Goal: Information Seeking & Learning: Find specific fact

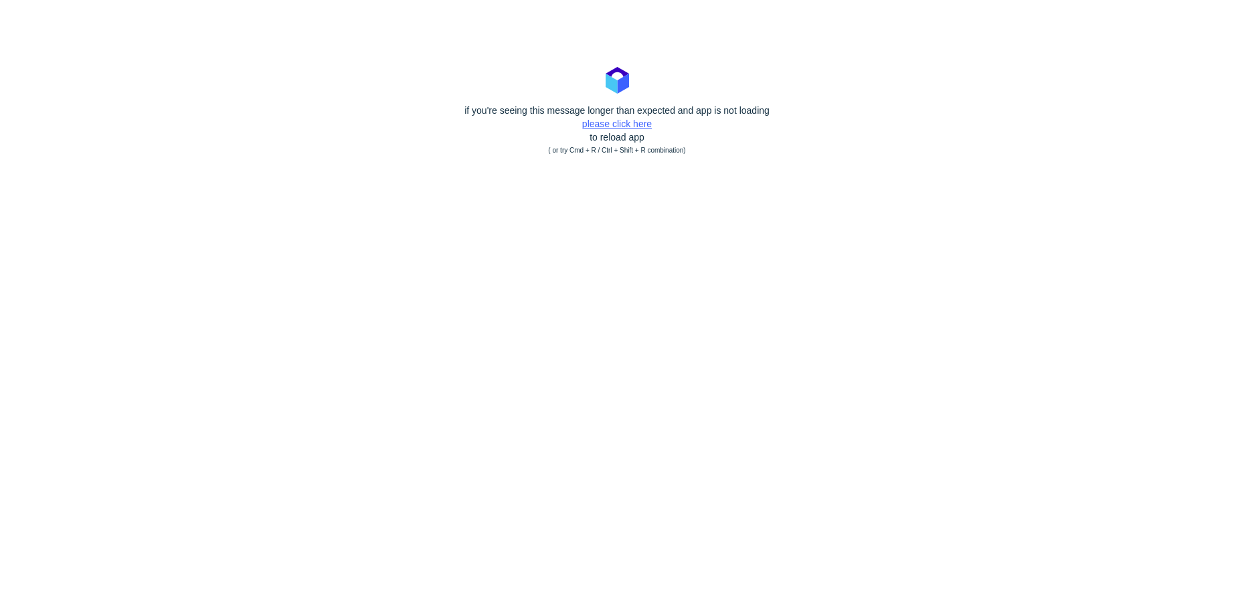
click at [626, 127] on link "please click here" at bounding box center [617, 123] width 70 height 11
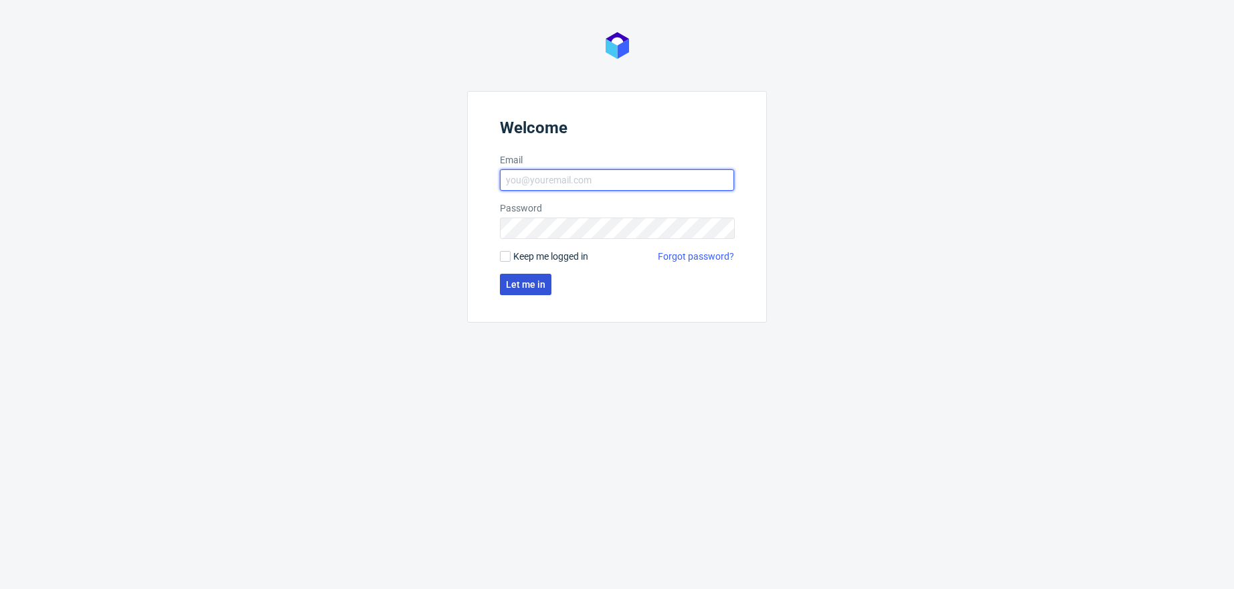
type input "angelina.marc@packhelp.com"
click at [522, 287] on span "Let me in" at bounding box center [525, 284] width 39 height 9
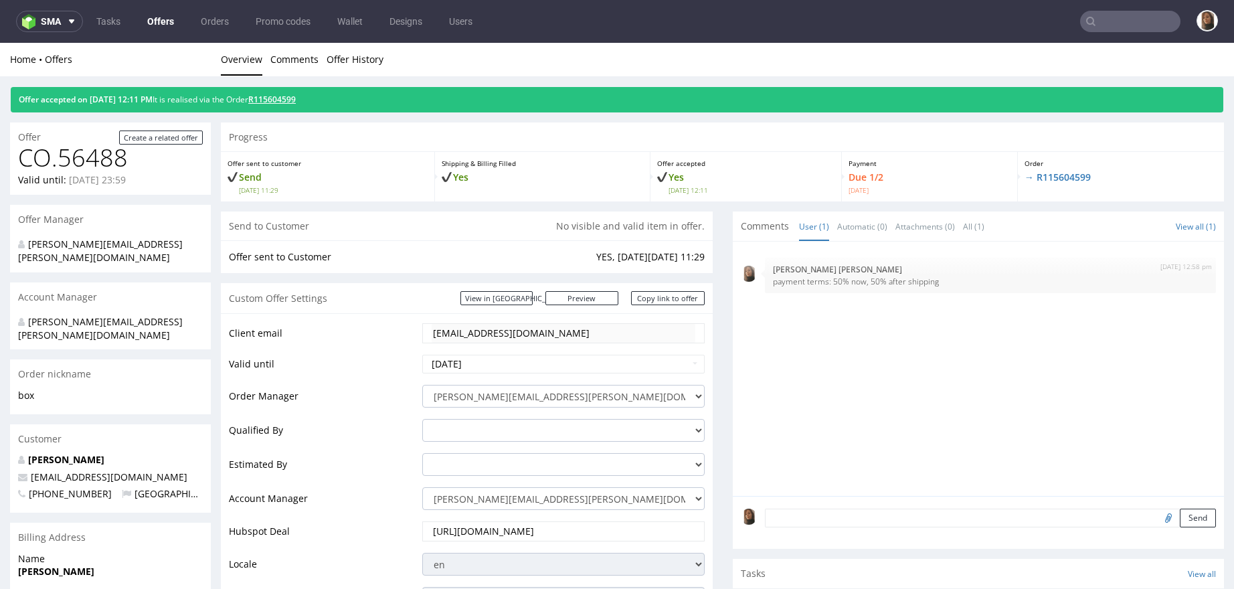
click at [295, 102] on link "R115604599" at bounding box center [272, 99] width 48 height 11
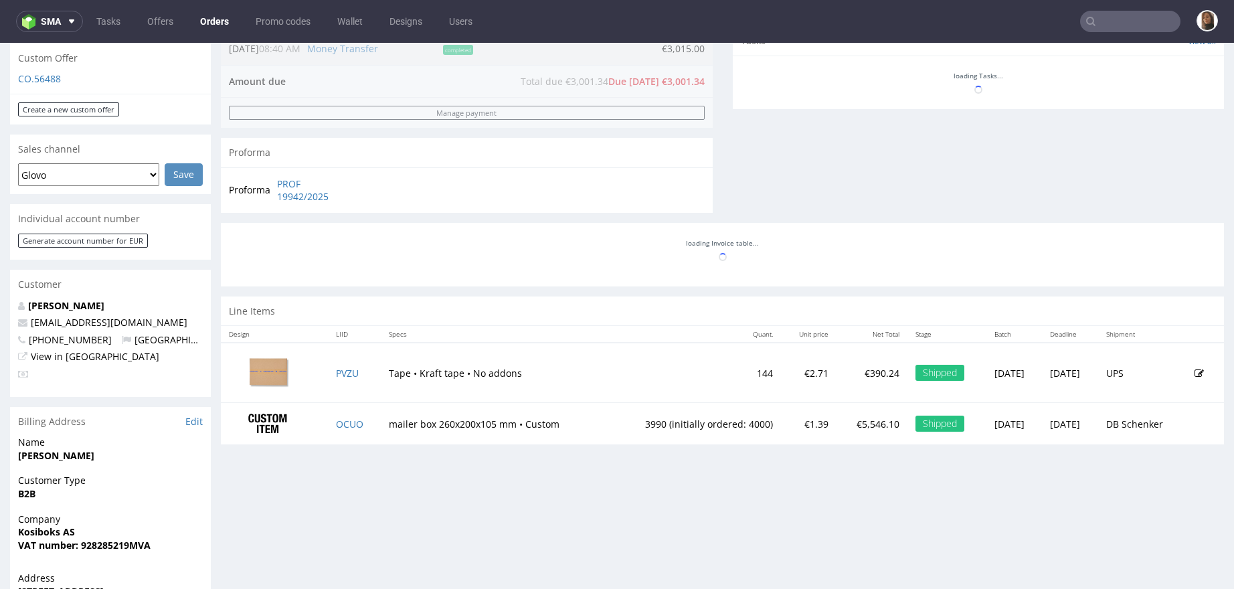
scroll to position [451, 0]
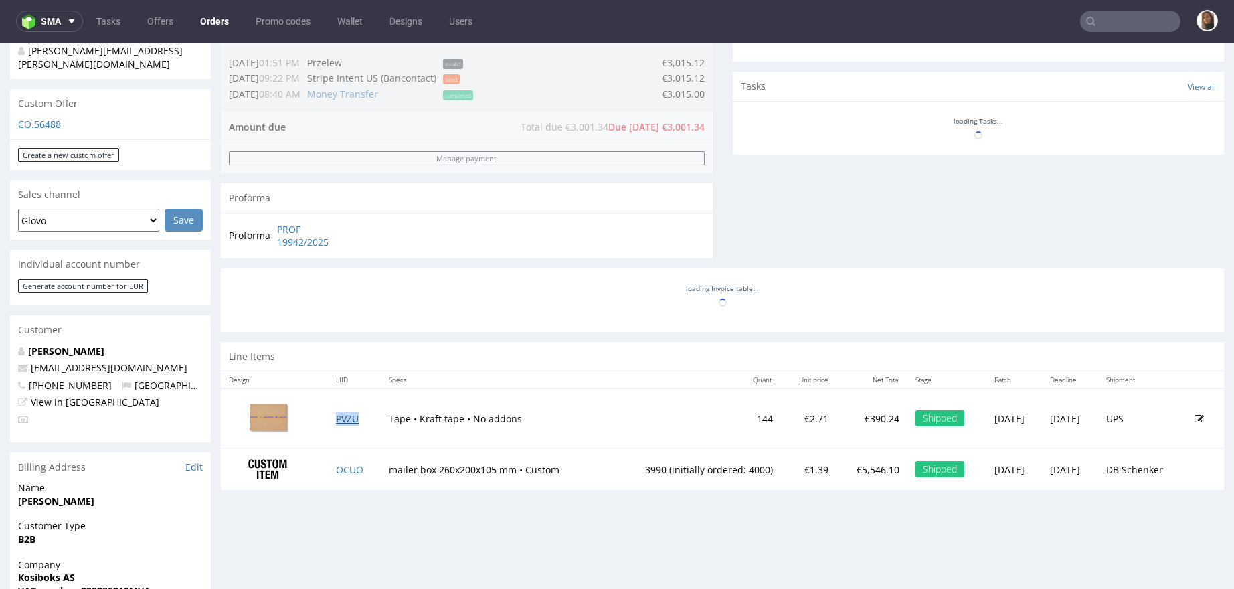
click at [346, 417] on link "PVZU" at bounding box center [347, 418] width 23 height 13
click at [346, 464] on link "OCUO" at bounding box center [349, 469] width 27 height 13
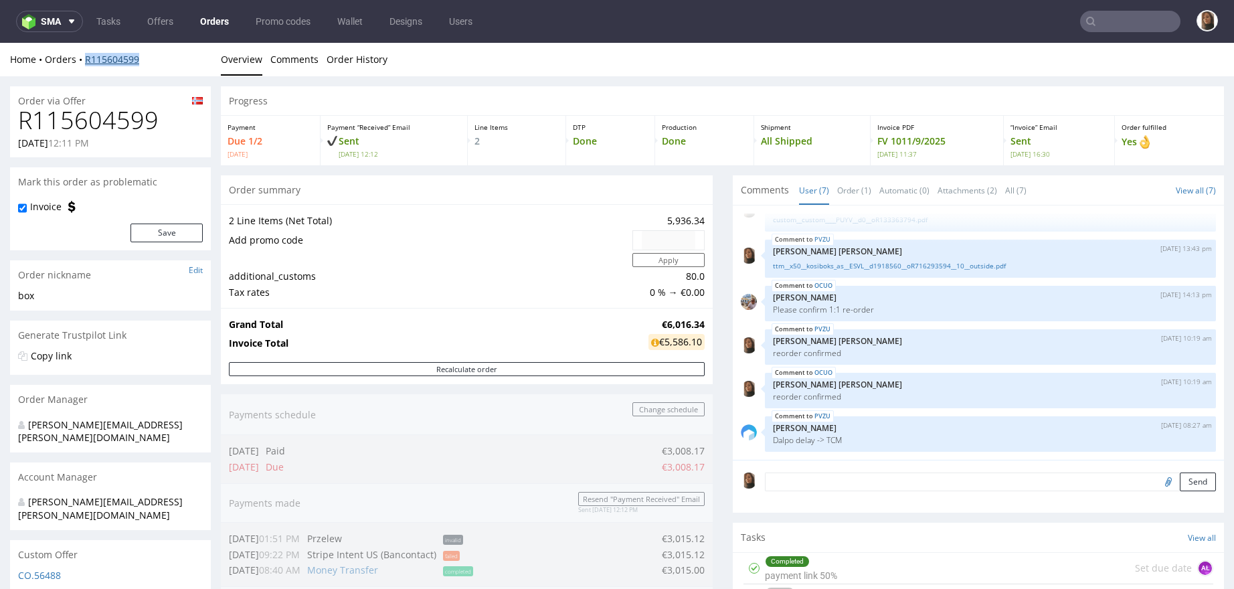
scroll to position [763, 0]
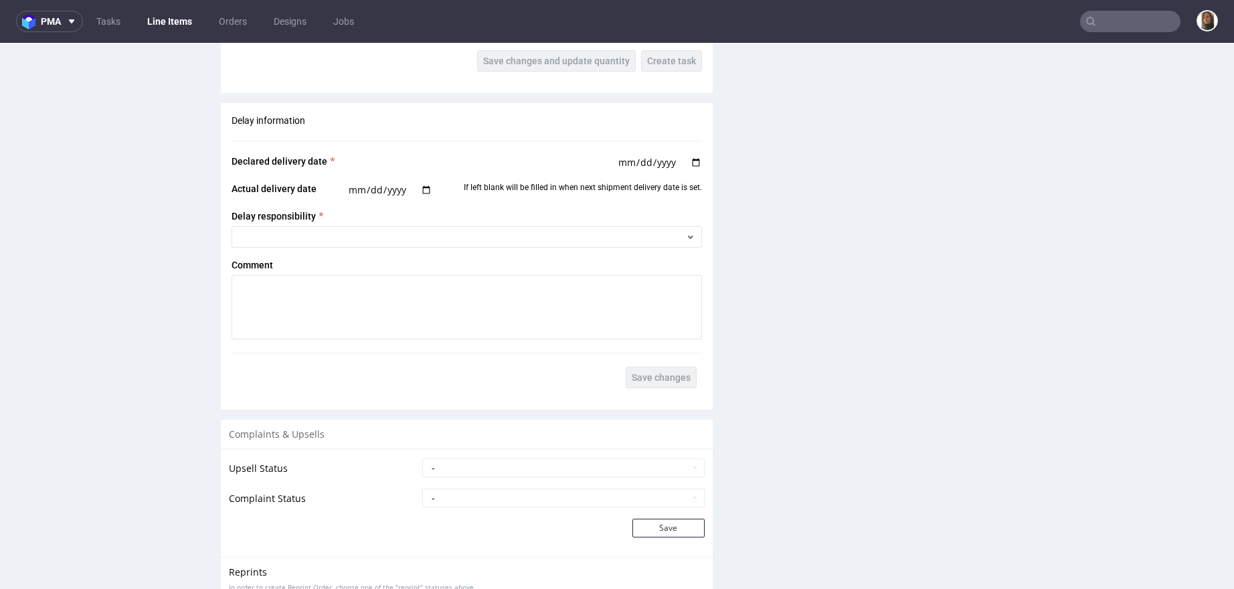
scroll to position [1637, 0]
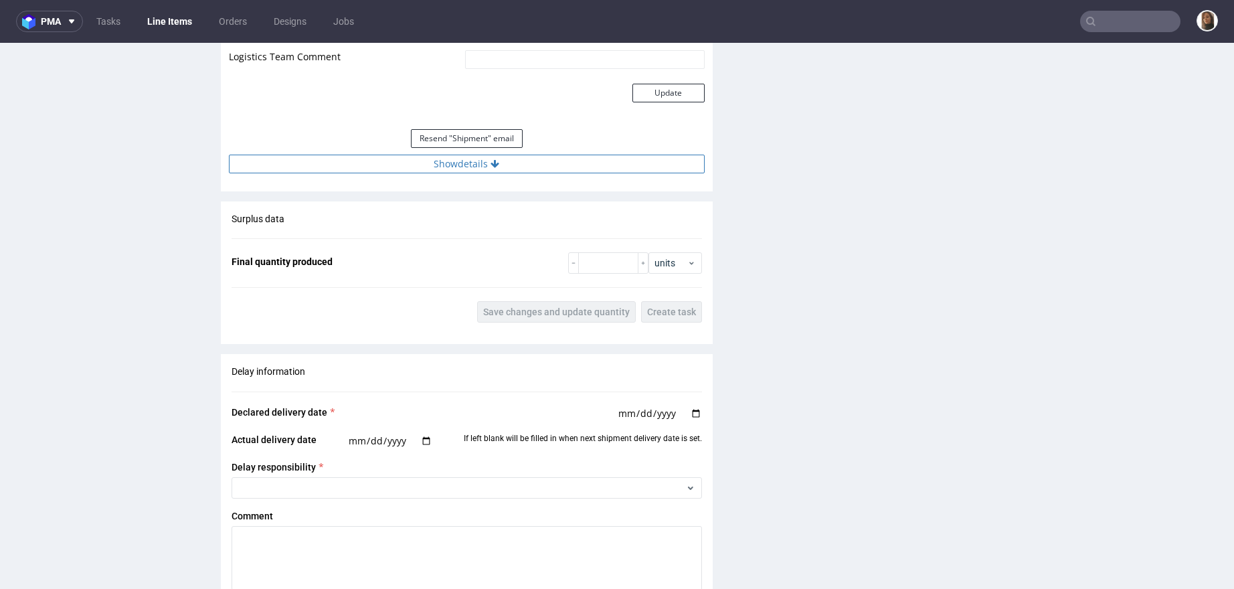
click at [500, 163] on button "Show details" at bounding box center [467, 164] width 476 height 19
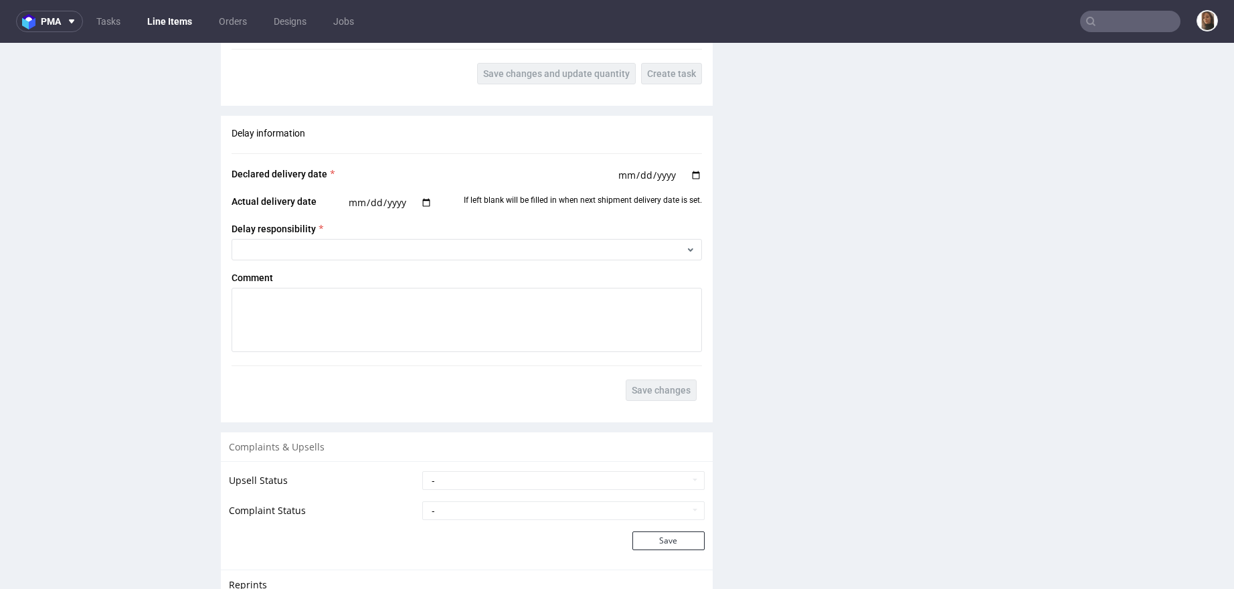
scroll to position [2504, 0]
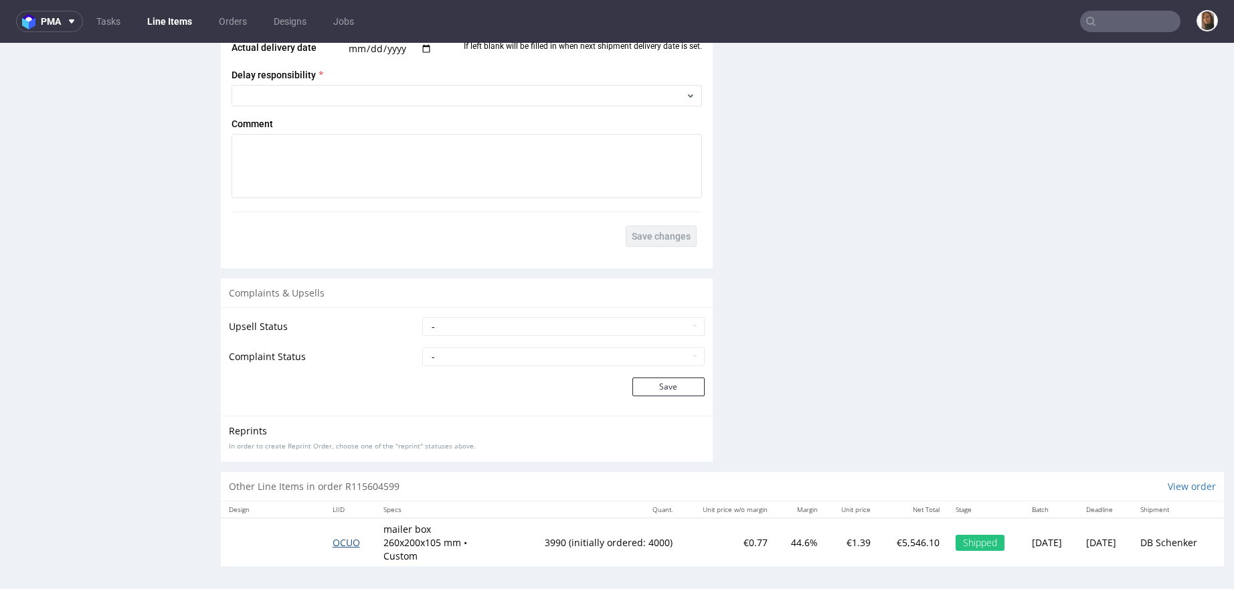
click at [335, 543] on span "OCUO" at bounding box center [346, 542] width 27 height 13
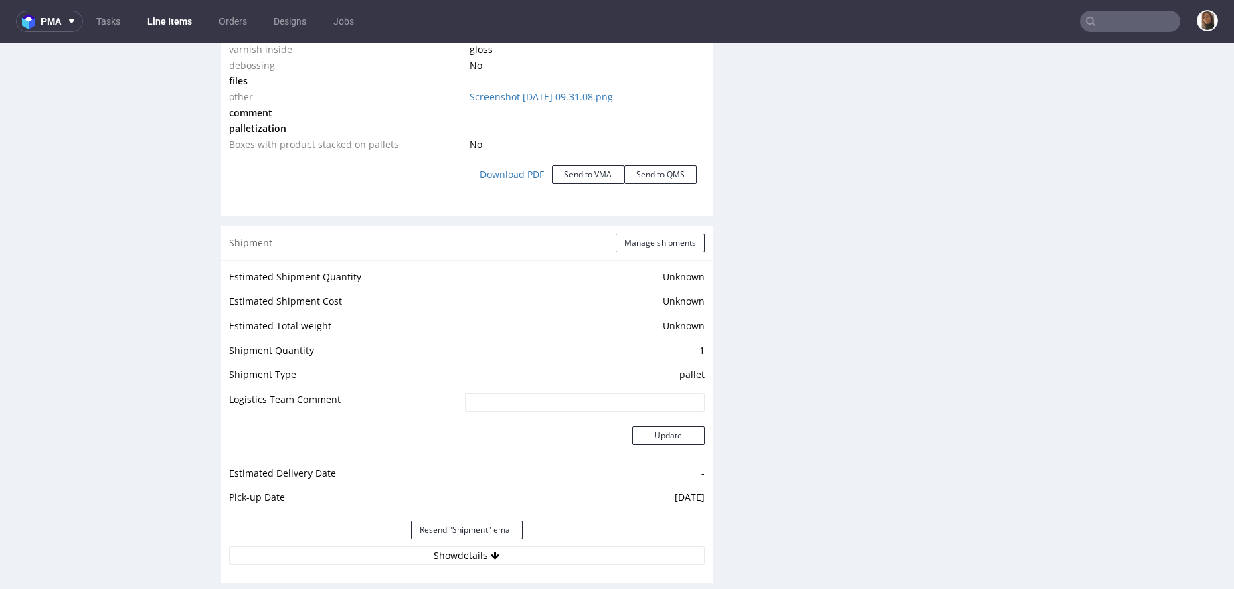
scroll to position [1655, 0]
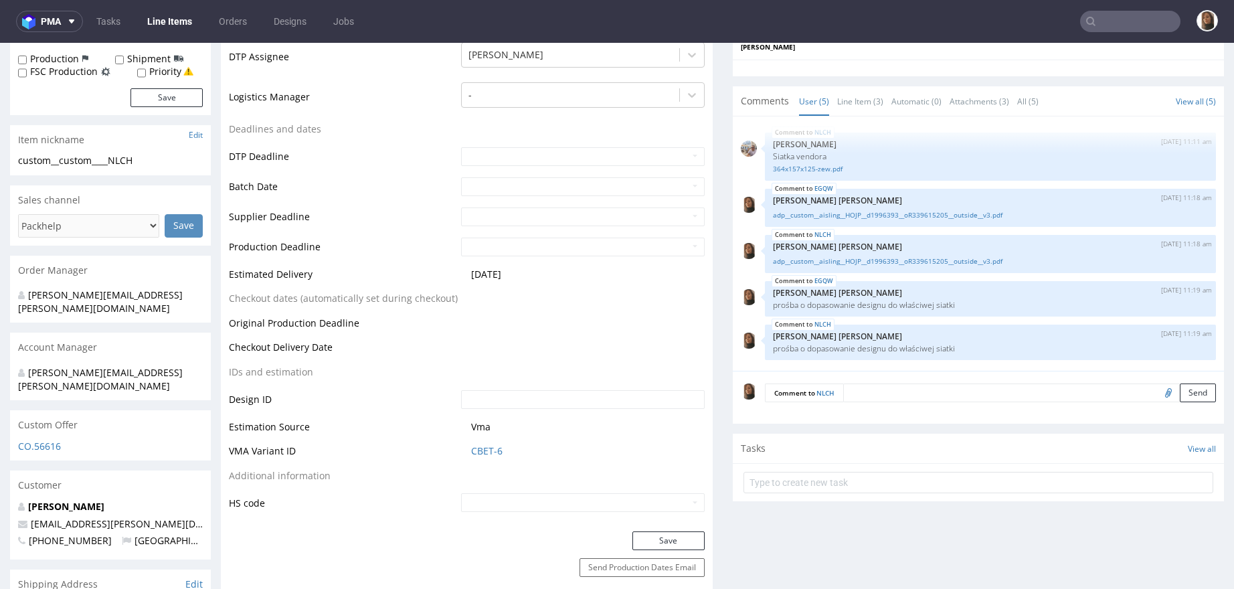
scroll to position [530, 0]
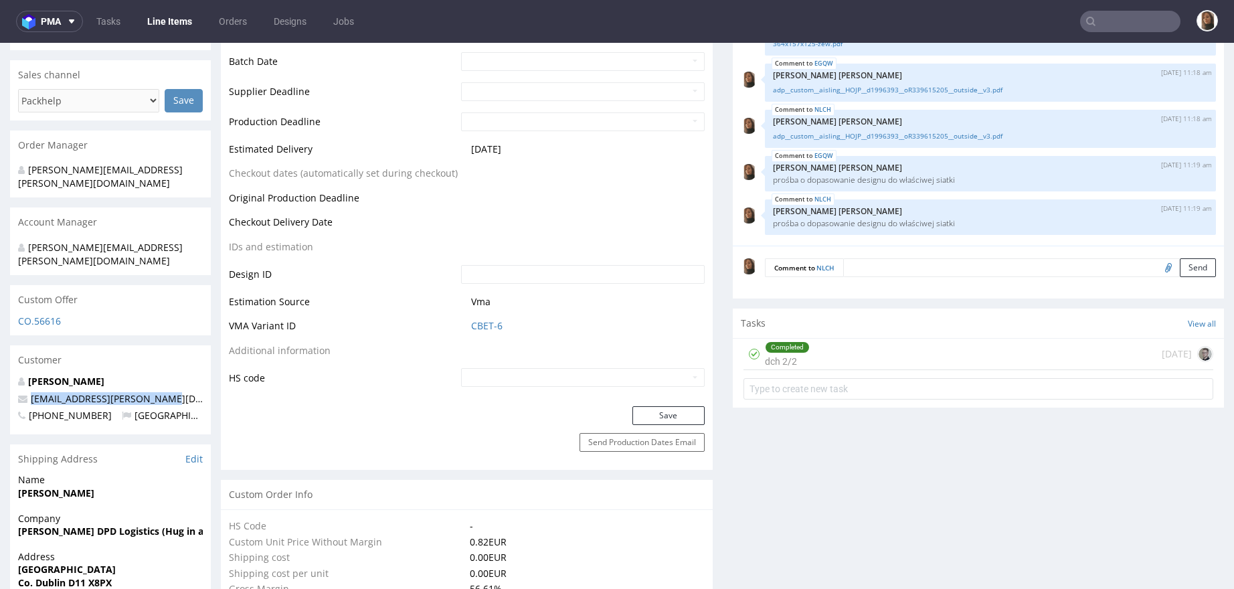
drag, startPoint x: 172, startPoint y: 371, endPoint x: -15, endPoint y: 371, distance: 186.8
copy span "aisling.odonoghue@gmail.com"
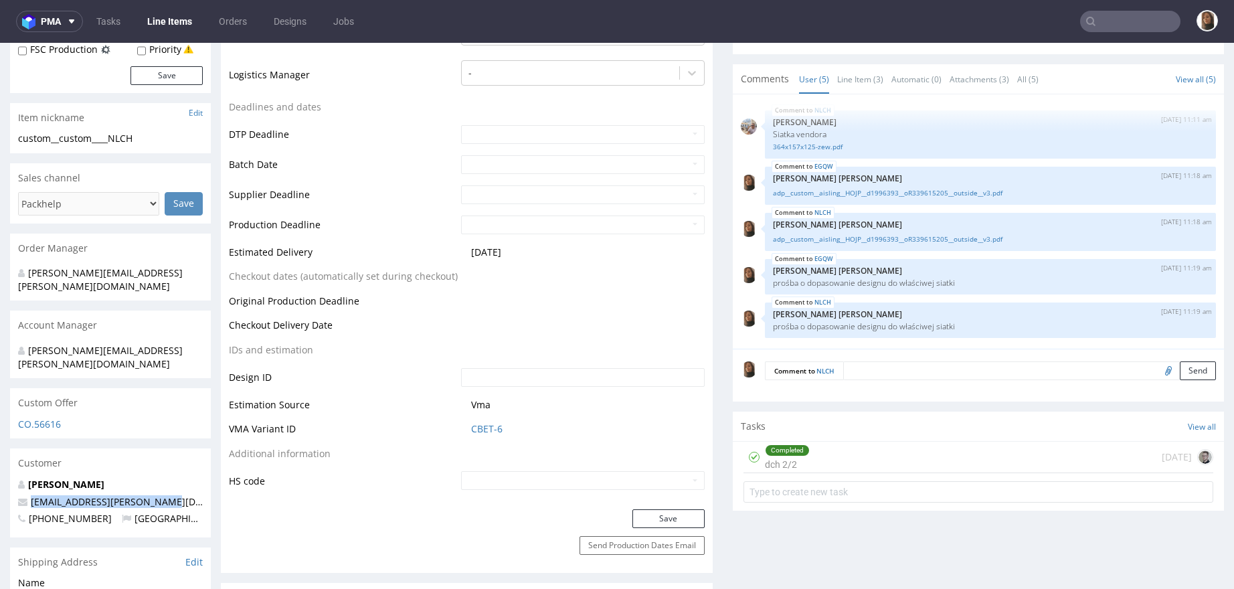
scroll to position [809, 0]
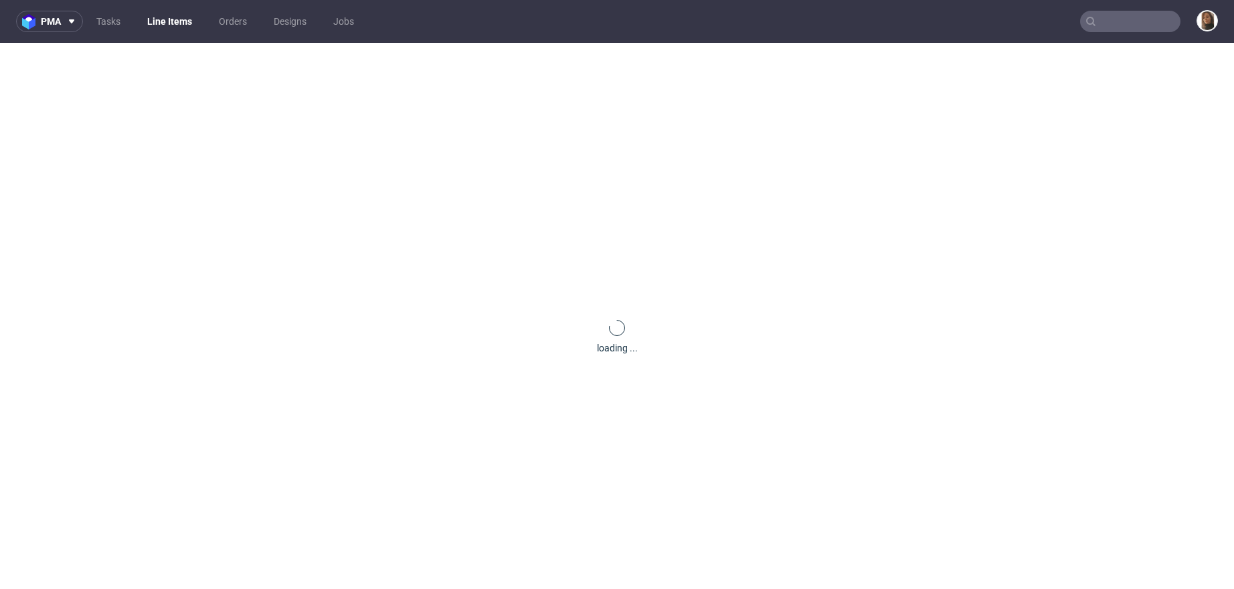
click at [1117, 32] on nav "pma Tasks Line Items Orders Designs Jobs" at bounding box center [617, 21] width 1234 height 43
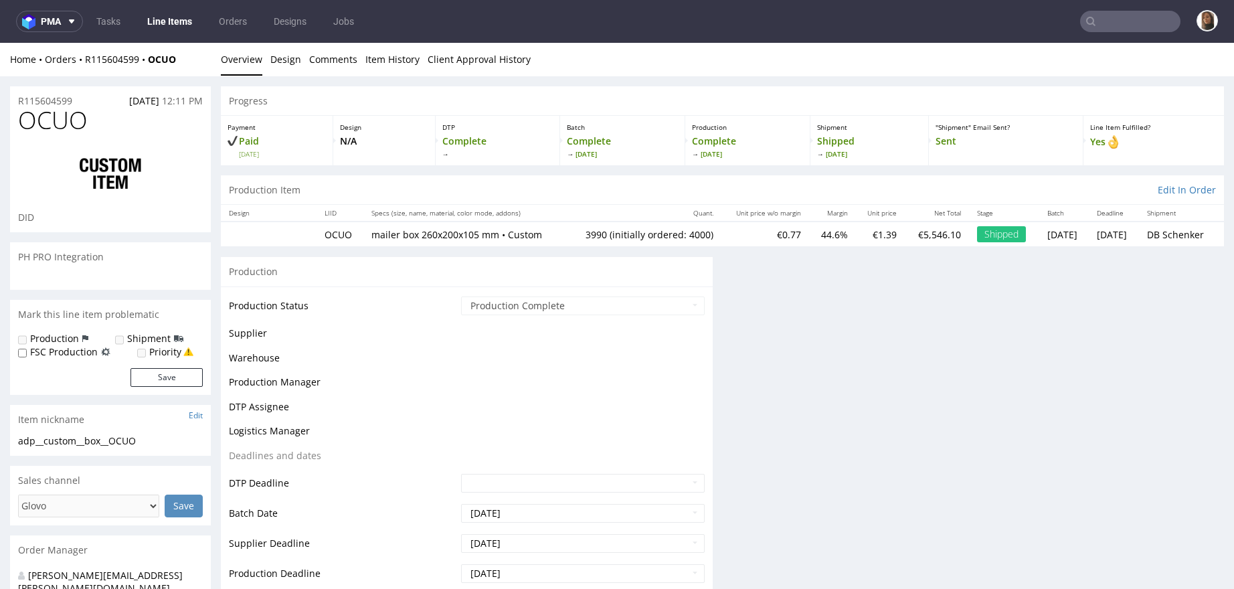
click at [1117, 25] on input "text" at bounding box center [1130, 21] width 100 height 21
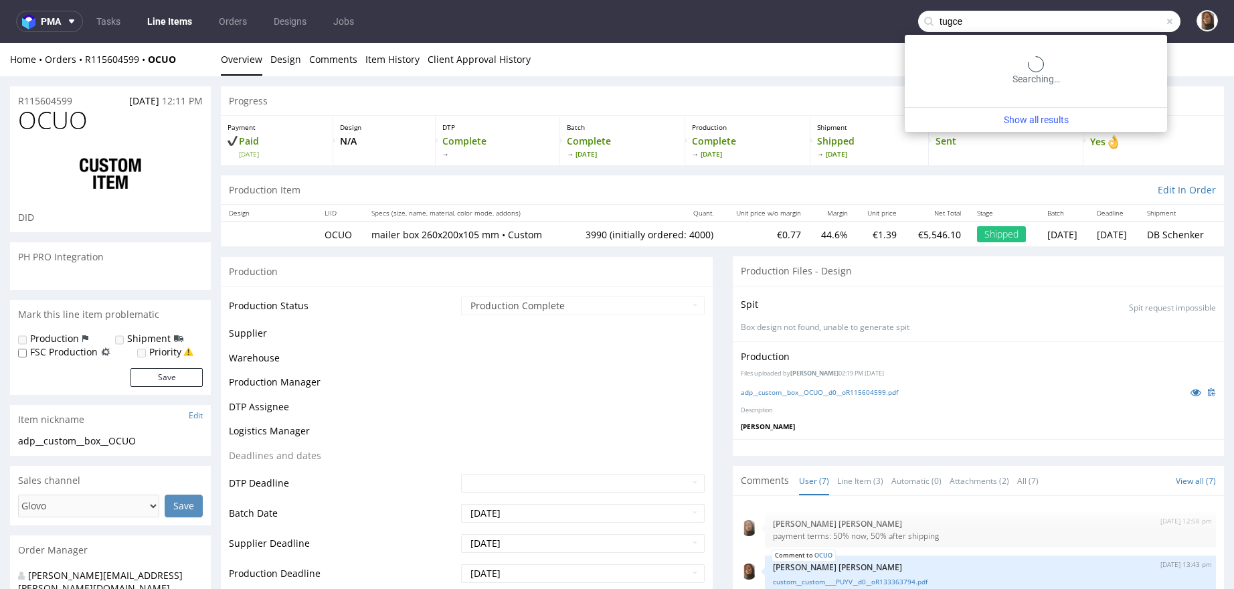
type input "tugce"
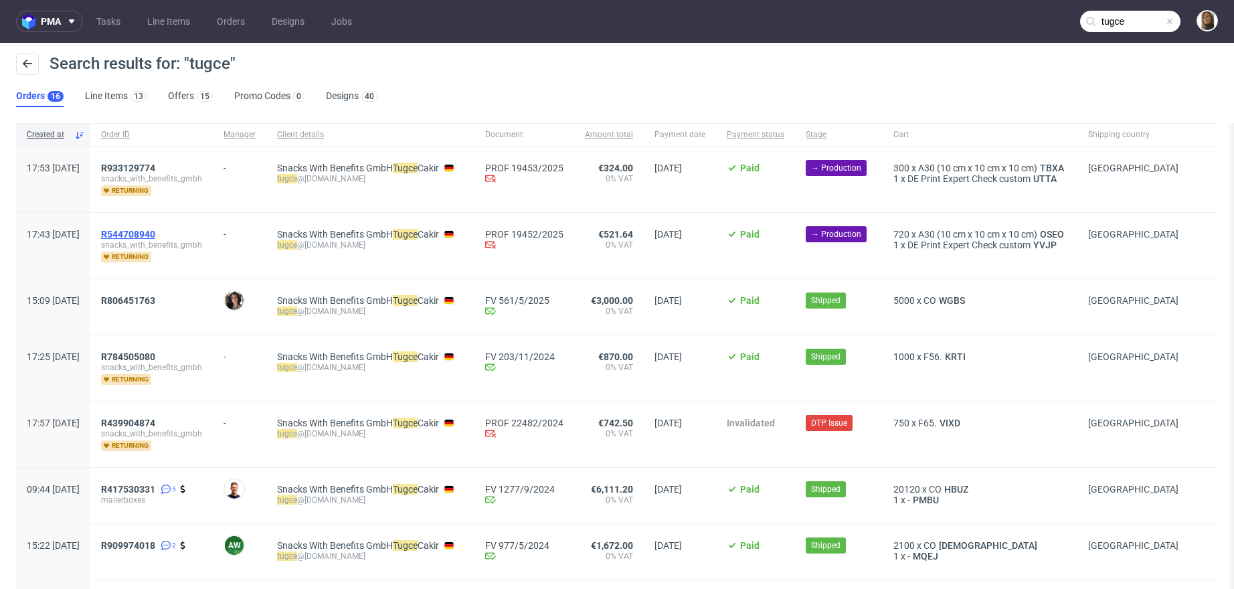
click at [155, 233] on span "R544708940" at bounding box center [128, 234] width 54 height 11
click at [155, 165] on span "R933129774" at bounding box center [128, 168] width 54 height 11
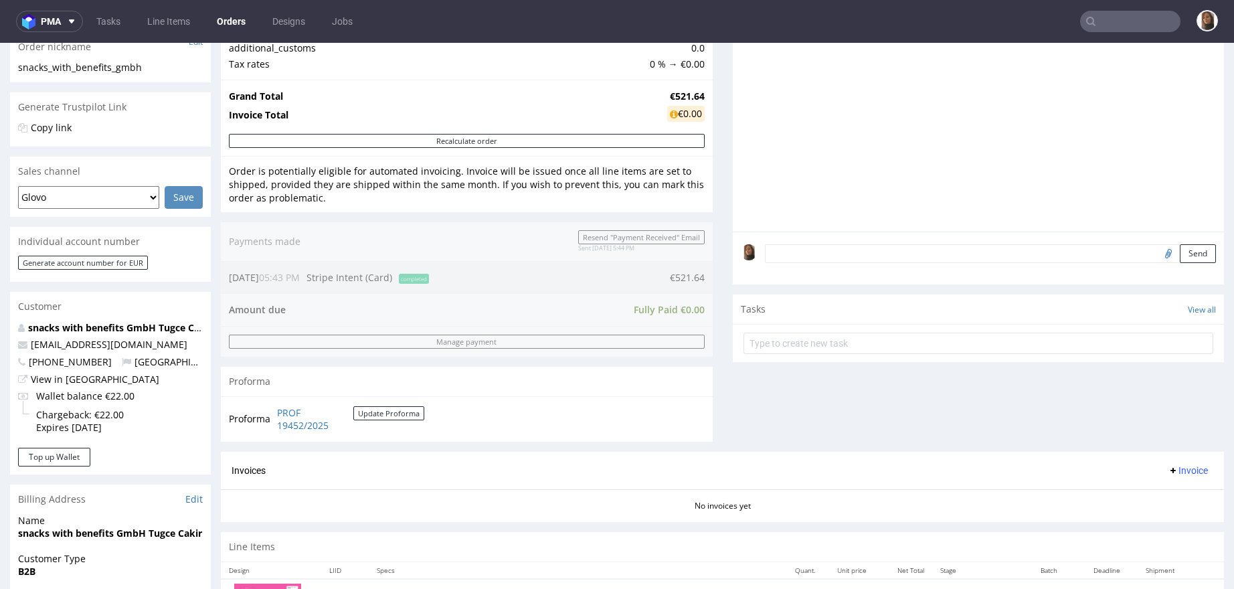
scroll to position [521, 0]
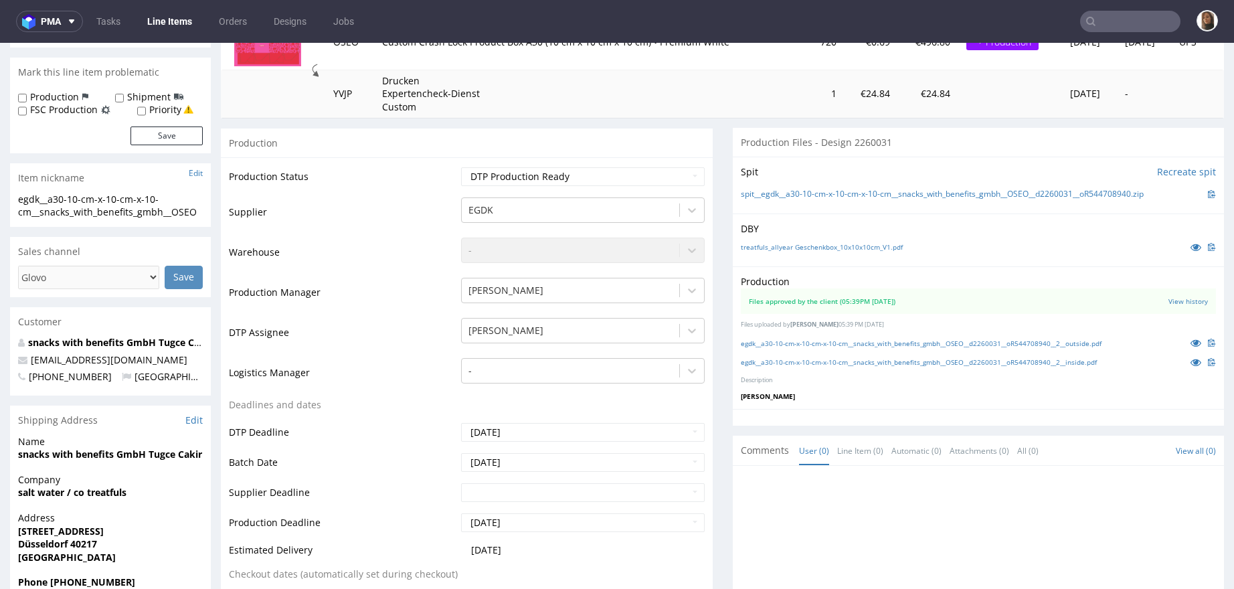
scroll to position [234, 0]
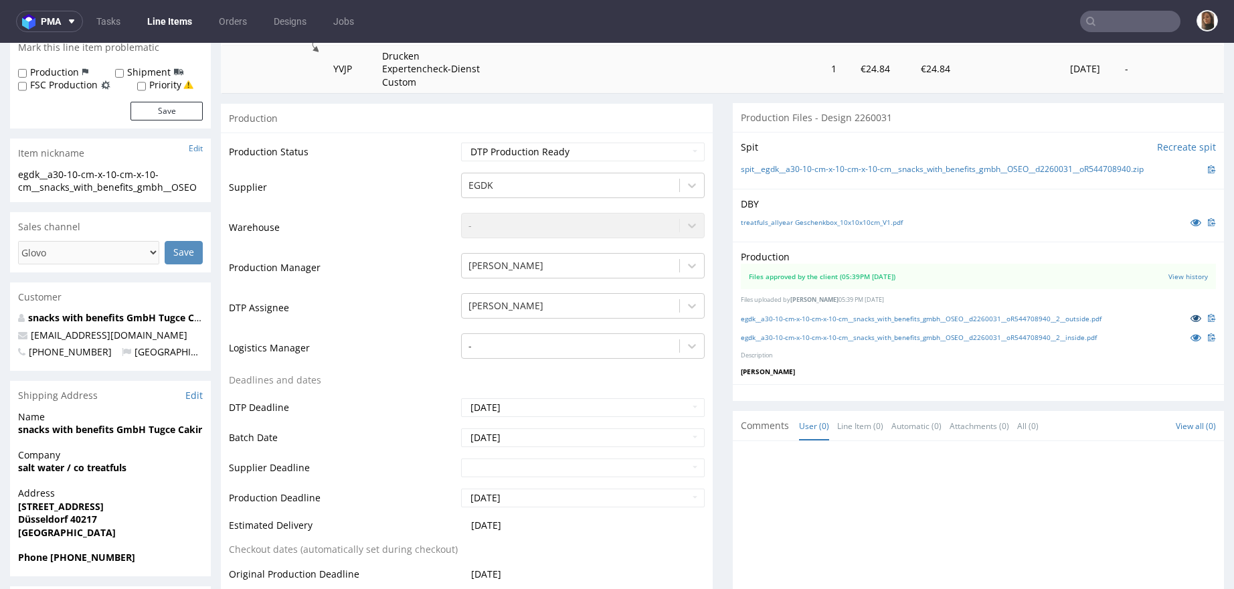
click at [1191, 316] on icon at bounding box center [1196, 317] width 11 height 9
click at [1191, 335] on icon at bounding box center [1196, 337] width 11 height 9
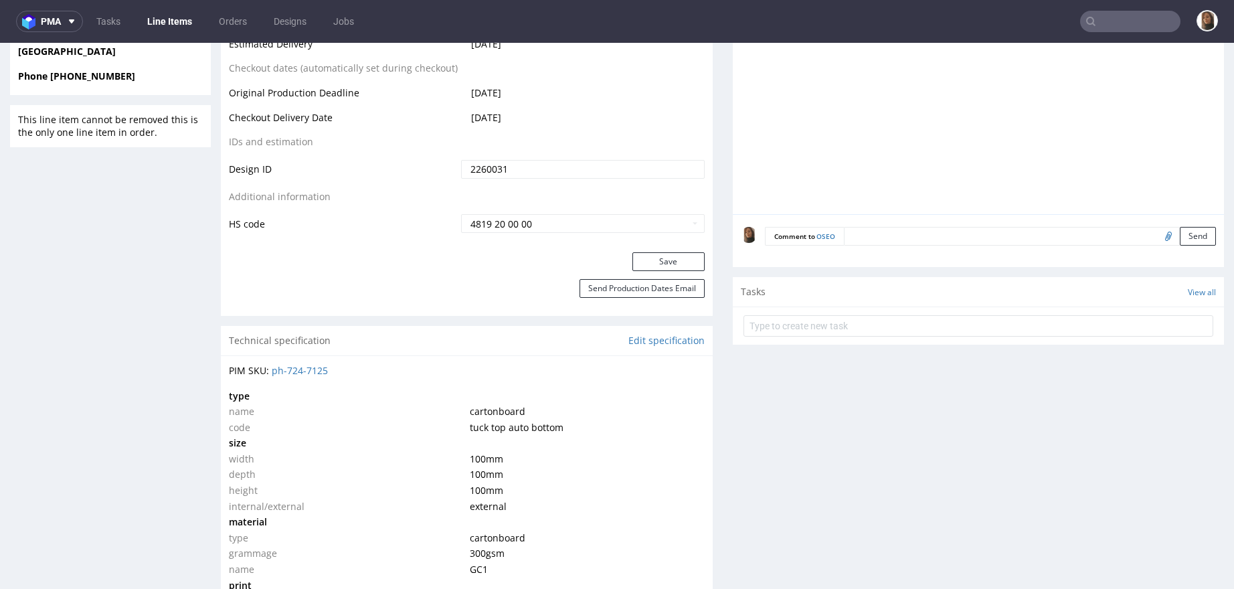
scroll to position [428, 0]
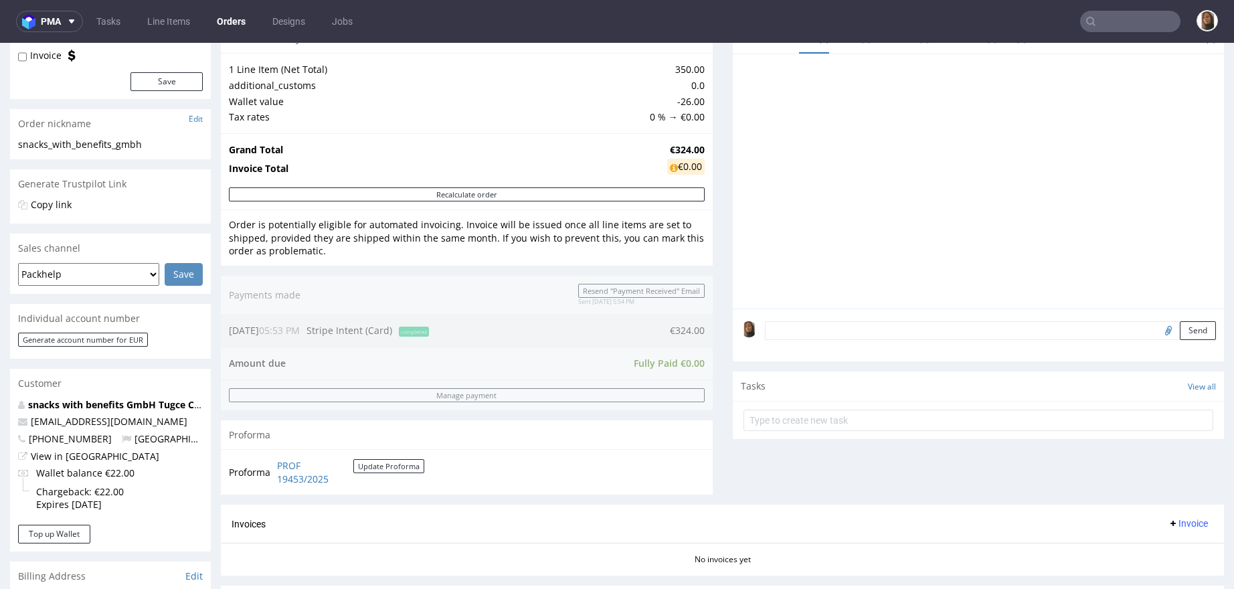
scroll to position [442, 0]
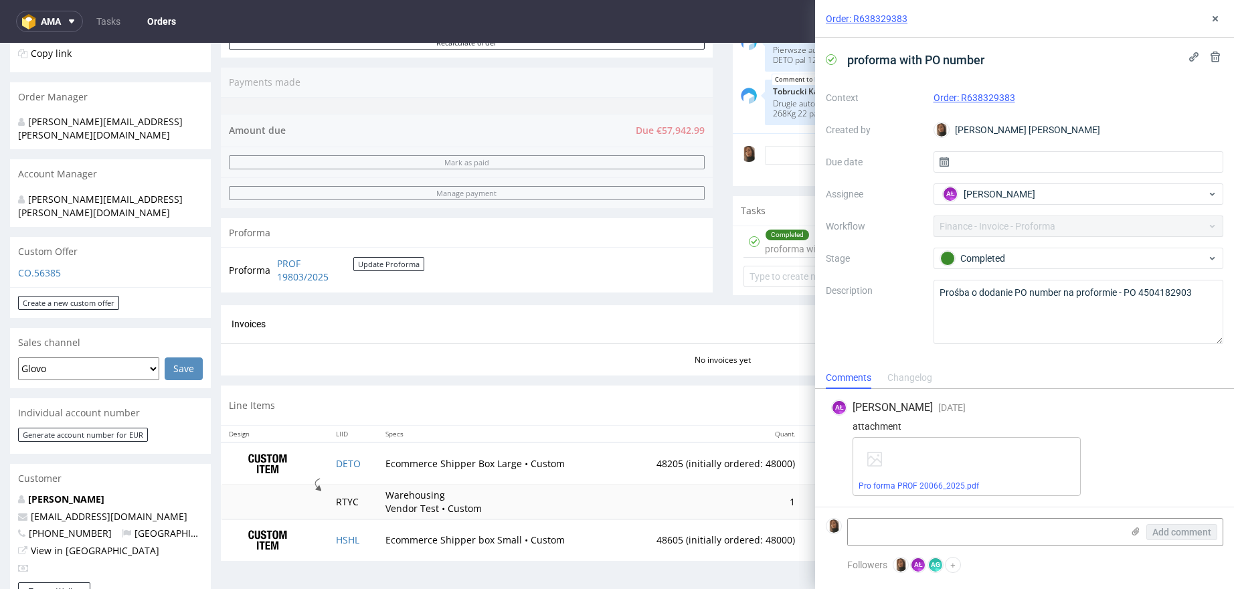
scroll to position [343, 0]
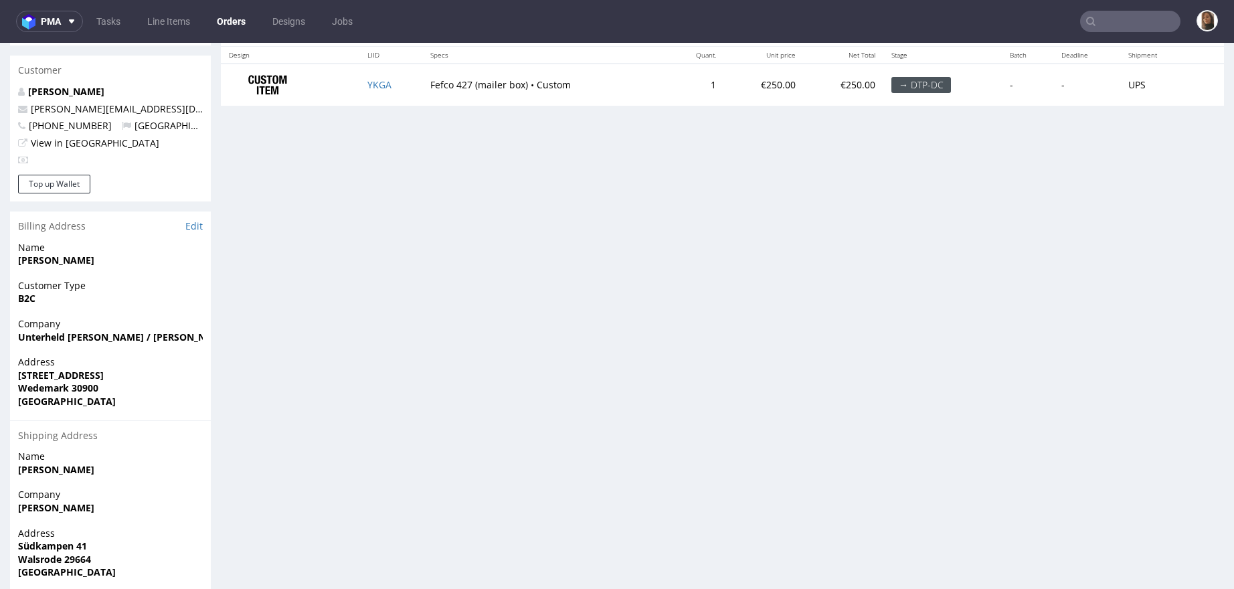
scroll to position [539, 0]
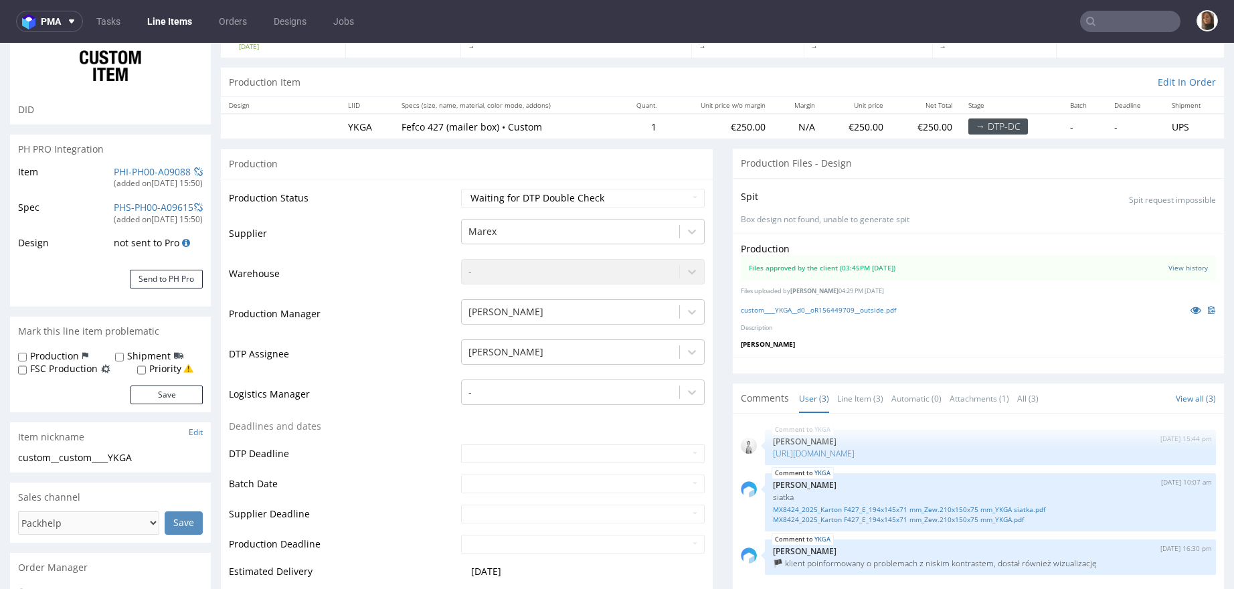
scroll to position [185, 0]
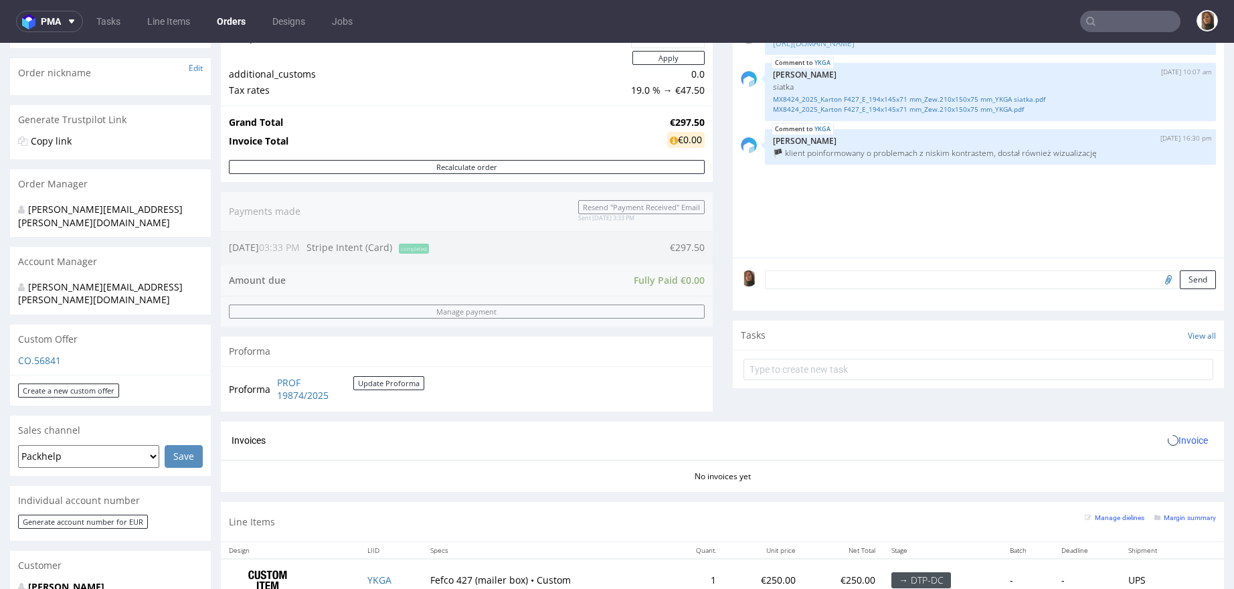
scroll to position [434, 0]
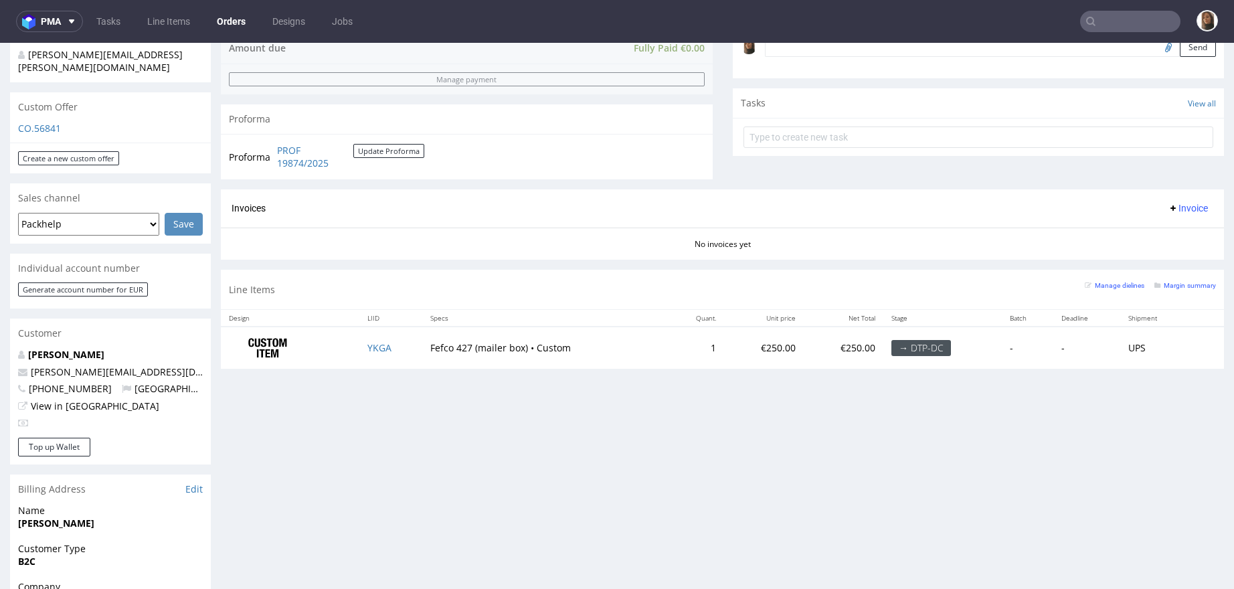
click at [89, 348] on p "[PERSON_NAME]" at bounding box center [110, 354] width 185 height 13
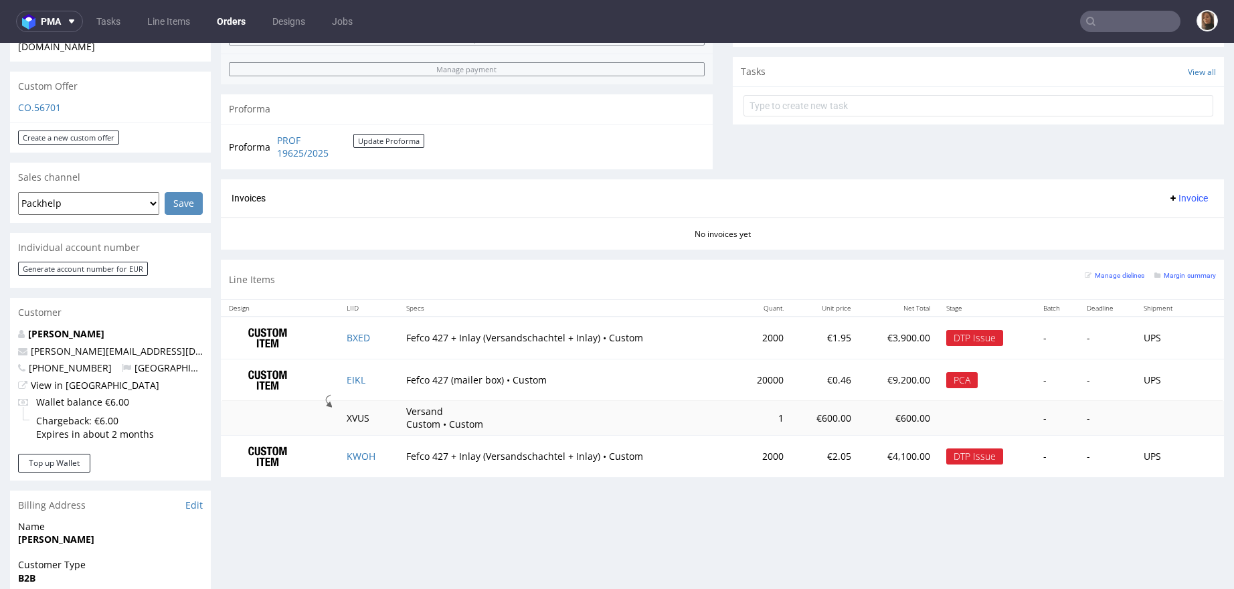
scroll to position [490, 0]
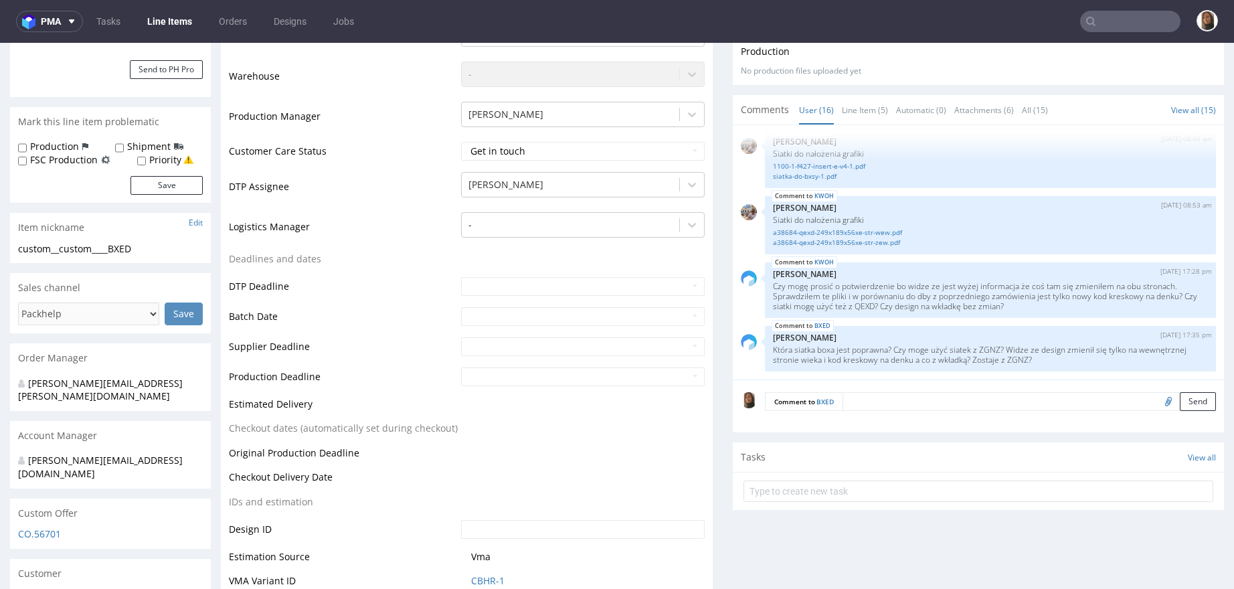
scroll to position [208, 0]
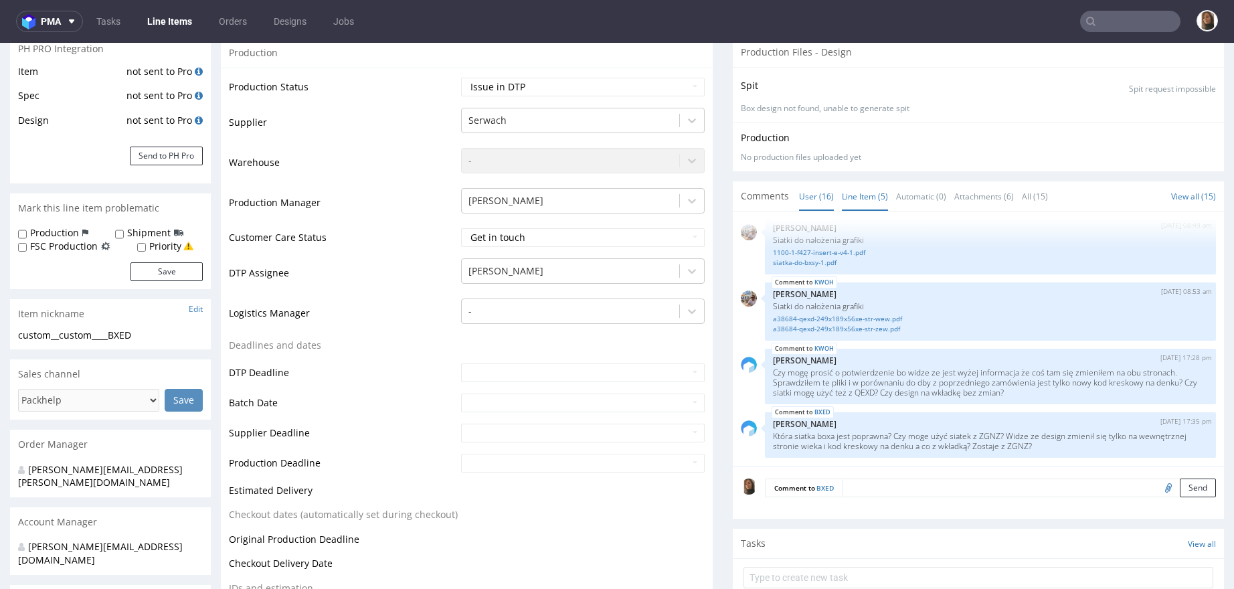
click at [850, 194] on link "Line Item (5)" at bounding box center [865, 196] width 46 height 29
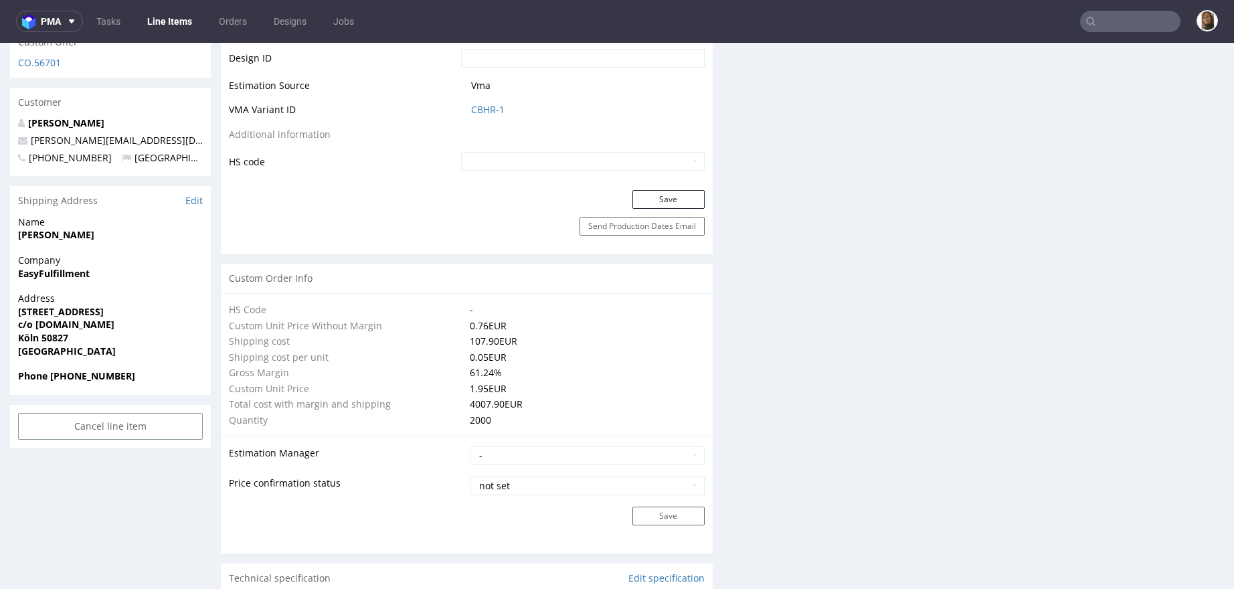
scroll to position [838, 0]
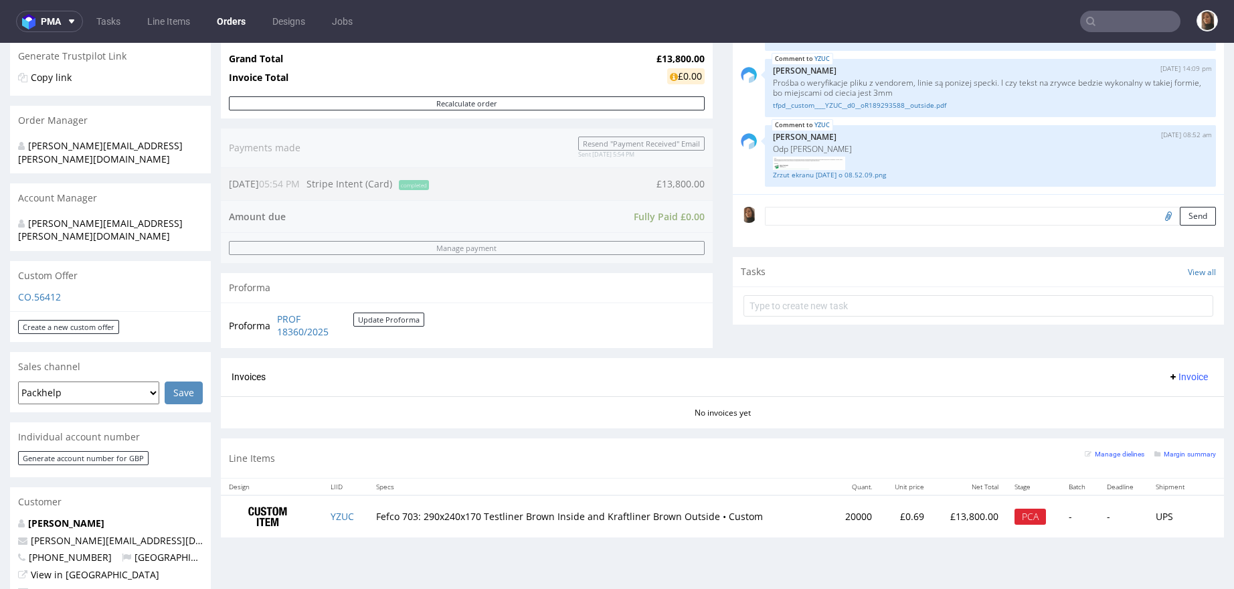
scroll to position [256, 0]
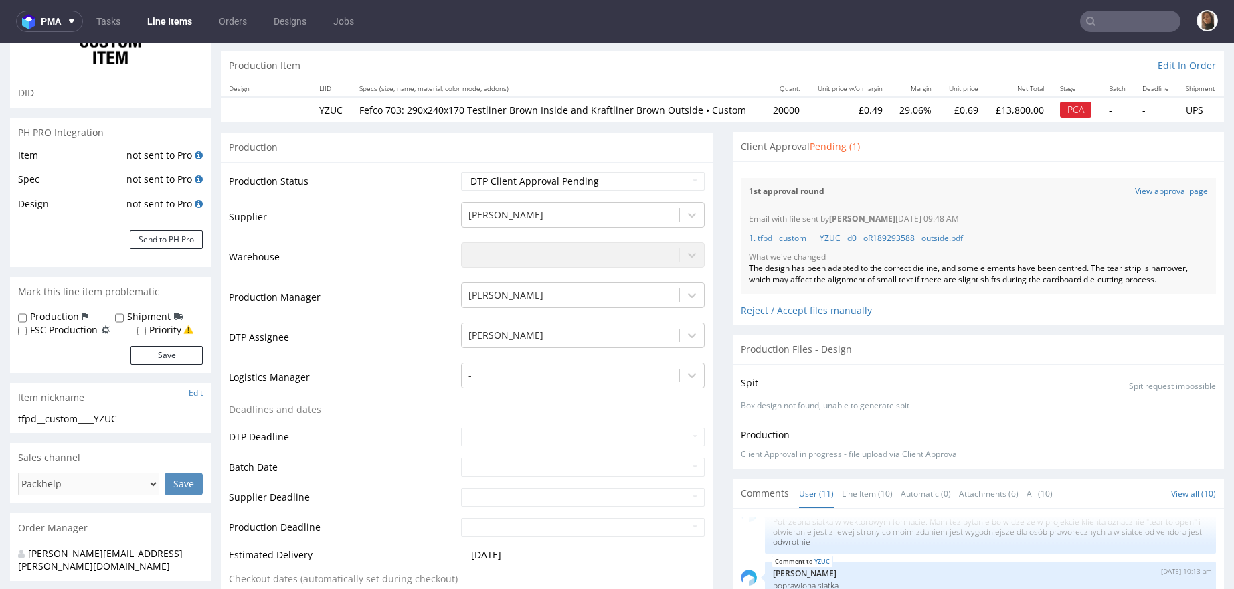
scroll to position [147, 0]
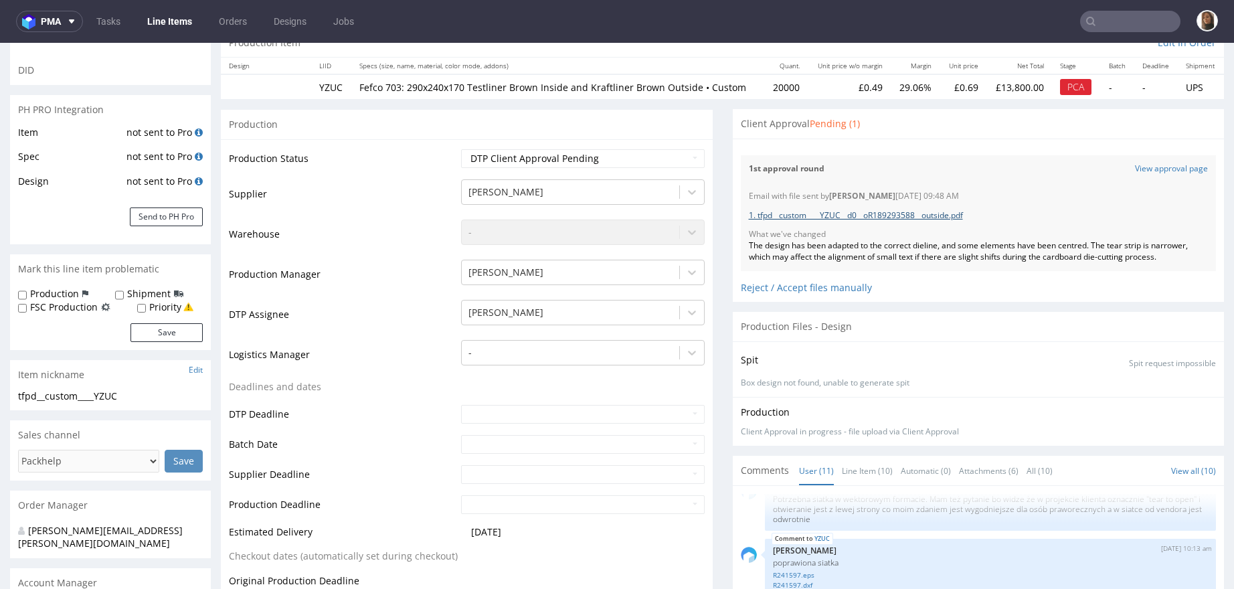
click at [891, 221] on link "1. tfpd__custom____YZUC__d0__oR189293588__outside.pdf" at bounding box center [856, 215] width 214 height 11
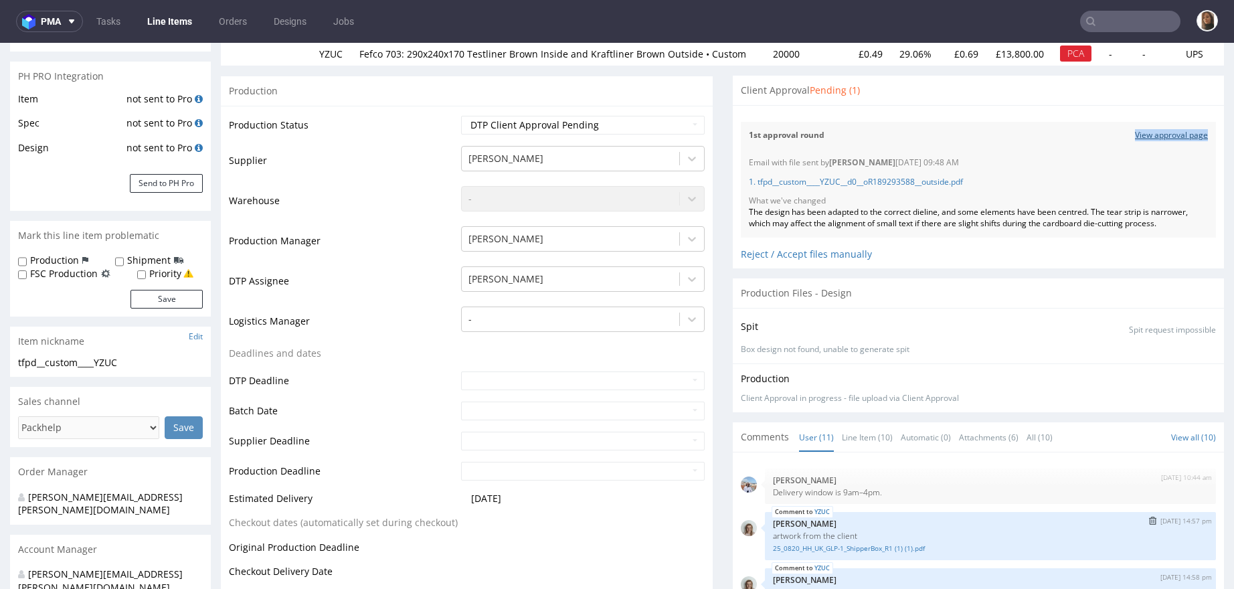
scroll to position [438, 0]
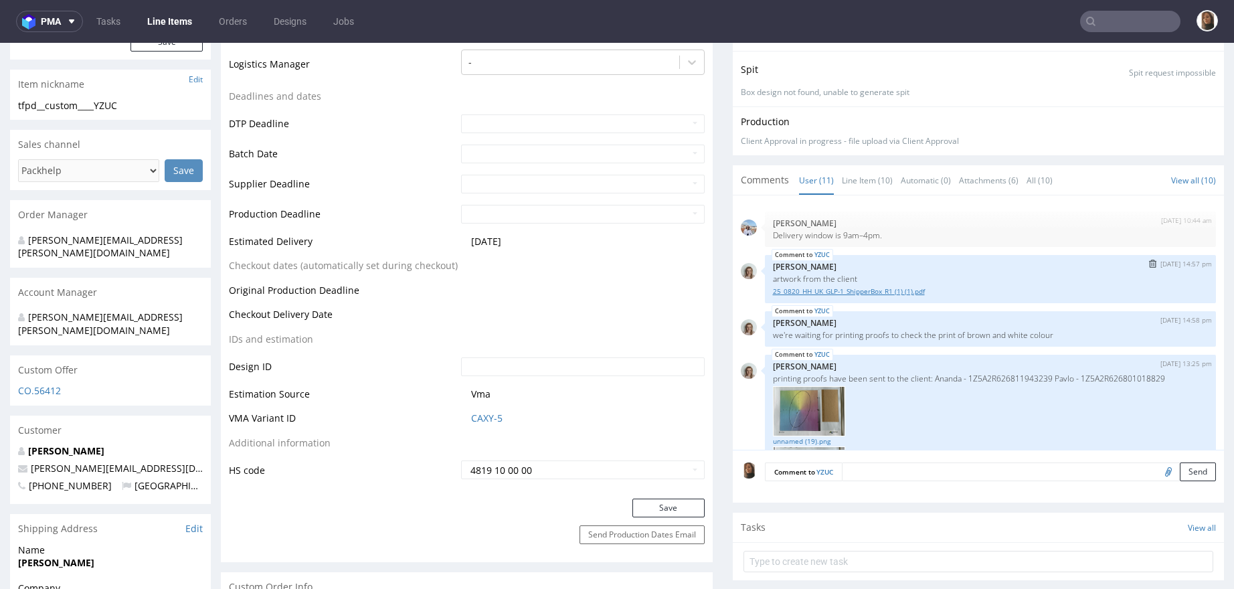
click at [848, 297] on link "25_0820_HH_UK_GLP-1_ShipperBox_R1 (1) (1).pdf" at bounding box center [991, 292] width 436 height 10
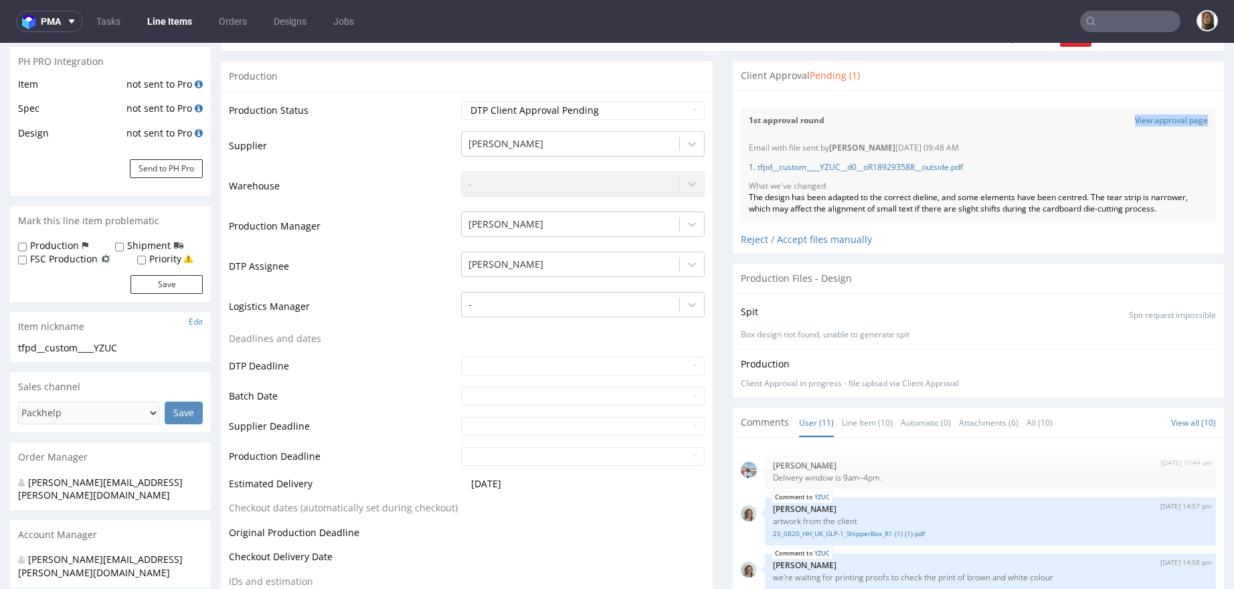
scroll to position [54, 0]
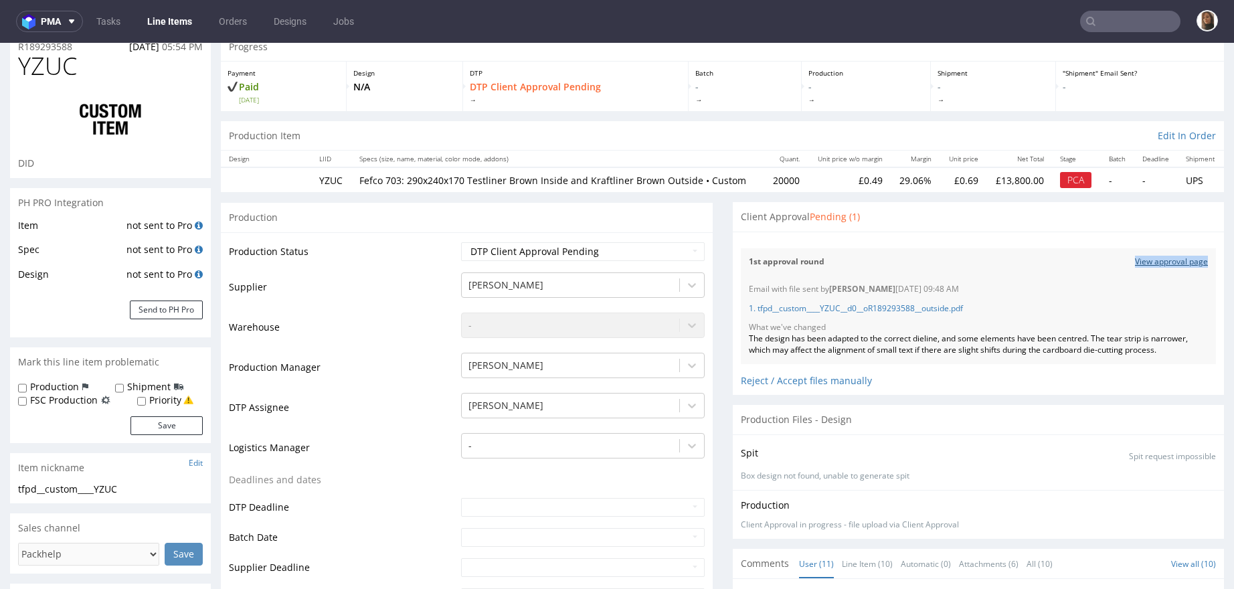
click at [1140, 268] on link "View approval page" at bounding box center [1171, 261] width 73 height 11
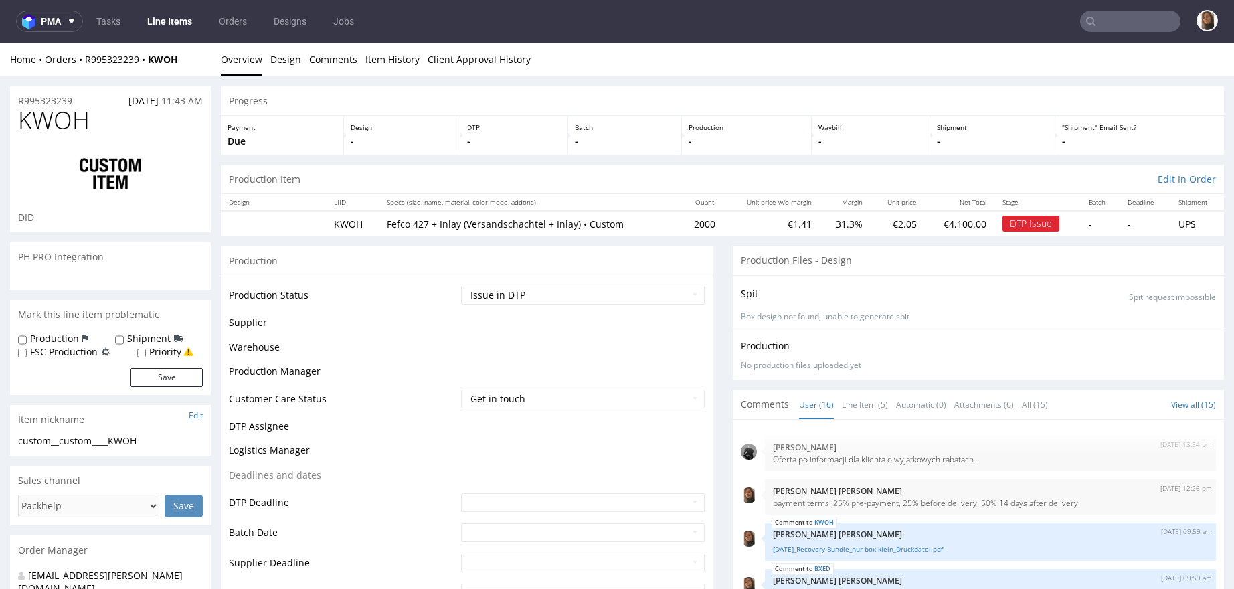
scroll to position [584, 0]
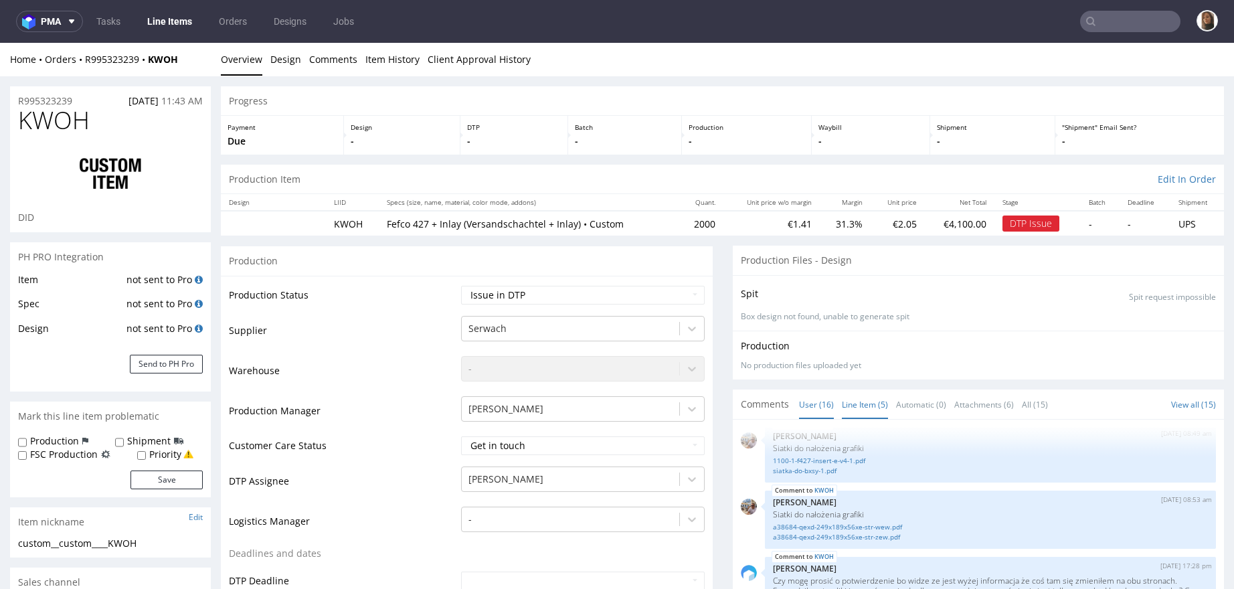
click at [849, 410] on link "Line Item (5)" at bounding box center [865, 404] width 46 height 29
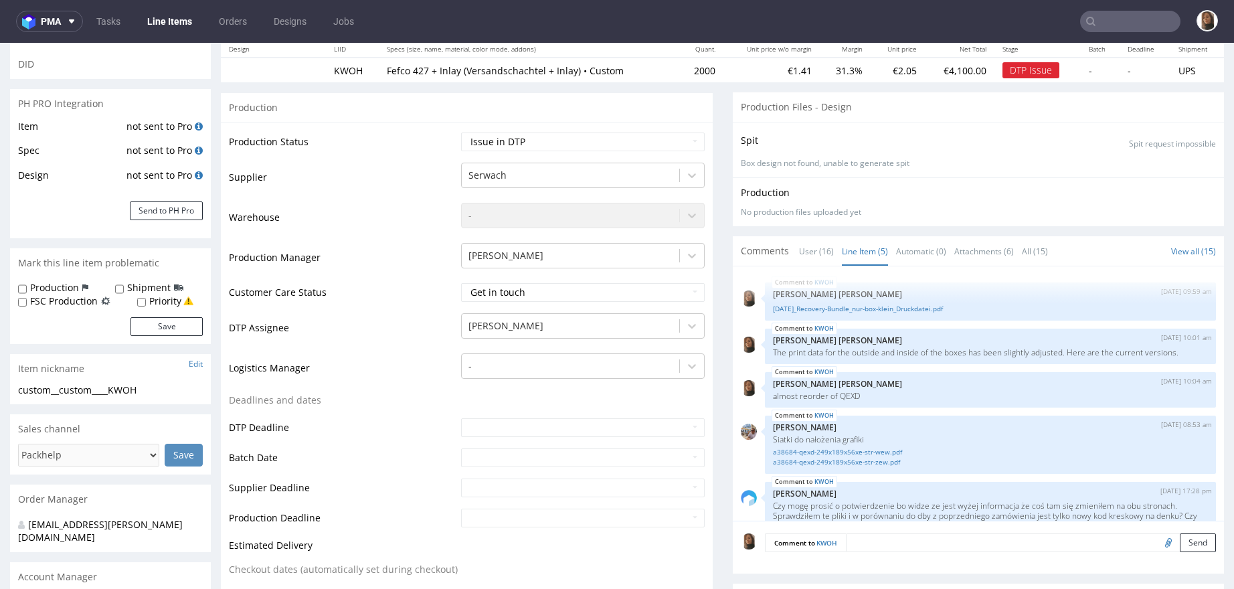
scroll to position [154, 0]
click at [843, 305] on link "25.09.15_Recovery-Bundle_nur-box-klein_Druckdatei.pdf" at bounding box center [991, 308] width 436 height 10
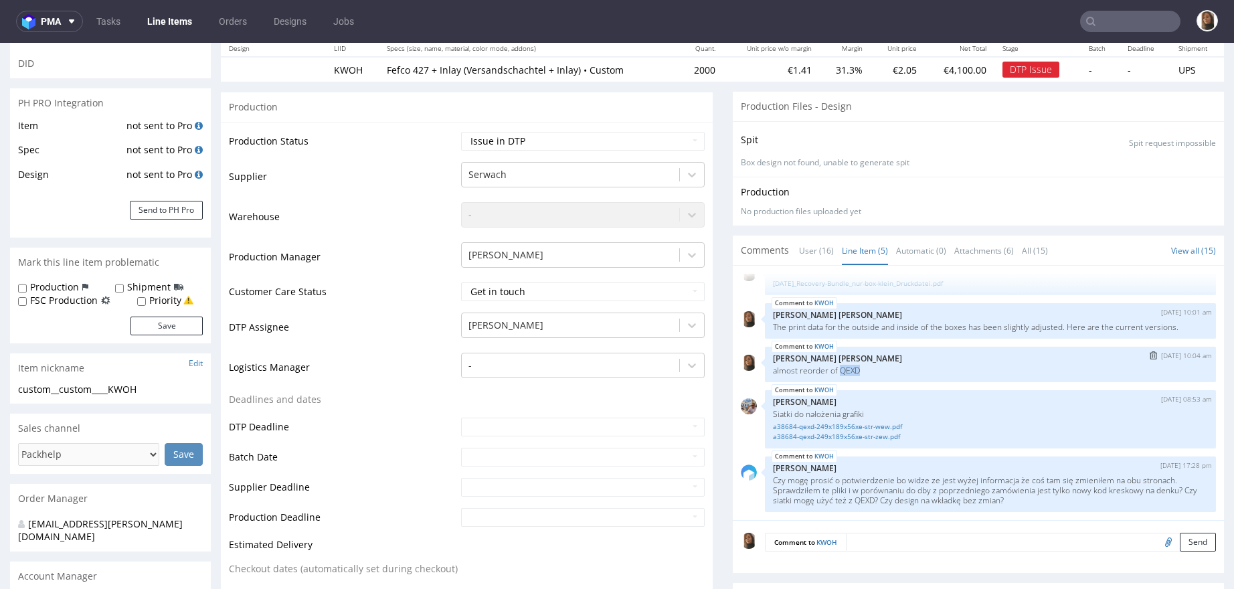
drag, startPoint x: 826, startPoint y: 368, endPoint x: 864, endPoint y: 369, distance: 38.2
click at [864, 368] on p "almost reorder of QEXD" at bounding box center [991, 371] width 436 height 10
copy p "QEXD"
click at [870, 369] on p "almost reorder of QEXD" at bounding box center [991, 371] width 436 height 10
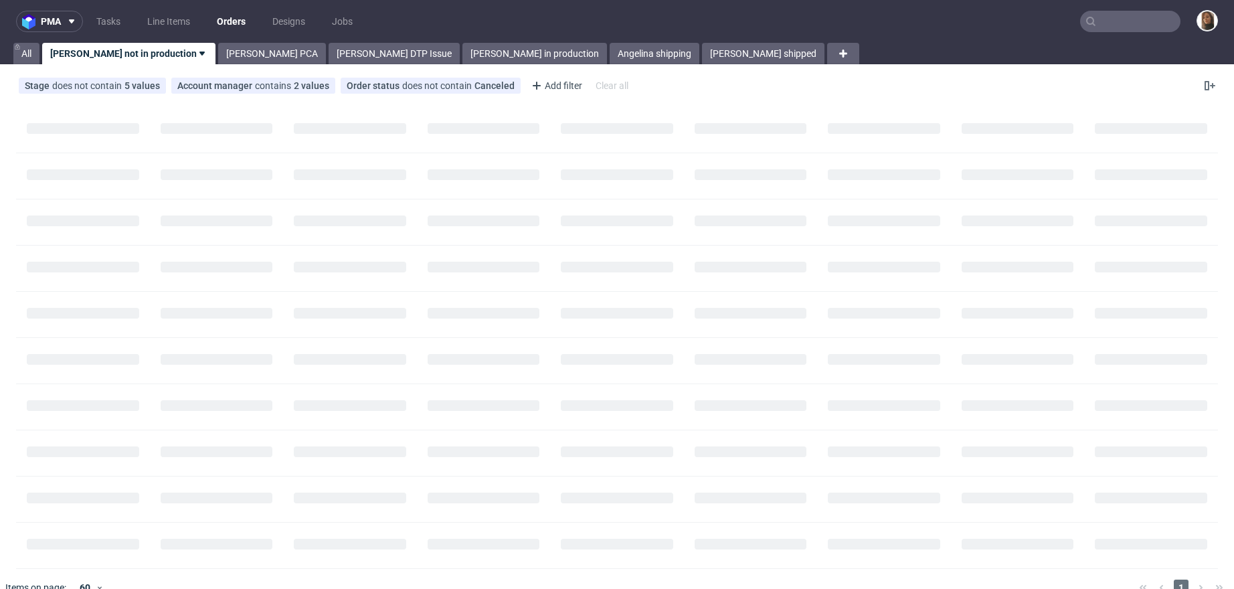
click at [1117, 25] on input "text" at bounding box center [1130, 21] width 100 height 21
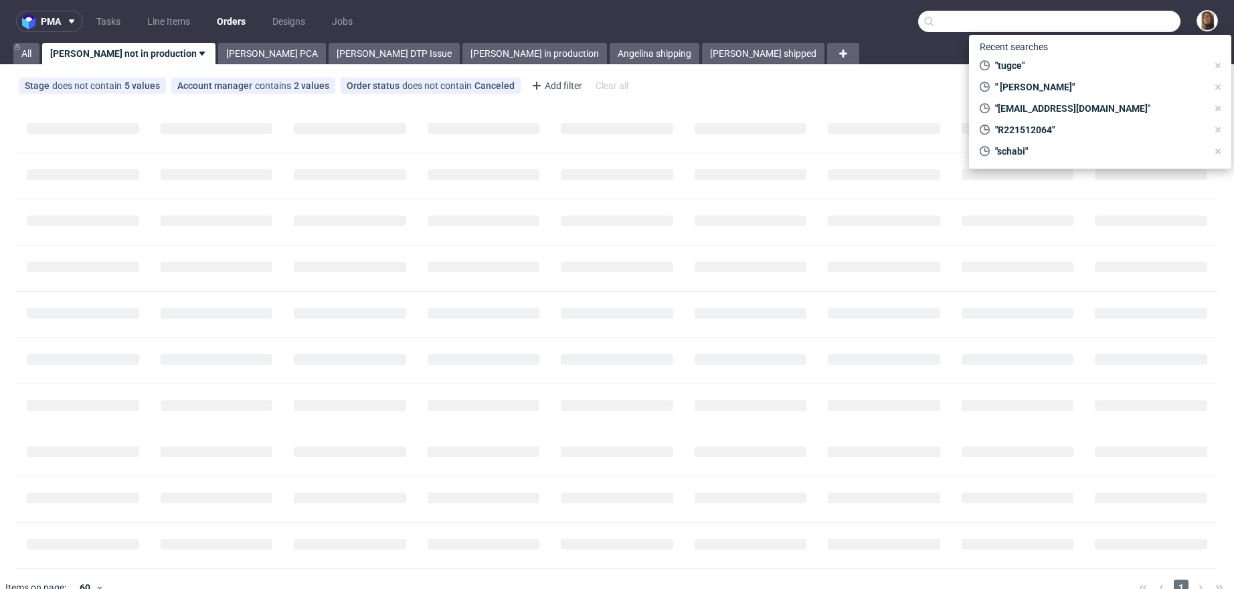
paste input "QEXD"
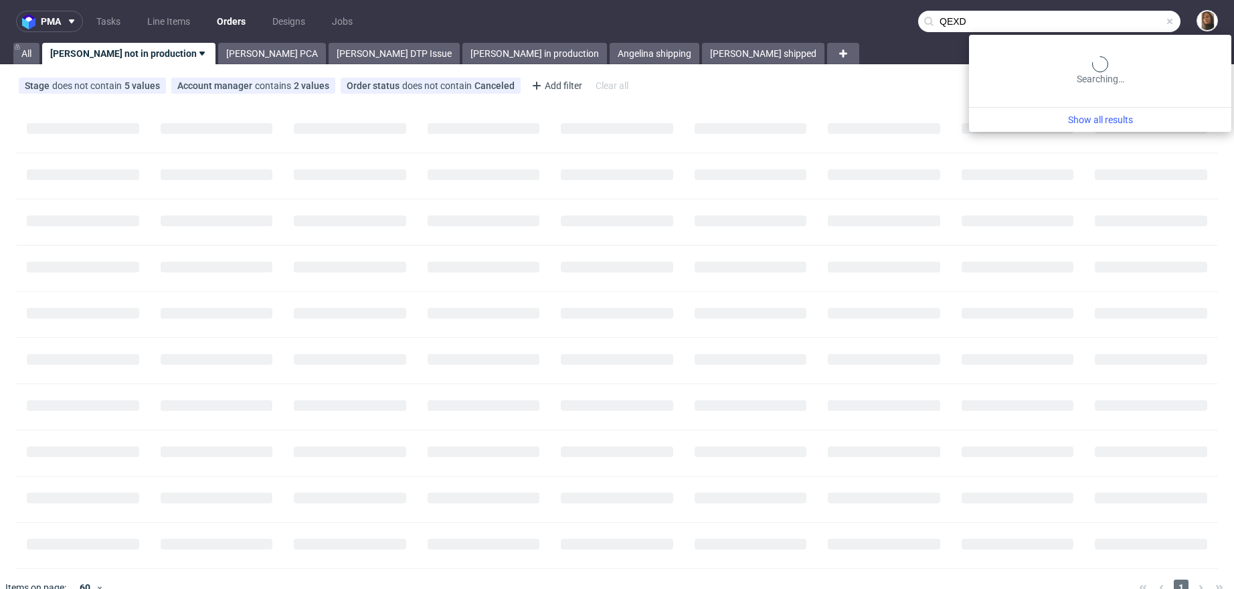
type input "QEXD"
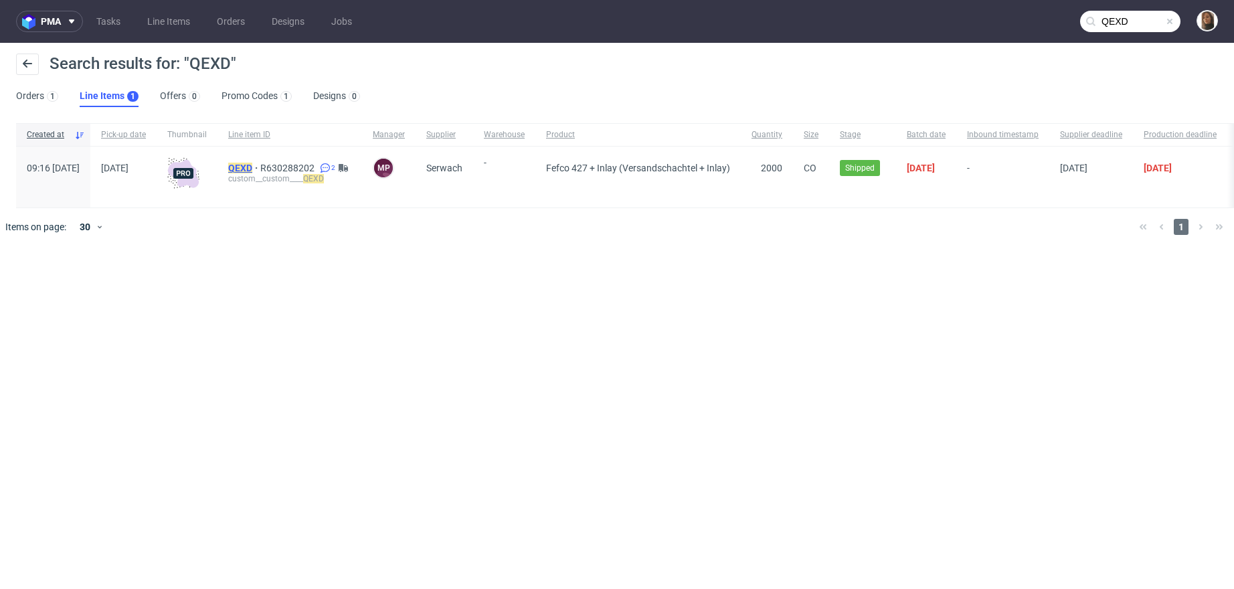
click at [252, 171] on mark "QEXD" at bounding box center [240, 168] width 24 height 11
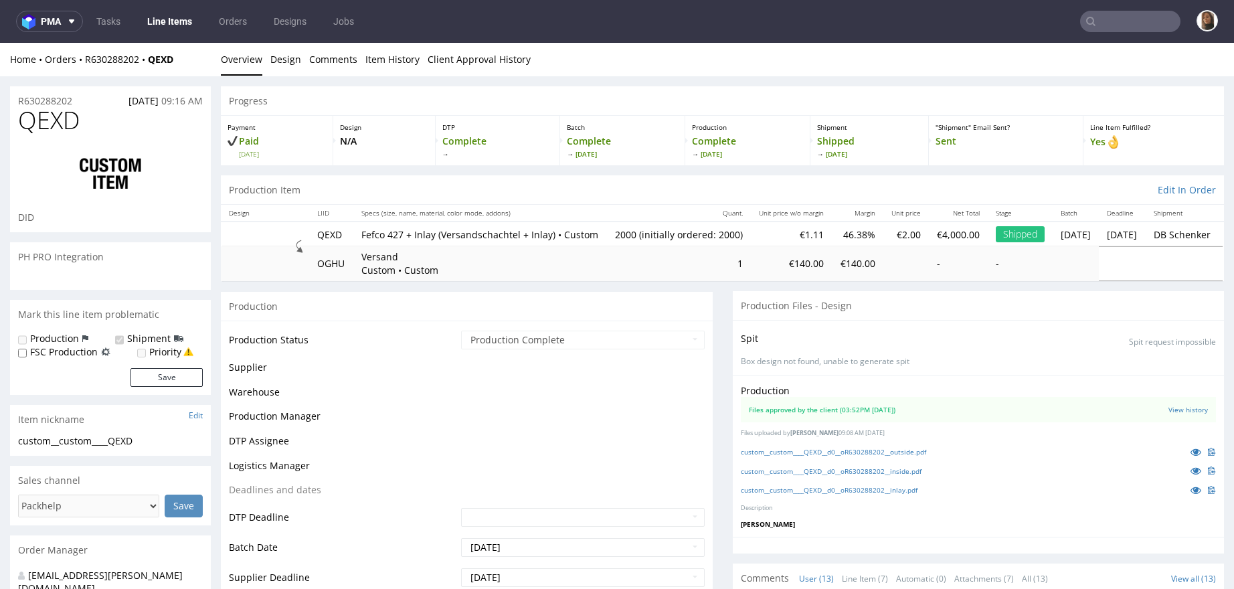
scroll to position [634, 0]
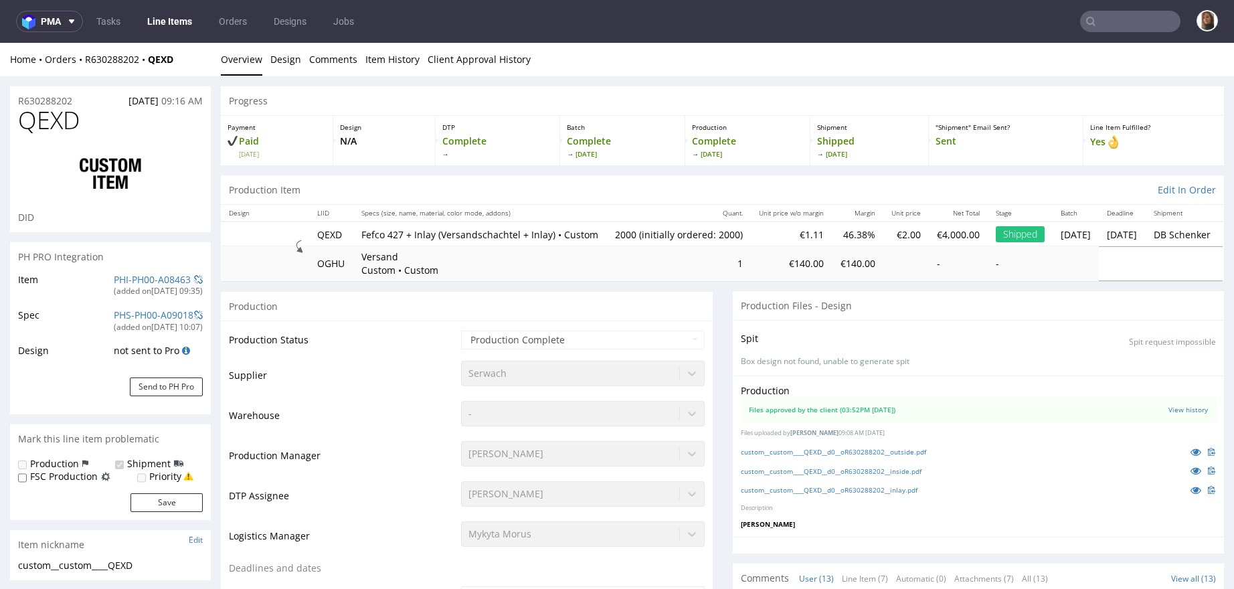
select select "in_progress"
click at [1191, 457] on icon at bounding box center [1196, 451] width 11 height 9
click at [1191, 475] on icon at bounding box center [1196, 470] width 11 height 9
click at [1191, 457] on icon at bounding box center [1196, 451] width 11 height 9
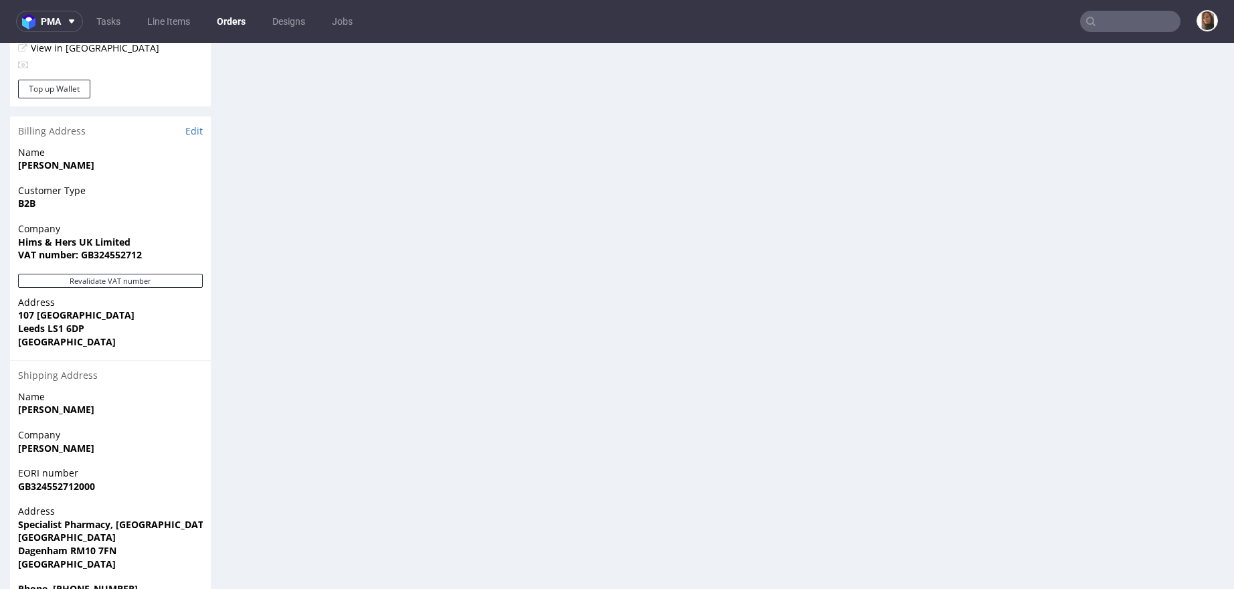
scroll to position [801, 0]
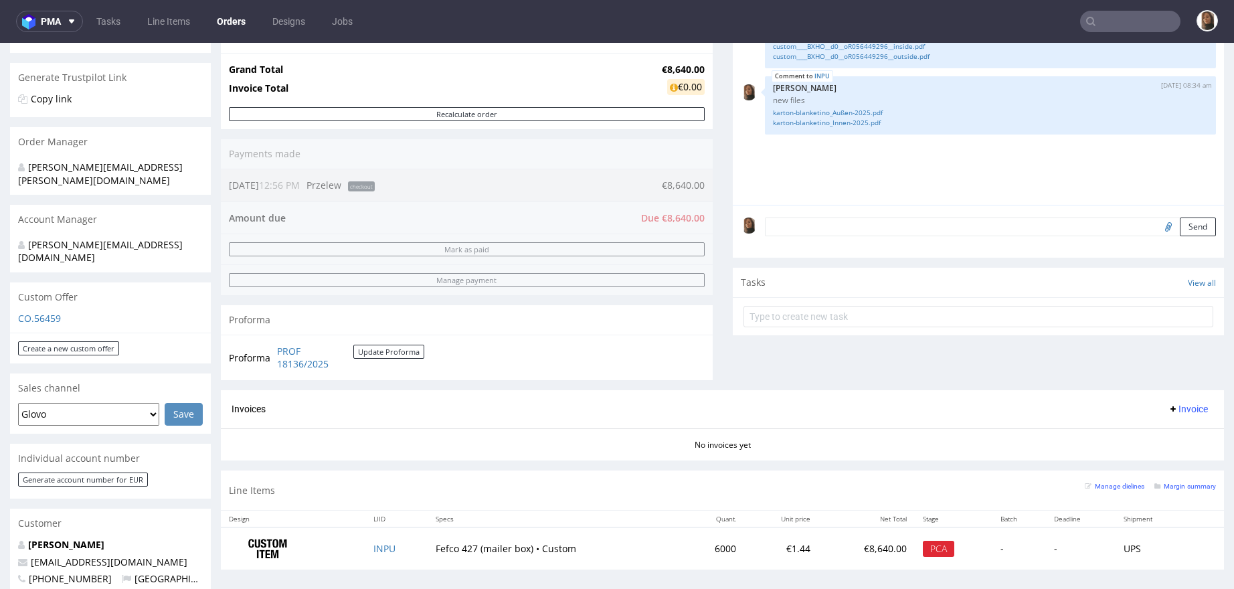
scroll to position [544, 0]
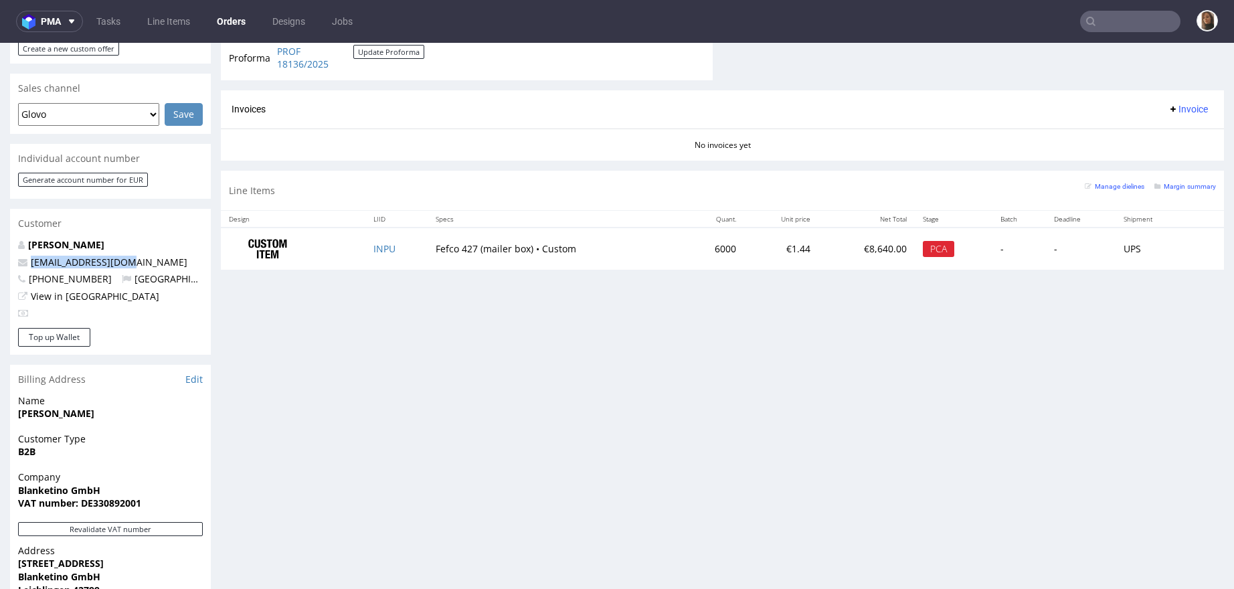
drag, startPoint x: 141, startPoint y: 233, endPoint x: 19, endPoint y: 232, distance: 121.8
click at [19, 256] on p "[EMAIL_ADDRESS][DOMAIN_NAME]" at bounding box center [110, 262] width 185 height 13
copy span "[EMAIL_ADDRESS][DOMAIN_NAME]"
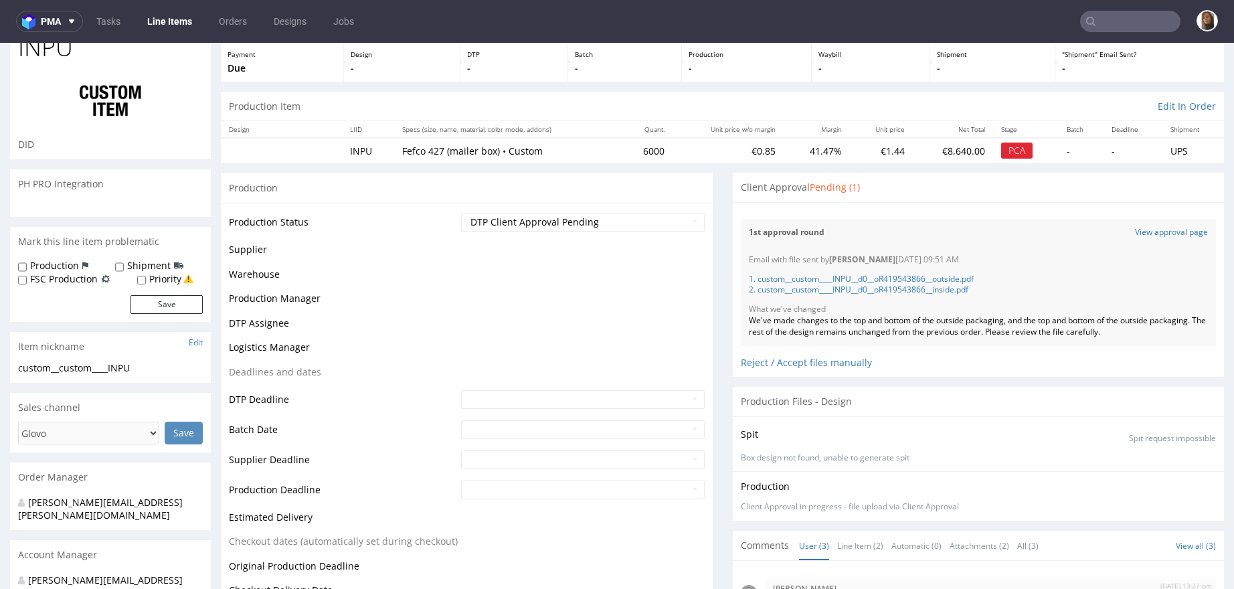
scroll to position [113, 0]
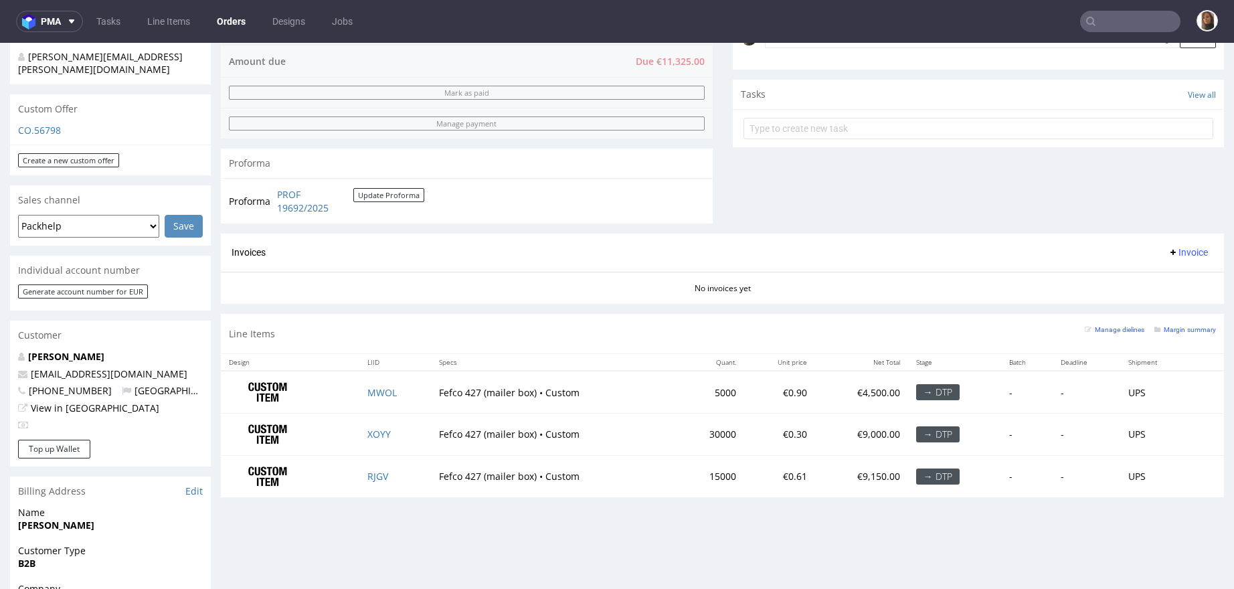
scroll to position [509, 0]
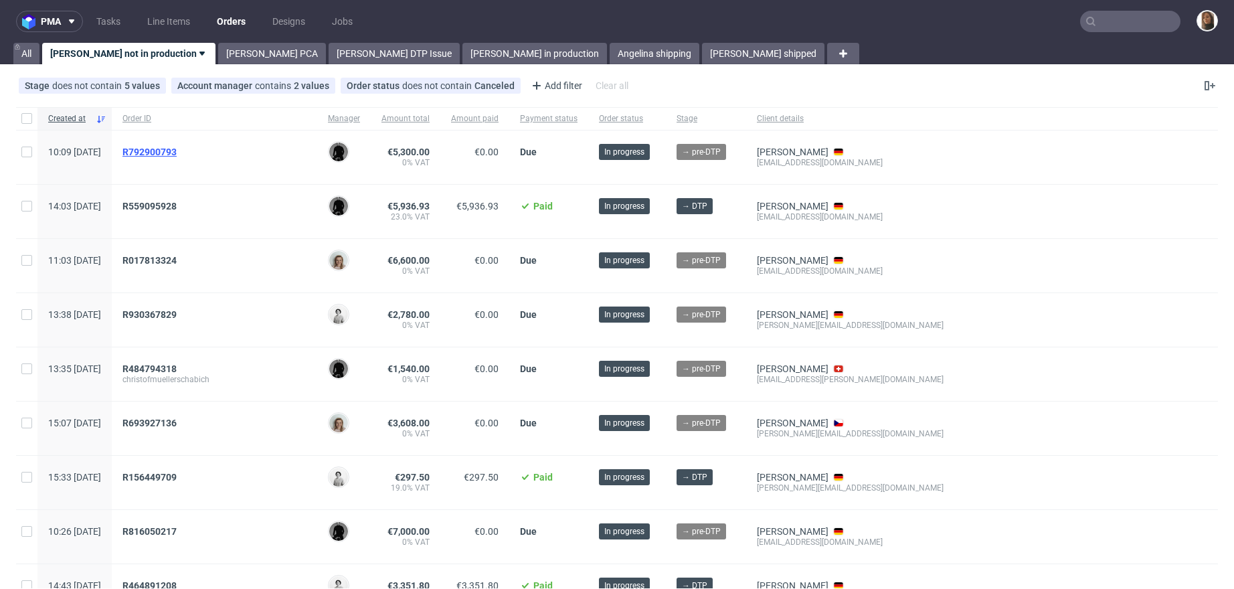
click at [177, 151] on span "R792900793" at bounding box center [150, 152] width 54 height 11
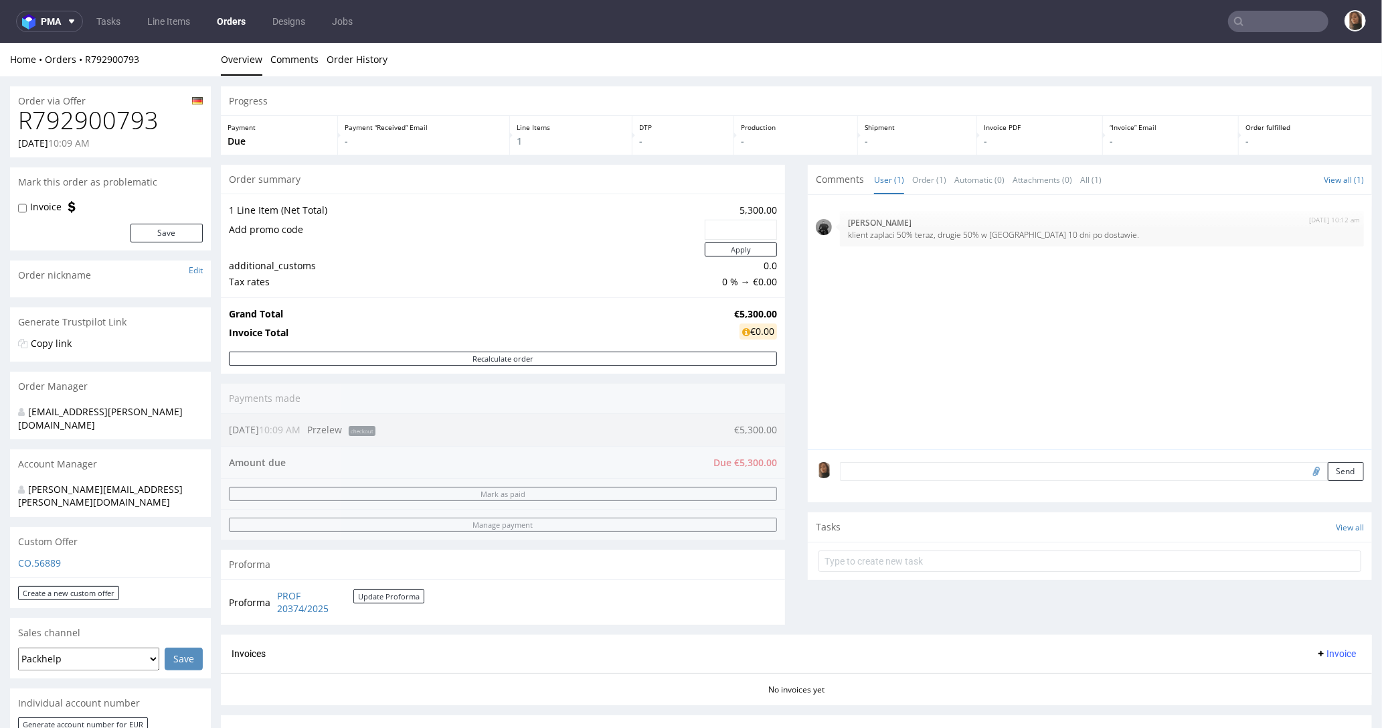
scroll to position [619, 0]
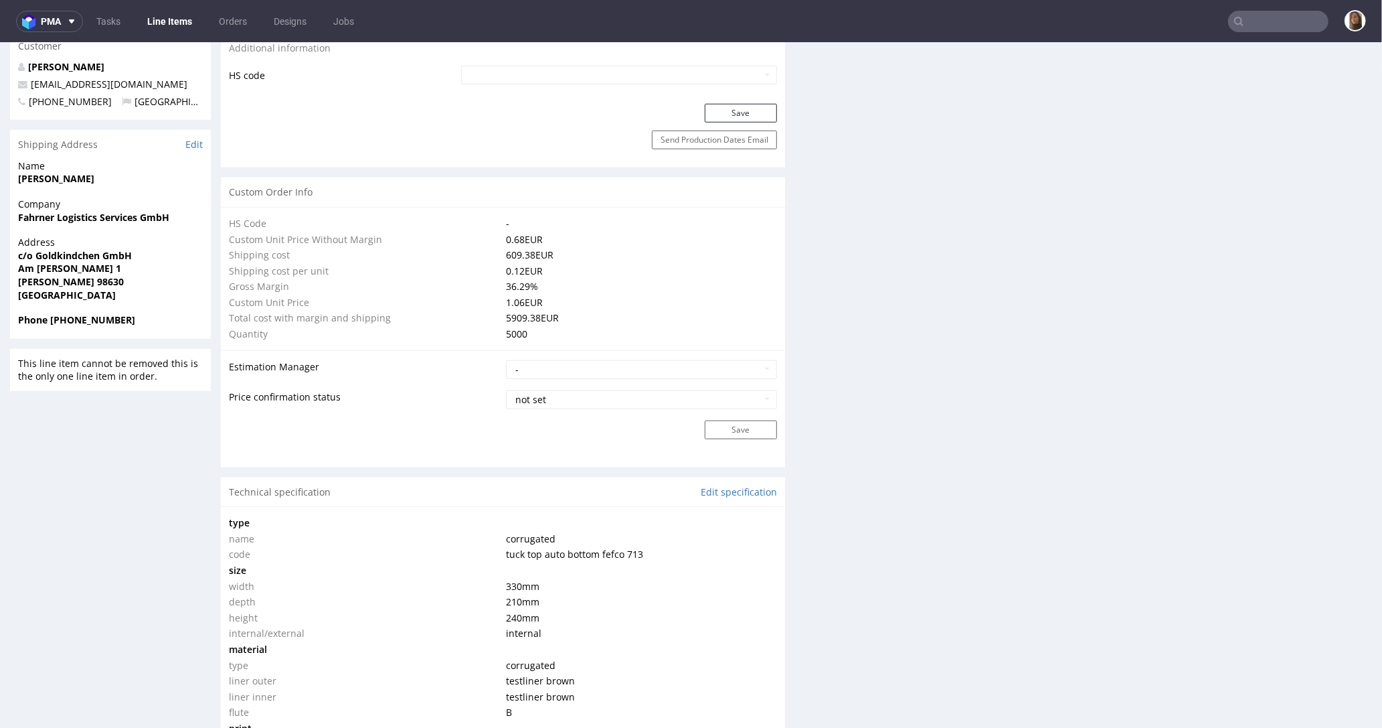
scroll to position [1051, 0]
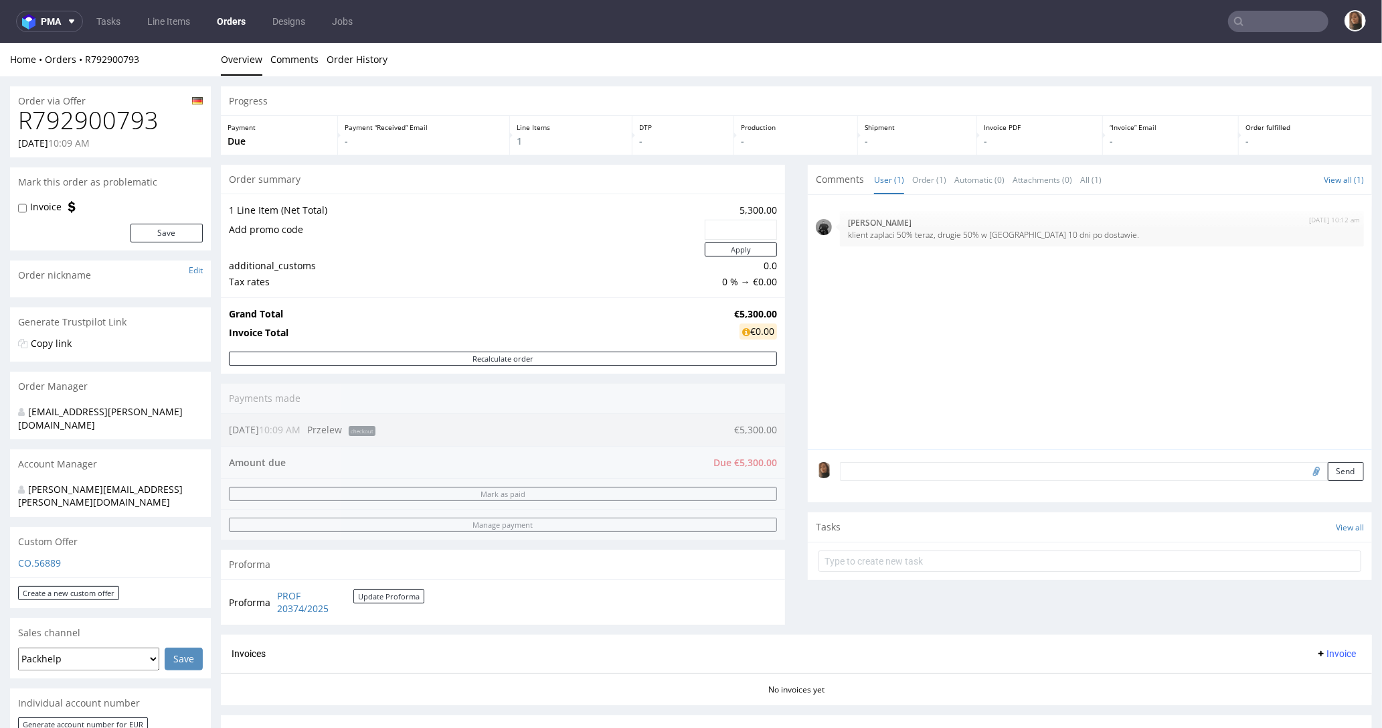
click at [226, 25] on link "Orders" at bounding box center [231, 21] width 45 height 21
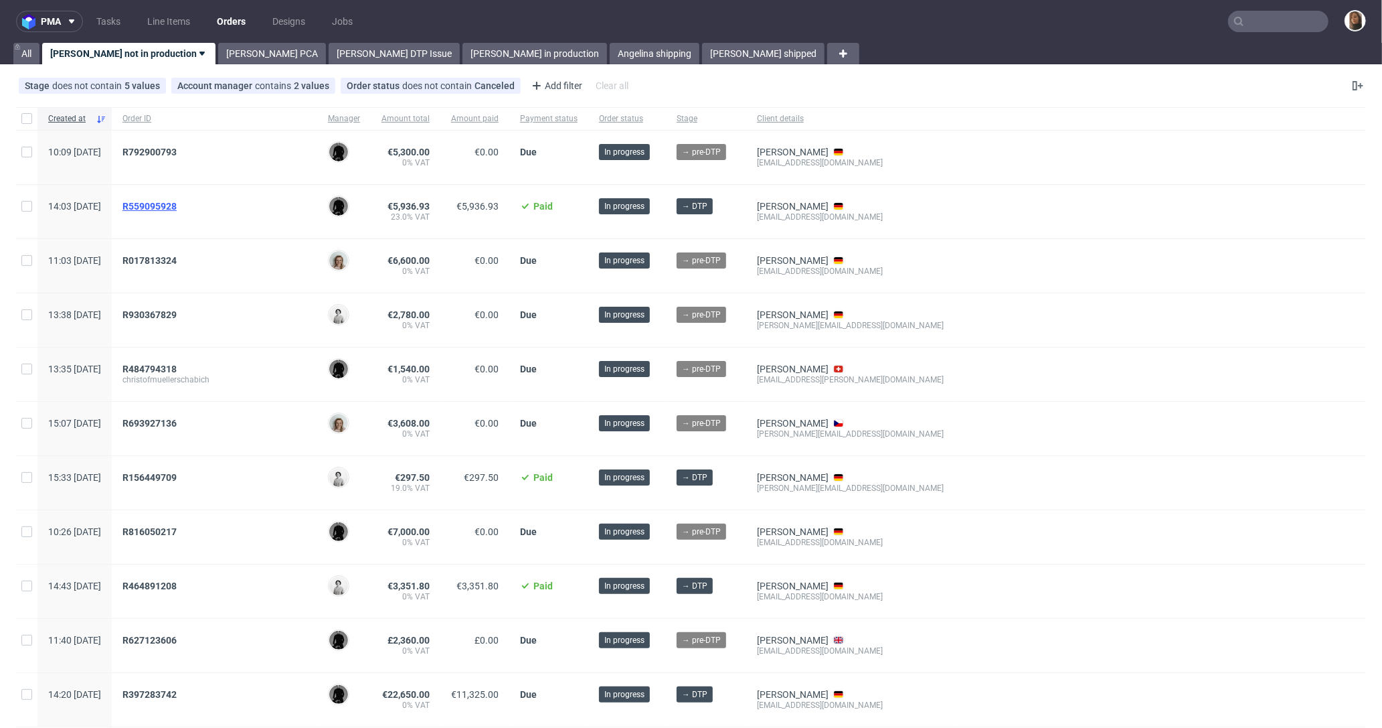
click at [177, 203] on span "R559095928" at bounding box center [150, 206] width 54 height 11
click at [177, 255] on span "R017813324" at bounding box center [150, 260] width 54 height 11
click at [177, 314] on span "R930367829" at bounding box center [150, 314] width 54 height 11
click at [177, 258] on span "R017813324" at bounding box center [150, 260] width 54 height 11
click at [177, 367] on span "R484794318" at bounding box center [150, 369] width 54 height 11
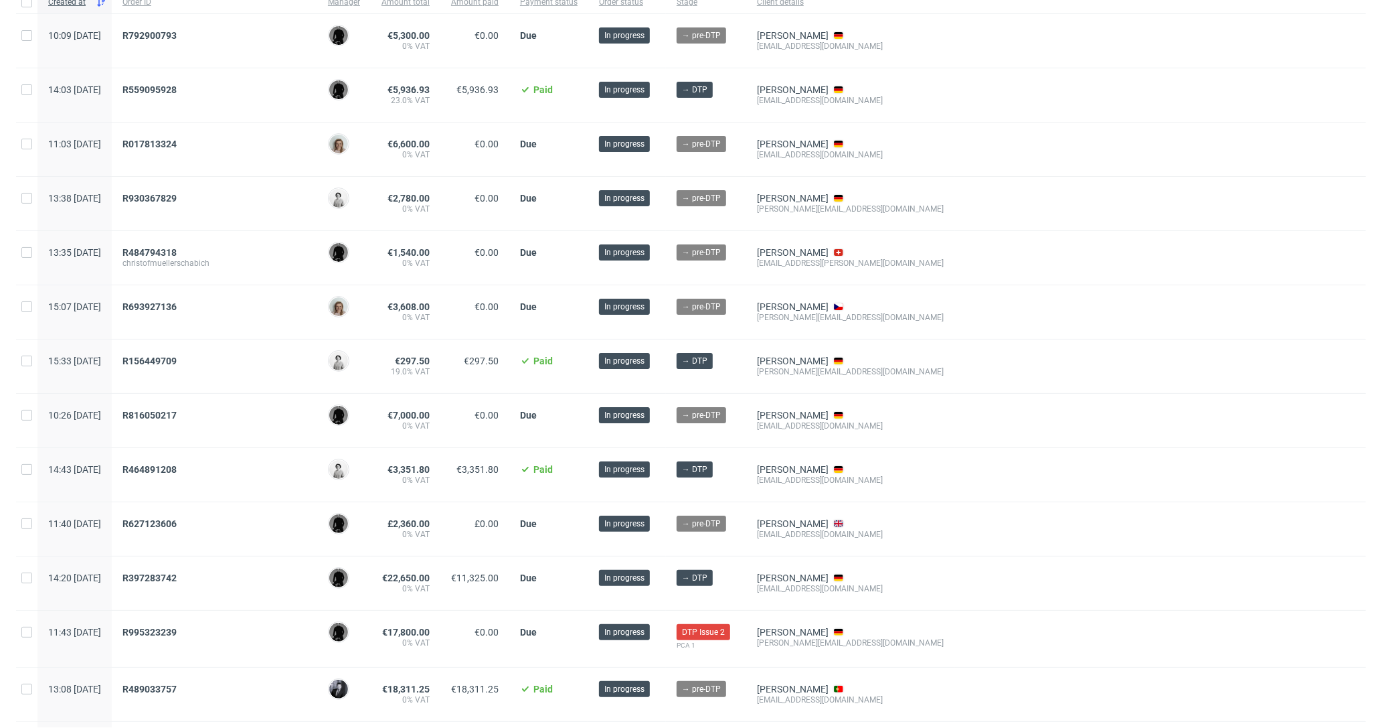
scroll to position [132, 0]
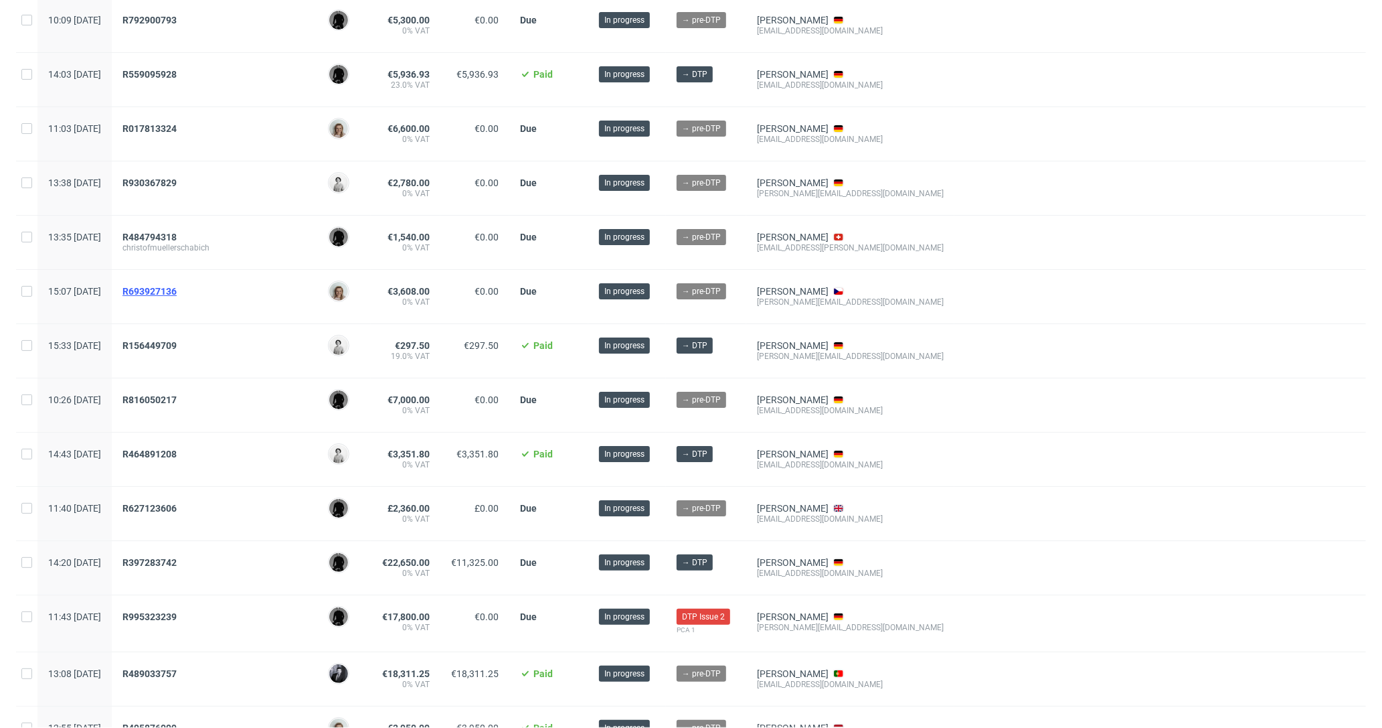
click at [177, 286] on span "R693927136" at bounding box center [150, 291] width 54 height 11
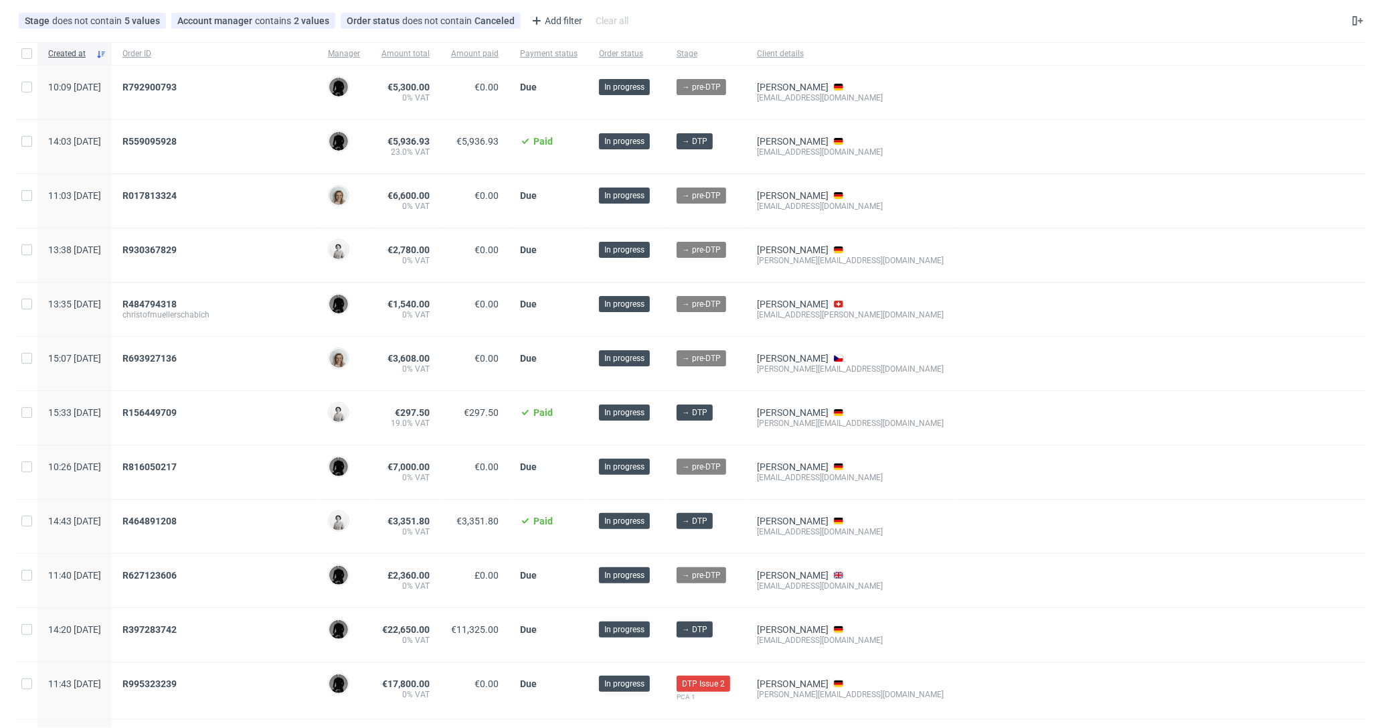
scroll to position [71, 0]
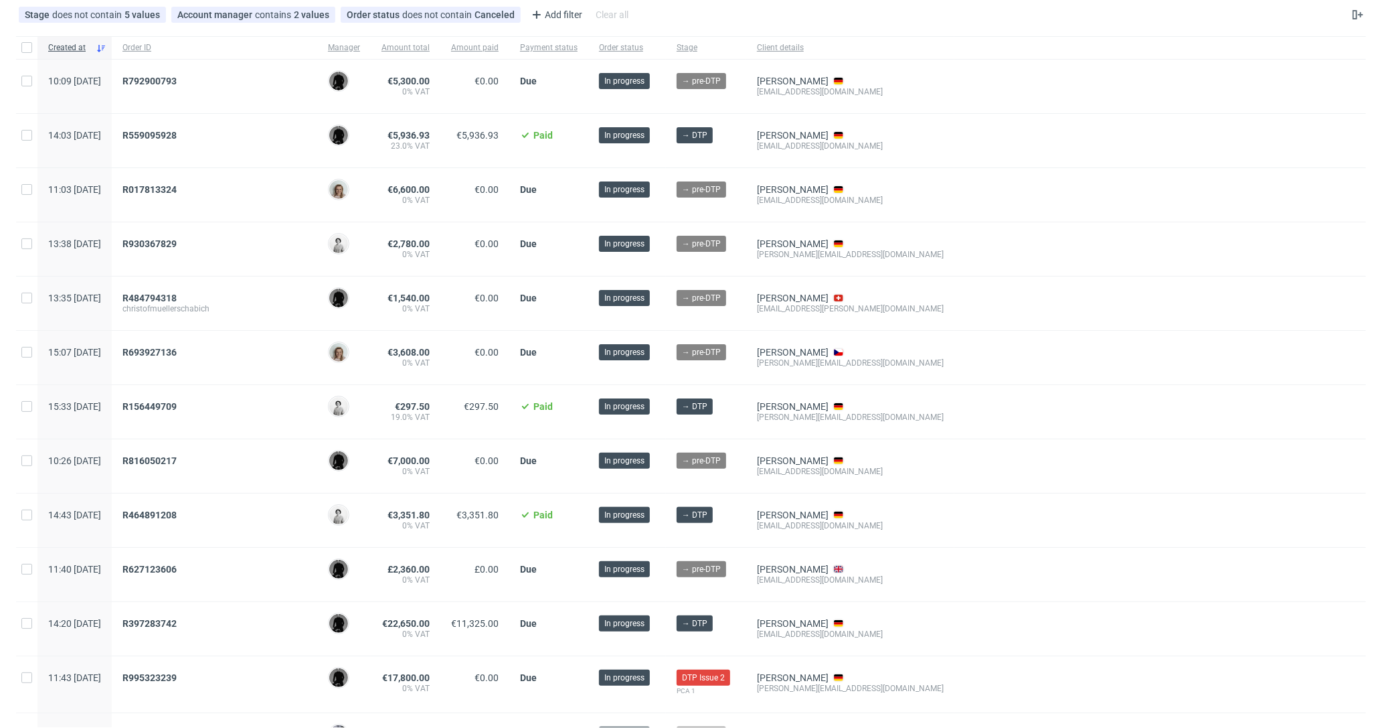
click at [268, 401] on div "R156449709" at bounding box center [215, 406] width 184 height 11
click at [177, 401] on span "R156449709" at bounding box center [150, 406] width 54 height 11
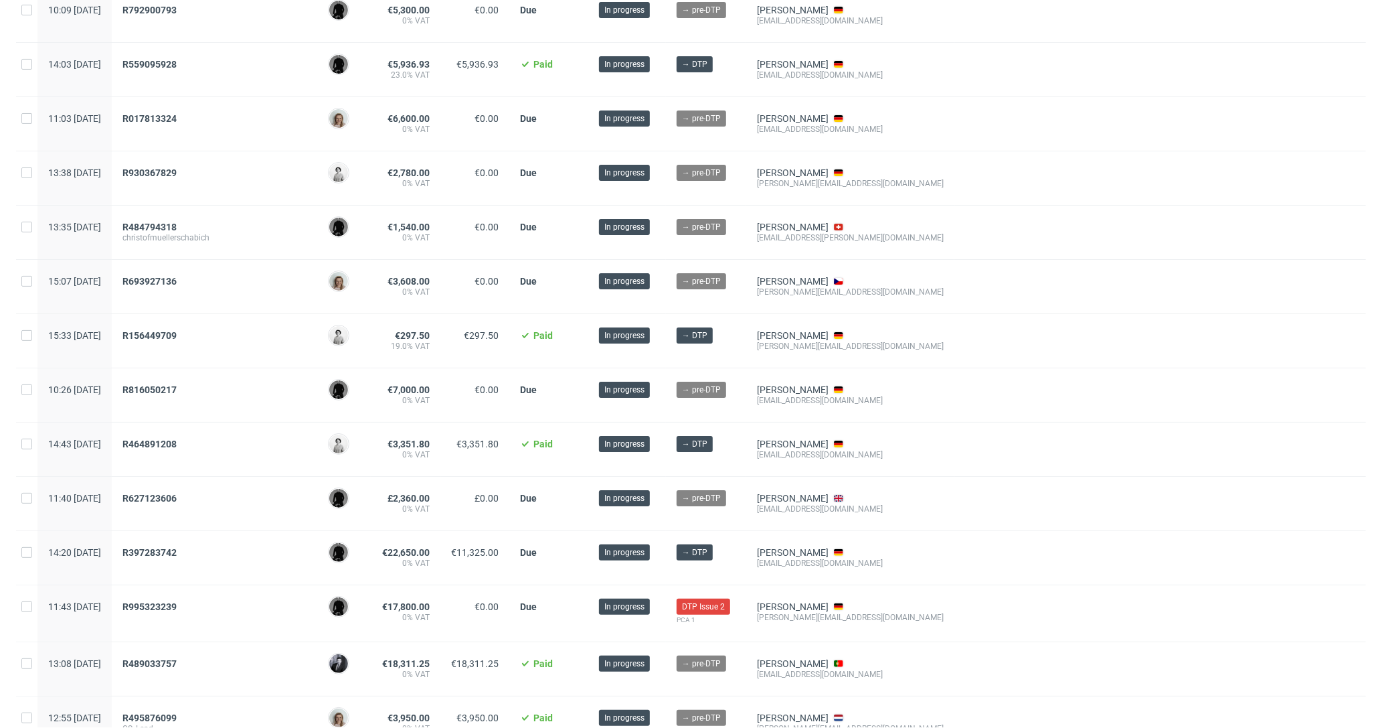
scroll to position [143, 0]
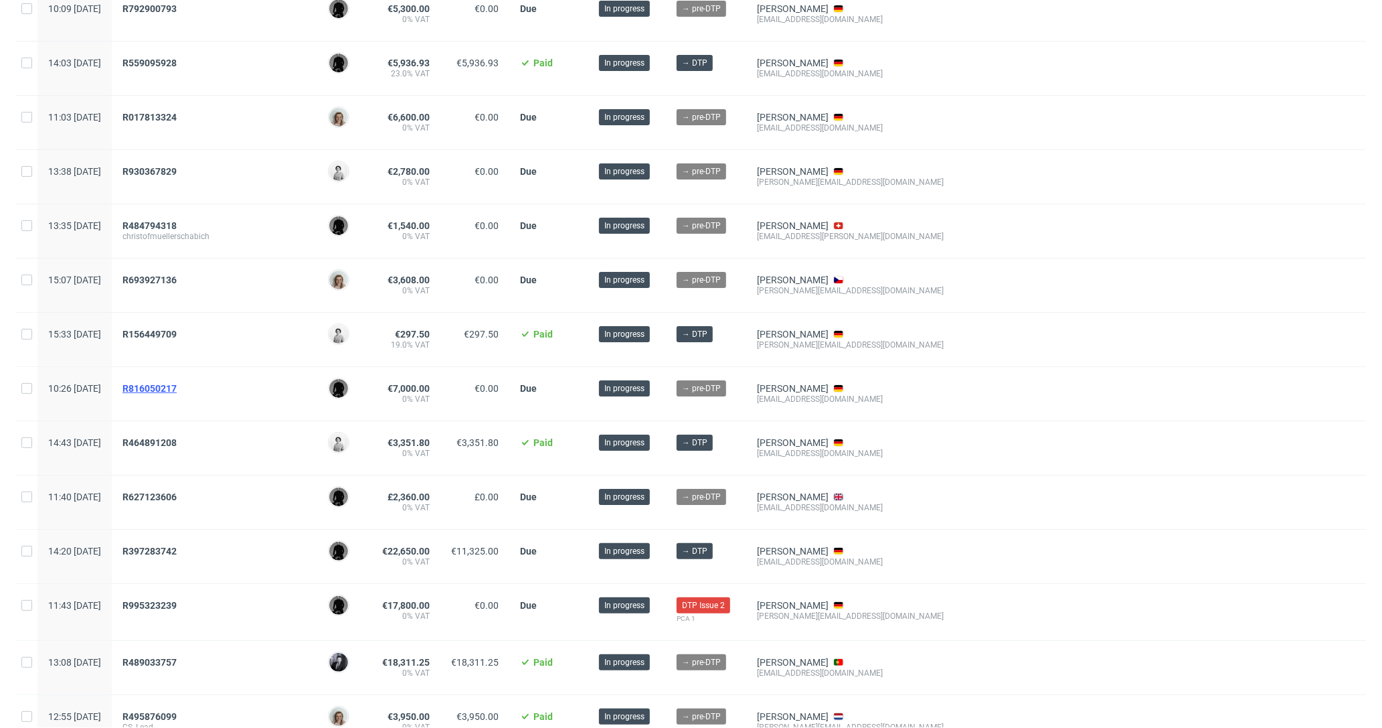
click at [177, 384] on span "R816050217" at bounding box center [150, 388] width 54 height 11
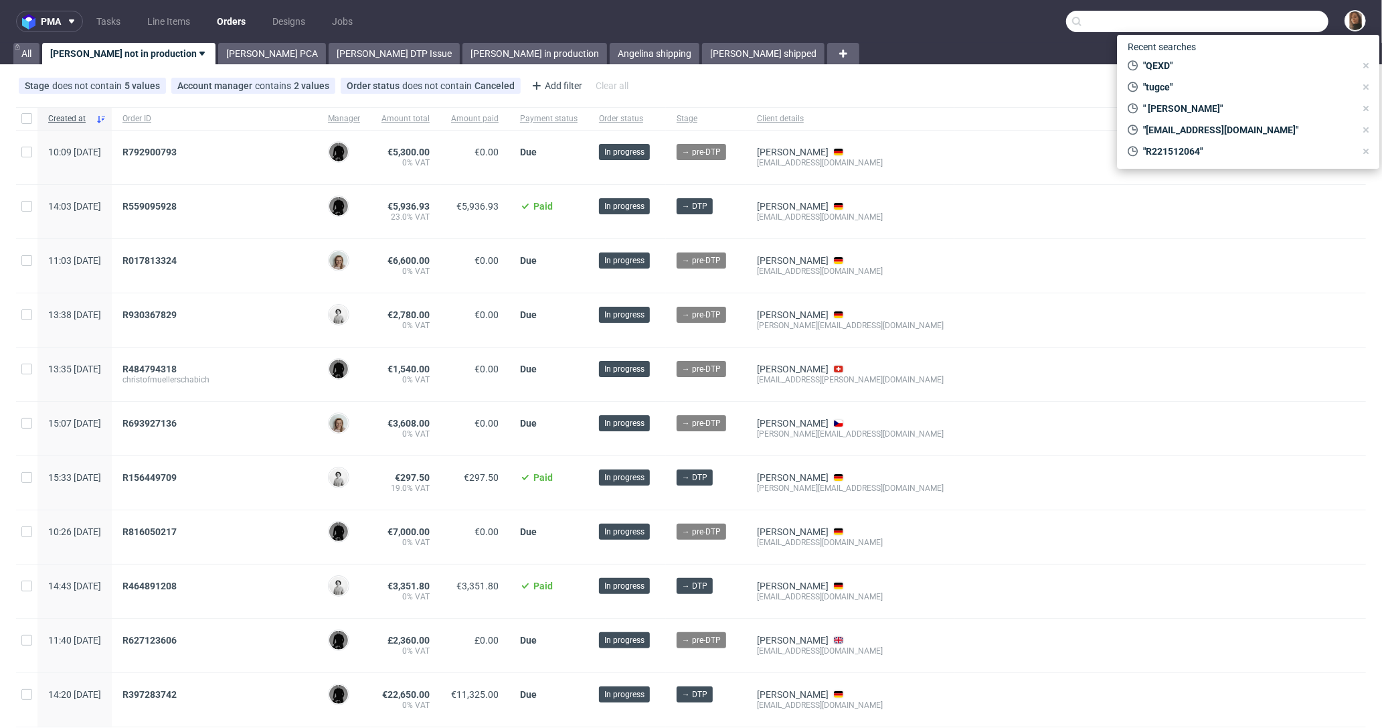
click at [1234, 23] on input "text" at bounding box center [1197, 21] width 262 height 21
paste input "Emirhan Barutcuoglu"
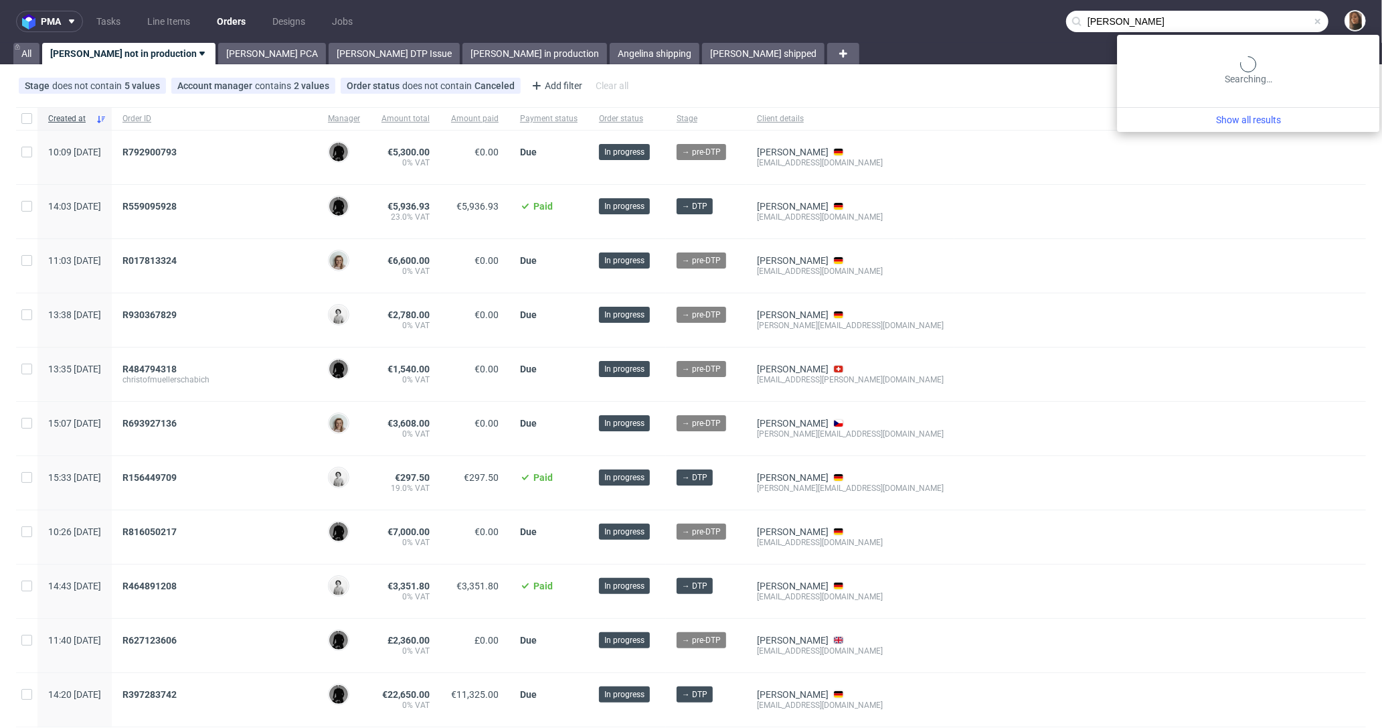
type input "Emirhan Barutcuoglu"
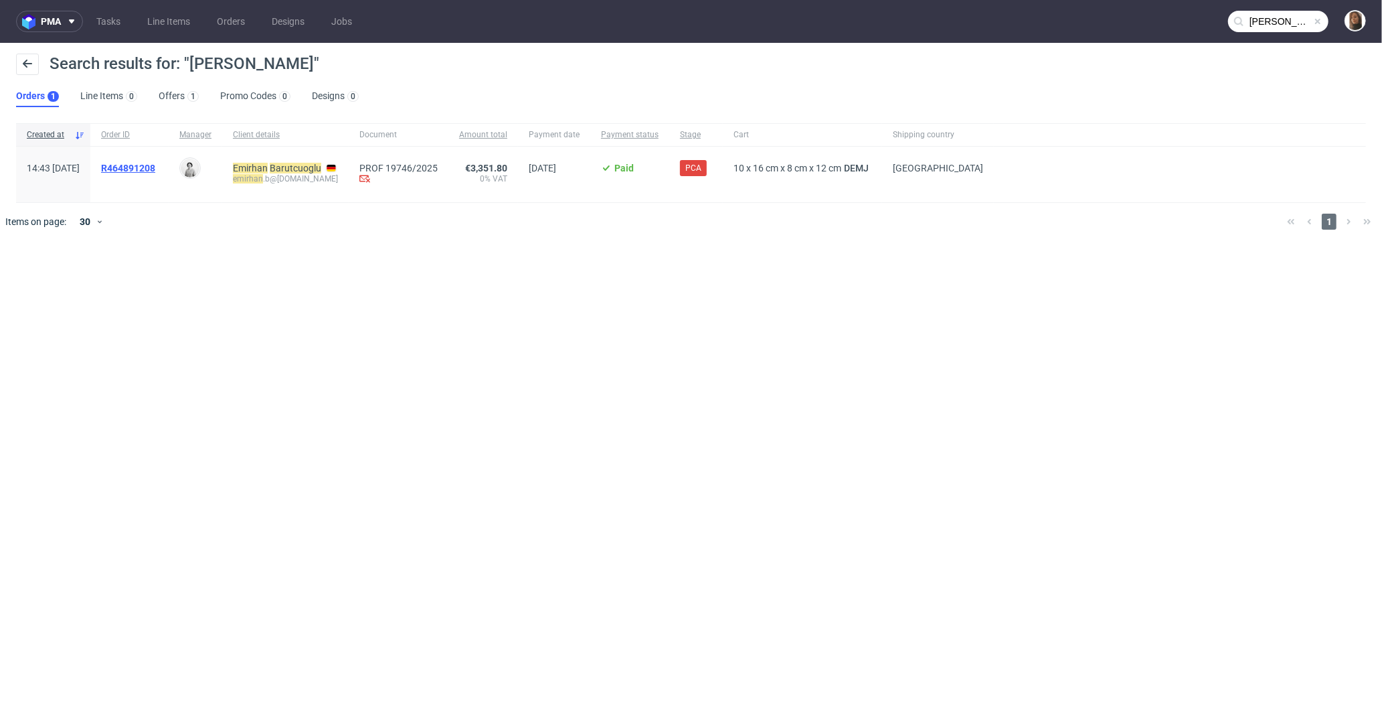
click at [155, 169] on span "R464891208" at bounding box center [128, 168] width 54 height 11
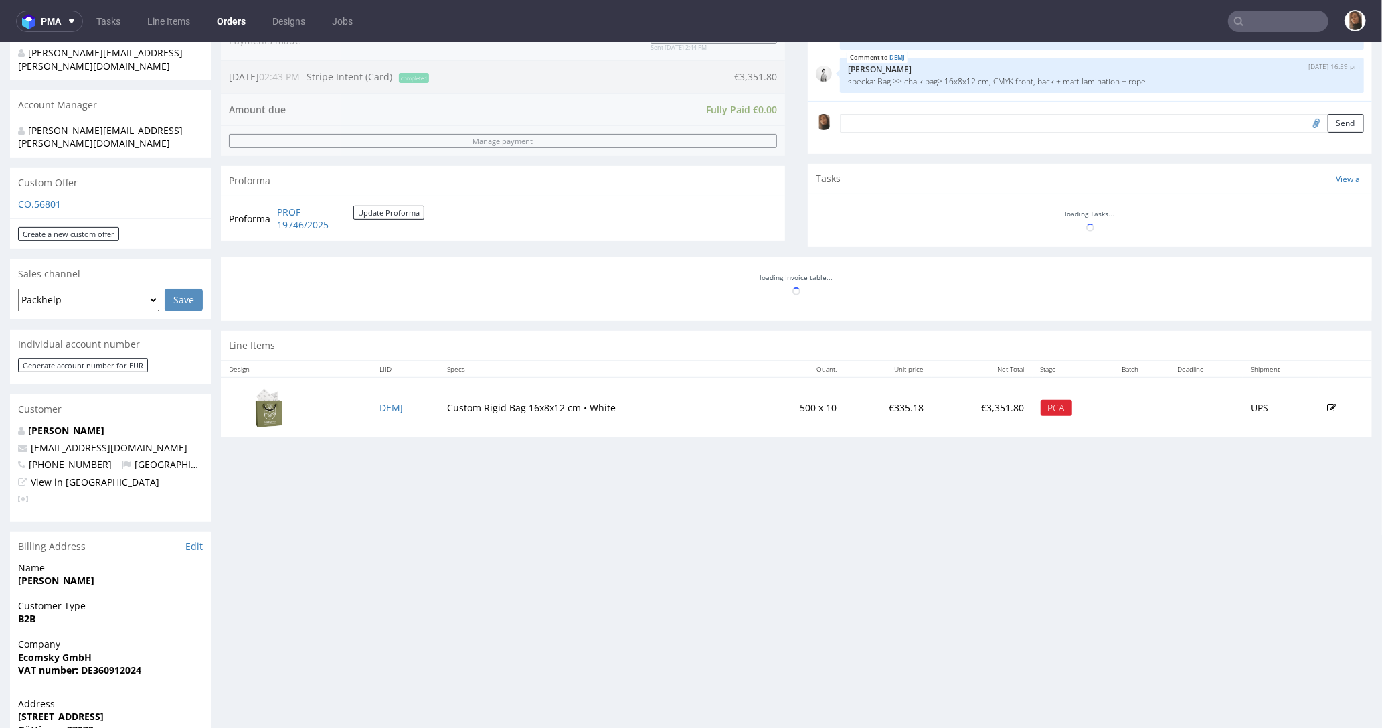
scroll to position [534, 0]
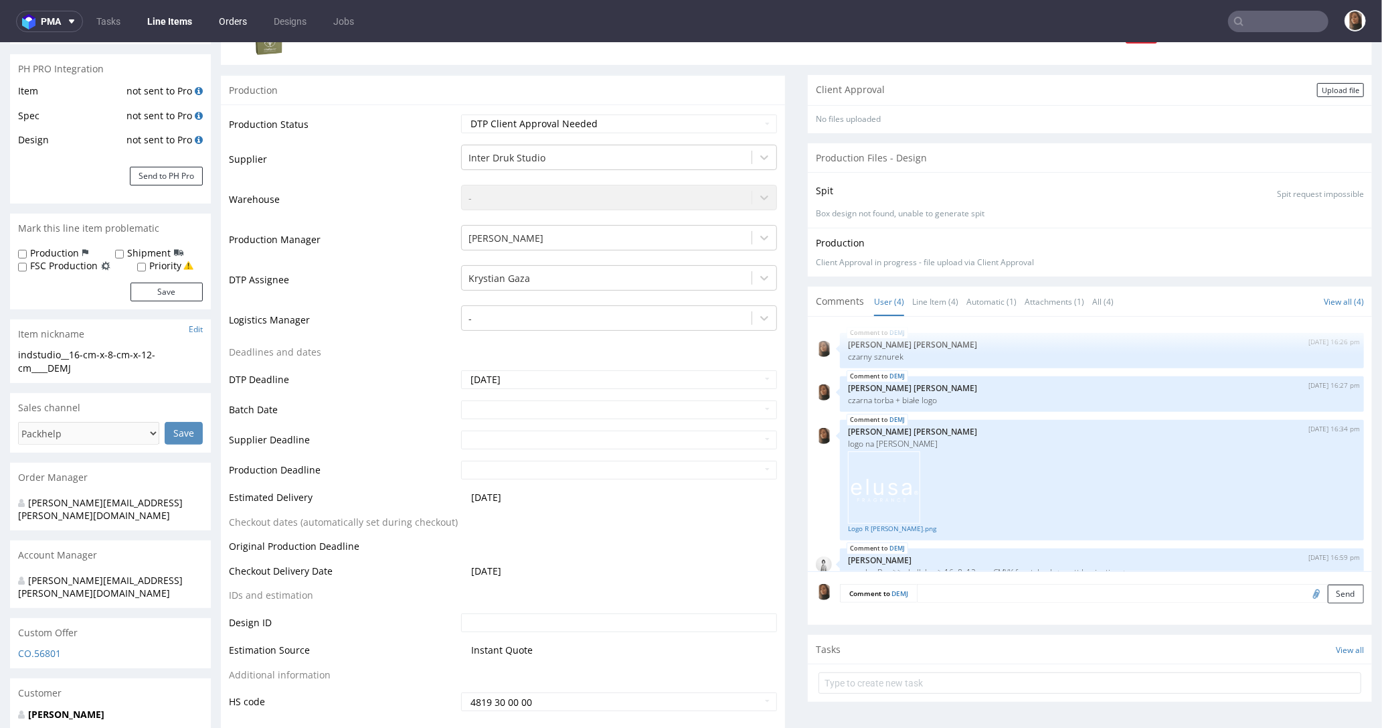
click at [244, 27] on link "Orders" at bounding box center [233, 21] width 44 height 21
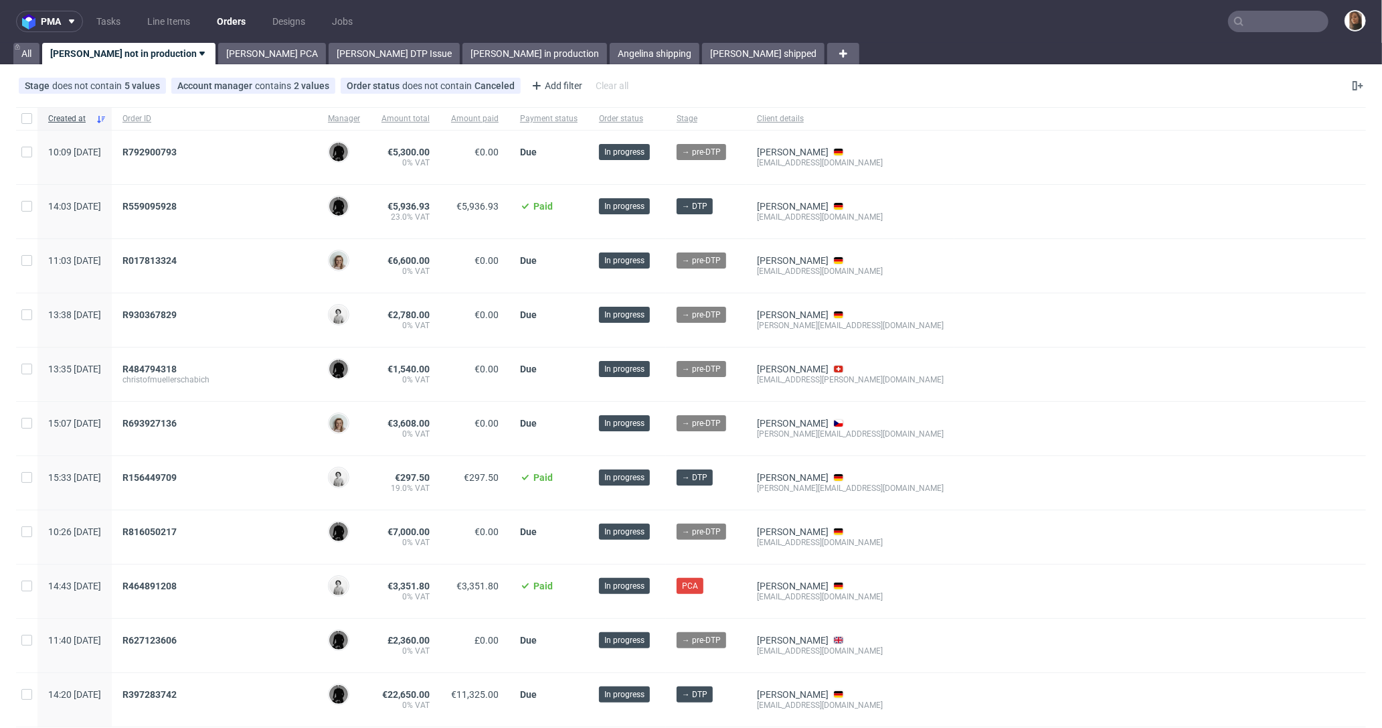
scroll to position [158, 0]
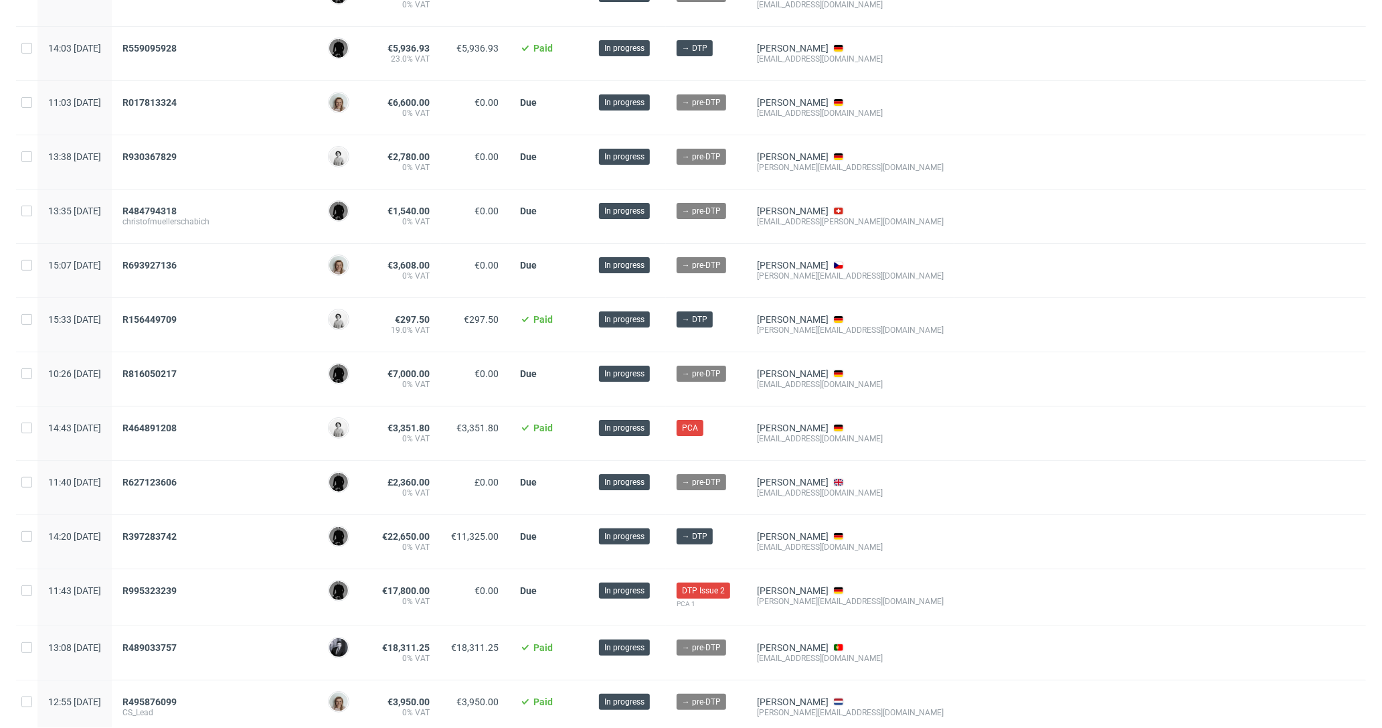
click at [173, 485] on span "R627123606" at bounding box center [215, 487] width 184 height 21
click at [173, 479] on span "R627123606" at bounding box center [150, 482] width 54 height 11
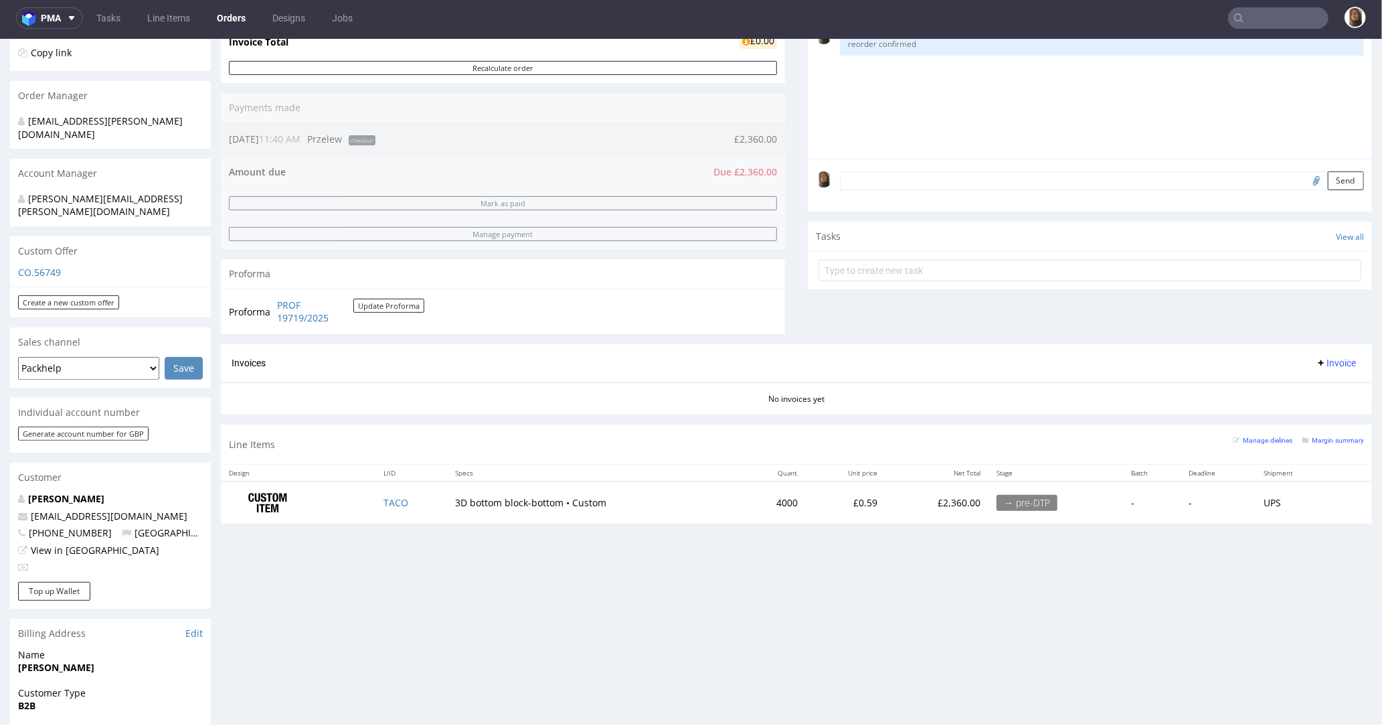
scroll to position [325, 0]
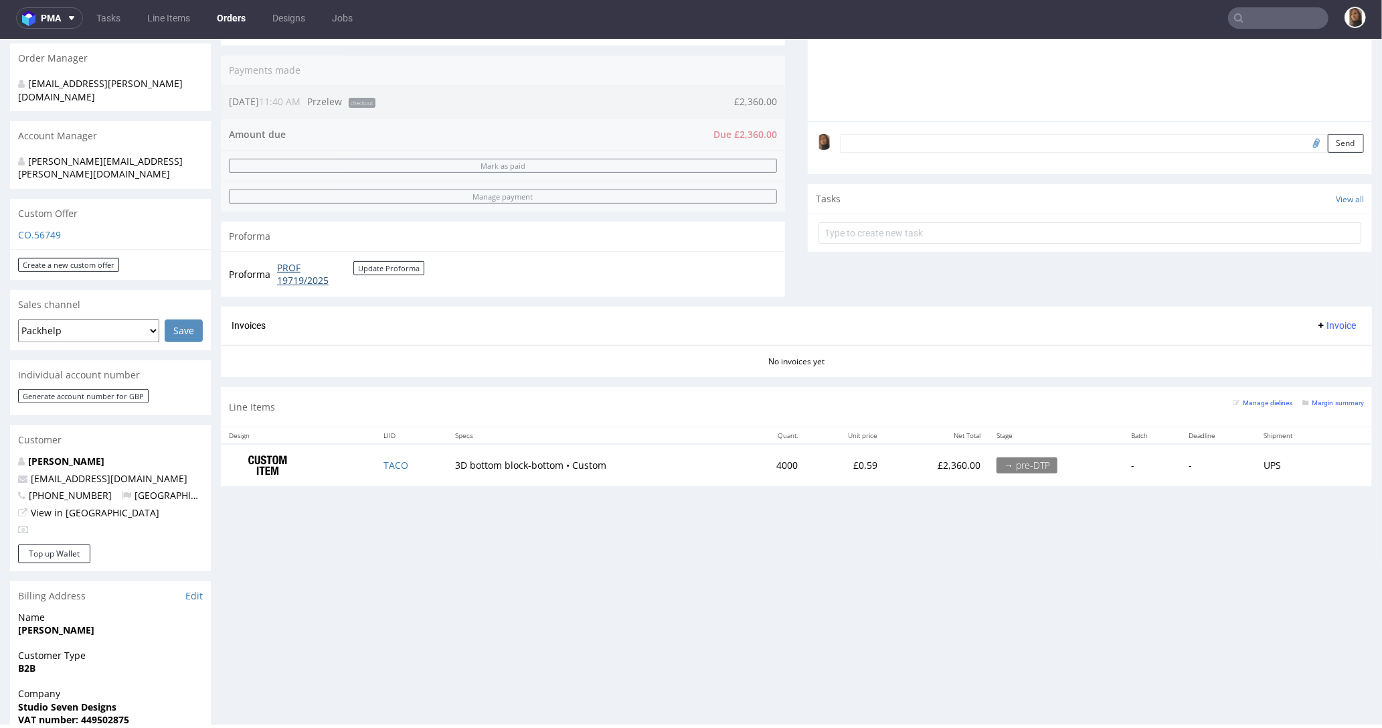
click at [299, 272] on link "PROF 19719/2025" at bounding box center [315, 273] width 76 height 26
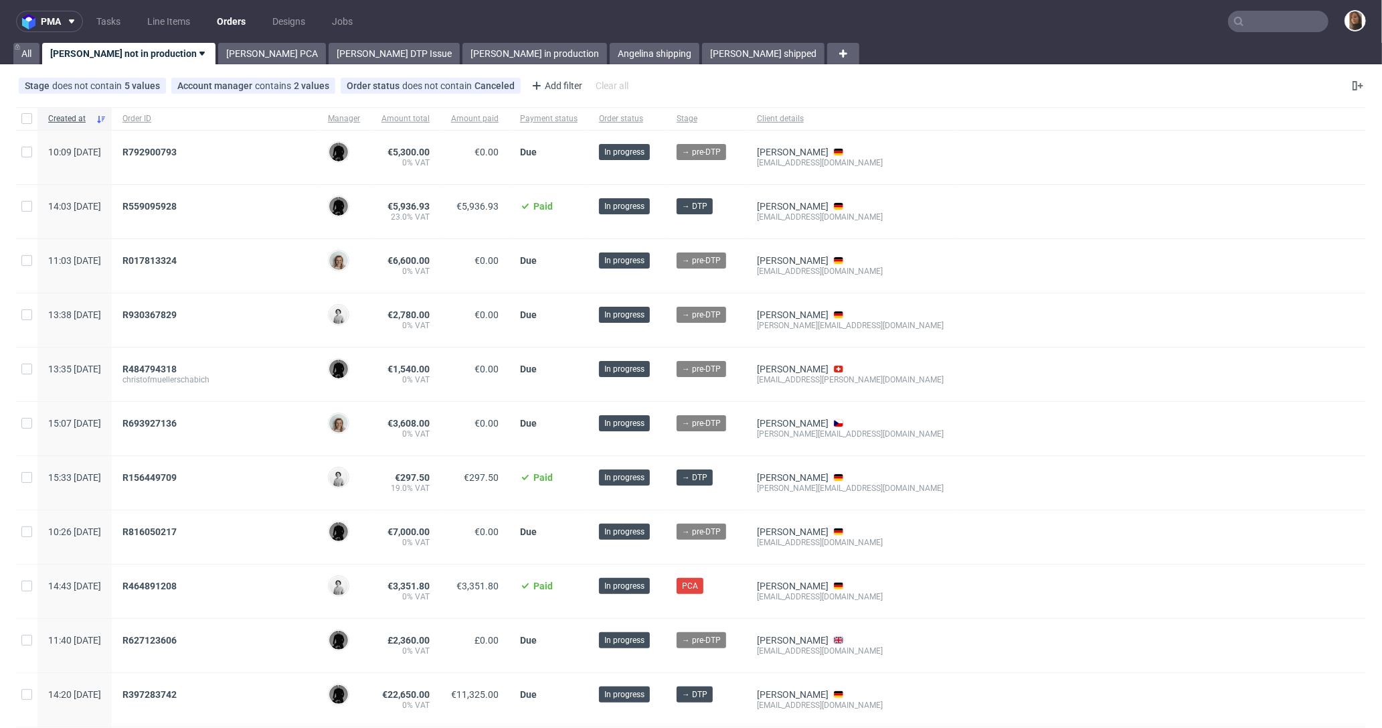
click at [31, 6] on nav "pma Tasks Line Items Orders Designs Jobs" at bounding box center [691, 21] width 1382 height 43
click at [48, 18] on span "pma" at bounding box center [51, 21] width 20 height 9
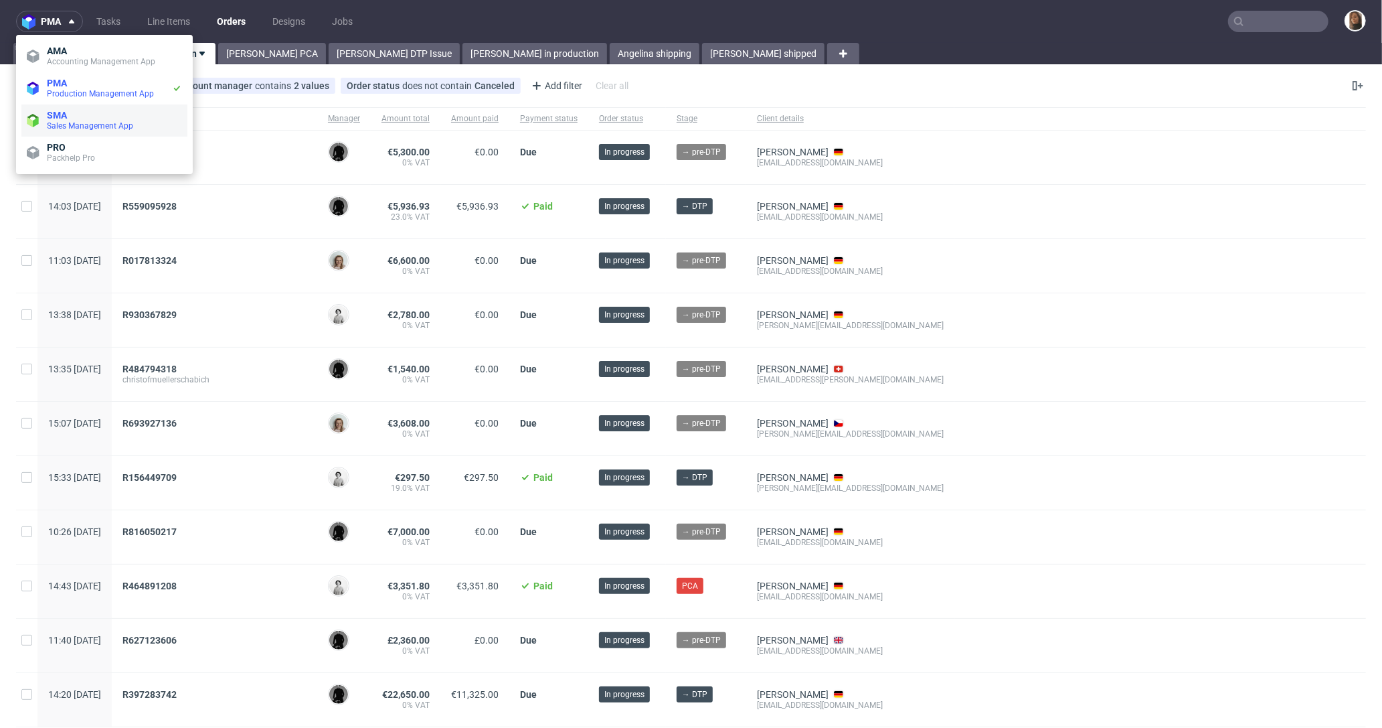
click at [80, 110] on span "SMA" at bounding box center [114, 115] width 135 height 11
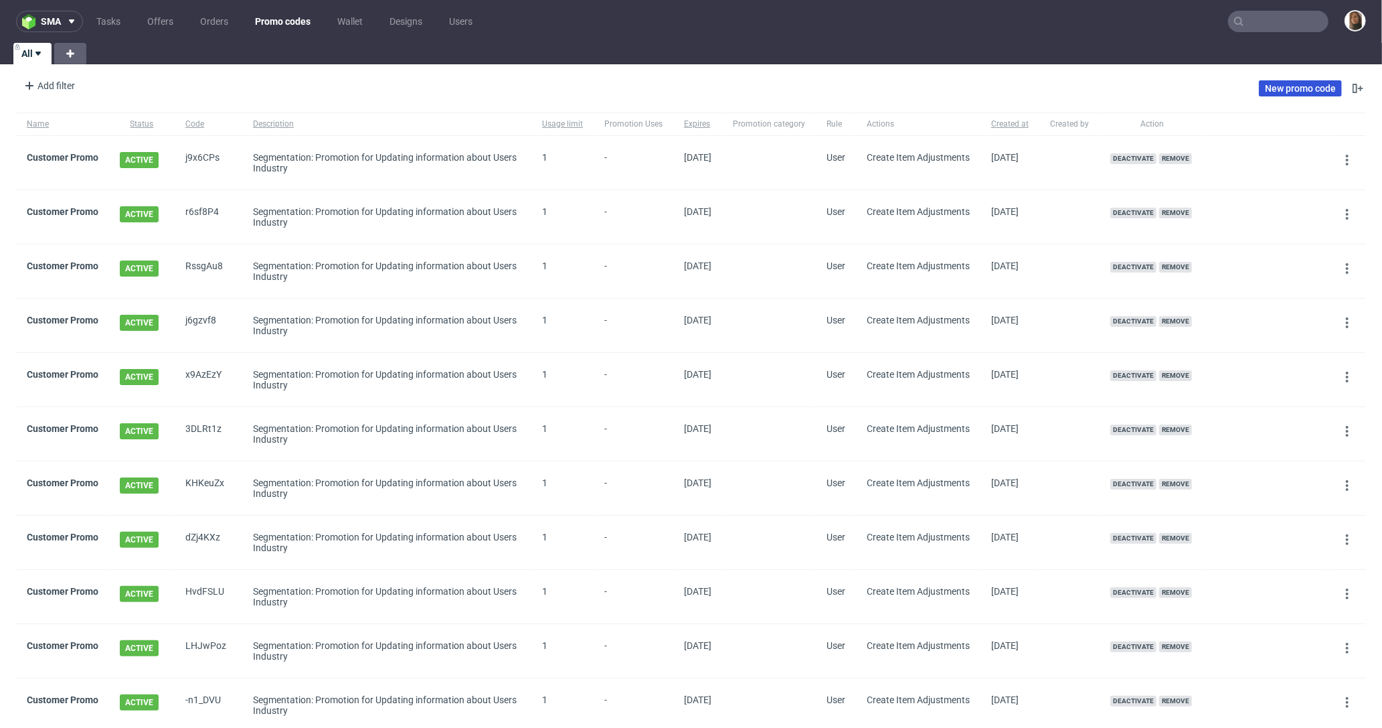
click at [1234, 84] on link "New promo code" at bounding box center [1300, 88] width 83 height 16
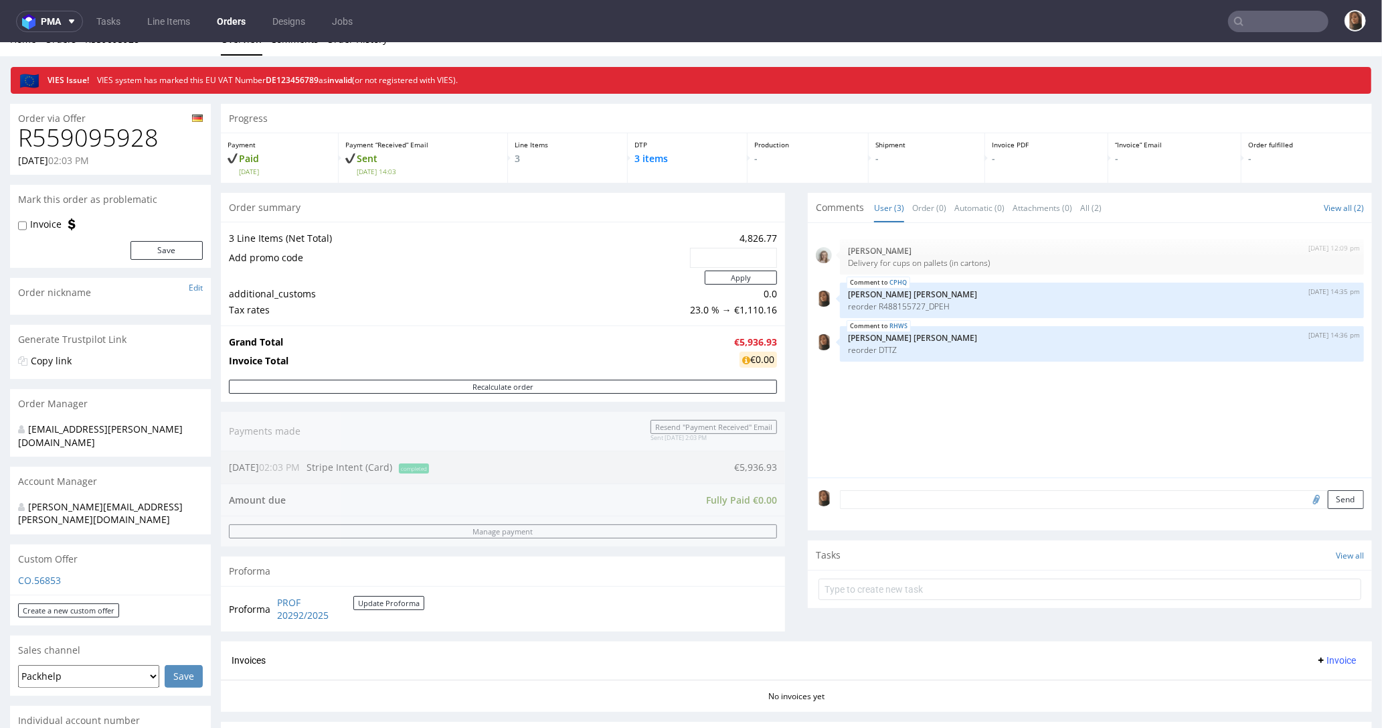
scroll to position [465, 0]
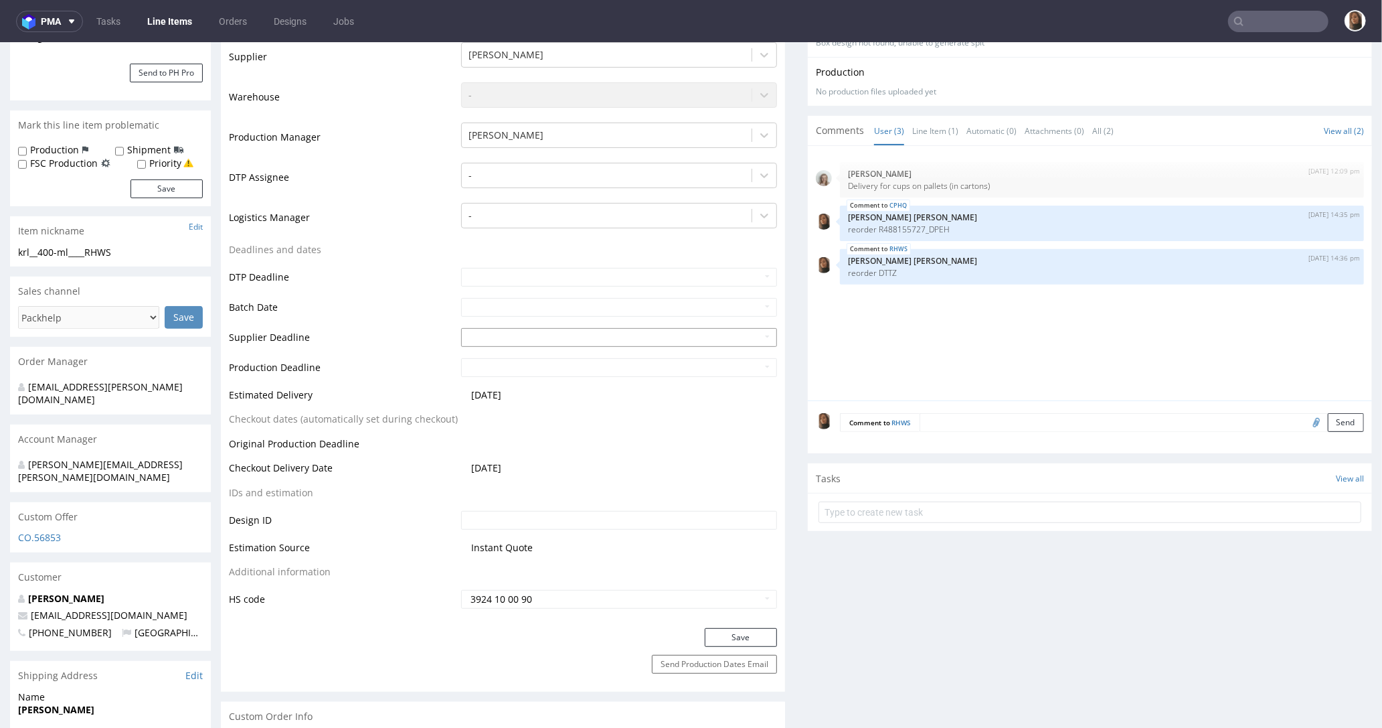
scroll to position [354, 0]
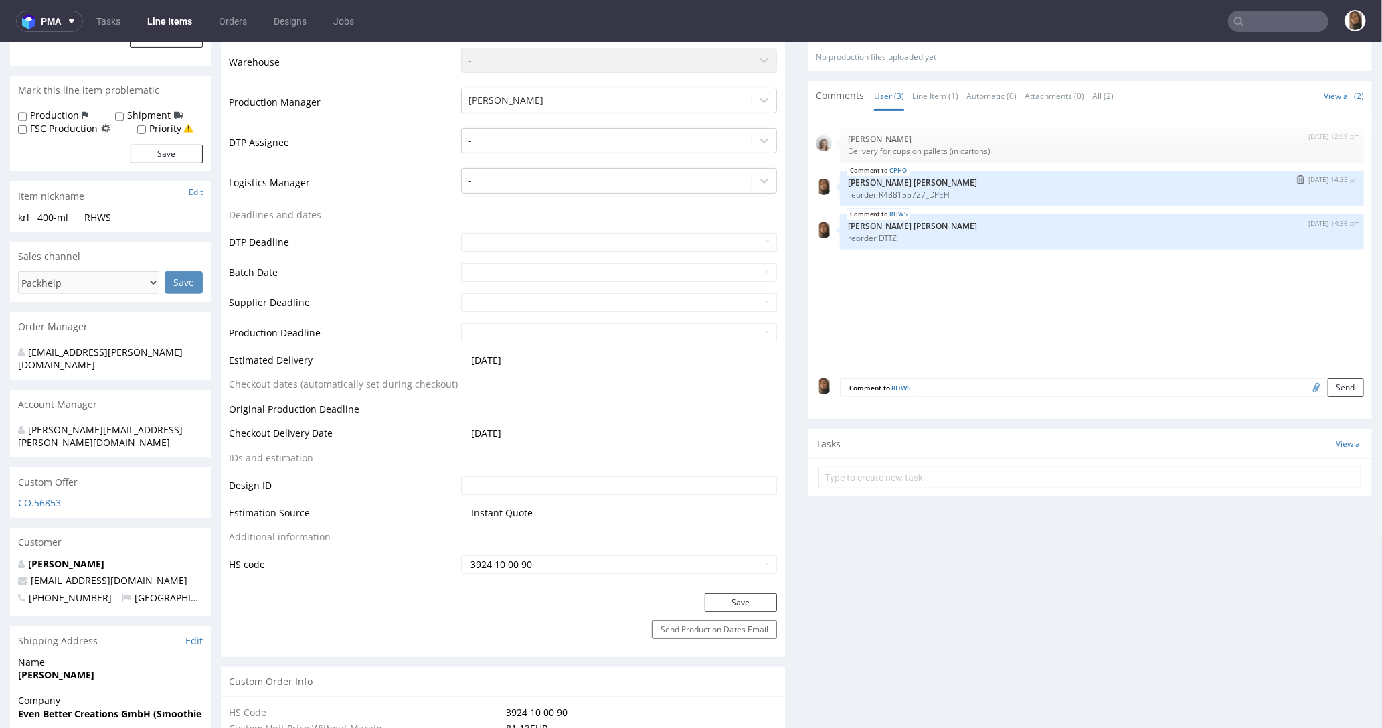
click at [925, 191] on p "reorder R488155727_DPEH" at bounding box center [1102, 194] width 508 height 10
click at [917, 190] on p "reorder R488155727_DPEH" at bounding box center [1102, 194] width 508 height 10
drag, startPoint x: 917, startPoint y: 190, endPoint x: 945, endPoint y: 190, distance: 28.1
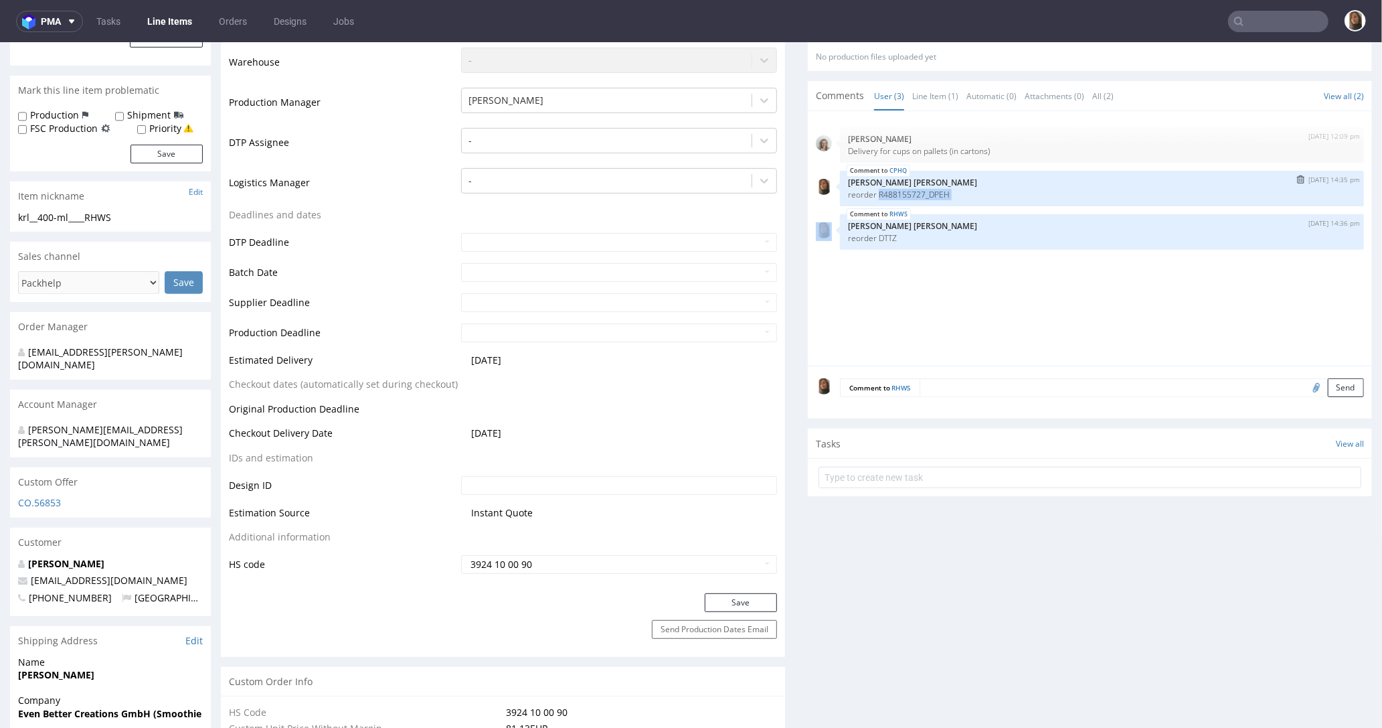
click at [945, 190] on p "reorder R488155727_DPEH" at bounding box center [1102, 194] width 508 height 10
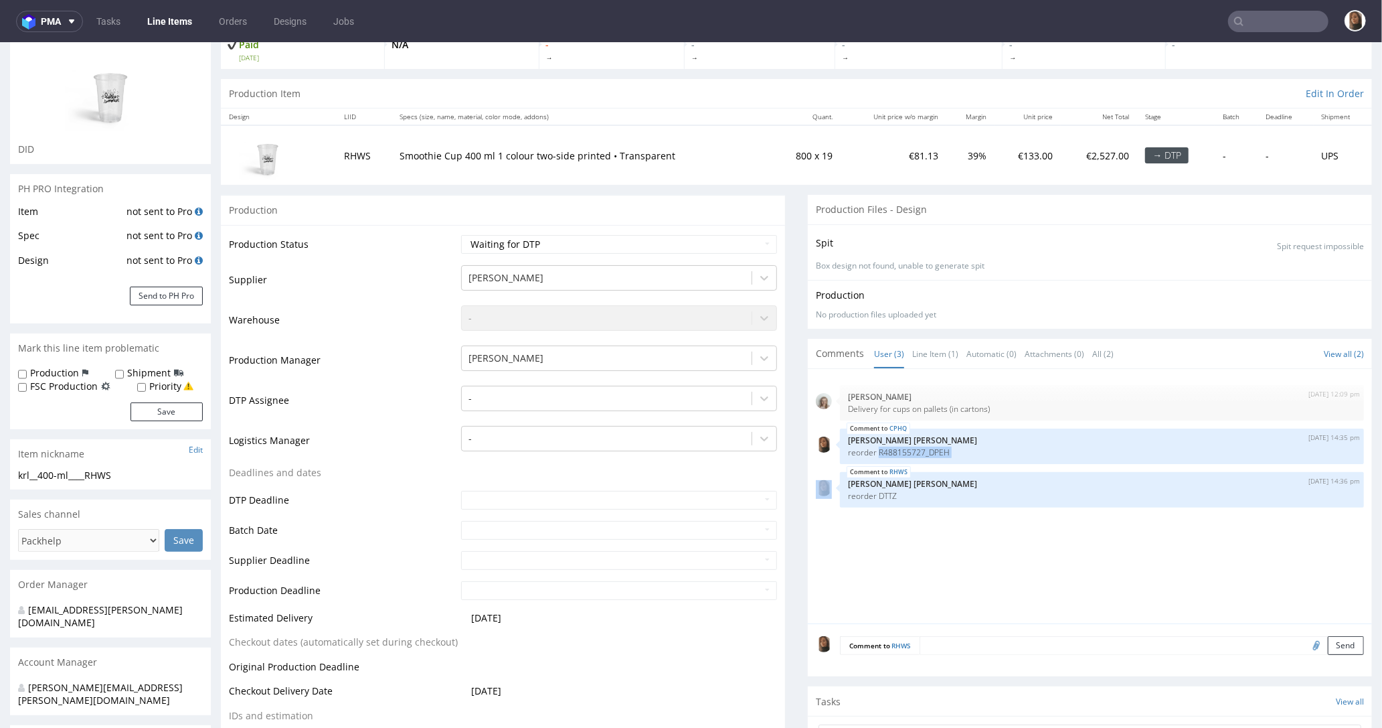
scroll to position [0, 0]
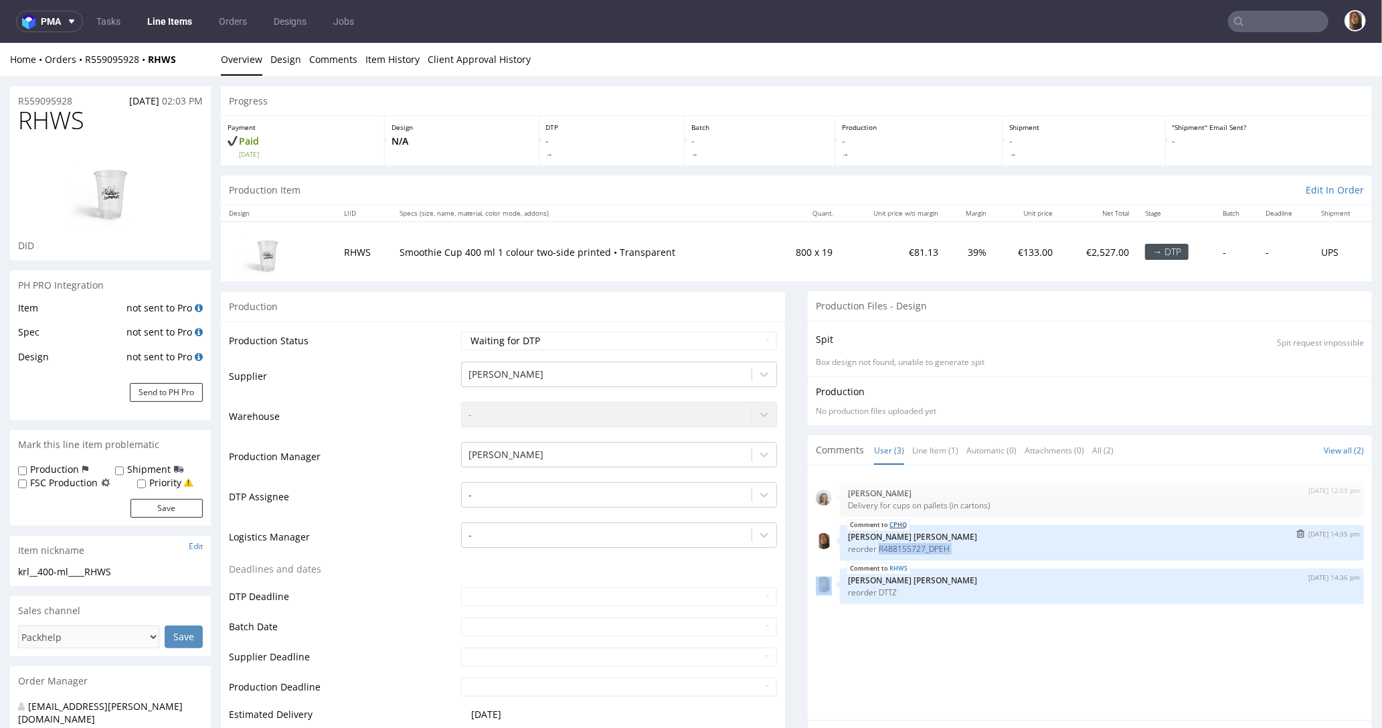
click at [890, 521] on link "CPHQ" at bounding box center [898, 524] width 17 height 11
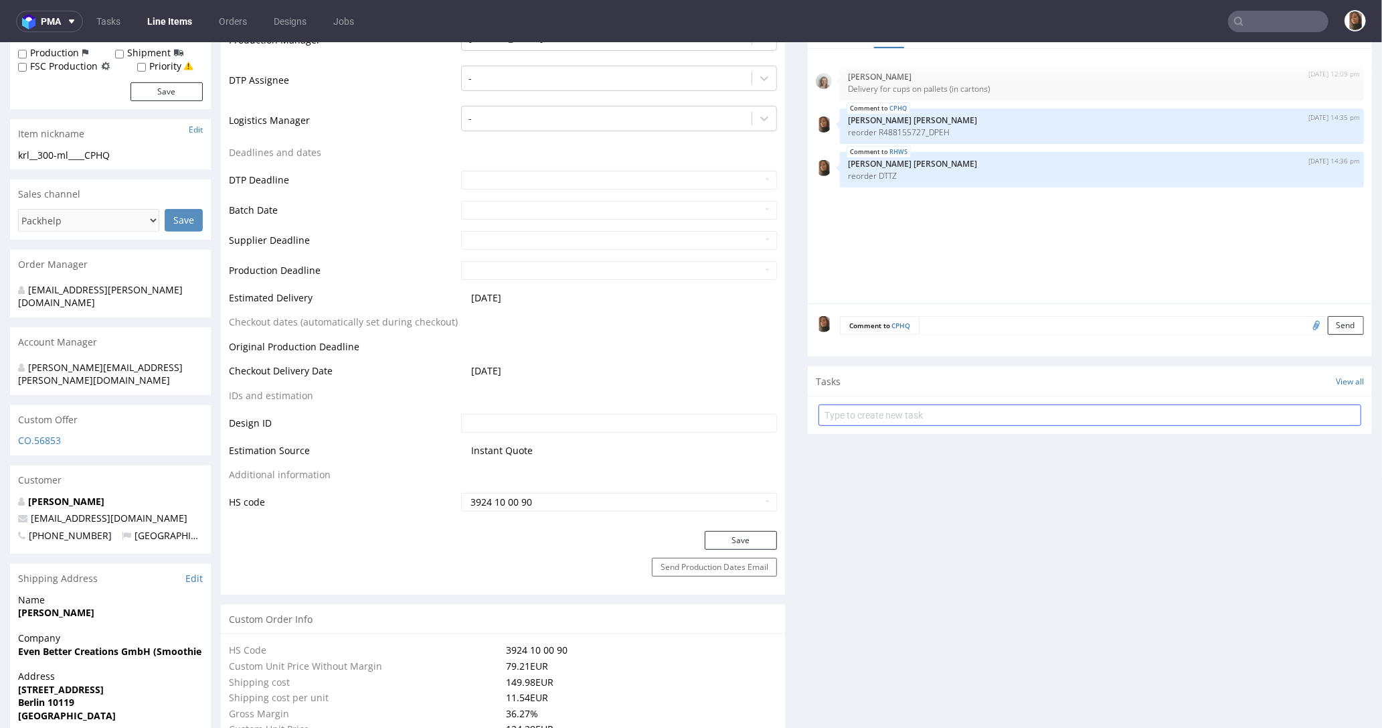
scroll to position [457, 0]
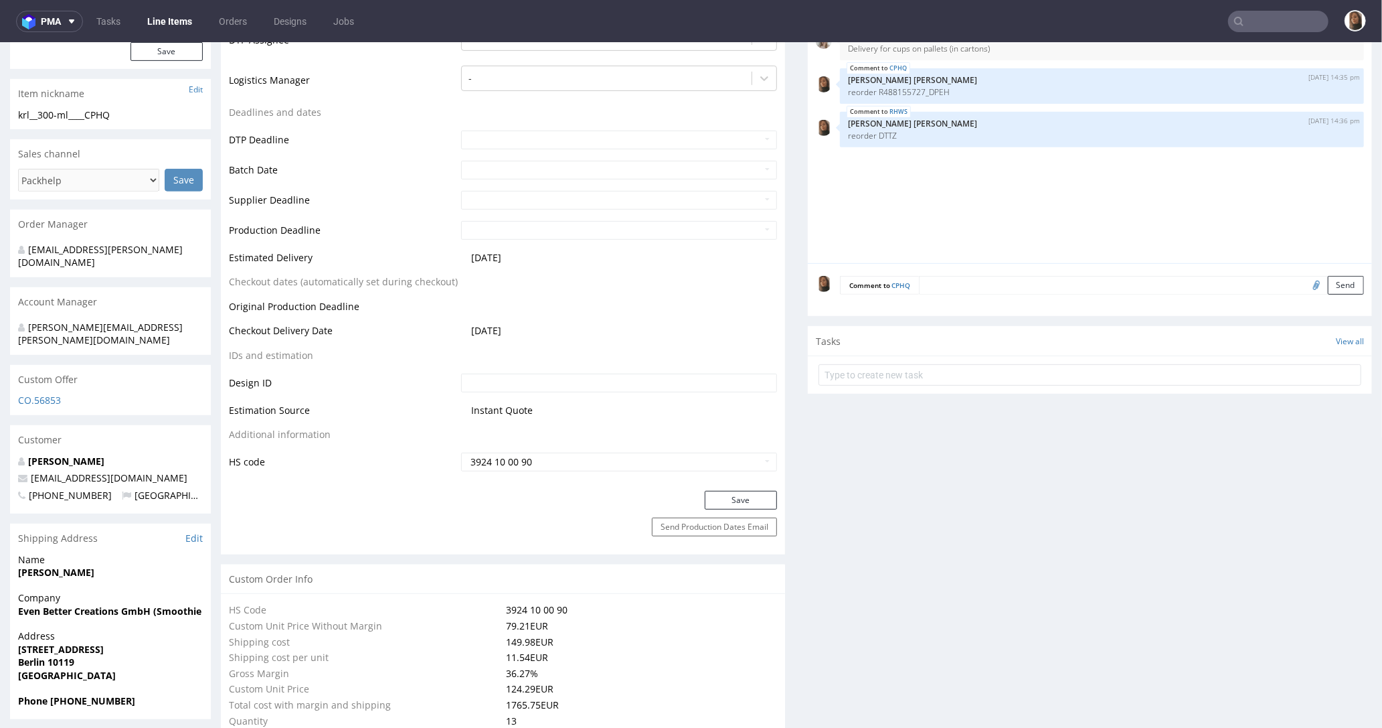
click at [1305, 284] on input "file" at bounding box center [1314, 283] width 19 height 17
type input "C:\fakepath\krl__300-ml____VXMI__d0__R177408684.pdf"
click at [1328, 281] on button "Send" at bounding box center [1346, 284] width 36 height 19
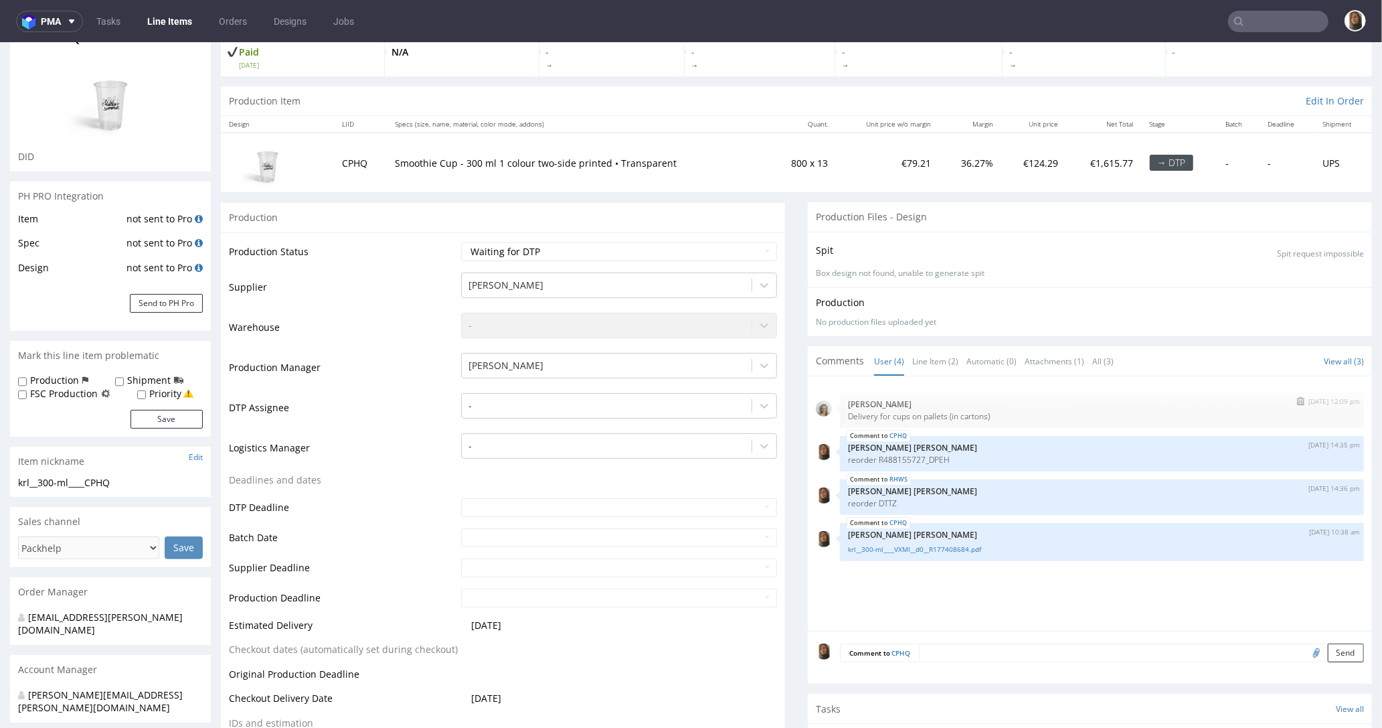
scroll to position [285, 0]
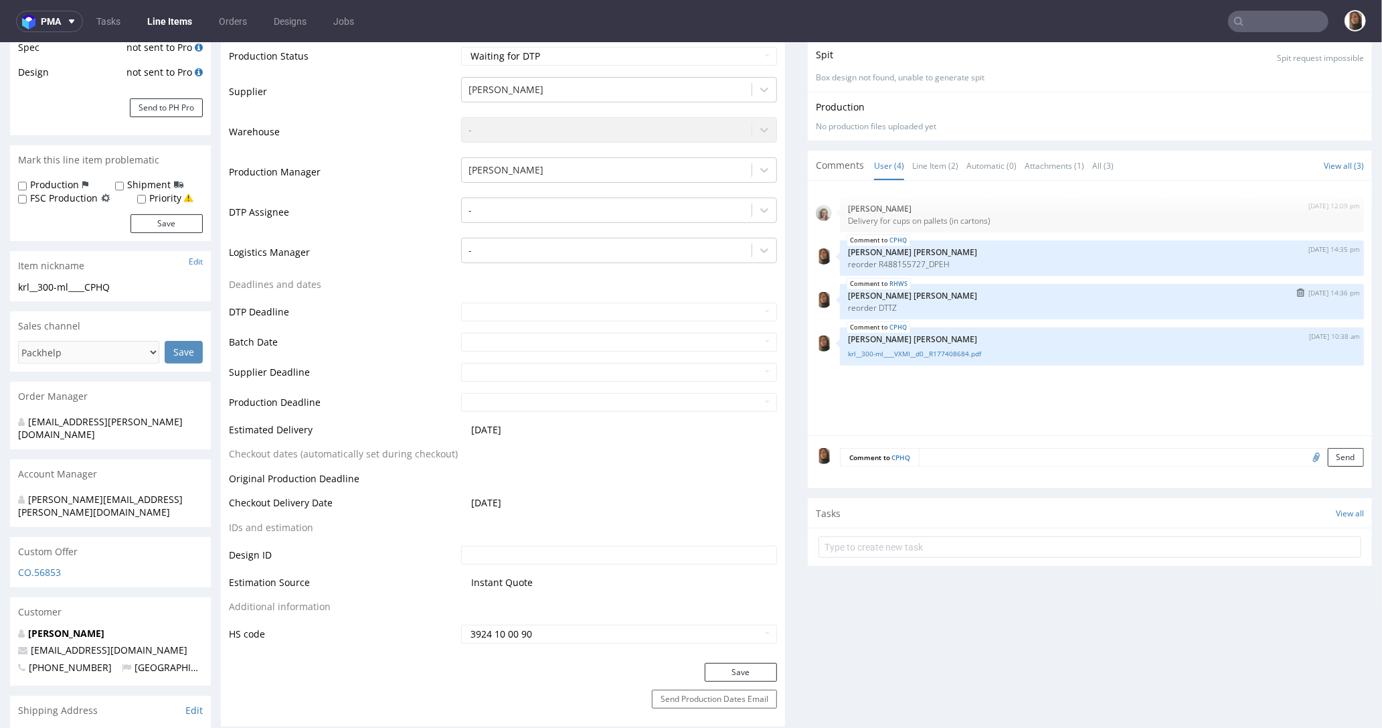
click at [872, 302] on p "reorder DTTZ" at bounding box center [1102, 307] width 508 height 10
copy p "DTTZ"
click at [890, 282] on link "RHWS" at bounding box center [899, 283] width 18 height 11
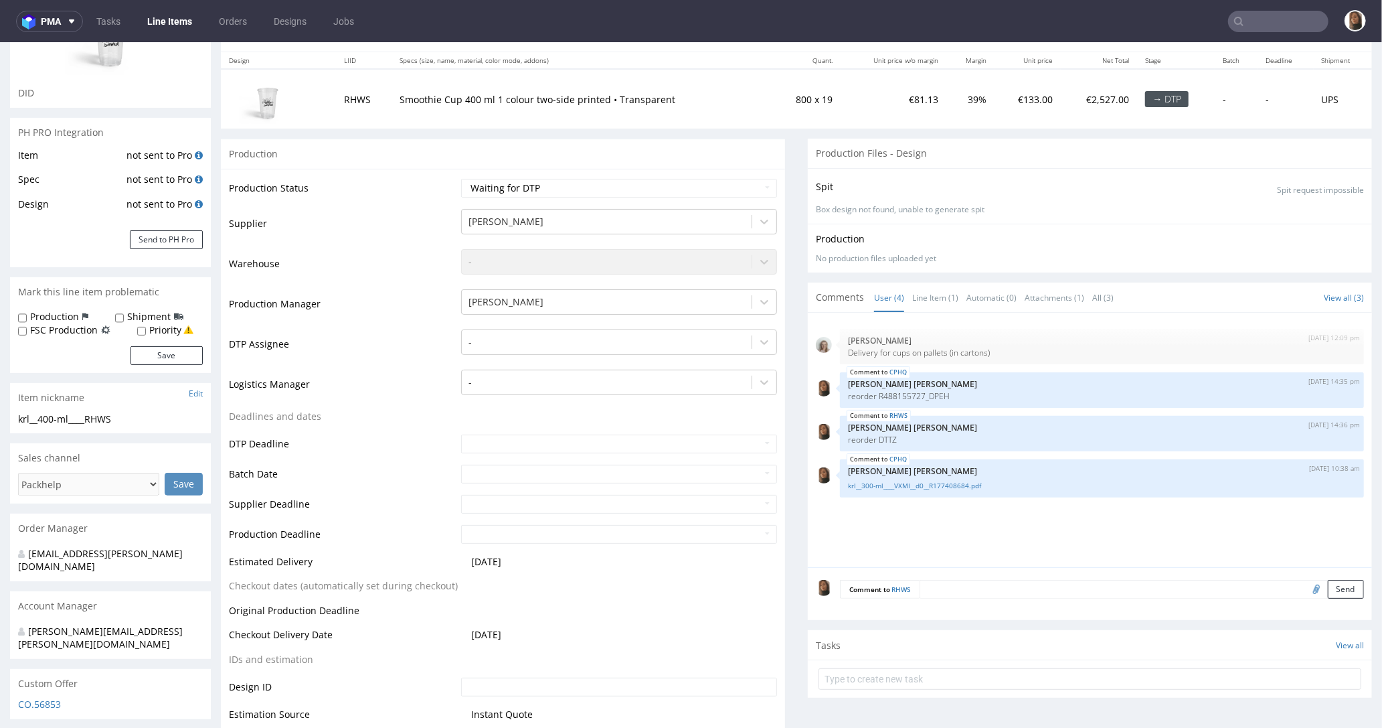
scroll to position [202, 0]
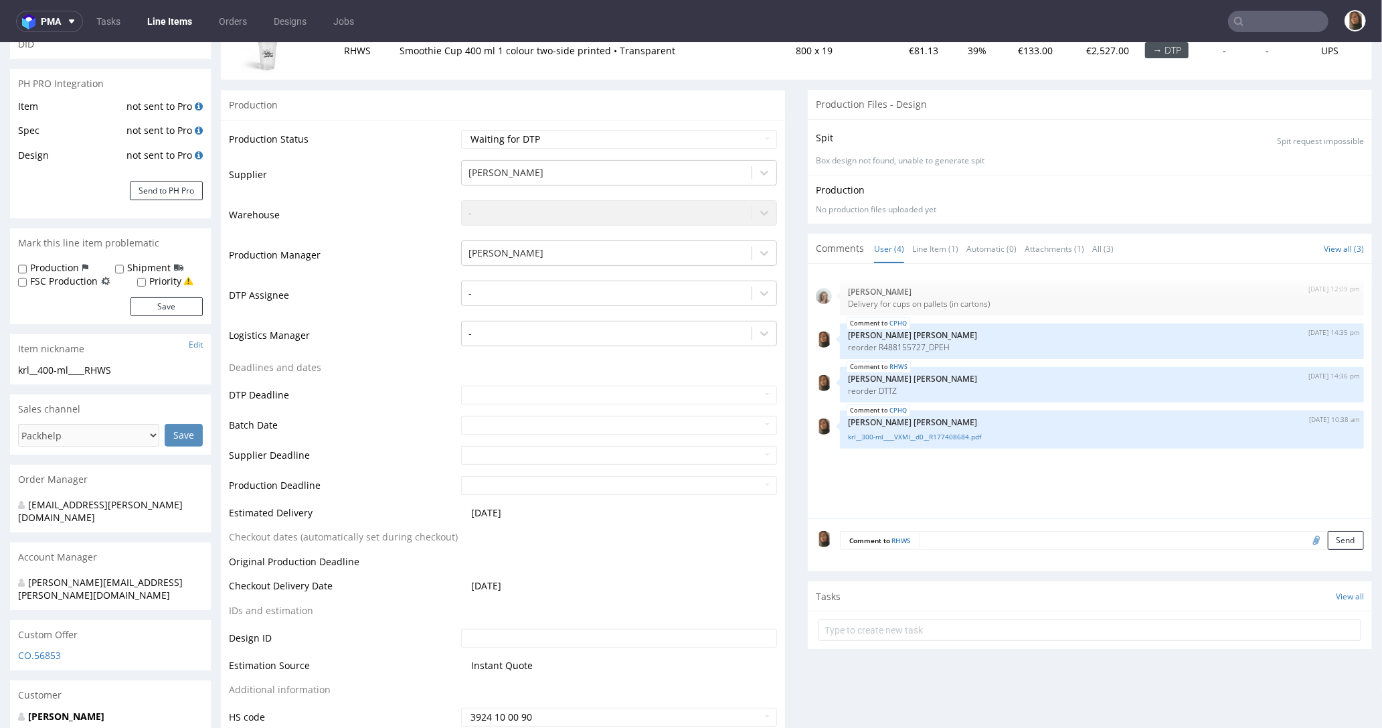
click at [1305, 538] on input "file" at bounding box center [1314, 538] width 19 height 17
type input "C:\fakepath\krl__400-ml____AVFS__d0__oR177408684.pdf"
click at [1328, 542] on button "Send" at bounding box center [1346, 539] width 36 height 19
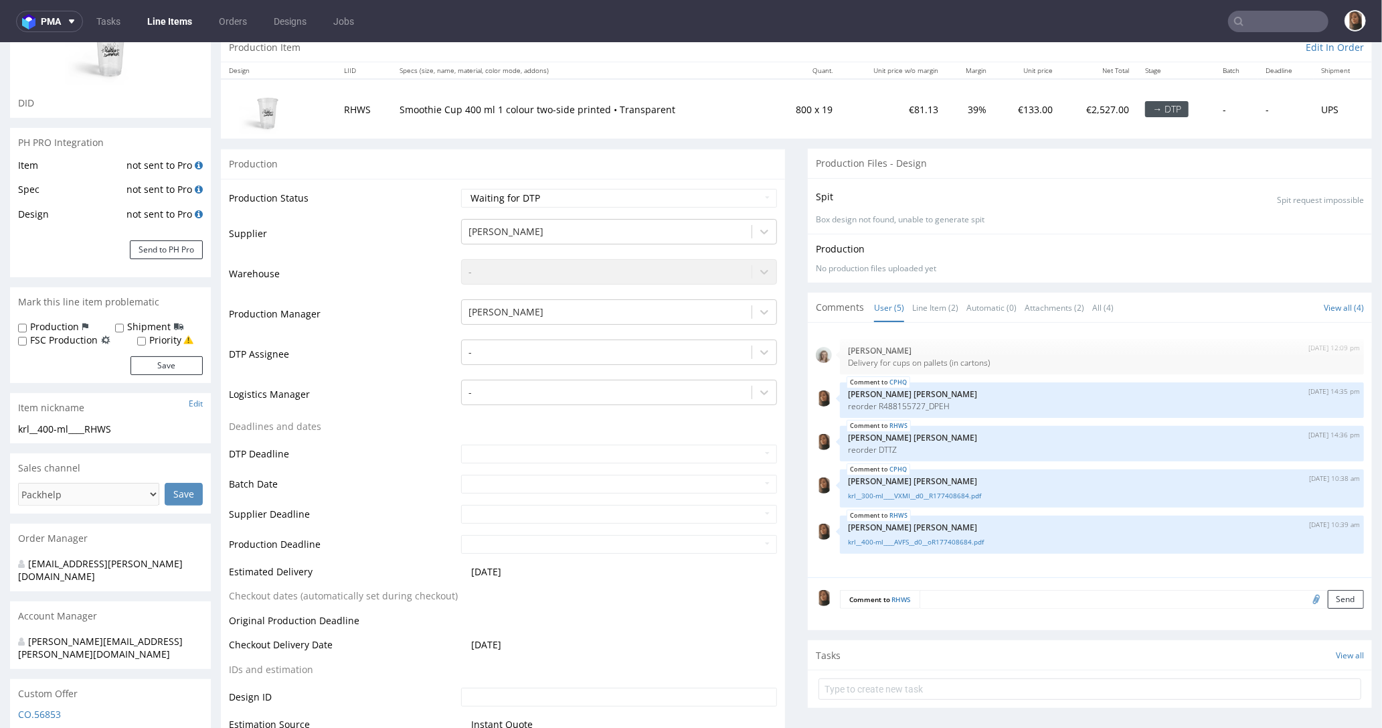
scroll to position [0, 0]
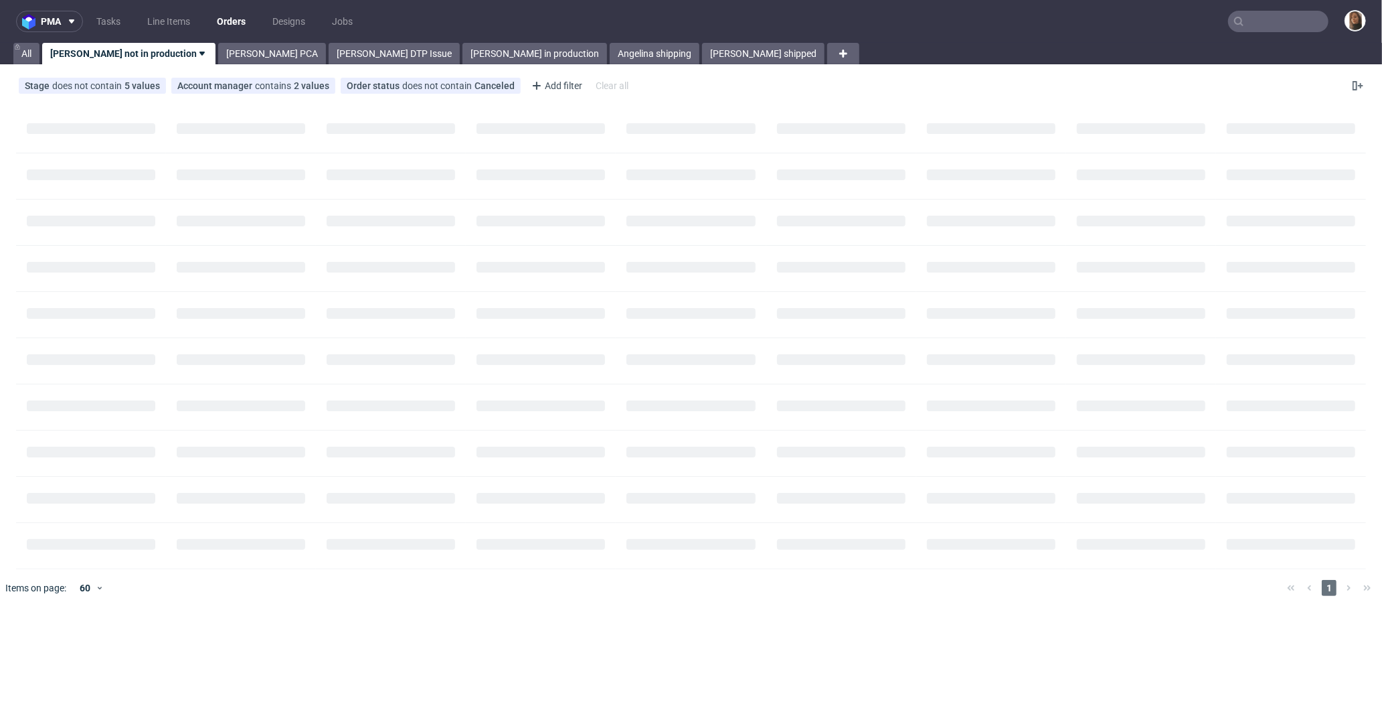
click at [1285, 12] on input "text" at bounding box center [1278, 21] width 100 height 21
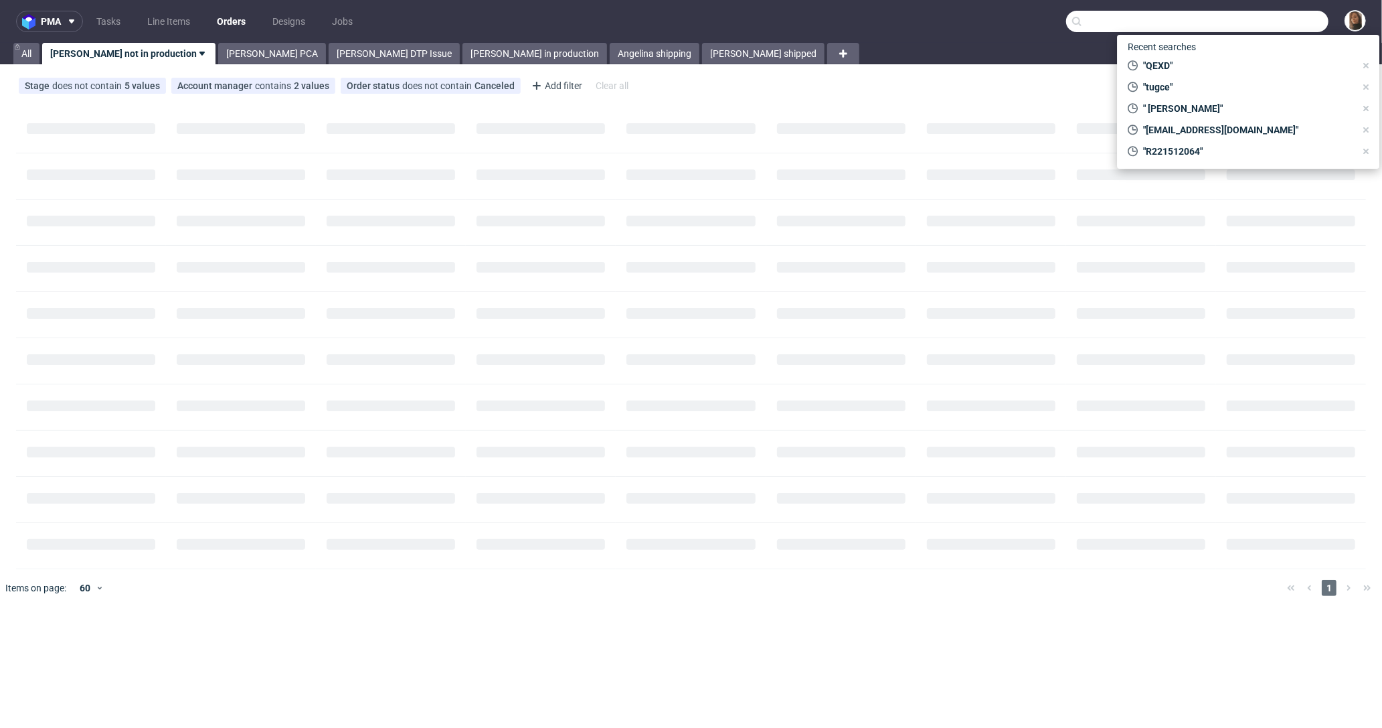
paste input "R488155727_DPEH"
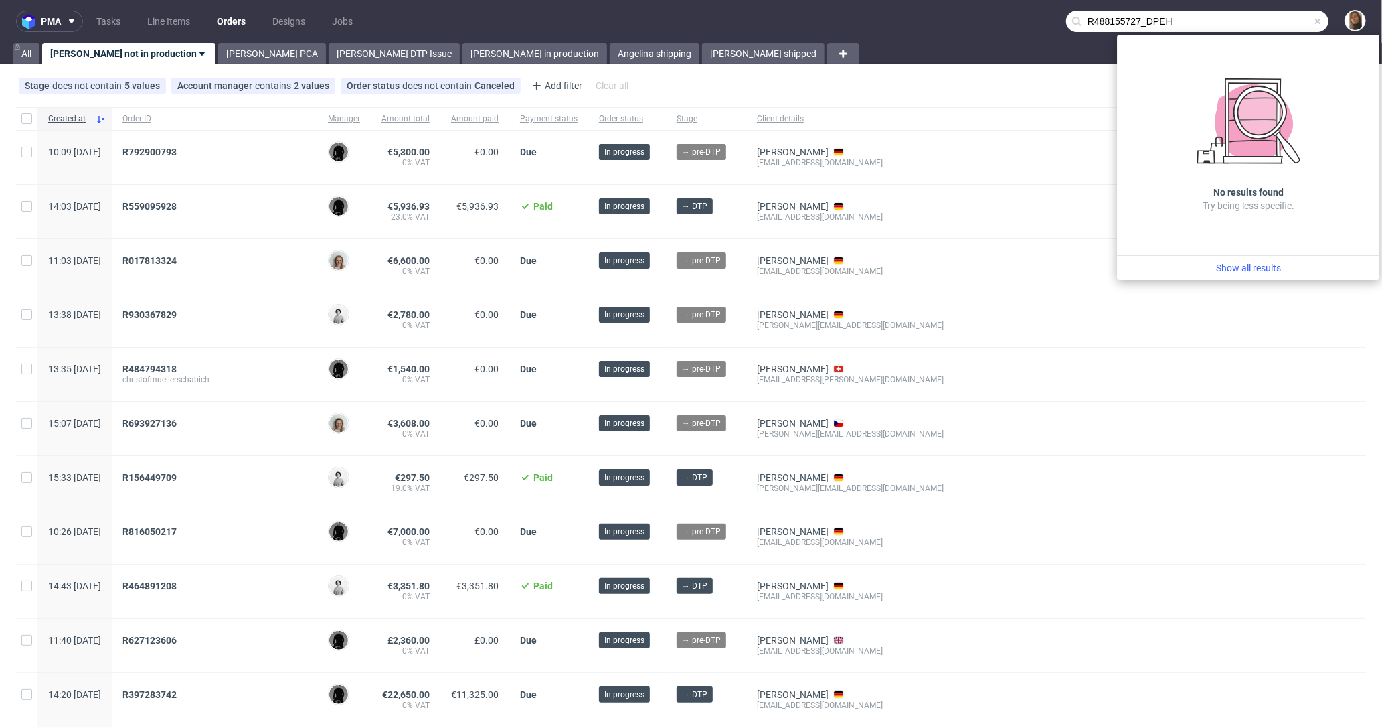
drag, startPoint x: 1135, startPoint y: 21, endPoint x: 1032, endPoint y: 14, distance: 103.4
click at [1032, 14] on nav "pma Tasks Line Items Orders Designs Jobs R488155727_DPEH" at bounding box center [691, 21] width 1382 height 43
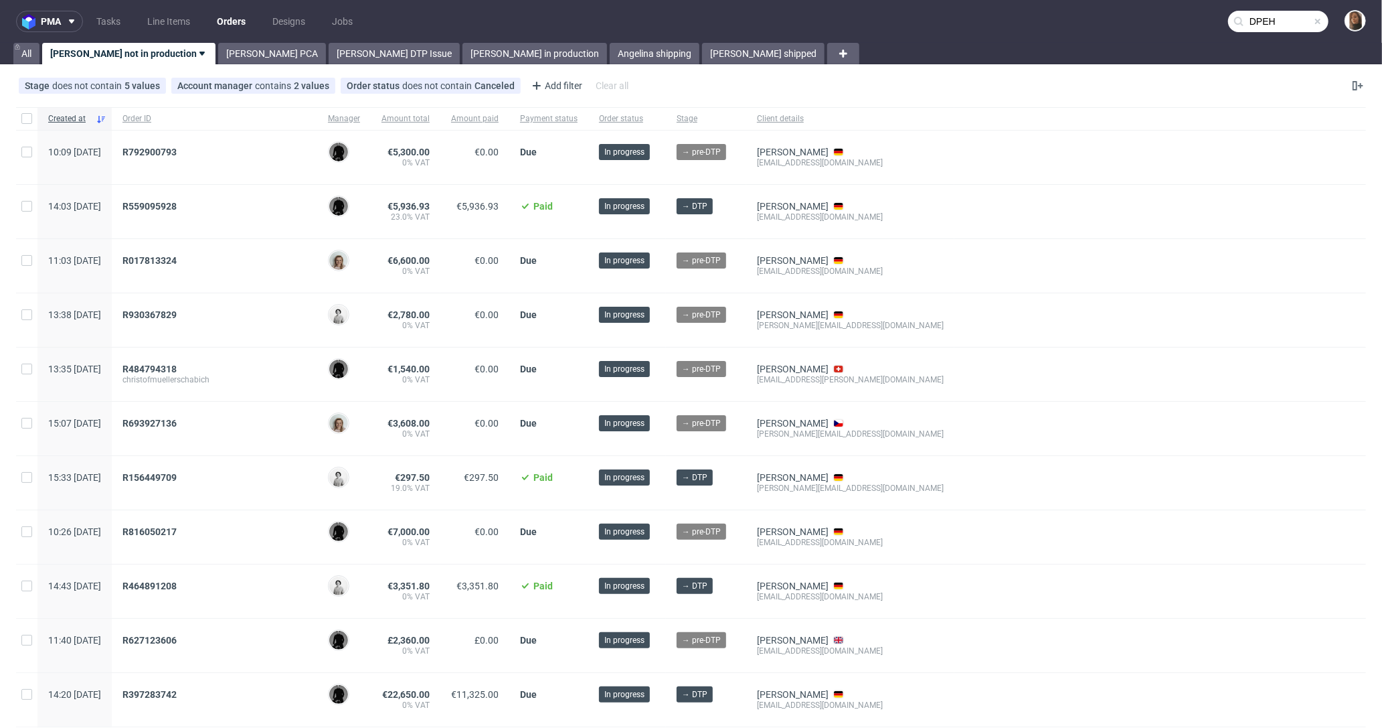
type input "DPEH"
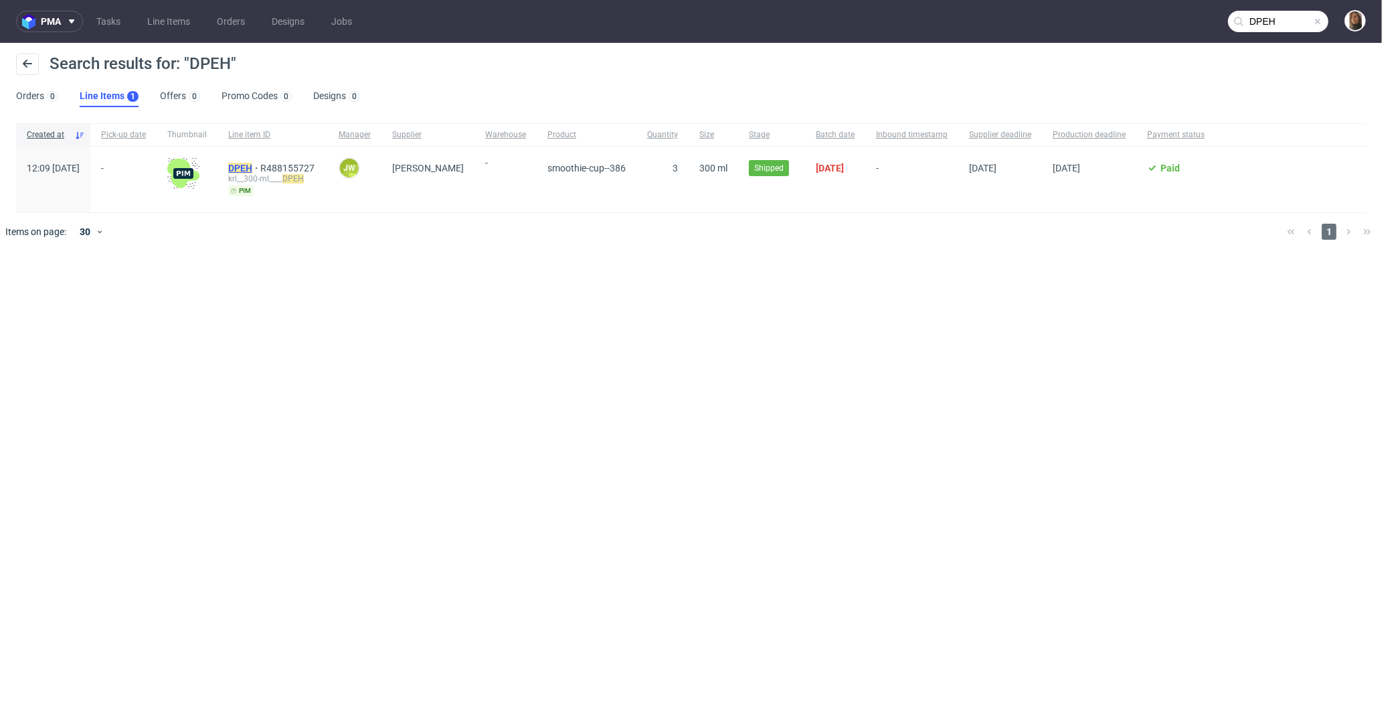
click at [252, 171] on mark "DPEH" at bounding box center [240, 168] width 24 height 11
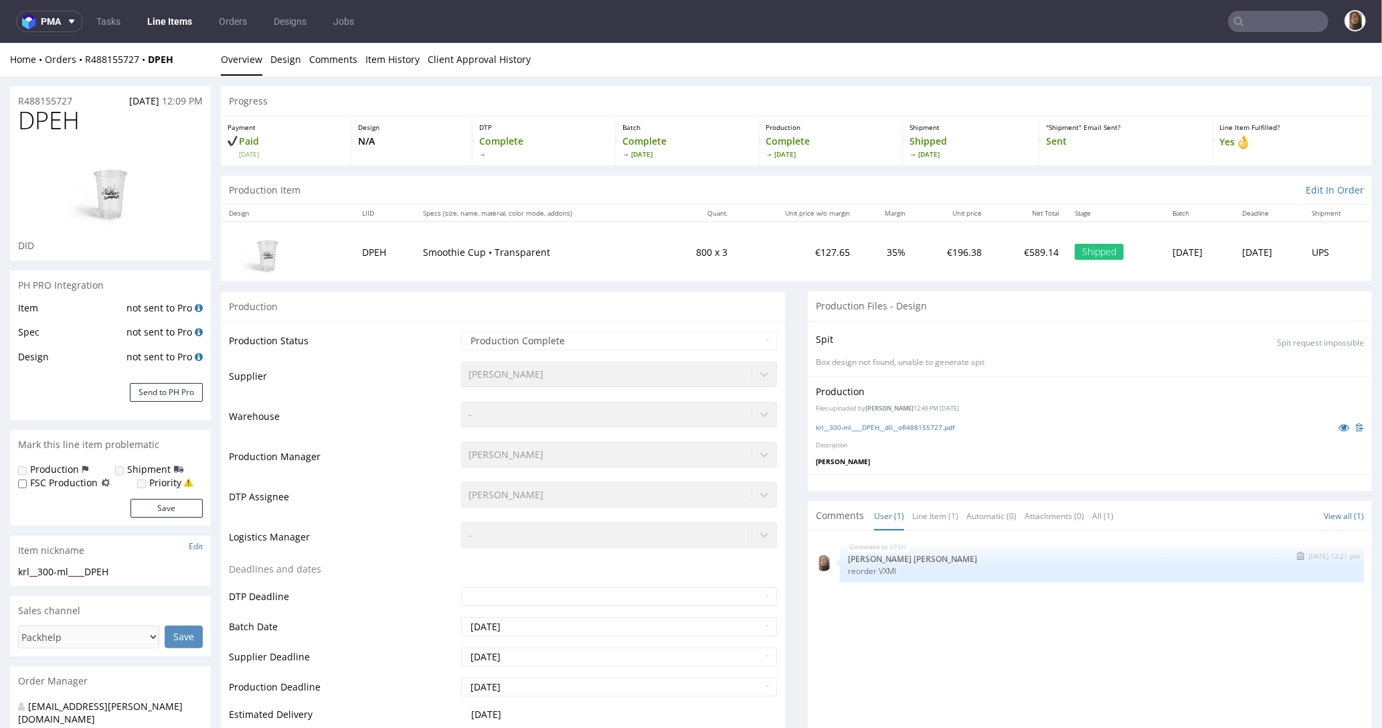
click at [876, 569] on p "reorder VXMI" at bounding box center [1102, 570] width 508 height 10
copy p "VXMI"
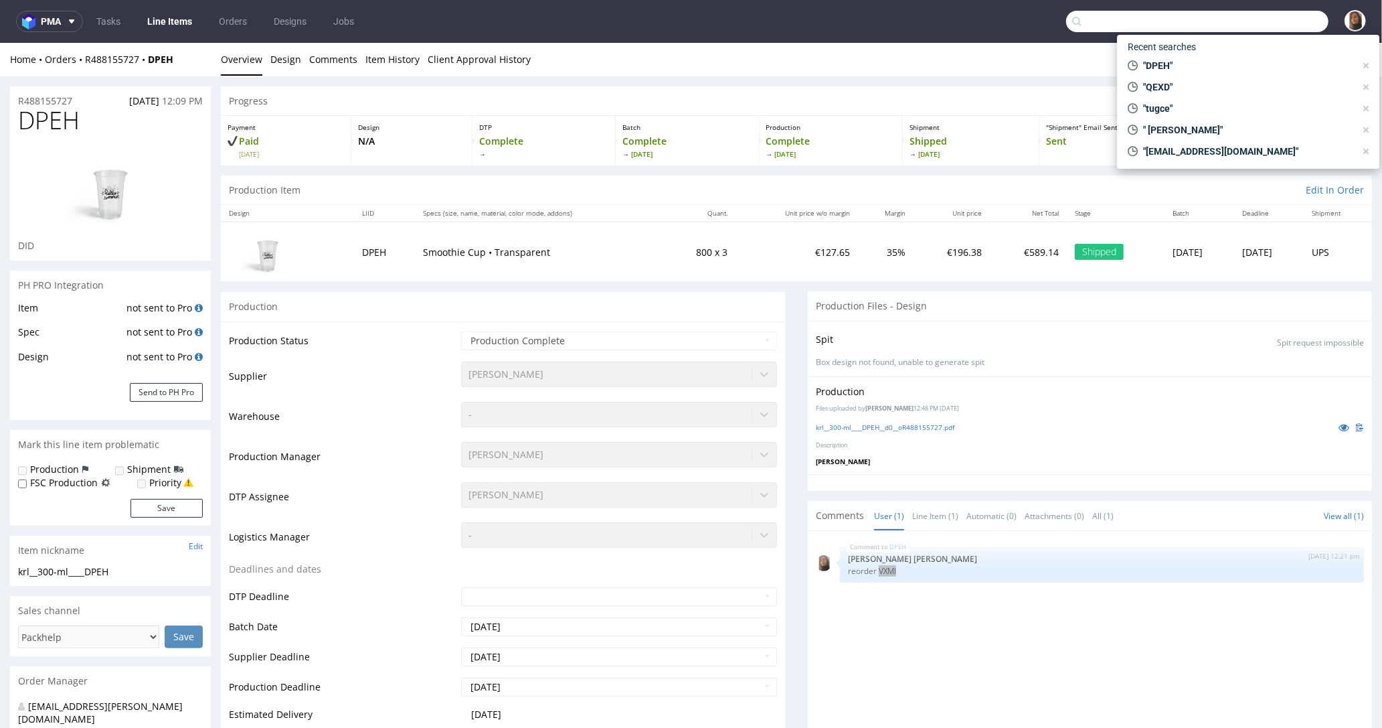
click at [1273, 21] on input "text" at bounding box center [1197, 21] width 262 height 21
paste input "VXMI"
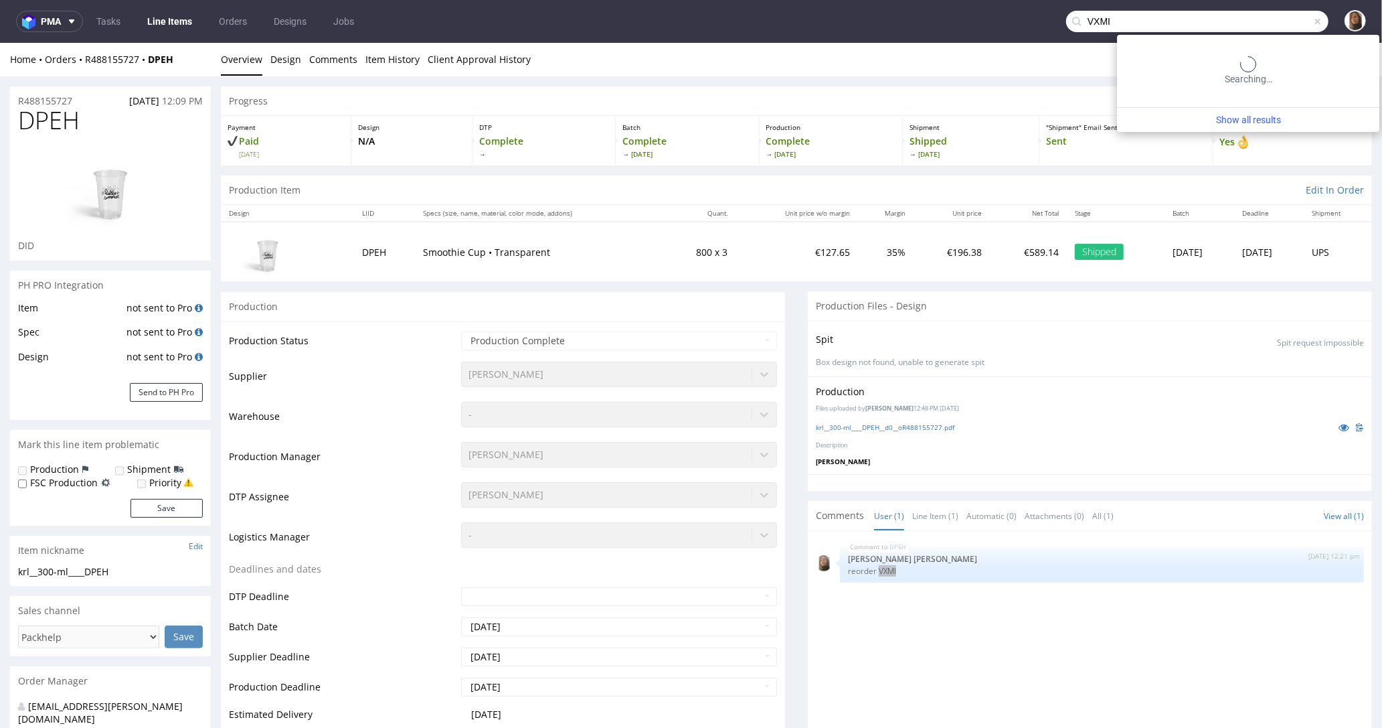
type input "VXMI"
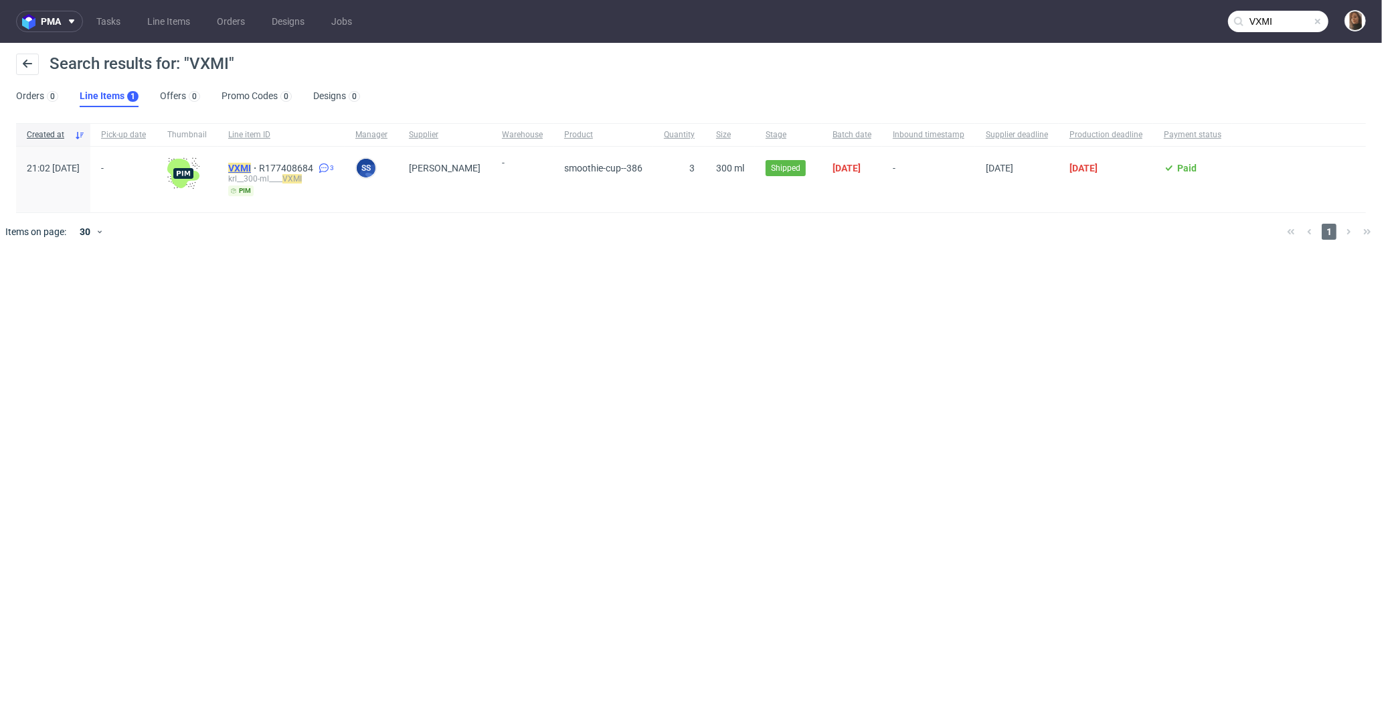
click at [251, 169] on mark "VXMI" at bounding box center [239, 168] width 23 height 11
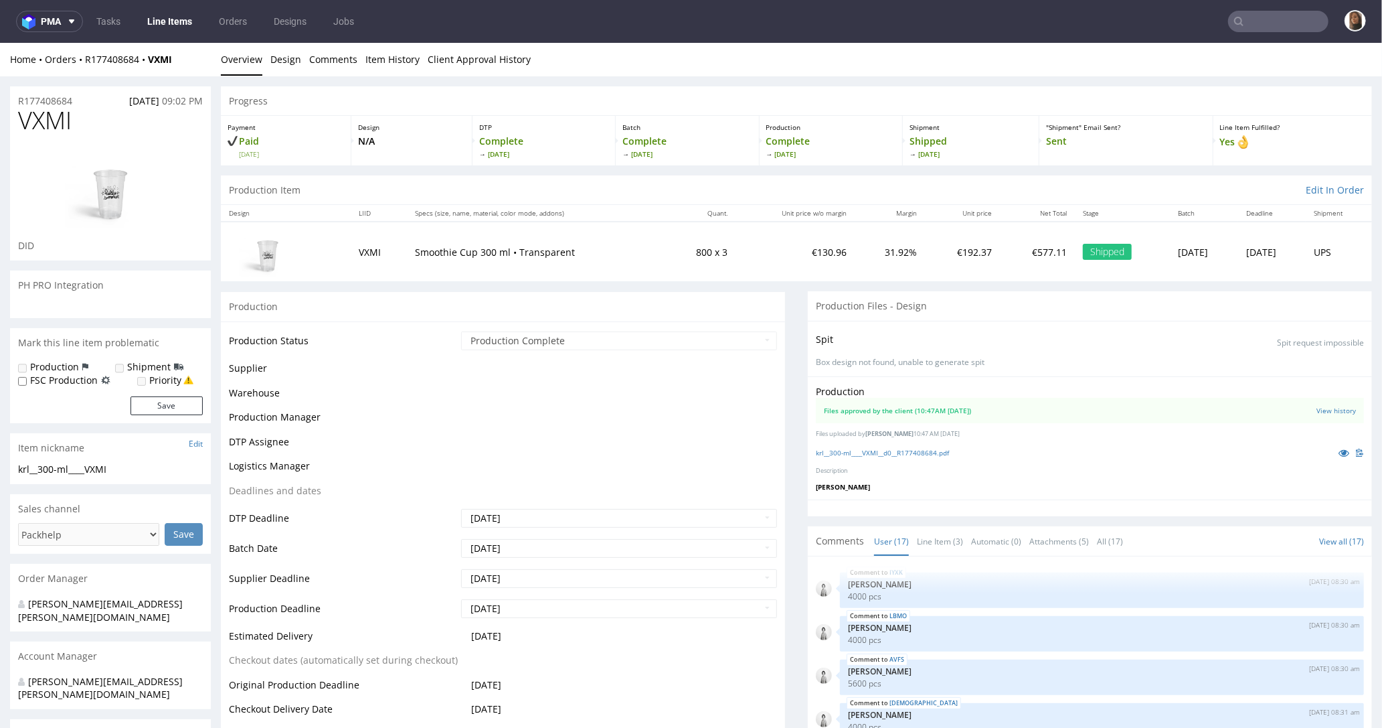
scroll to position [562, 0]
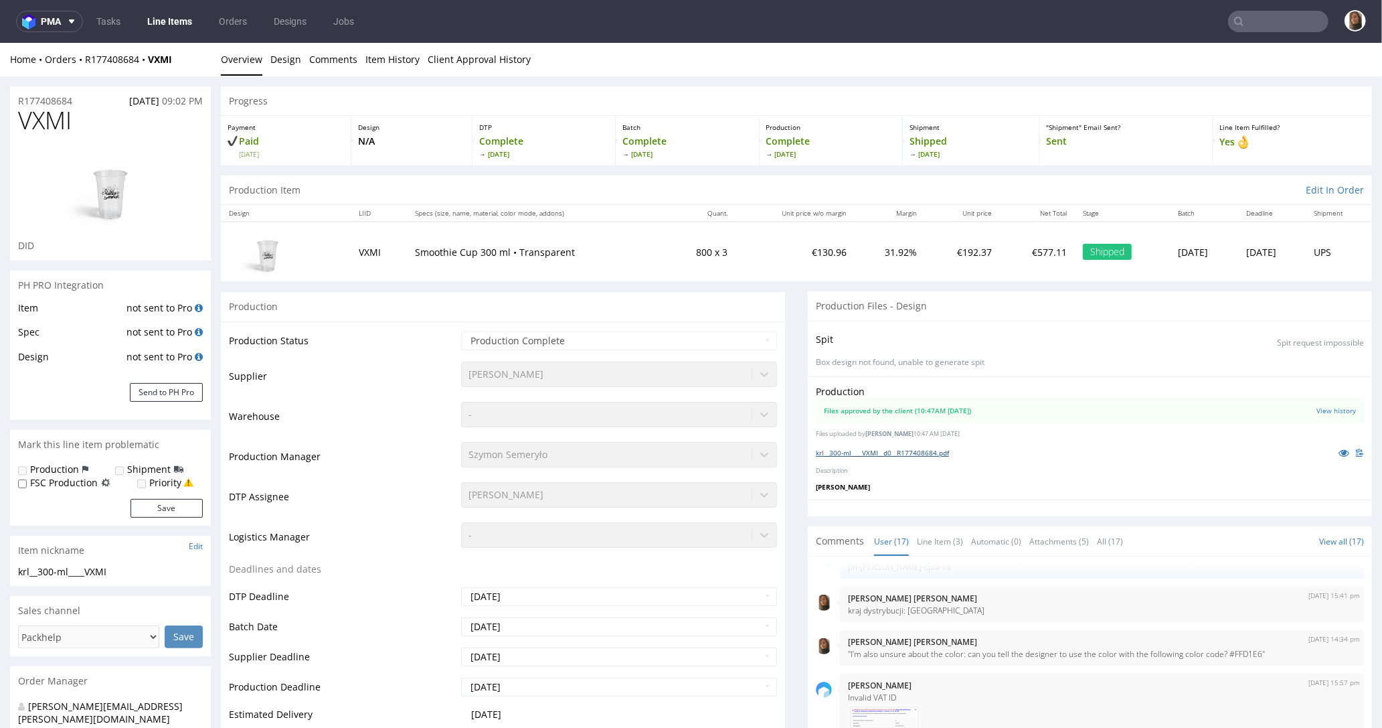
click at [920, 449] on link "krl__300-ml____VXMI__d0__R177408684.pdf" at bounding box center [882, 451] width 133 height 9
click at [1263, 21] on input "text" at bounding box center [1278, 21] width 100 height 21
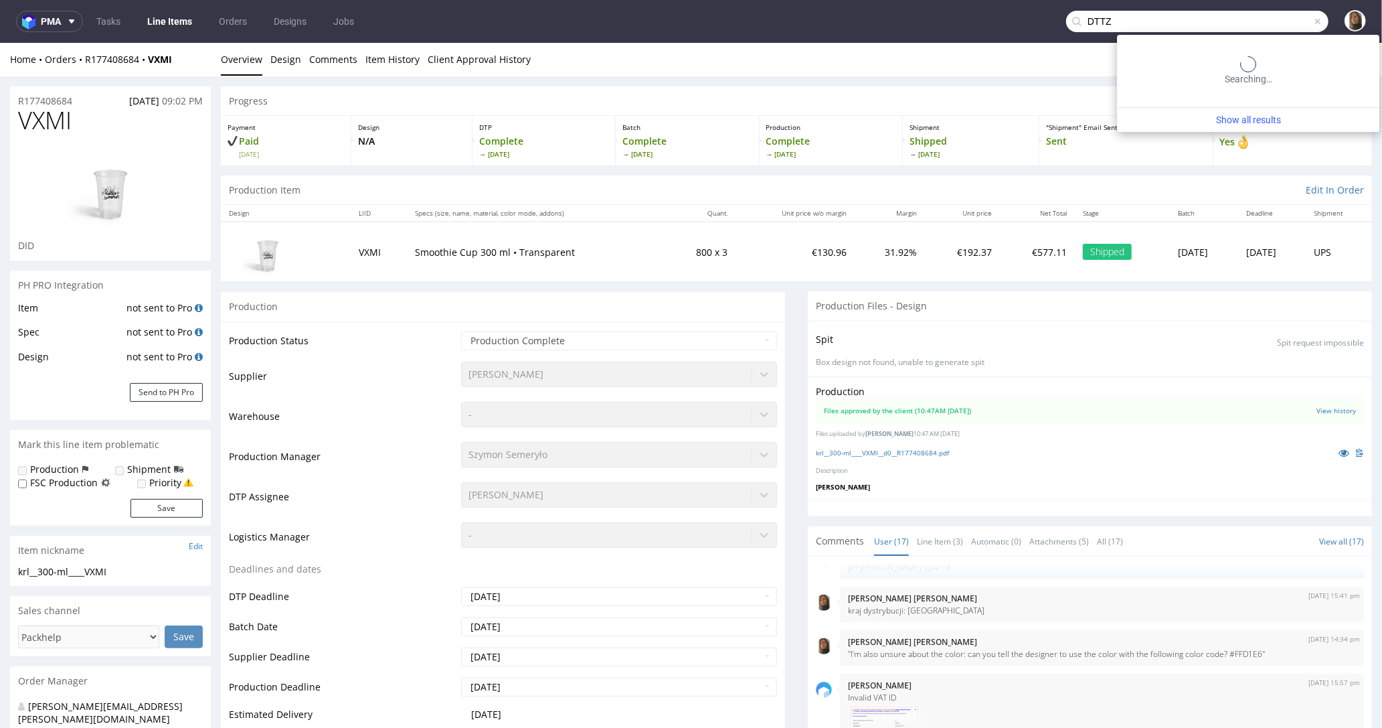
type input "DTTZ"
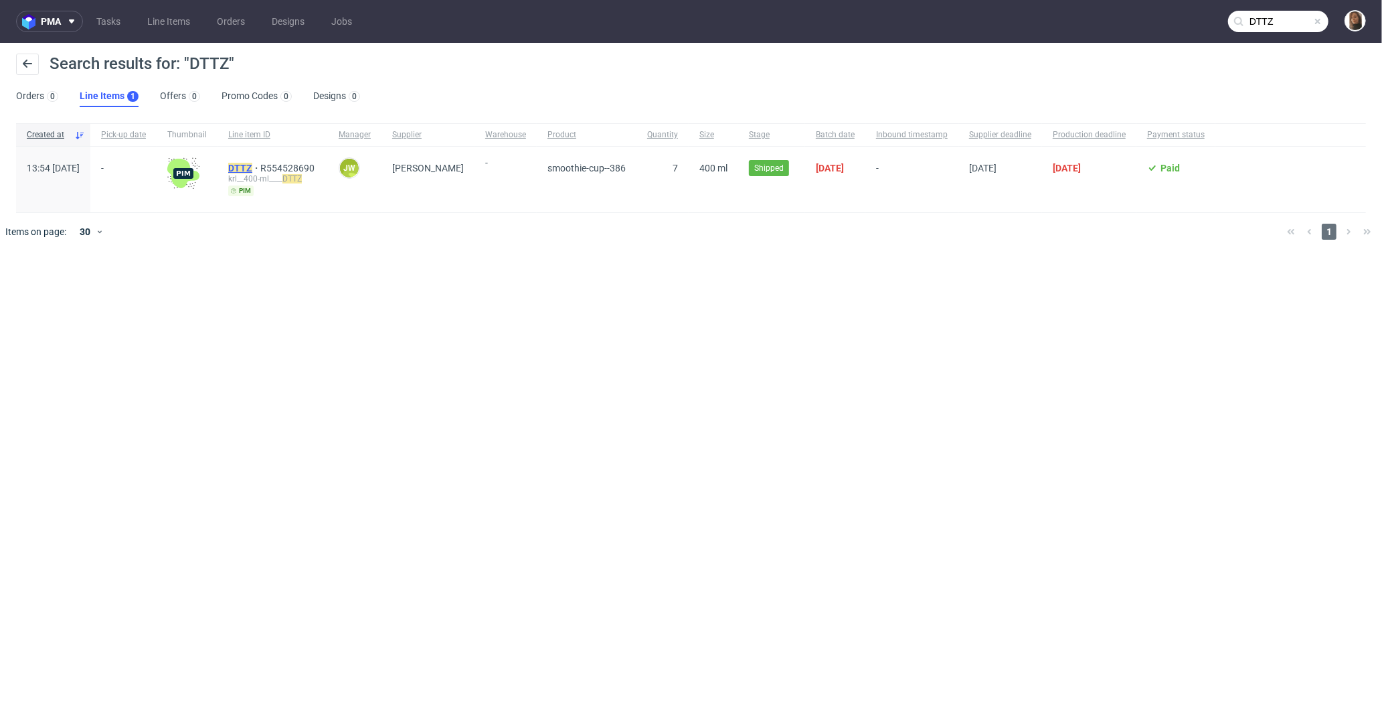
click at [252, 167] on mark "DTTZ" at bounding box center [240, 168] width 24 height 11
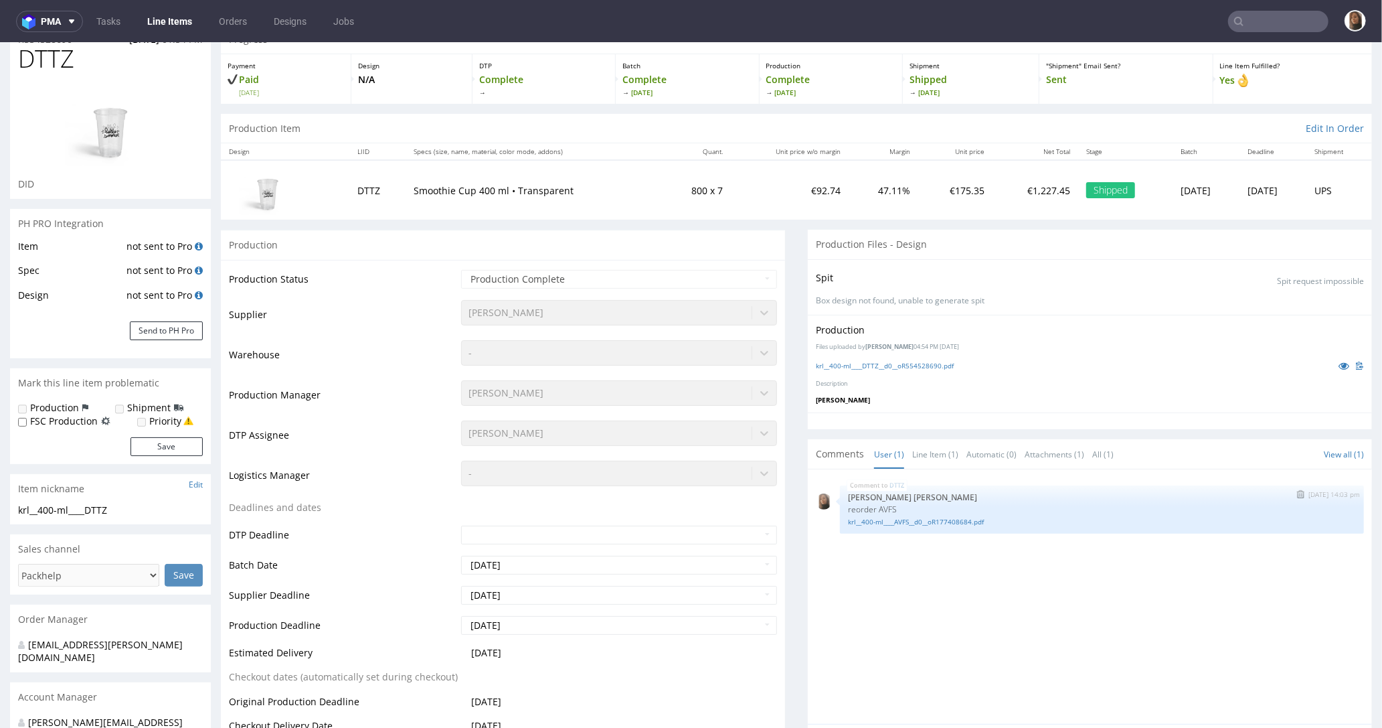
scroll to position [66, 0]
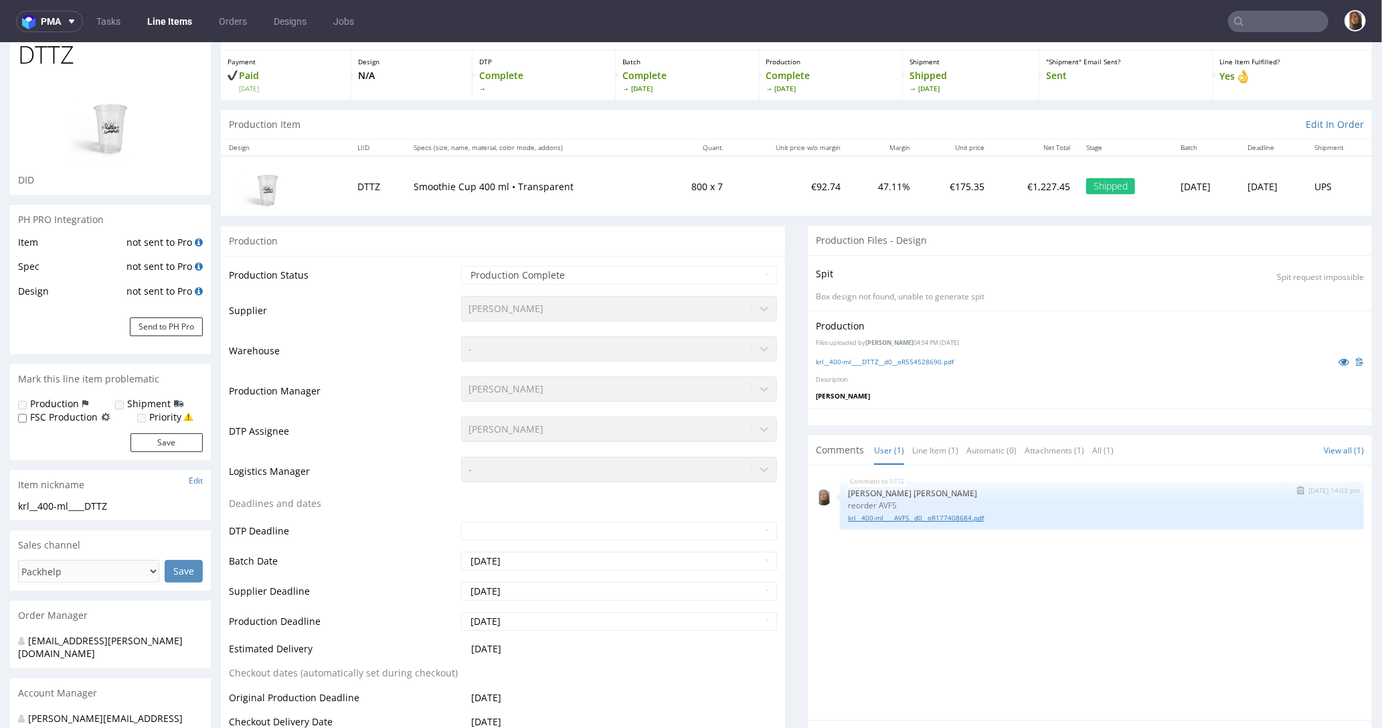
click at [885, 518] on link "krl__400-ml____AVFS__d0__oR177408684.pdf" at bounding box center [1102, 517] width 508 height 10
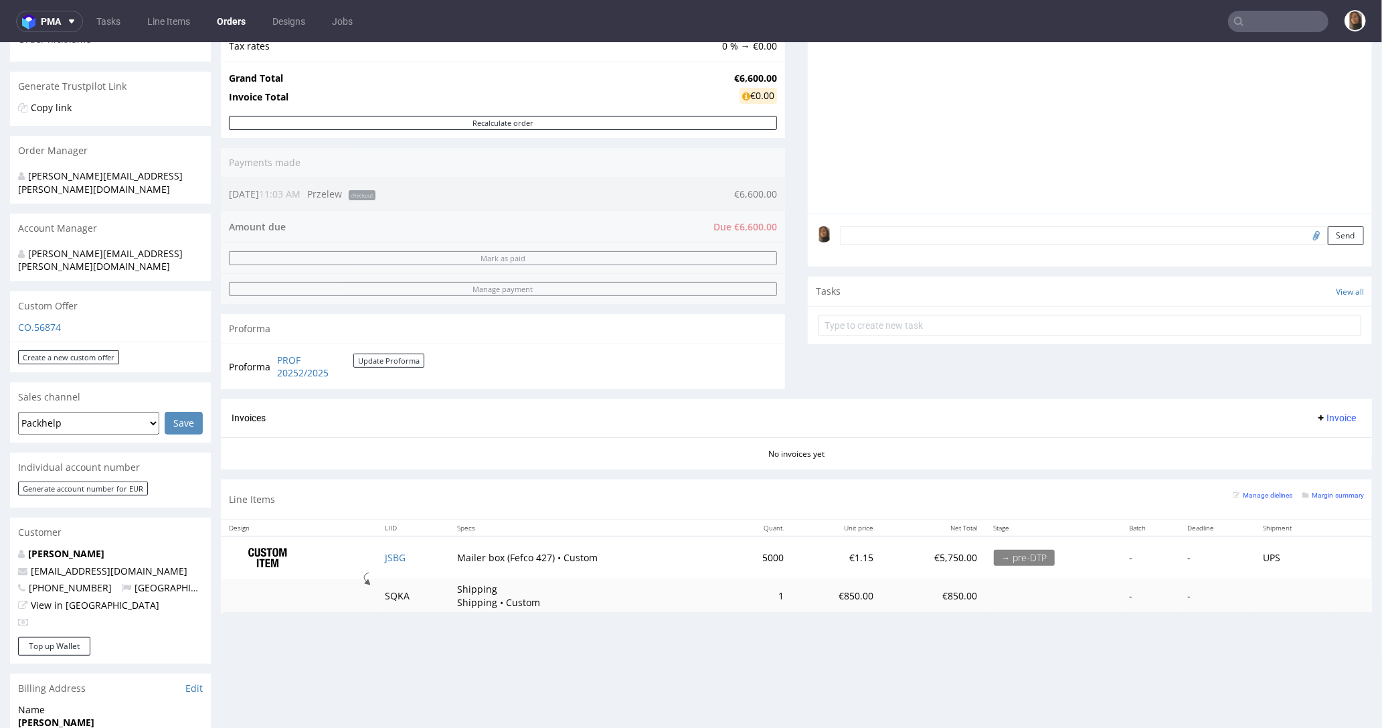
scroll to position [293, 0]
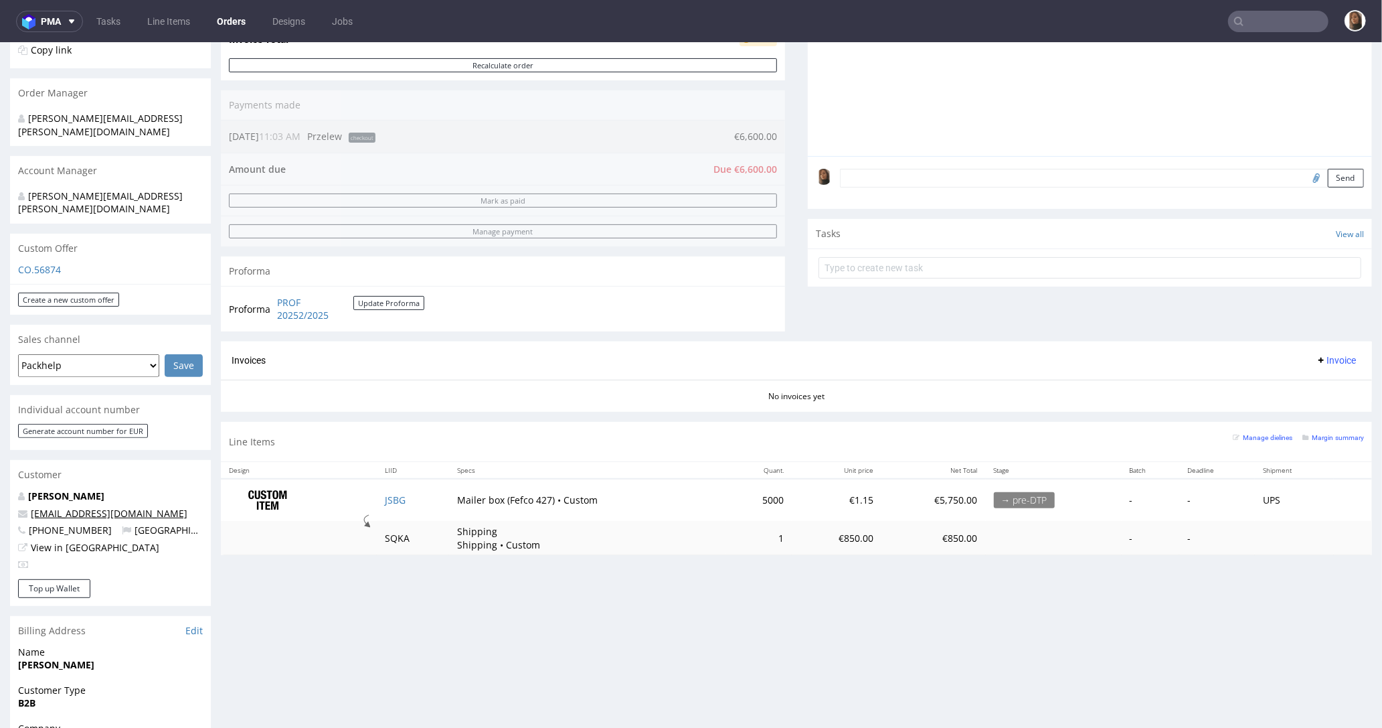
drag, startPoint x: 187, startPoint y: 483, endPoint x: 56, endPoint y: 483, distance: 131.9
click at [55, 506] on p "[EMAIL_ADDRESS][DOMAIN_NAME]" at bounding box center [110, 512] width 185 height 13
copy link "[DOMAIN_NAME]"
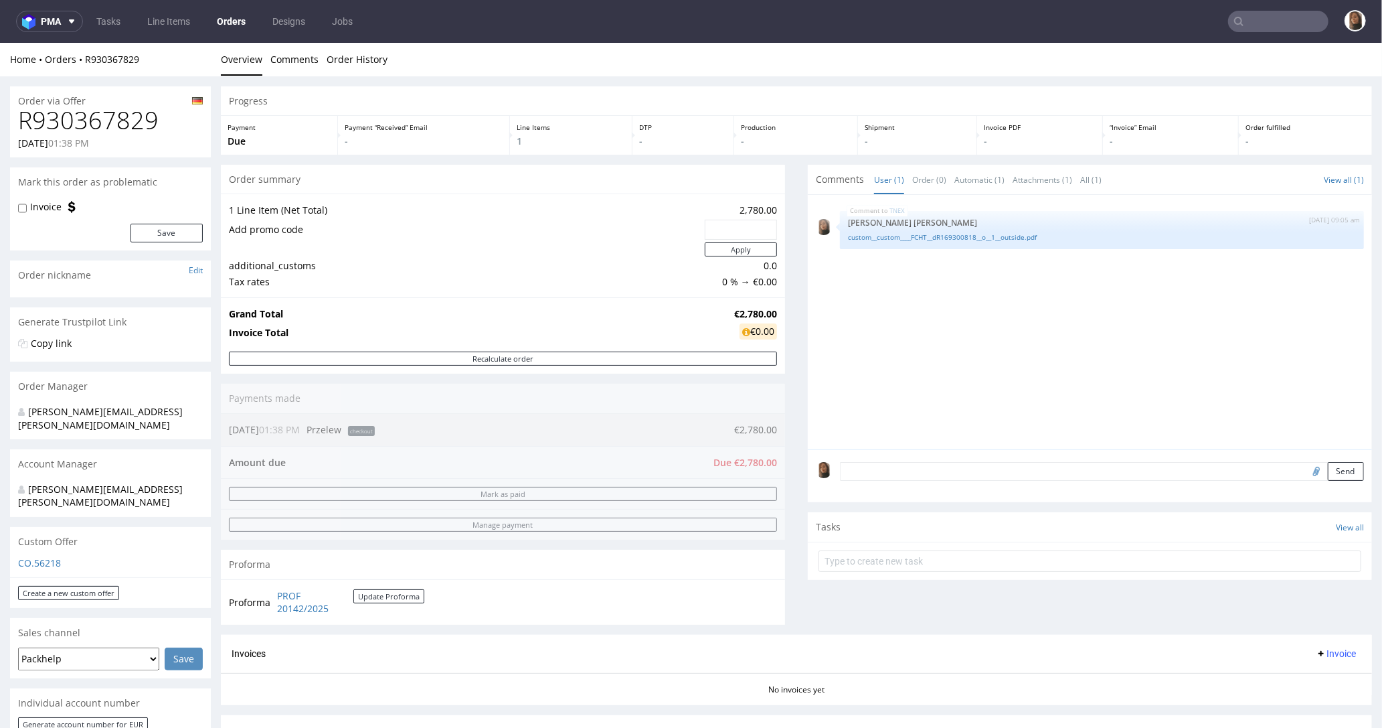
scroll to position [445, 0]
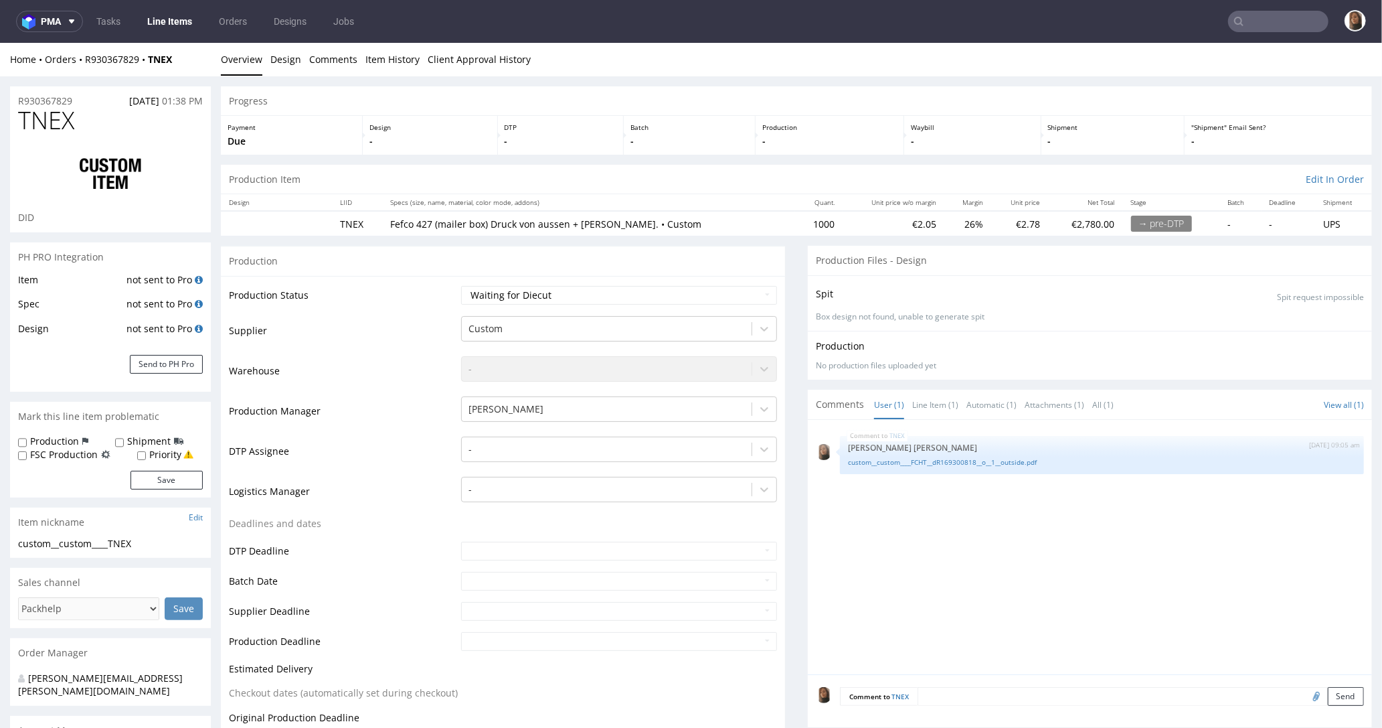
select select "in_progress"
click at [882, 462] on link "custom__custom____FCHT__dR169300818__o__1__outside.pdf" at bounding box center [1102, 462] width 508 height 10
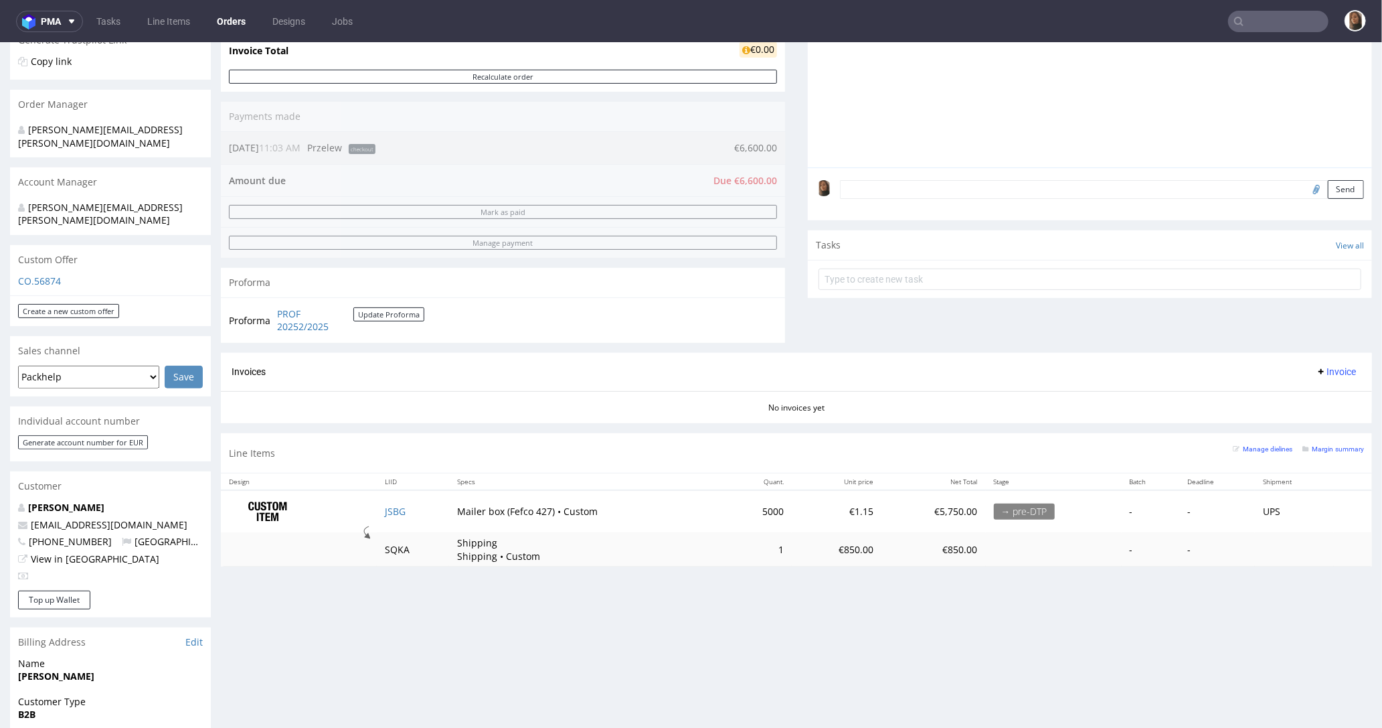
scroll to position [451, 0]
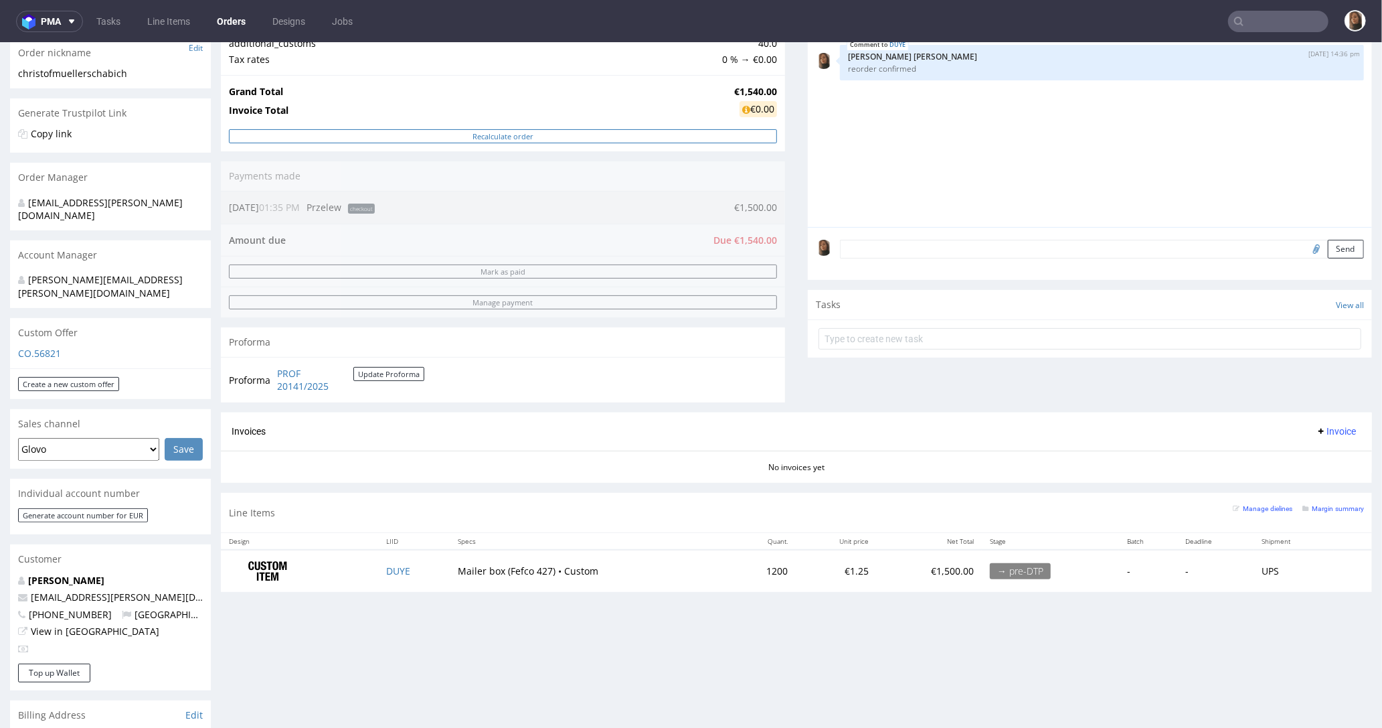
scroll to position [239, 0]
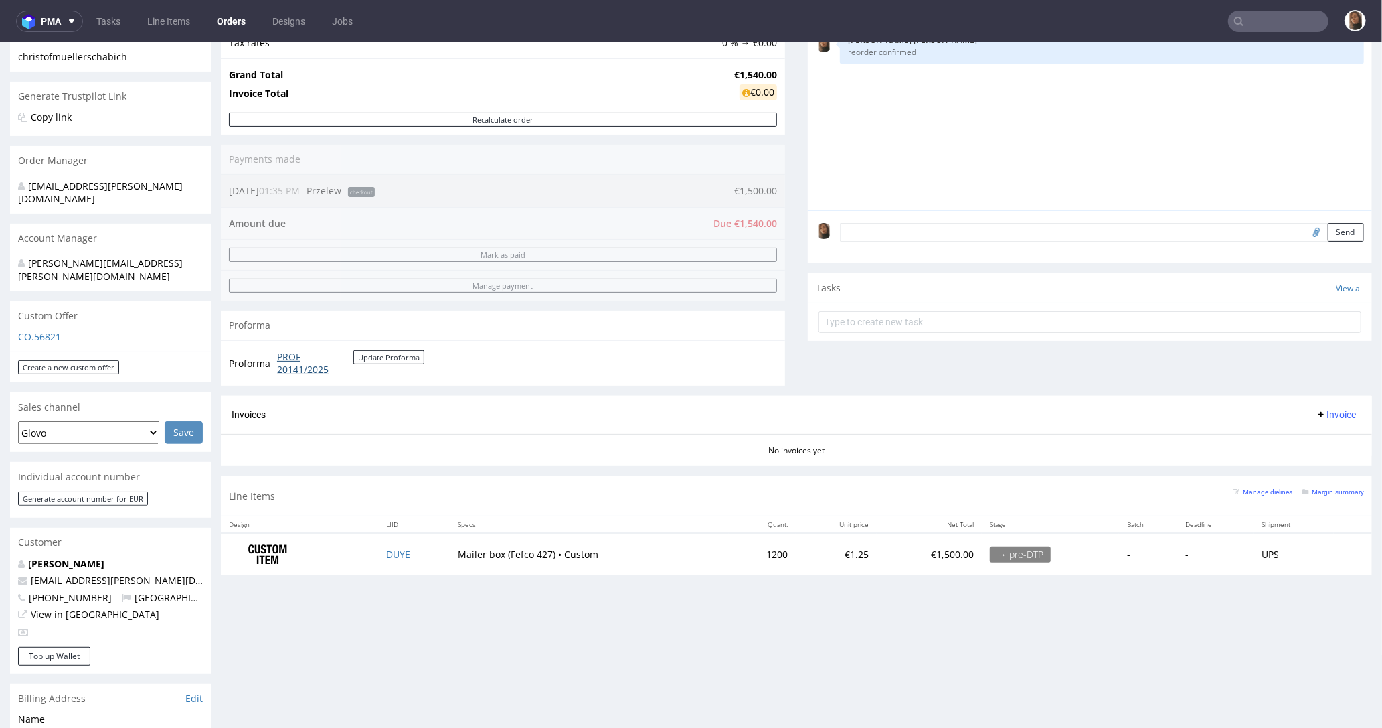
click at [313, 363] on link "PROF 20141/2025" at bounding box center [315, 362] width 76 height 26
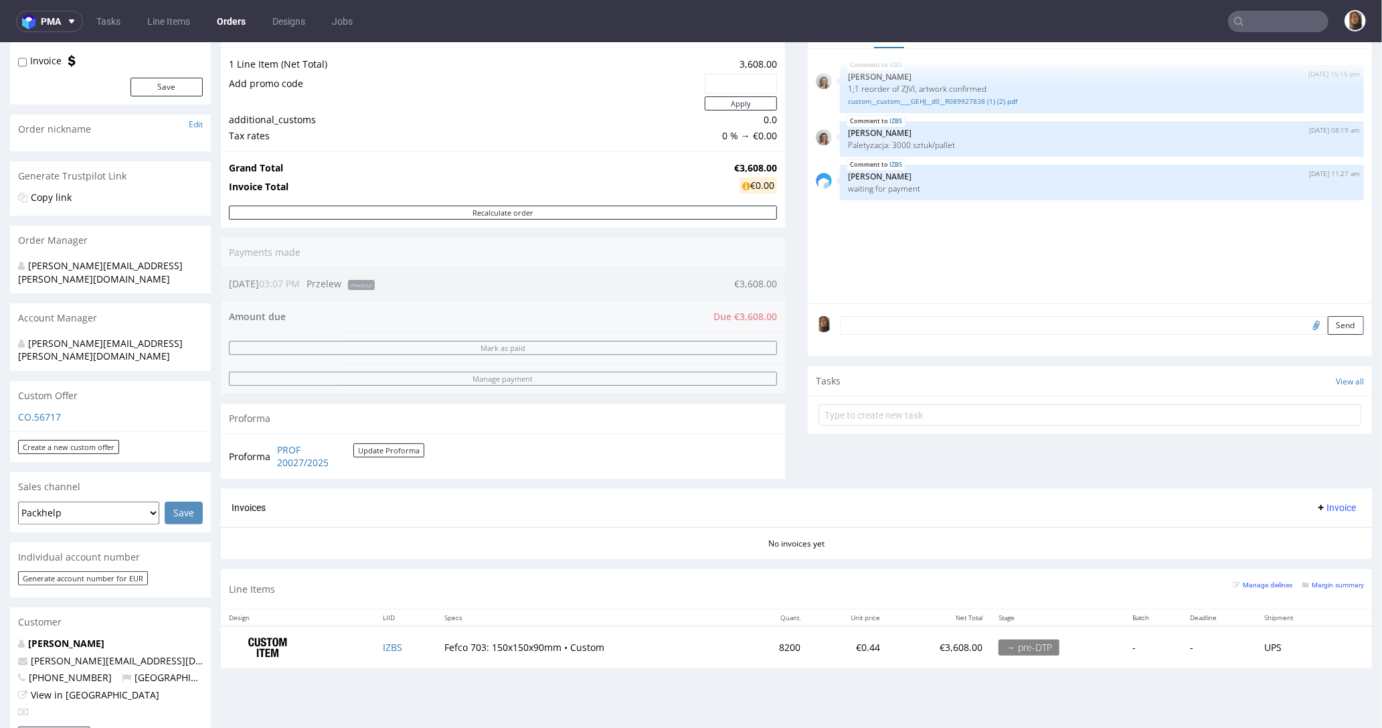
scroll to position [335, 0]
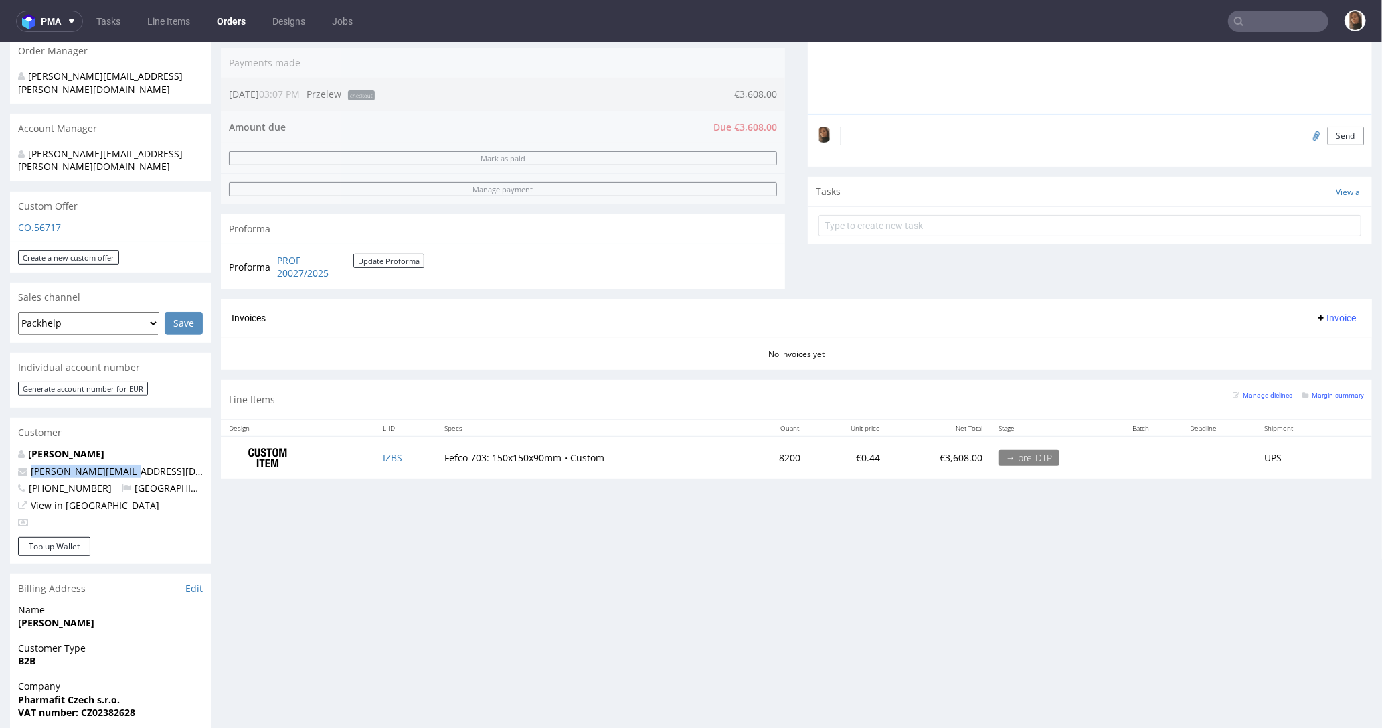
drag, startPoint x: 123, startPoint y: 444, endPoint x: 9, endPoint y: 442, distance: 113.8
click at [9, 442] on div "Order via Offer R693927136 18.09.2025 03:07 PM Mark this order as problematic I…" at bounding box center [691, 394] width 1382 height 1309
copy span "t.liska@pharmafit.cz"
click at [288, 270] on link "PROF 20027/2025" at bounding box center [315, 266] width 76 height 26
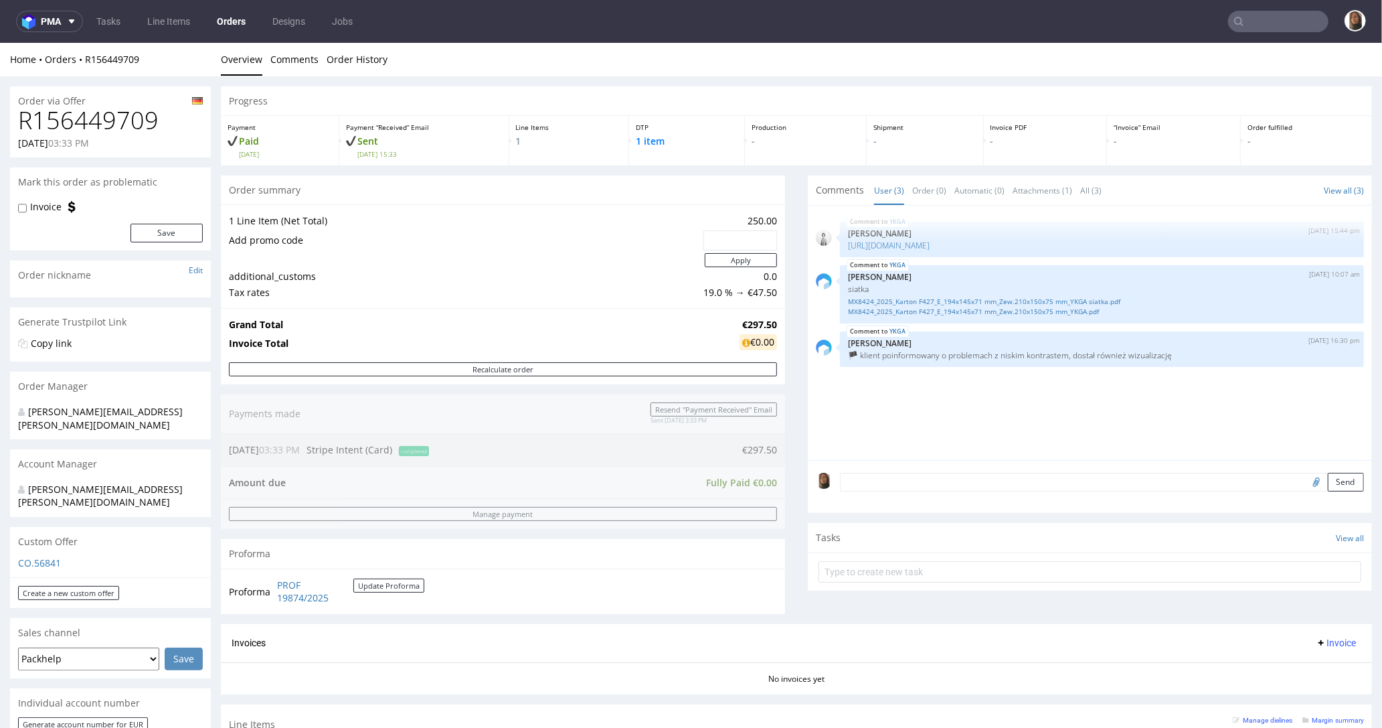
scroll to position [397, 0]
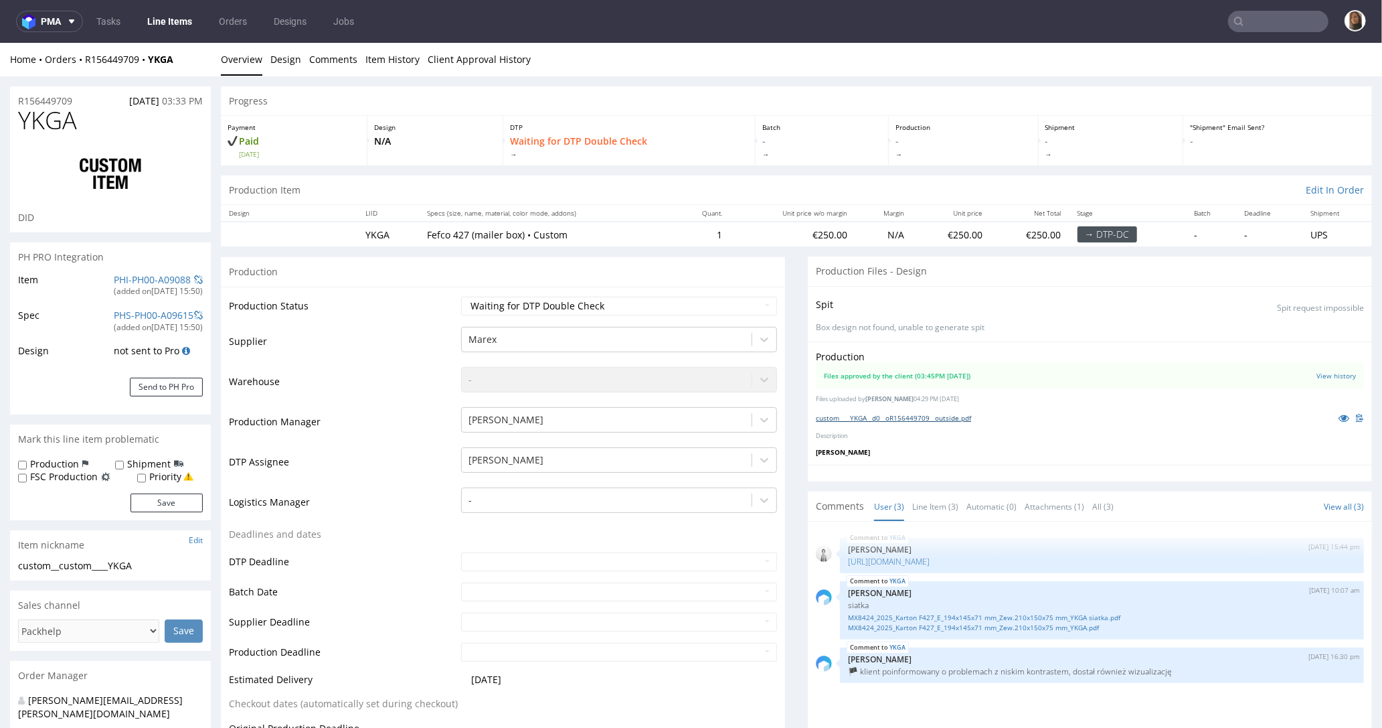
click at [954, 416] on link "custom____YKGA__d0__oR156449709__outside.pdf" at bounding box center [893, 416] width 155 height 9
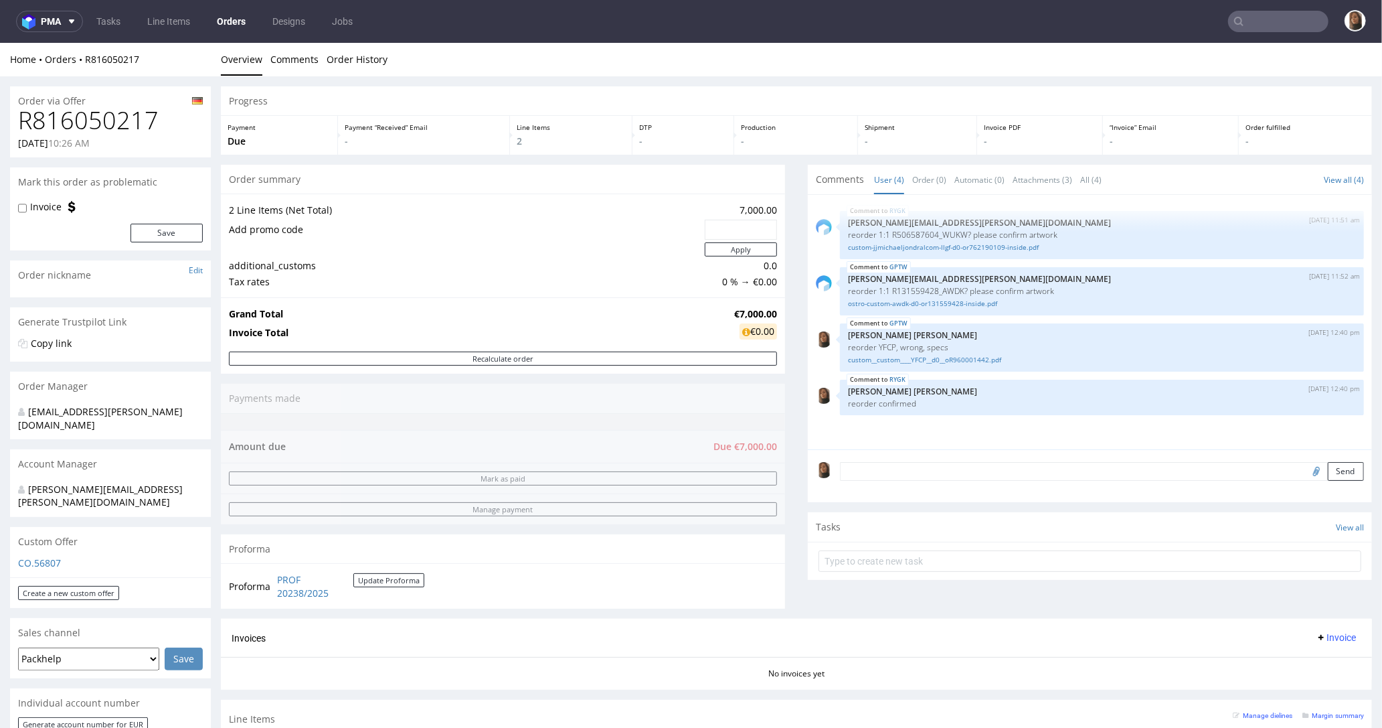
click at [82, 122] on h1 "R816050217" at bounding box center [110, 119] width 185 height 27
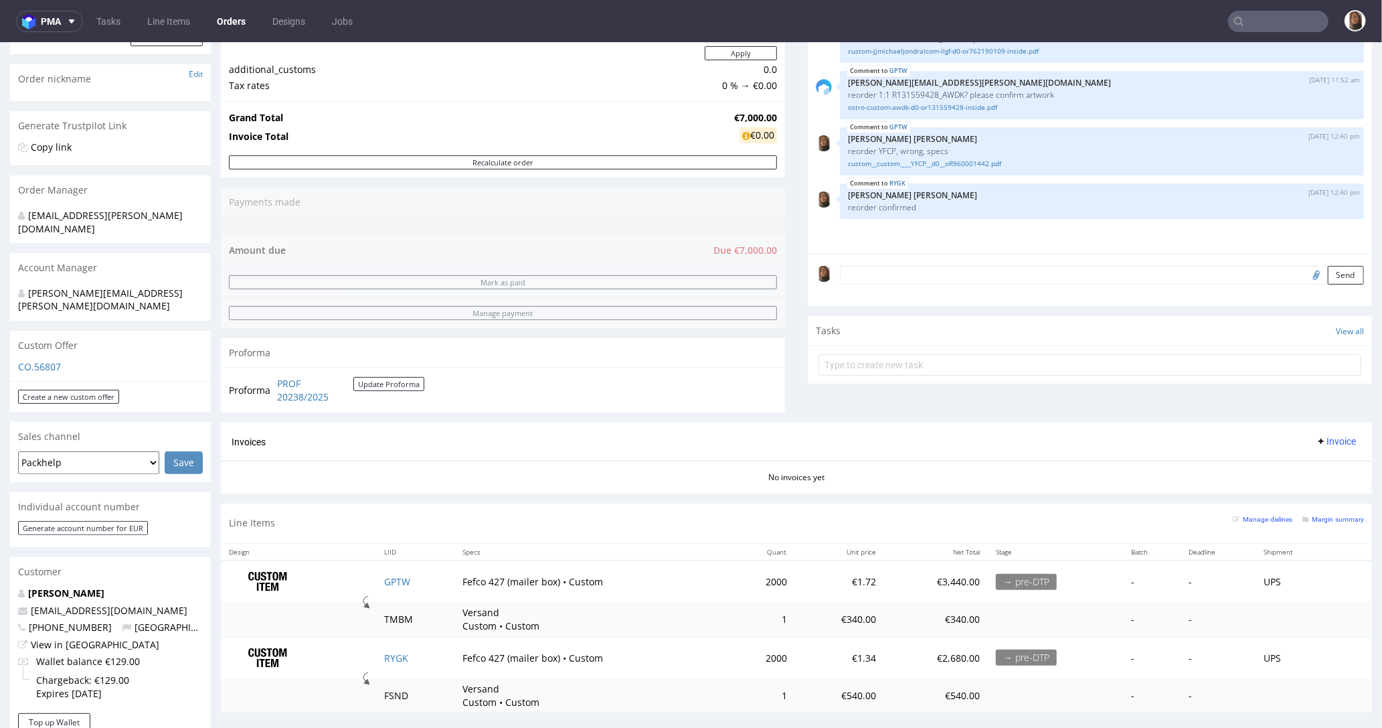
scroll to position [443, 0]
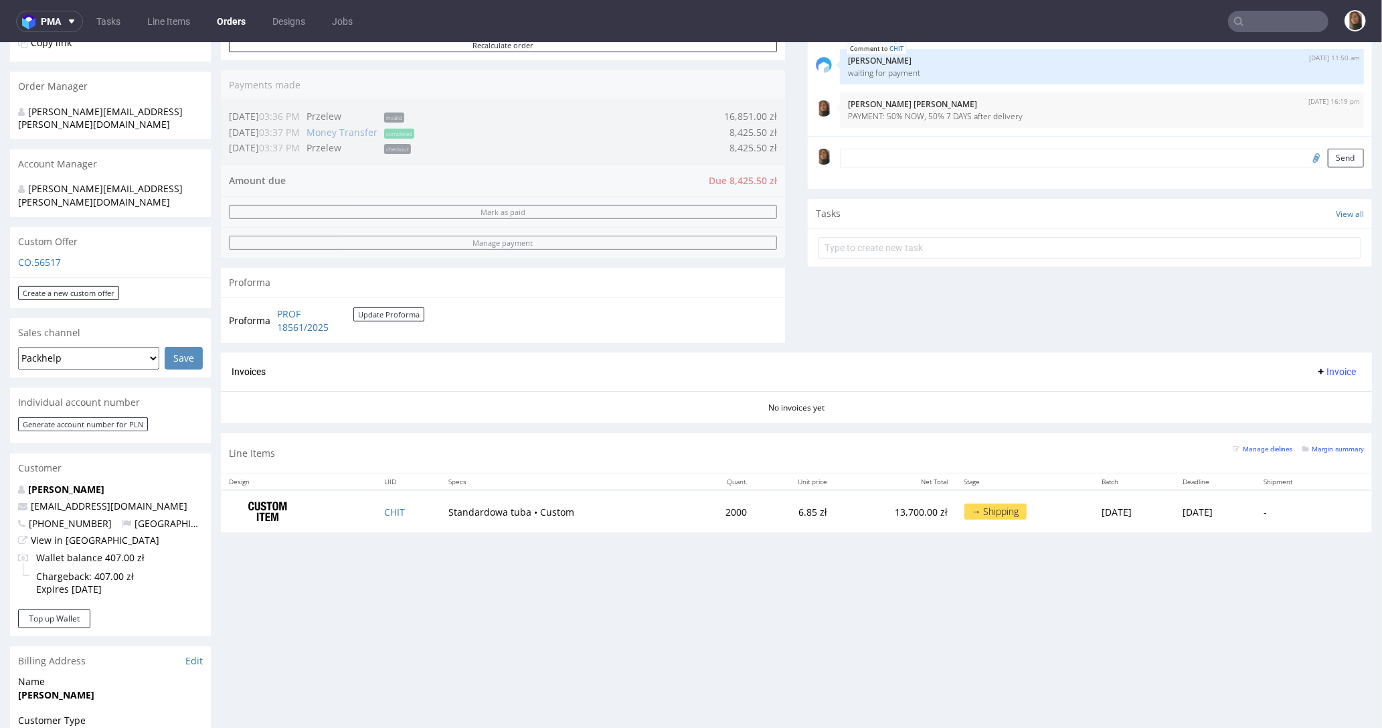
scroll to position [264, 0]
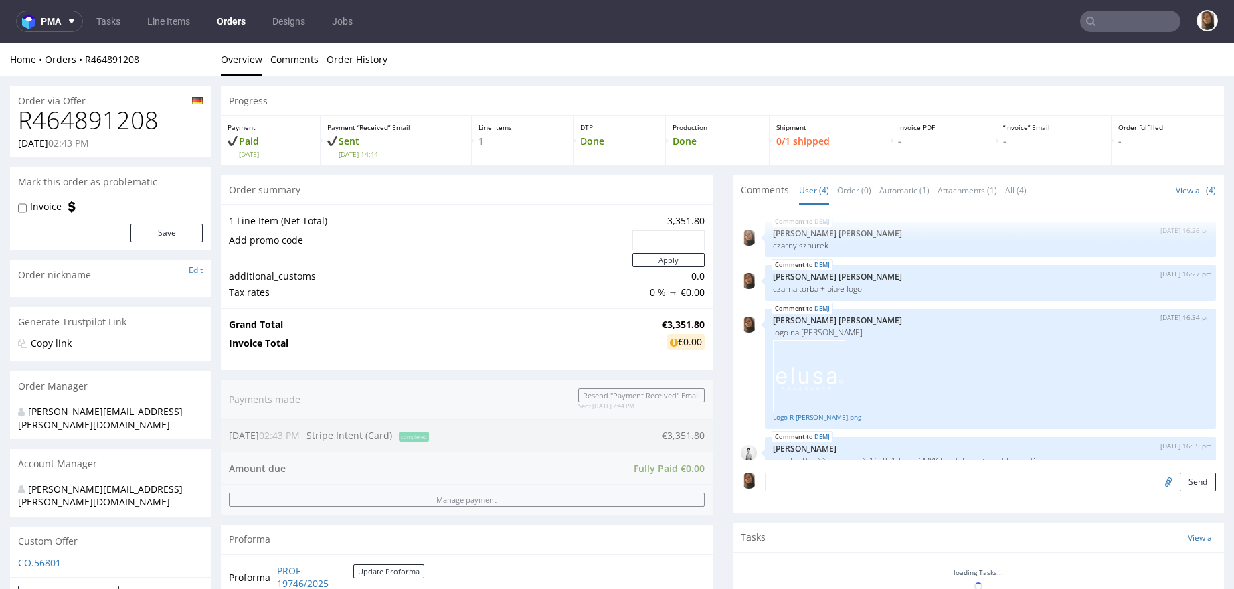
scroll to position [21, 0]
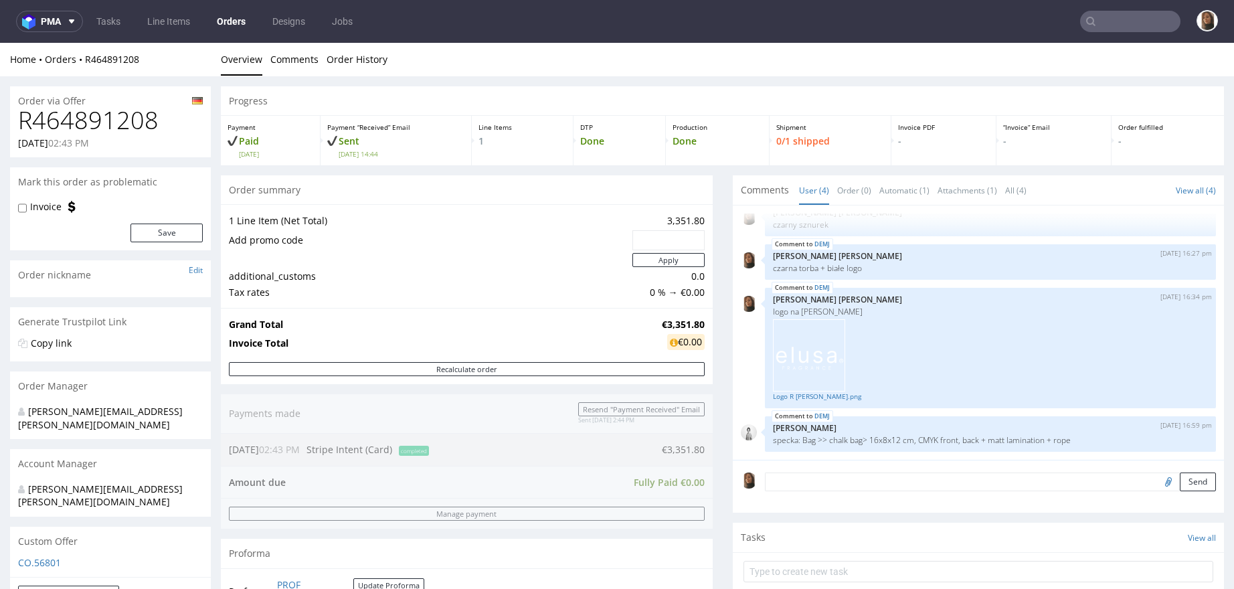
click at [1099, 16] on input "text" at bounding box center [1130, 21] width 100 height 21
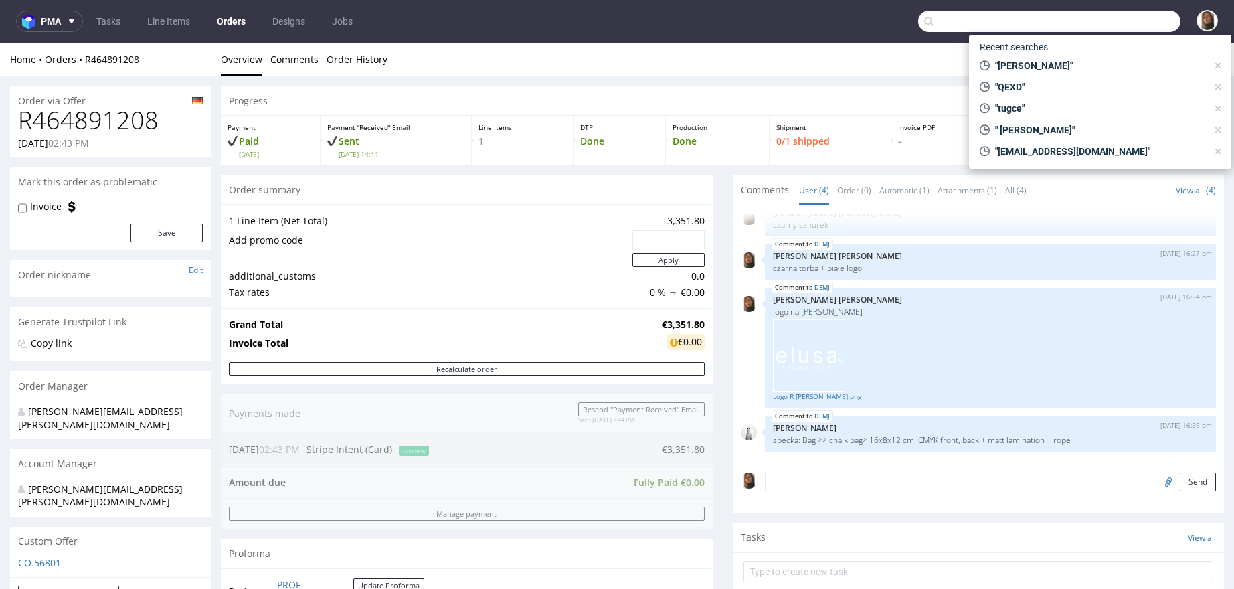
paste input "[EMAIL_ADDRESS][DOMAIN_NAME]"
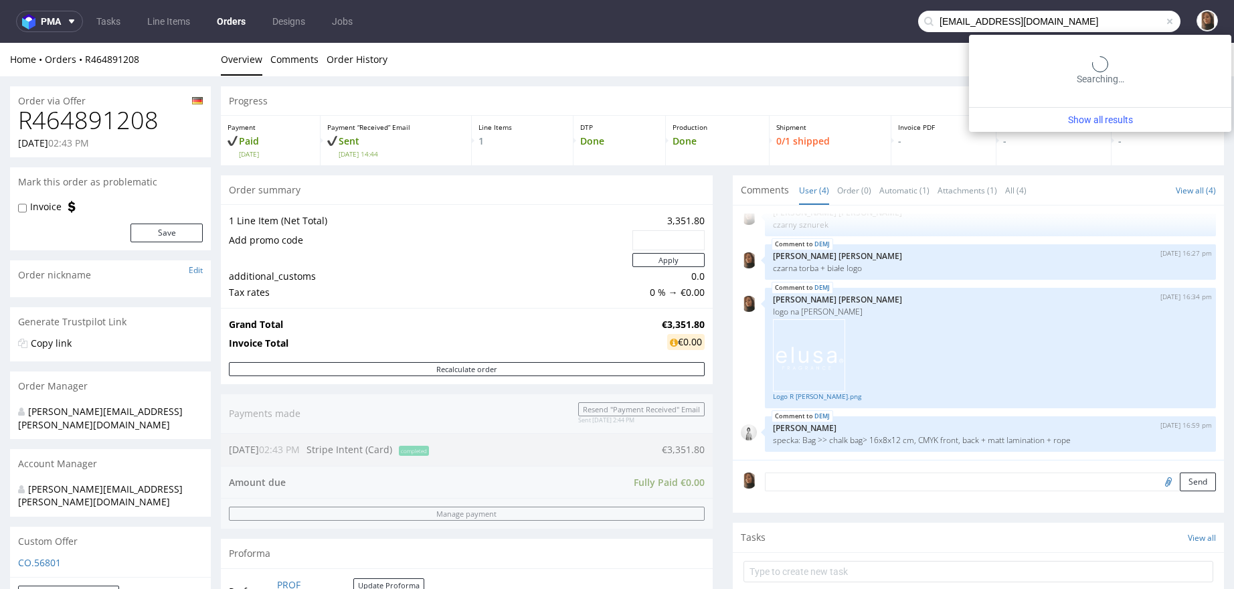
type input "[EMAIL_ADDRESS][DOMAIN_NAME]"
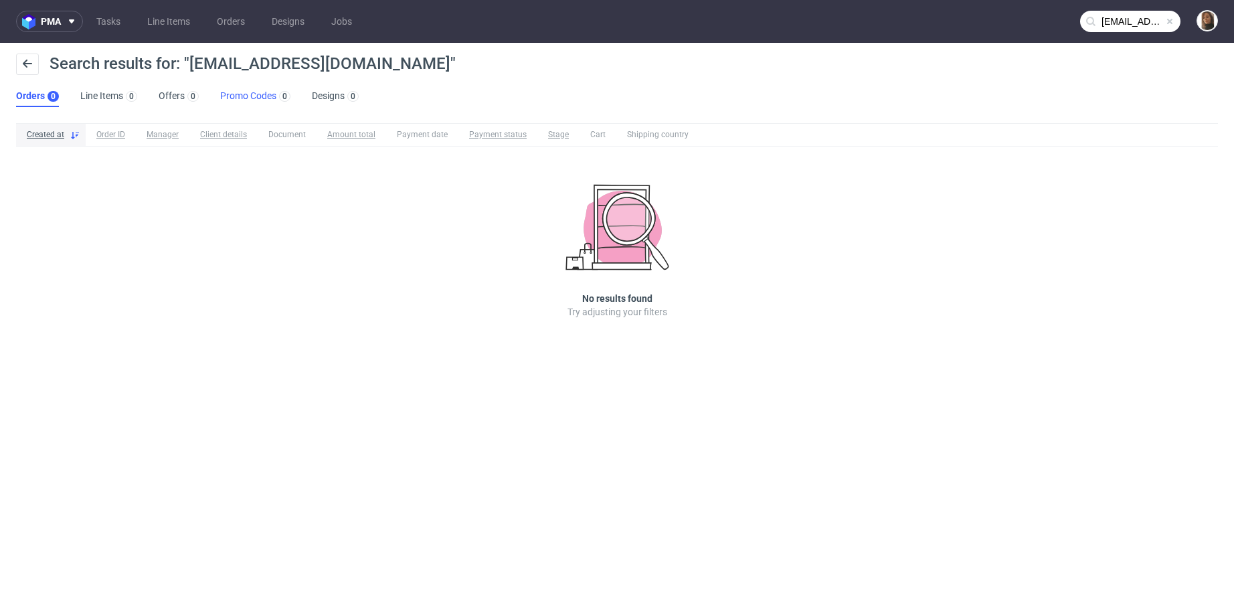
click at [248, 94] on link "Promo Codes 0" at bounding box center [255, 96] width 70 height 21
click at [1208, 25] on img at bounding box center [1207, 20] width 19 height 19
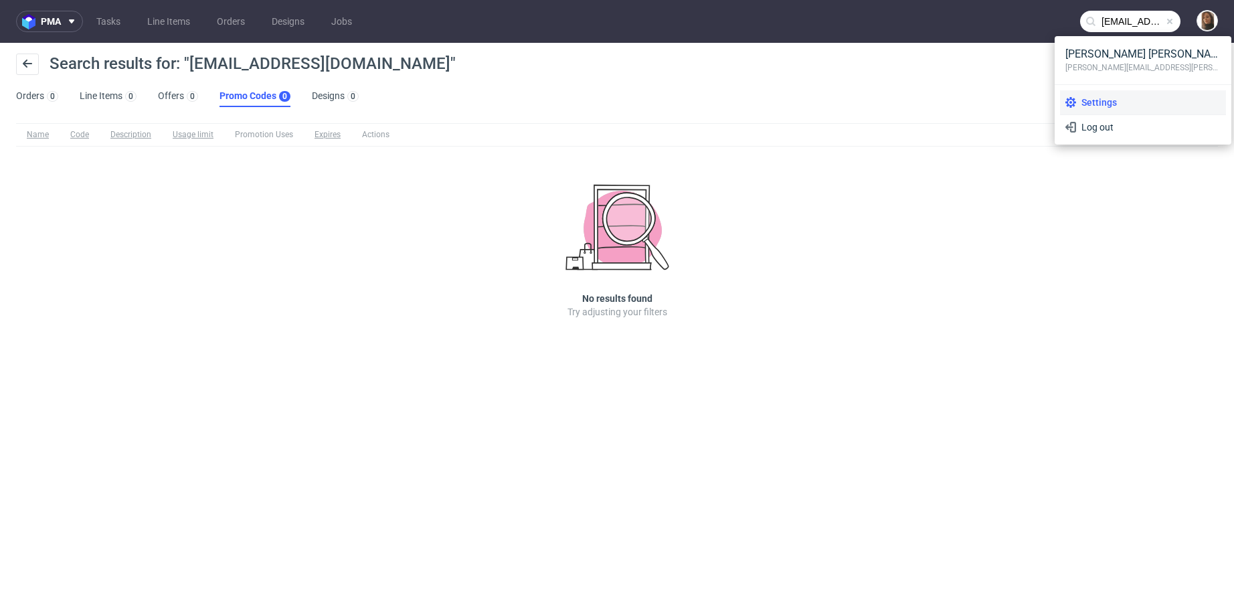
click at [1111, 100] on span "Settings" at bounding box center [1148, 102] width 145 height 13
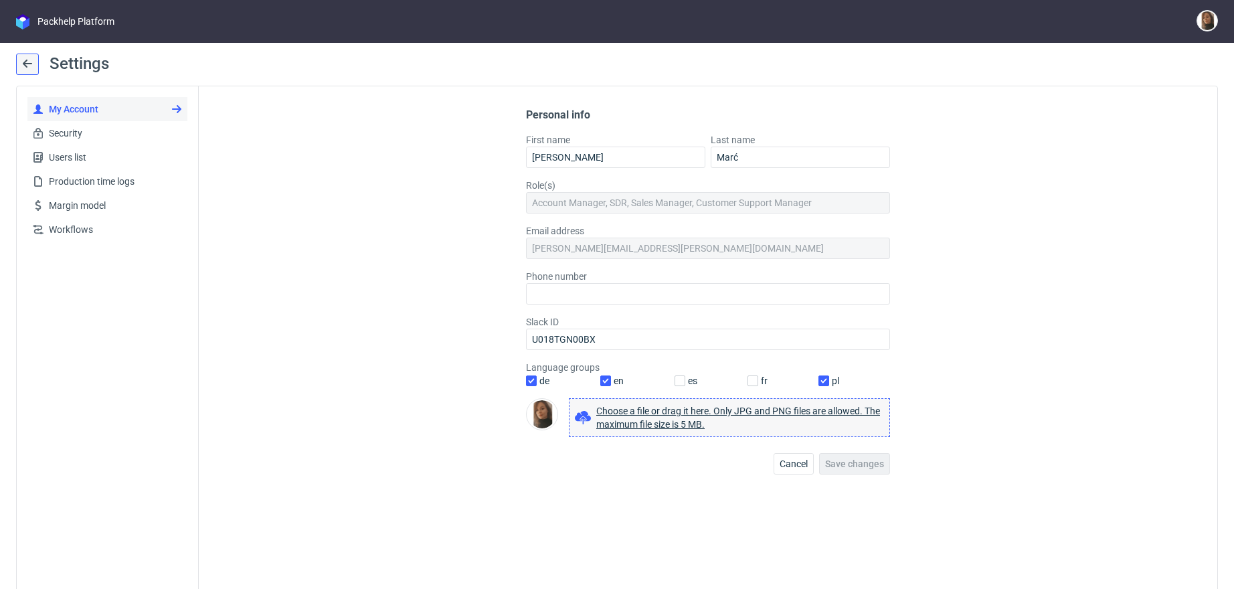
click at [17, 66] on button at bounding box center [27, 64] width 23 height 21
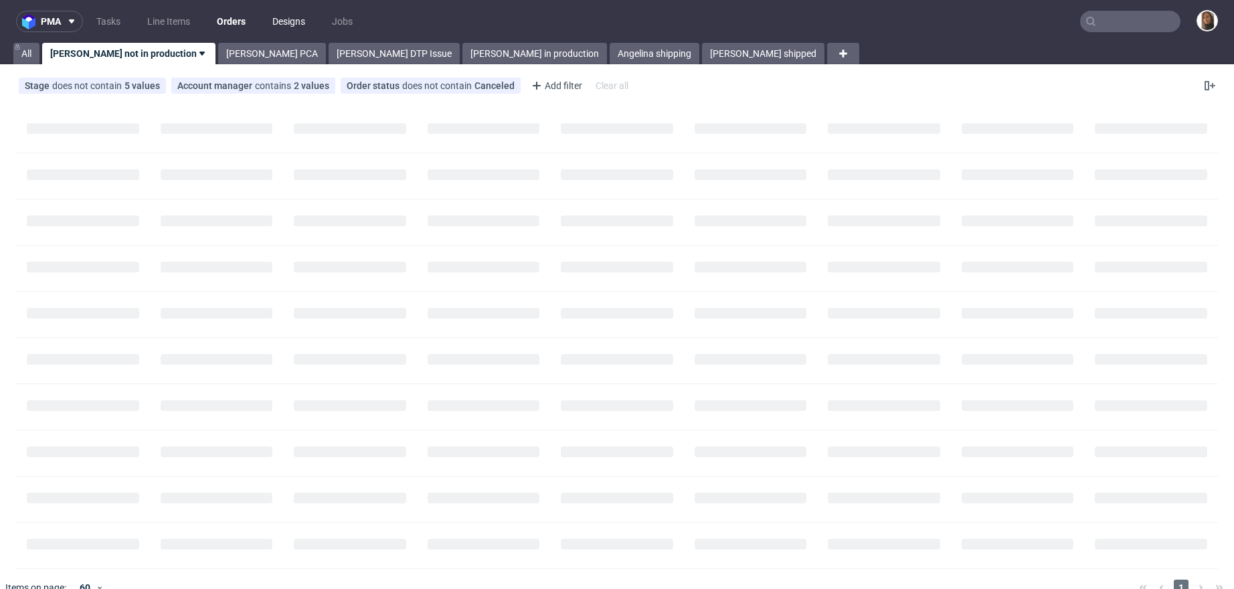
click at [313, 21] on link "Designs" at bounding box center [288, 21] width 49 height 21
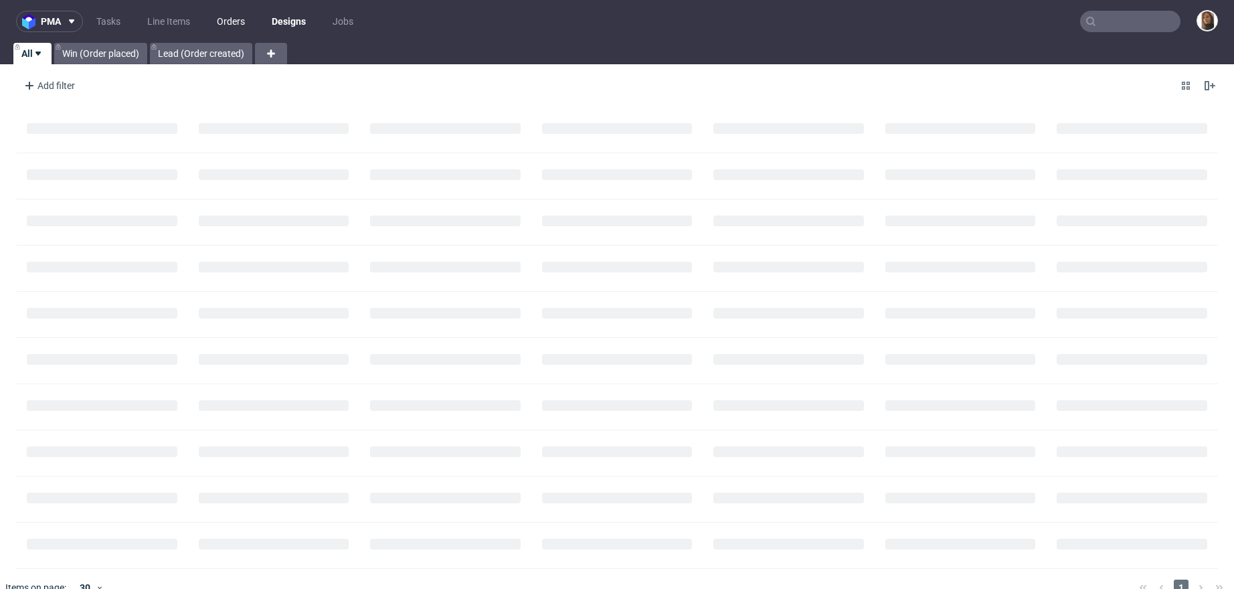
click at [239, 25] on link "Orders" at bounding box center [231, 21] width 44 height 21
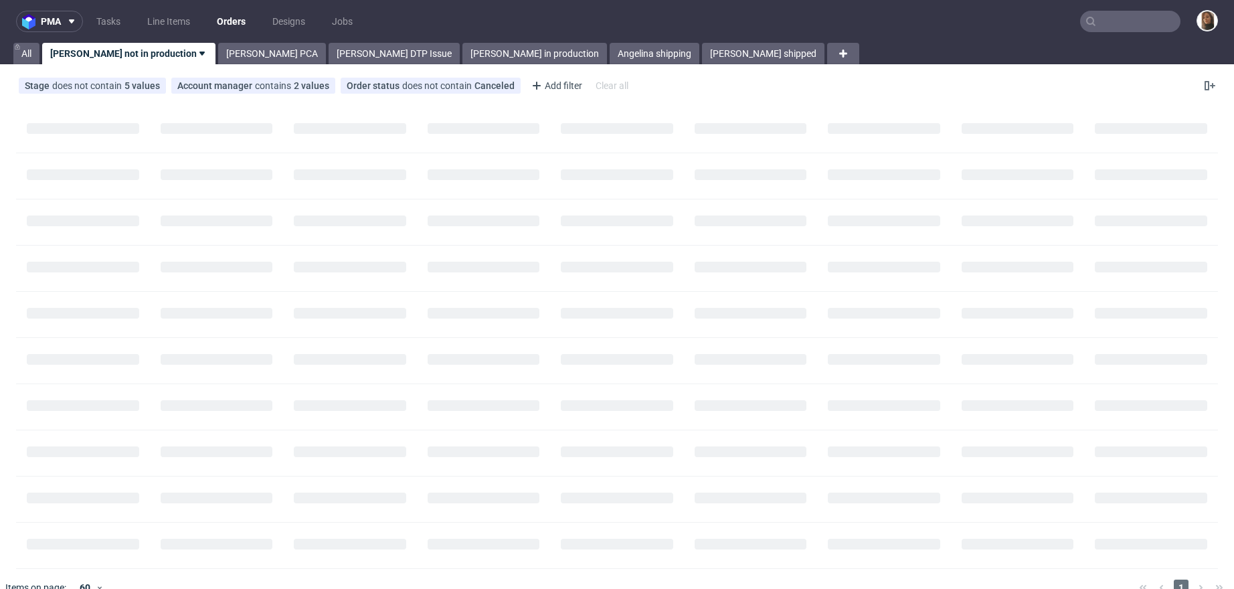
click at [1121, 13] on input "text" at bounding box center [1130, 21] width 100 height 21
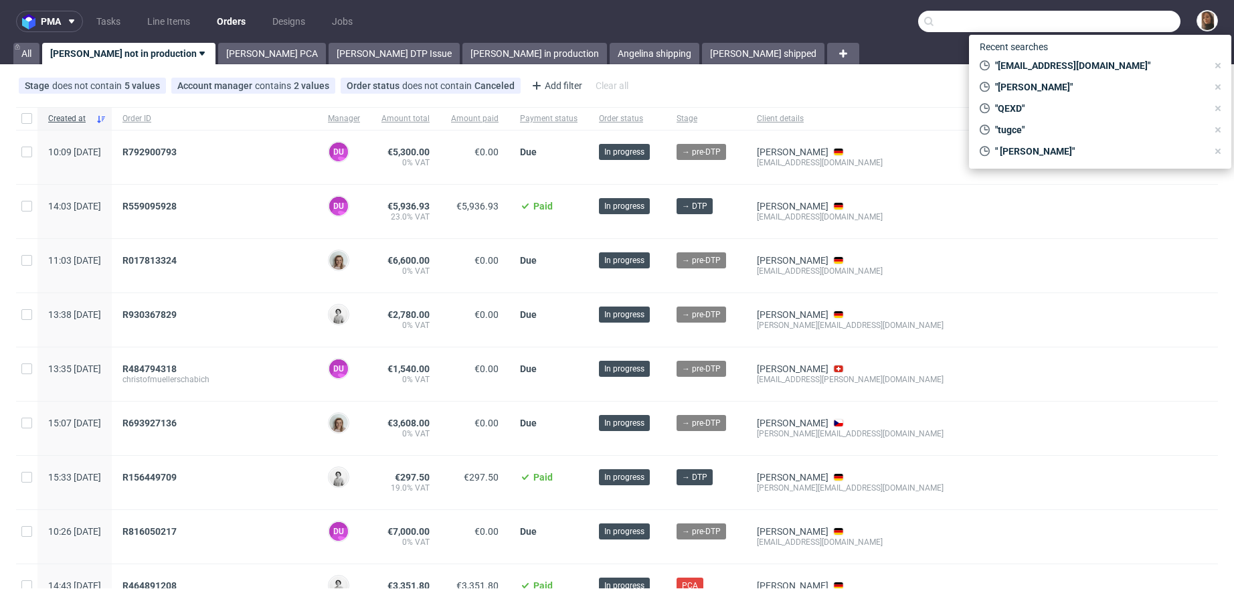
paste input "ole@localherobox.de"
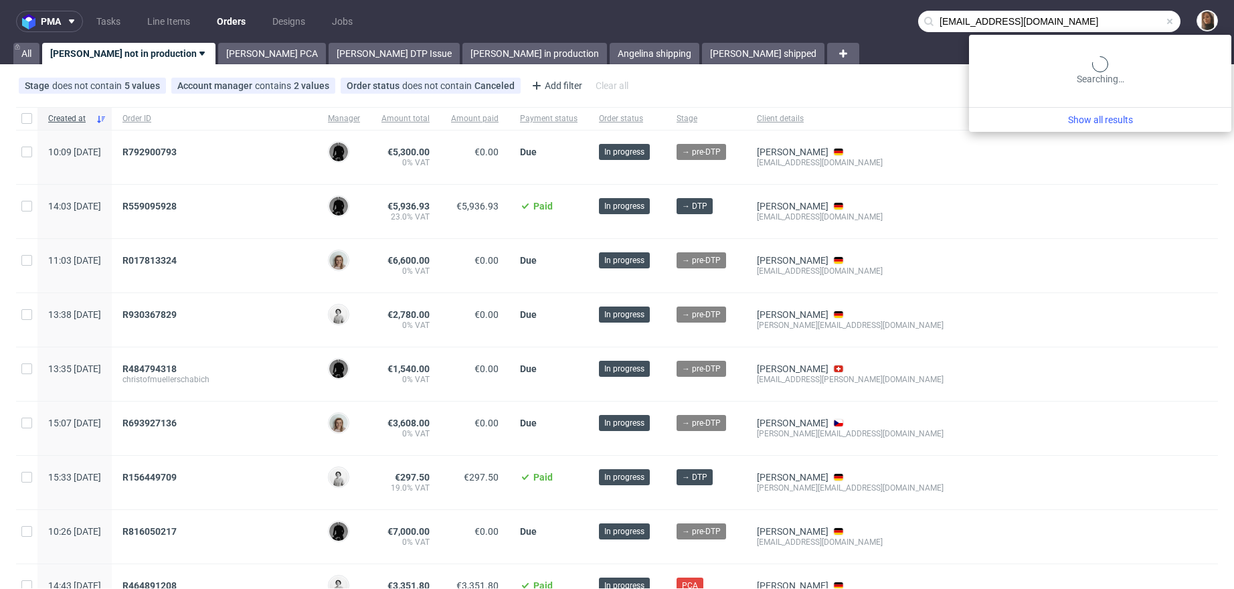
type input "ole@localherobox.de"
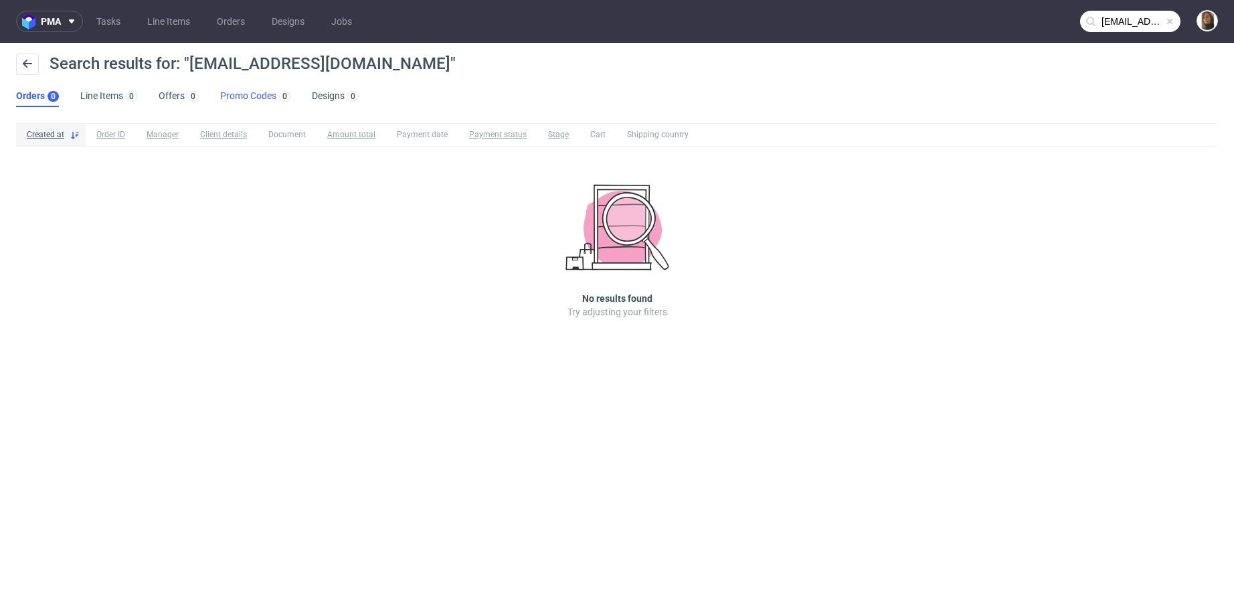
click at [222, 100] on link "Promo Codes 0" at bounding box center [255, 96] width 70 height 21
click at [1170, 17] on span at bounding box center [1170, 21] width 11 height 11
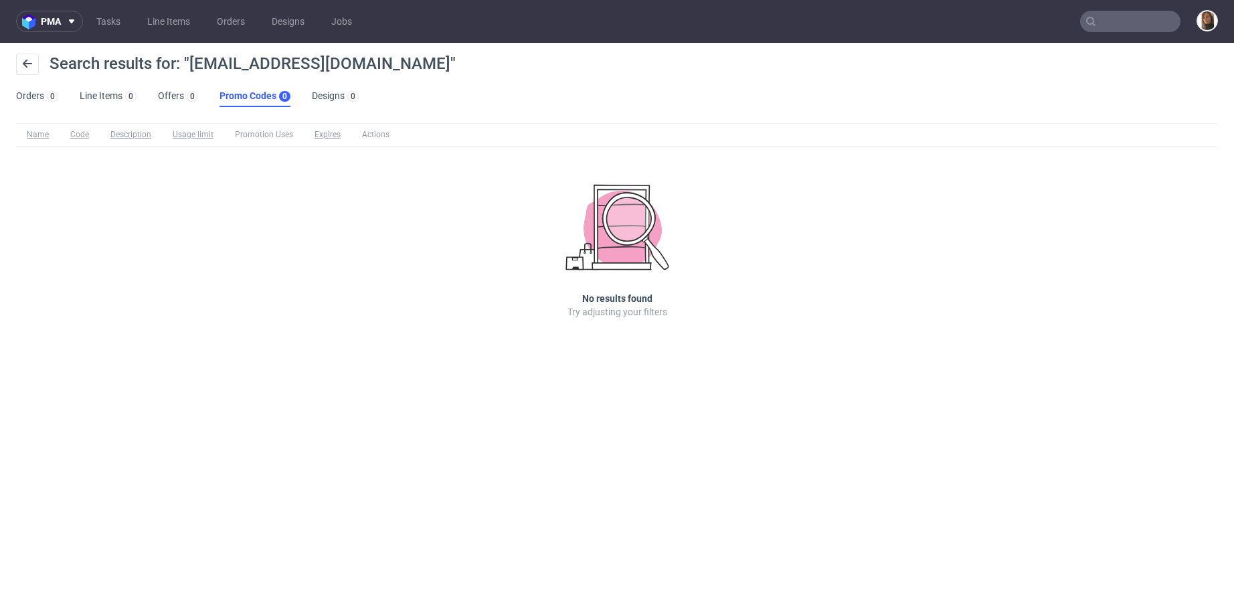
click at [1123, 33] on nav "pma Tasks Line Items Orders Designs Jobs" at bounding box center [617, 21] width 1234 height 43
click at [1123, 28] on nav "pma Tasks Line Items Orders Designs Jobs" at bounding box center [617, 21] width 1234 height 43
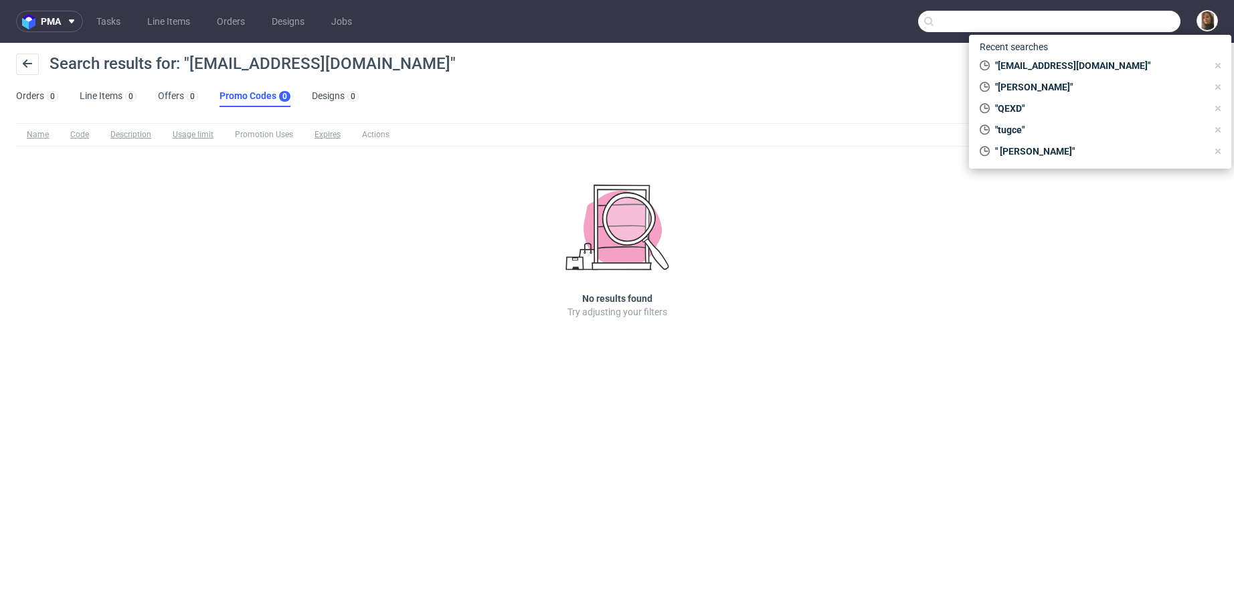
click at [1123, 27] on input "text" at bounding box center [1049, 21] width 262 height 21
paste input "ole@localherobox.de"
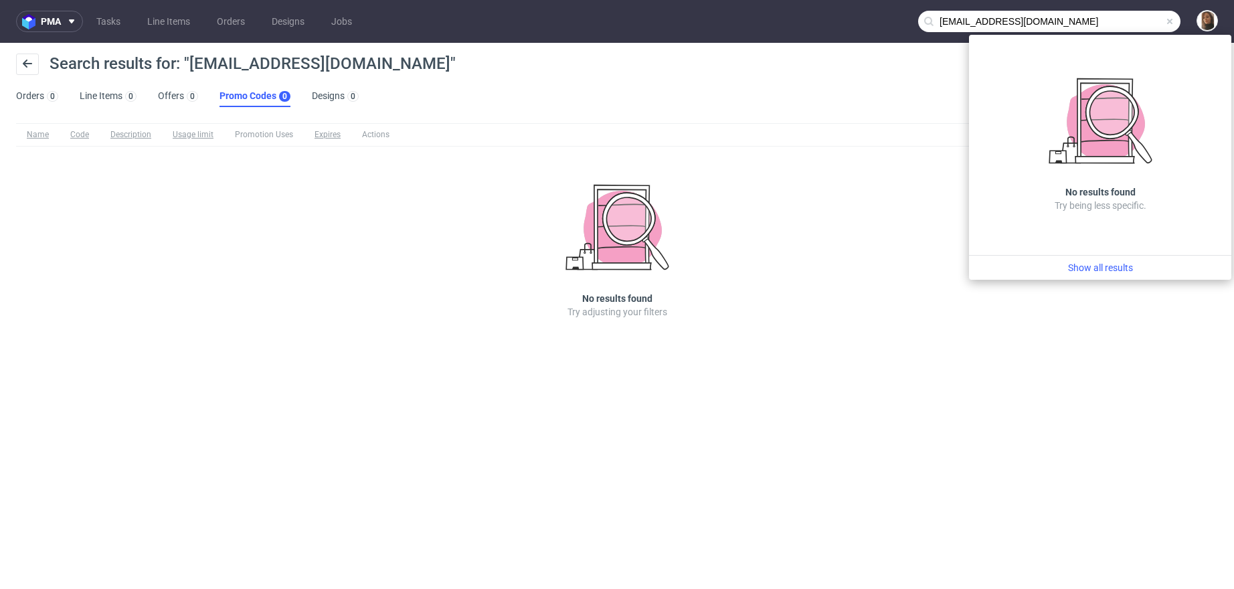
drag, startPoint x: 954, startPoint y: 21, endPoint x: 886, endPoint y: 19, distance: 67.6
click at [886, 19] on nav "pma Tasks Line Items Orders Designs Jobs ole@localherobox.de" at bounding box center [617, 21] width 1234 height 43
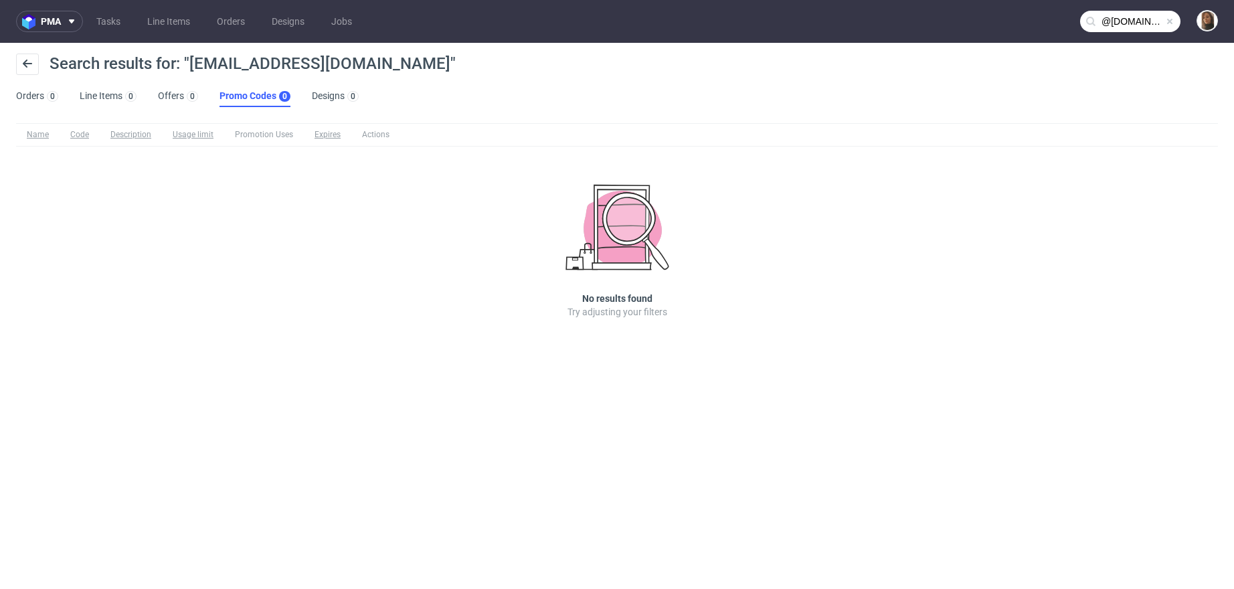
type input "@localherobox.de"
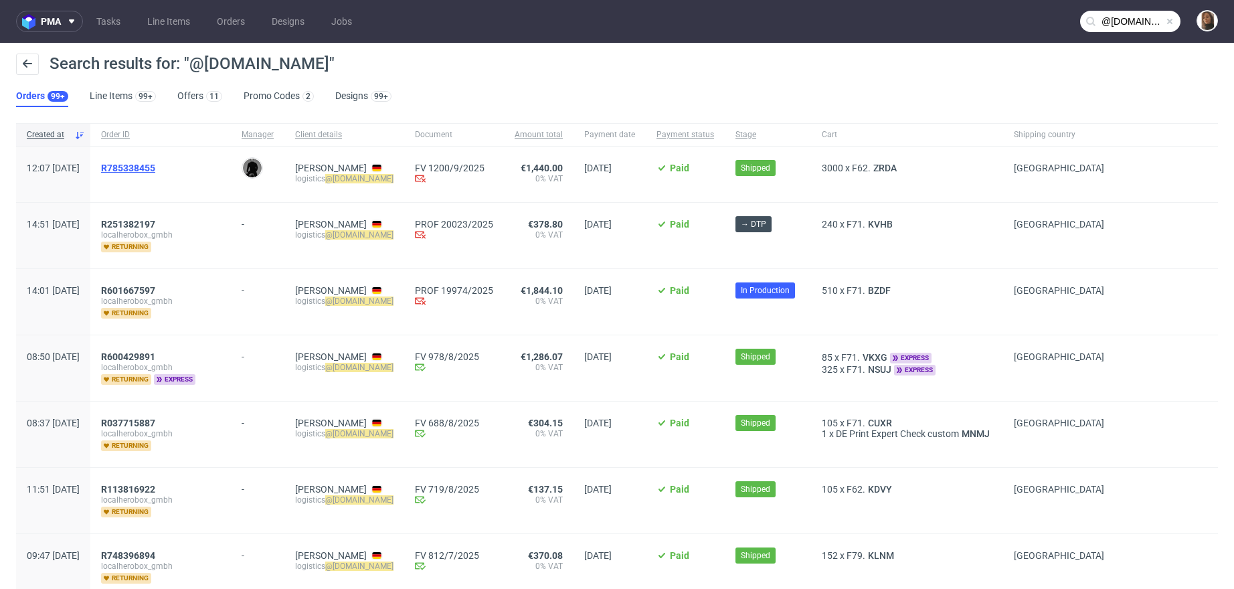
click at [155, 167] on span "R785338455" at bounding box center [128, 168] width 54 height 11
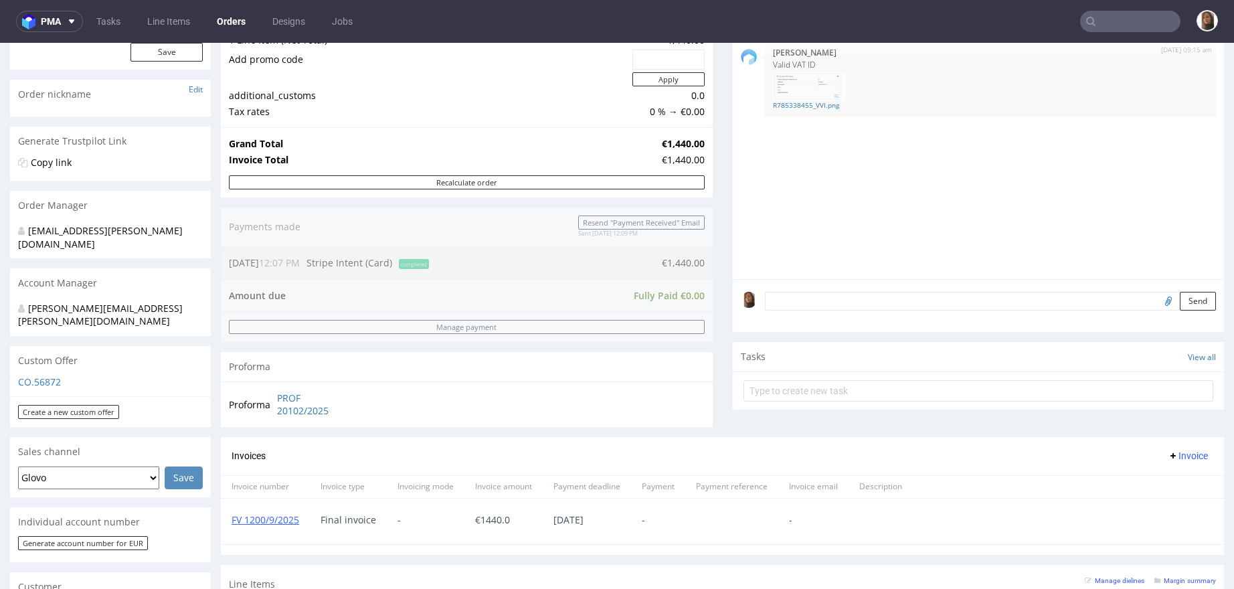
scroll to position [411, 0]
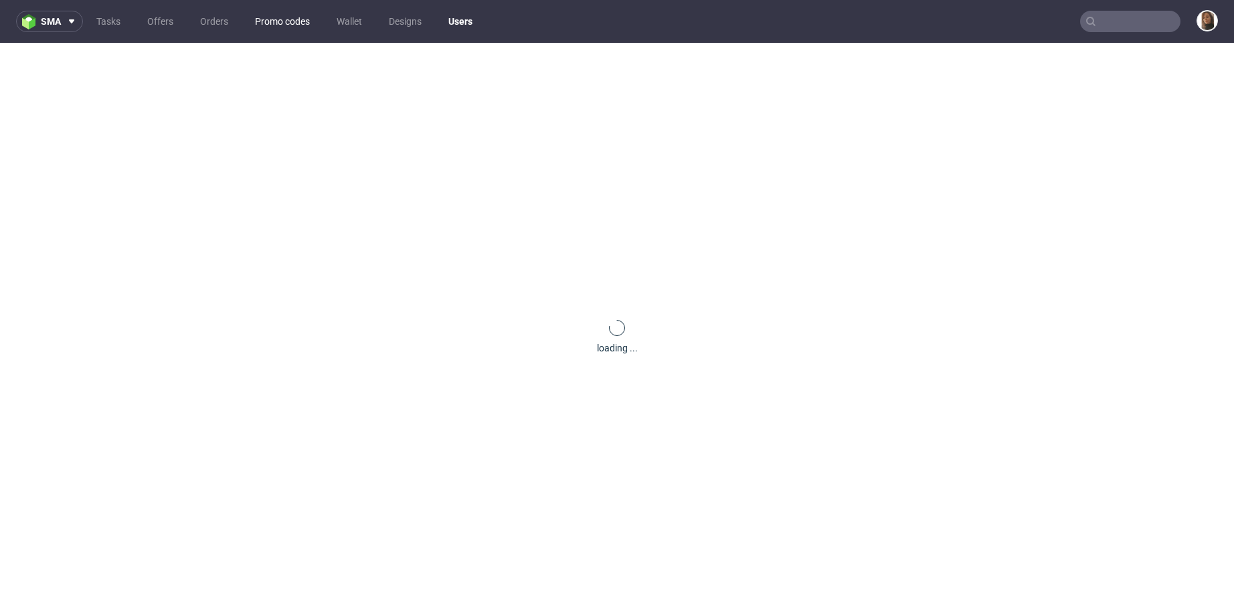
click at [285, 16] on link "Promo codes" at bounding box center [282, 21] width 71 height 21
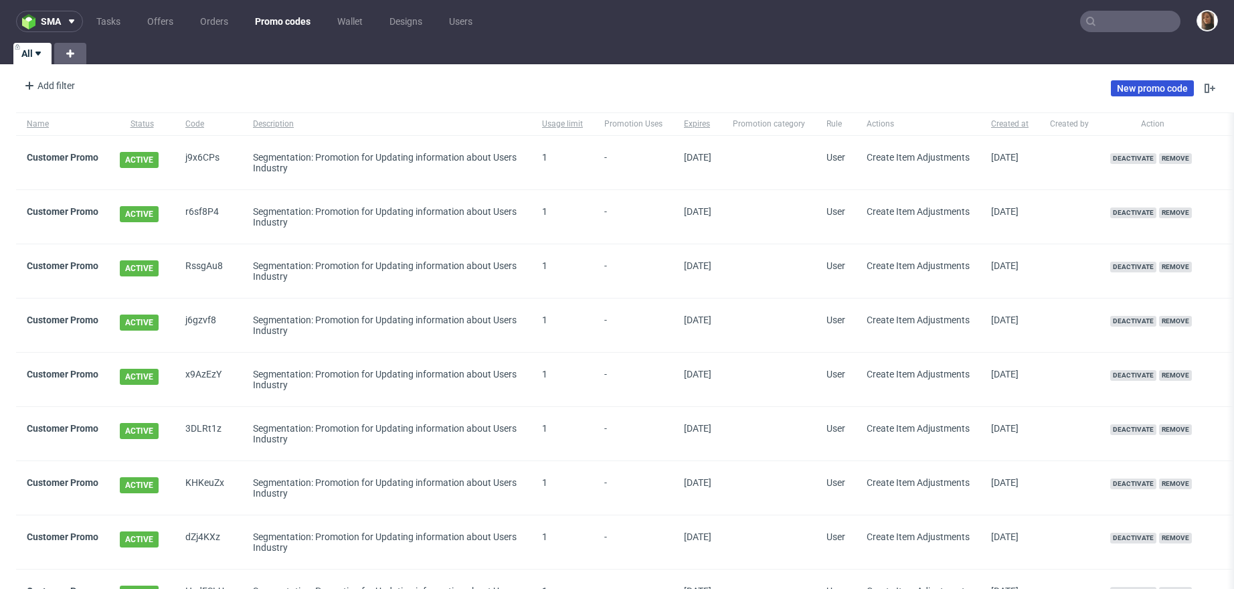
click at [1168, 87] on link "New promo code" at bounding box center [1152, 88] width 83 height 16
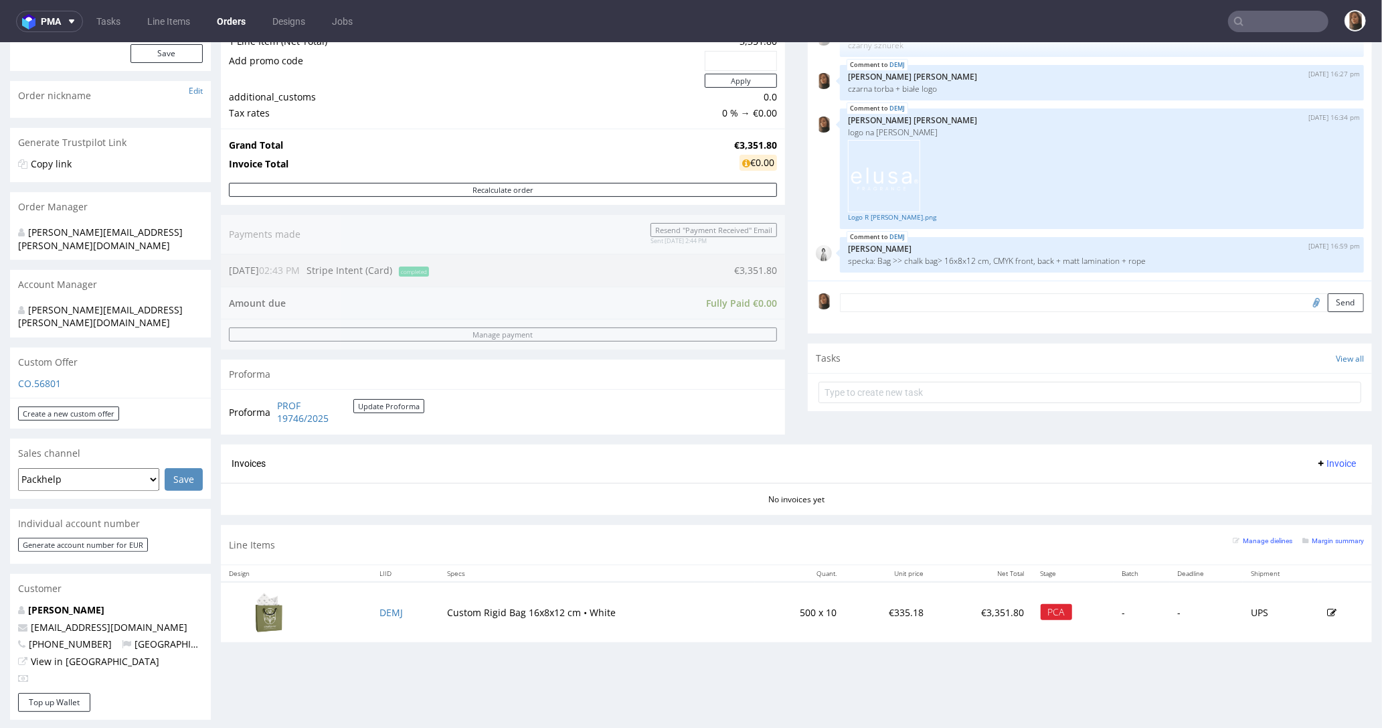
scroll to position [343, 0]
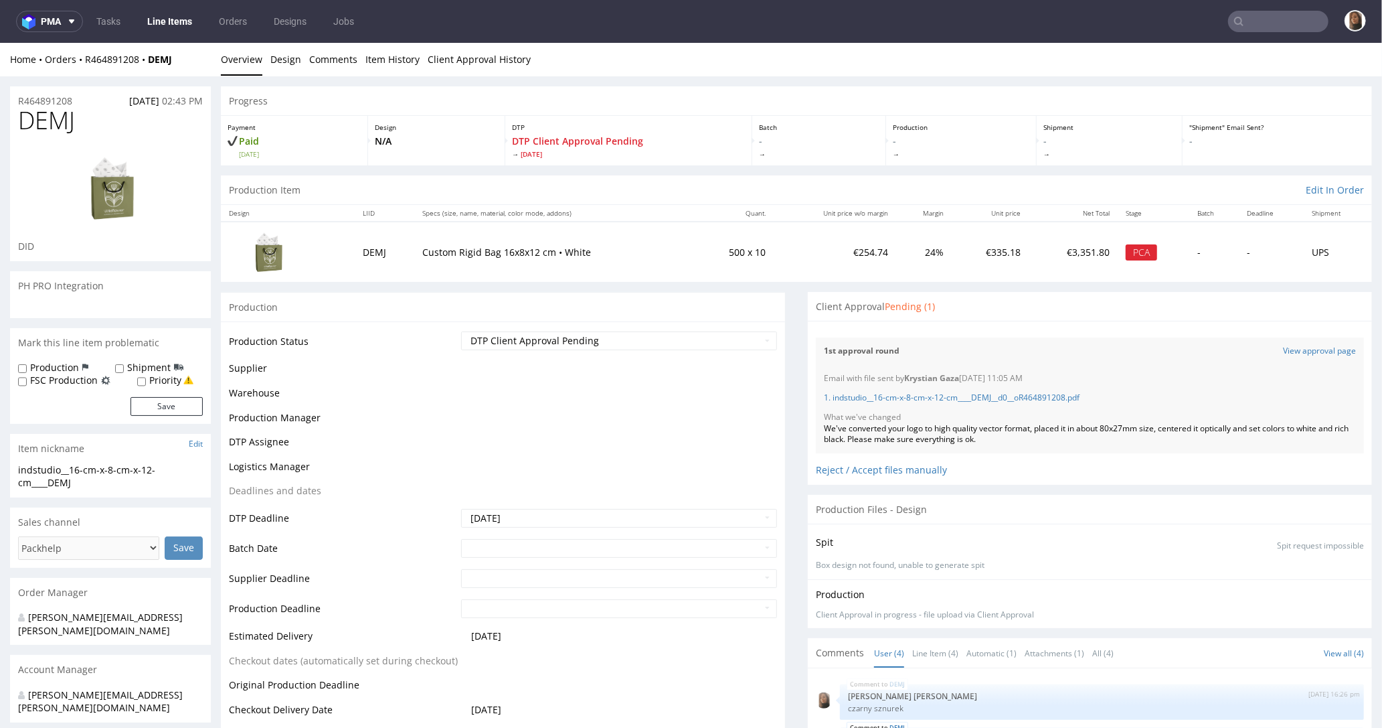
scroll to position [21, 0]
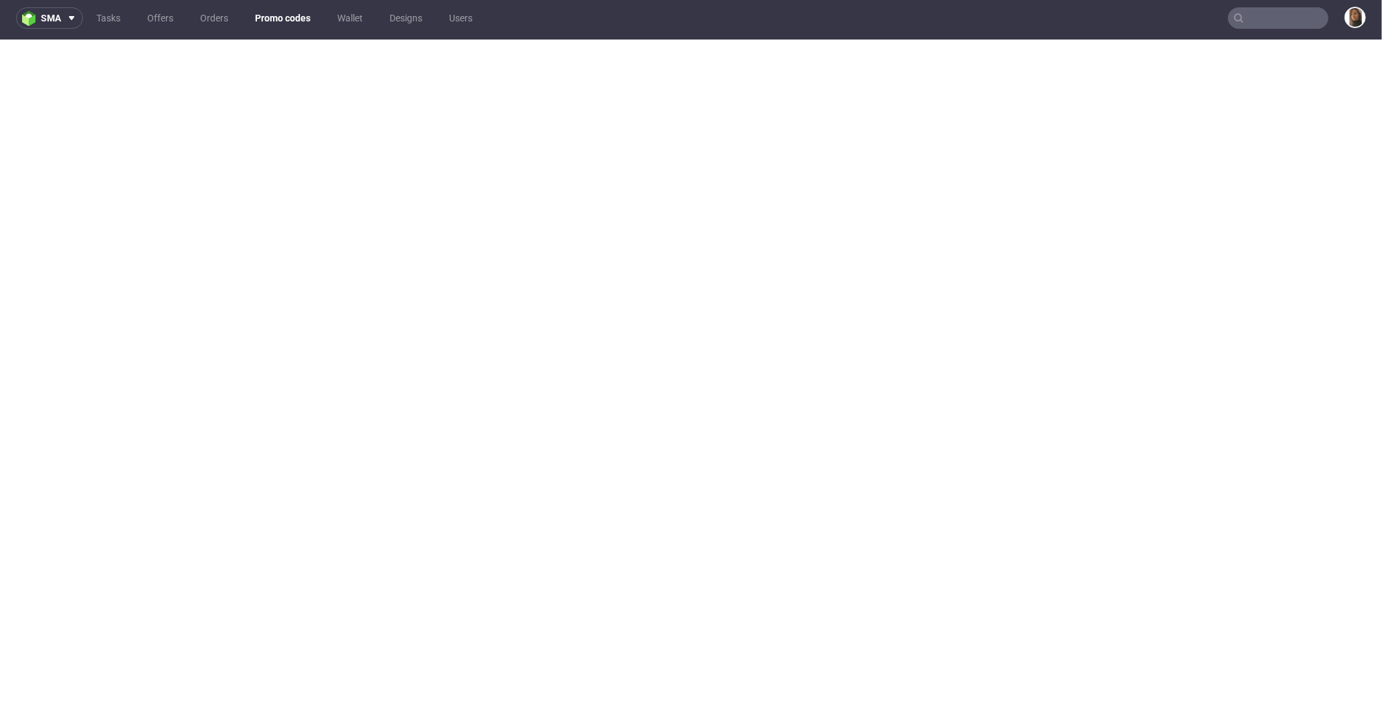
scroll to position [1, 0]
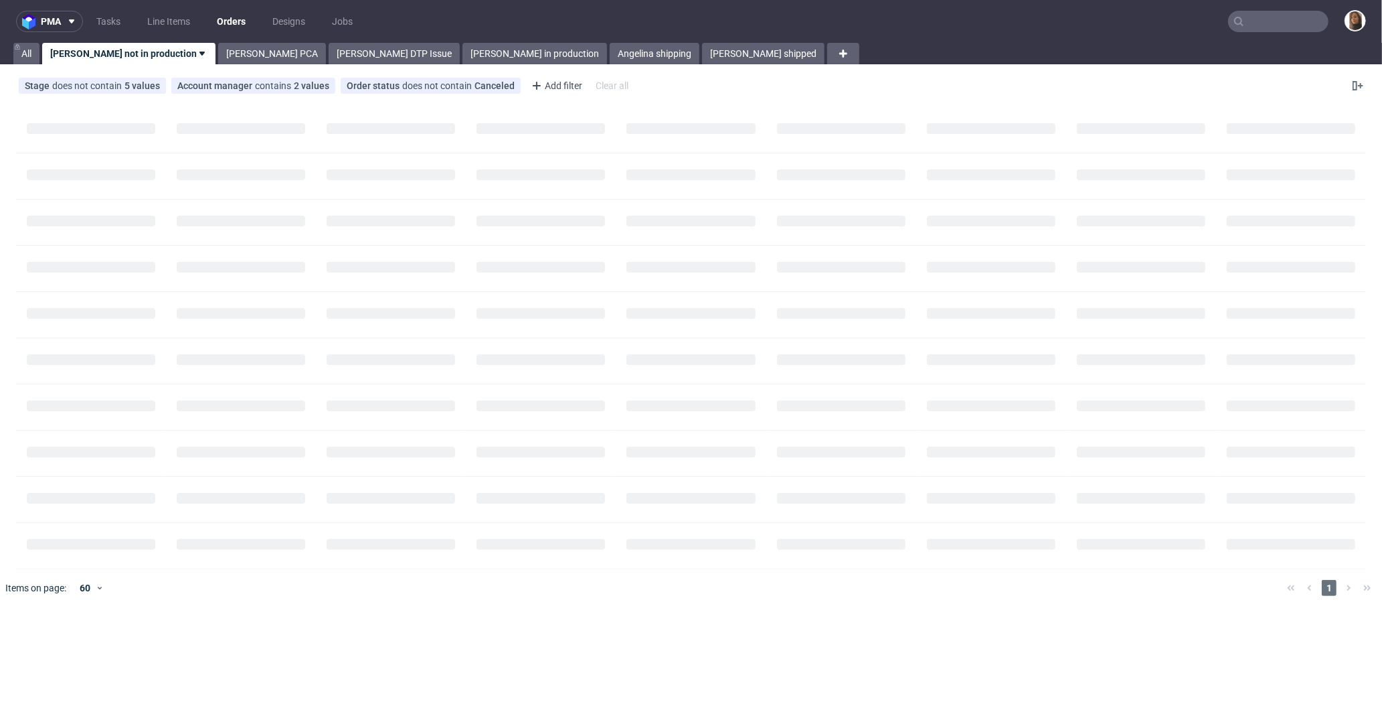
click at [1279, 20] on input "text" at bounding box center [1278, 21] width 100 height 21
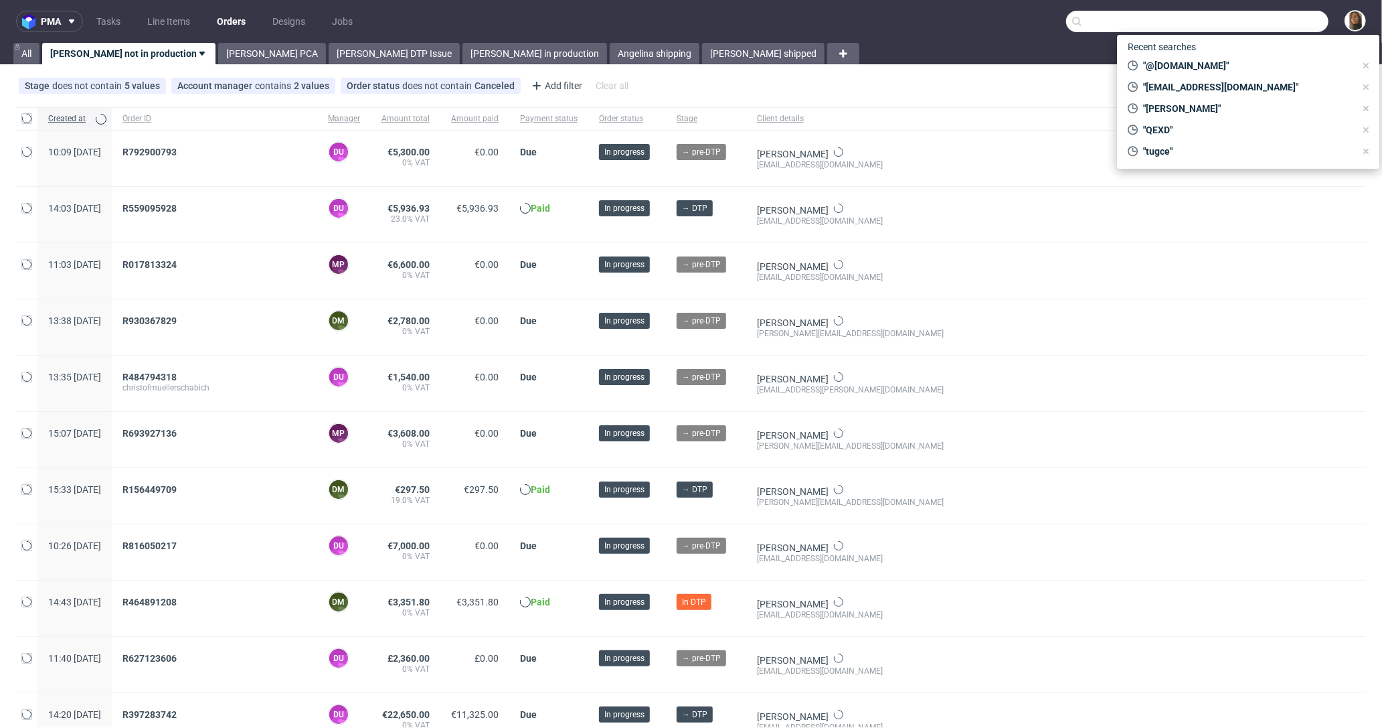
paste input "ireneforteskincare.com"
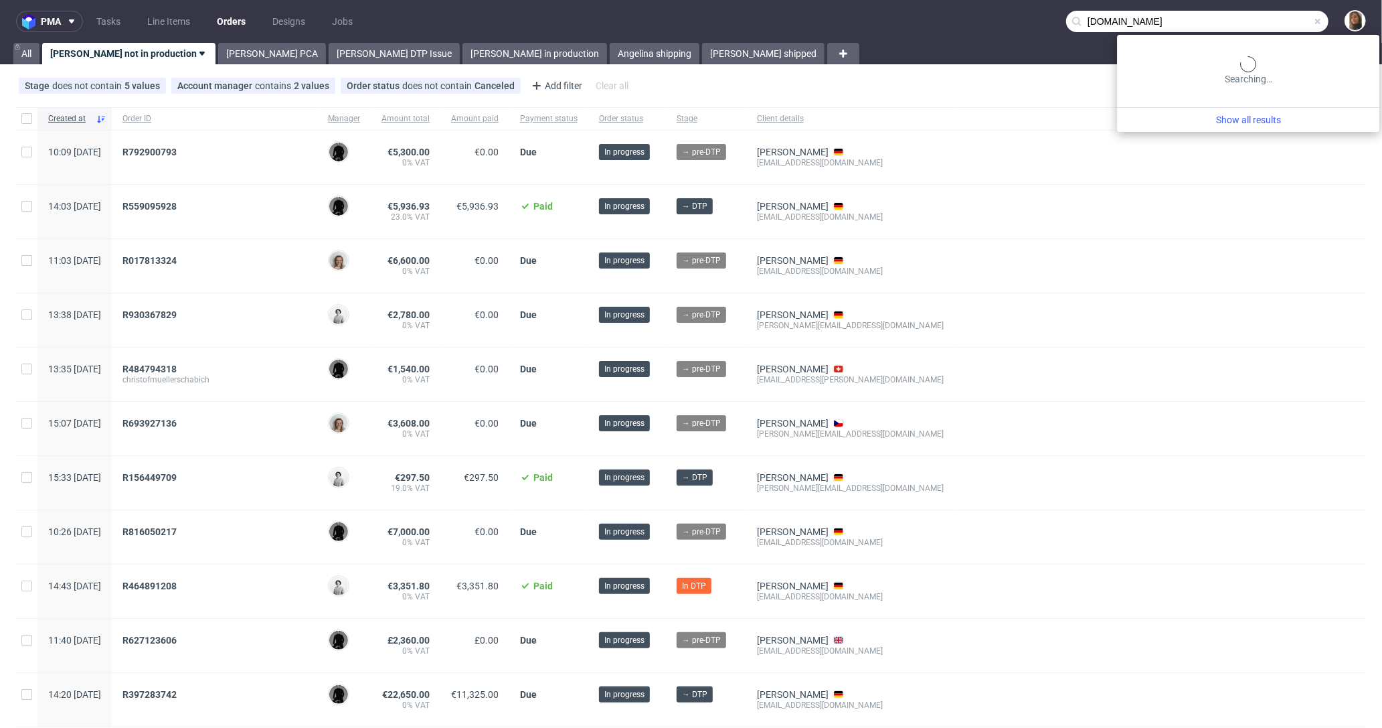
type input "ireneforteskincare.com"
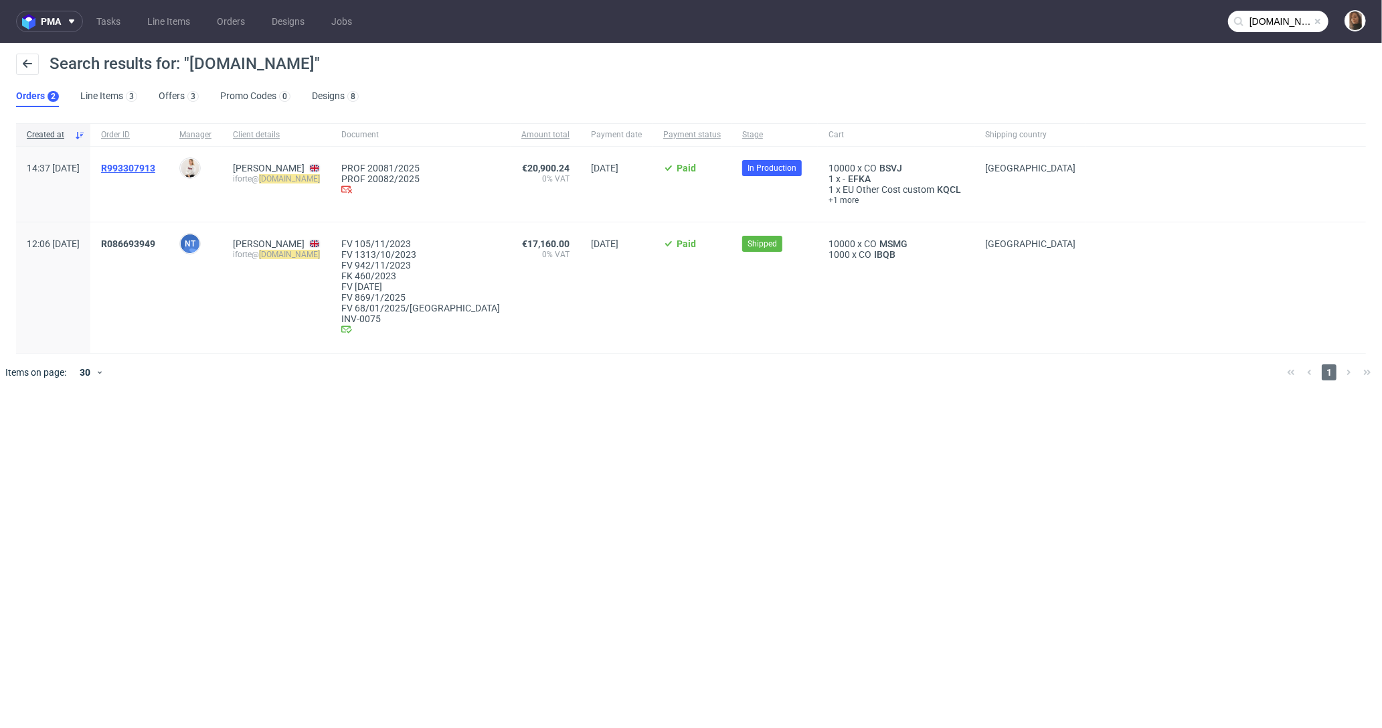
click at [155, 168] on span "R993307913" at bounding box center [128, 168] width 54 height 11
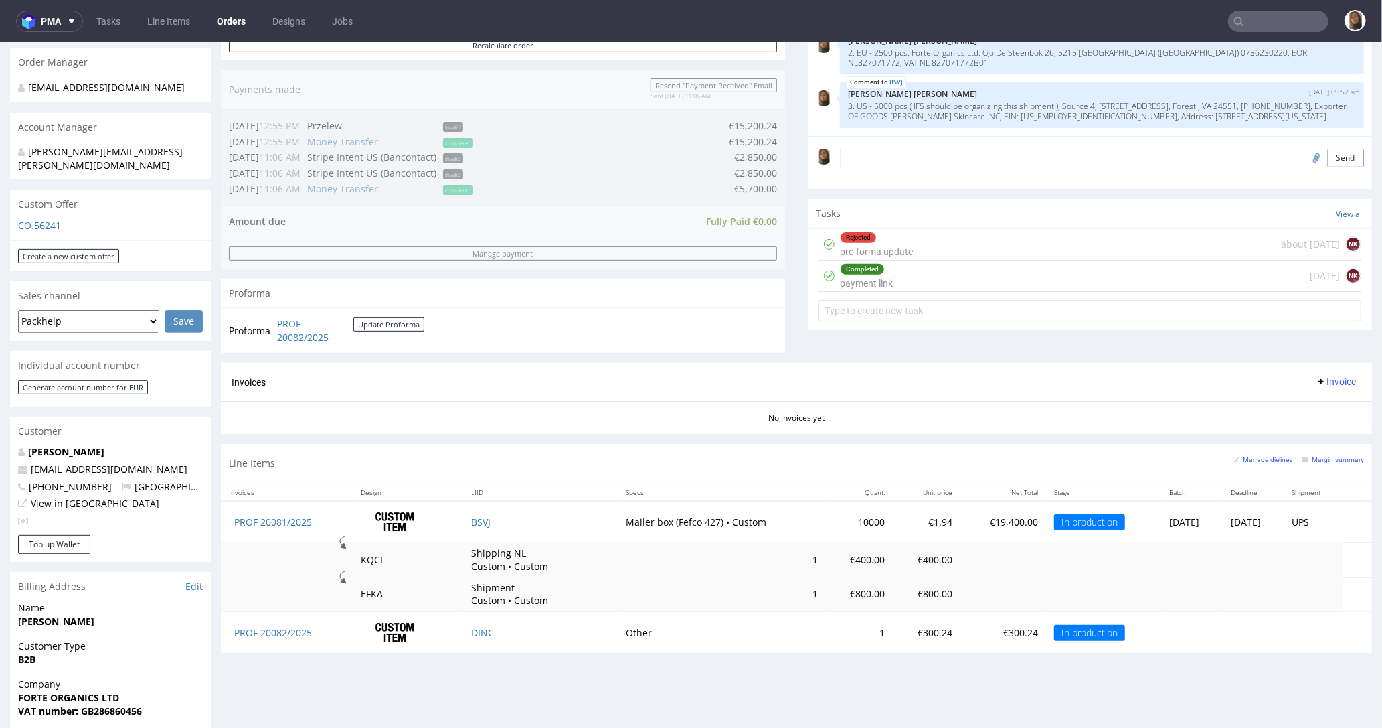
scroll to position [528, 0]
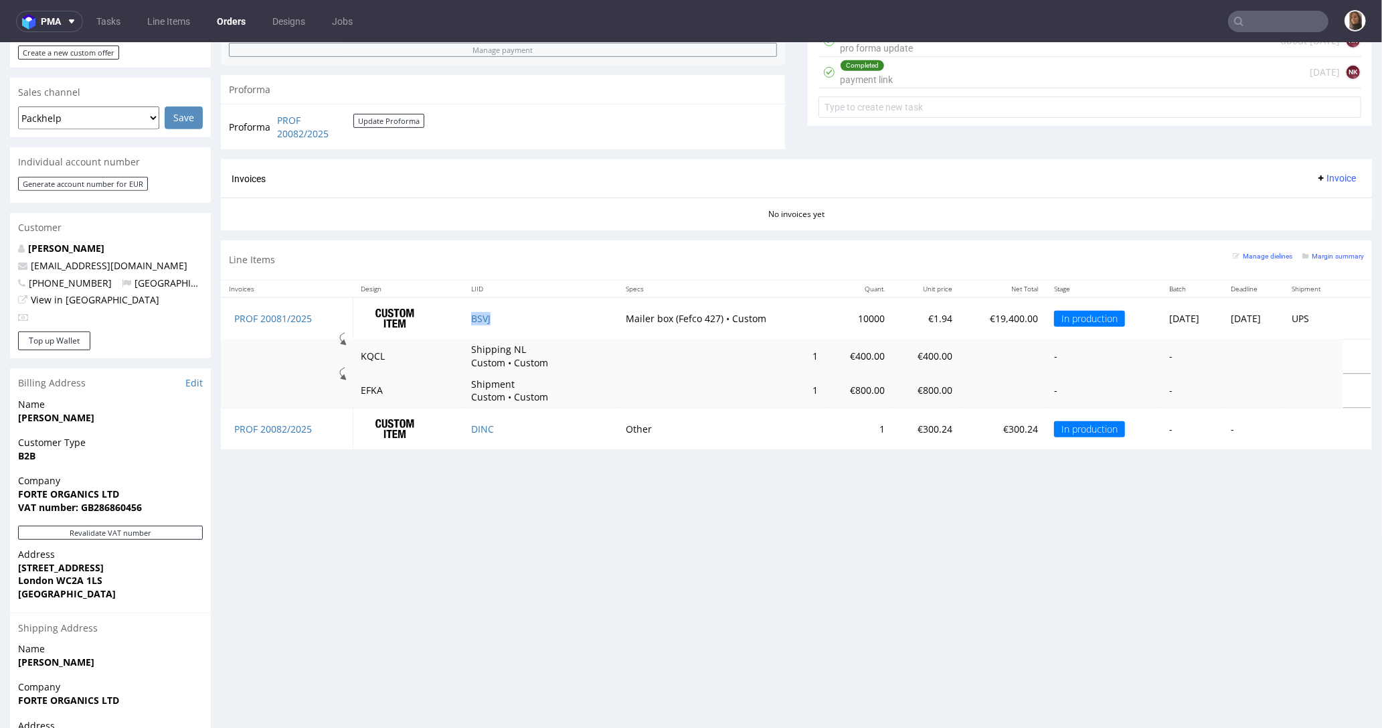
click at [481, 316] on td "BSVJ" at bounding box center [540, 318] width 155 height 42
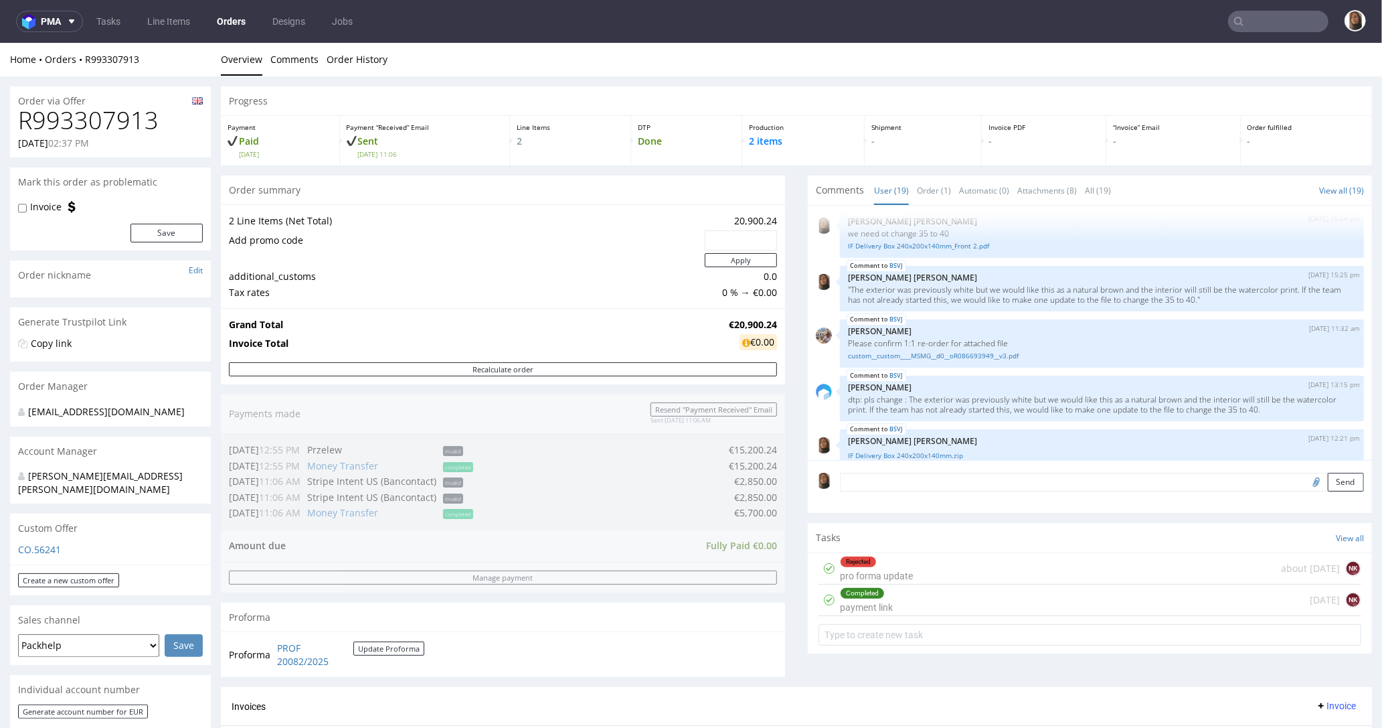
scroll to position [1015, 0]
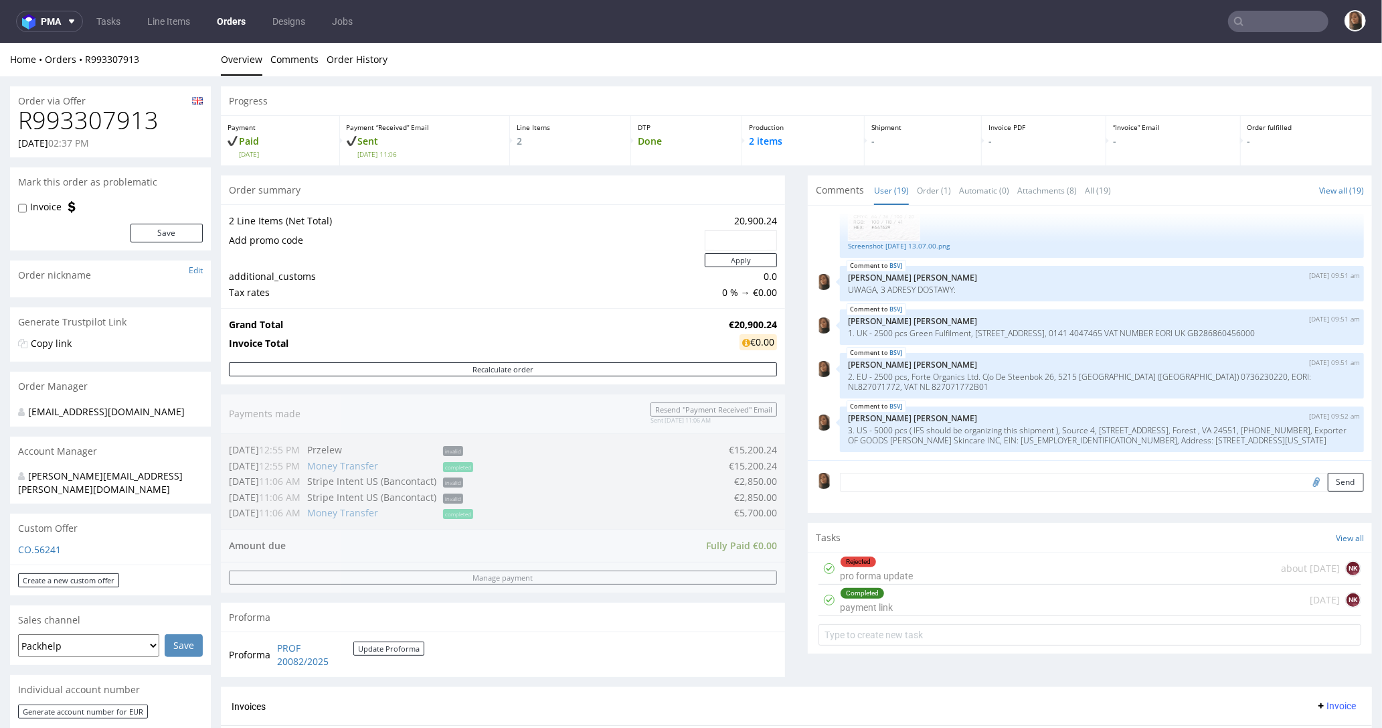
click at [875, 486] on textarea at bounding box center [1102, 481] width 524 height 19
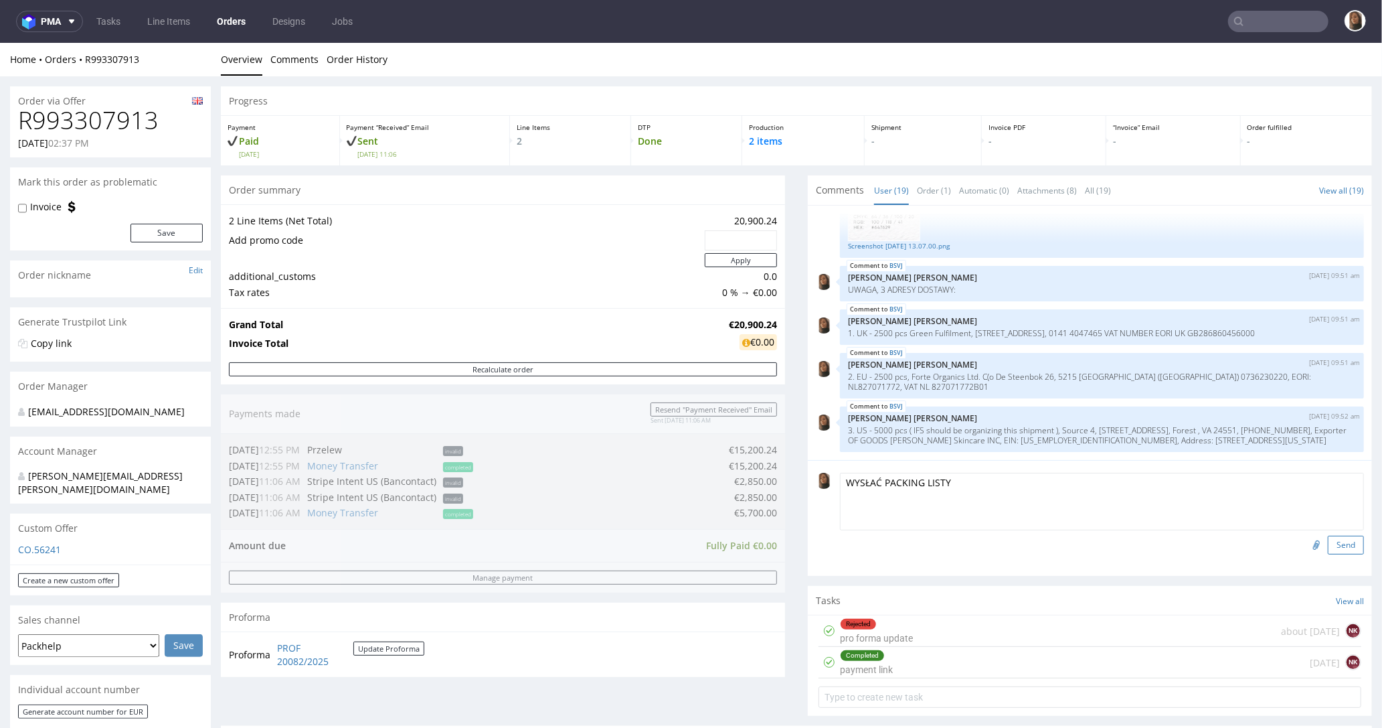
type textarea "WYSŁAĆ PACKING LISTY"
click at [1328, 538] on button "Send" at bounding box center [1346, 544] width 36 height 19
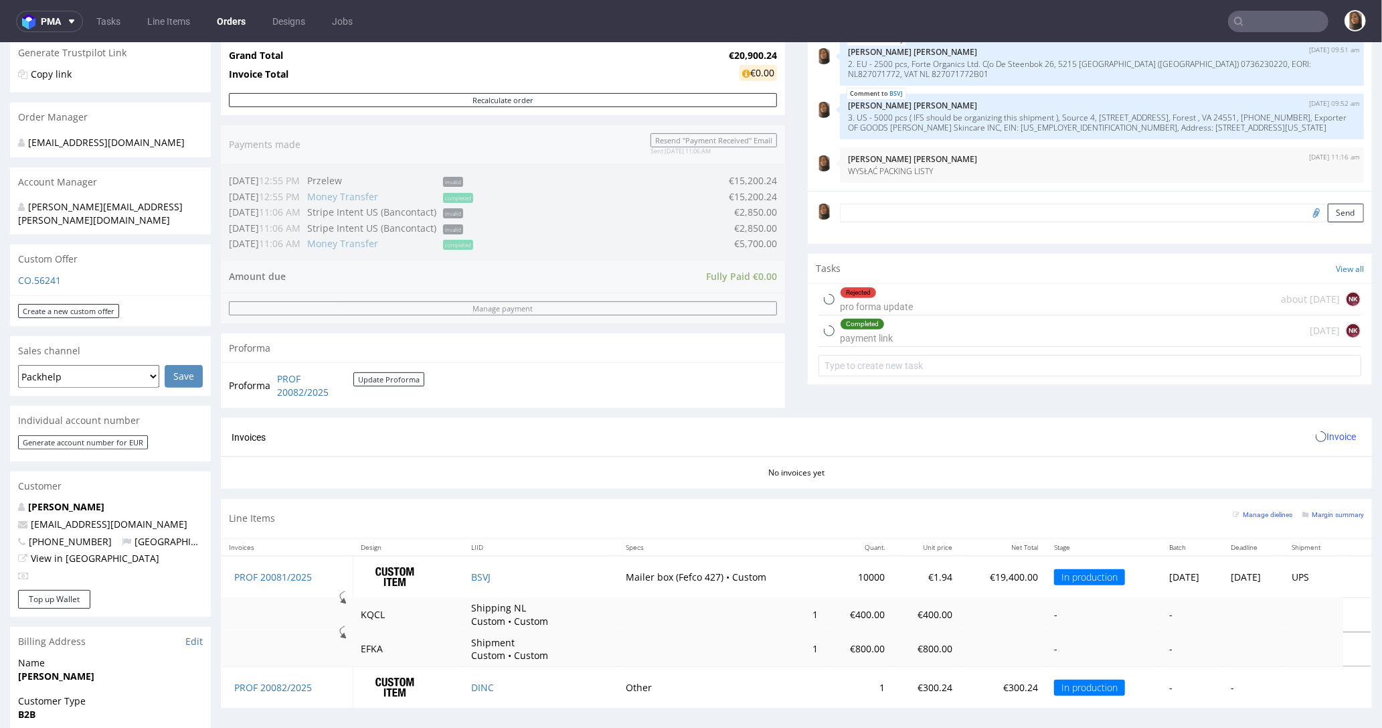
scroll to position [352, 0]
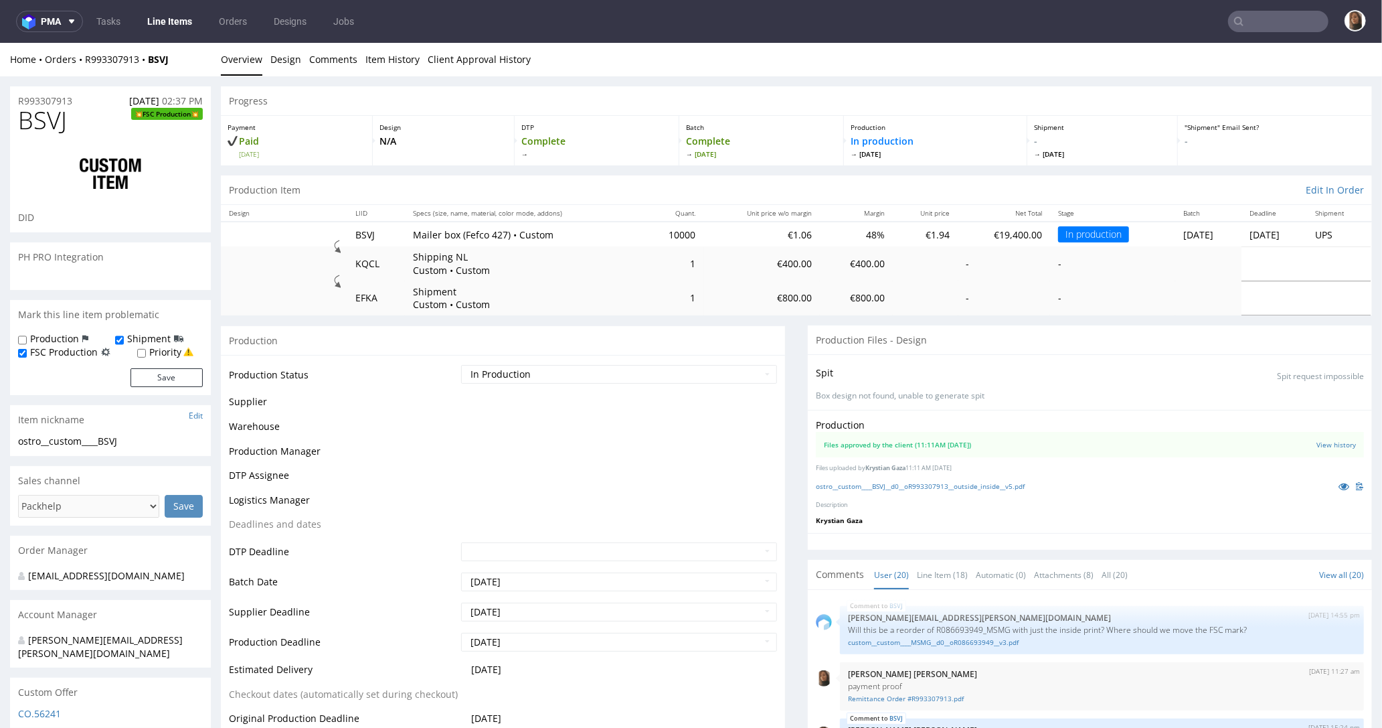
scroll to position [1058, 0]
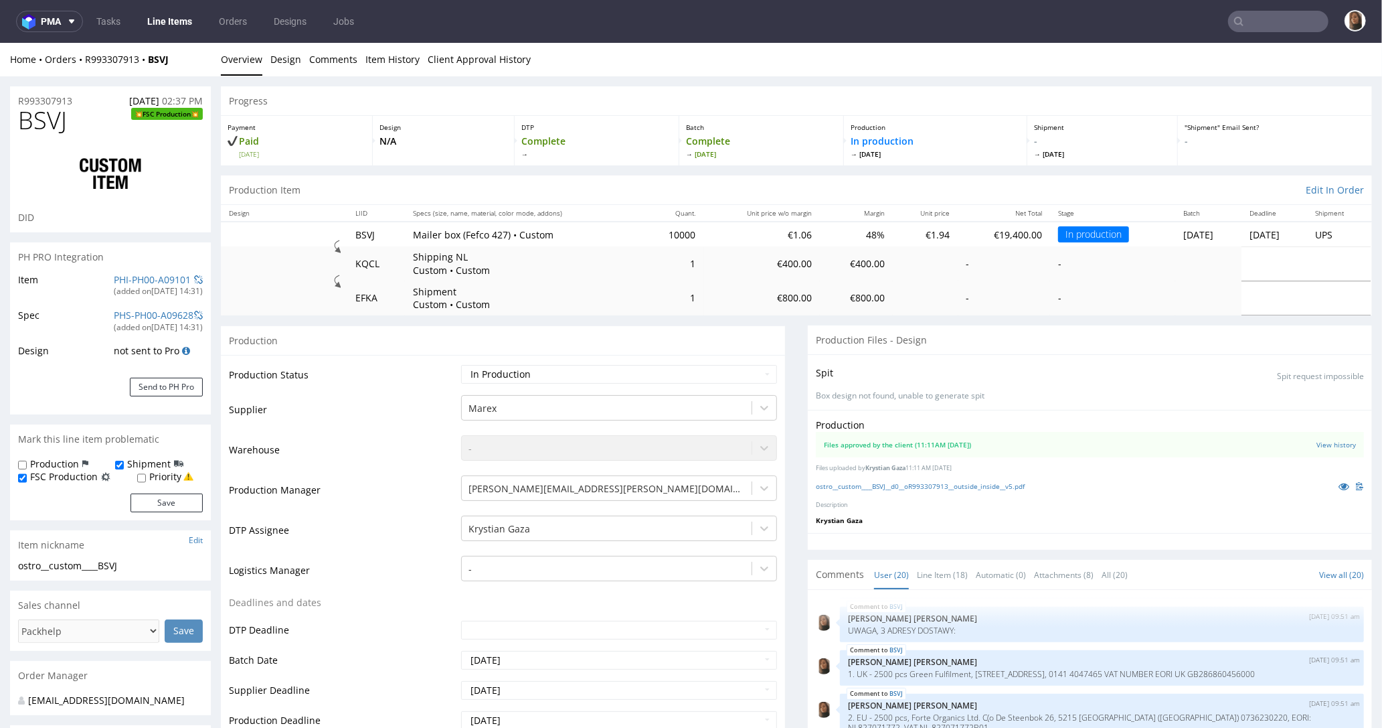
click td "Supplier"
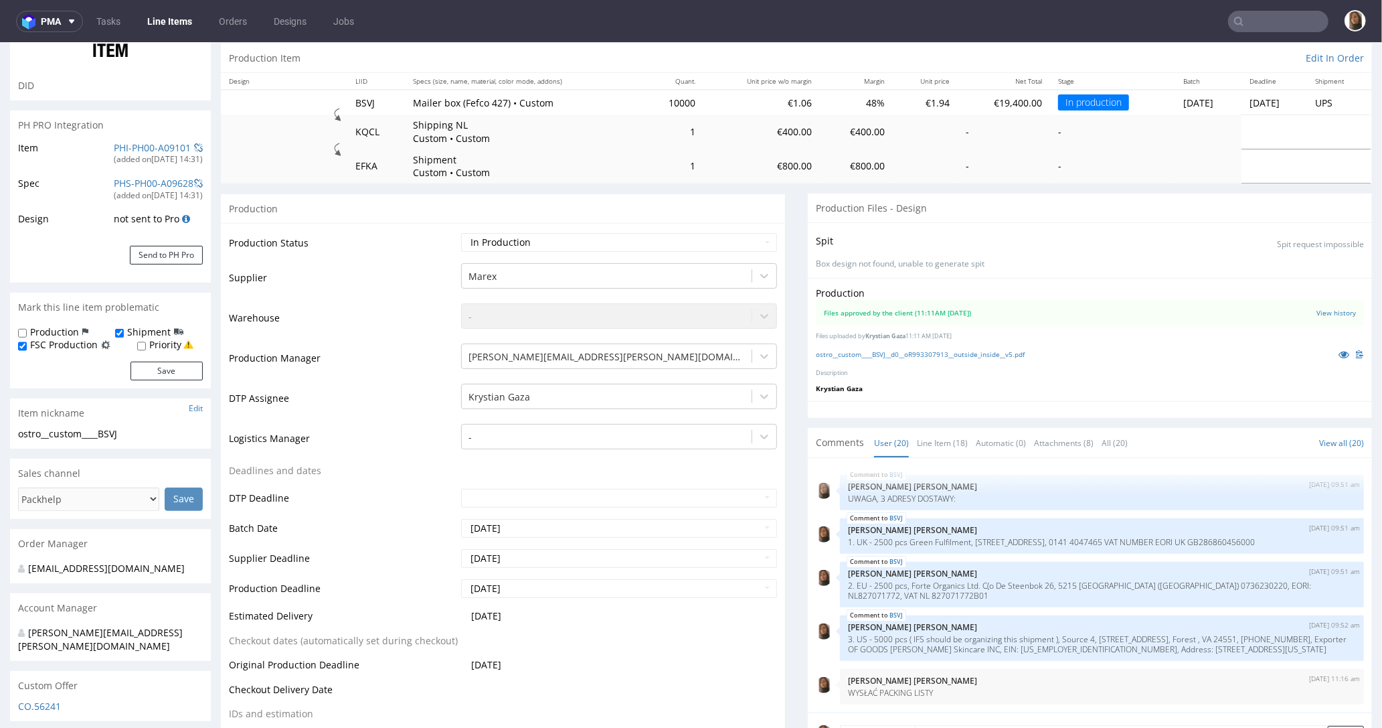
scroll to position [325, 0]
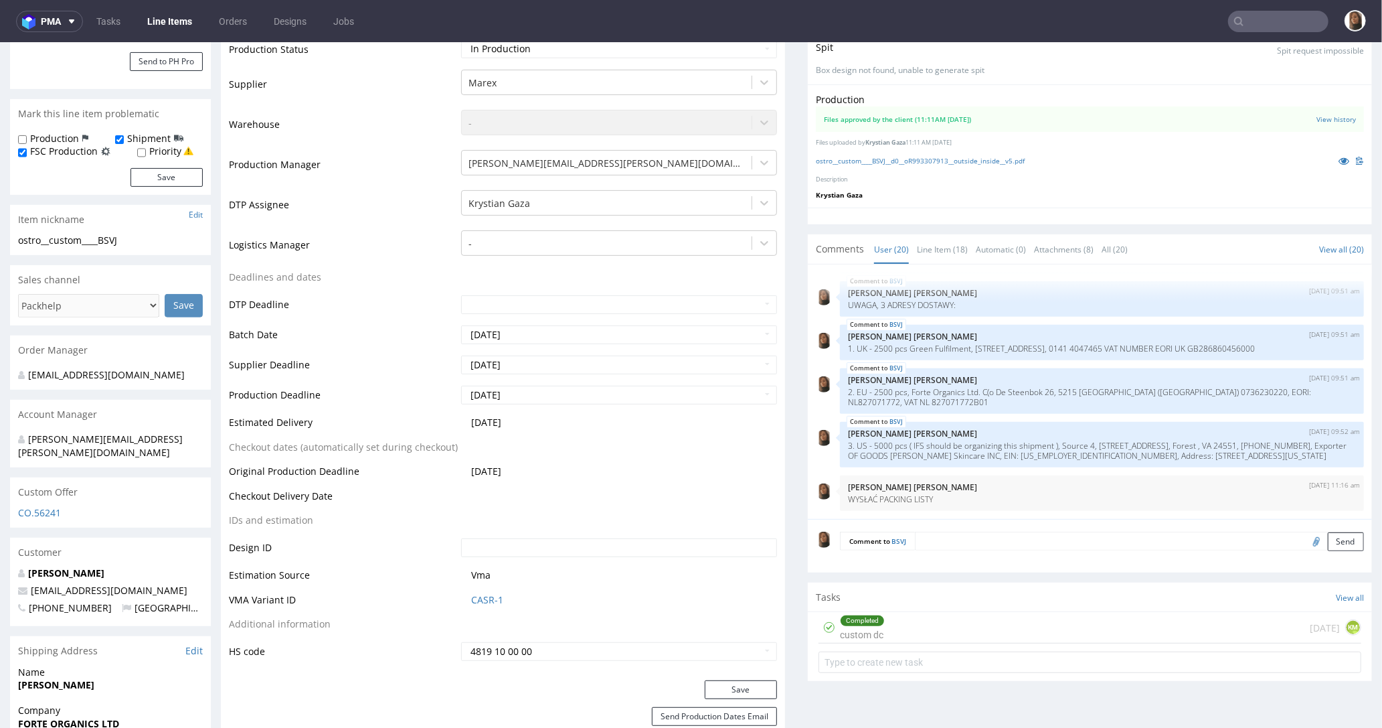
click input "text"
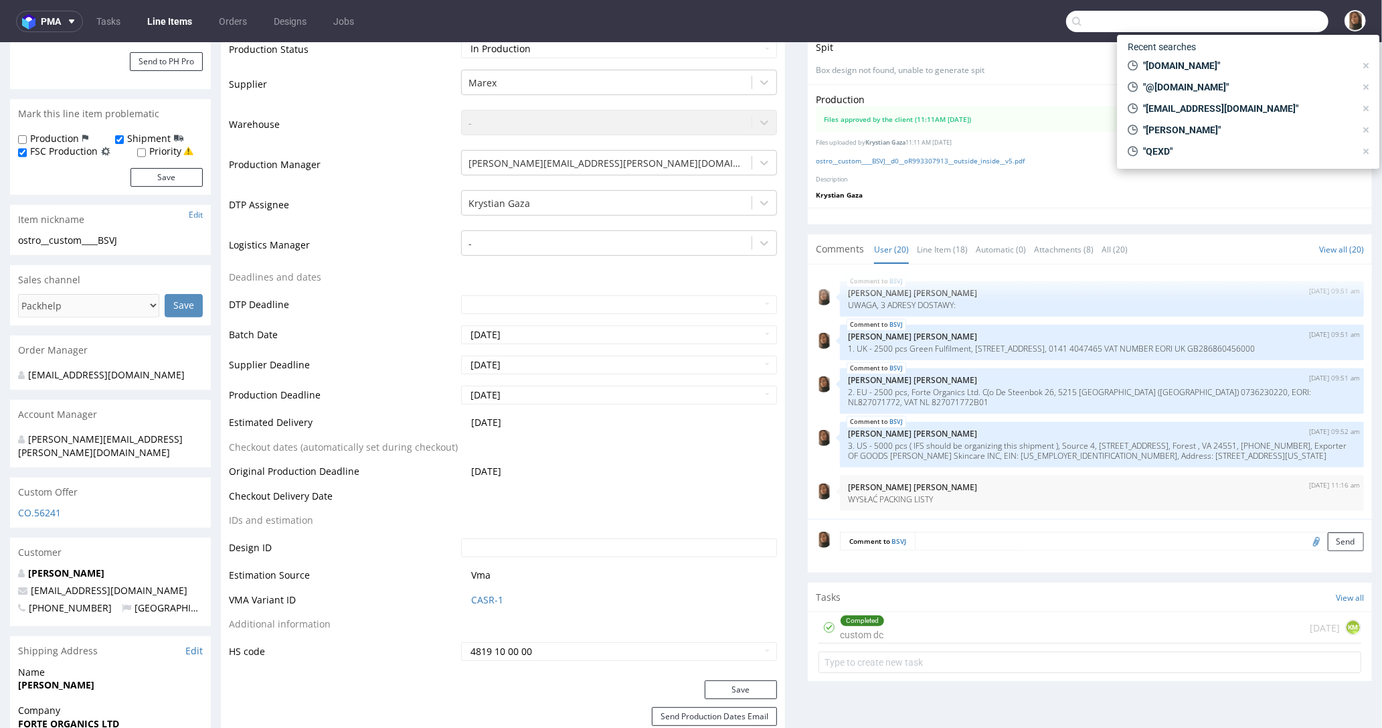
click input "text"
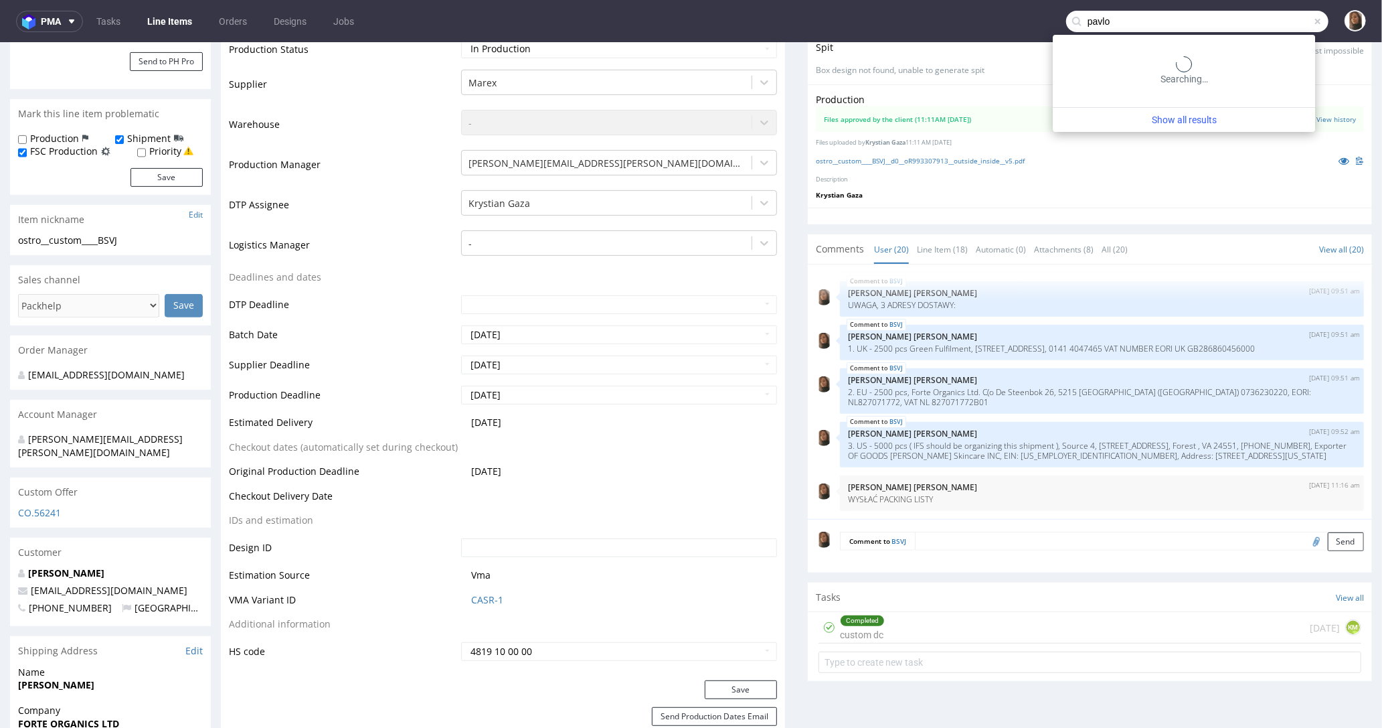
type input "pavlo"
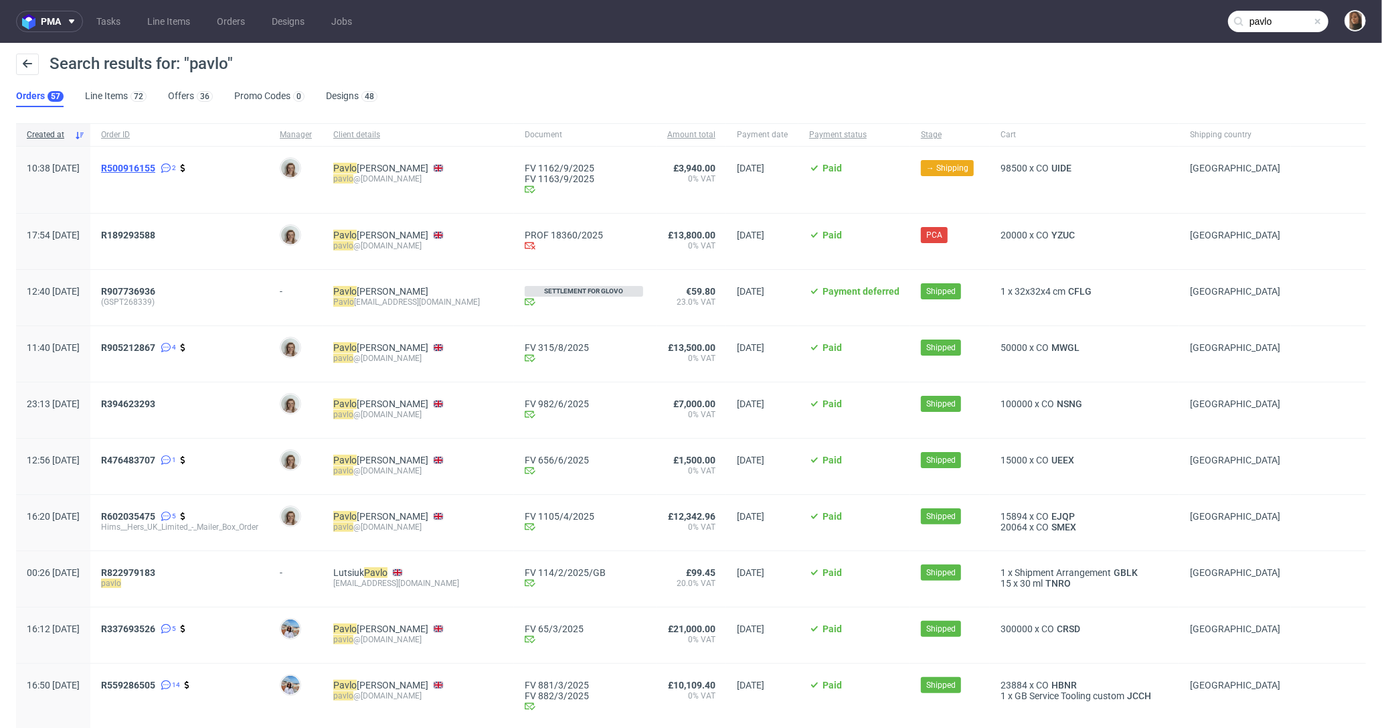
click span "R500916155"
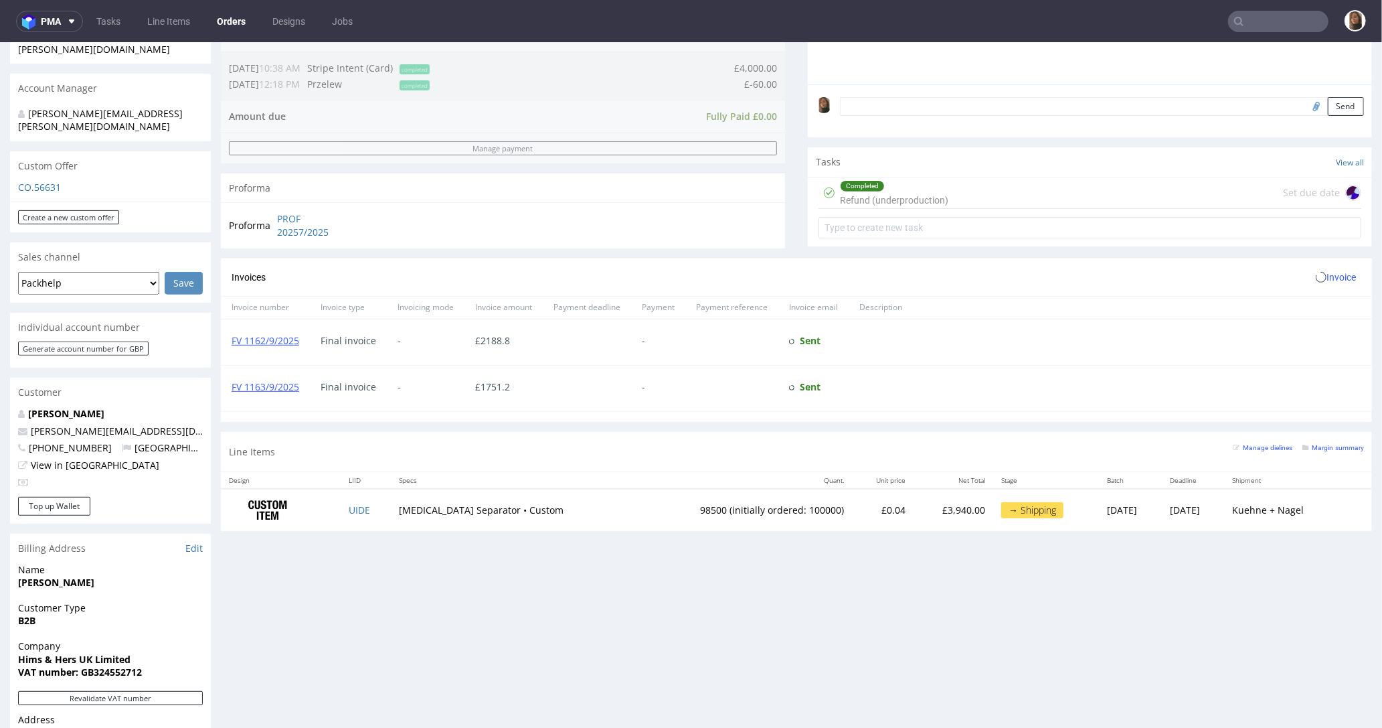
scroll to position [564, 0]
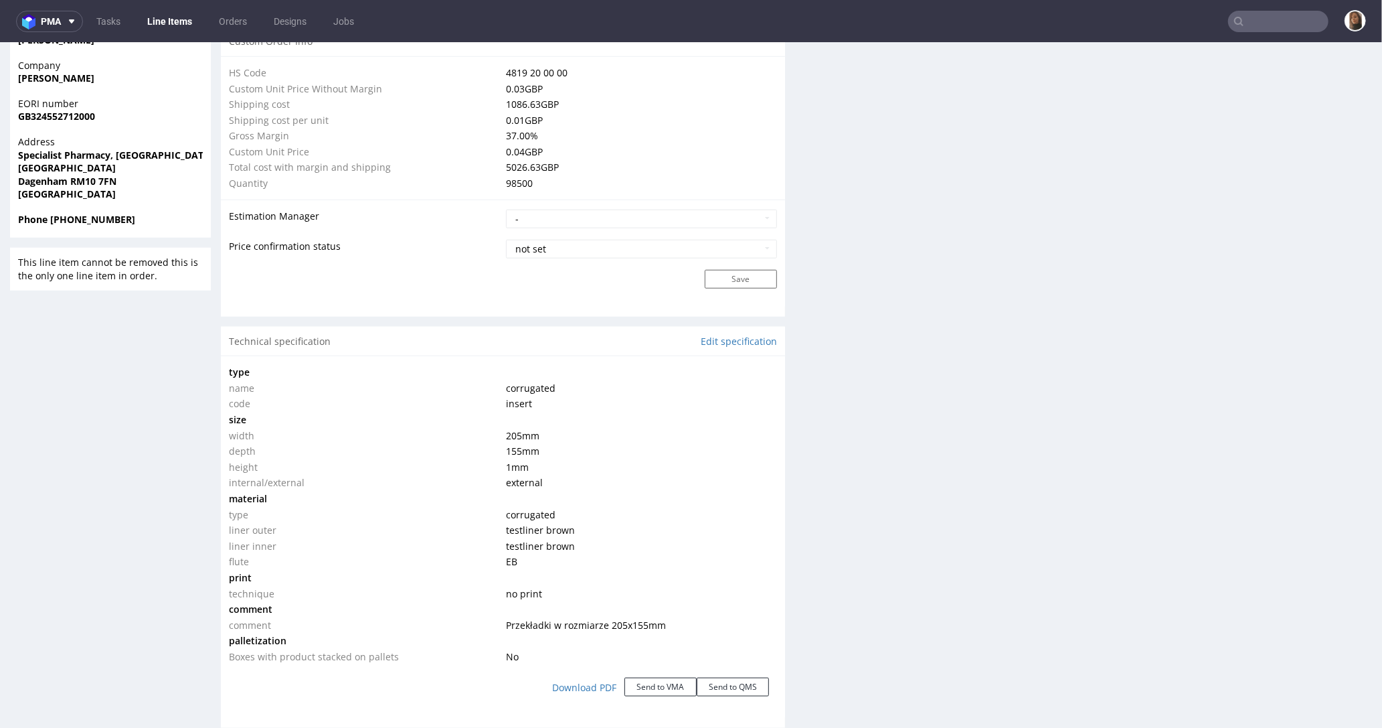
scroll to position [1637, 0]
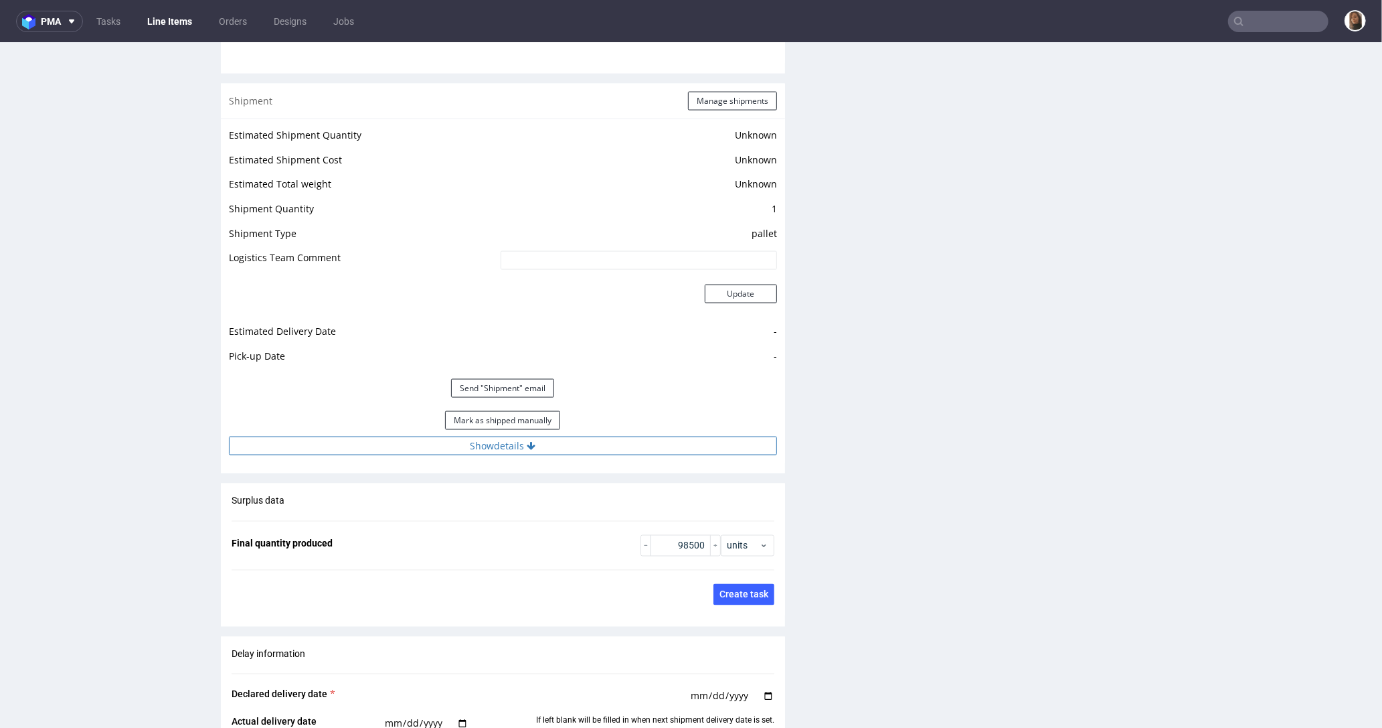
click button "Show details"
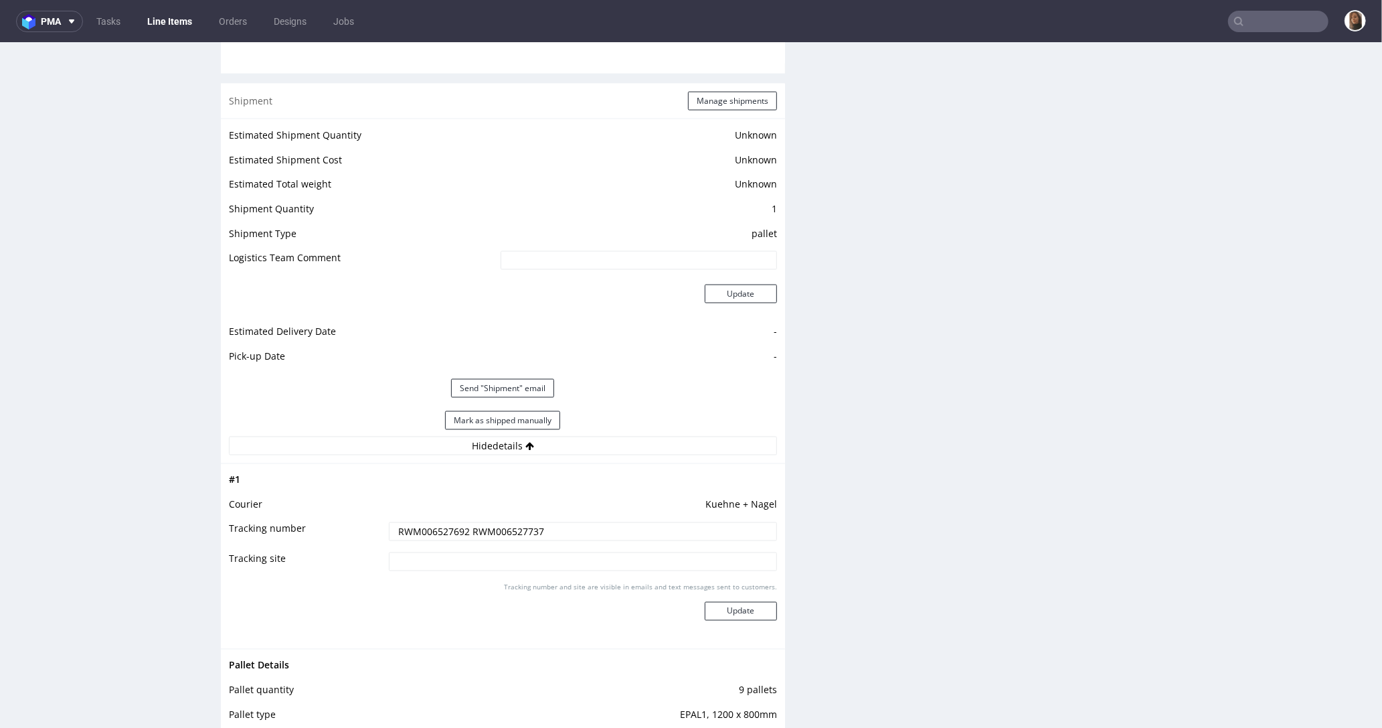
drag, startPoint x: 542, startPoint y: 483, endPoint x: 335, endPoint y: 483, distance: 207.5
click tr "Tracking number RWM006527692 RWM006527737"
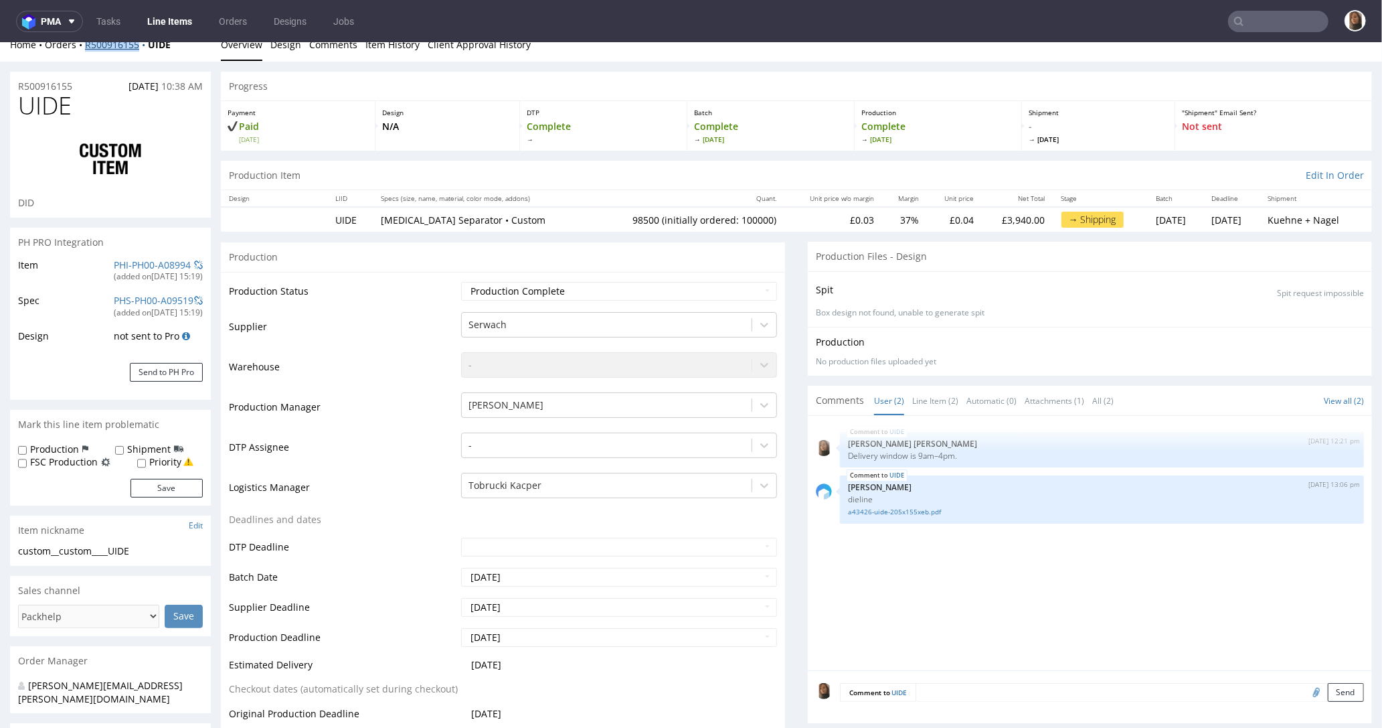
scroll to position [0, 0]
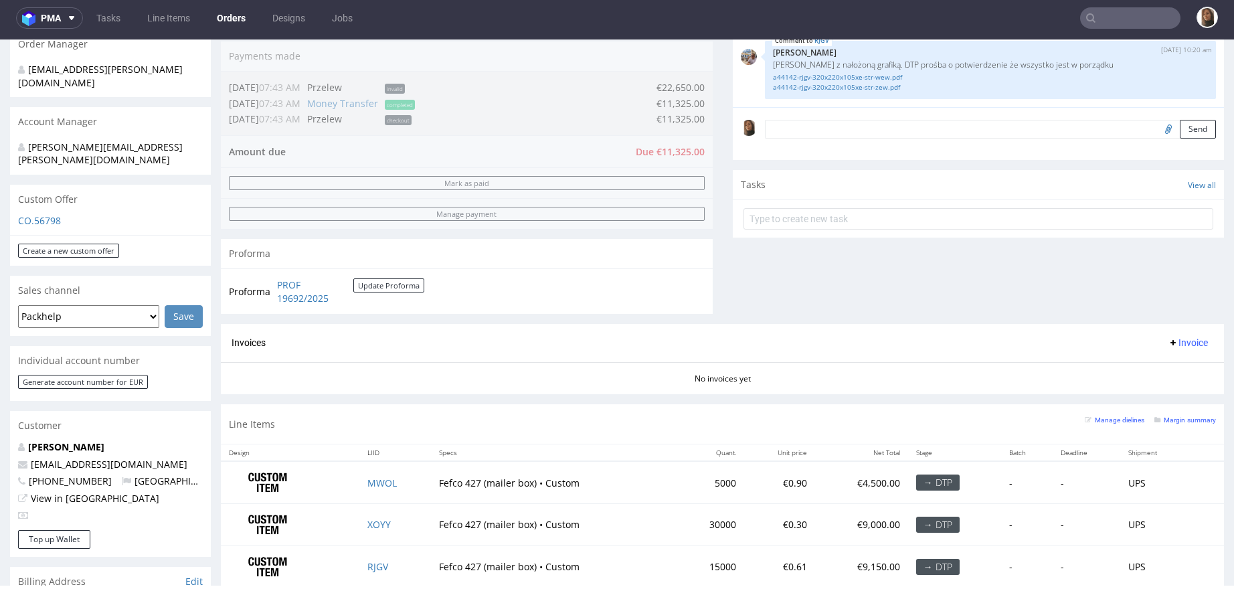
scroll to position [424, 0]
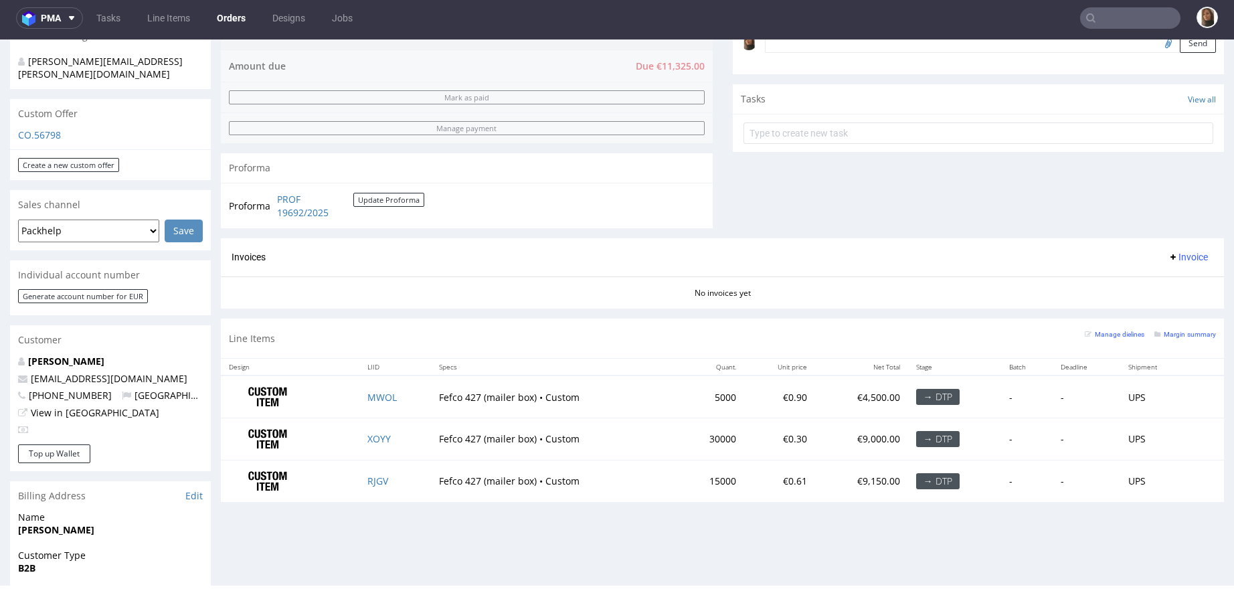
click at [1103, 18] on input "text" at bounding box center [1130, 17] width 100 height 21
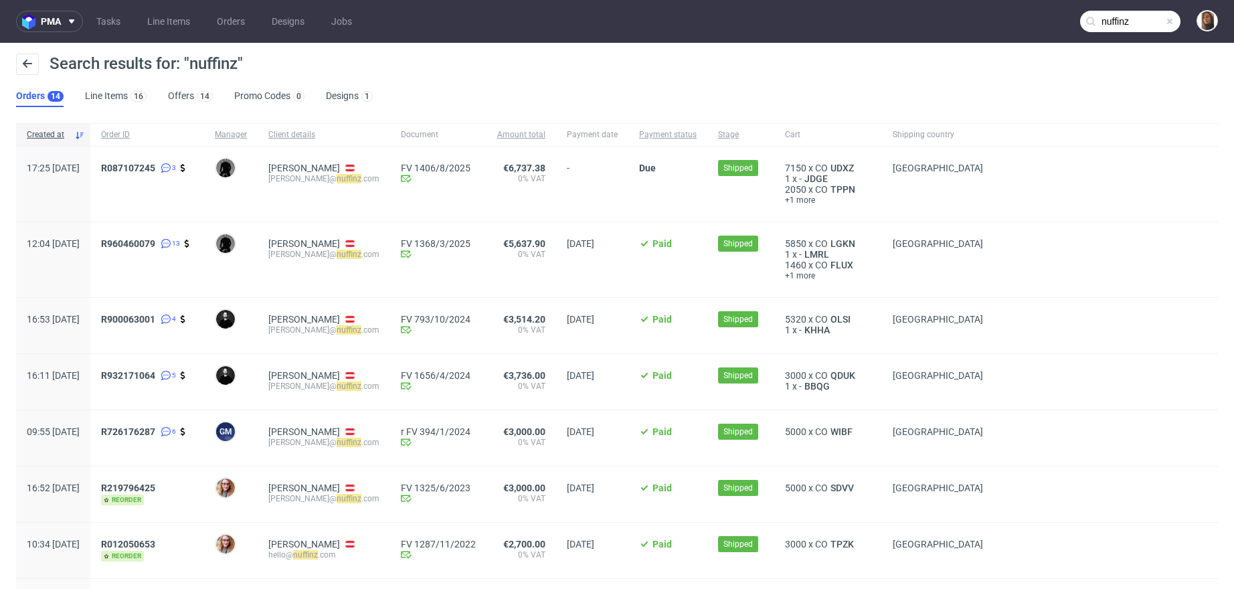
click at [1124, 31] on input "nuffinz" at bounding box center [1130, 21] width 100 height 21
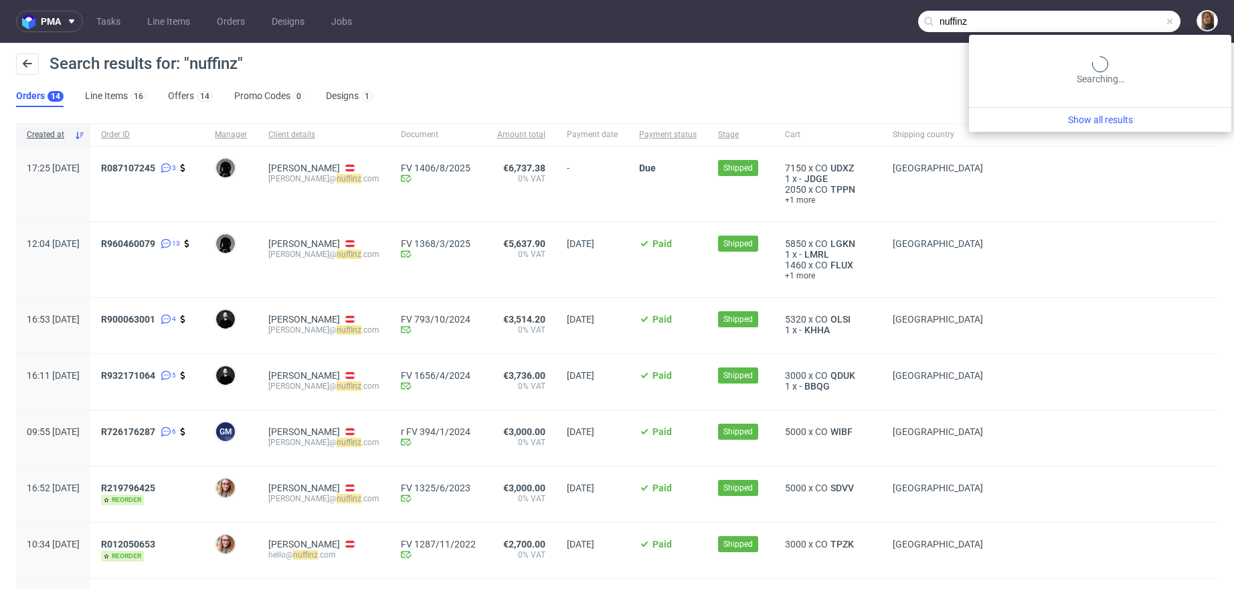
click at [1124, 31] on input "nuffinz" at bounding box center [1049, 21] width 262 height 21
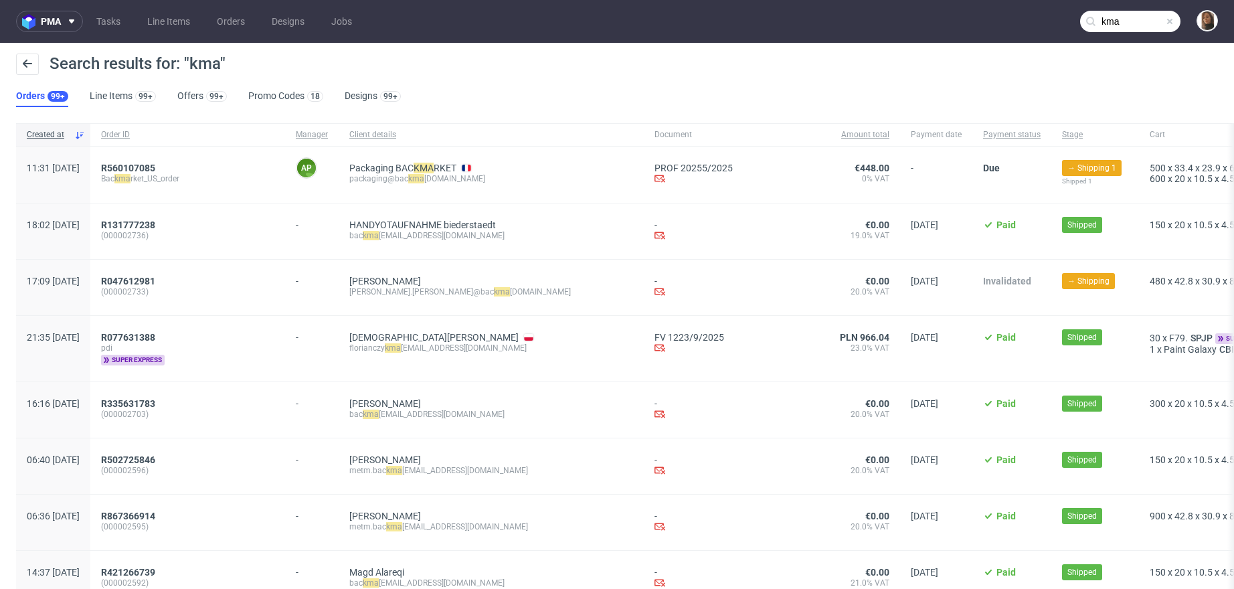
click at [1135, 25] on input "kma" at bounding box center [1130, 21] width 100 height 21
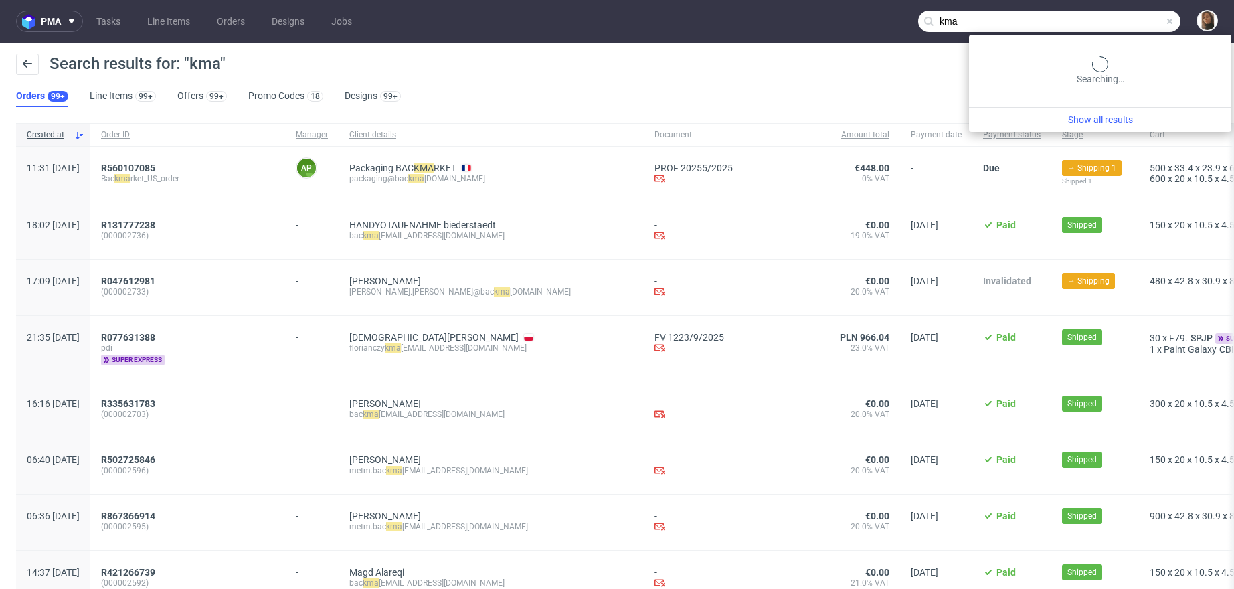
click at [1135, 25] on input "kma" at bounding box center [1049, 21] width 262 height 21
paste input "@[DOMAIN_NAME]"
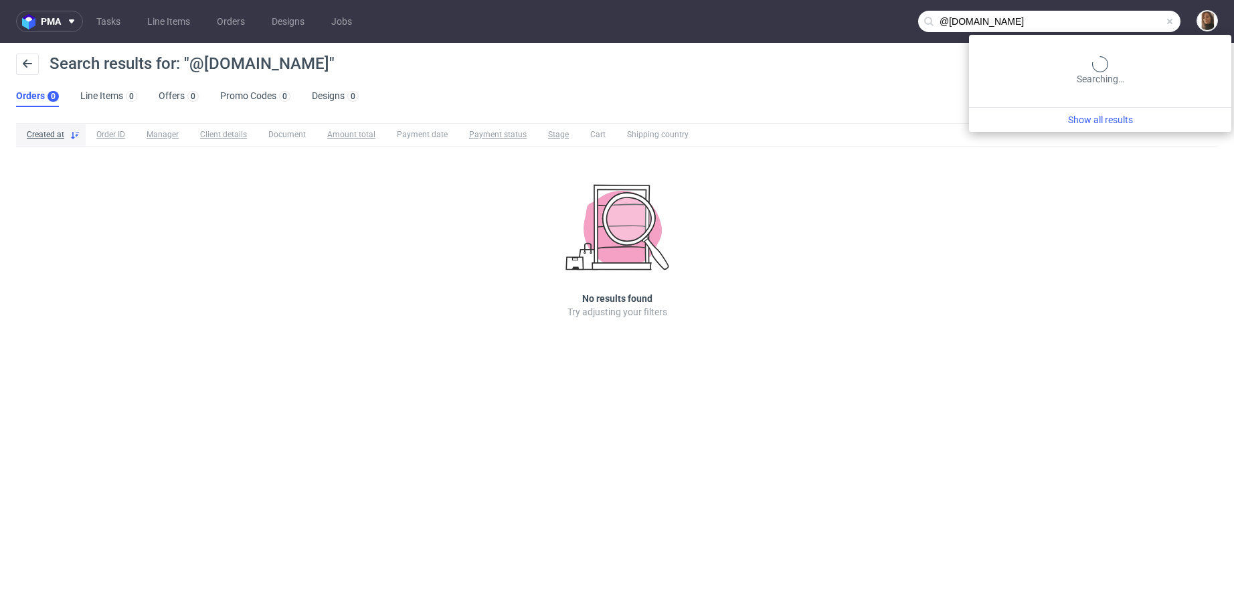
click at [1149, 21] on input "@[DOMAIN_NAME]" at bounding box center [1049, 21] width 262 height 21
paste input "kma-machines."
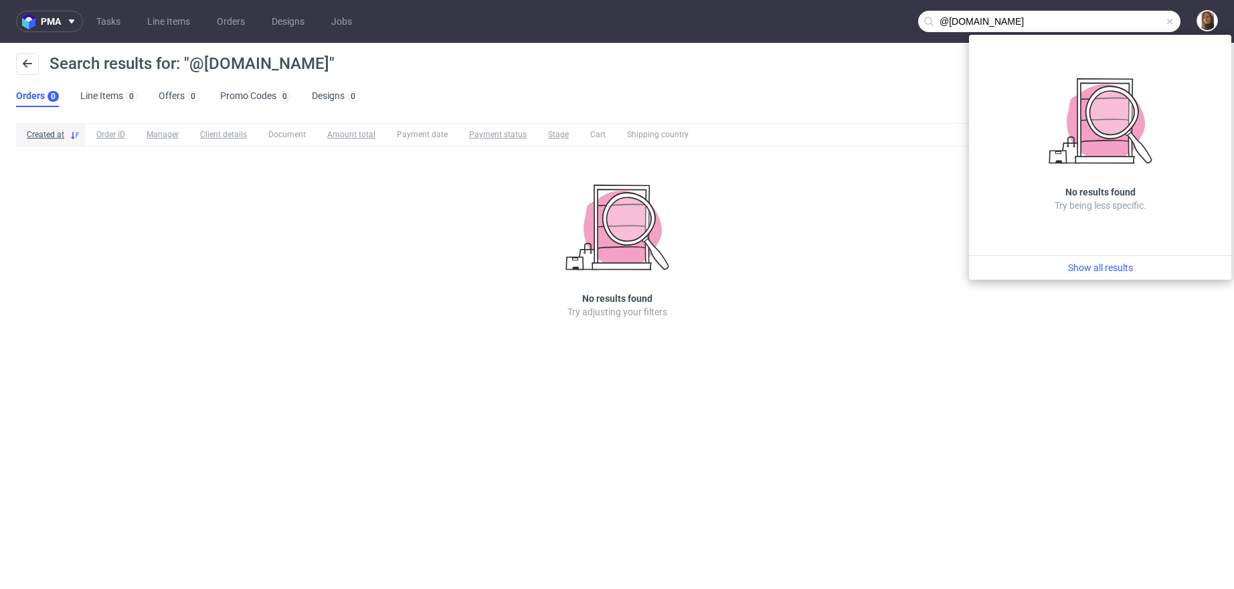
drag, startPoint x: 992, startPoint y: 17, endPoint x: 887, endPoint y: 17, distance: 105.1
click at [887, 17] on nav "pma Tasks Line Items Orders Designs Jobs @[DOMAIN_NAME]" at bounding box center [617, 21] width 1234 height 43
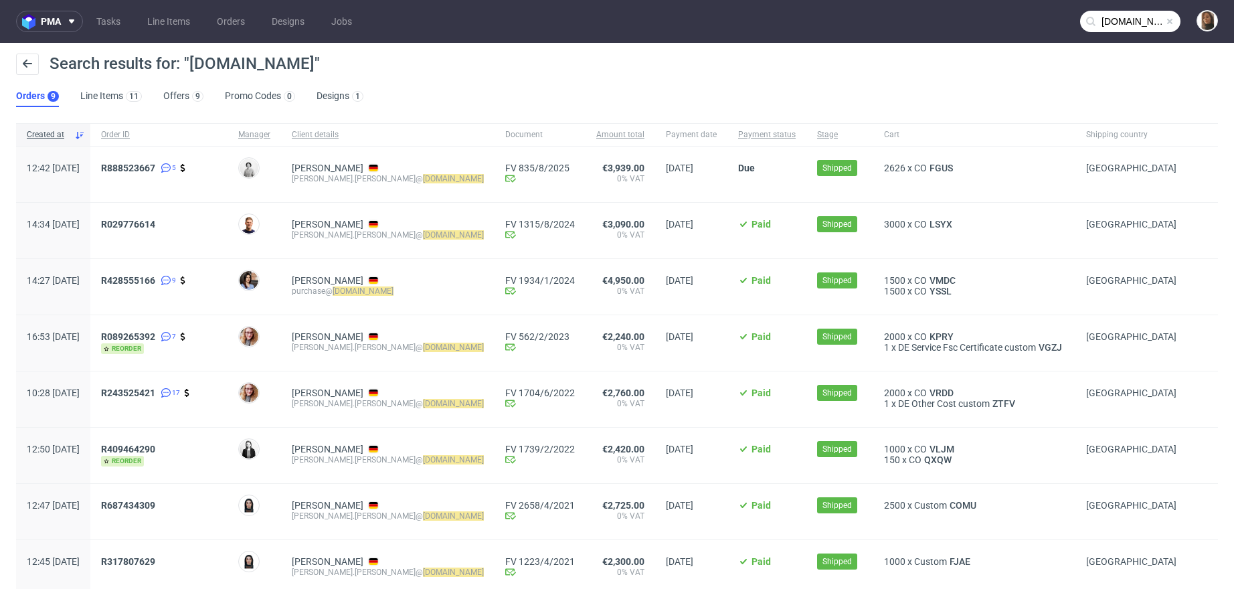
click at [1107, 24] on input "[DOMAIN_NAME]" at bounding box center [1130, 21] width 100 height 21
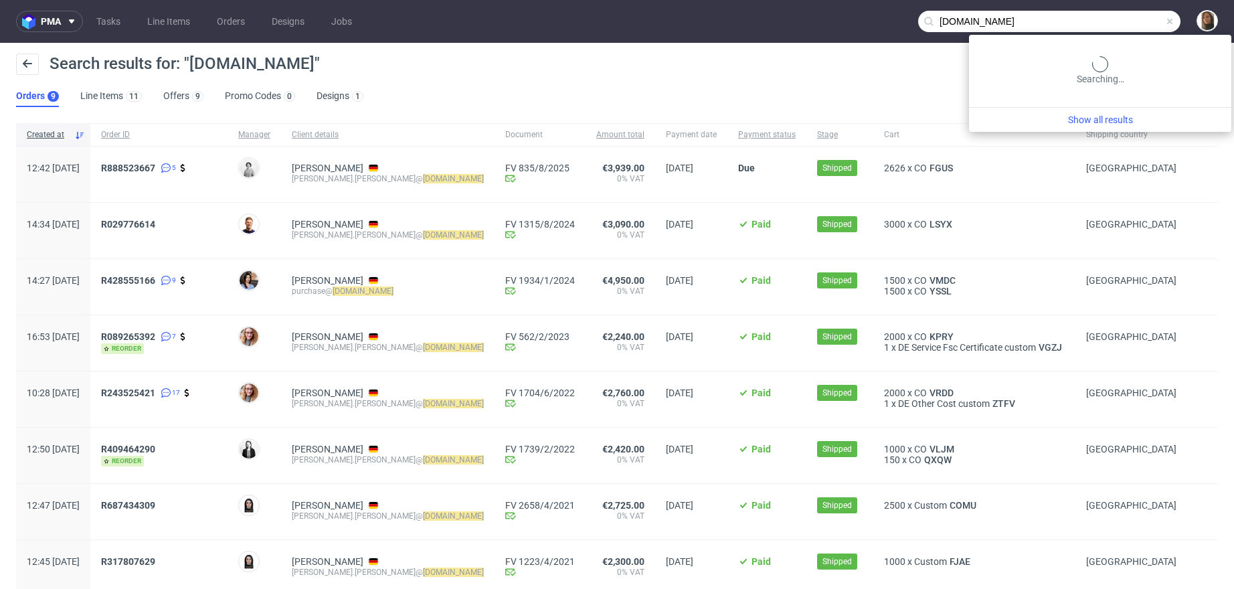
click at [1107, 24] on input "[DOMAIN_NAME]" at bounding box center [1049, 21] width 262 height 21
paste input "[PERSON_NAME]"
type input "[PERSON_NAME]"
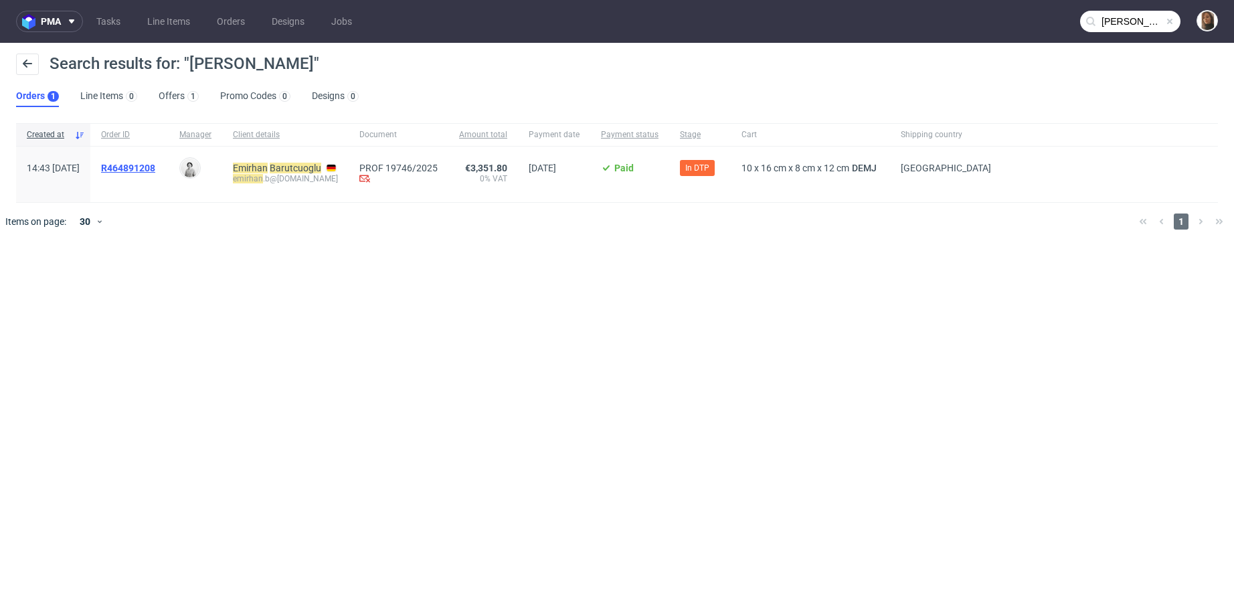
click at [155, 167] on span "R464891208" at bounding box center [128, 168] width 54 height 11
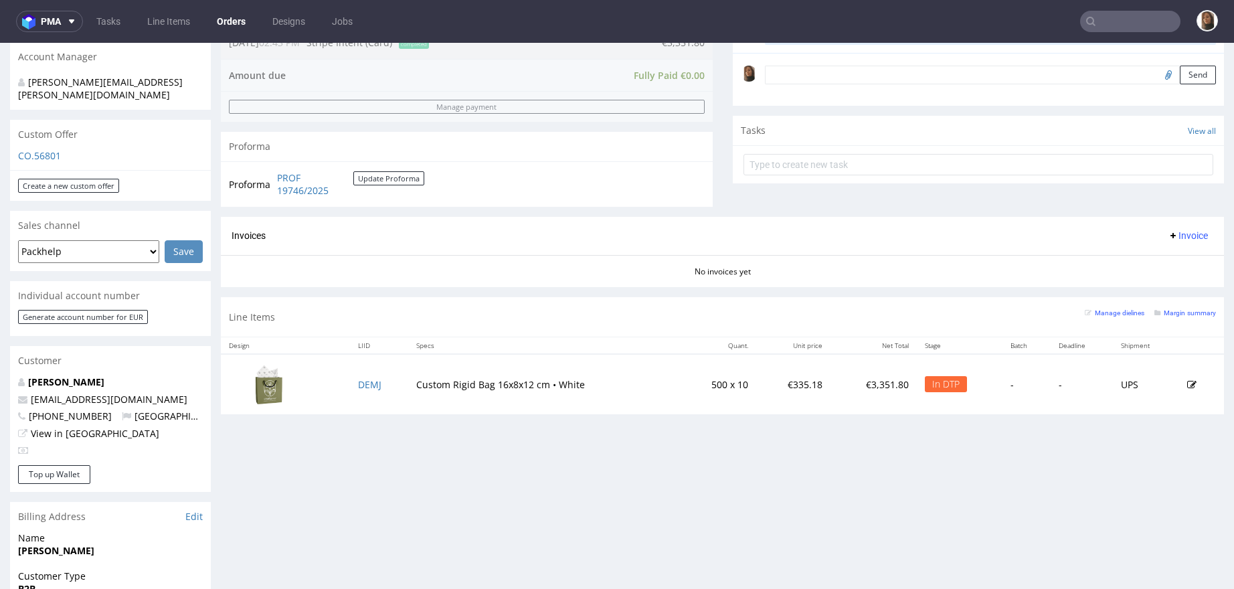
scroll to position [509, 0]
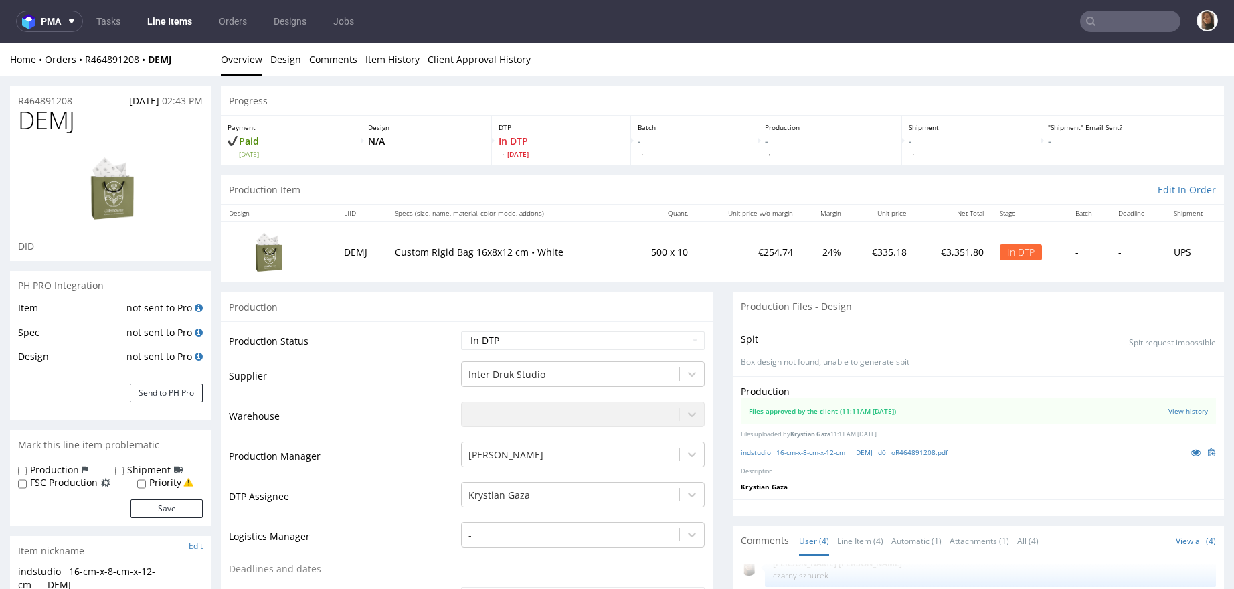
click at [352, 339] on td "Production Status" at bounding box center [343, 345] width 229 height 30
copy strong "DEMJ"
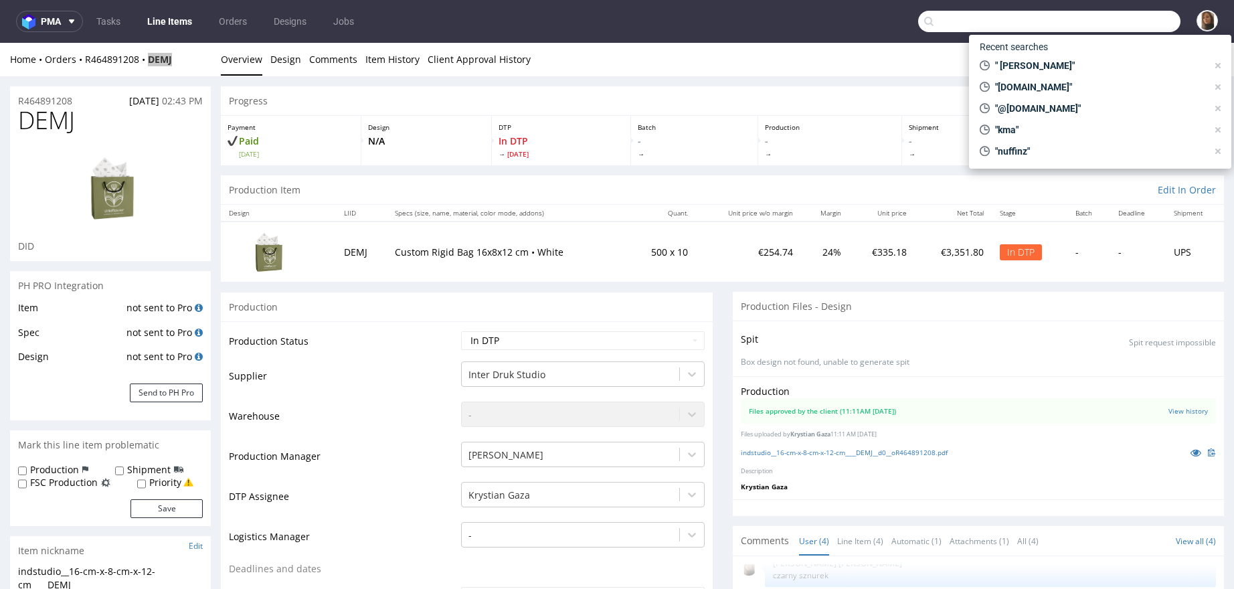
click at [1118, 19] on input "text" at bounding box center [1049, 21] width 262 height 21
paste input "@assetenergy.de"
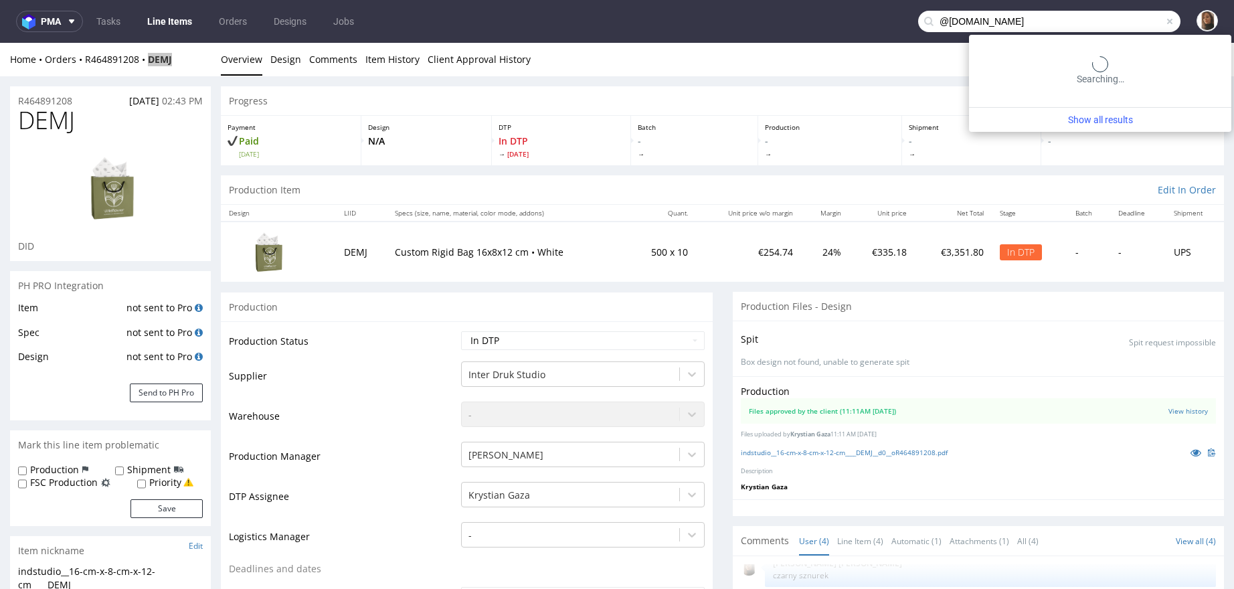
type input "@assetenergy.de"
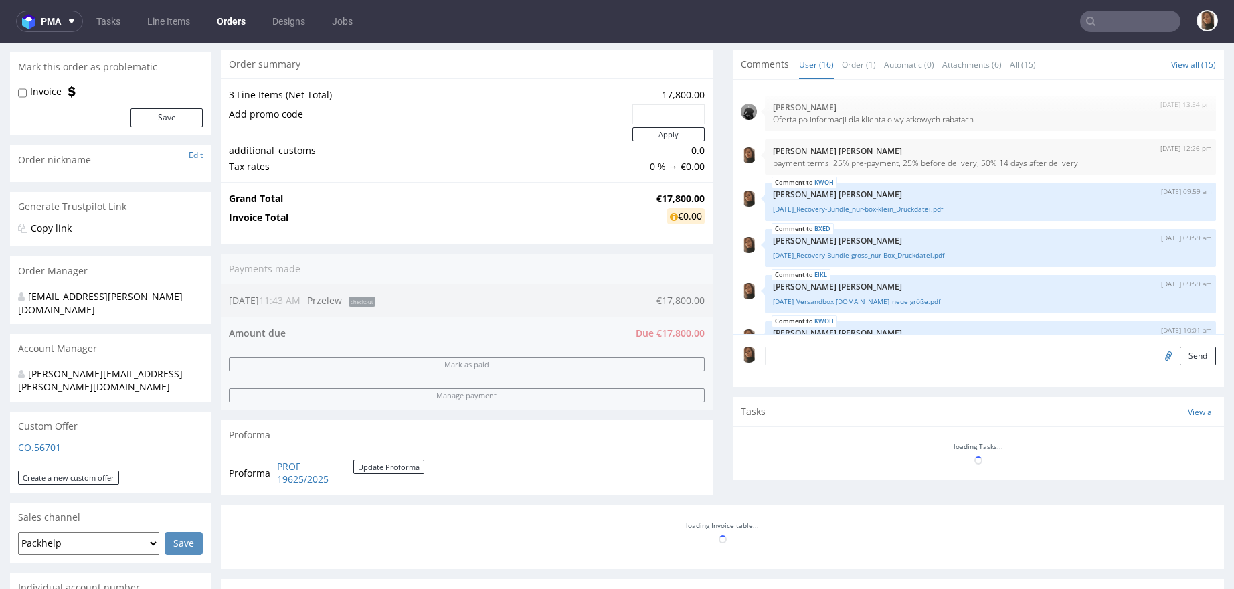
scroll to position [613, 0]
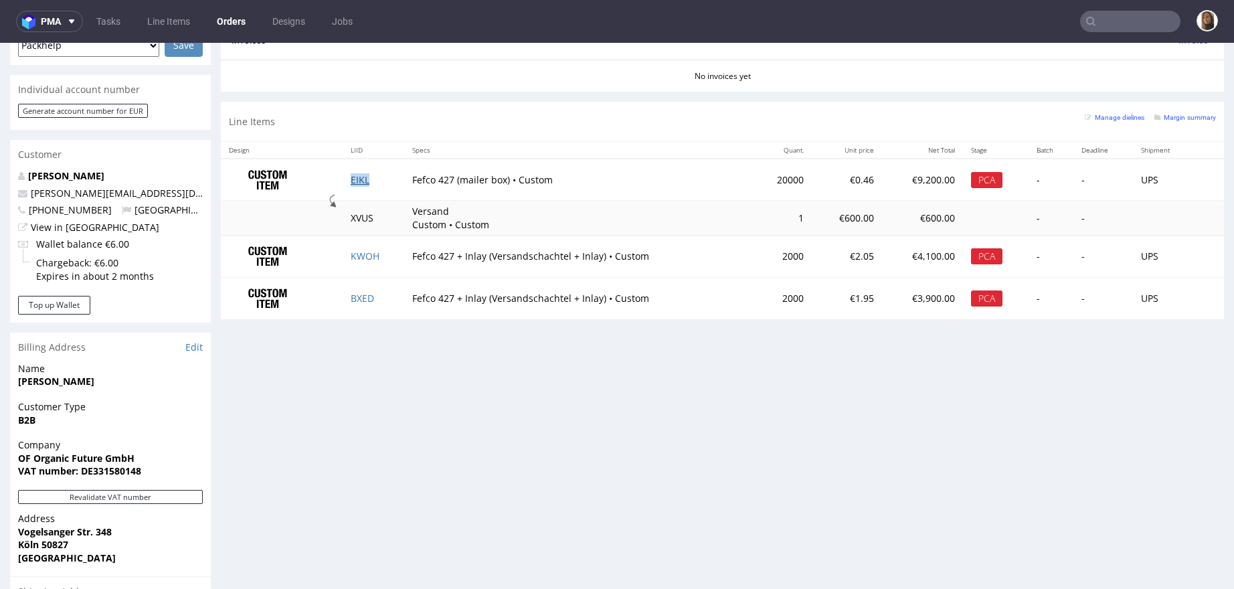
click at [351, 175] on link "EIKL" at bounding box center [360, 179] width 19 height 13
click at [366, 252] on link "KWOH" at bounding box center [365, 256] width 29 height 13
click at [362, 289] on td "BXED" at bounding box center [374, 298] width 62 height 42
click at [362, 297] on link "BXED" at bounding box center [362, 298] width 23 height 13
drag, startPoint x: 166, startPoint y: 165, endPoint x: -26, endPoint y: 164, distance: 192.1
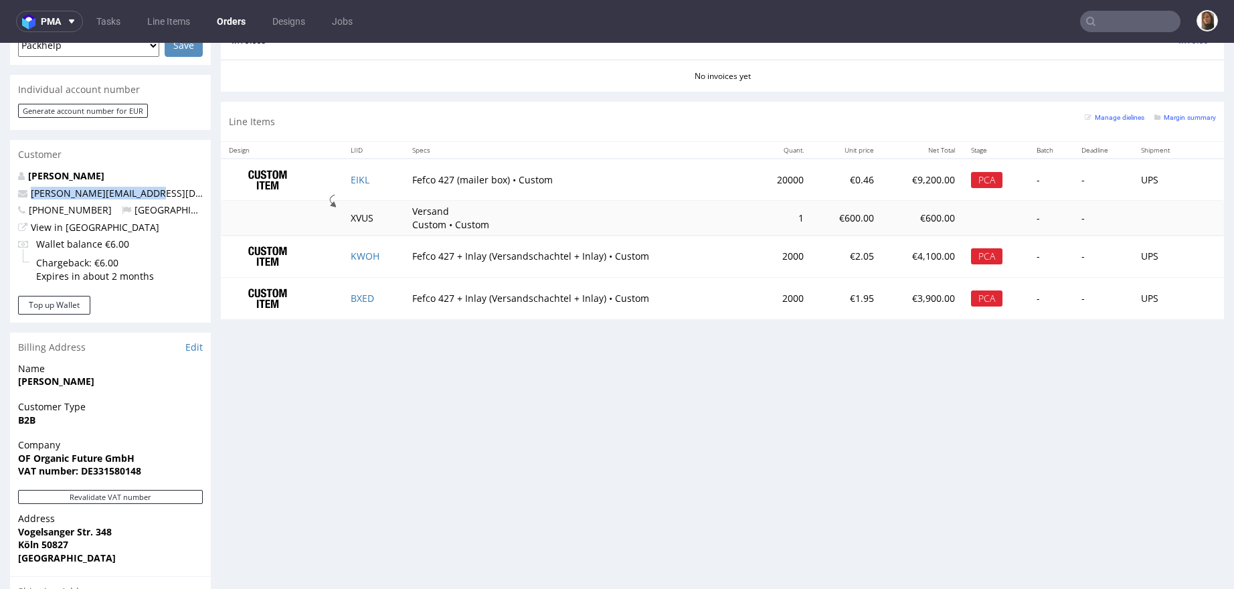
click at [0, 164] on html "Production Shipped DTP Orders Offers Shipments Designs Promotions Users Jobs Ad…" at bounding box center [617, 116] width 1234 height 1373
copy span "[PERSON_NAME][EMAIL_ADDRESS][DOMAIN_NAME]"
click at [1104, 27] on input "text" at bounding box center [1130, 21] width 100 height 21
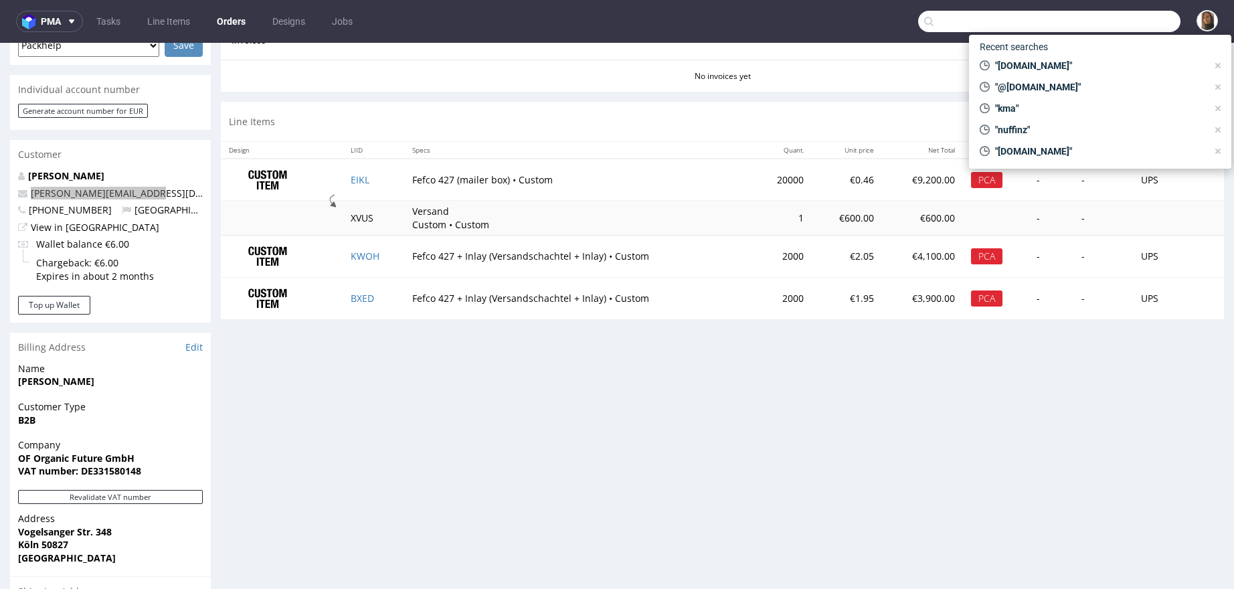
paste input "[DOMAIN_NAME]"
type input "[DOMAIN_NAME]"
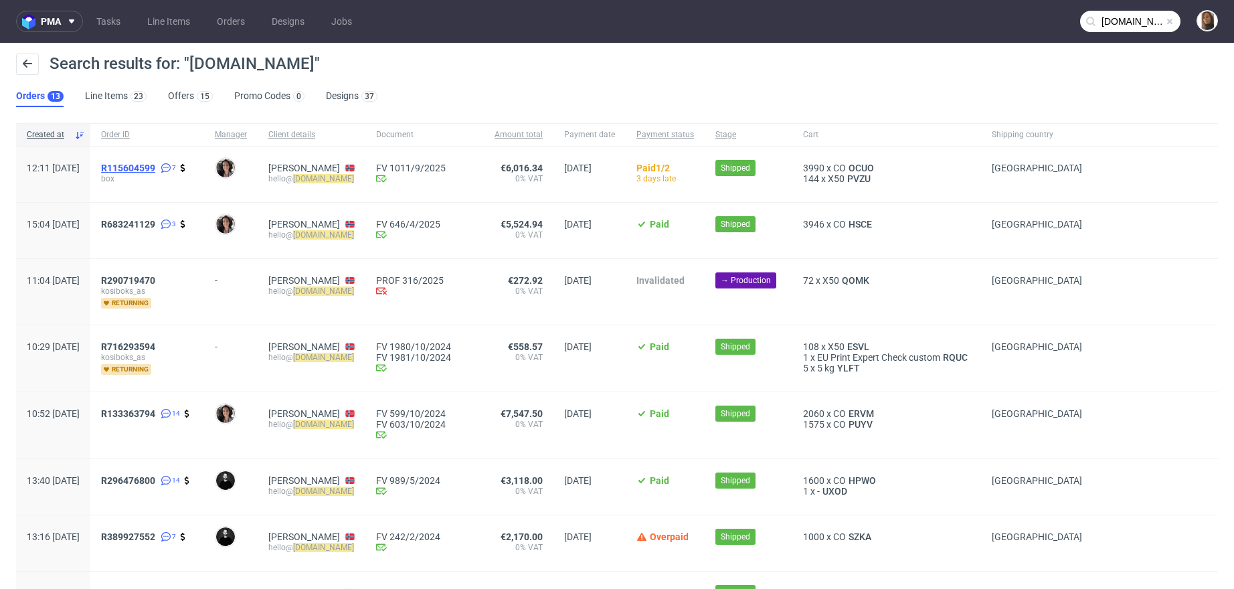
click at [155, 163] on span "R115604599" at bounding box center [128, 168] width 54 height 11
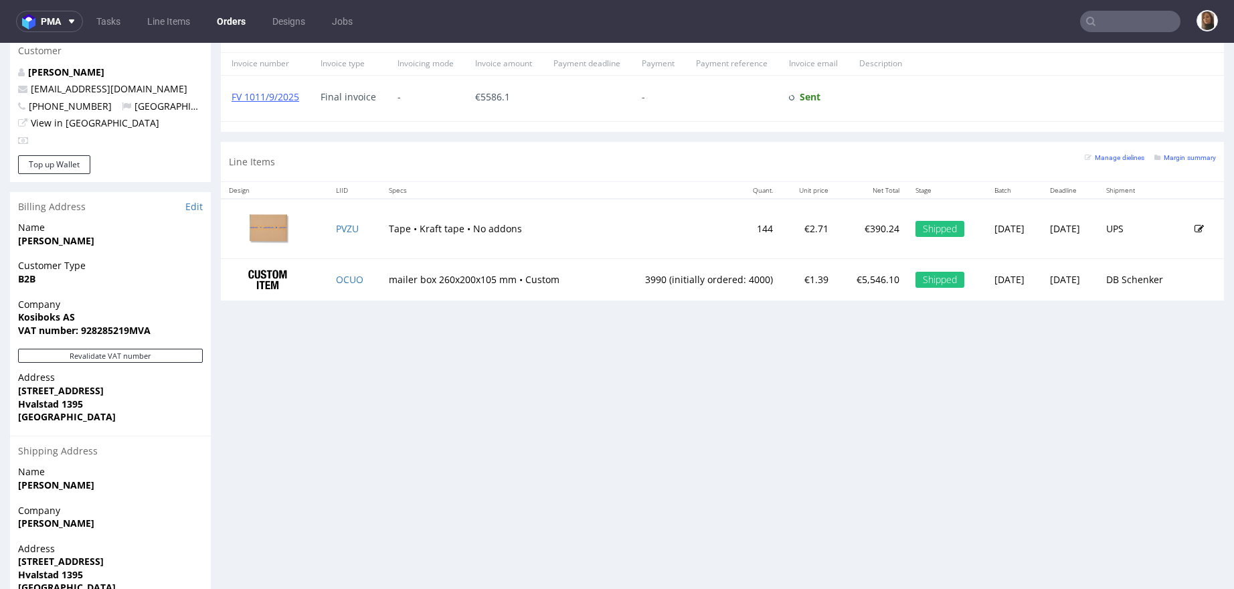
scroll to position [518, 0]
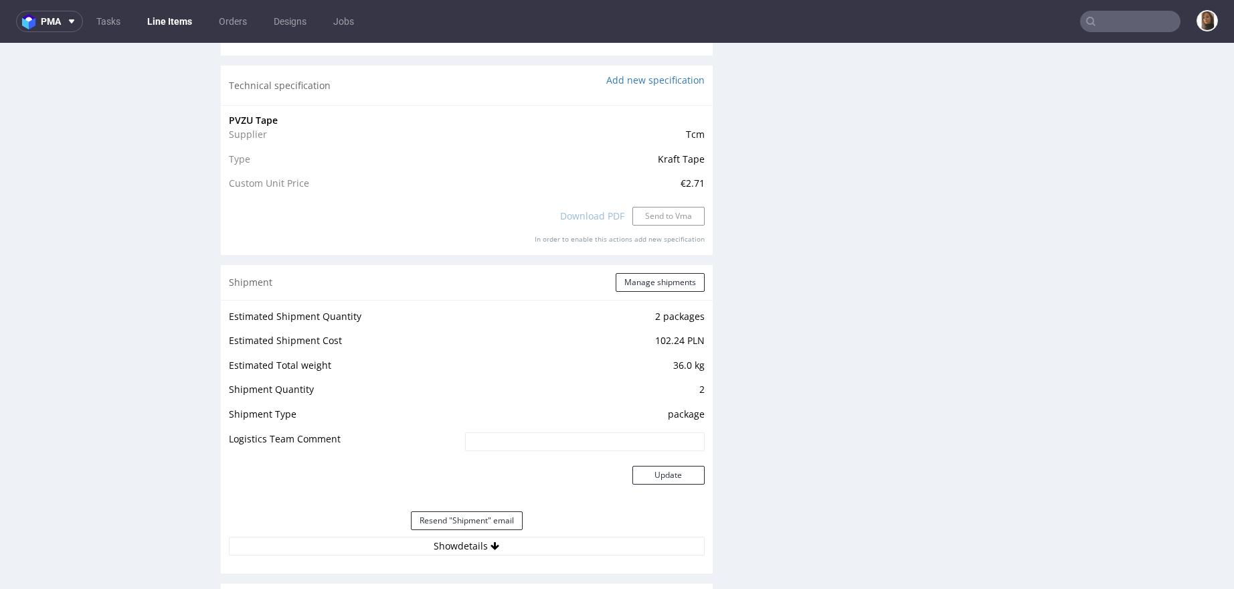
scroll to position [1401, 0]
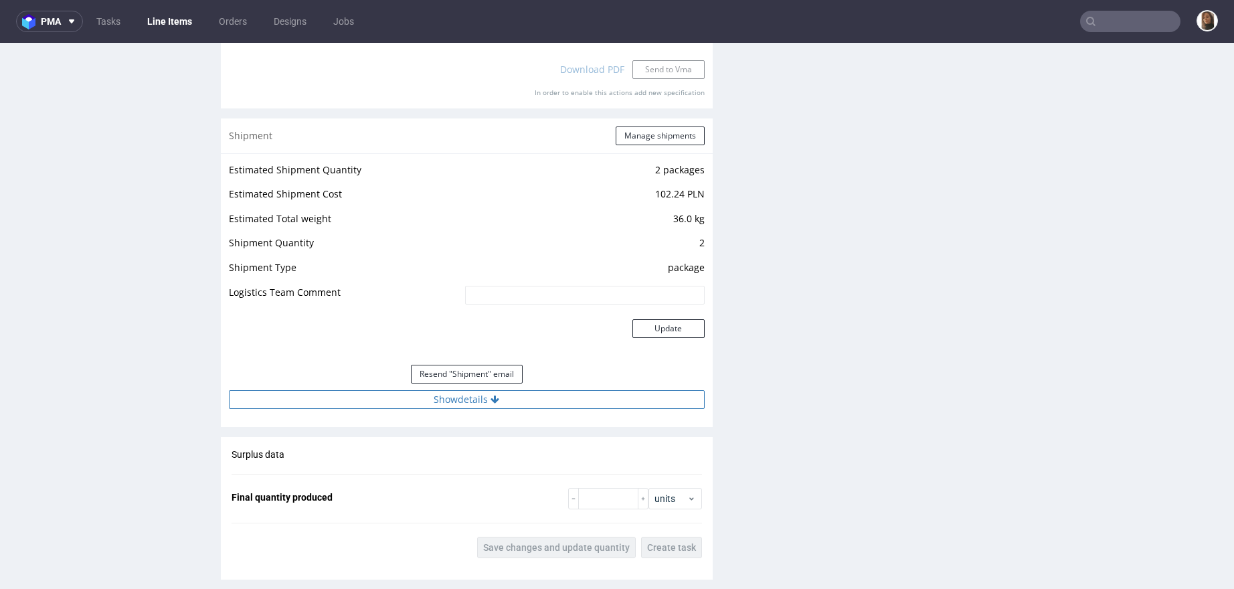
click at [439, 400] on button "Show details" at bounding box center [467, 399] width 476 height 19
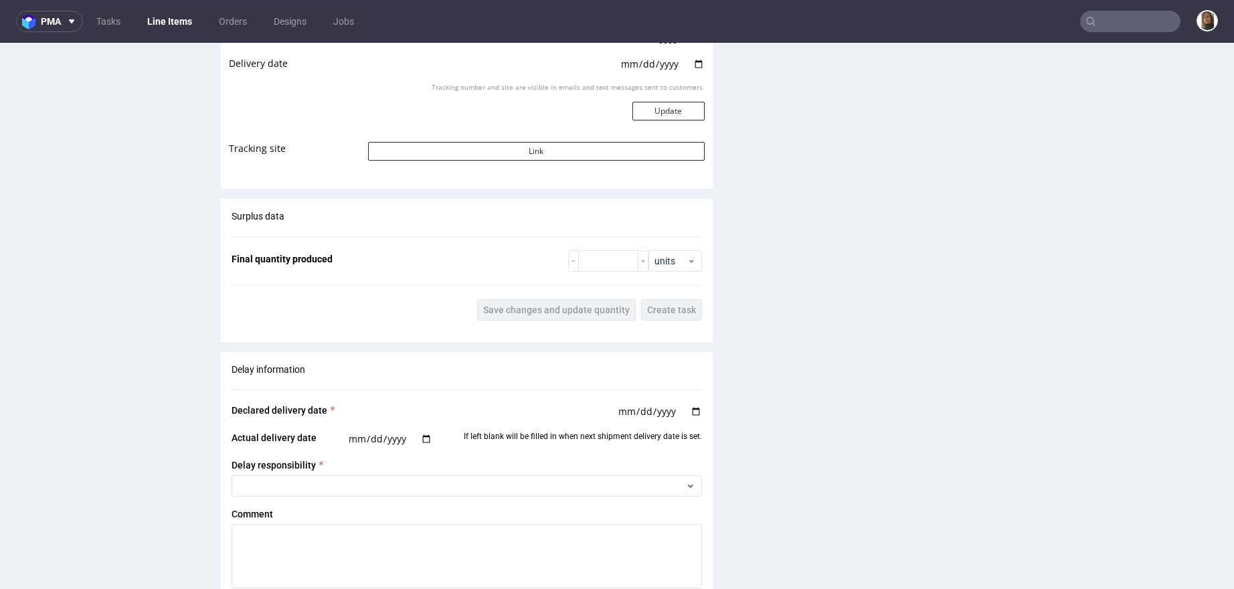
scroll to position [2504, 0]
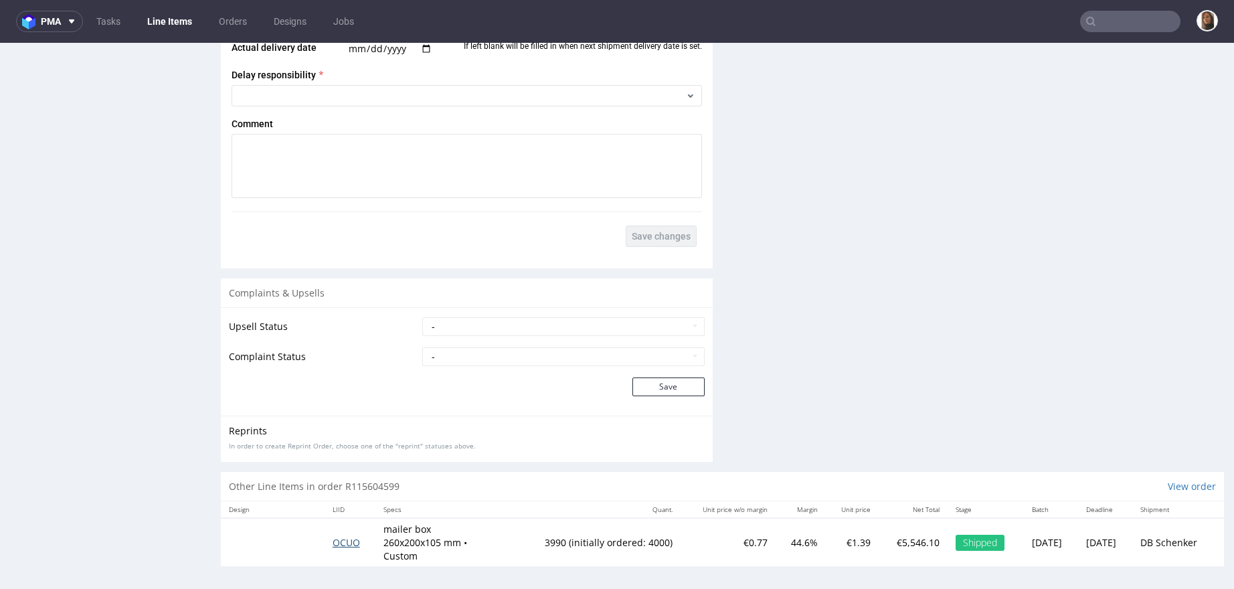
click at [333, 538] on span "OCUO" at bounding box center [346, 542] width 27 height 13
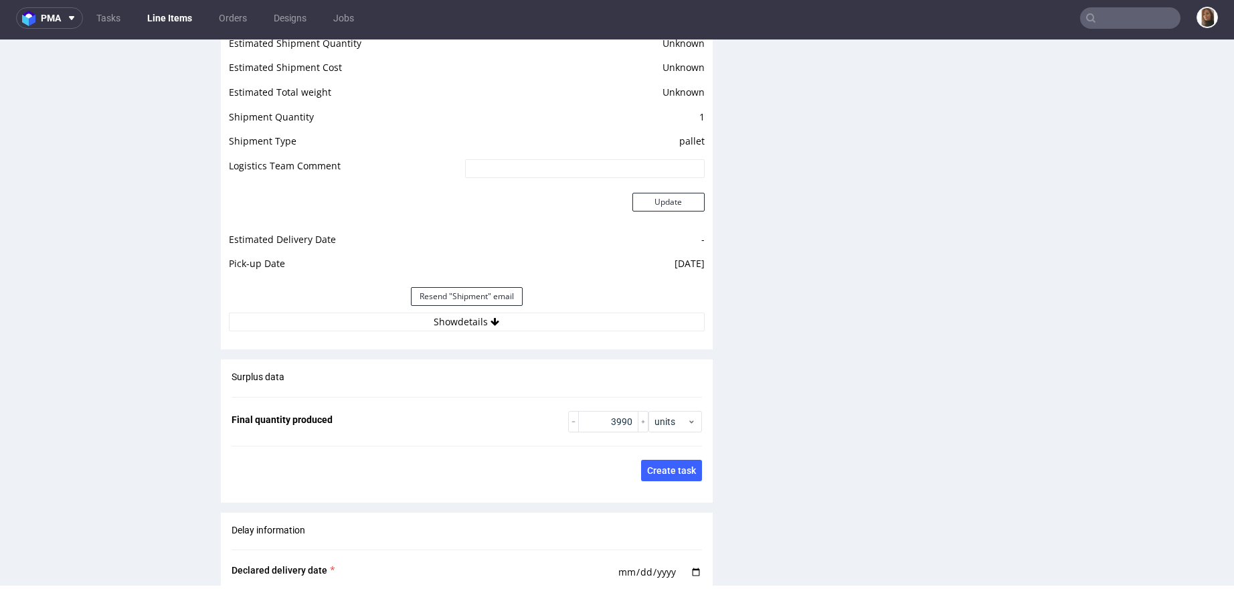
scroll to position [2049, 0]
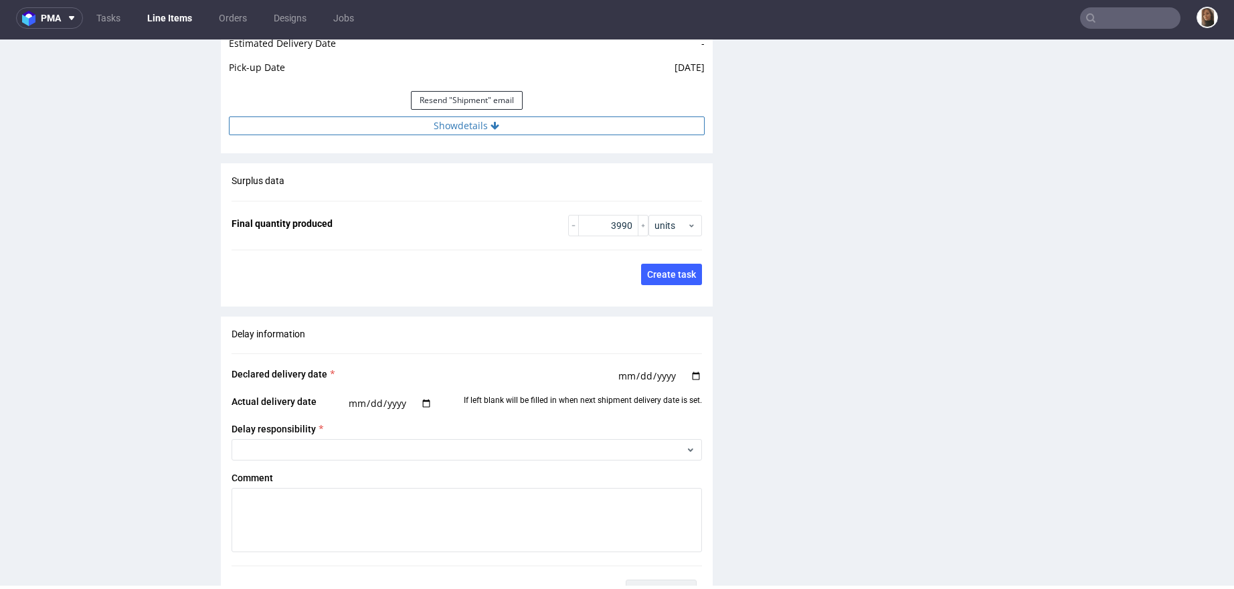
click at [470, 129] on button "Show details" at bounding box center [467, 125] width 476 height 19
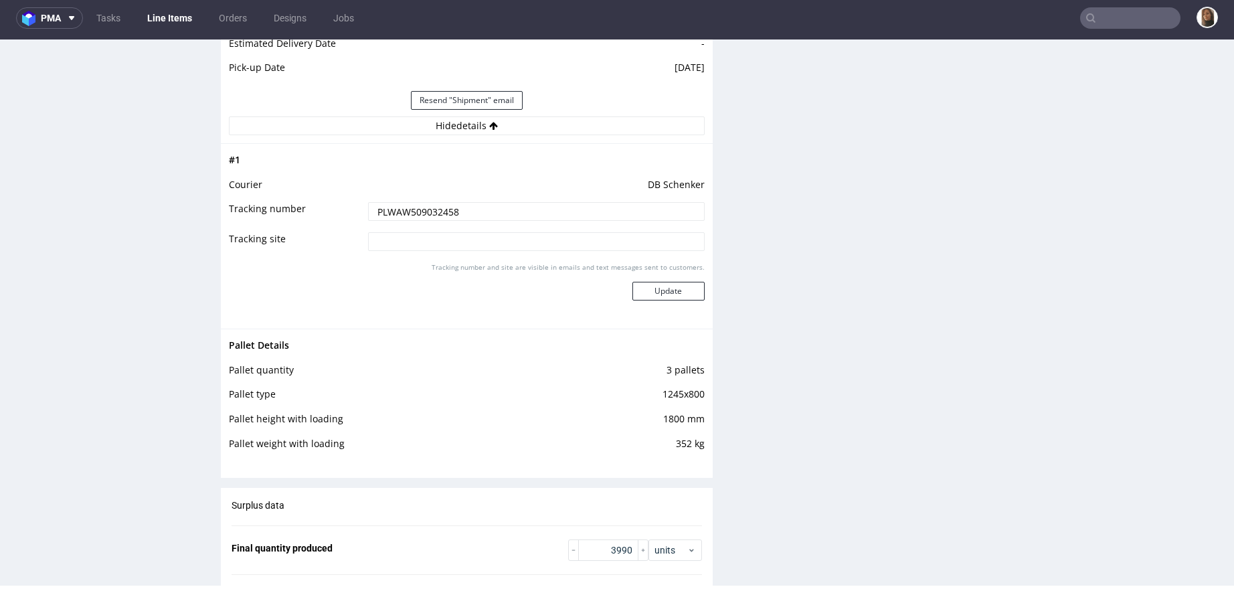
drag, startPoint x: 467, startPoint y: 206, endPoint x: 341, endPoint y: 205, distance: 126.5
click at [341, 205] on tr "Tracking number PLWAW509032458" at bounding box center [467, 216] width 476 height 30
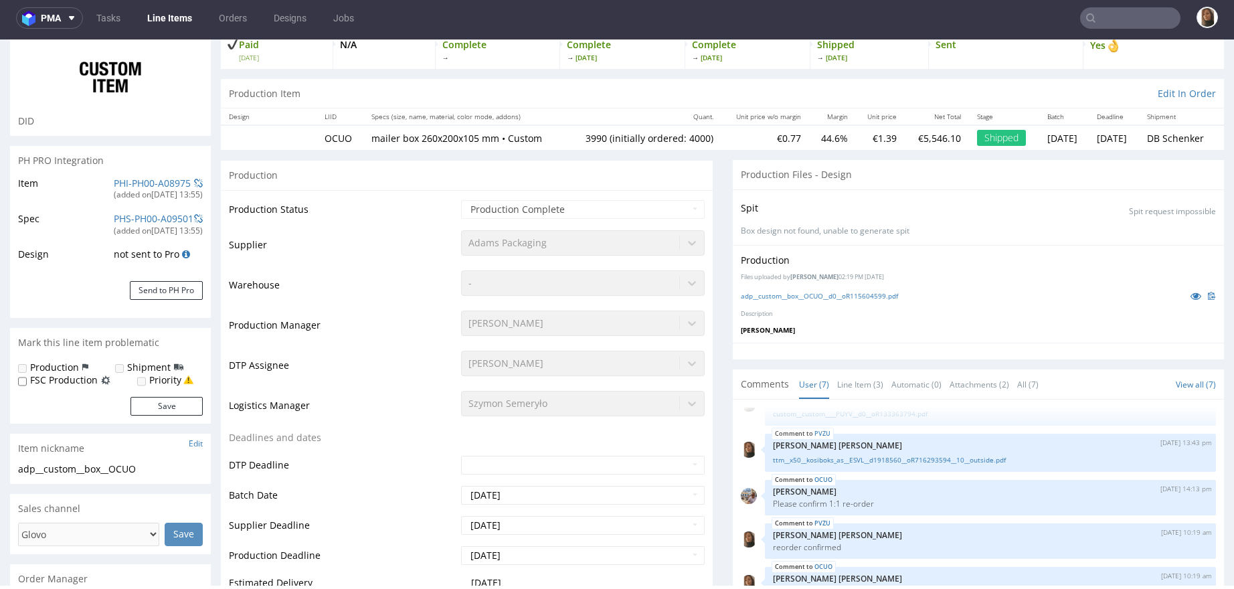
scroll to position [0, 0]
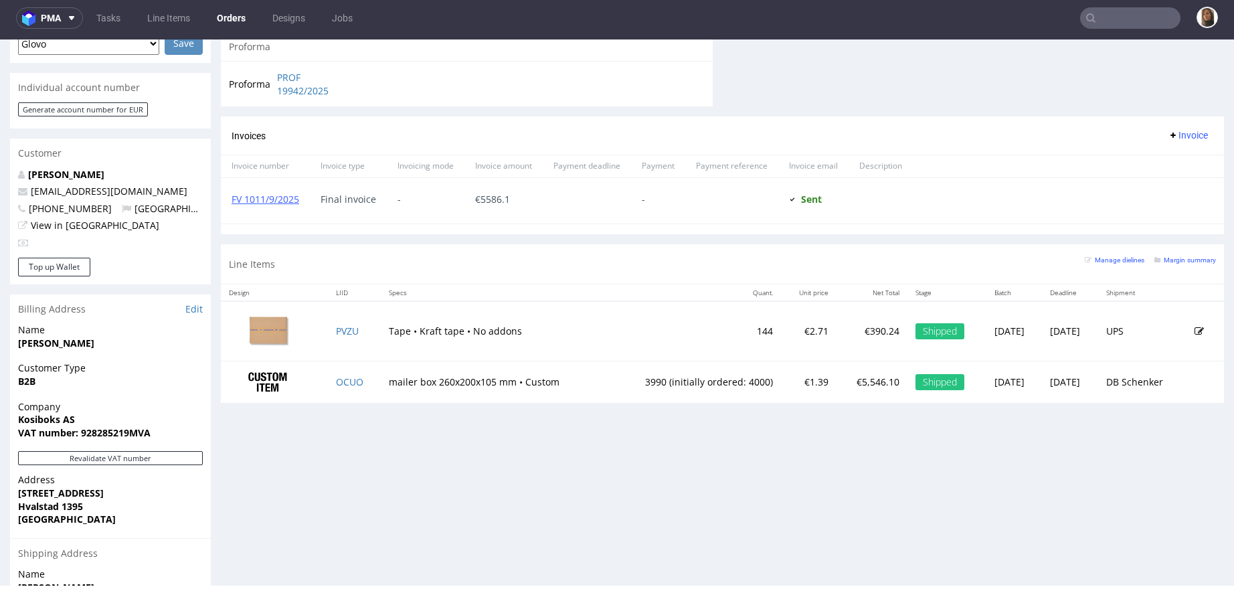
scroll to position [644, 0]
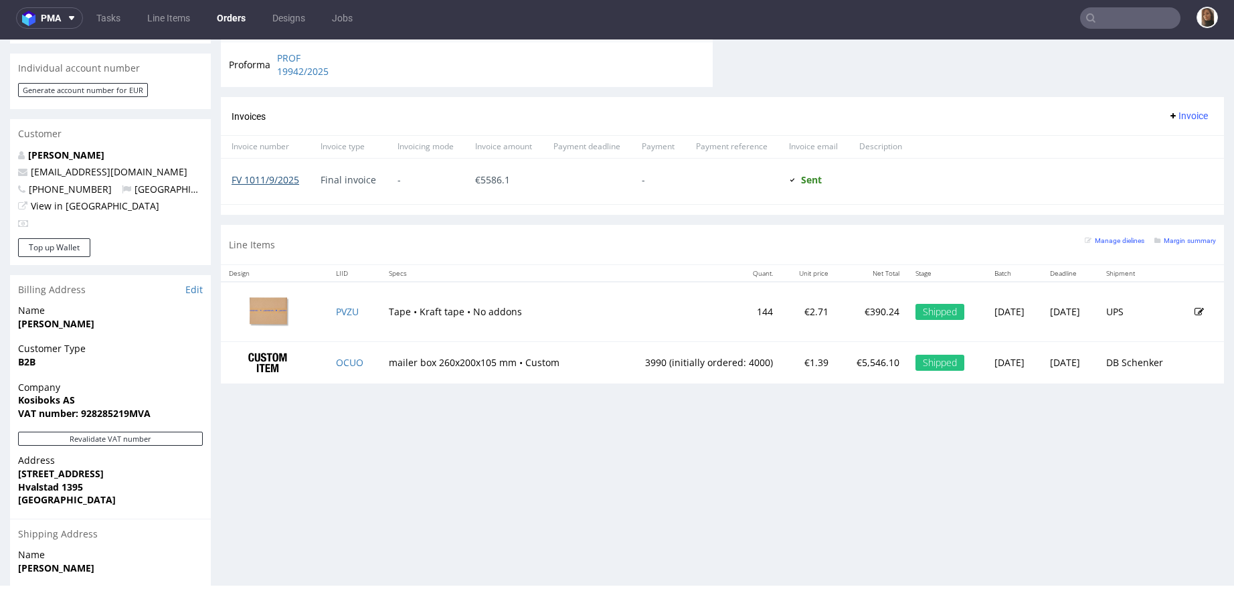
click at [284, 181] on link "FV 1011/9/2025" at bounding box center [266, 179] width 68 height 13
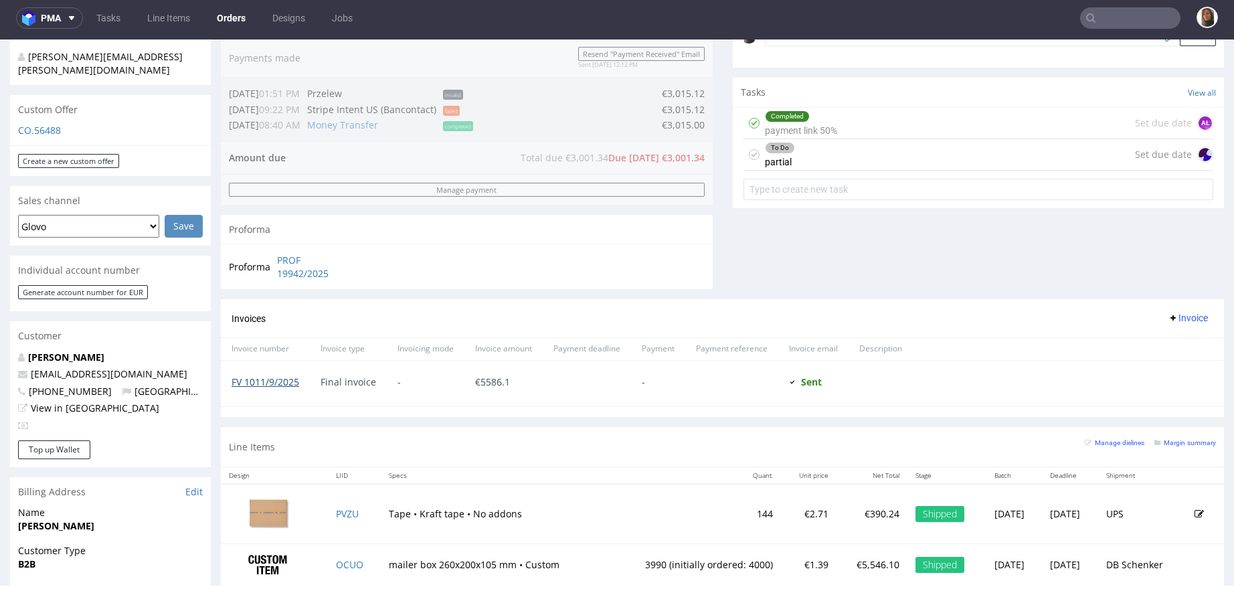
scroll to position [560, 0]
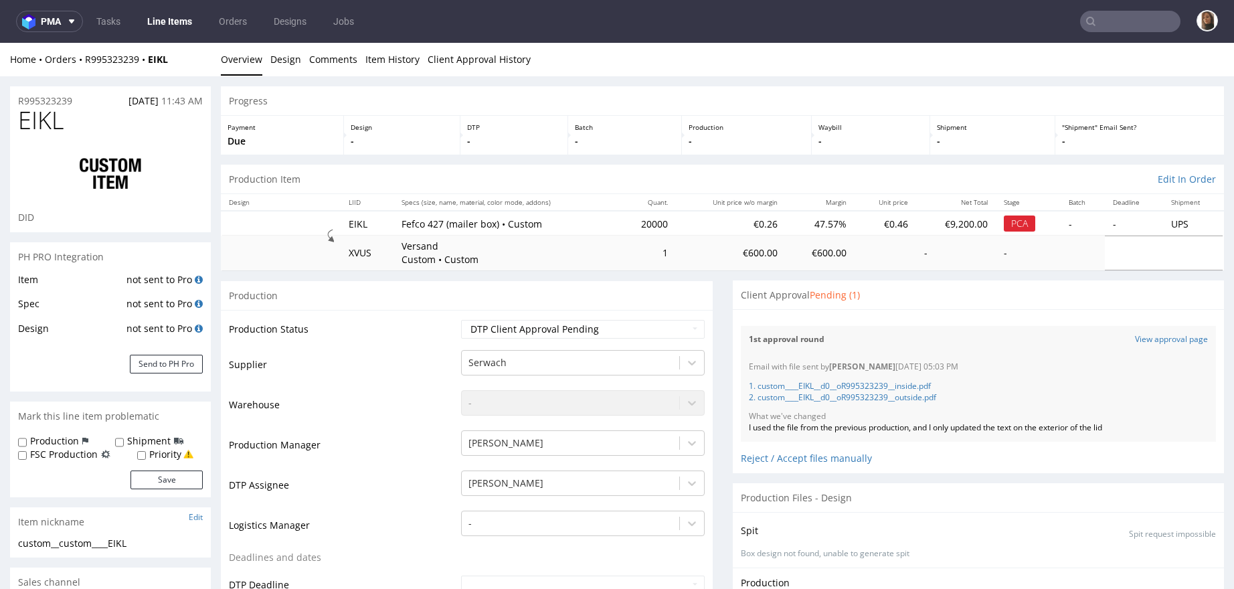
scroll to position [584, 0]
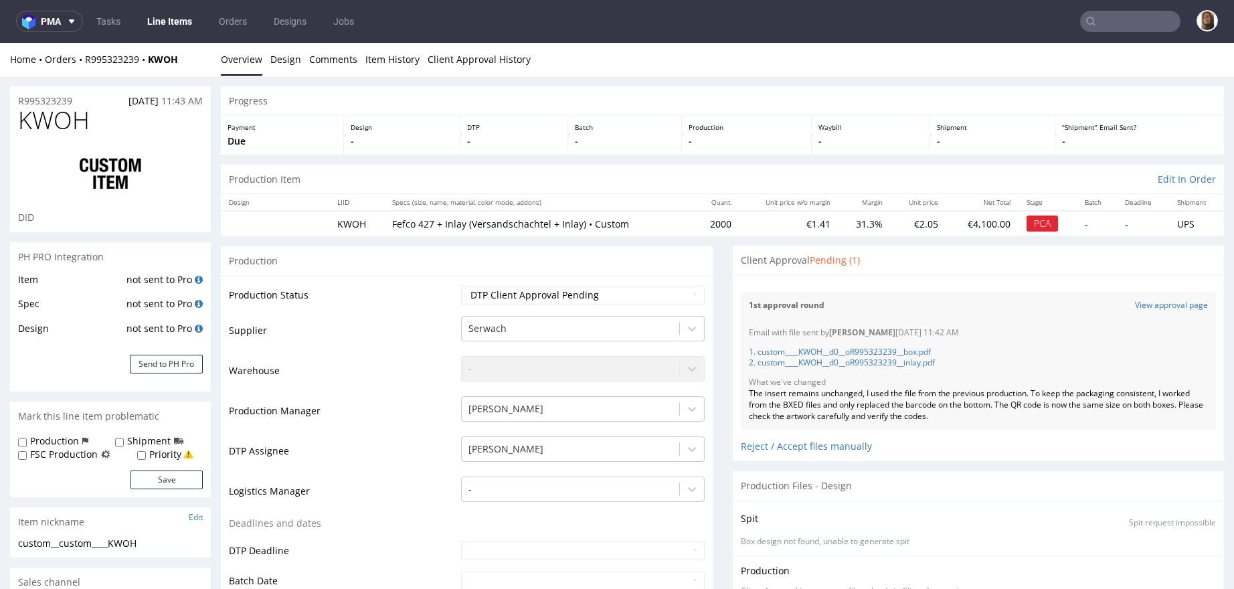
scroll to position [584, 0]
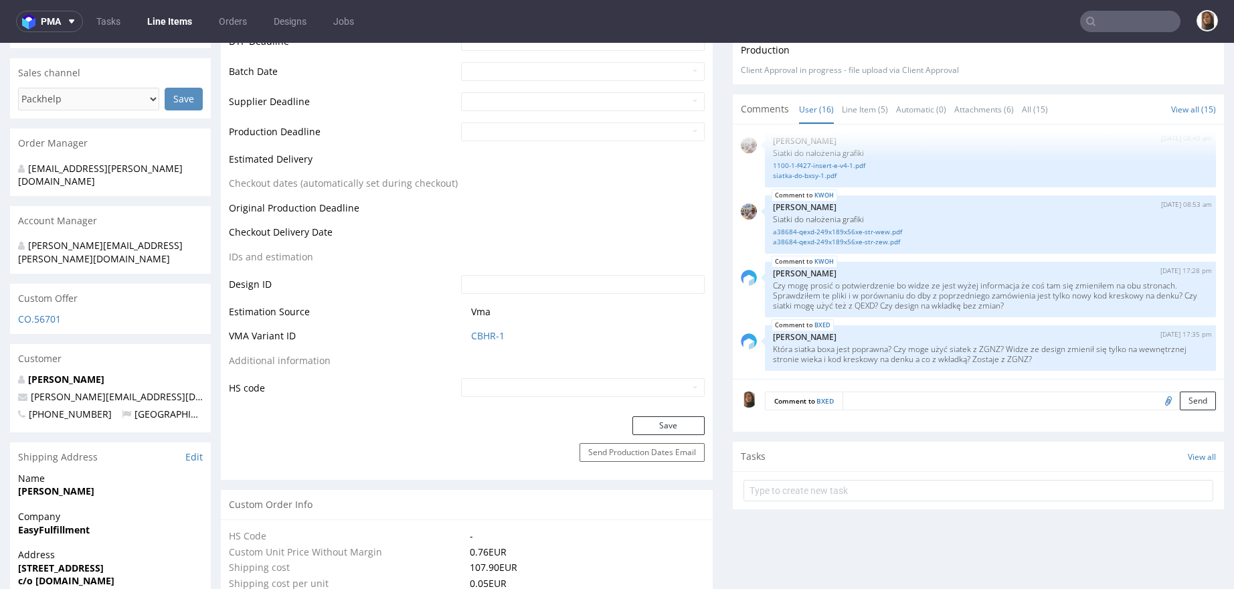
scroll to position [514, 0]
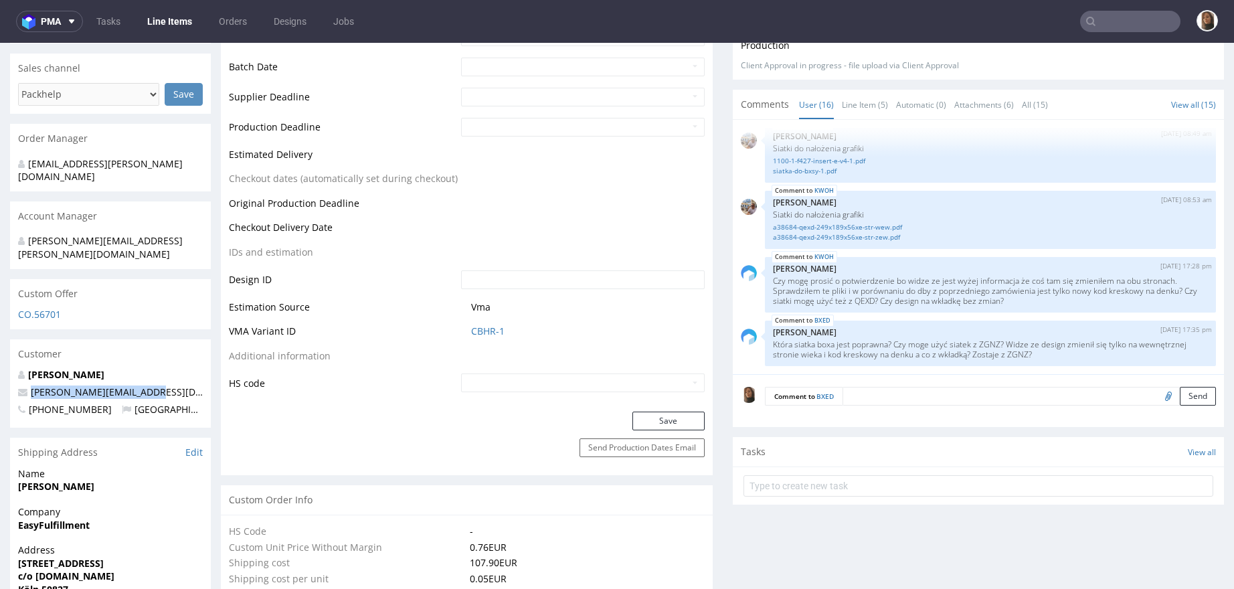
drag, startPoint x: 171, startPoint y: 369, endPoint x: -17, endPoint y: 369, distance: 188.8
copy span "[PERSON_NAME][EMAIL_ADDRESS][DOMAIN_NAME]"
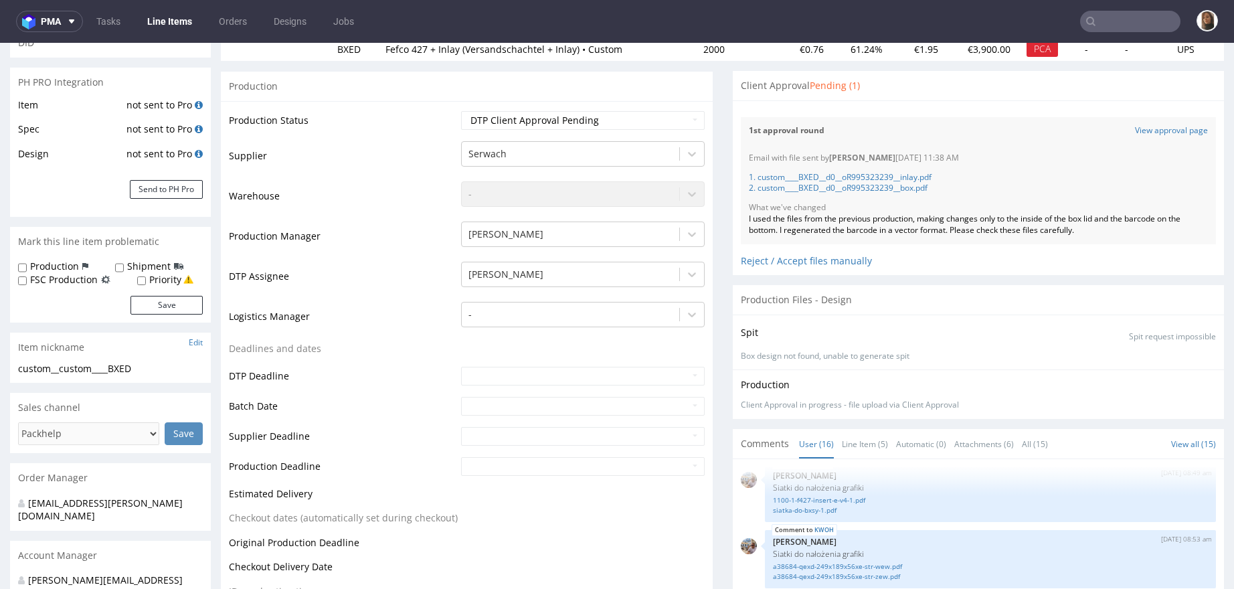
scroll to position [0, 0]
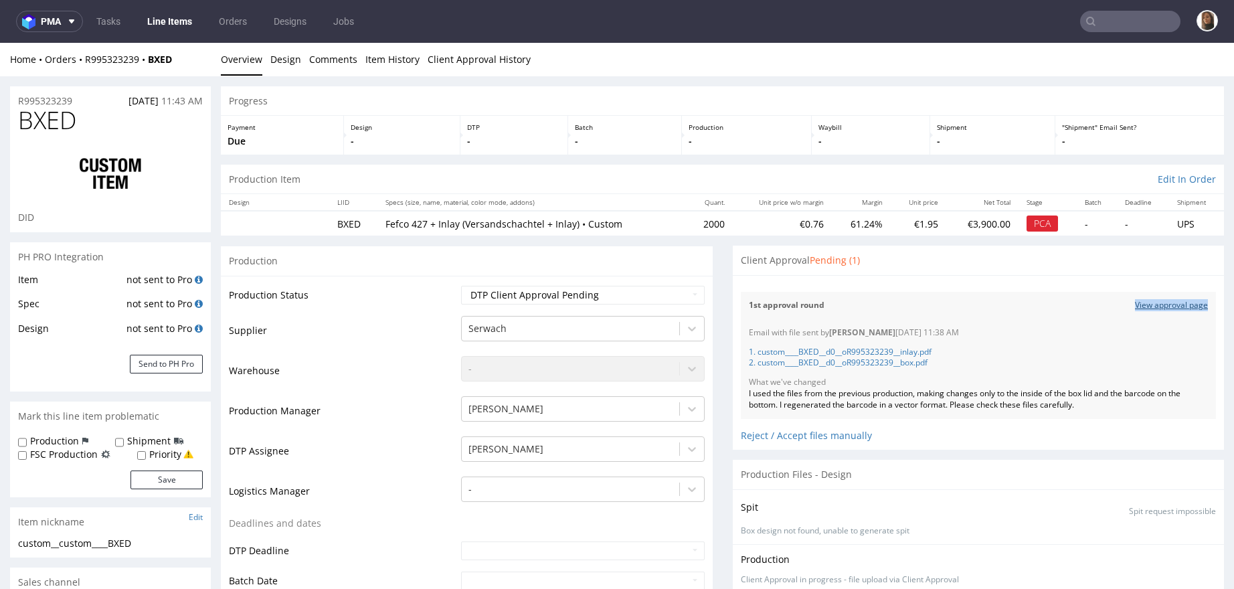
copy link "View approval page"
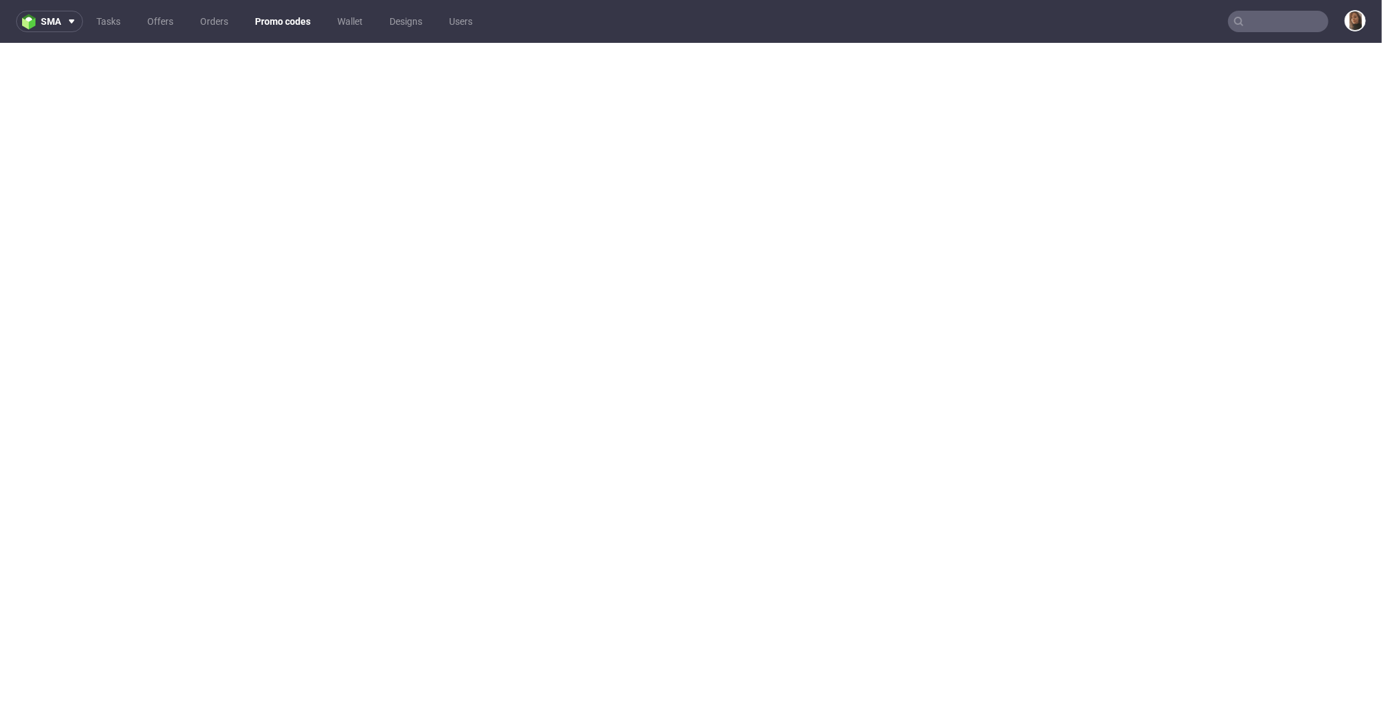
scroll to position [1, 0]
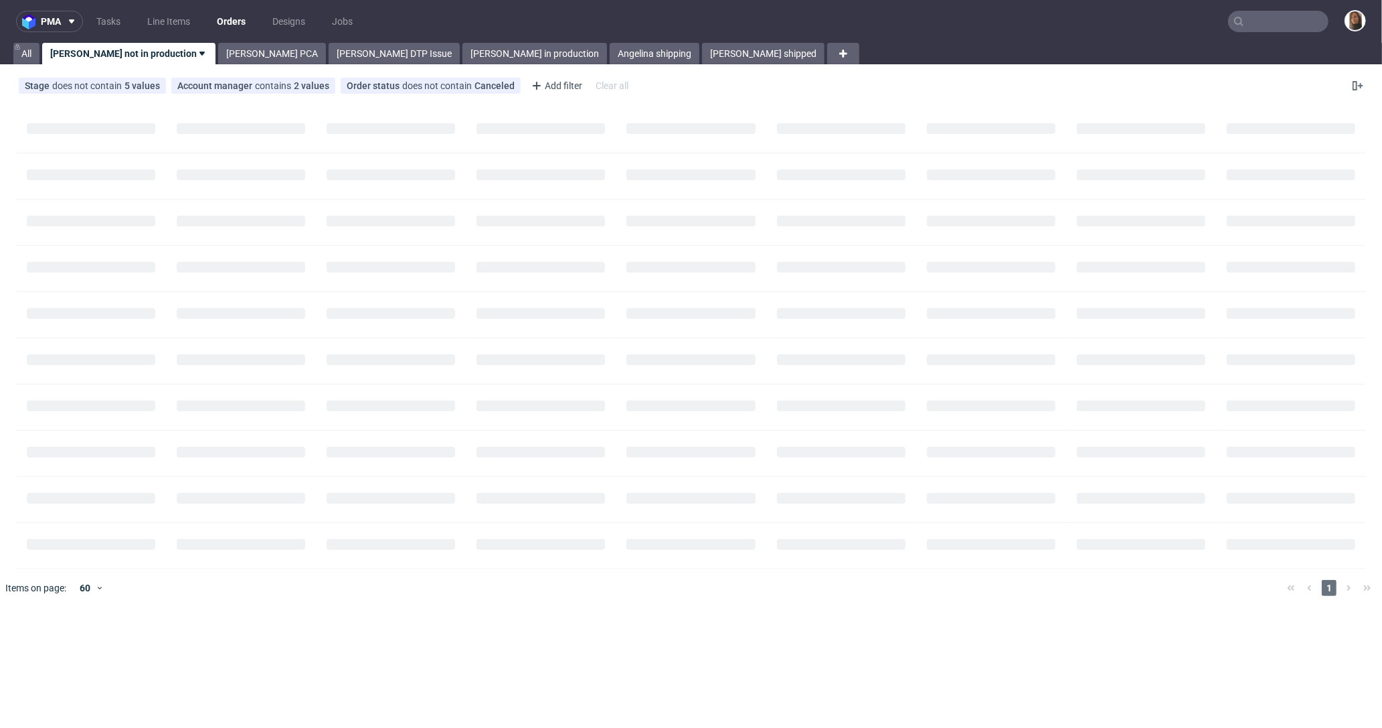
click at [1279, 31] on input "text" at bounding box center [1278, 21] width 100 height 21
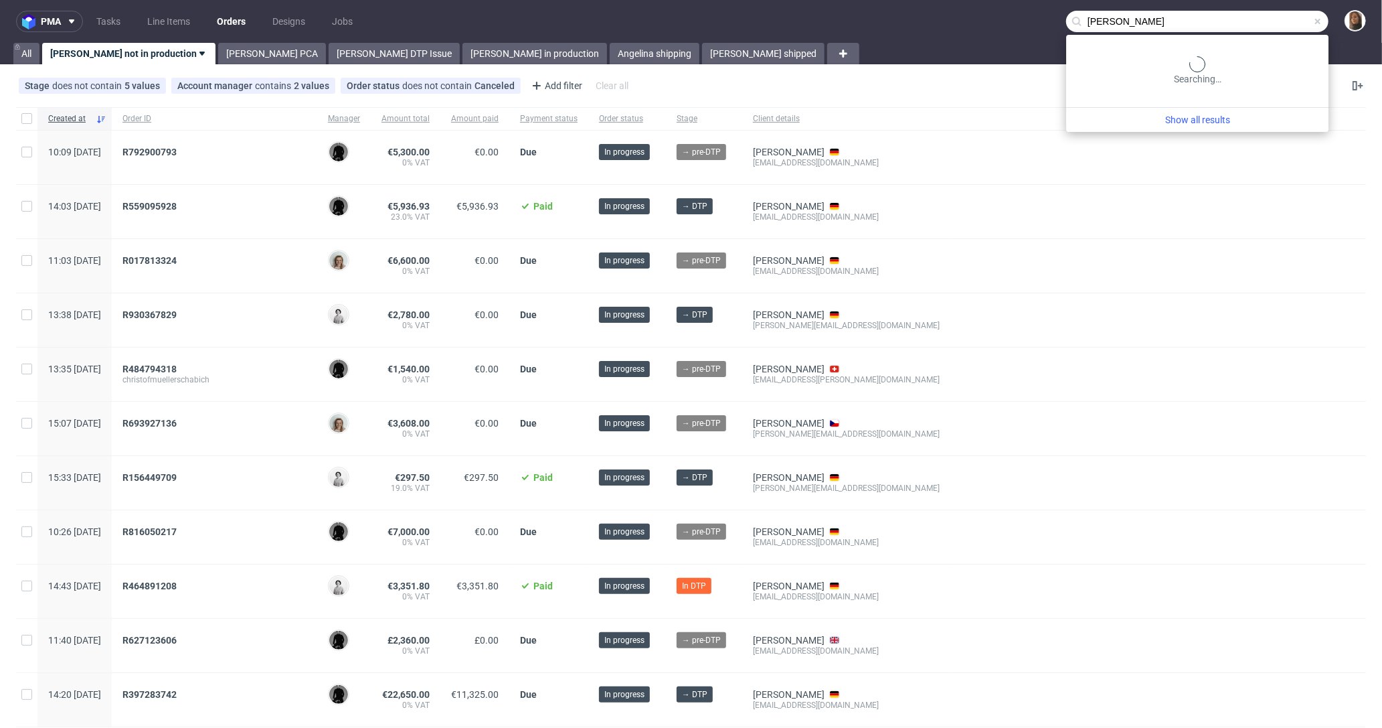
type input "mikael tas"
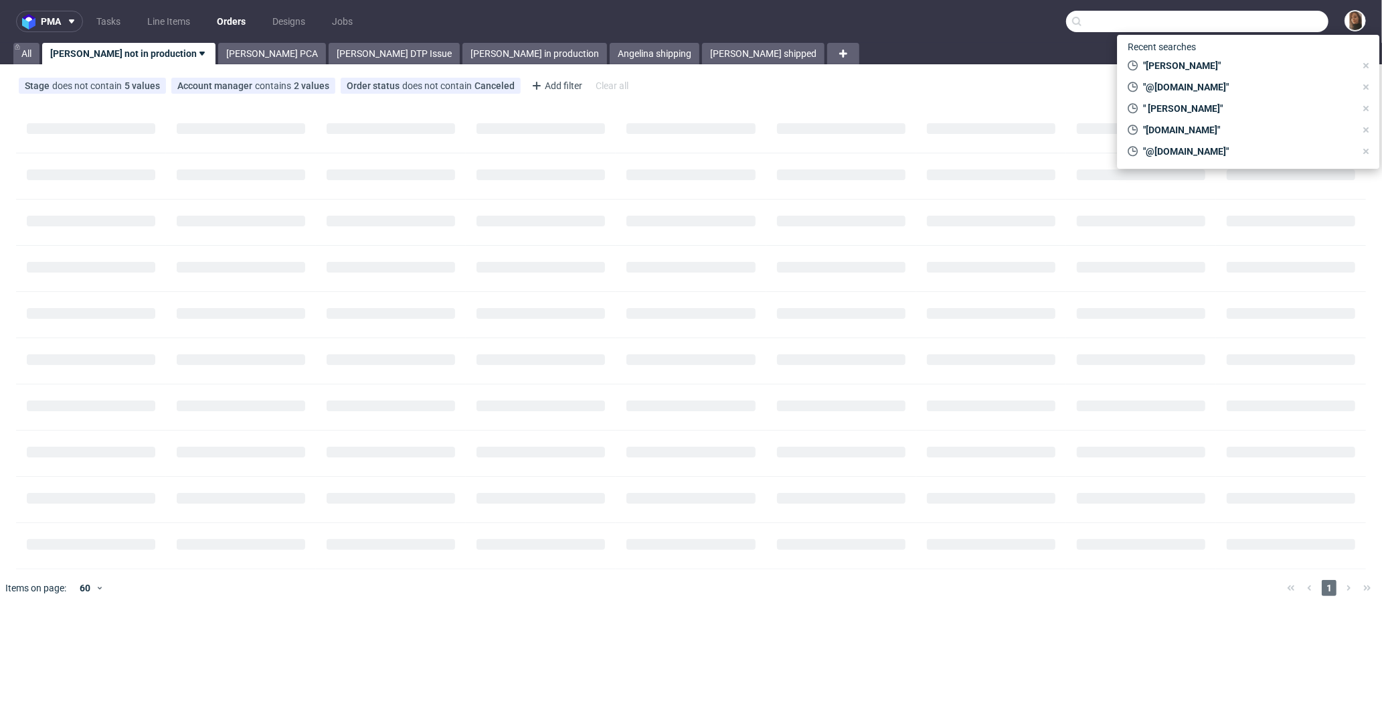
click at [1296, 27] on input "text" at bounding box center [1197, 21] width 262 height 21
paste input "R087286951"
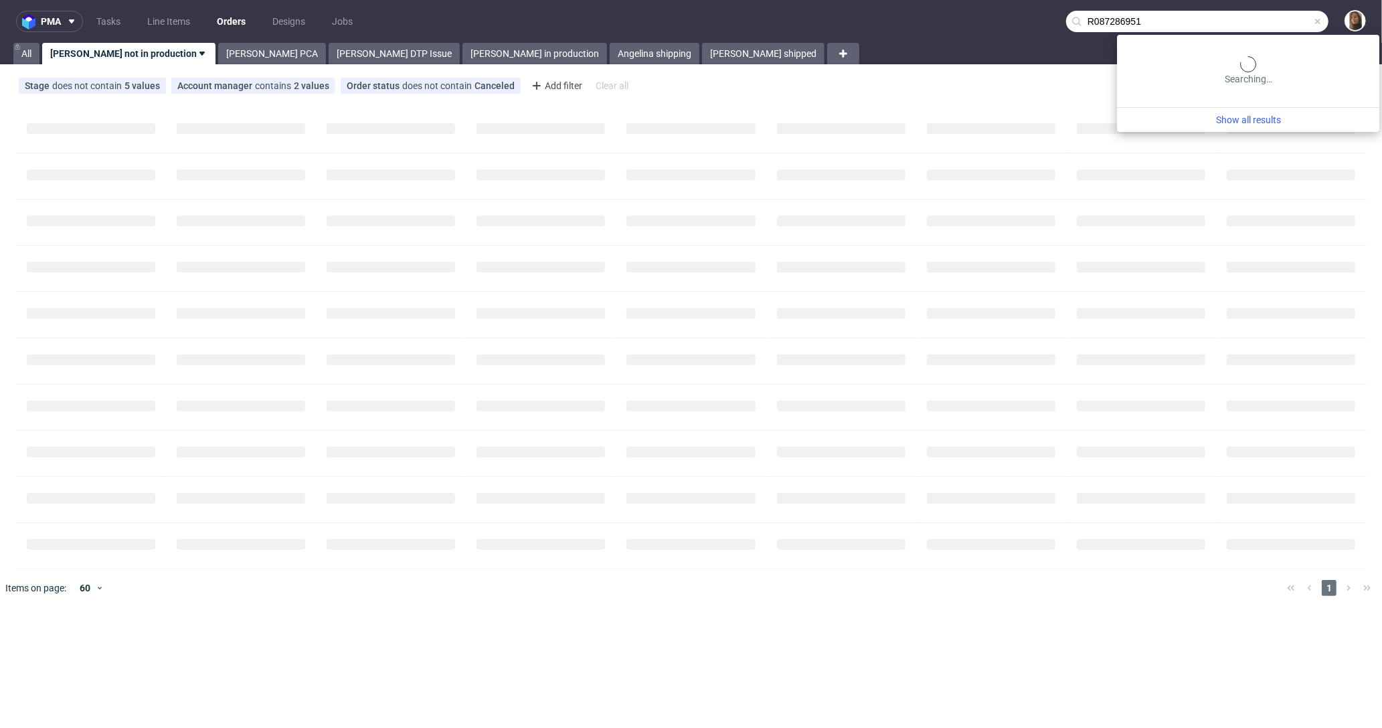
type input "R087286951"
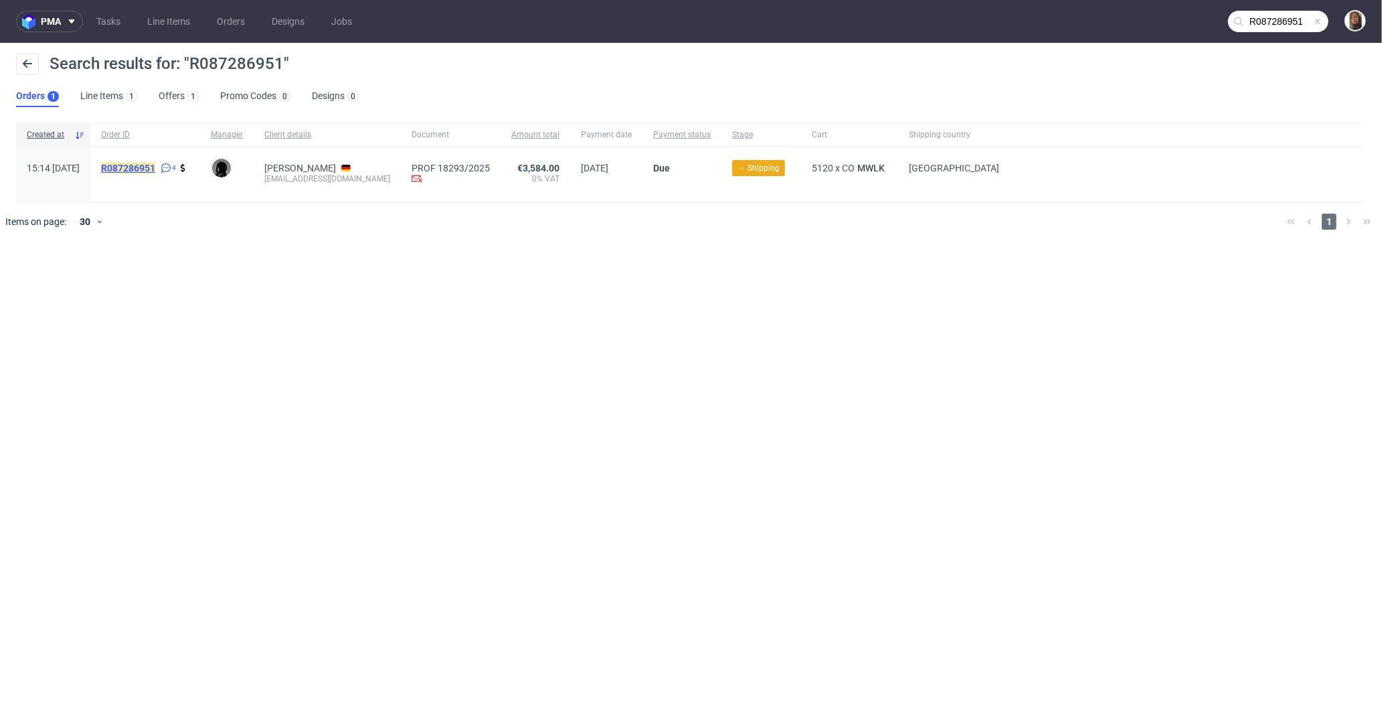
click at [155, 166] on mark "R087286951" at bounding box center [128, 168] width 54 height 11
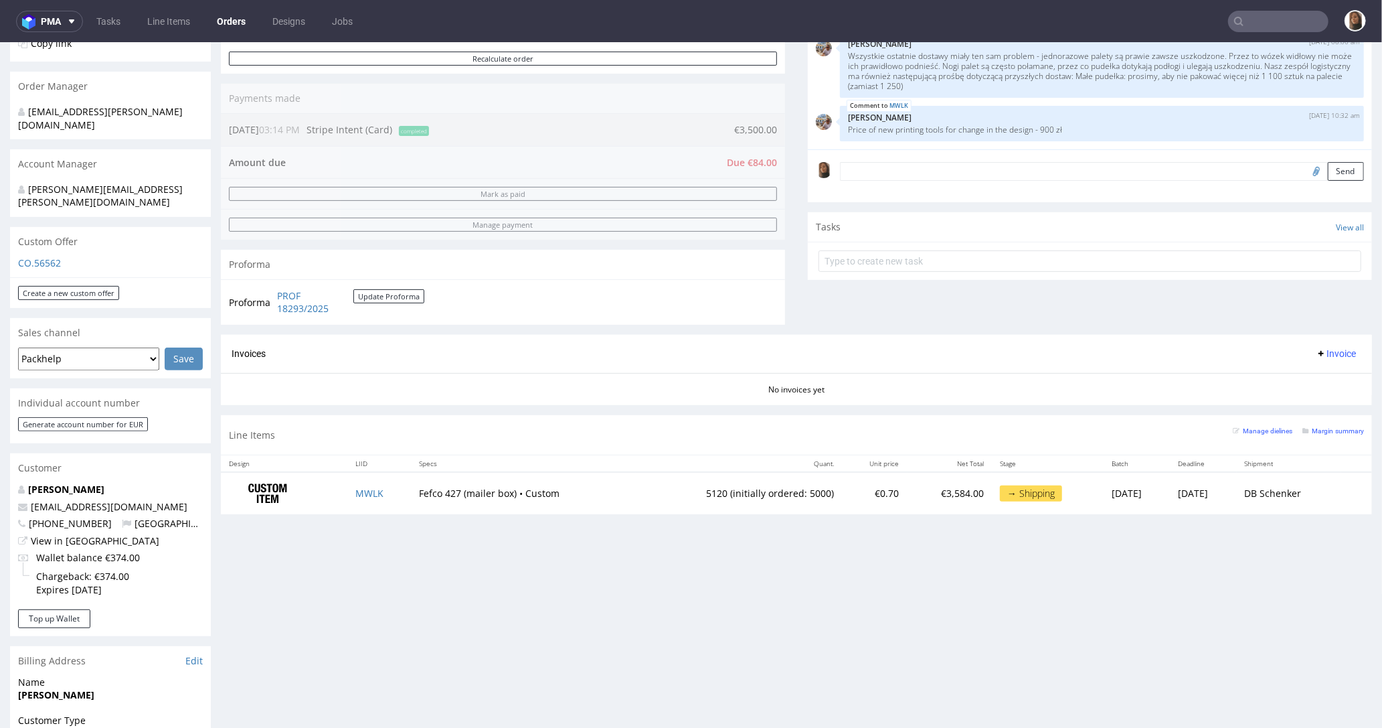
scroll to position [649, 0]
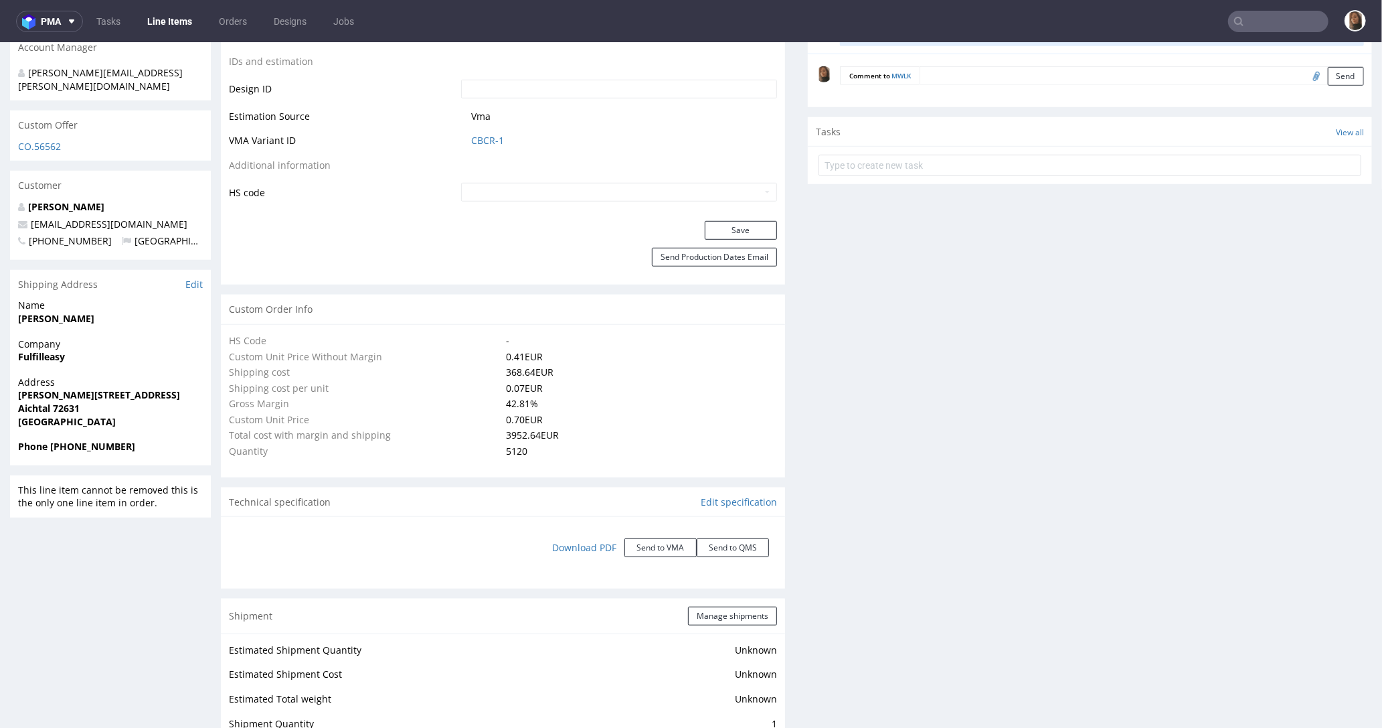
scroll to position [877, 0]
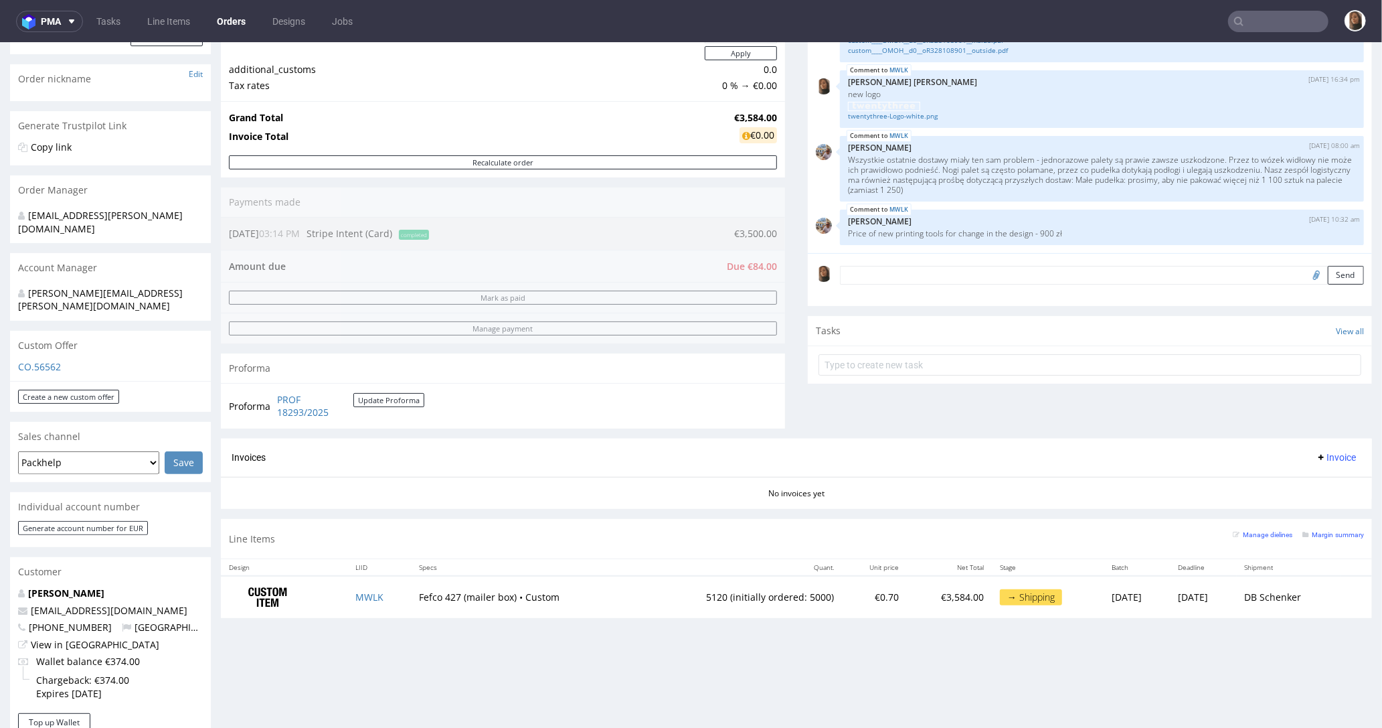
scroll to position [325, 0]
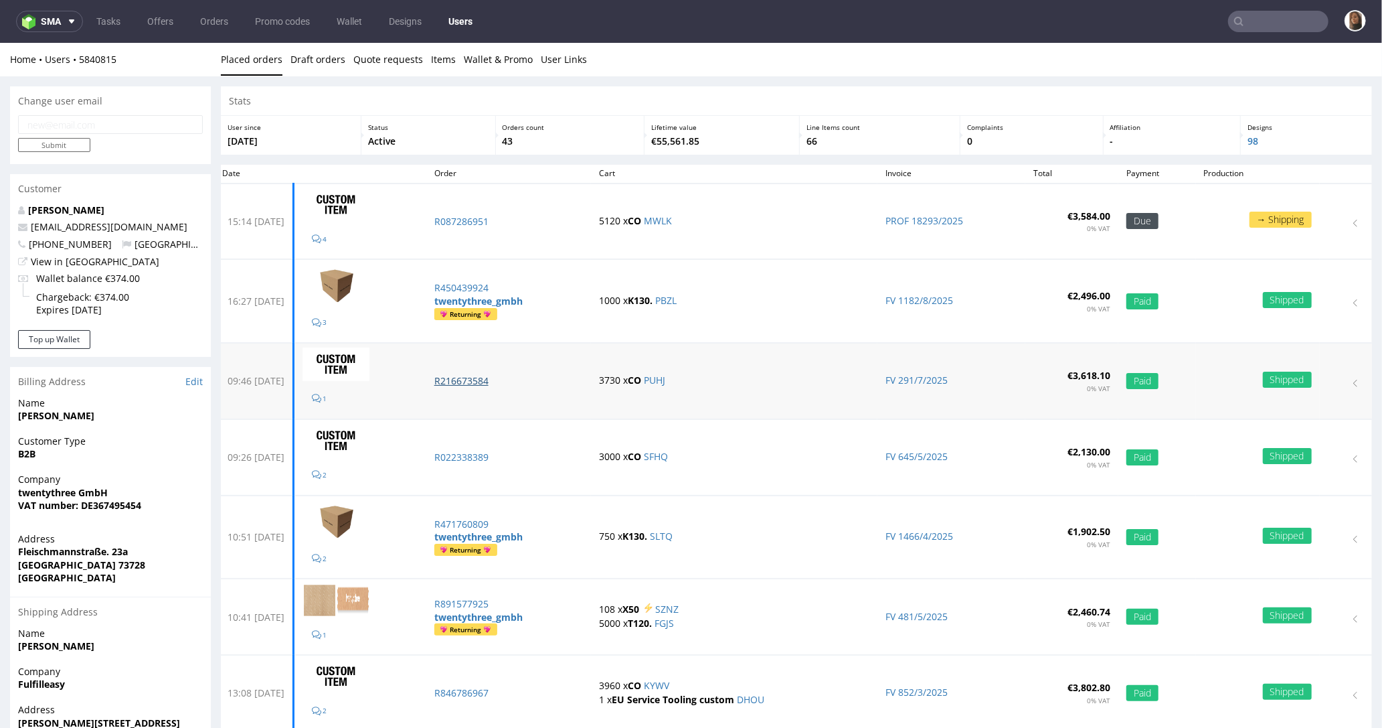
click at [484, 382] on p "R216673584" at bounding box center [508, 380] width 149 height 13
click at [495, 456] on p "R022338389" at bounding box center [508, 456] width 149 height 13
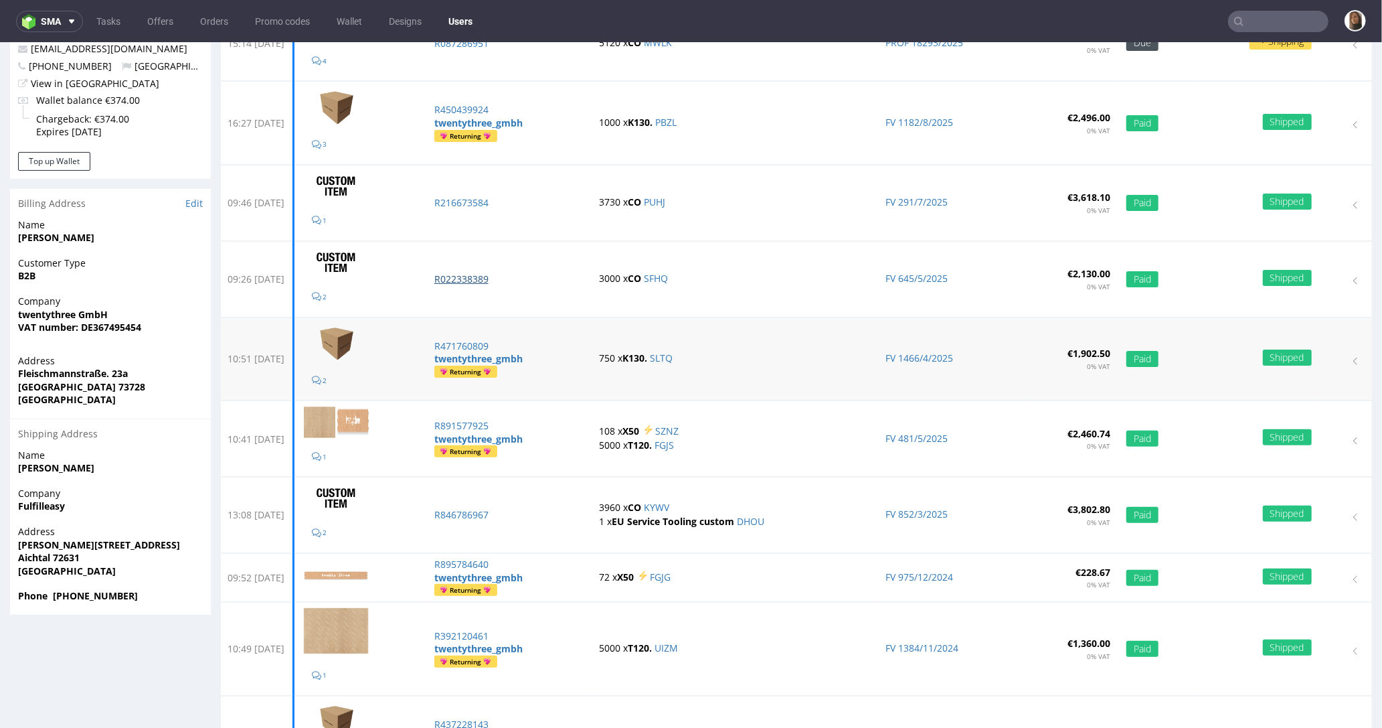
scroll to position [177, 0]
click at [486, 509] on p "R846786967" at bounding box center [508, 514] width 149 height 13
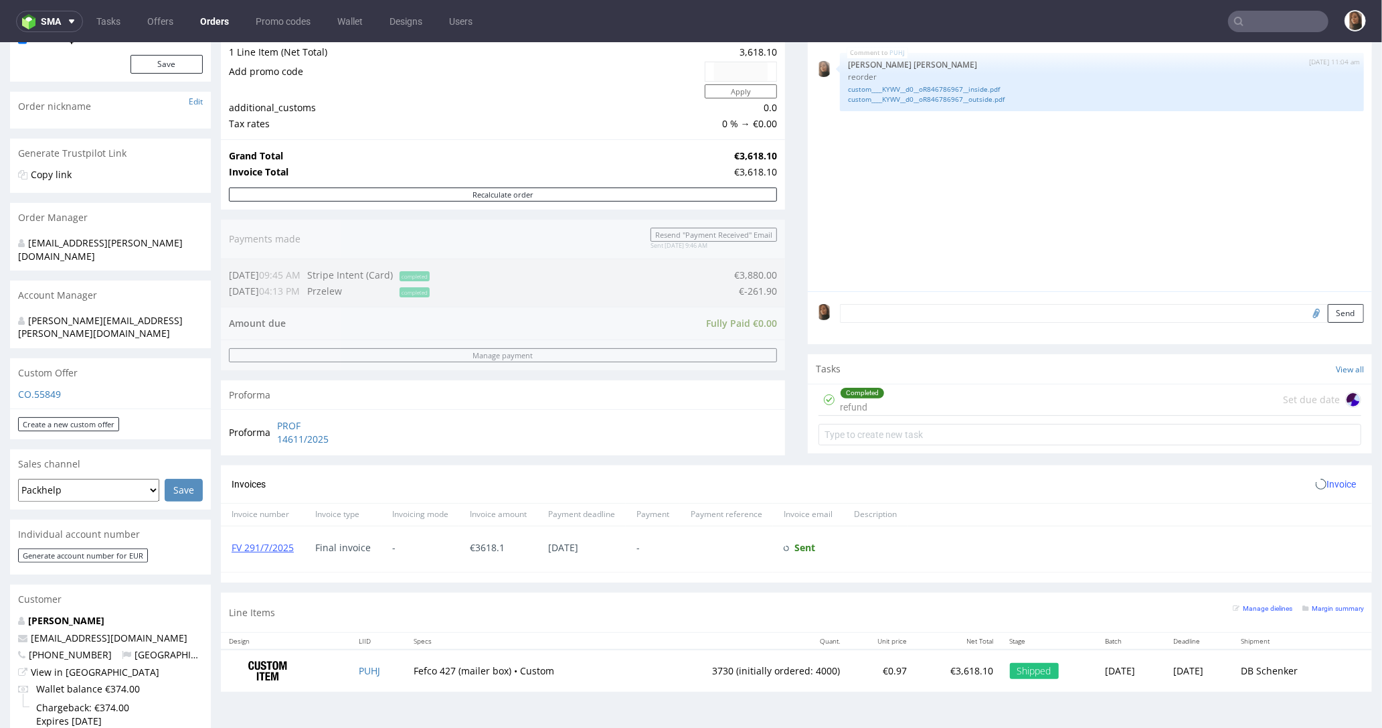
scroll to position [536, 0]
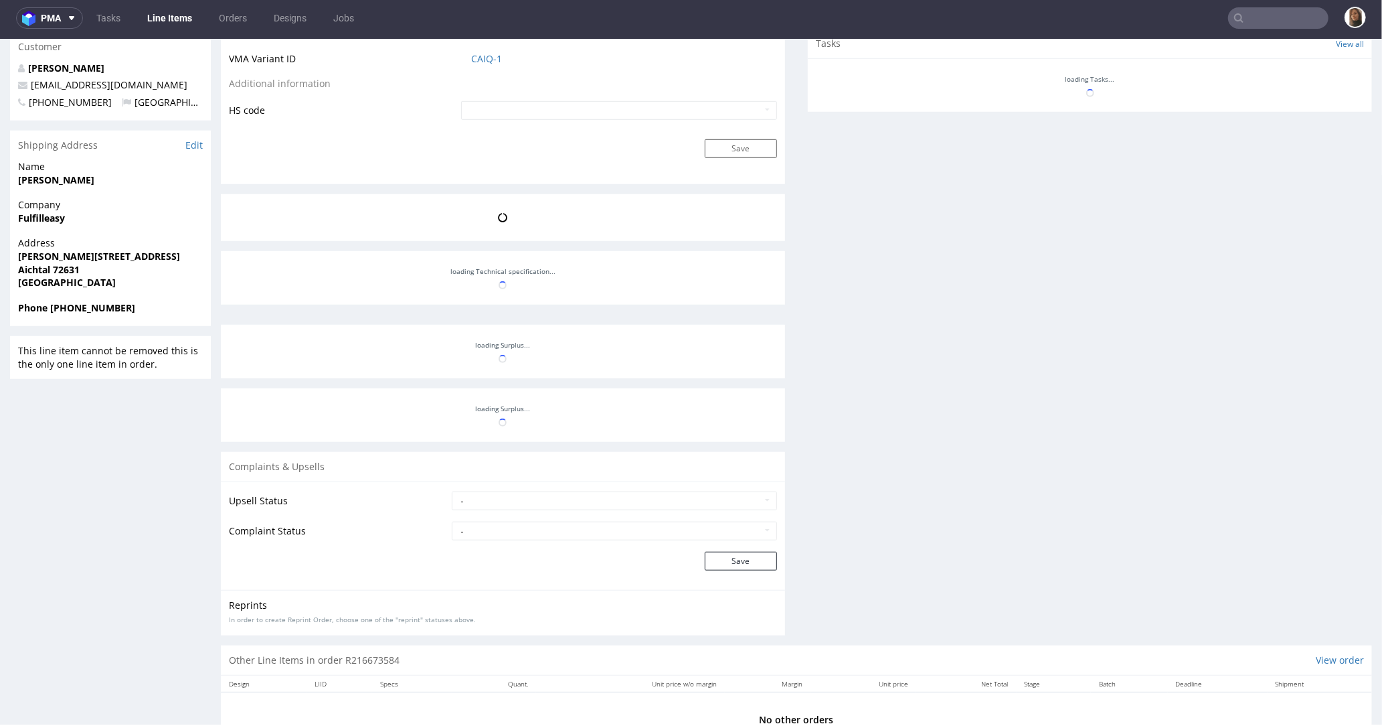
scroll to position [1091, 0]
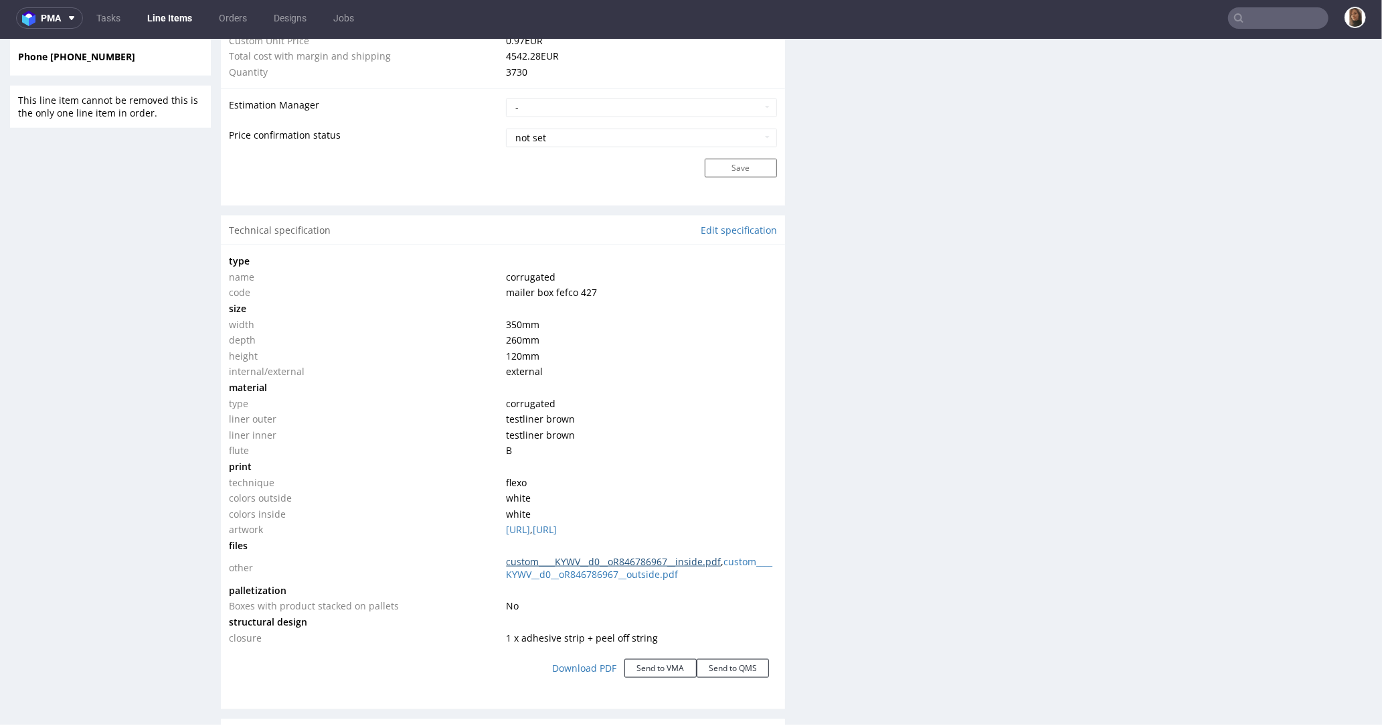
click at [637, 560] on link "custom____KYWV__d0__oR846786967__inside.pdf" at bounding box center [613, 560] width 215 height 13
click at [643, 571] on link "custom____KYWV__d0__oR846786967__outside.pdf" at bounding box center [639, 567] width 266 height 26
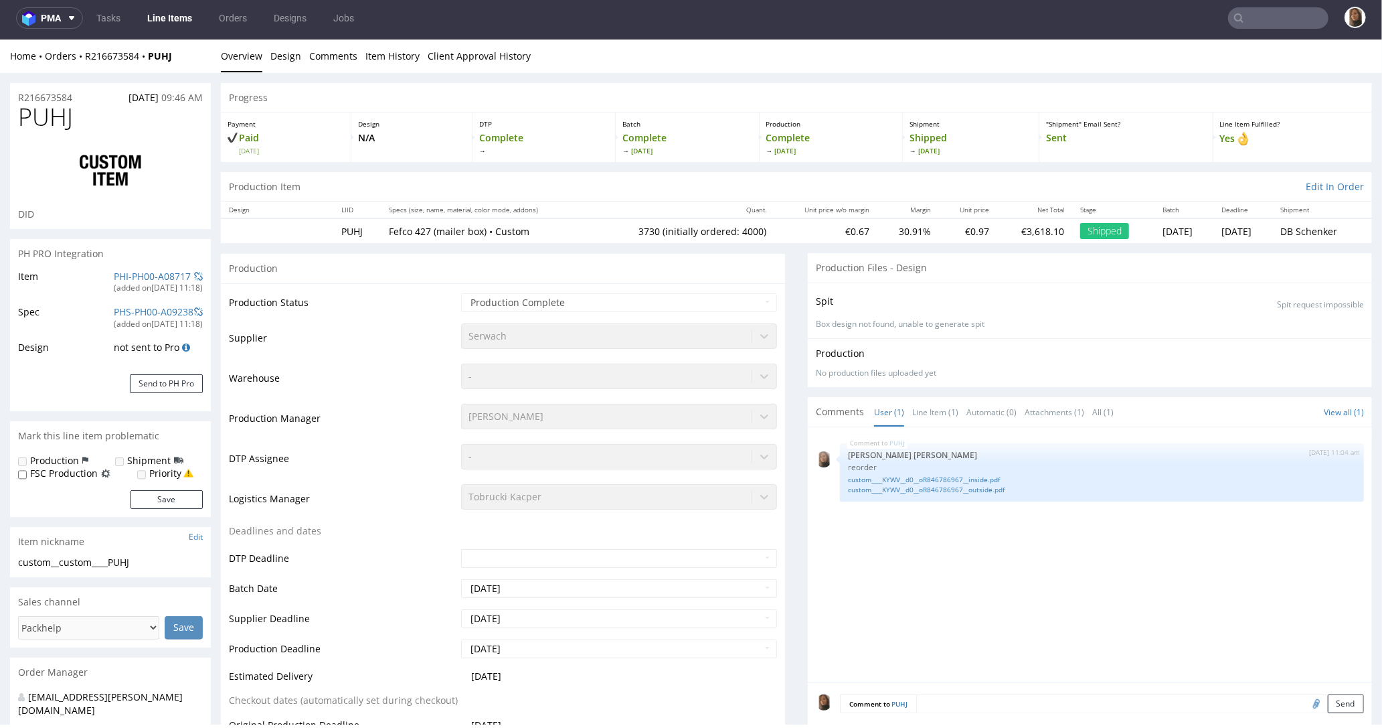
click at [1279, 17] on input "text" at bounding box center [1278, 17] width 100 height 21
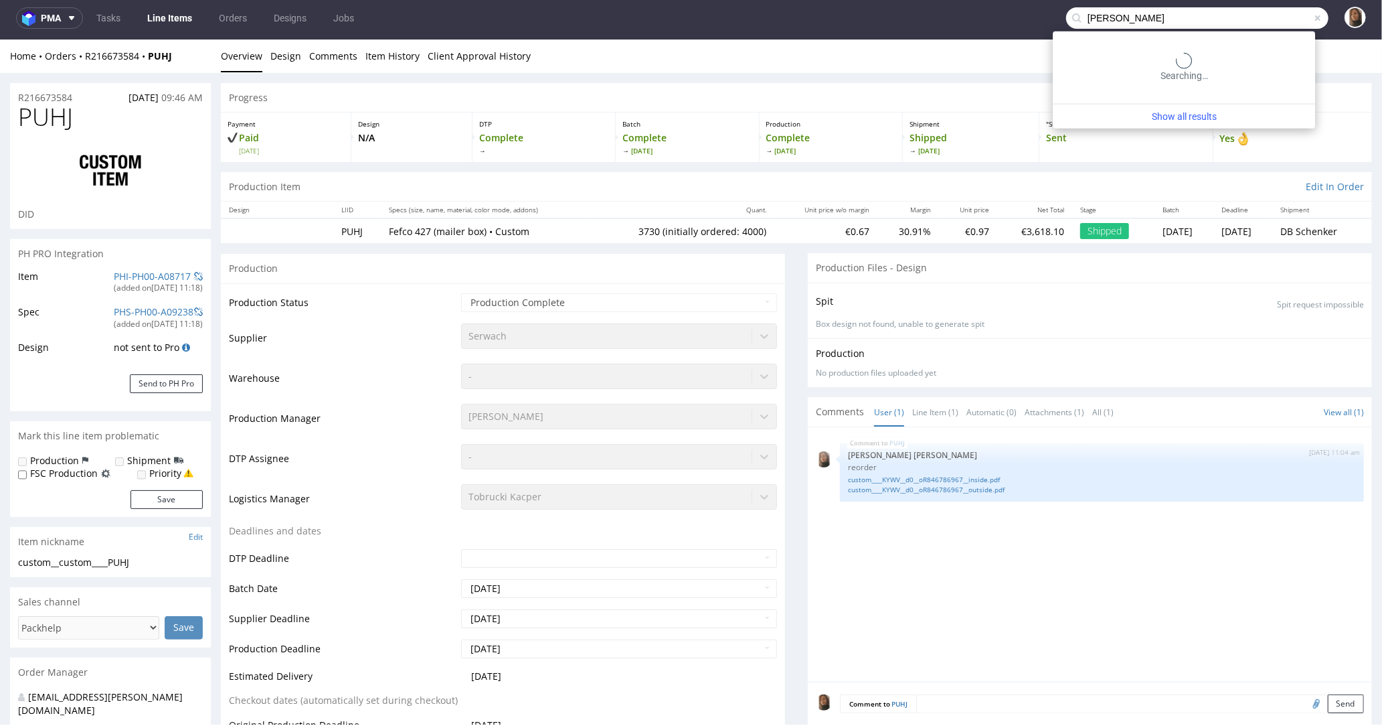
type input "[PERSON_NAME]"
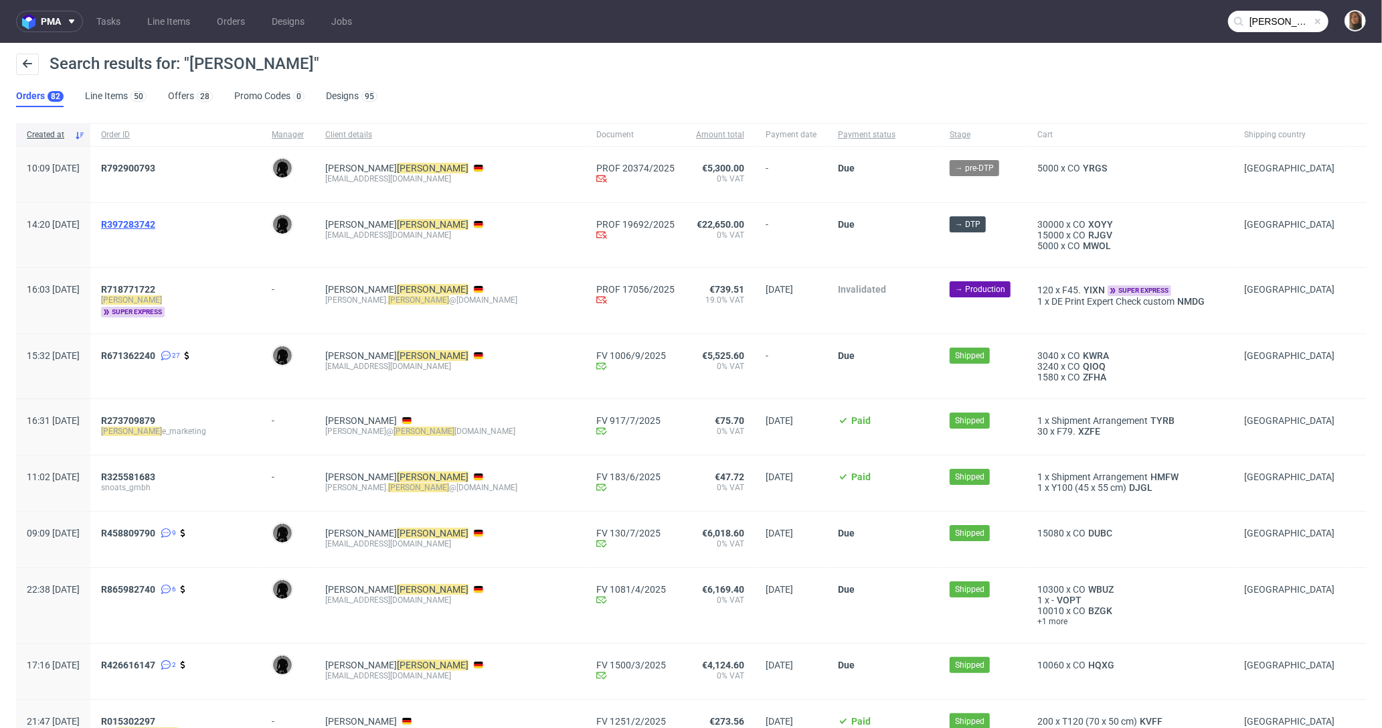
click at [155, 222] on span "R397283742" at bounding box center [128, 224] width 54 height 11
click at [155, 163] on span "R792900793" at bounding box center [128, 168] width 54 height 11
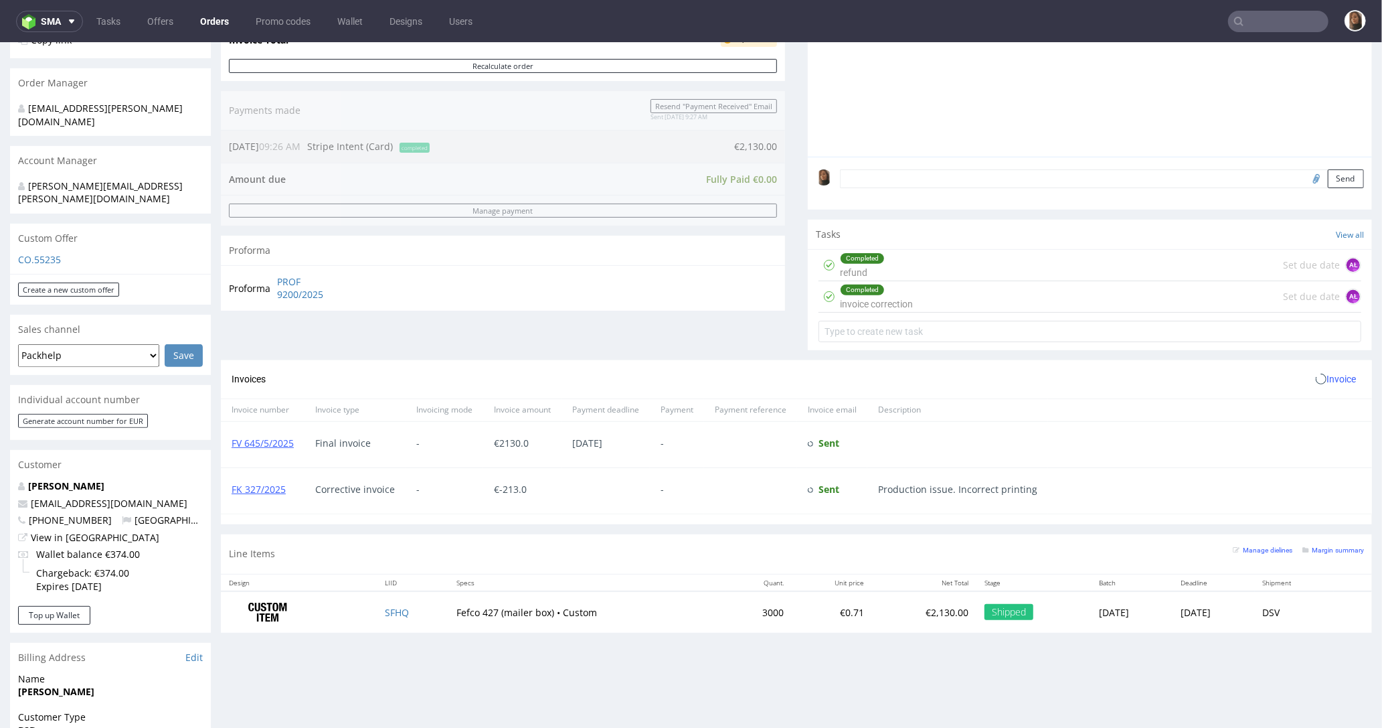
scroll to position [587, 0]
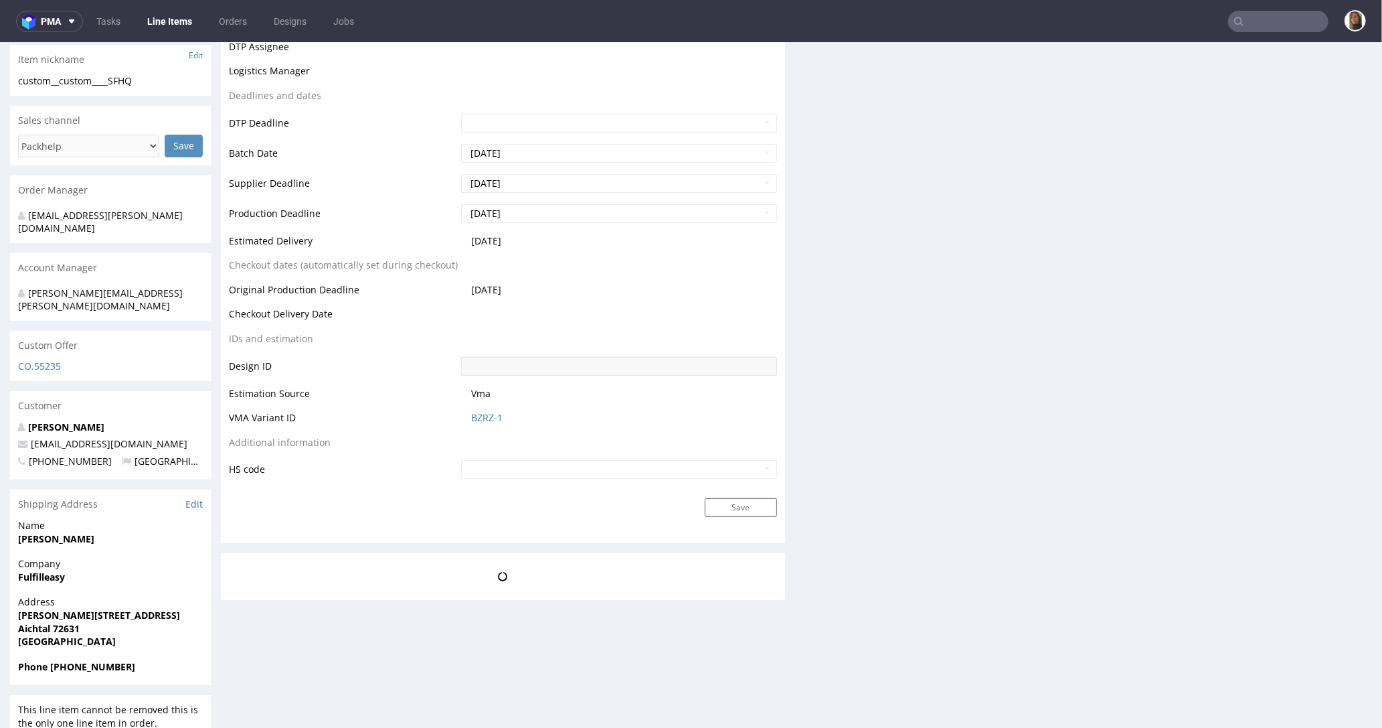
scroll to position [3, 0]
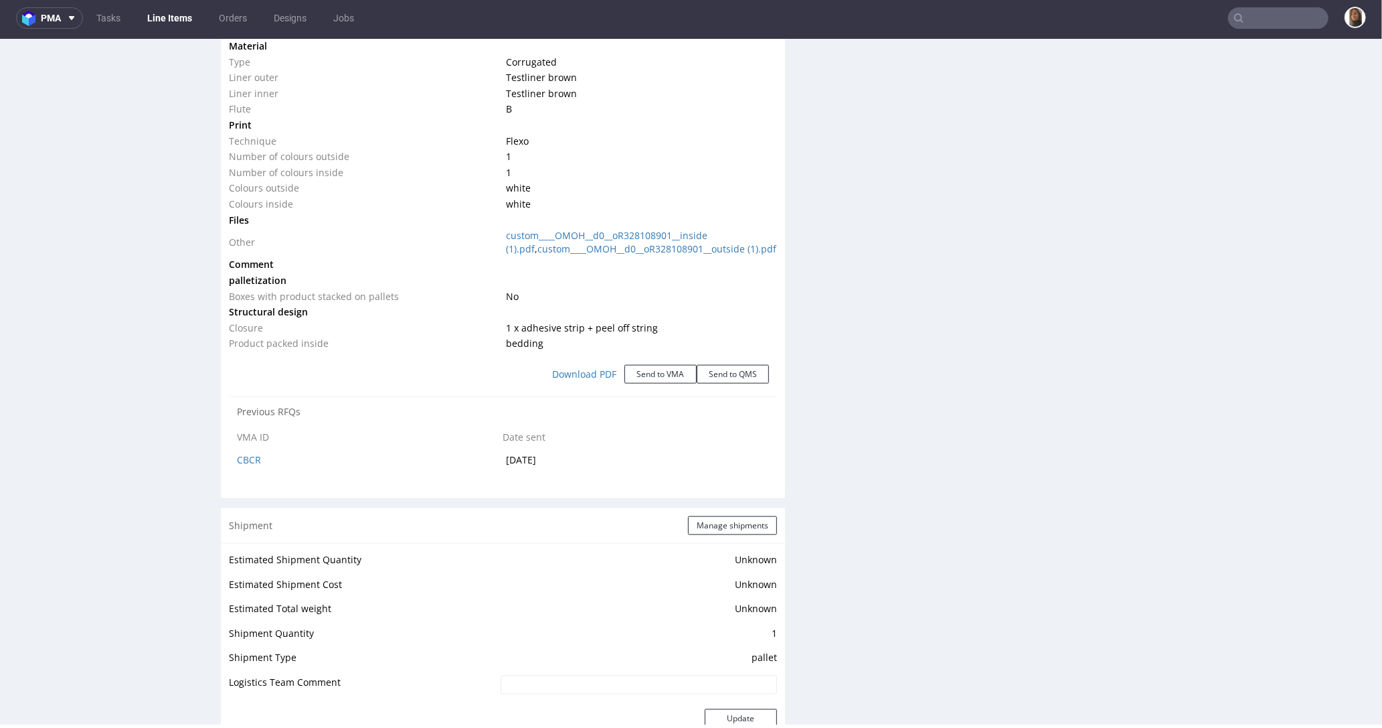
select select "in_progress"
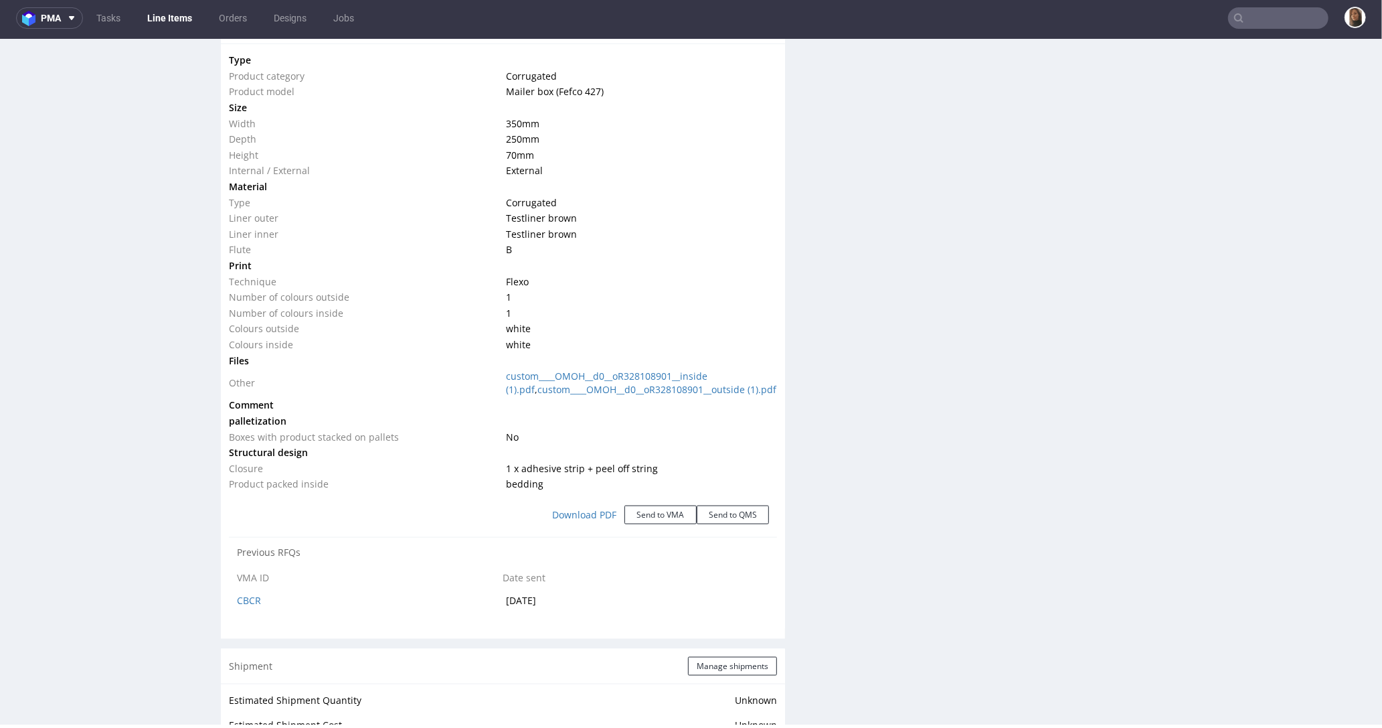
scroll to position [1255, 0]
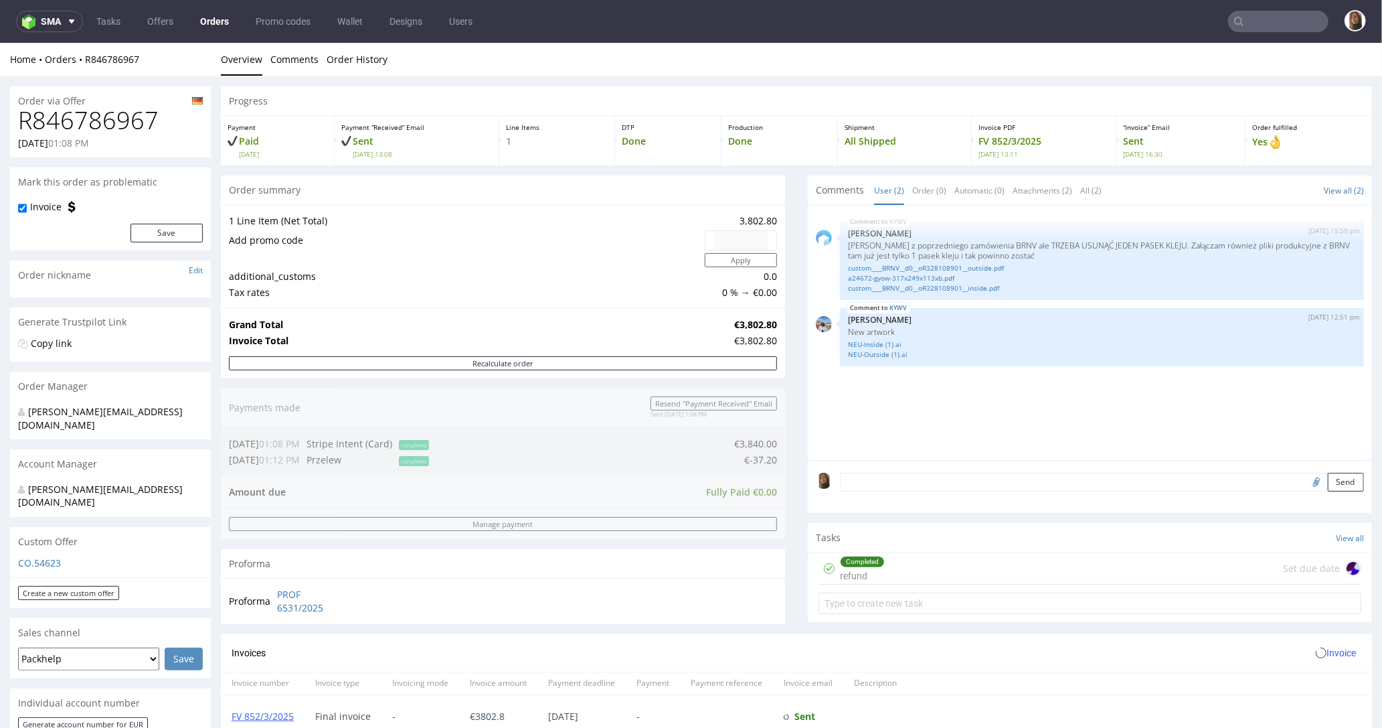
scroll to position [649, 0]
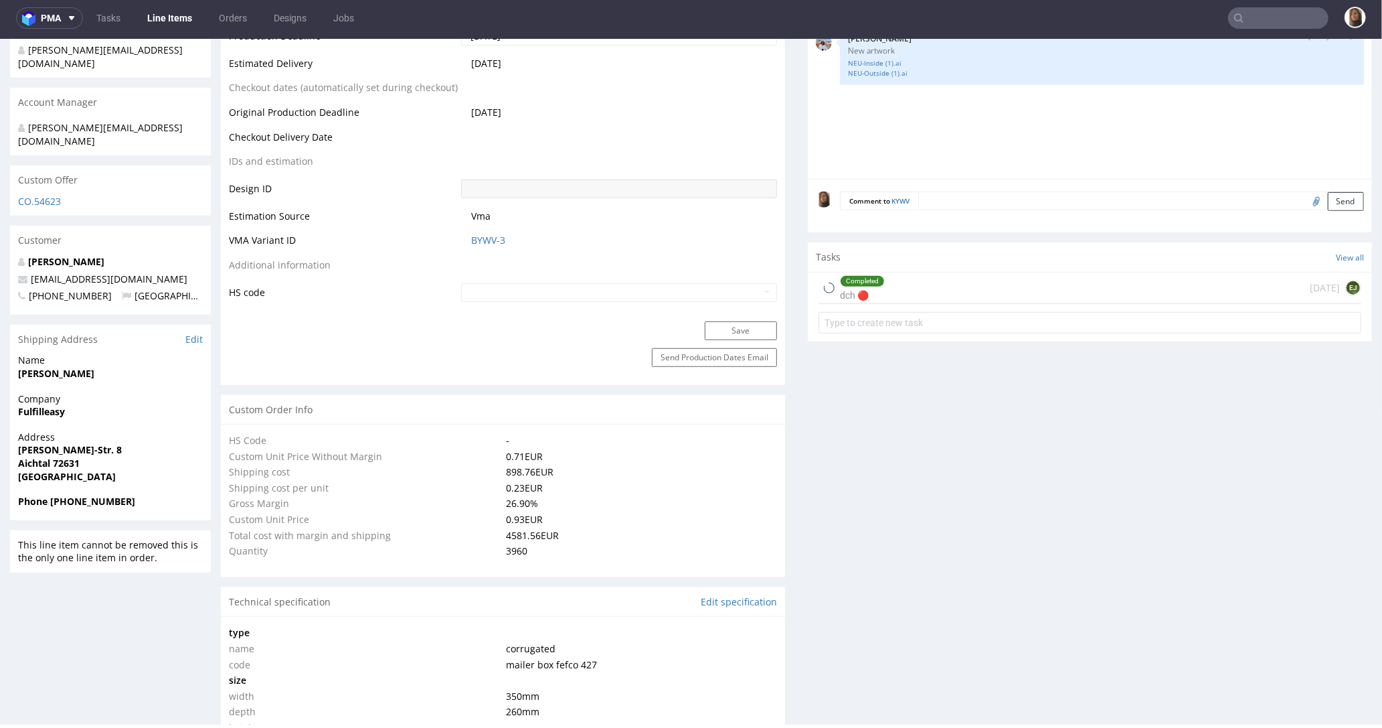
scroll to position [1020, 0]
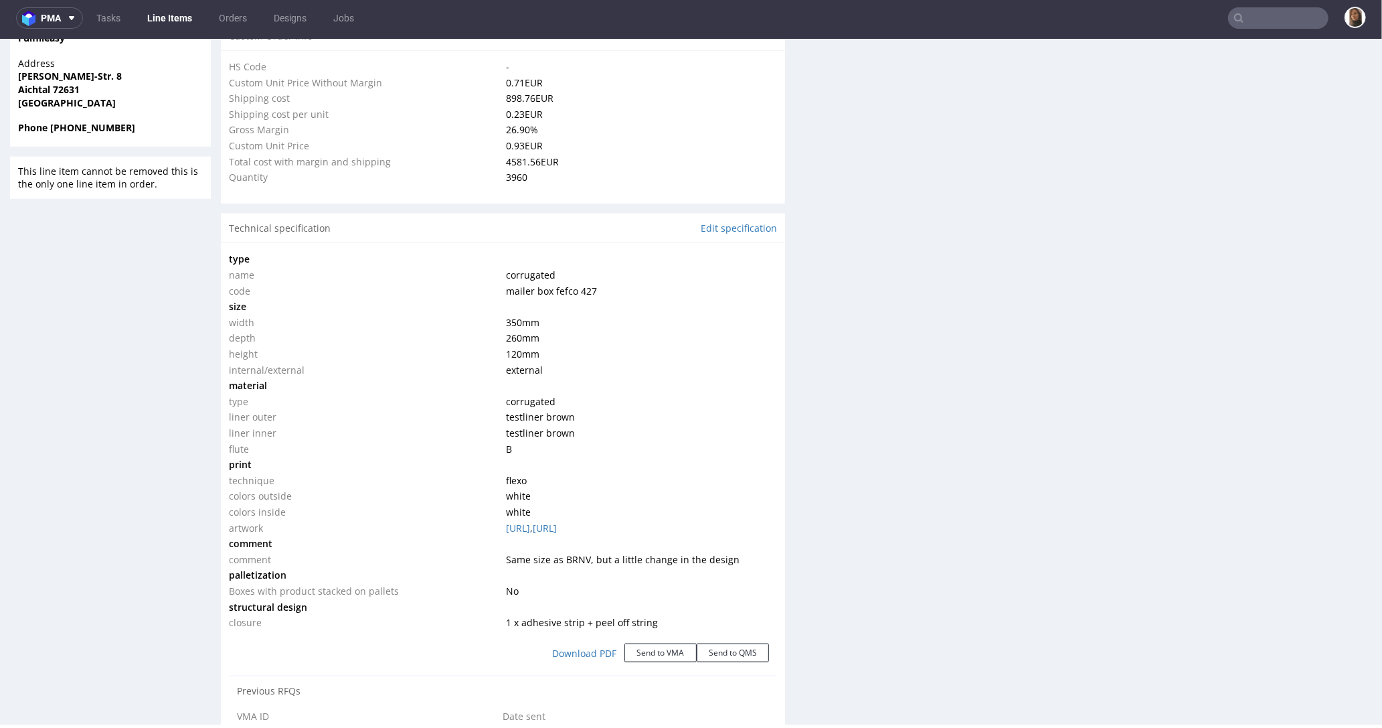
select select "in_progress"
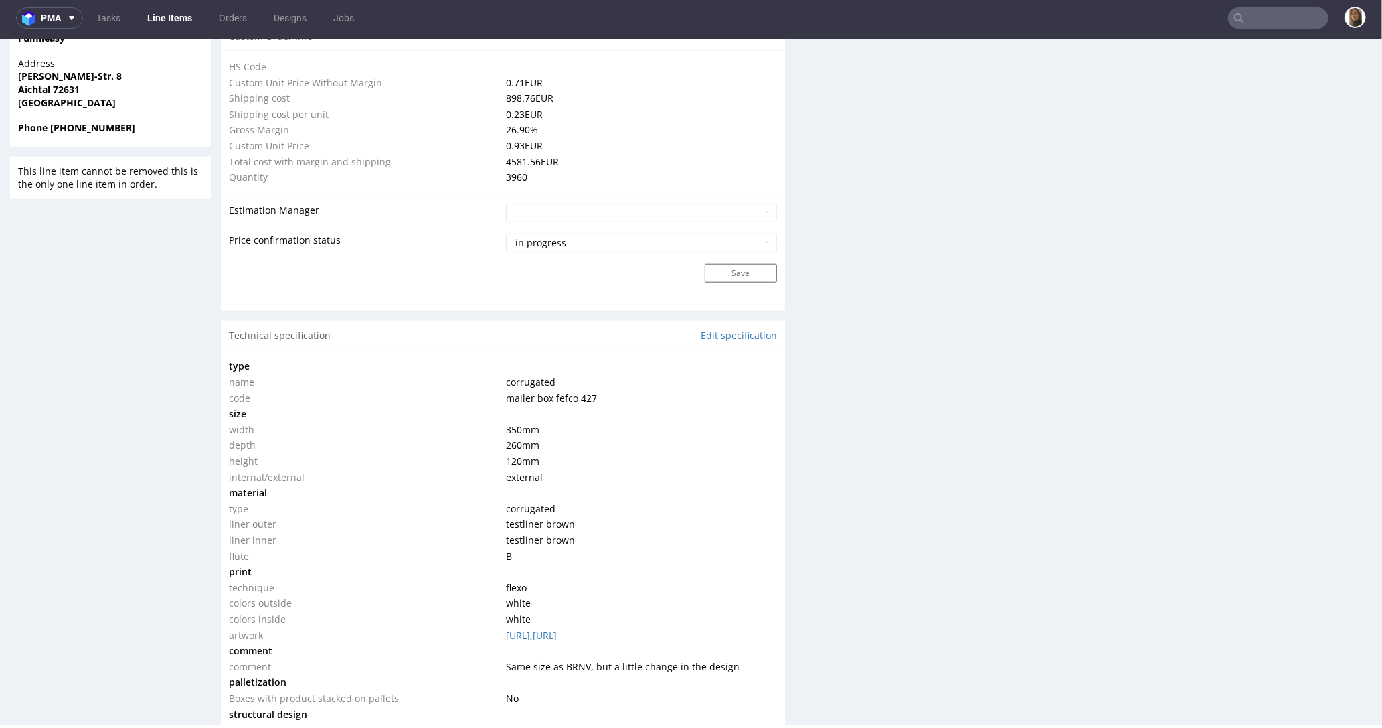
scroll to position [308, 0]
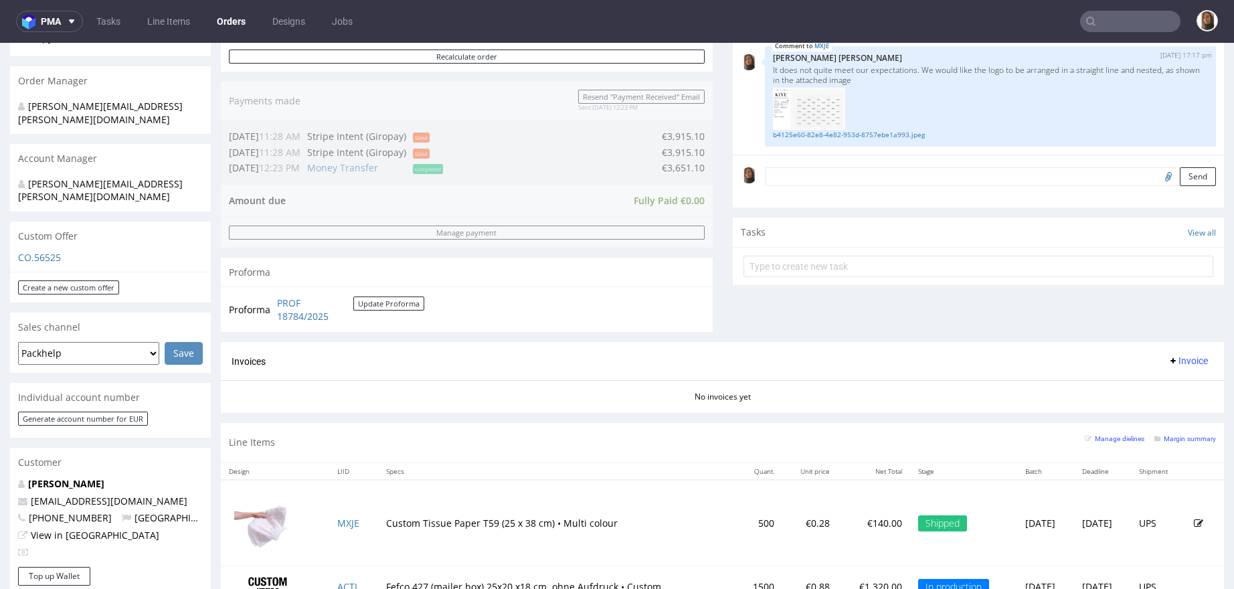
scroll to position [530, 0]
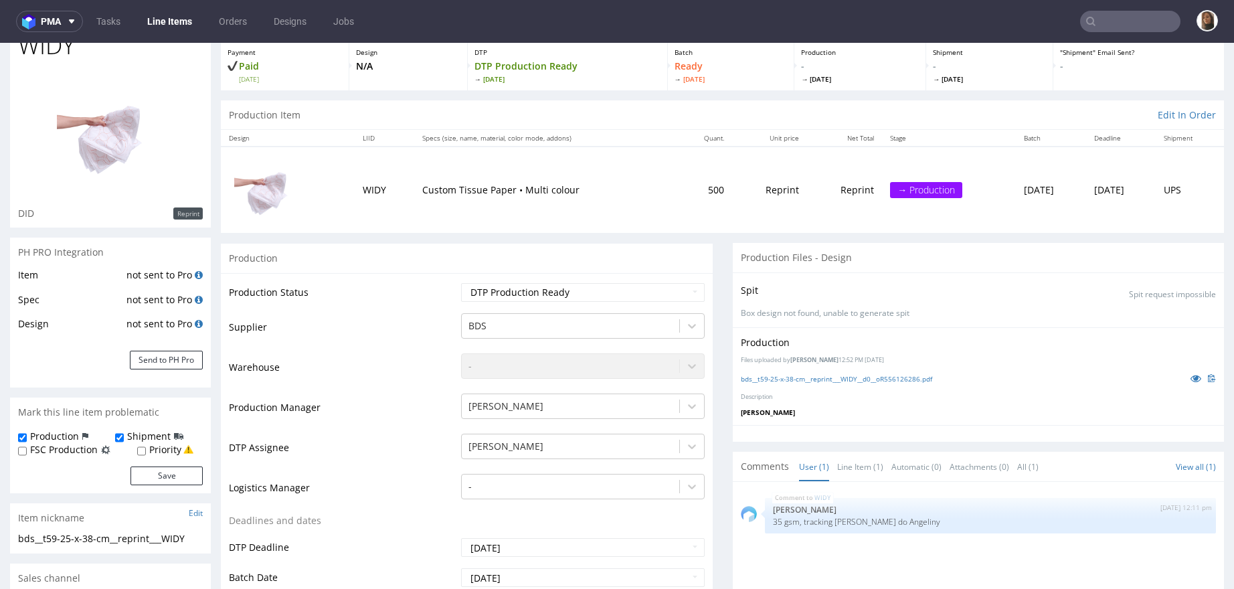
scroll to position [64, 0]
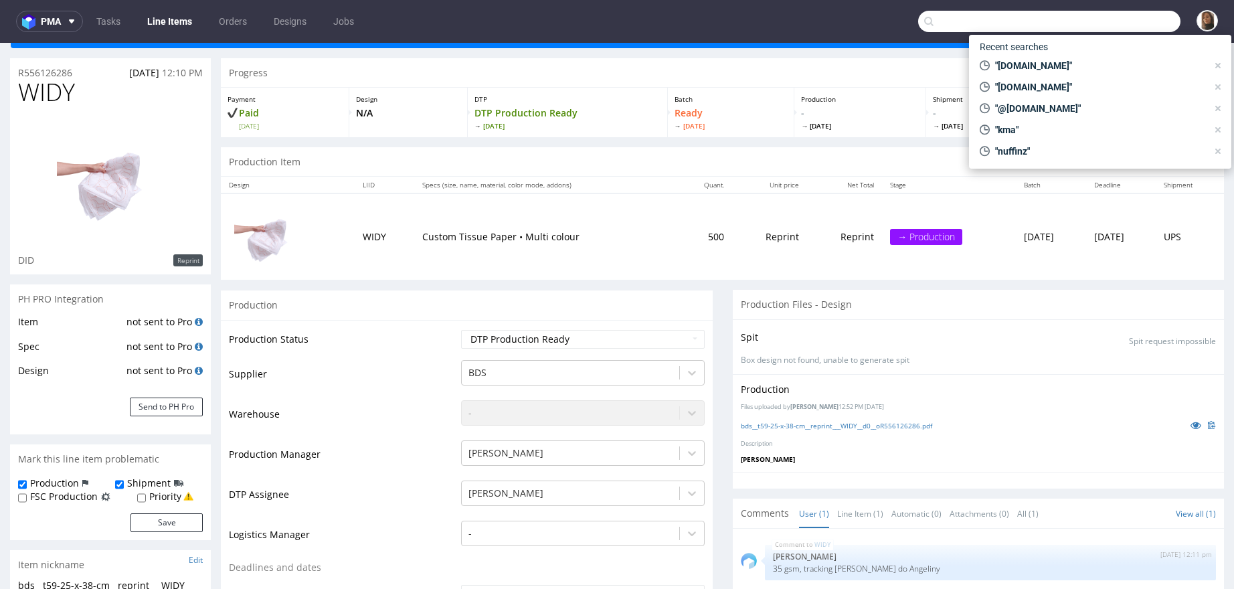
click at [1092, 20] on input "text" at bounding box center [1049, 21] width 262 height 21
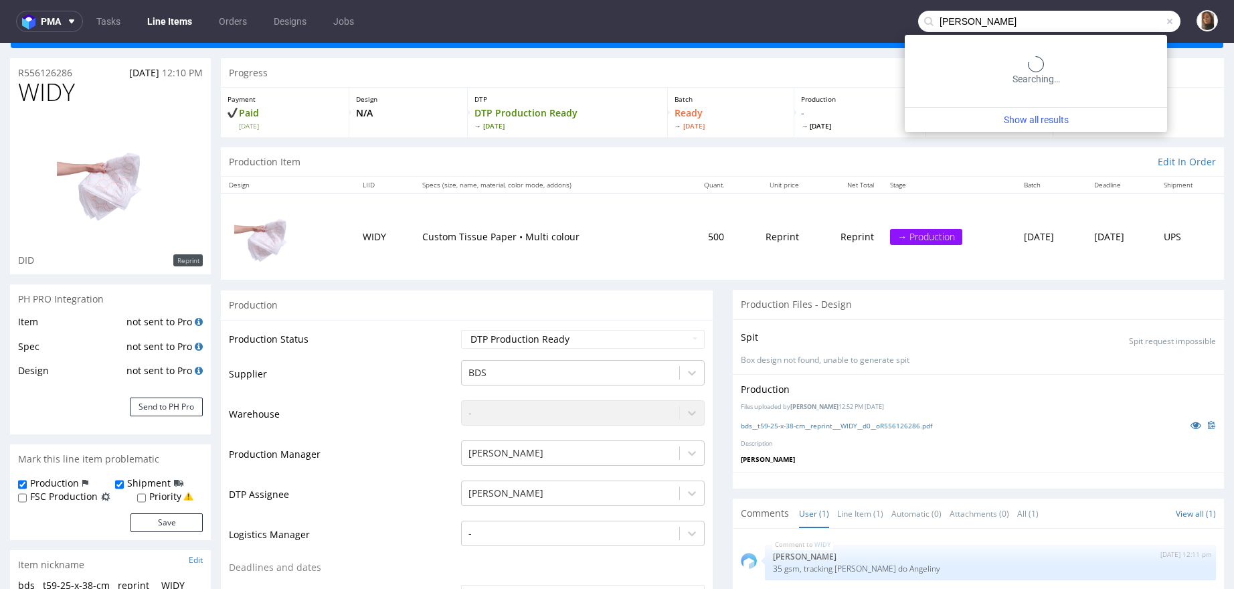
type input "[PERSON_NAME]"
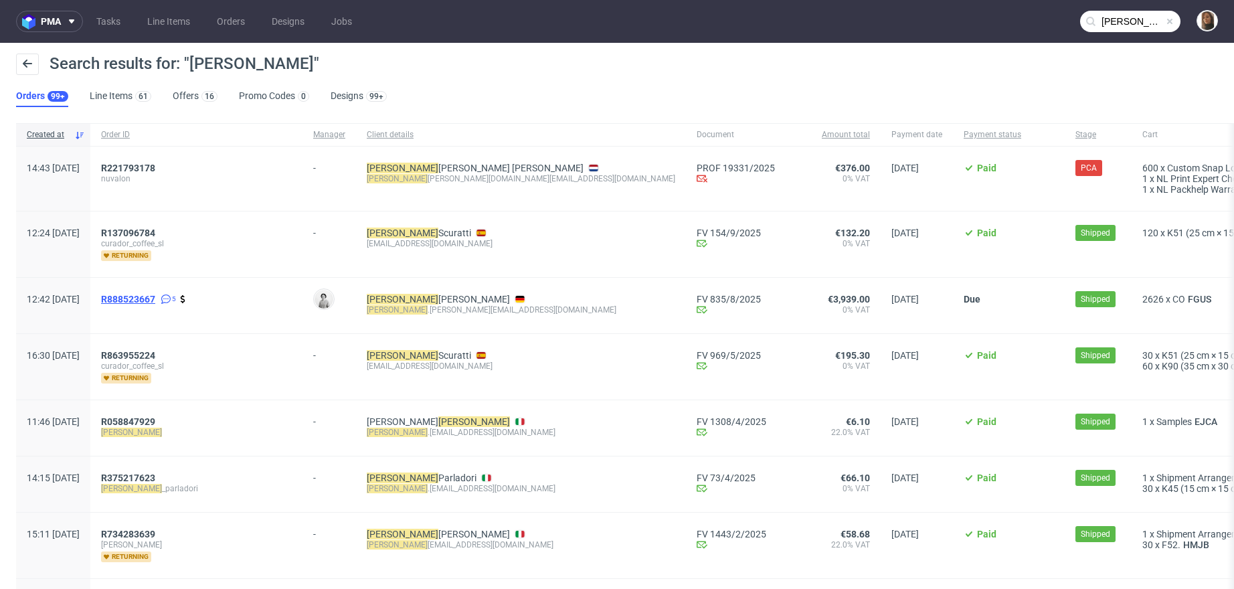
click at [155, 295] on span "R888523667" at bounding box center [128, 299] width 54 height 11
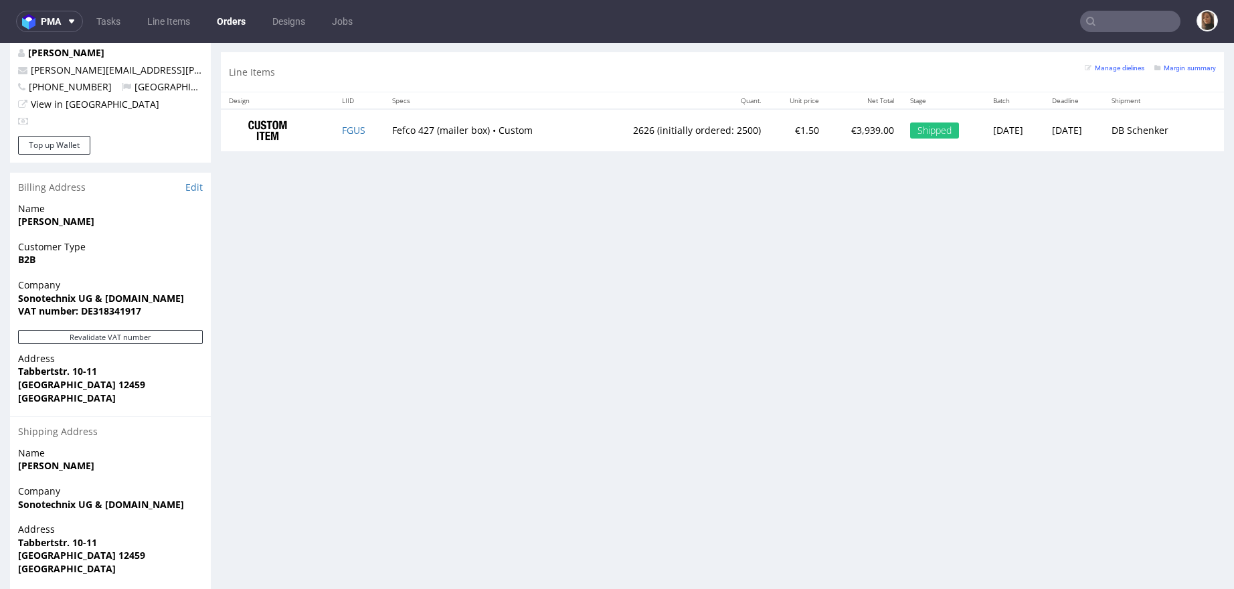
scroll to position [733, 0]
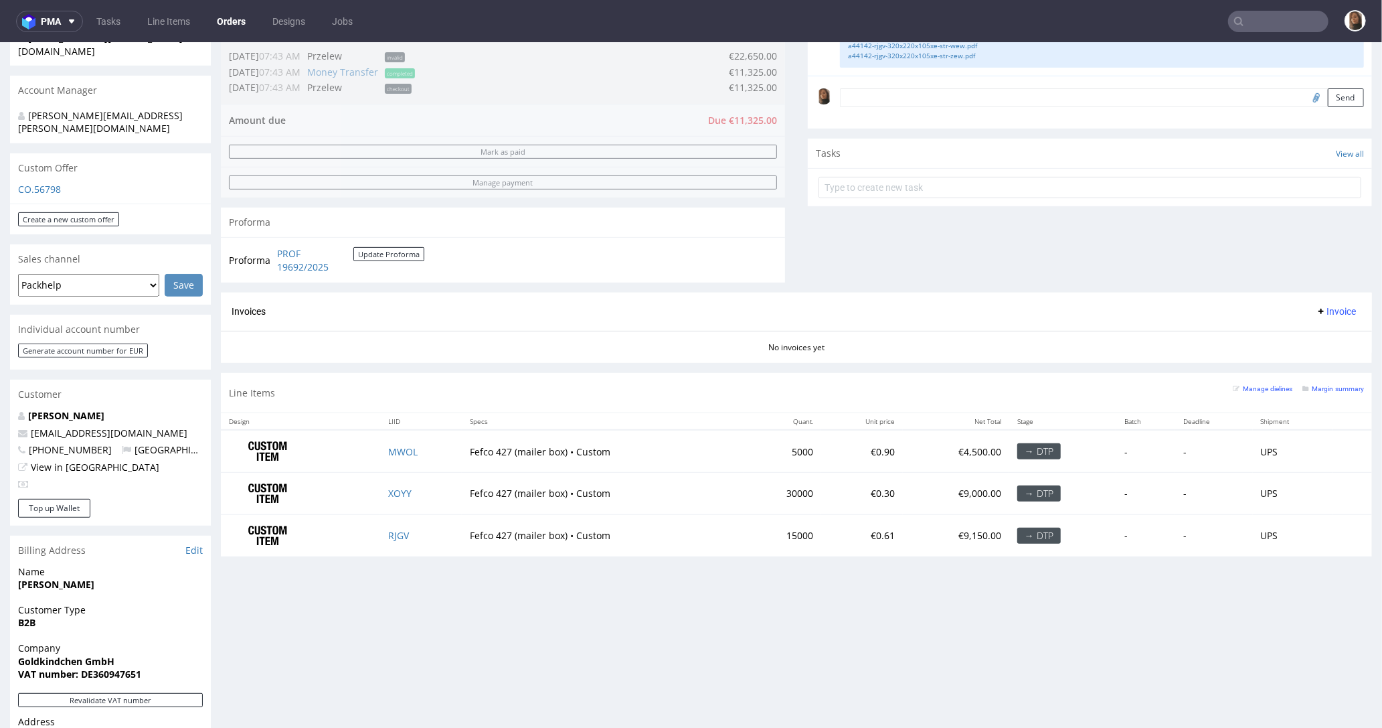
scroll to position [412, 0]
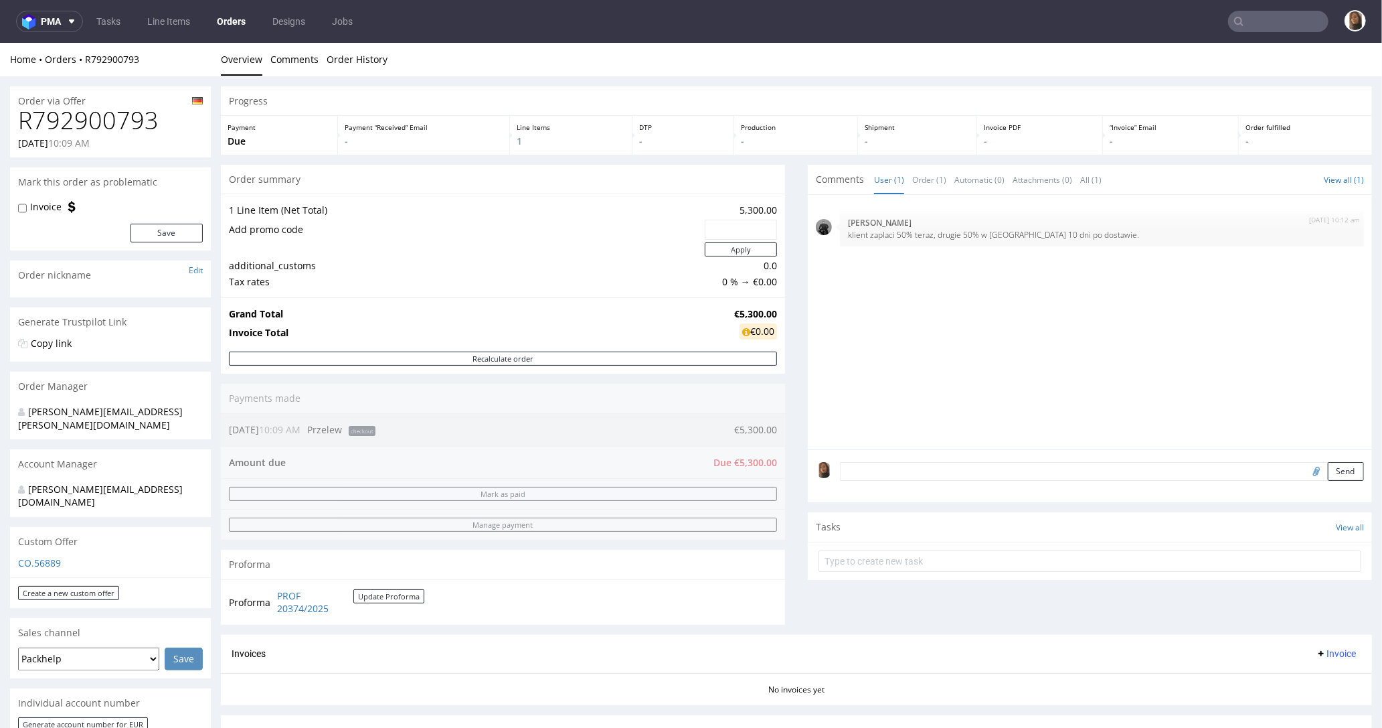
click at [906, 313] on div "[DATE] 10:12 am [PERSON_NAME] klient zaplaci 50% teraz, drugie 50% w ciagu 10 d…" at bounding box center [1094, 325] width 556 height 246
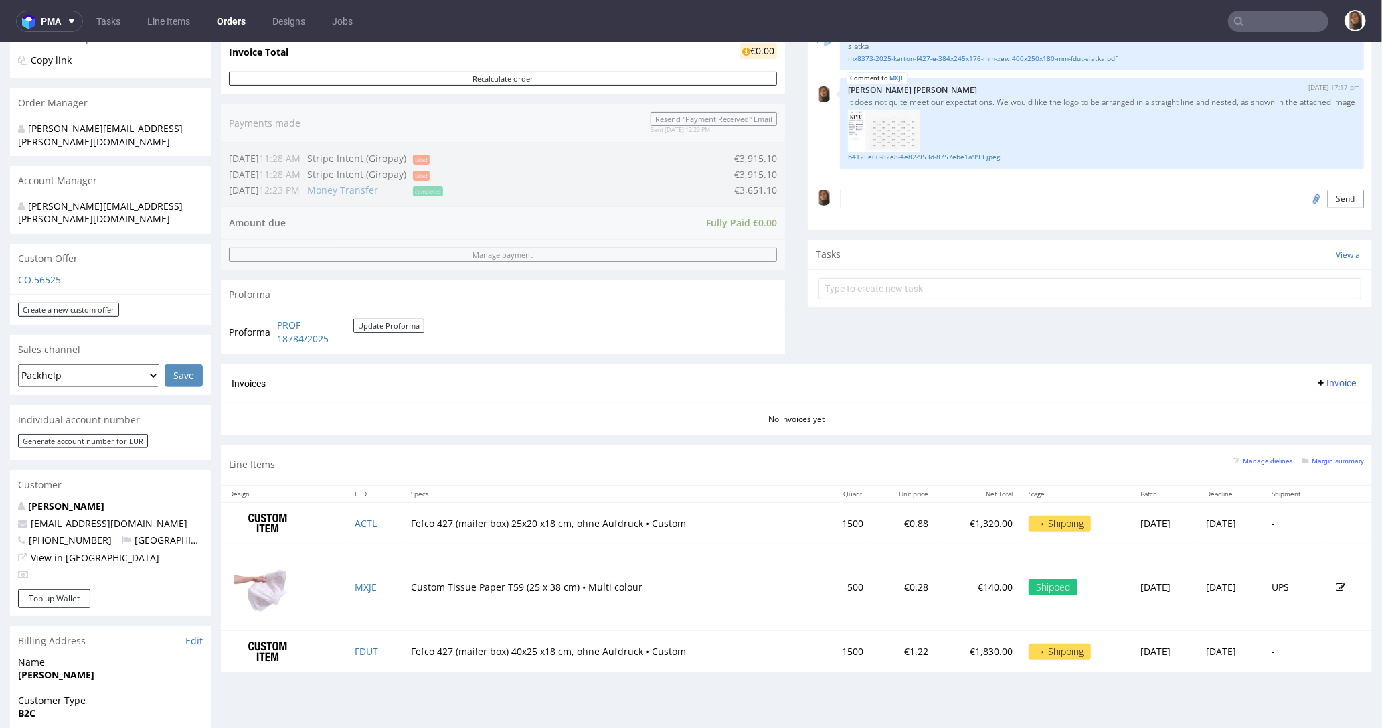
scroll to position [613, 0]
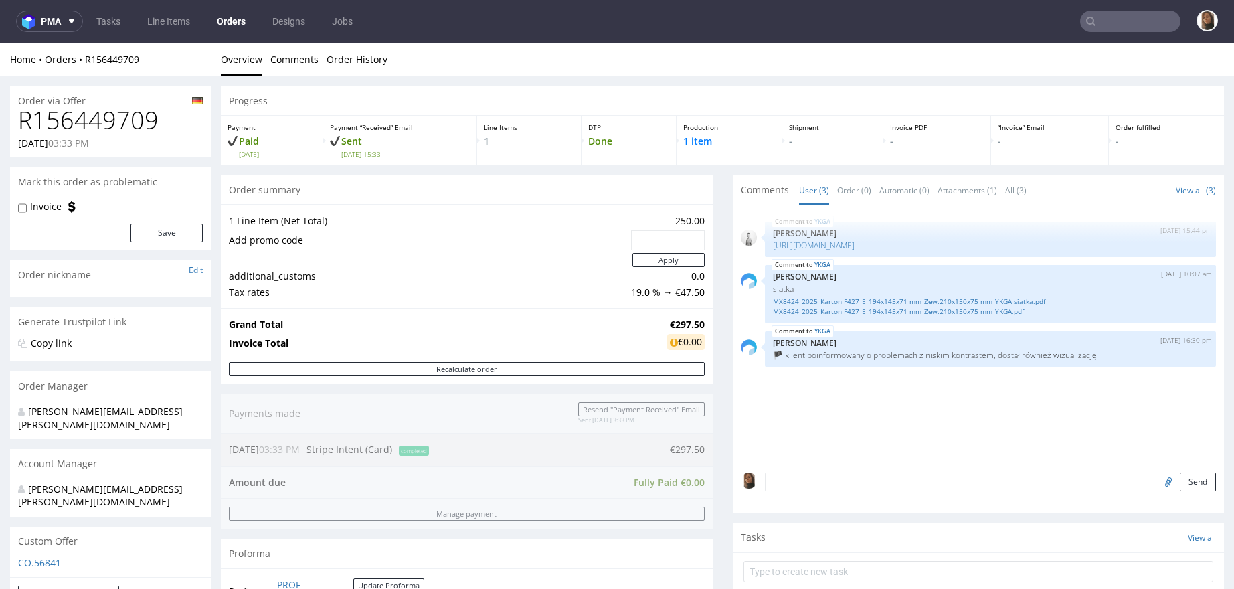
click at [101, 129] on h1 "R156449709" at bounding box center [110, 120] width 185 height 27
copy h1 "R156449709"
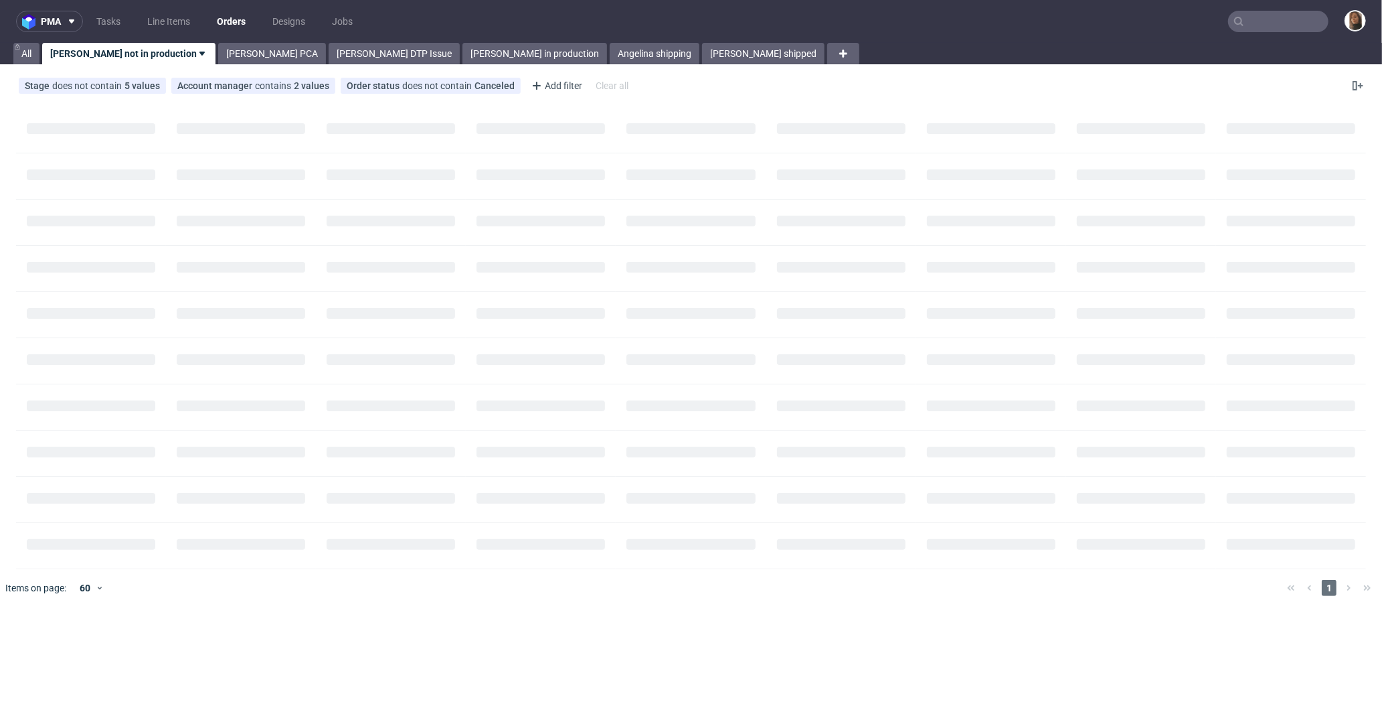
click at [1267, 21] on input "text" at bounding box center [1278, 21] width 100 height 21
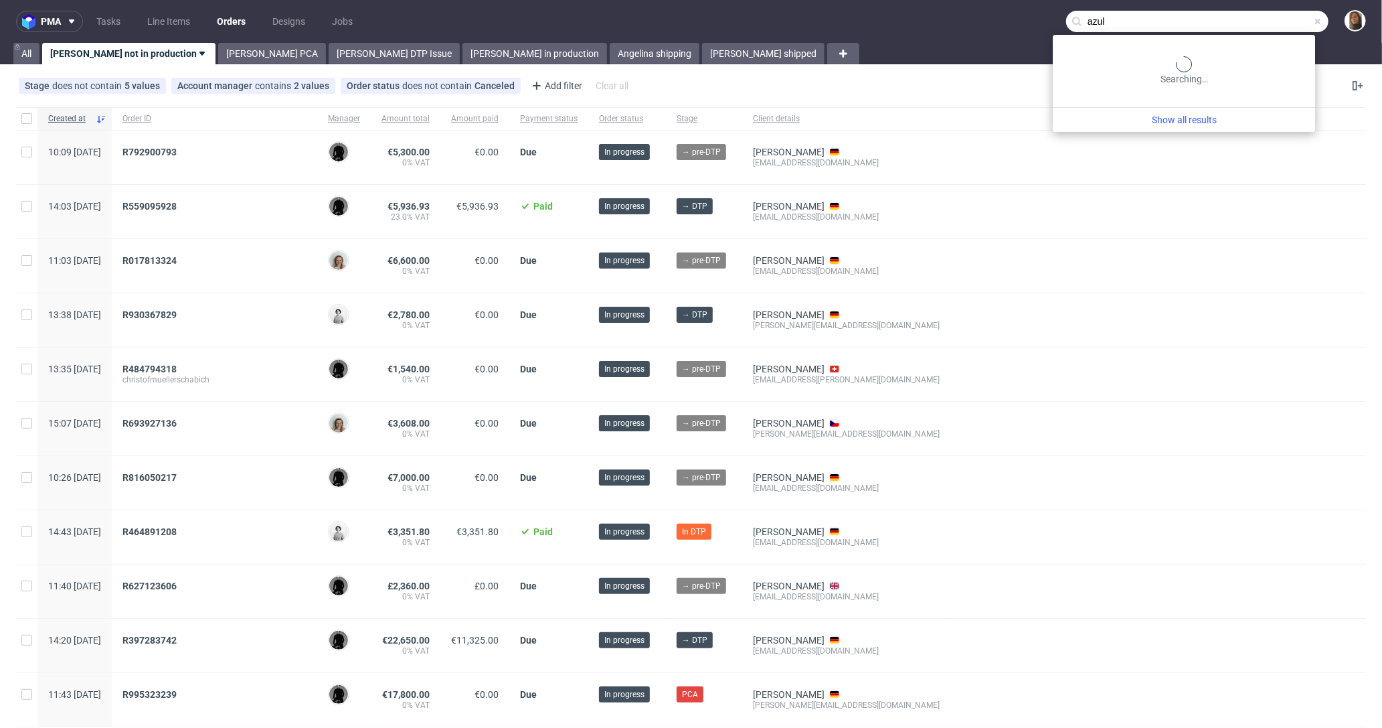
type input "azul"
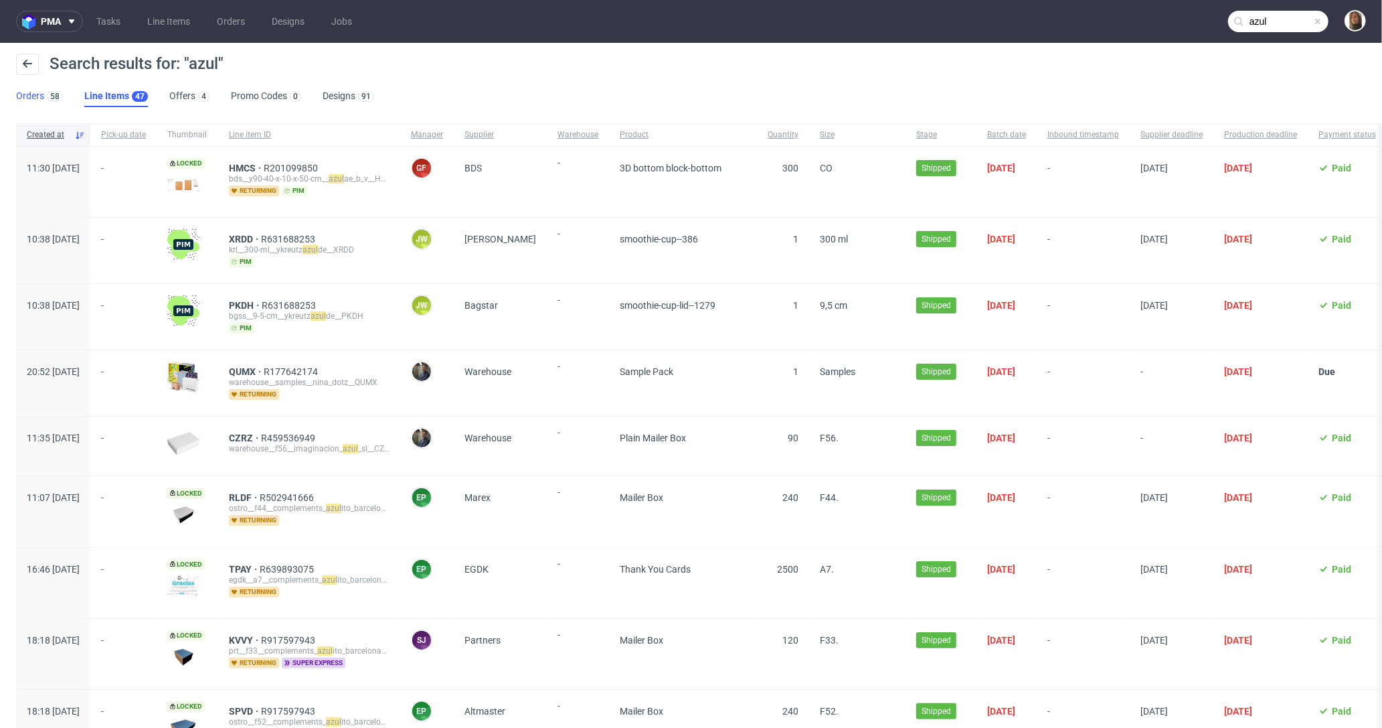
click at [29, 94] on link "Orders 58" at bounding box center [39, 96] width 47 height 21
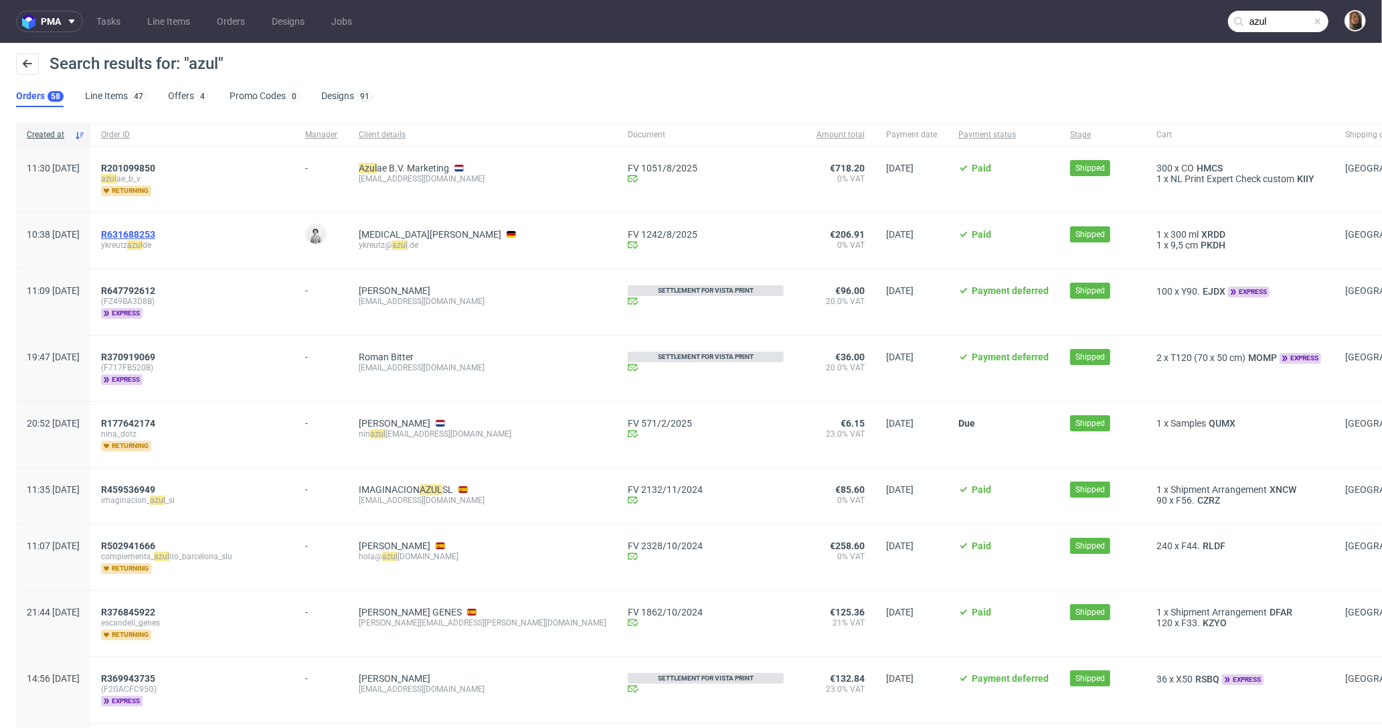
click at [151, 229] on span "R631688253" at bounding box center [128, 234] width 54 height 11
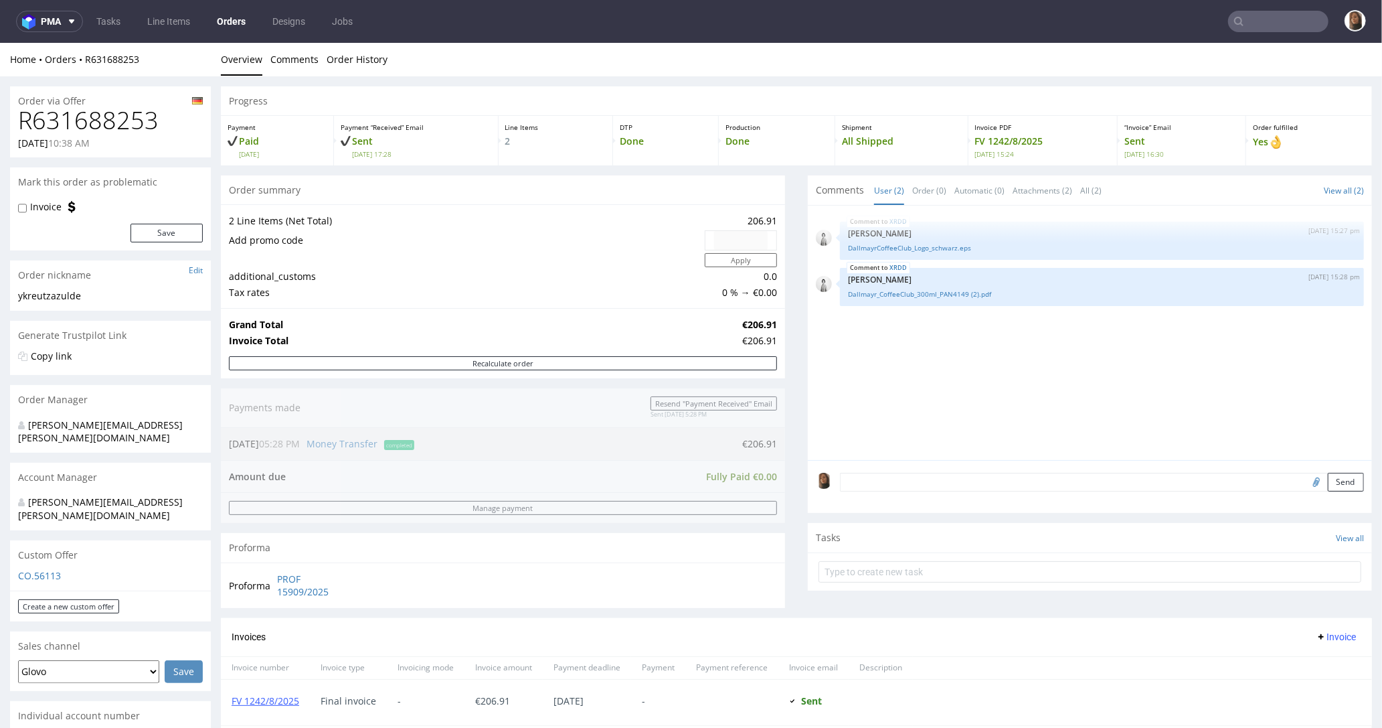
click at [1287, 20] on input "text" at bounding box center [1278, 21] width 100 height 21
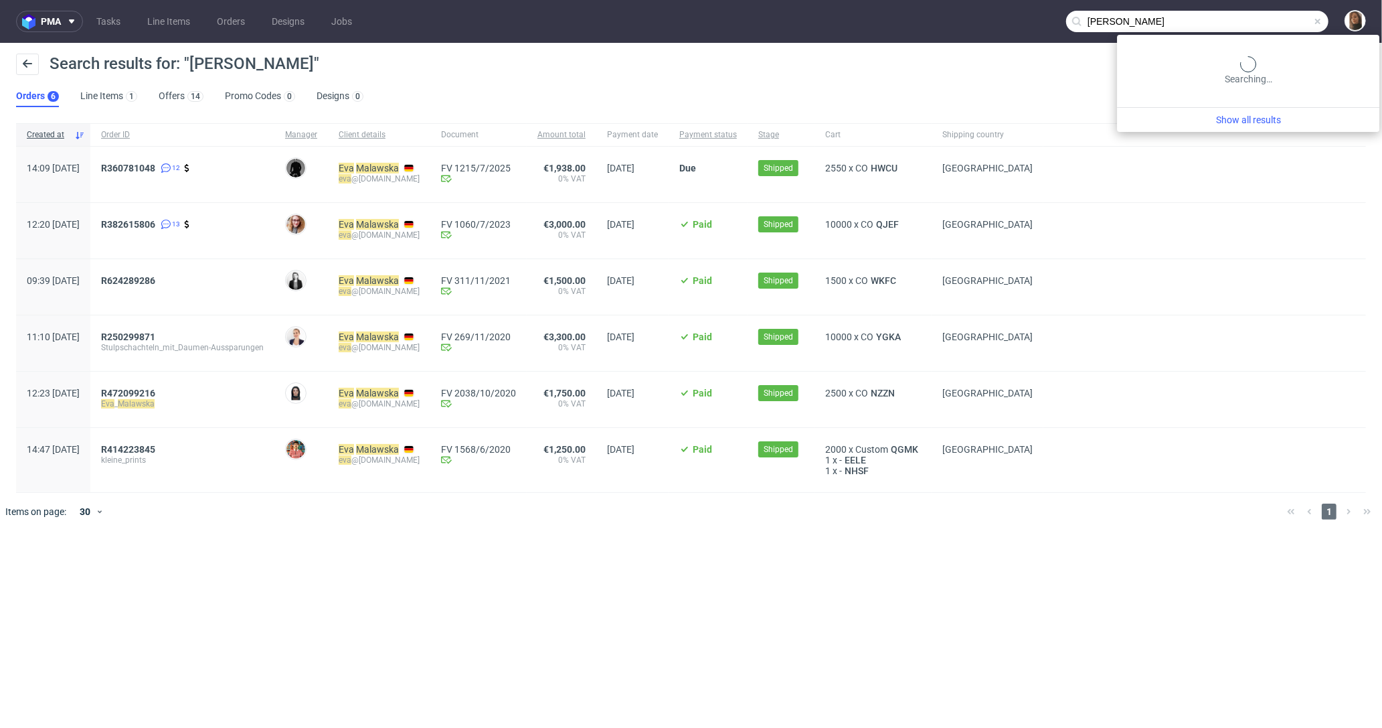
click at [1295, 20] on input "[PERSON_NAME]" at bounding box center [1197, 21] width 262 height 21
type input "azul"
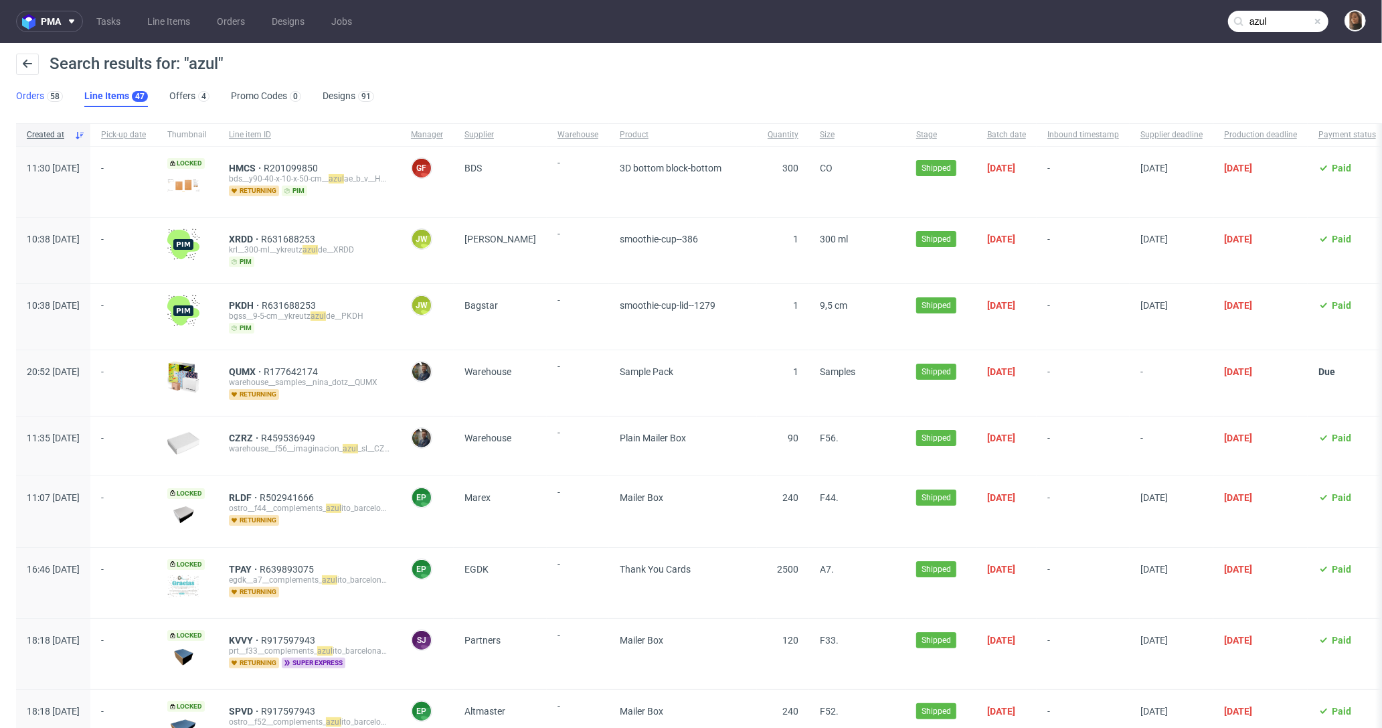
click at [42, 104] on link "Orders 58" at bounding box center [39, 96] width 47 height 21
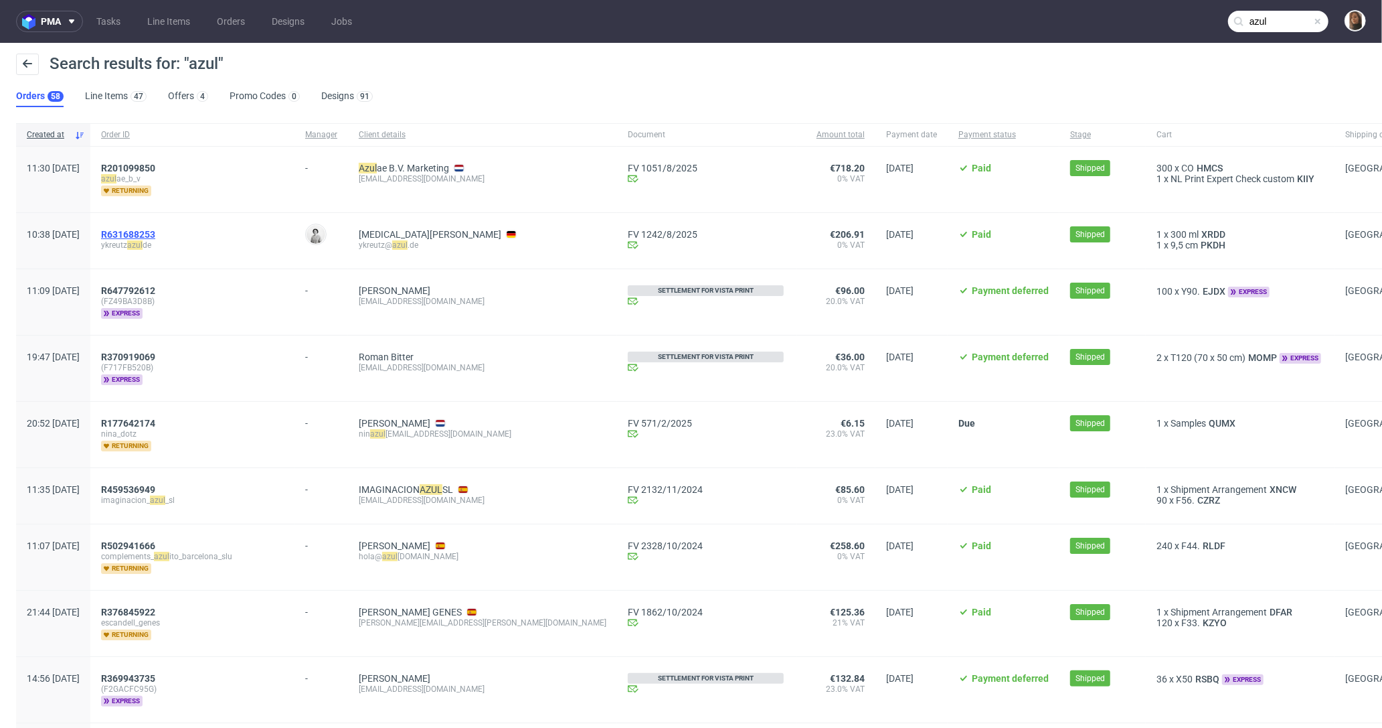
click at [155, 232] on span "R631688253" at bounding box center [128, 234] width 54 height 11
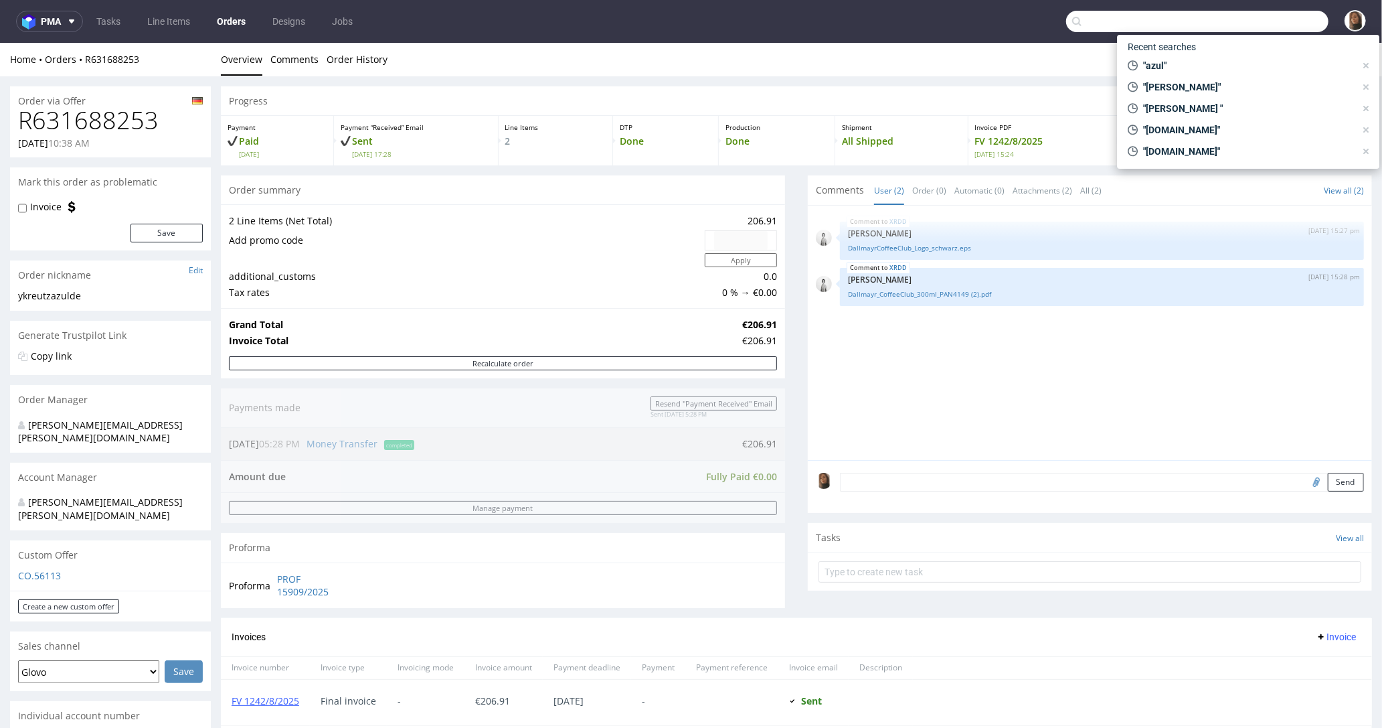
click at [1271, 25] on input "text" at bounding box center [1197, 21] width 262 height 21
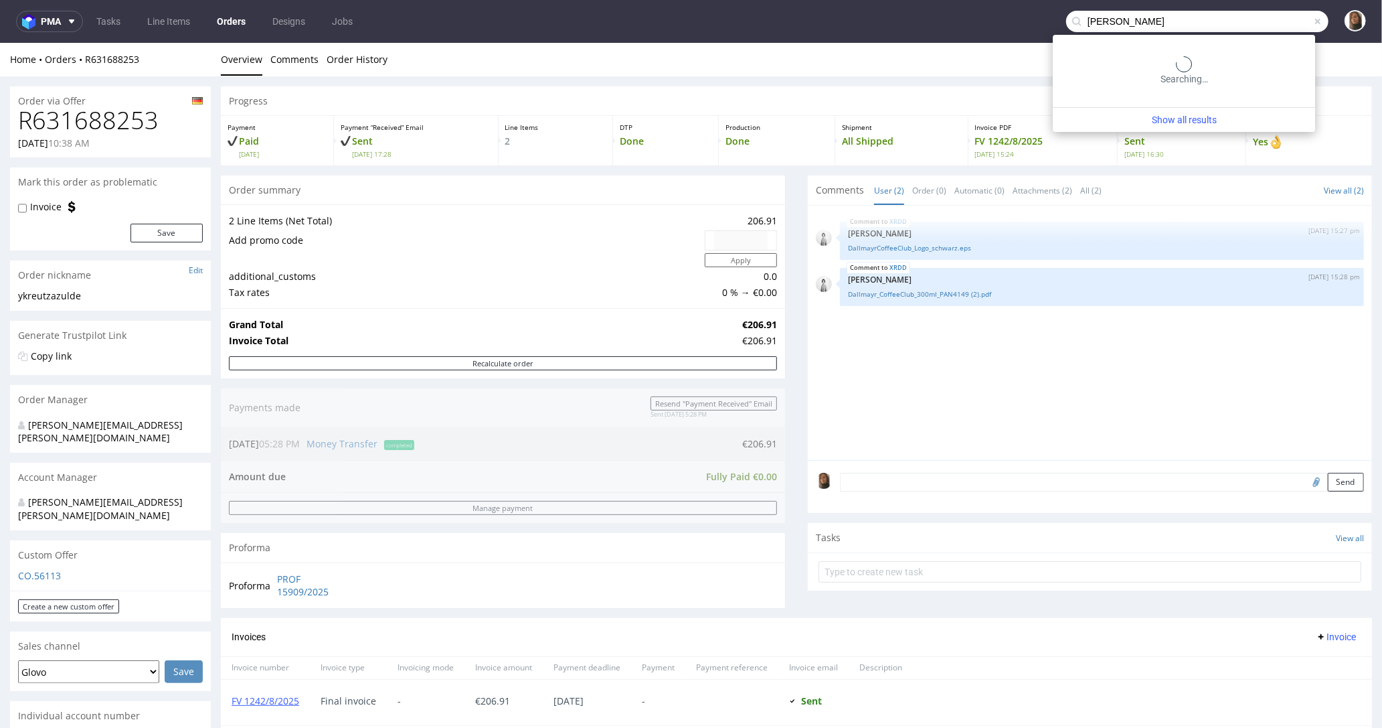
type input "leo kiep"
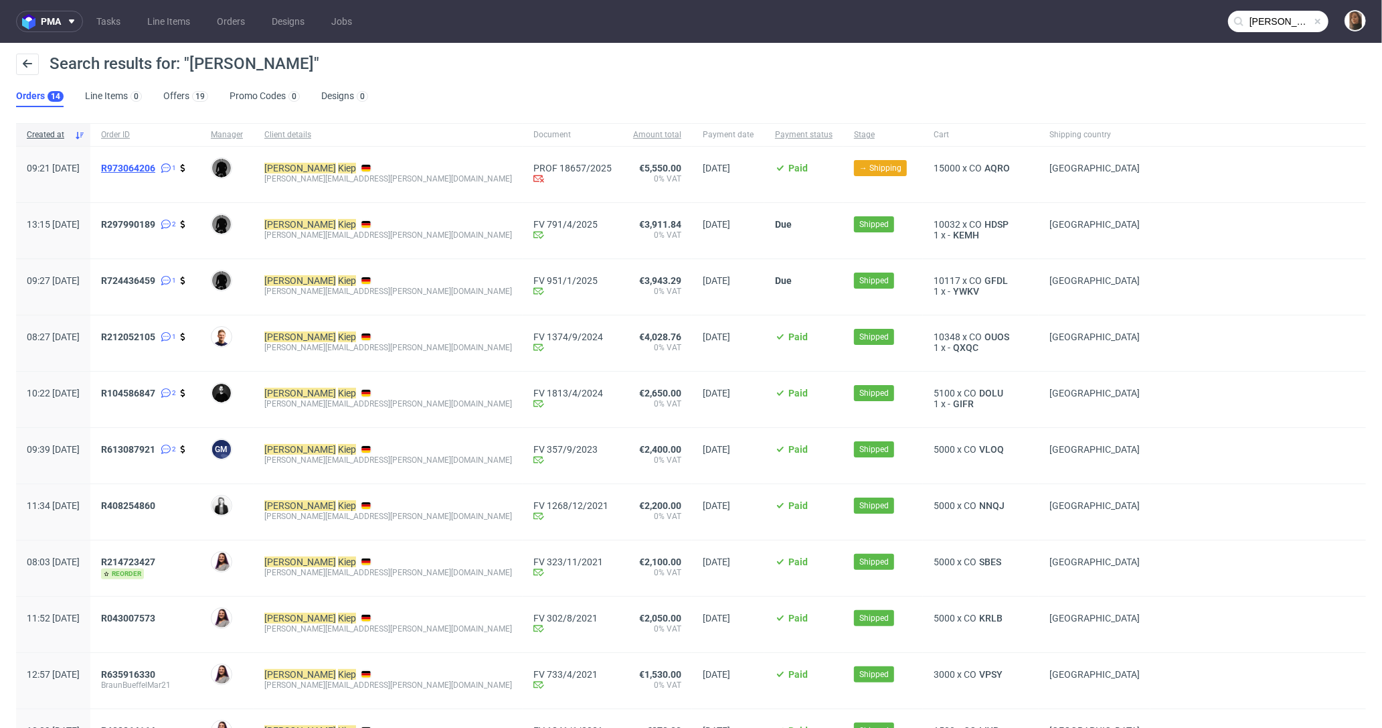
click at [155, 167] on span "R973064206" at bounding box center [128, 168] width 54 height 11
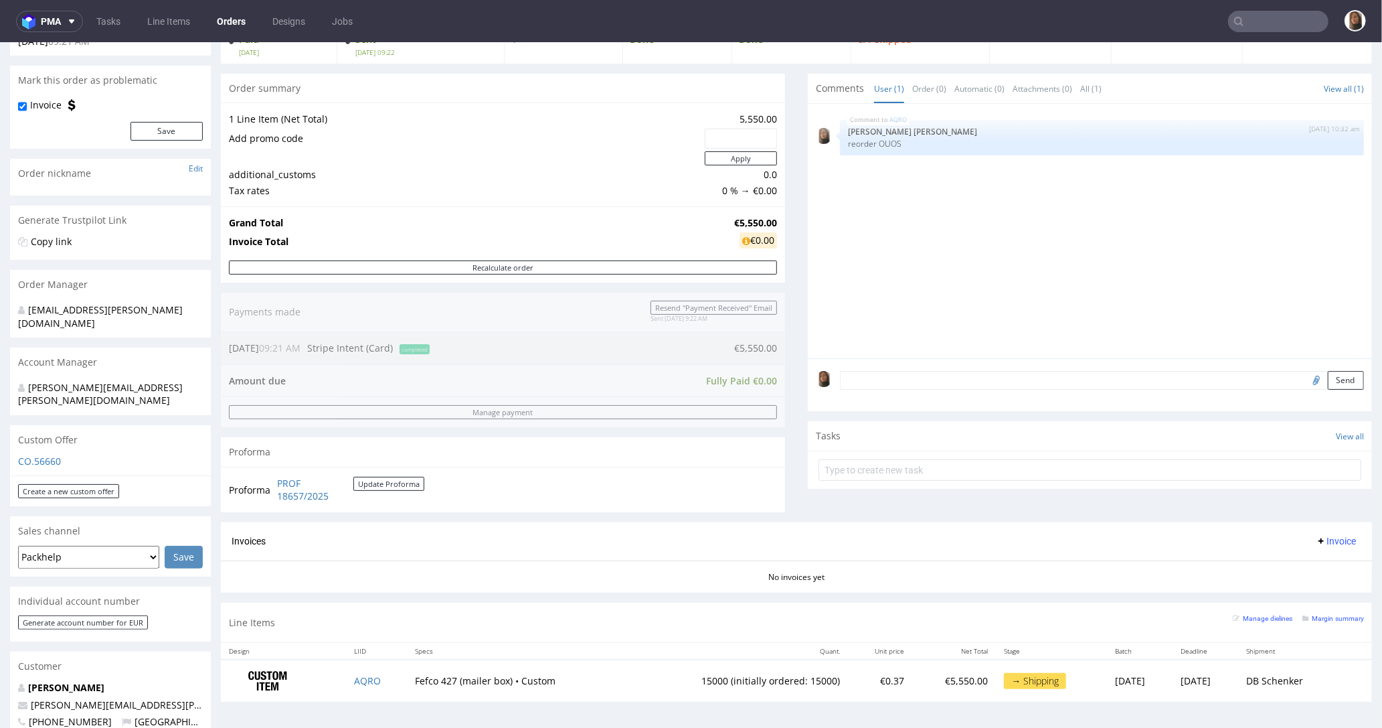
scroll to position [362, 0]
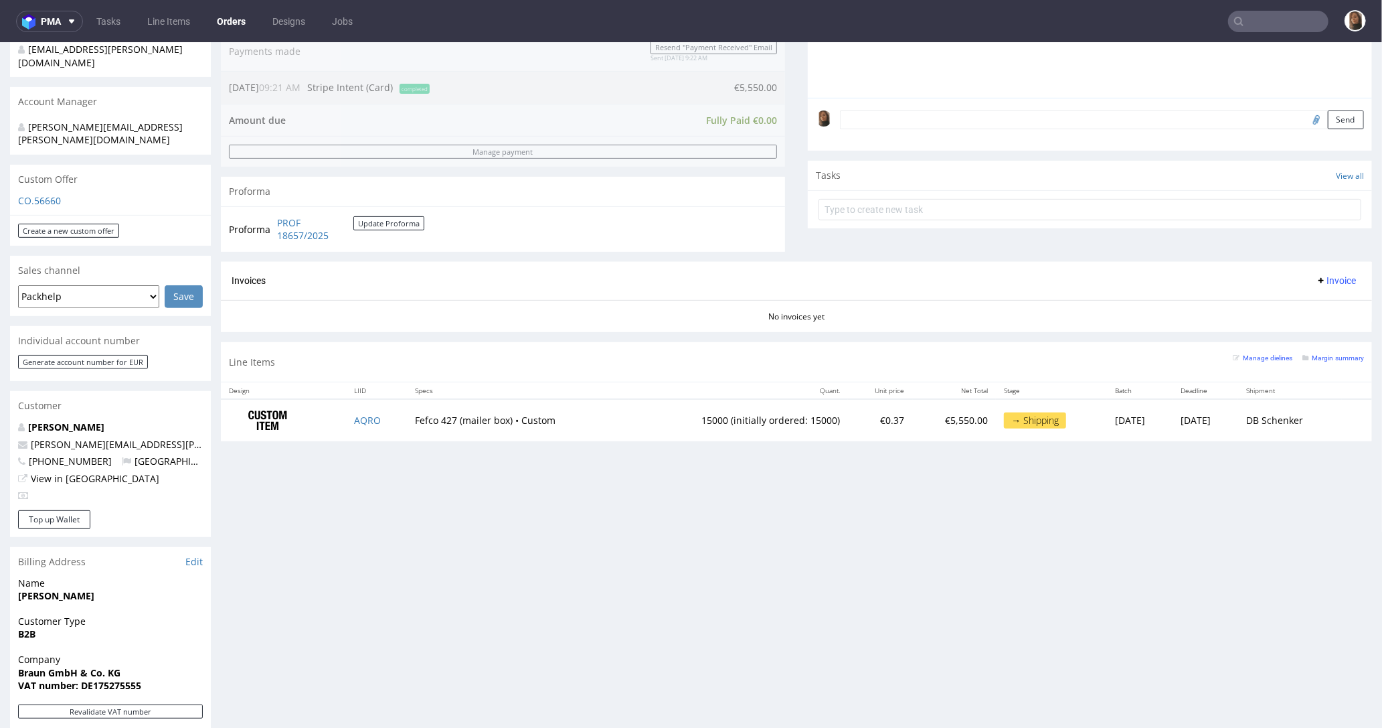
click at [191, 437] on p "a.falkenstein@braun-bueffel.de" at bounding box center [110, 443] width 185 height 13
drag, startPoint x: 166, startPoint y: 414, endPoint x: 86, endPoint y: 413, distance: 79.7
click at [86, 437] on p "a.falkenstein@braun-bueffel.de" at bounding box center [110, 443] width 185 height 13
copy link "@braun-bueffel.de"
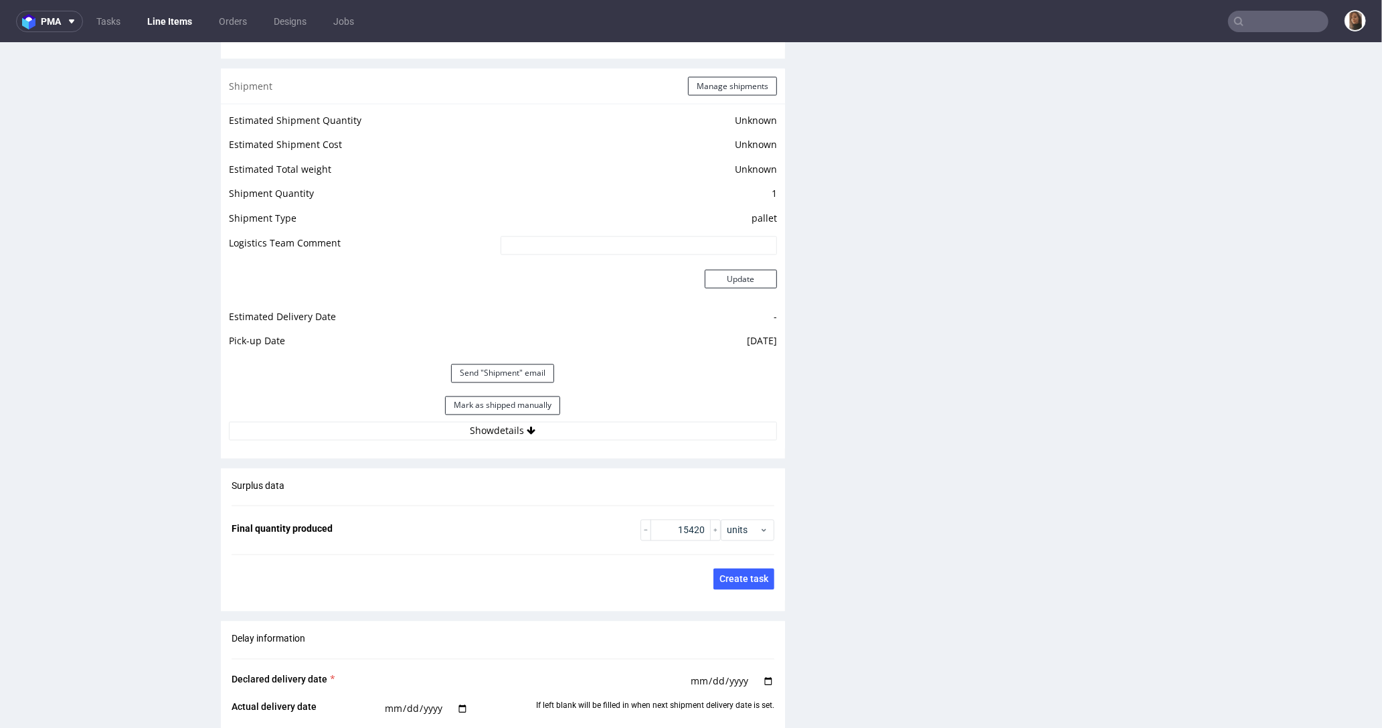
scroll to position [2102, 0]
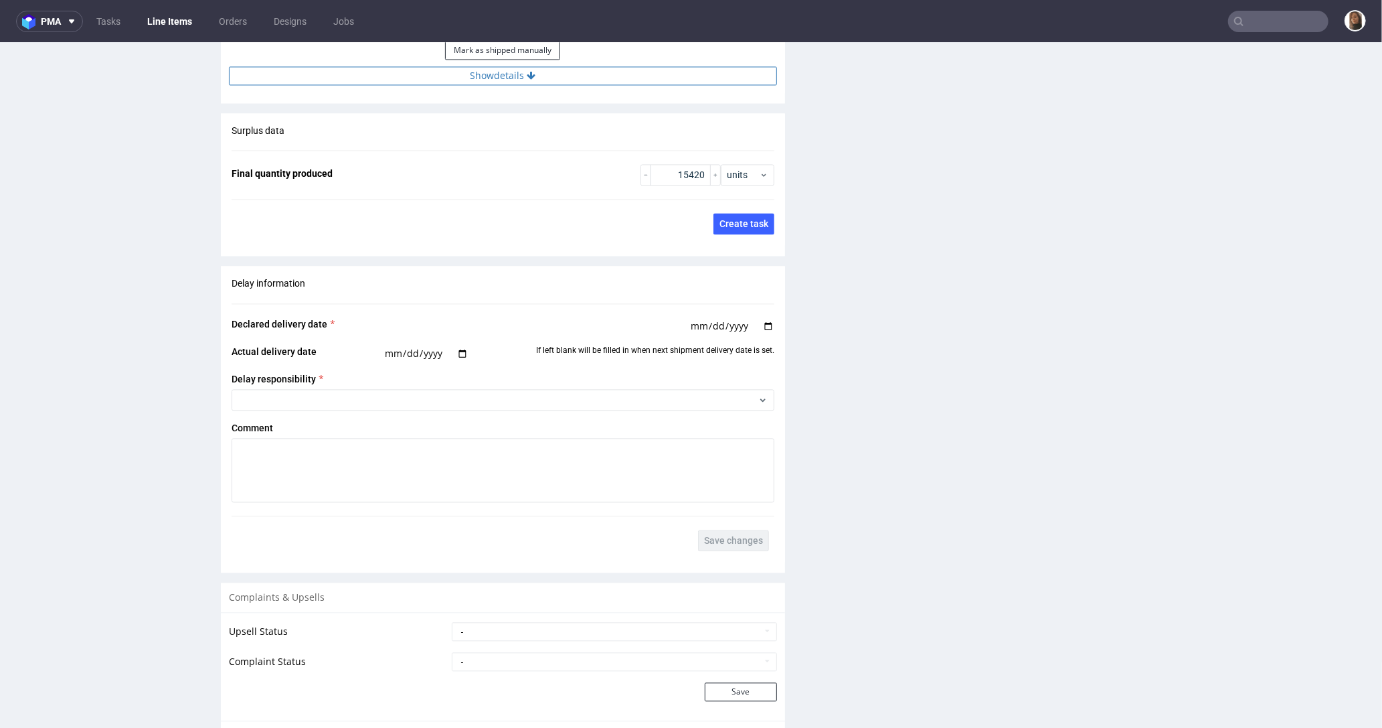
click at [477, 76] on button "Show details" at bounding box center [503, 75] width 548 height 19
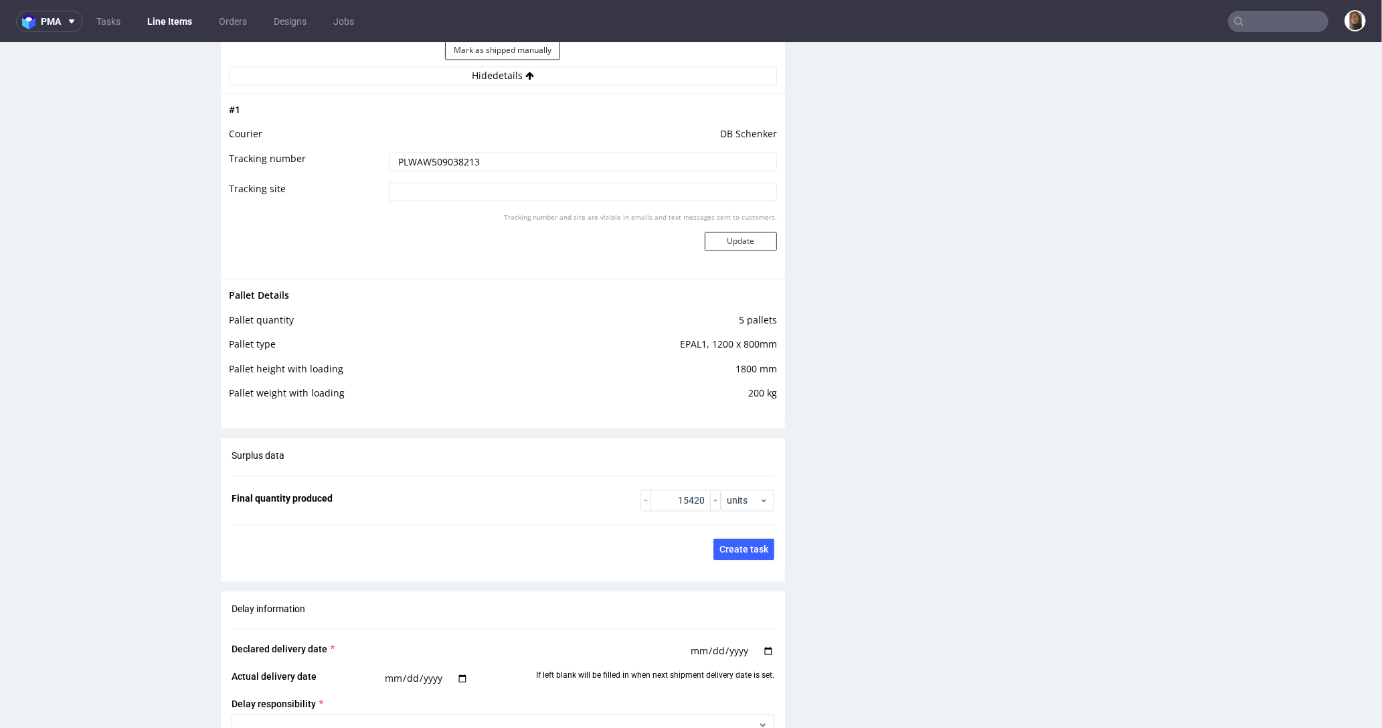
drag, startPoint x: 477, startPoint y: 159, endPoint x: 334, endPoint y: 159, distance: 143.3
click at [333, 159] on tr "Tracking number PLWAW509038213" at bounding box center [503, 166] width 548 height 30
click at [1255, 21] on input "text" at bounding box center [1278, 21] width 100 height 21
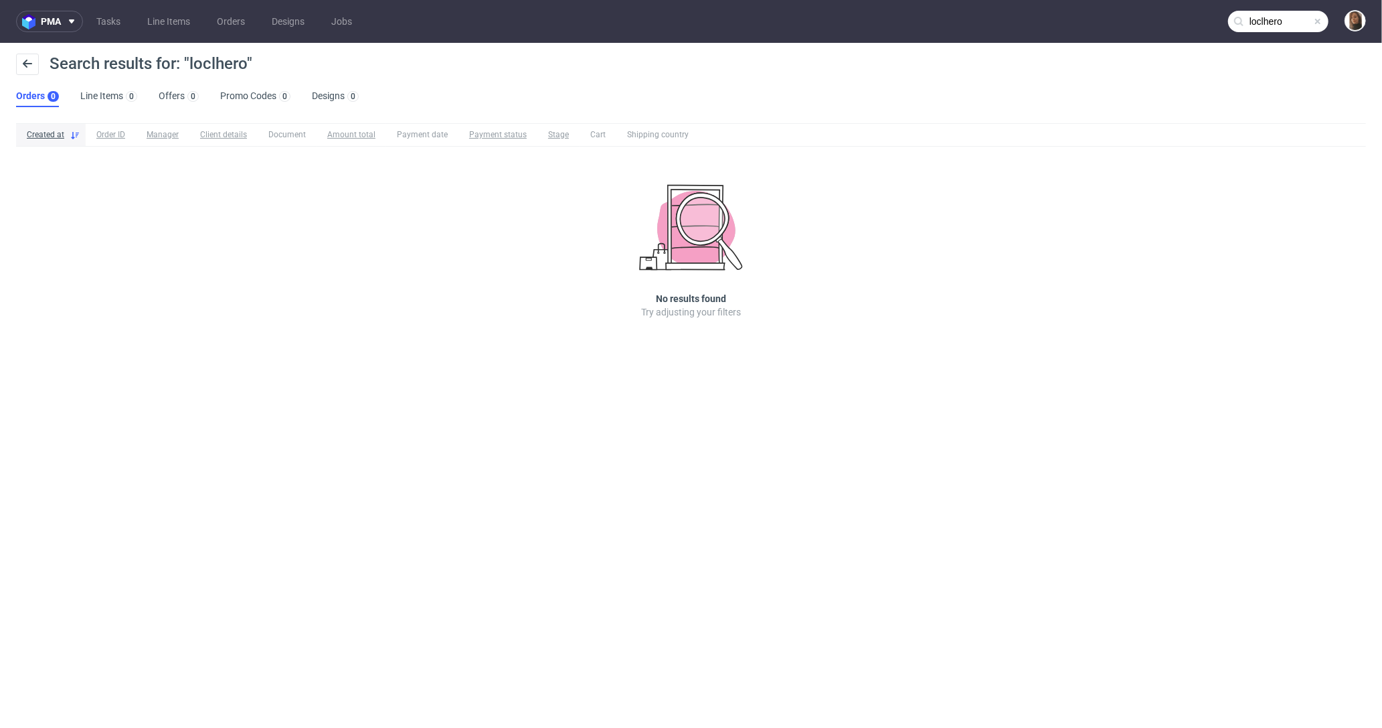
click at [1264, 21] on input "loclhero" at bounding box center [1278, 21] width 100 height 21
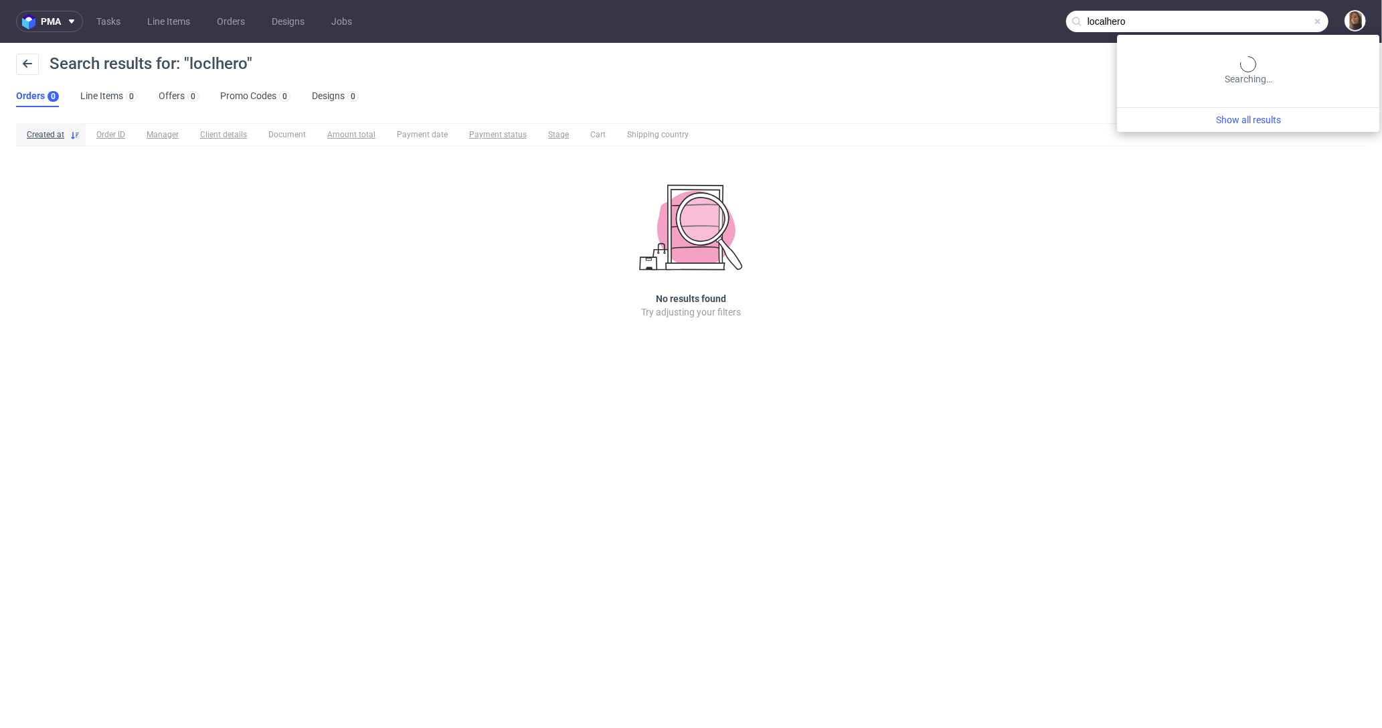
type input "localhero"
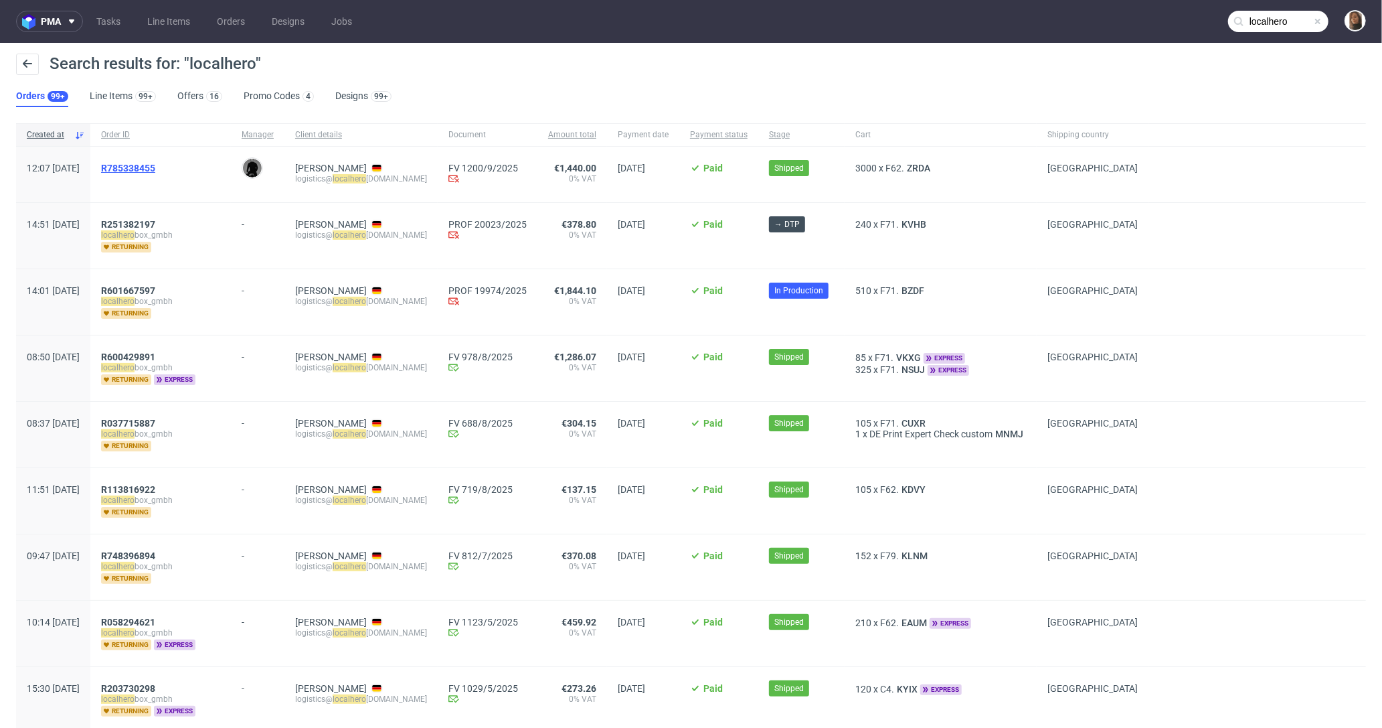
click at [155, 170] on span "R785338455" at bounding box center [128, 168] width 54 height 11
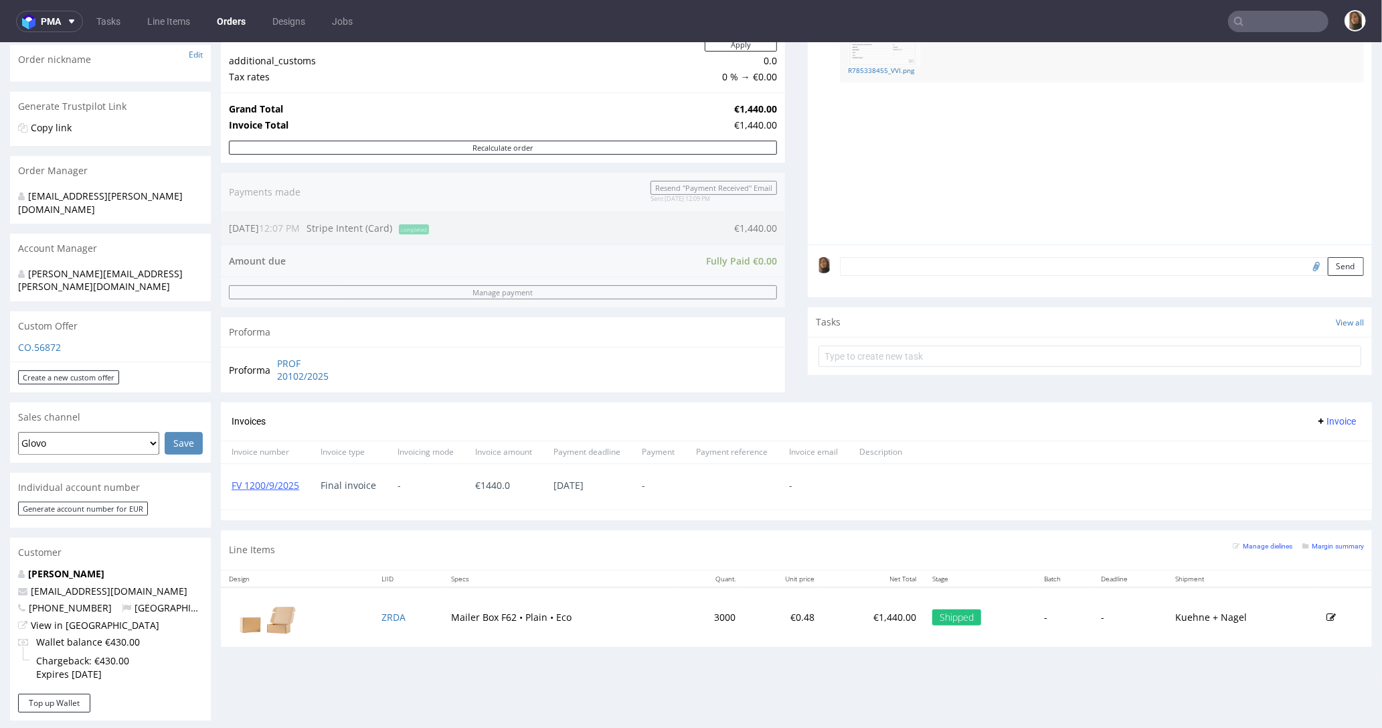
scroll to position [446, 0]
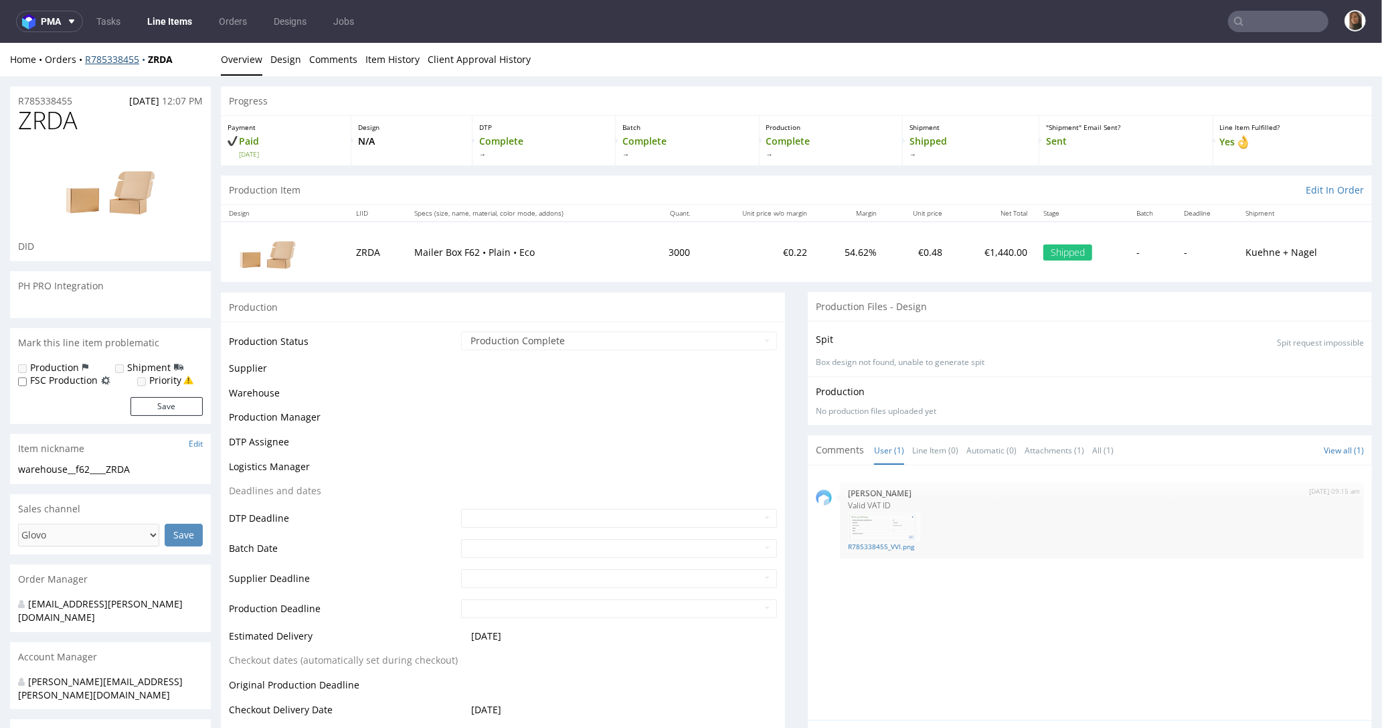
click at [123, 57] on link "R785338455" at bounding box center [116, 58] width 63 height 13
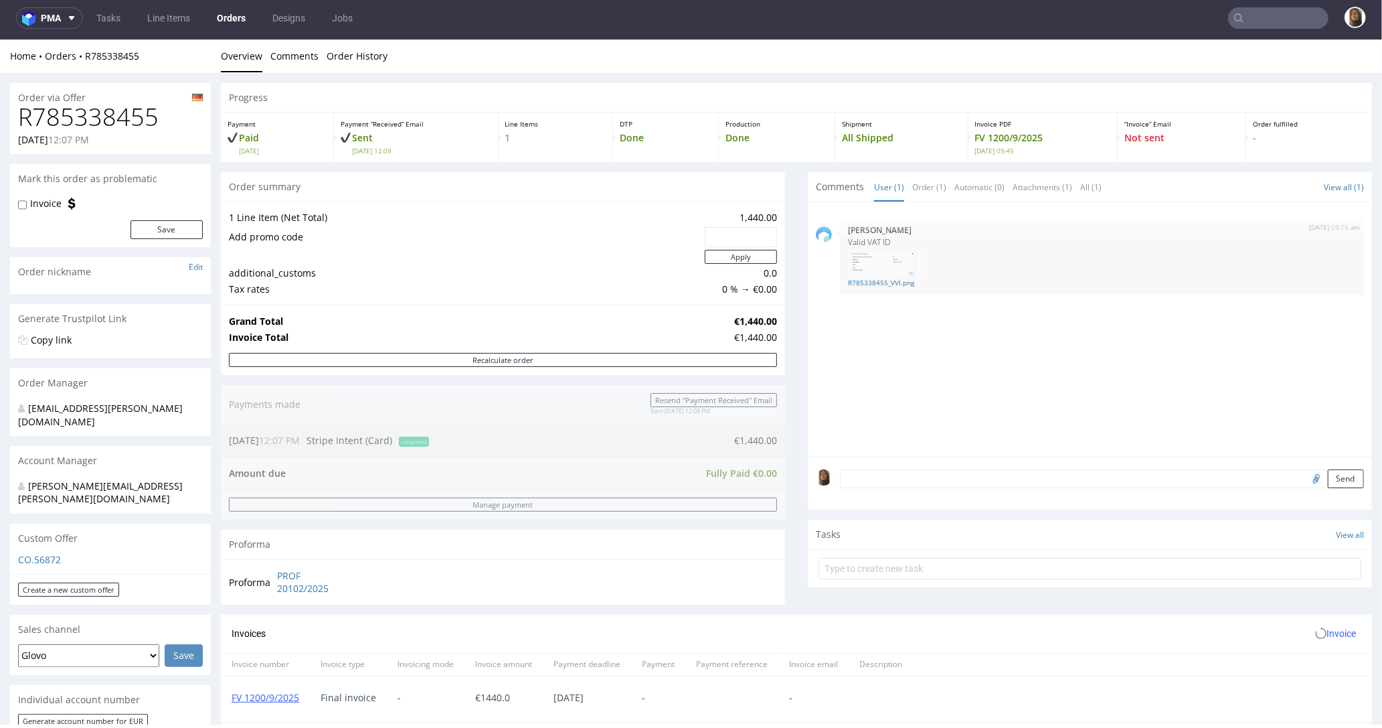
scroll to position [182, 0]
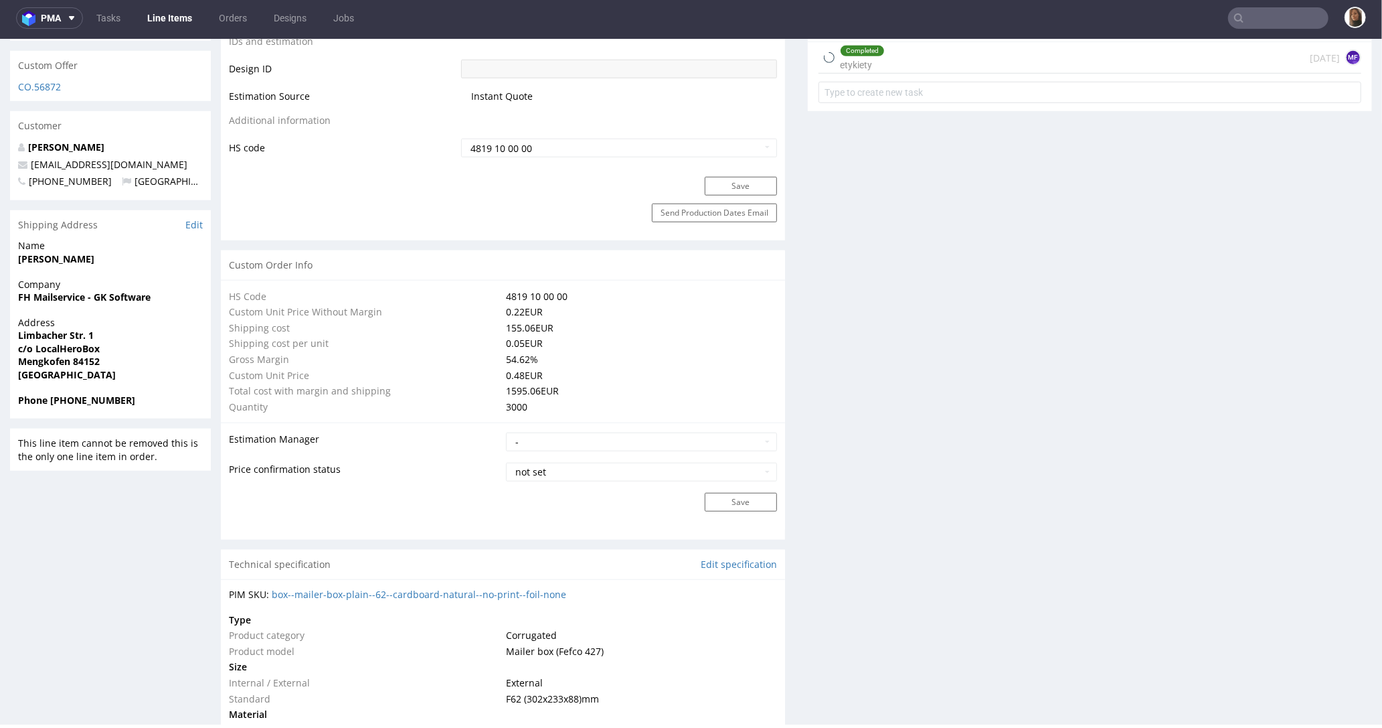
scroll to position [785, 0]
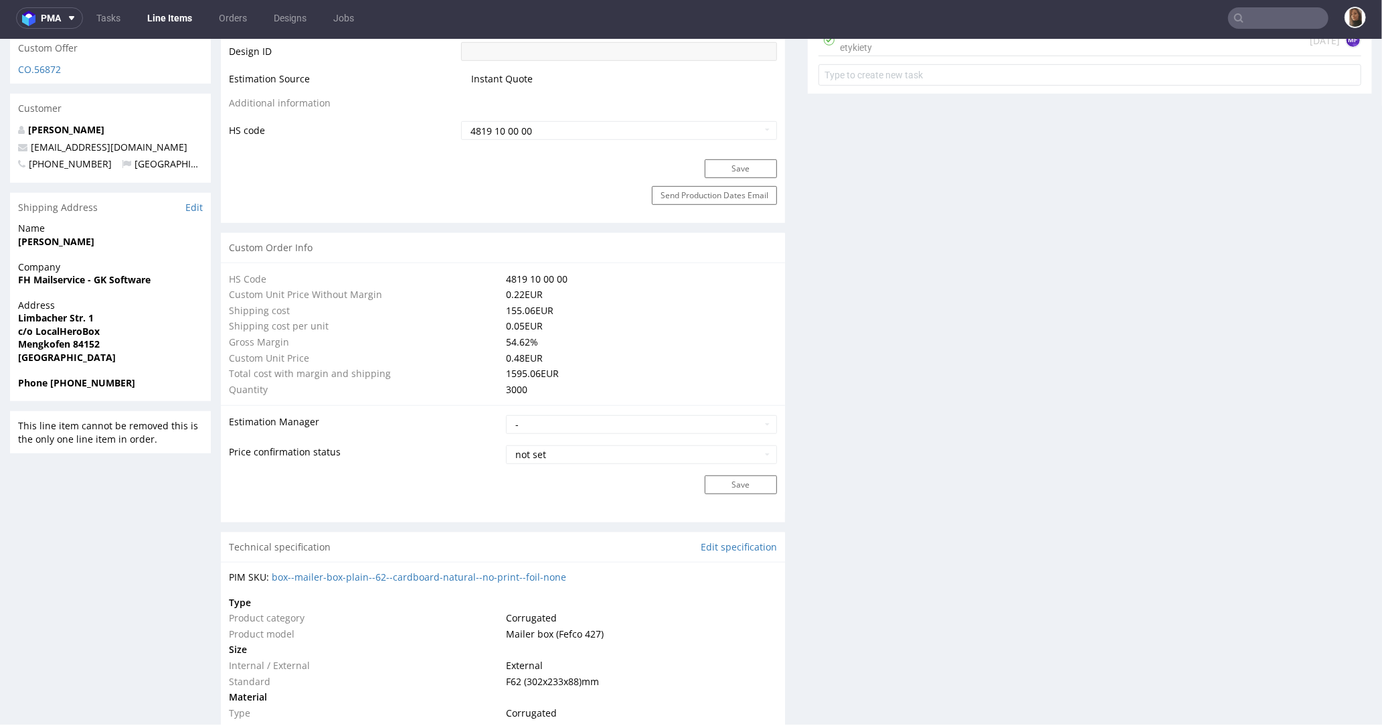
click at [1277, 11] on input "text" at bounding box center [1278, 17] width 100 height 21
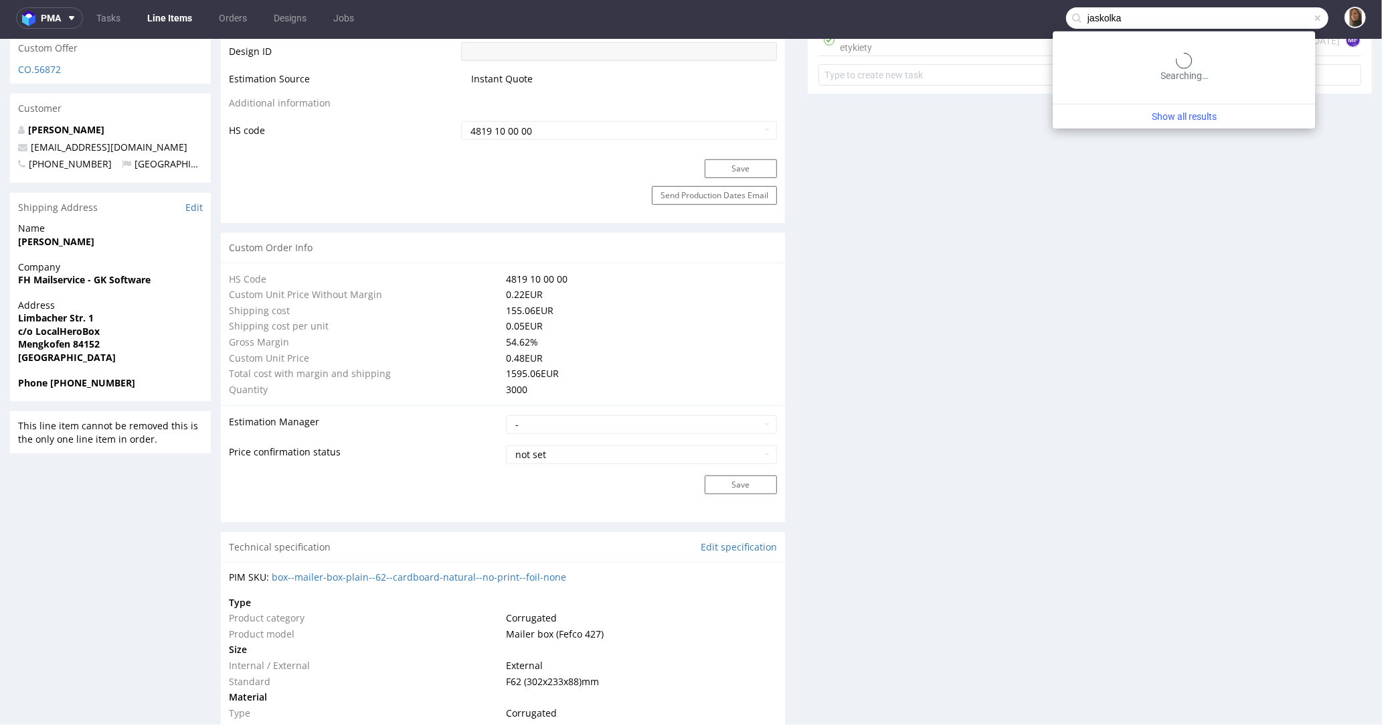
type input "jaskolka"
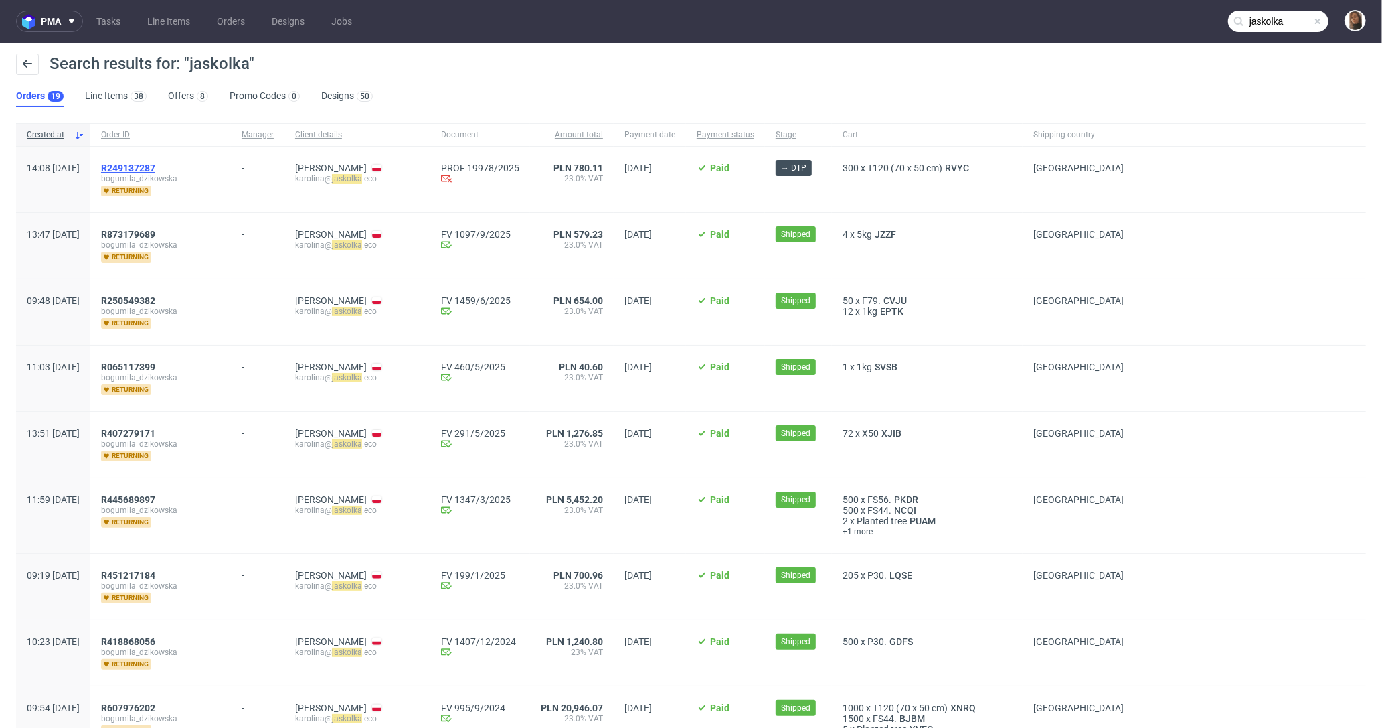
click at [155, 169] on span "R249137287" at bounding box center [128, 168] width 54 height 11
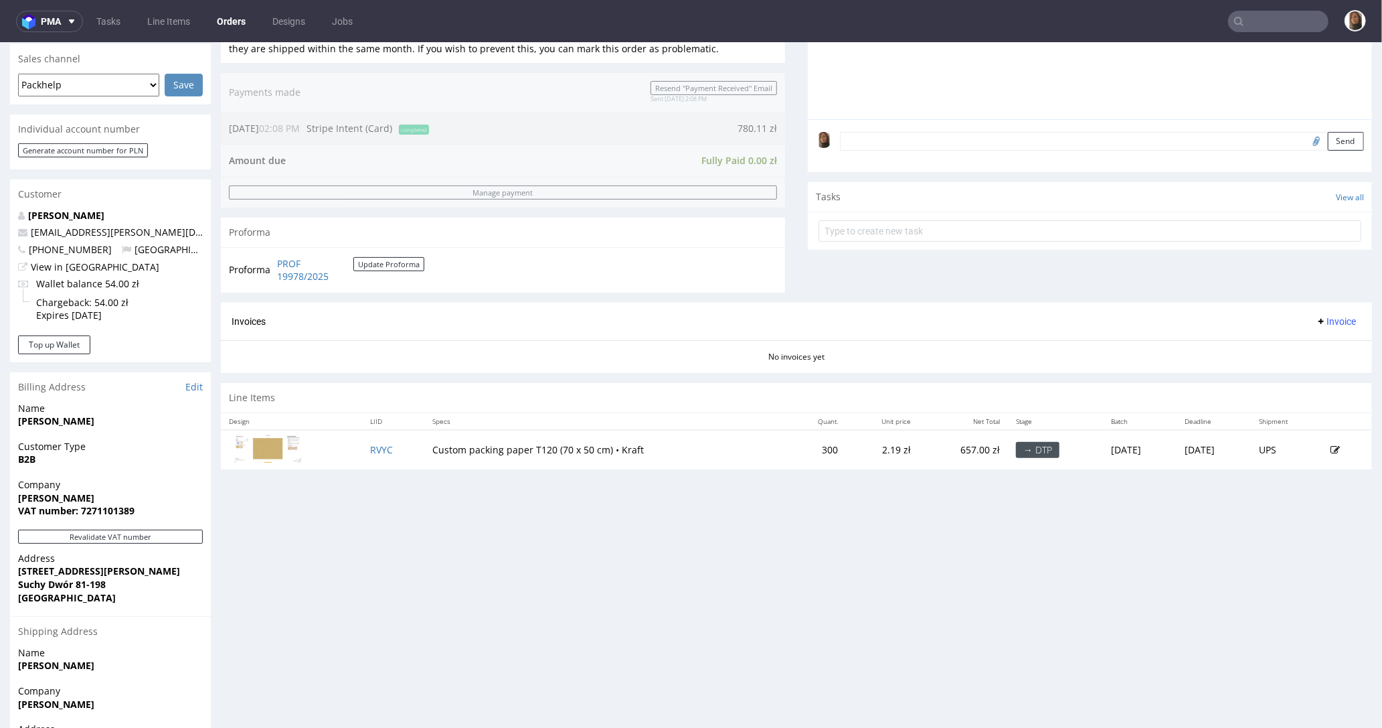
scroll to position [404, 0]
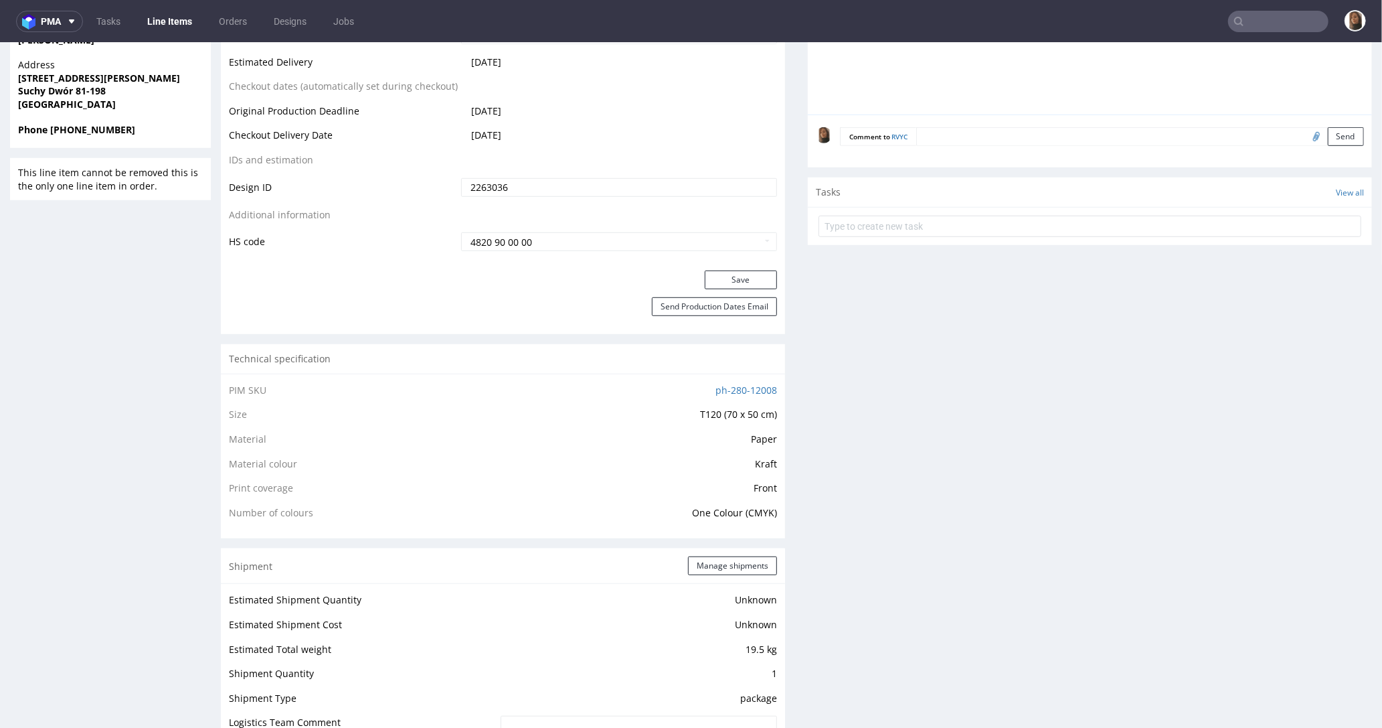
scroll to position [827, 0]
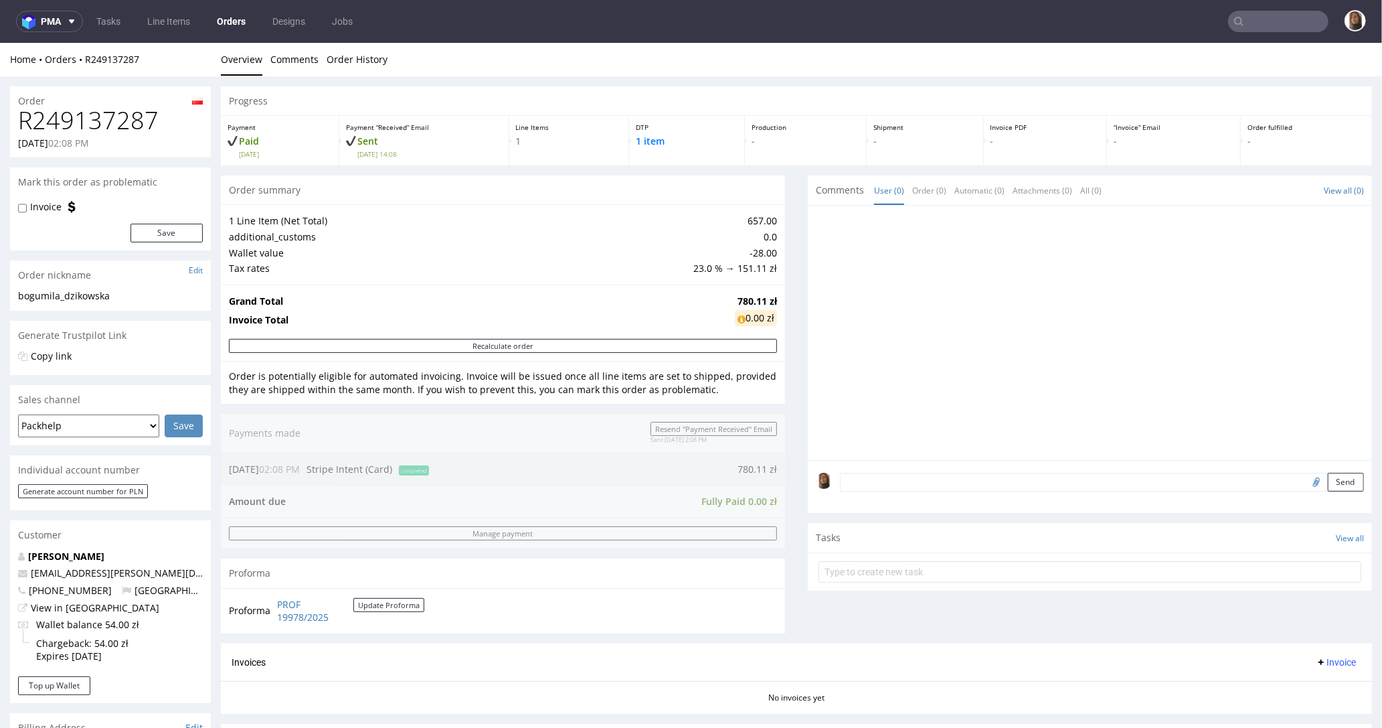
type input "jaskolka"
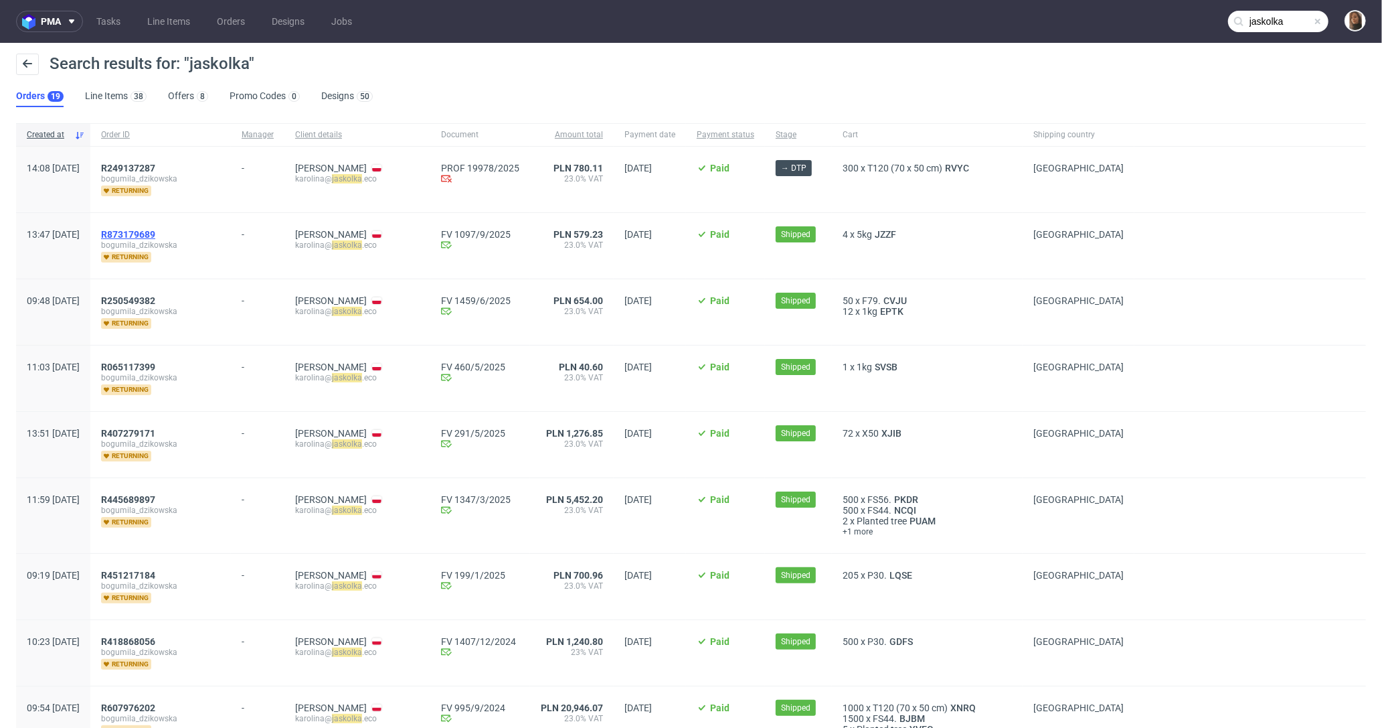
click at [155, 236] on span "R873179689" at bounding box center [128, 234] width 54 height 11
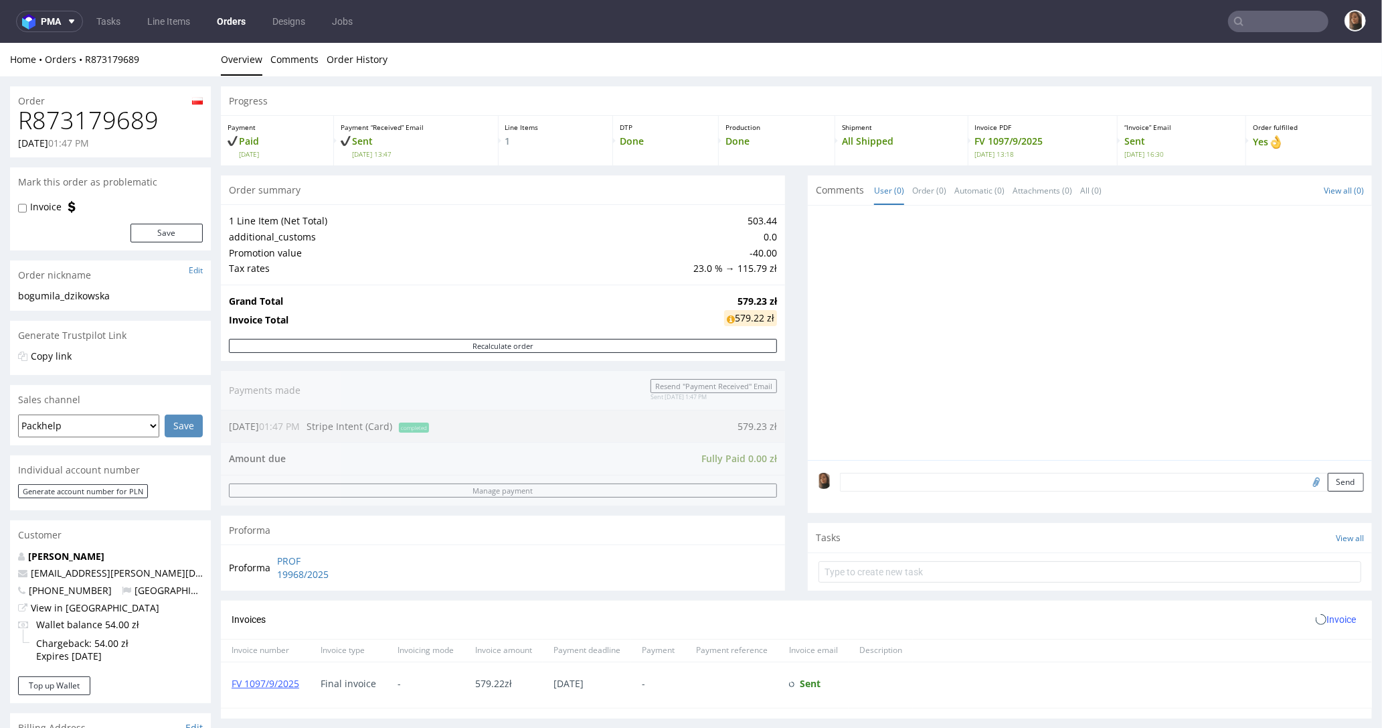
scroll to position [442, 0]
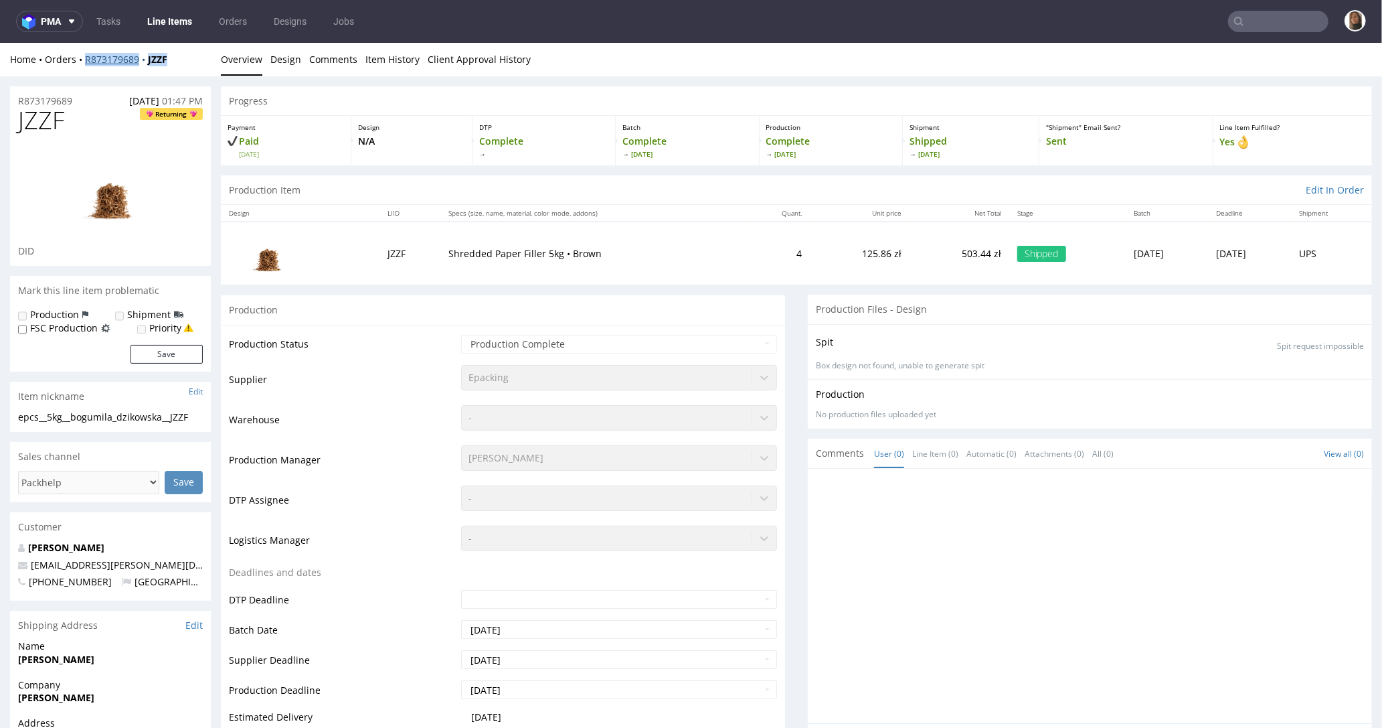
drag, startPoint x: 201, startPoint y: 59, endPoint x: 86, endPoint y: 59, distance: 115.1
click at [85, 59] on div "Home Orders R873179689 JZZF" at bounding box center [110, 58] width 201 height 13
copy div "R873179689 JZZF"
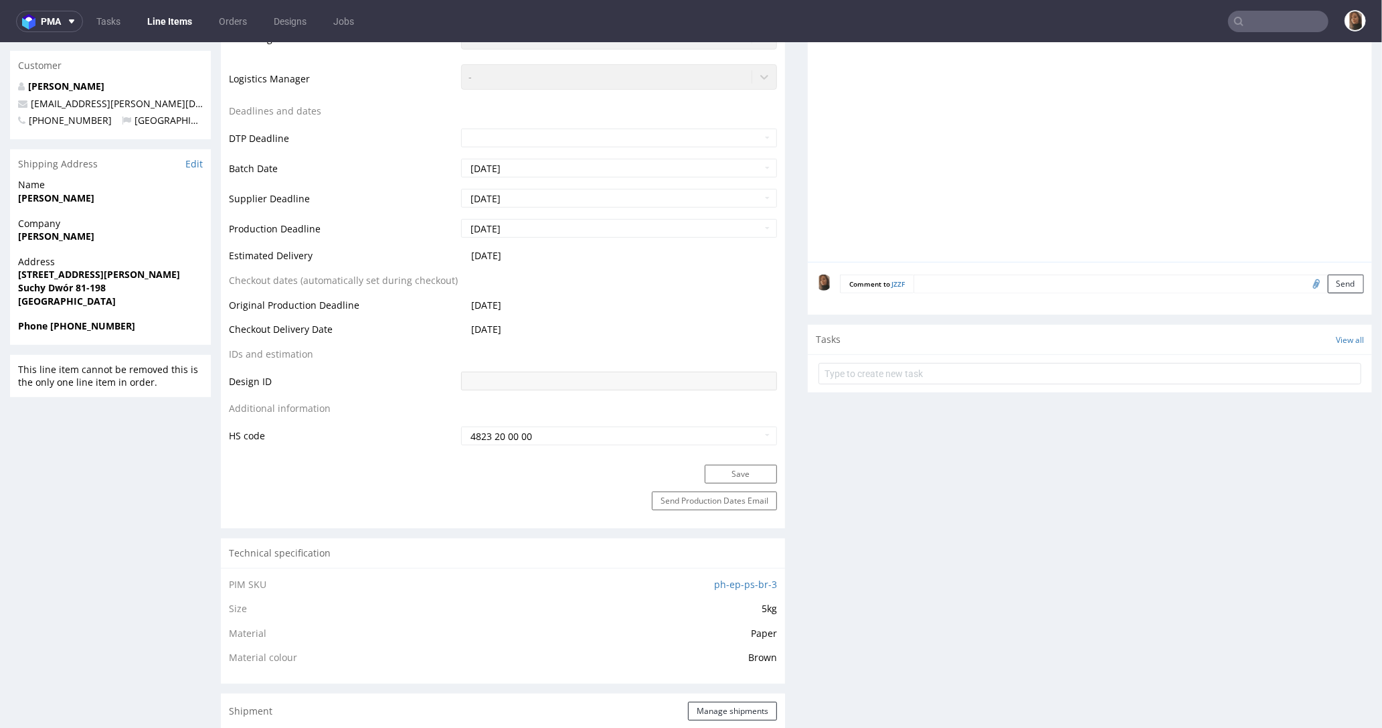
scroll to position [856, 0]
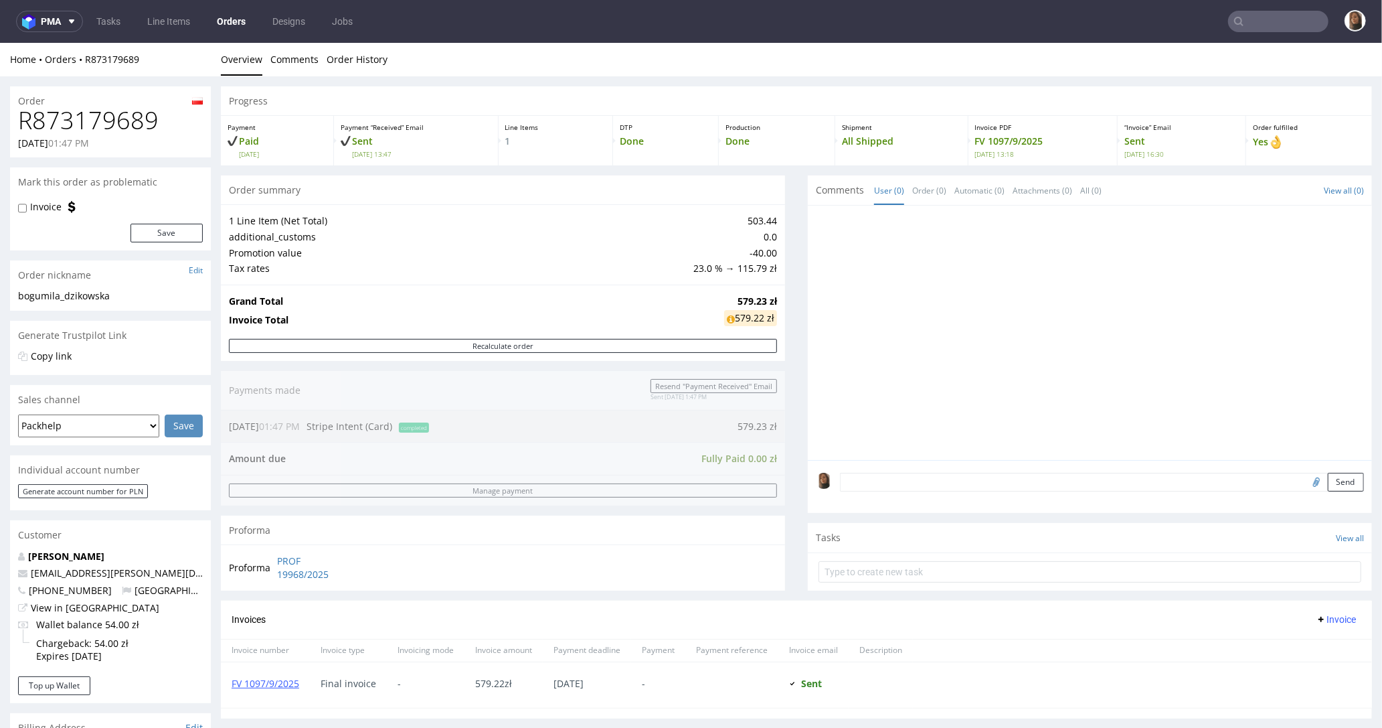
type input "jaskolka"
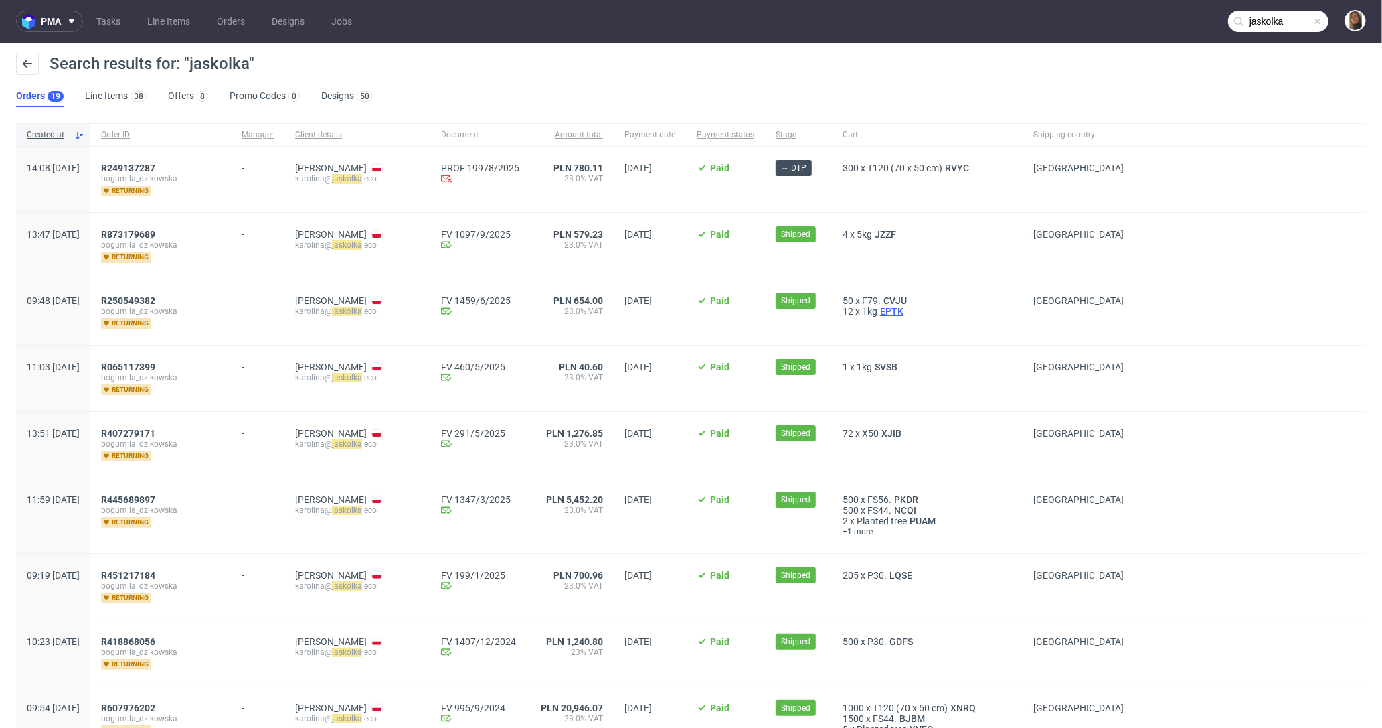
click at [898, 310] on span "EPTK" at bounding box center [892, 311] width 29 height 11
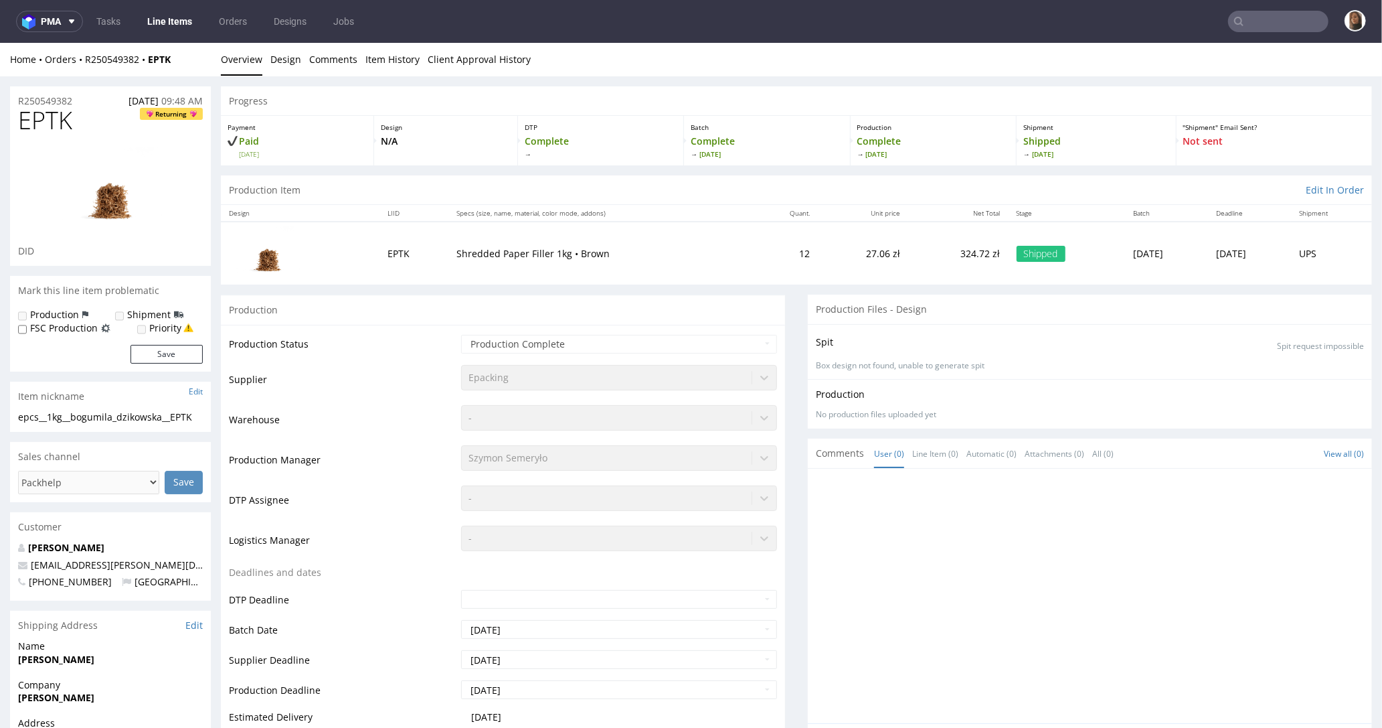
type input "jaskolka"
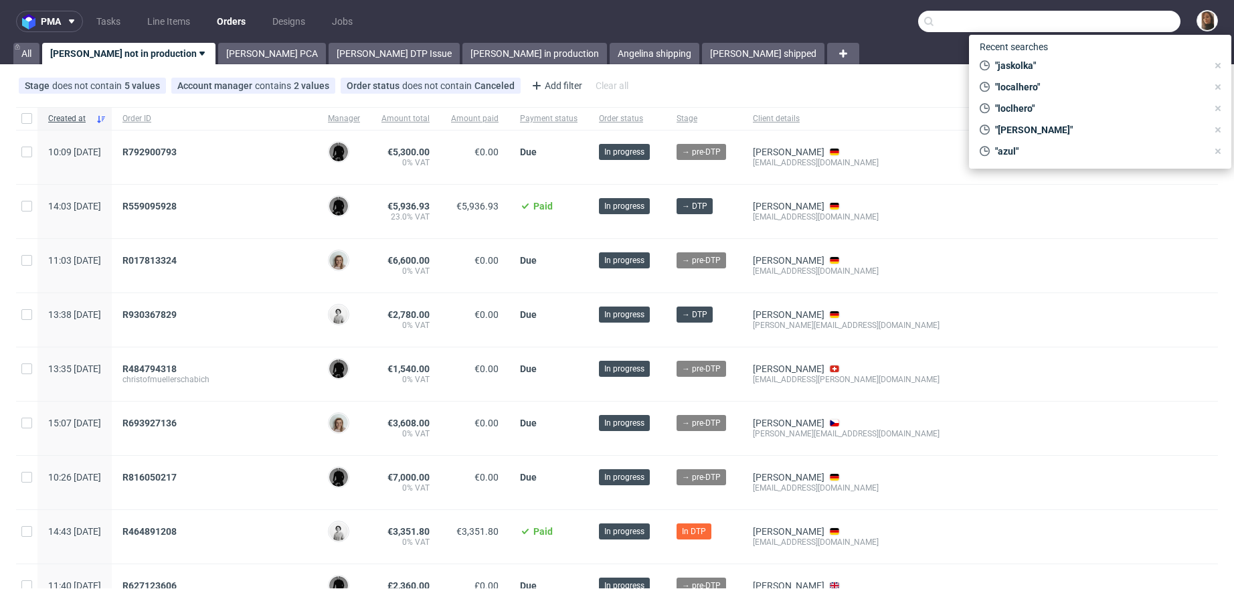
click at [1142, 20] on input "text" at bounding box center [1049, 21] width 262 height 21
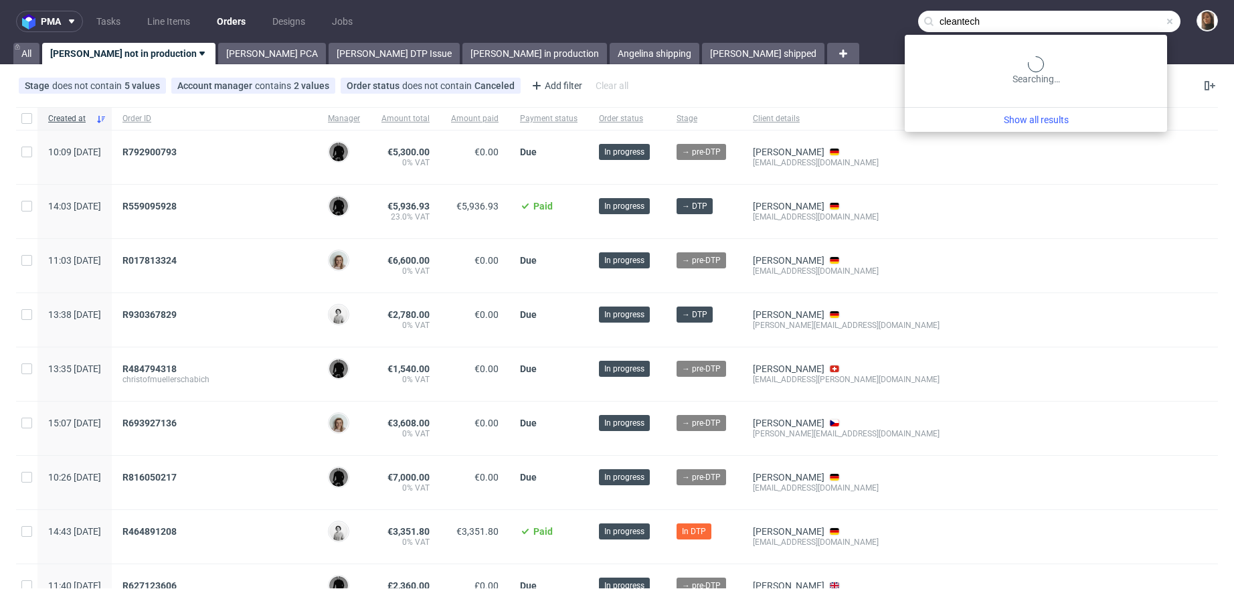
type input "cleantech"
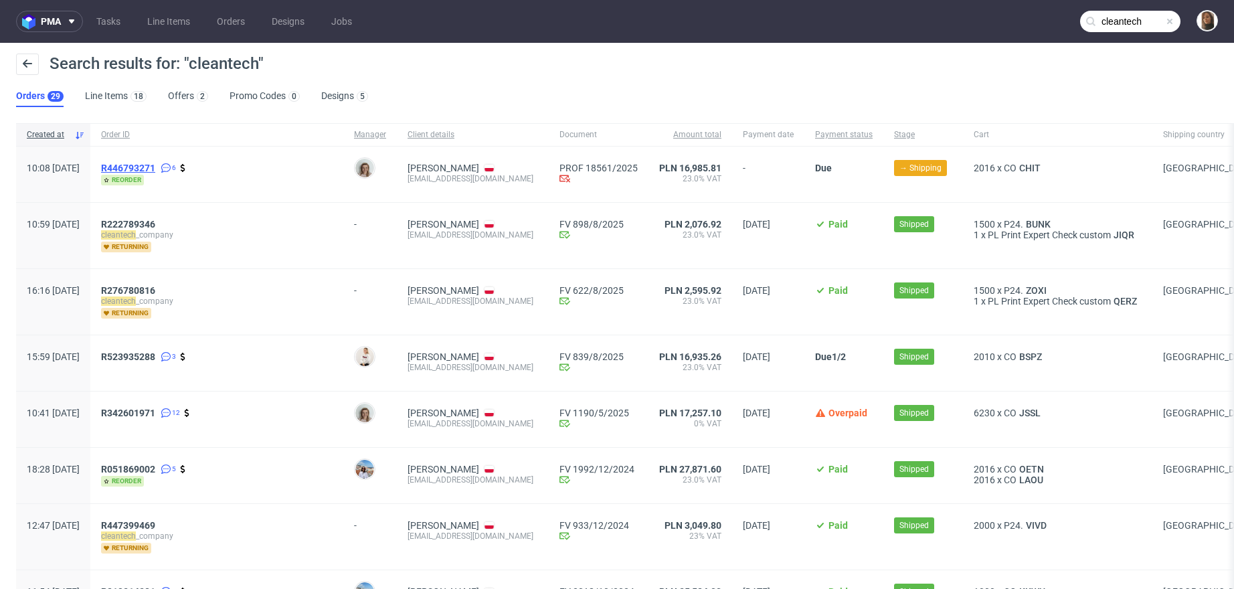
click at [155, 163] on span "R446793271" at bounding box center [128, 168] width 54 height 11
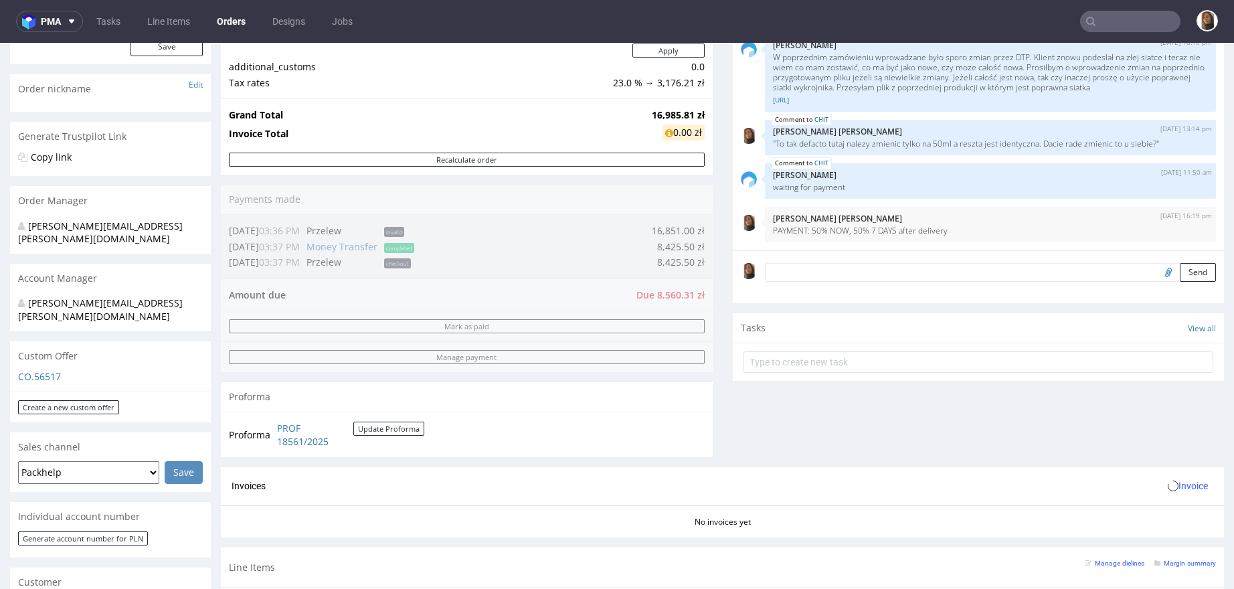
scroll to position [615, 0]
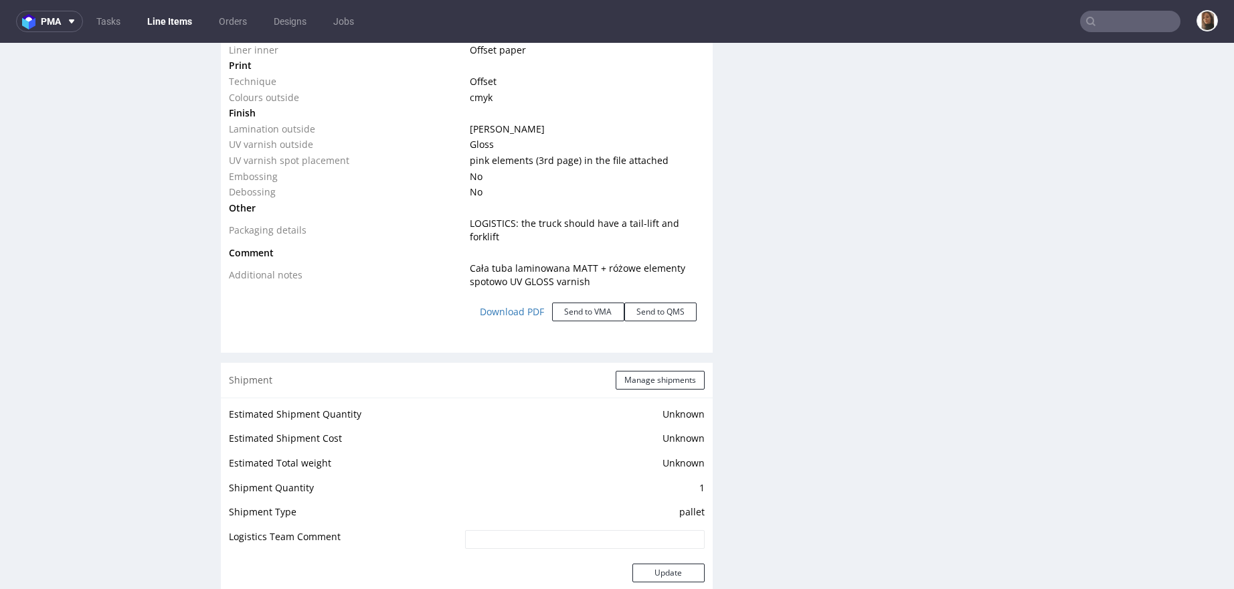
scroll to position [1714, 0]
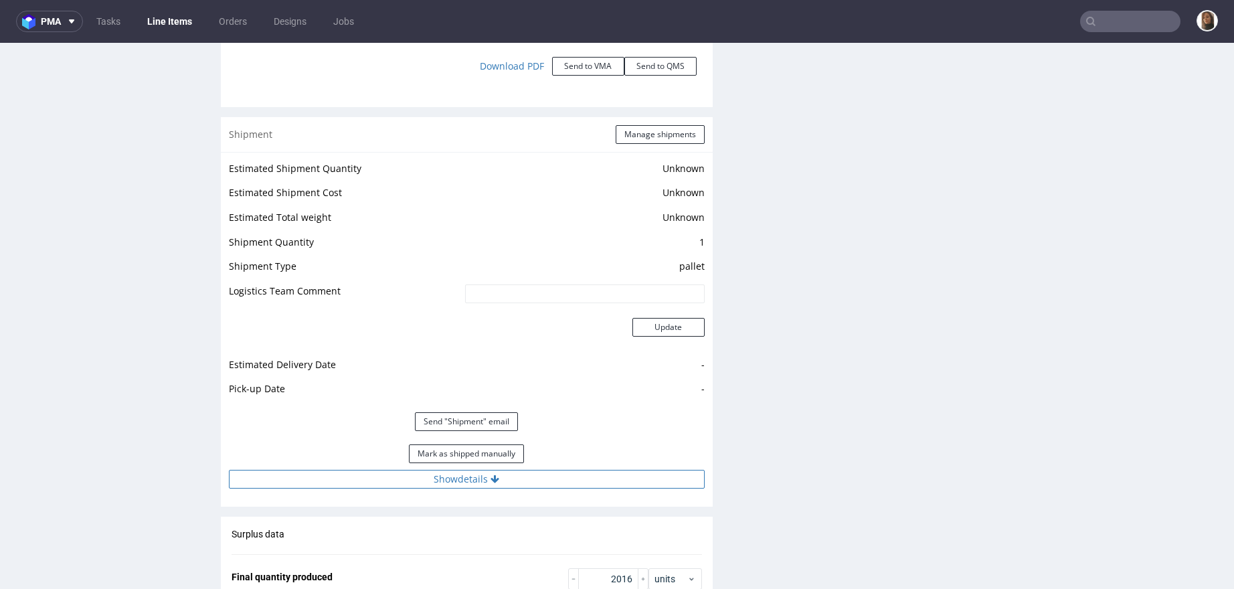
click at [485, 482] on button "Show details" at bounding box center [467, 479] width 476 height 19
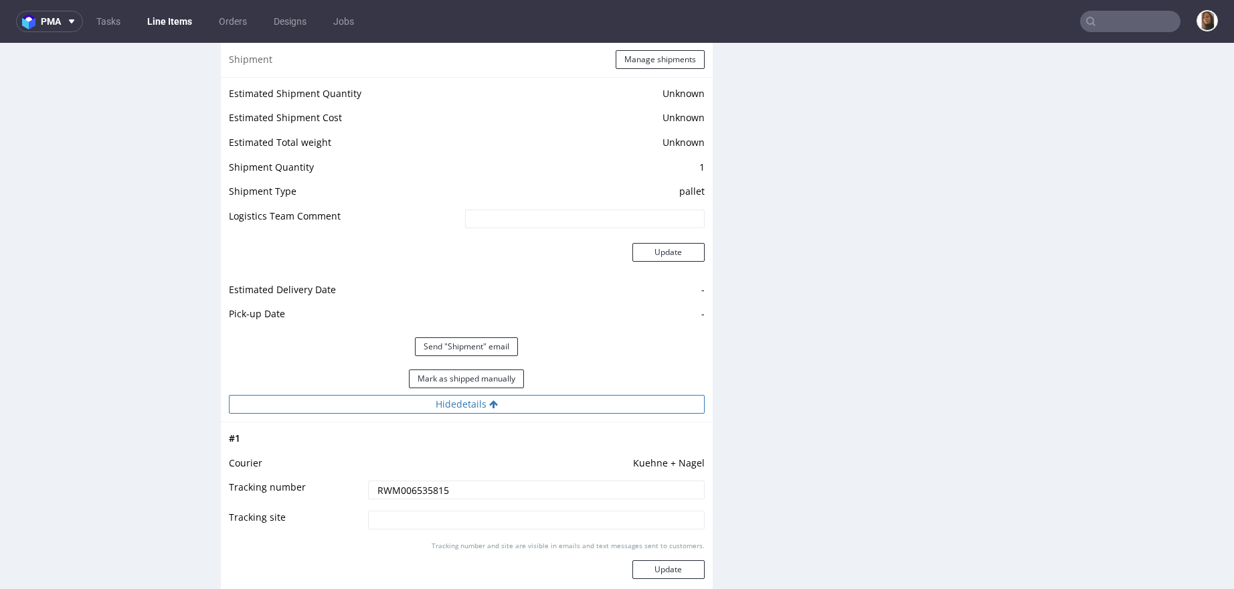
scroll to position [1864, 0]
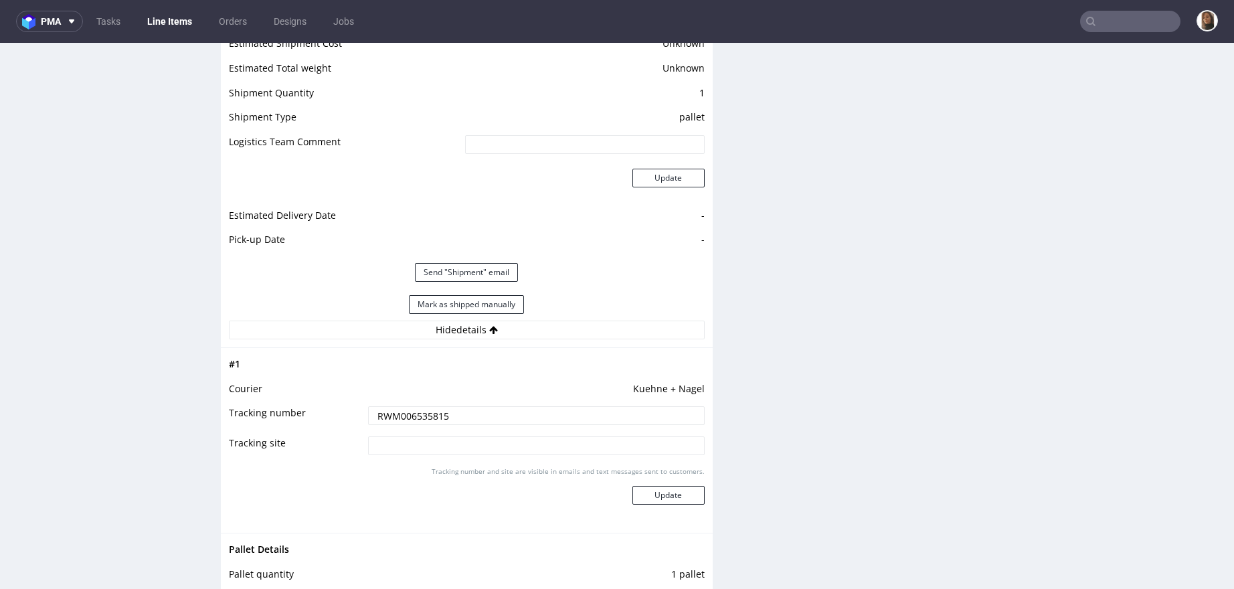
drag, startPoint x: 449, startPoint y: 412, endPoint x: 351, endPoint y: 412, distance: 97.7
click at [351, 412] on tr "Tracking number RWM006535815" at bounding box center [467, 420] width 476 height 30
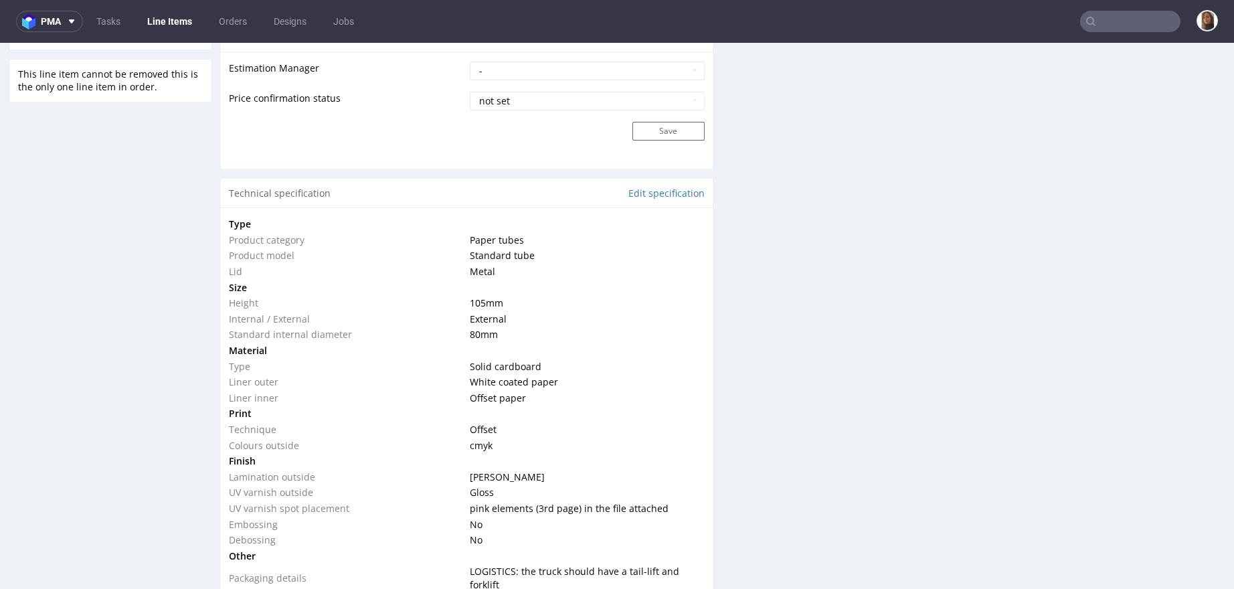
scroll to position [0, 0]
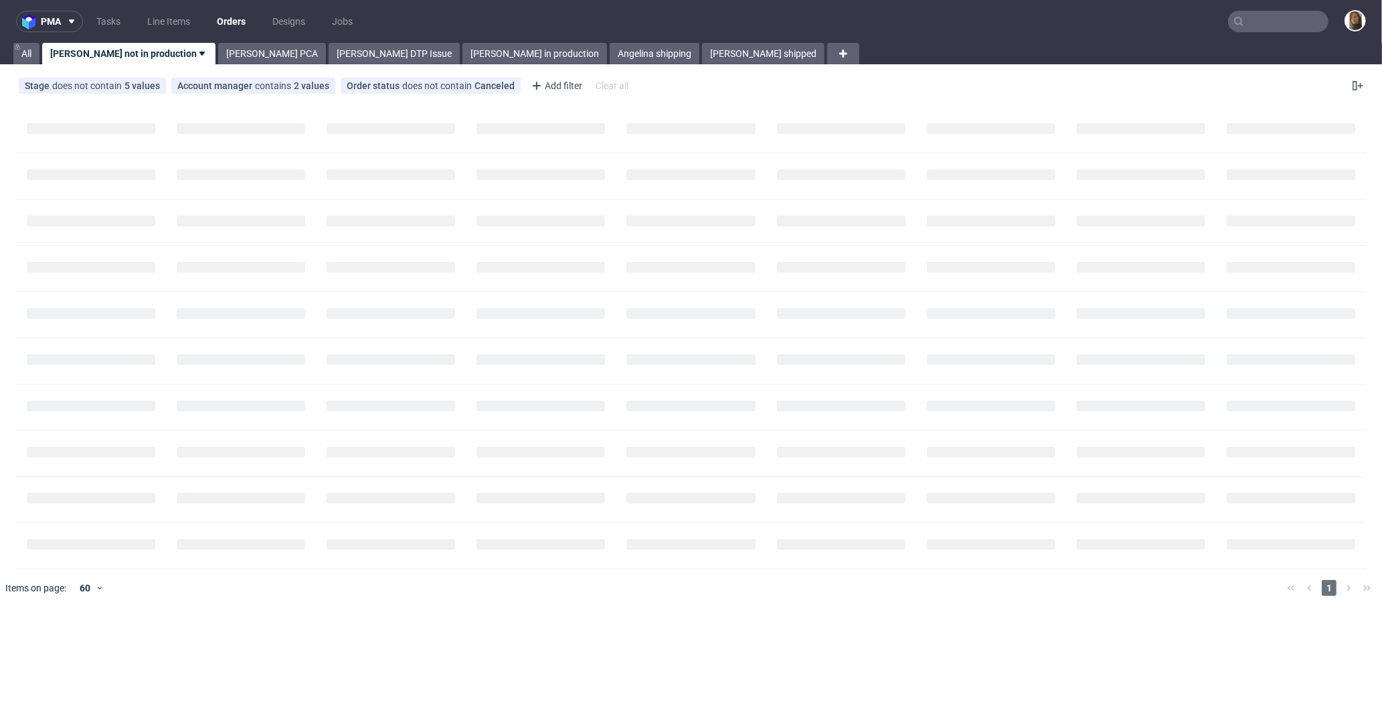
click at [1268, 15] on input "text" at bounding box center [1278, 21] width 100 height 21
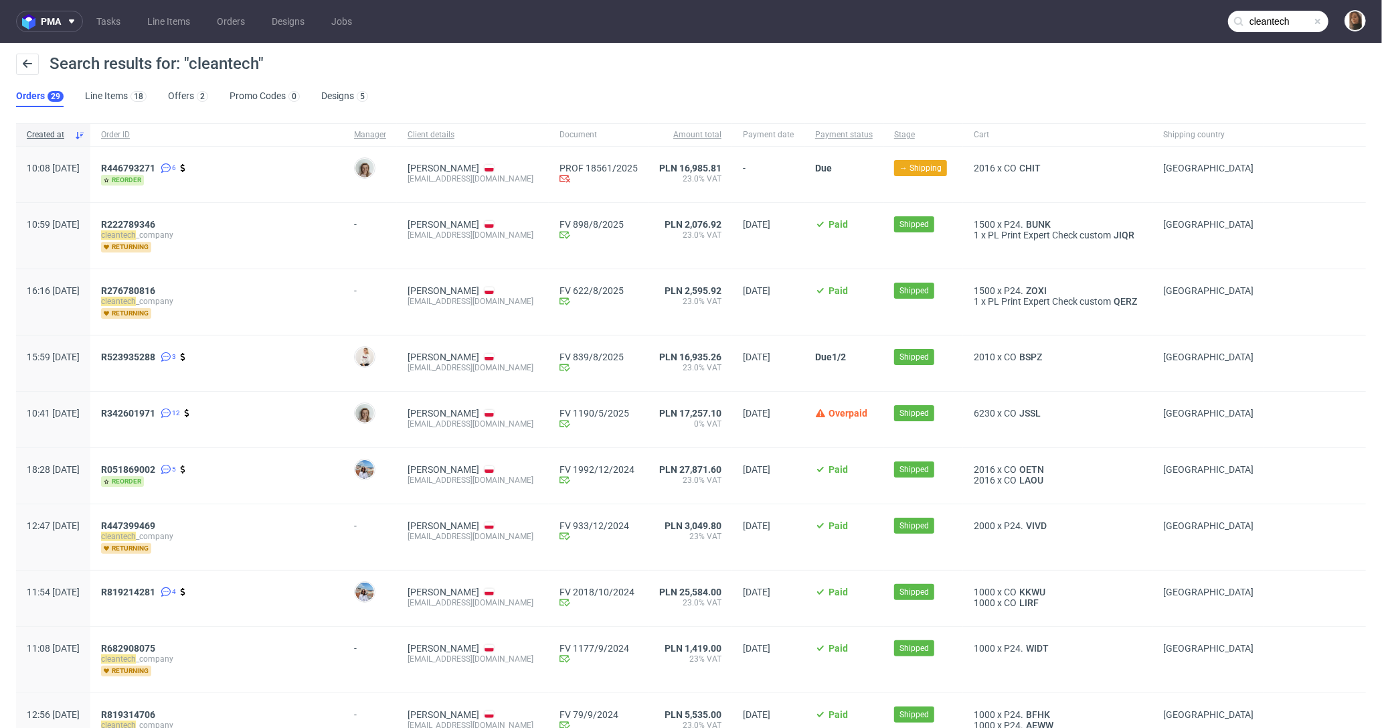
click at [1254, 19] on input "cleantech" at bounding box center [1278, 21] width 100 height 21
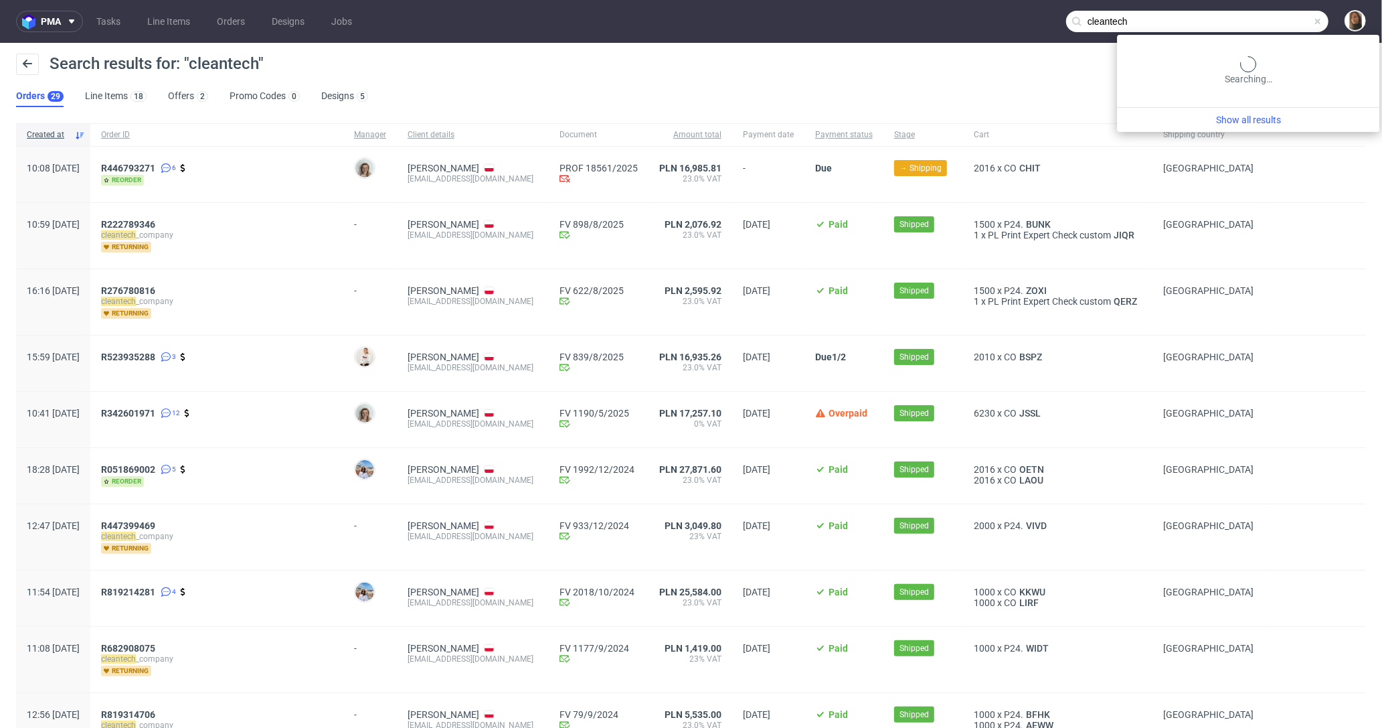
click at [1254, 19] on input "cleantech" at bounding box center [1197, 21] width 262 height 21
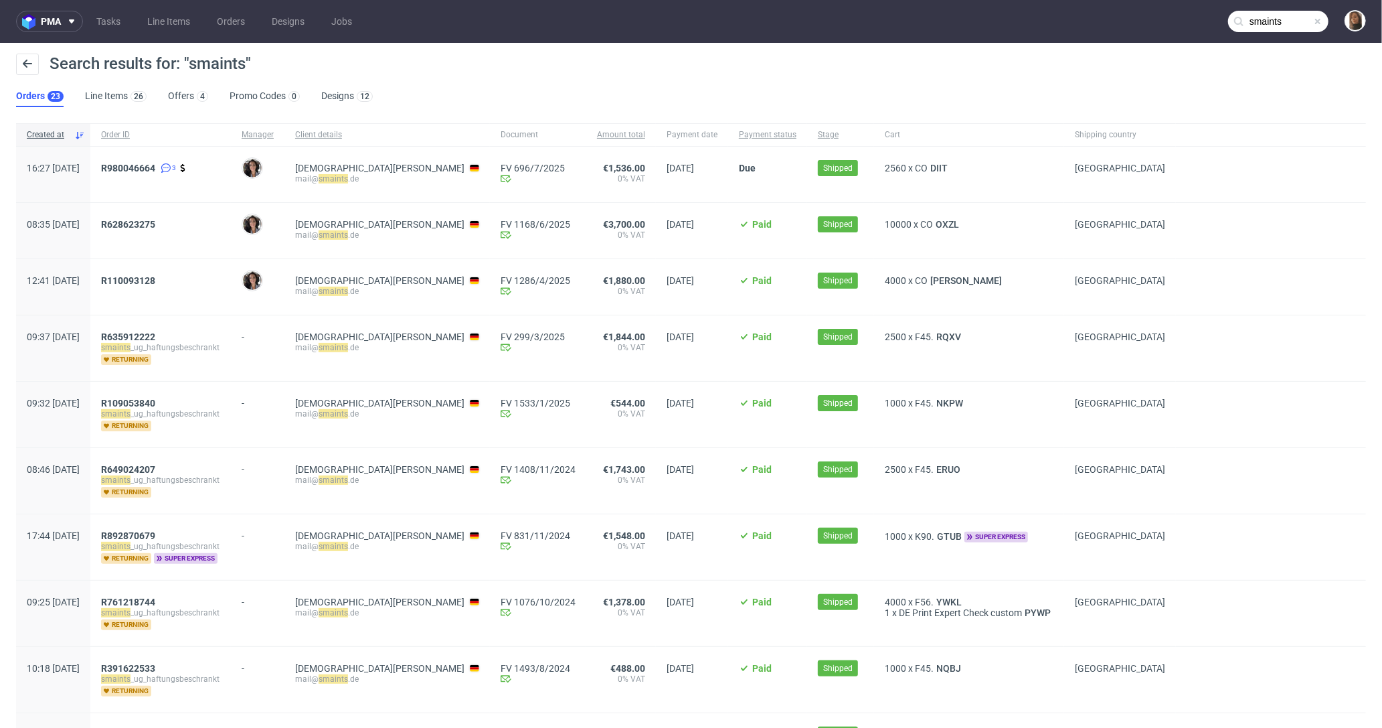
click at [1272, 7] on nav "pma Tasks Line Items Orders Designs Jobs smaints" at bounding box center [691, 21] width 1382 height 43
click at [1272, 19] on input "smaints" at bounding box center [1278, 21] width 100 height 21
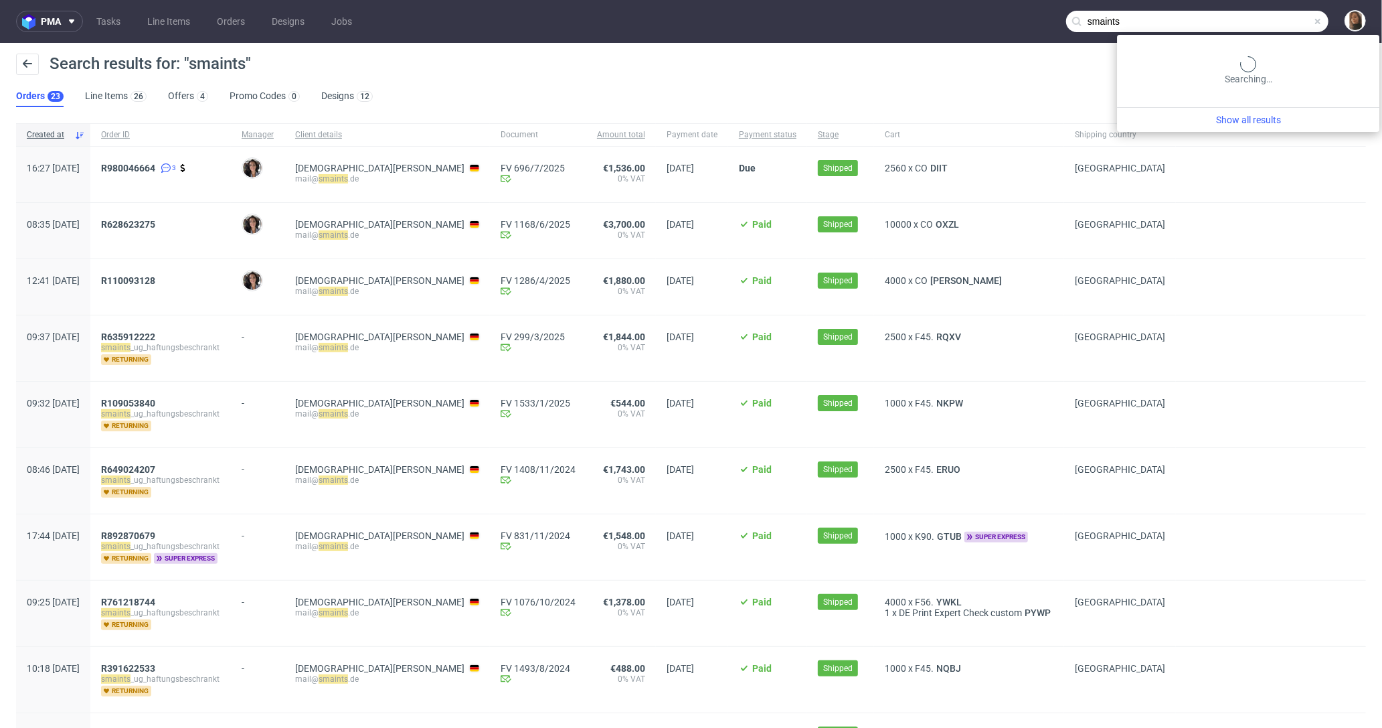
click at [1272, 19] on input "smaints" at bounding box center [1197, 21] width 262 height 21
type input "claide"
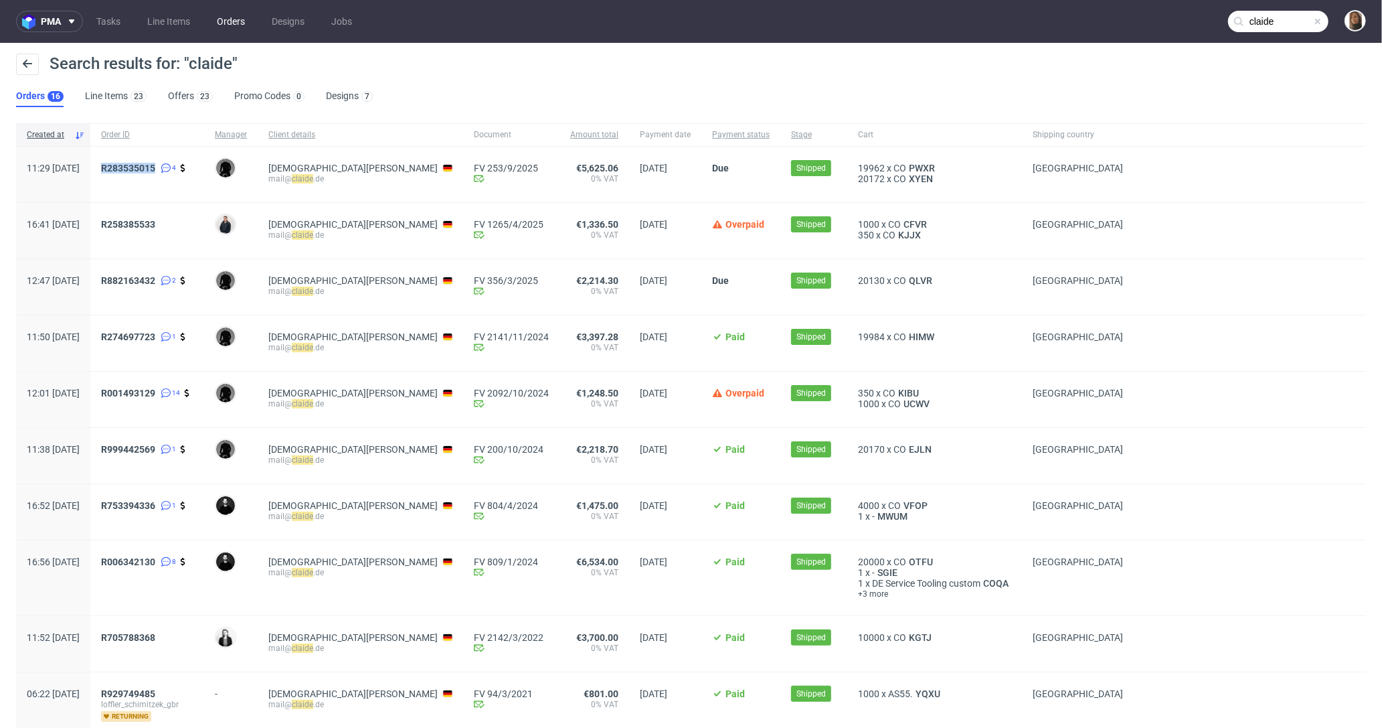
click at [236, 31] on link "Orders" at bounding box center [231, 21] width 44 height 21
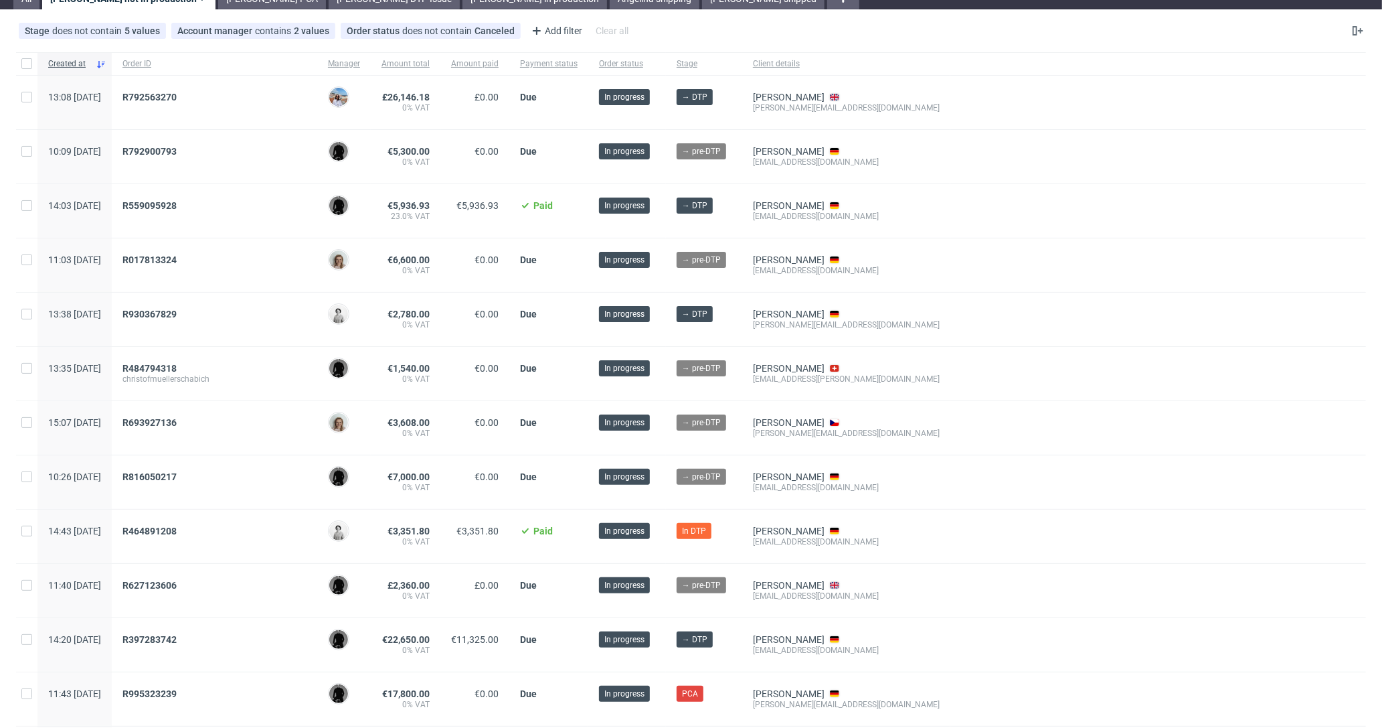
scroll to position [66, 0]
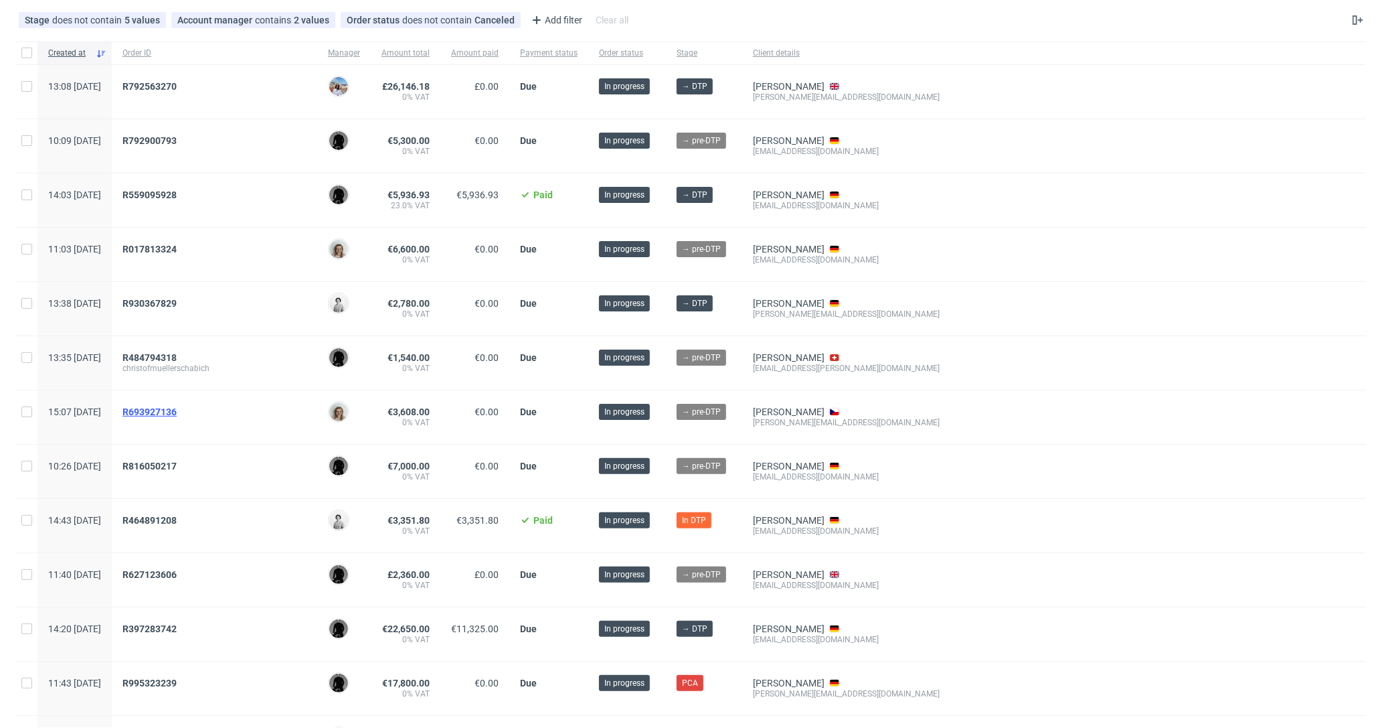
click at [177, 411] on span "R693927136" at bounding box center [150, 411] width 54 height 11
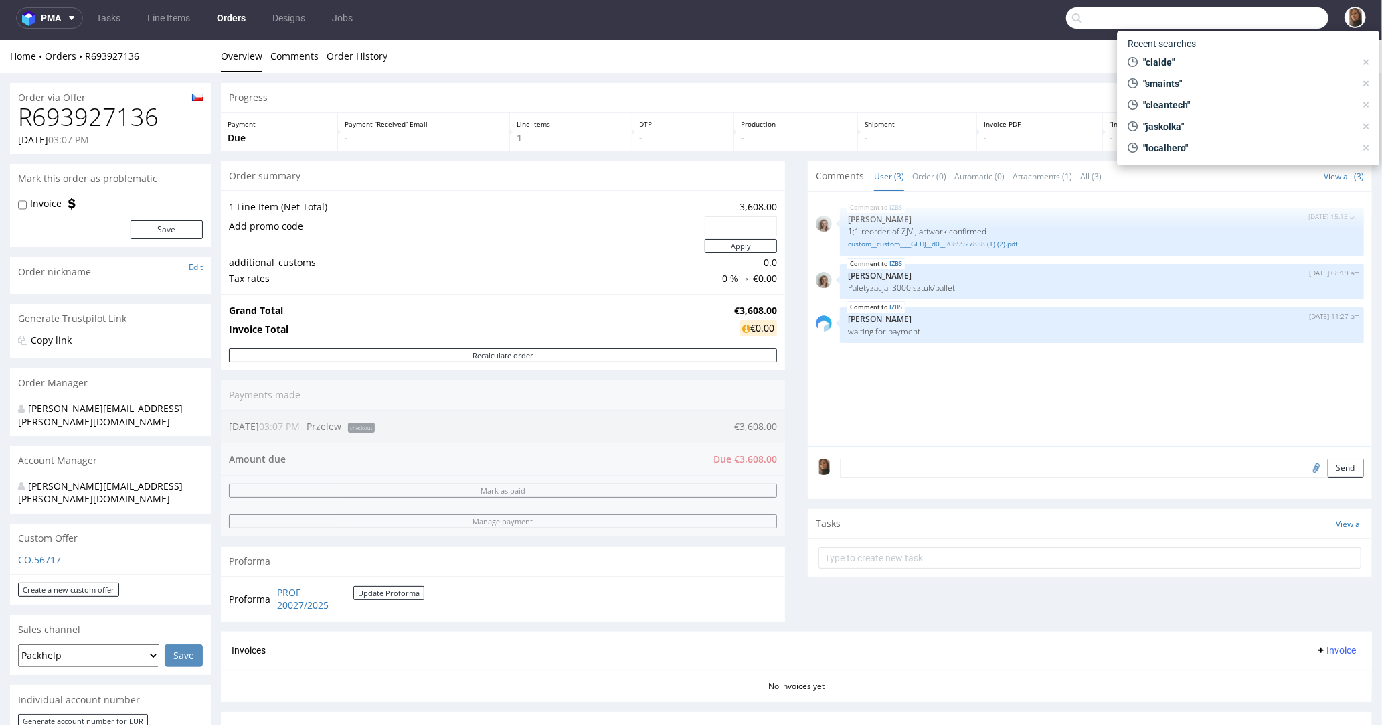
click at [1267, 9] on input "text" at bounding box center [1197, 17] width 262 height 21
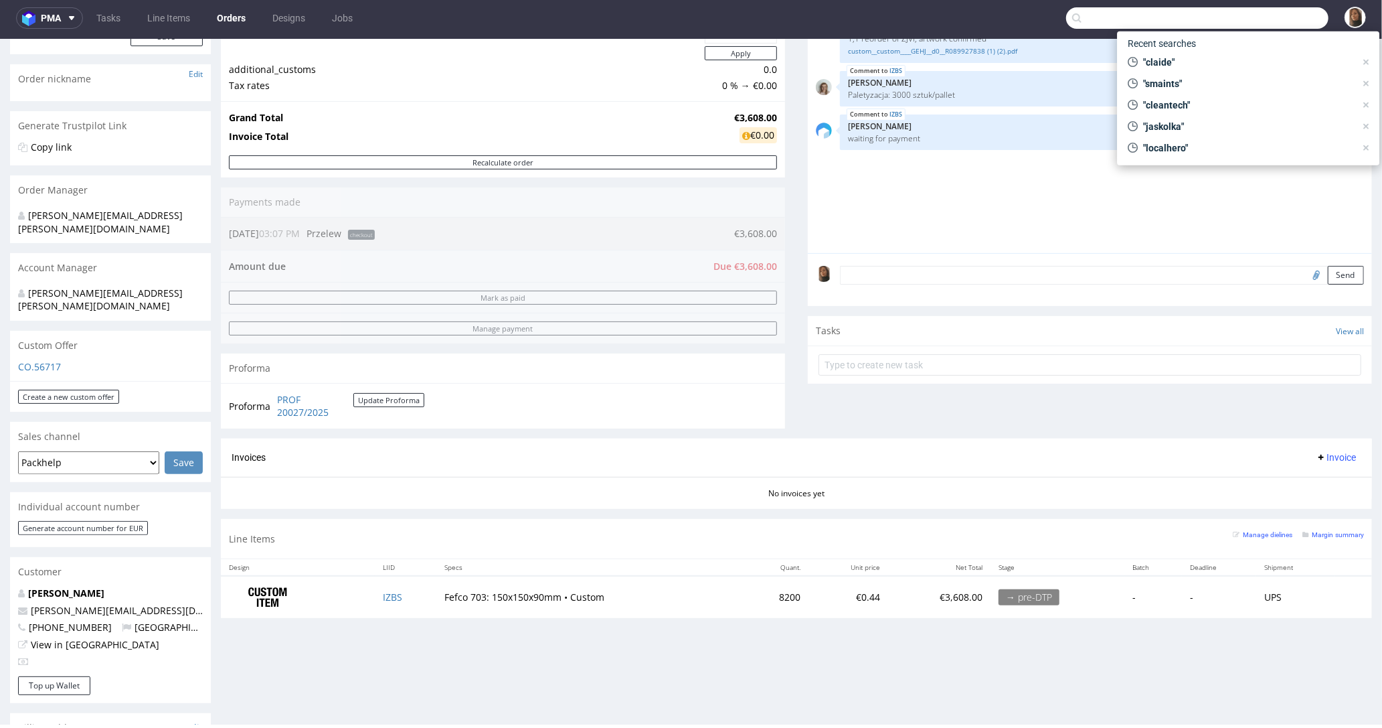
scroll to position [191, 0]
click at [394, 588] on td "IZBS" at bounding box center [406, 598] width 62 height 42
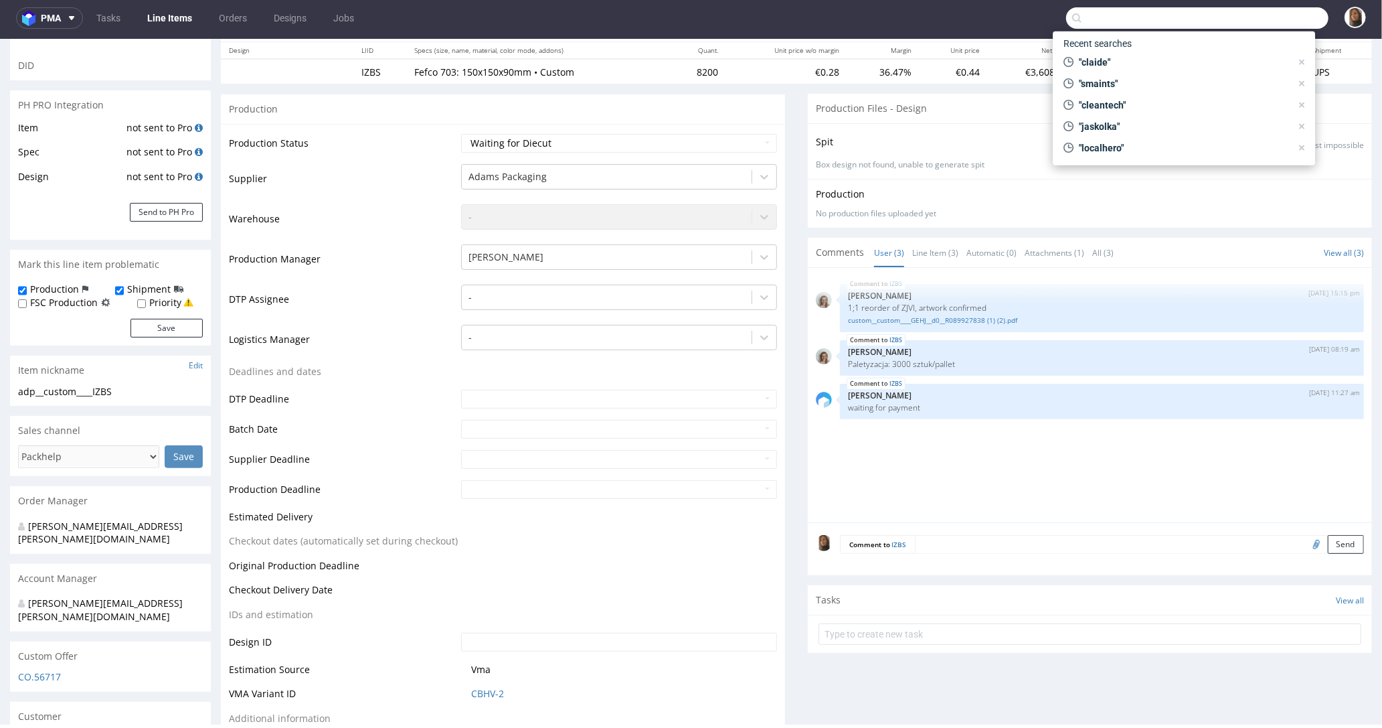
scroll to position [172, 0]
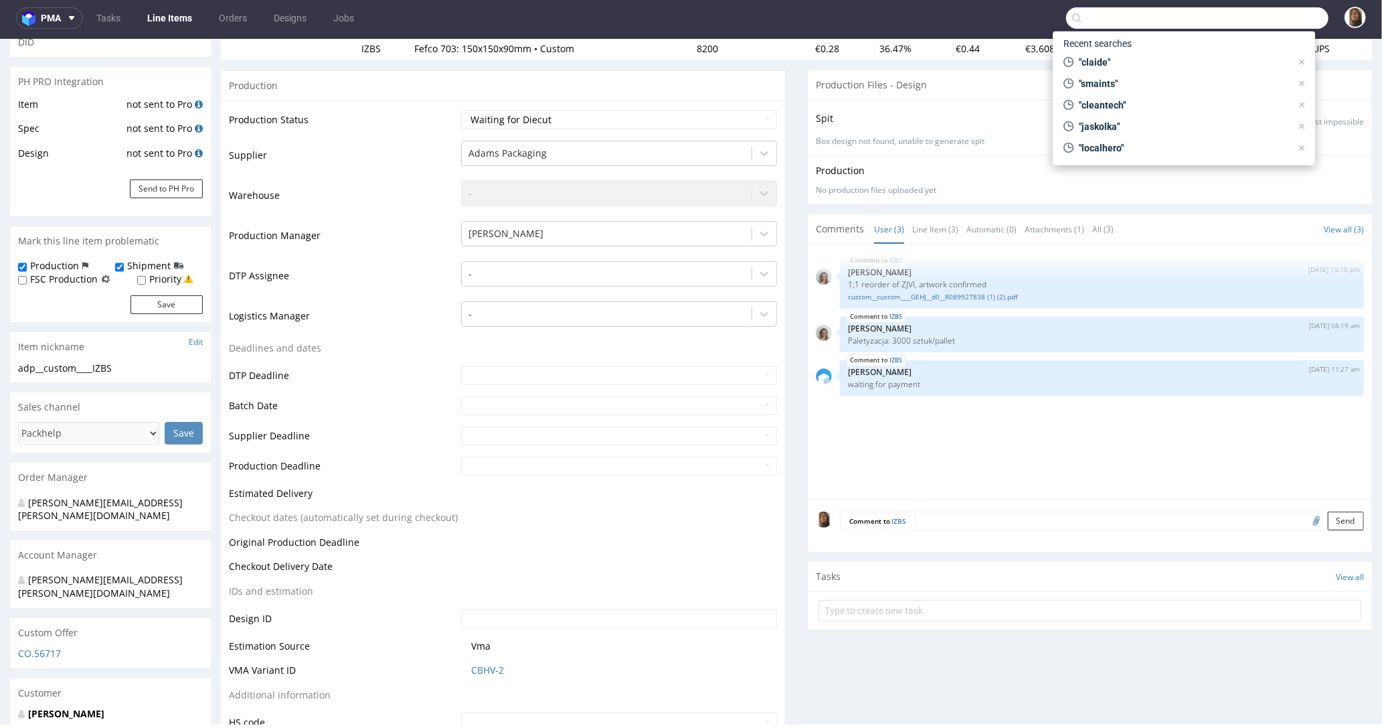
click at [1305, 517] on input "file" at bounding box center [1314, 519] width 19 height 17
type input "C:\fakepath\Z-2025-0034544.pdf"
click at [967, 523] on textarea at bounding box center [1139, 520] width 449 height 19
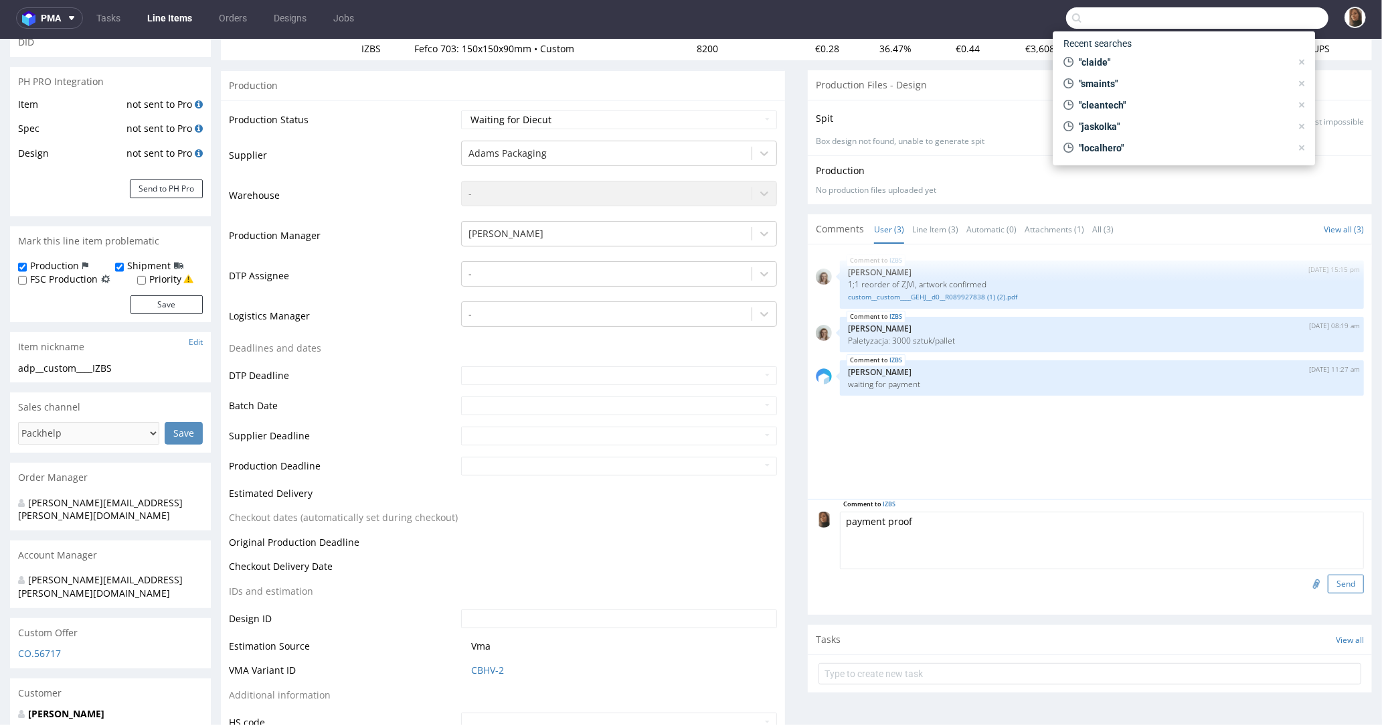
type textarea "payment proof"
click at [1328, 574] on button "Send" at bounding box center [1346, 583] width 36 height 19
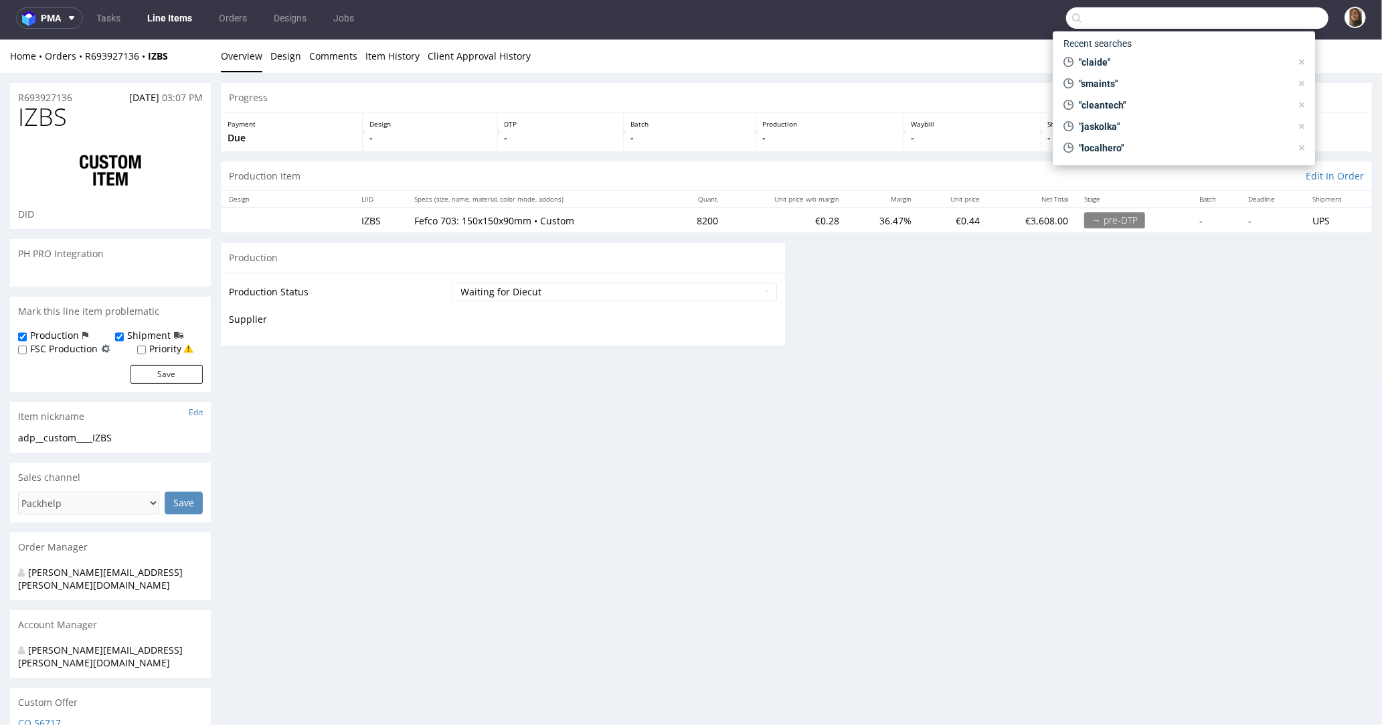
scroll to position [0, 0]
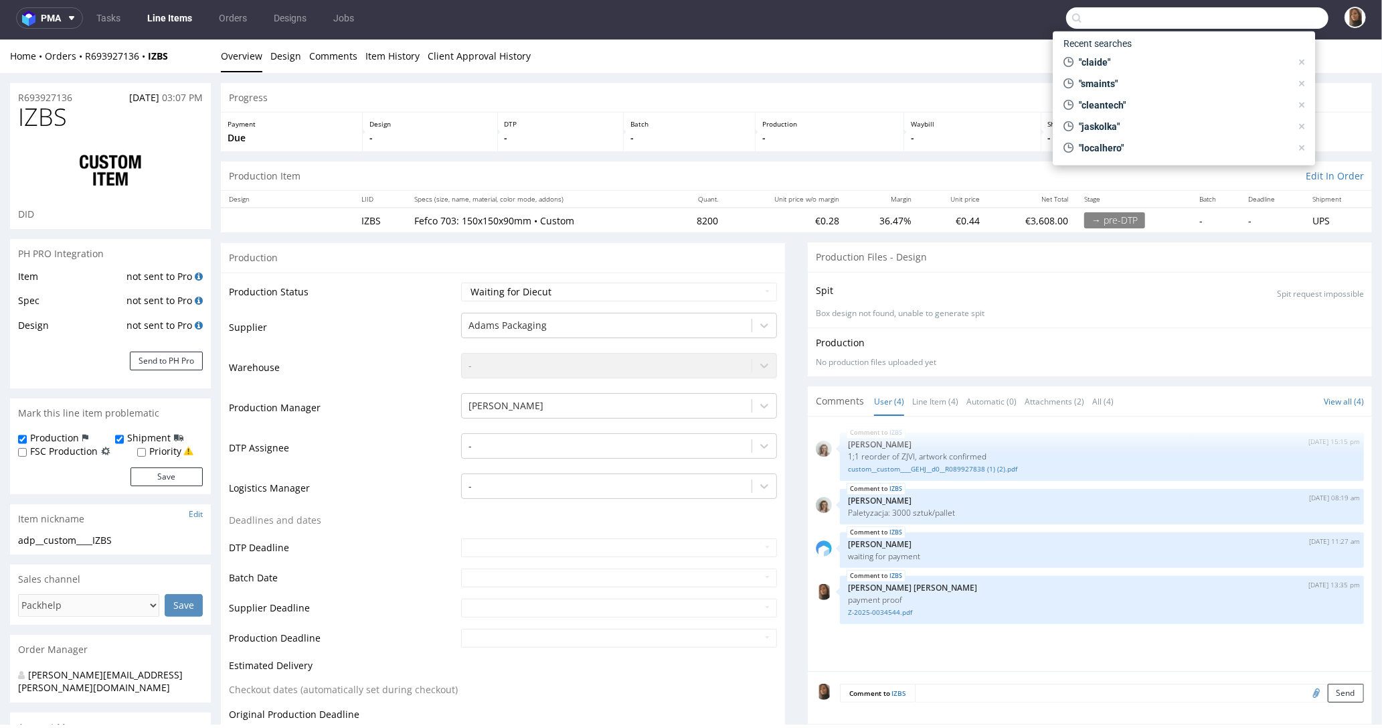
click at [1238, 19] on input "text" at bounding box center [1197, 17] width 262 height 21
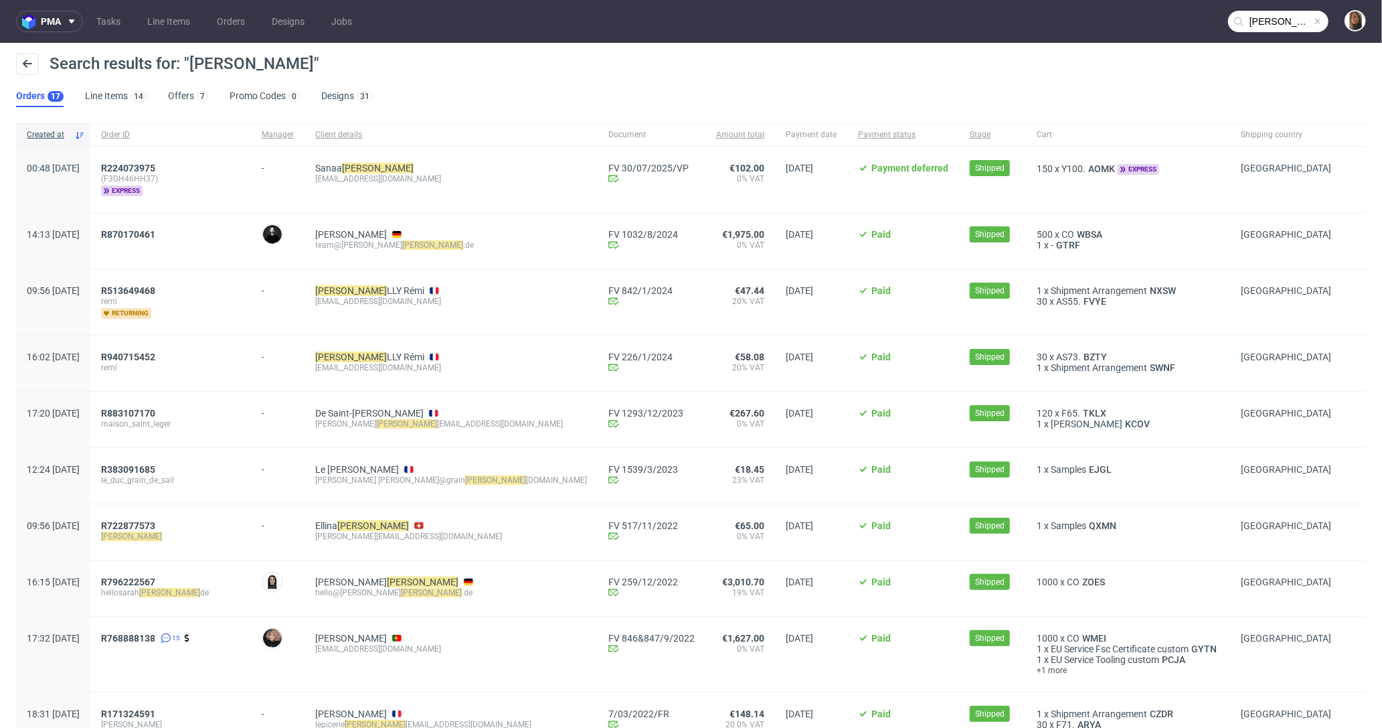
click at [1260, 23] on input "[PERSON_NAME]" at bounding box center [1278, 21] width 100 height 21
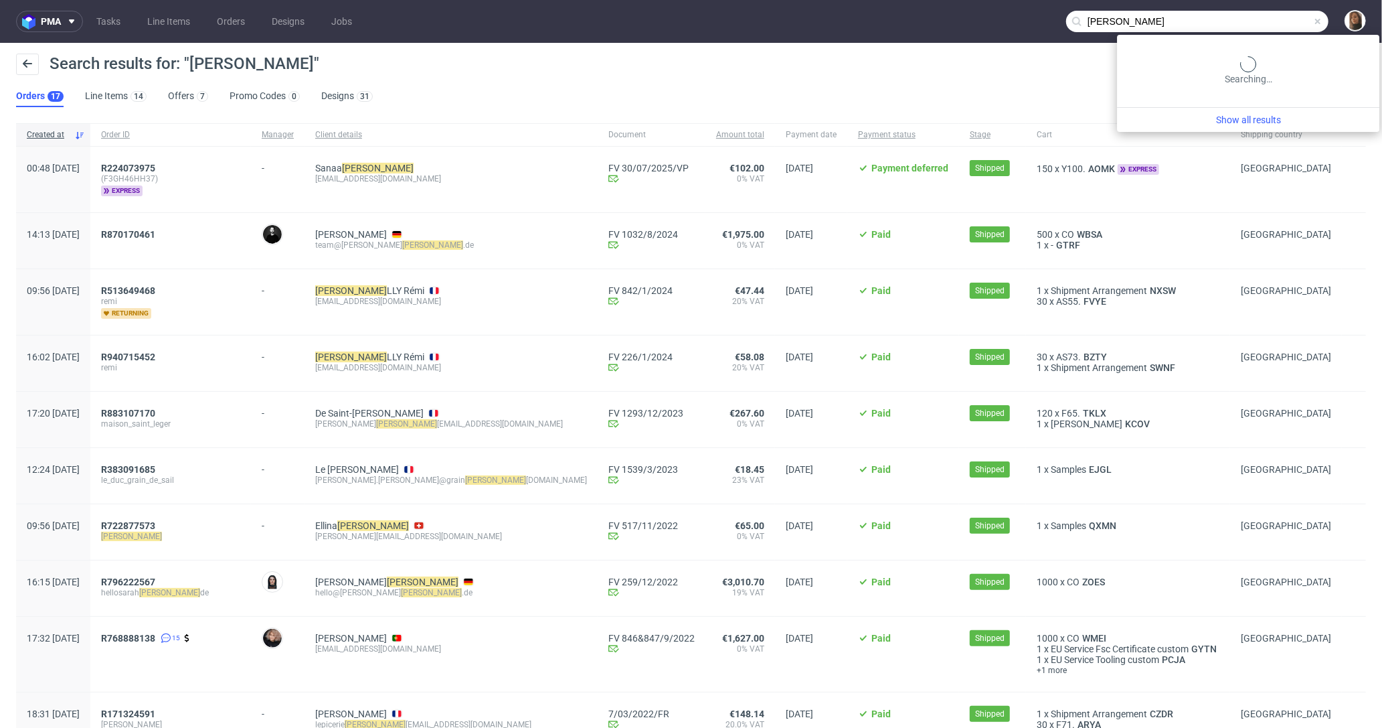
click at [1260, 23] on input "[PERSON_NAME]" at bounding box center [1197, 21] width 262 height 21
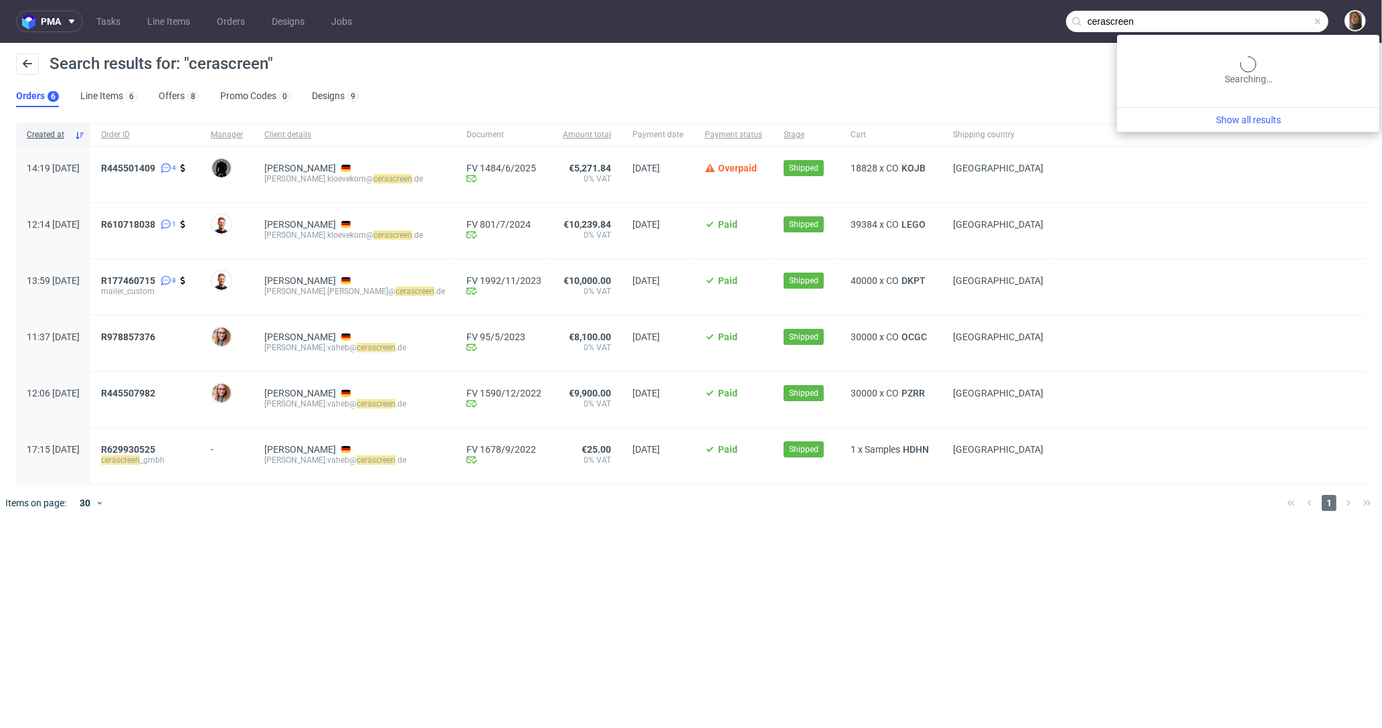
click at [1285, 18] on input "cerascreen" at bounding box center [1197, 21] width 262 height 21
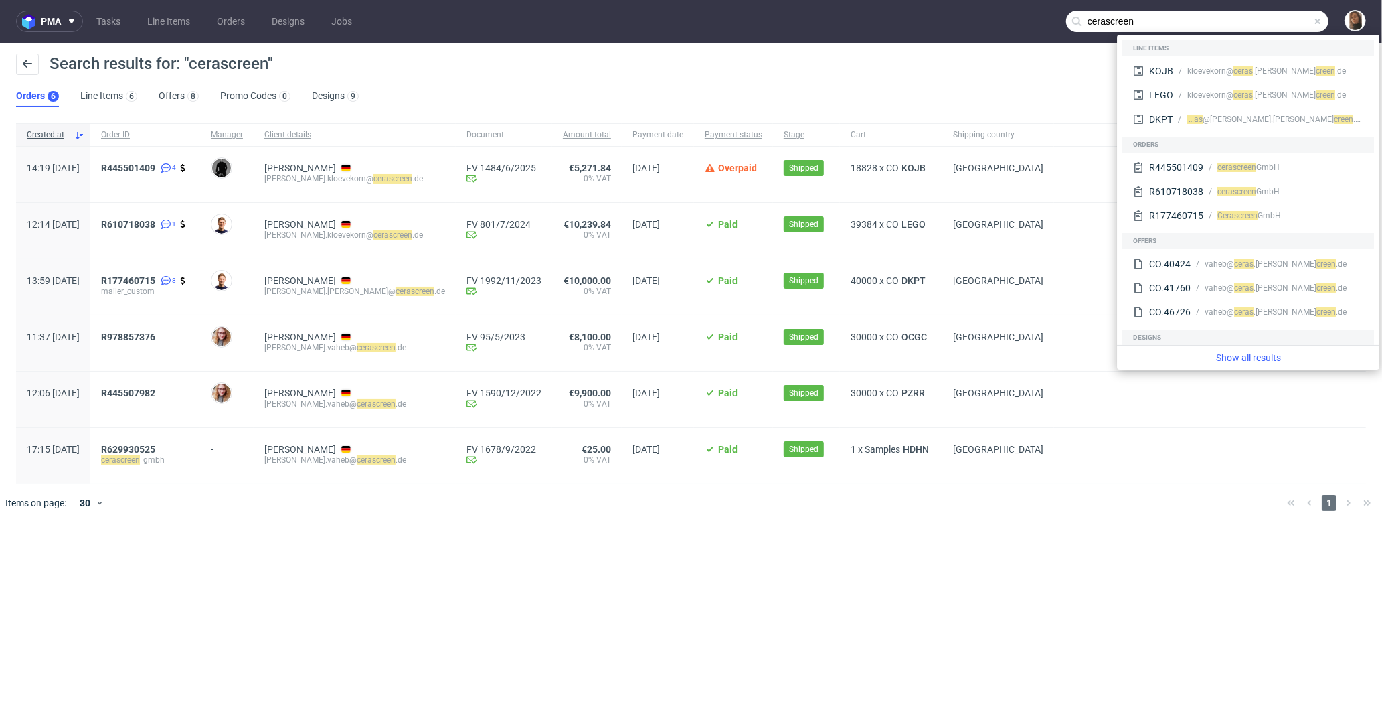
click at [1285, 18] on input "cerascreen" at bounding box center [1197, 21] width 262 height 21
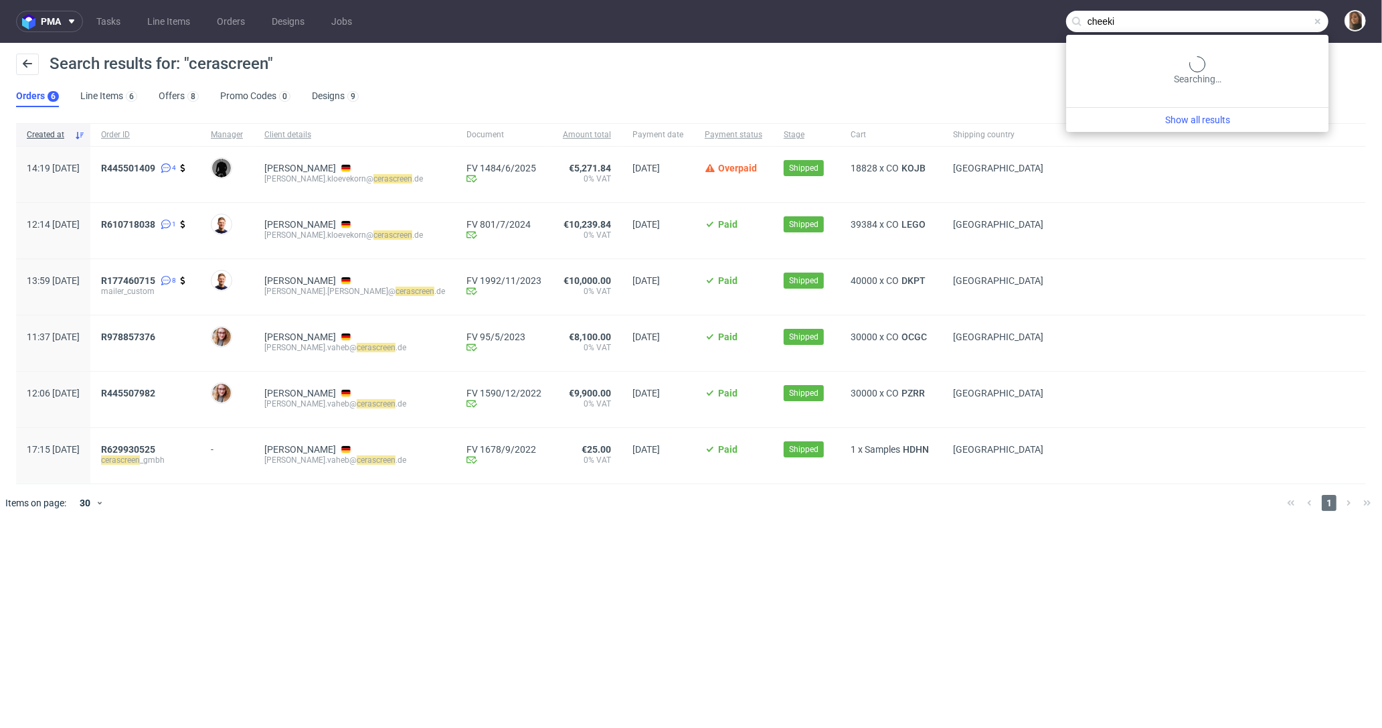
type input "cheeki"
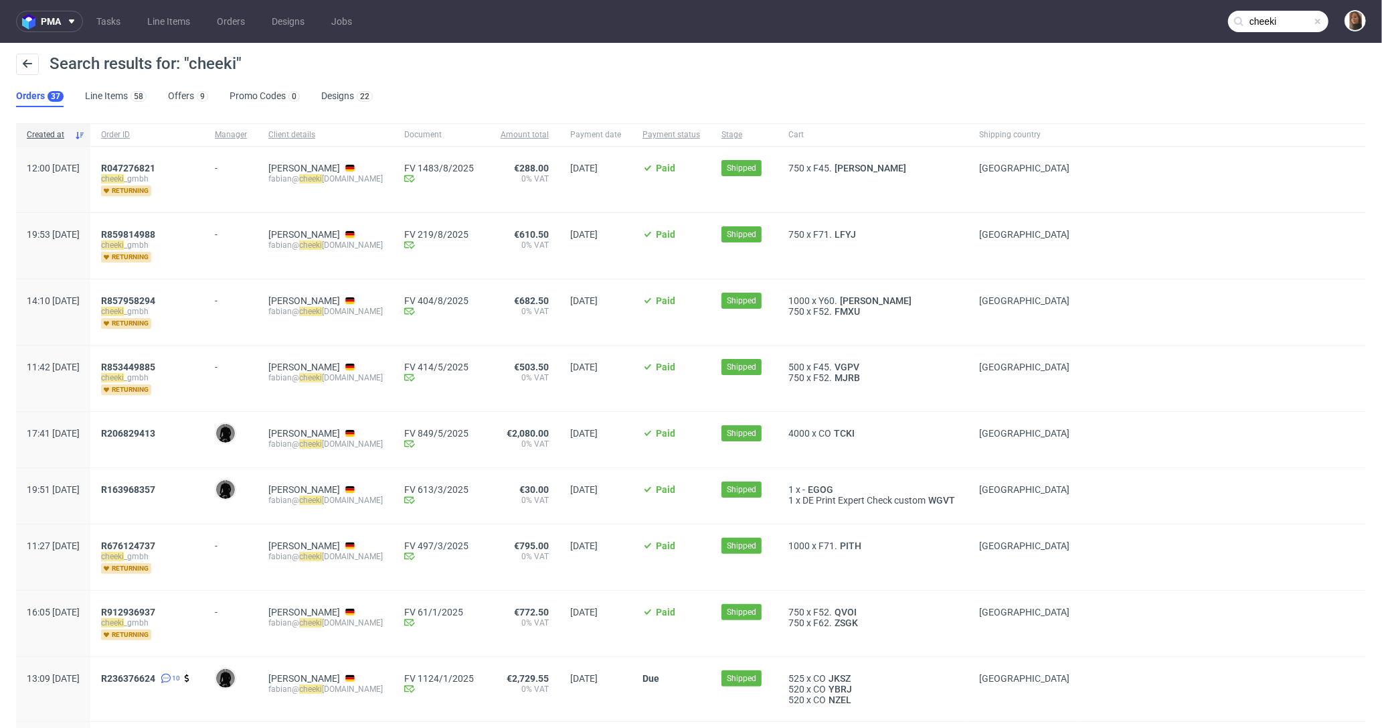
click at [347, 184] on span "[PERSON_NAME] [PERSON_NAME]@ cheeki [DOMAIN_NAME]" at bounding box center [325, 179] width 114 height 33
click at [322, 180] on mark "cheeki" at bounding box center [310, 178] width 23 height 9
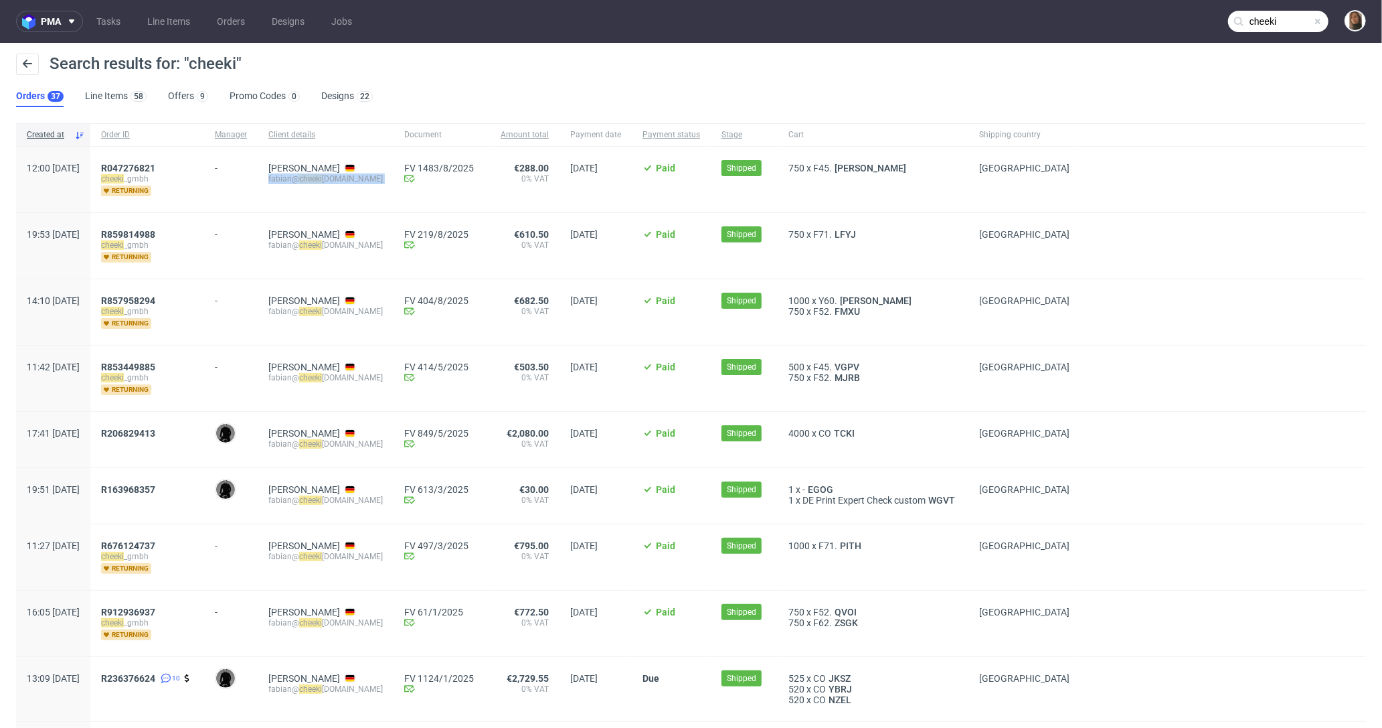
copy div "fabian@ cheeki collection.com"
click at [322, 439] on mark "cheeki" at bounding box center [310, 443] width 23 height 9
copy div "fabian@ cheeki collection.com"
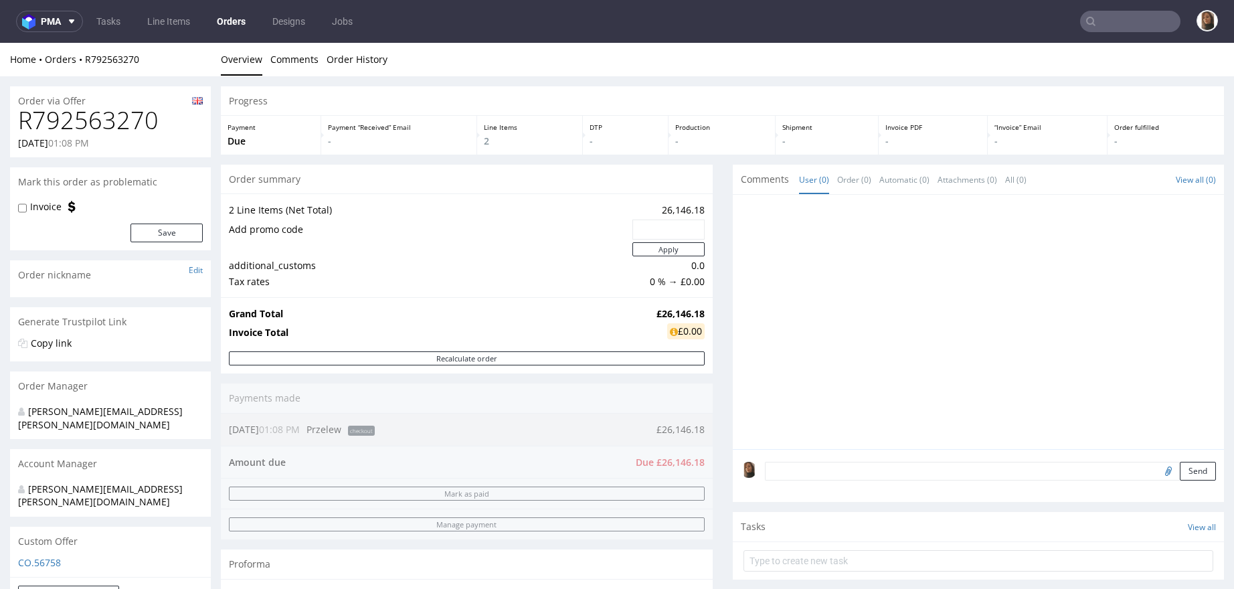
click at [231, 25] on link "Orders" at bounding box center [231, 21] width 45 height 21
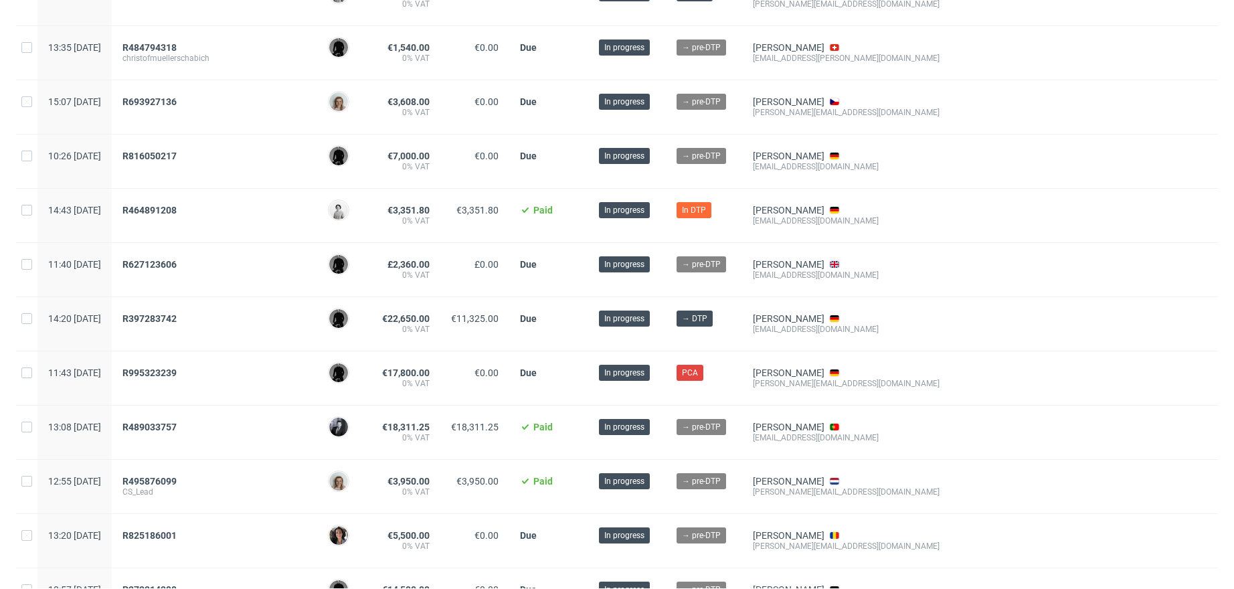
scroll to position [880, 0]
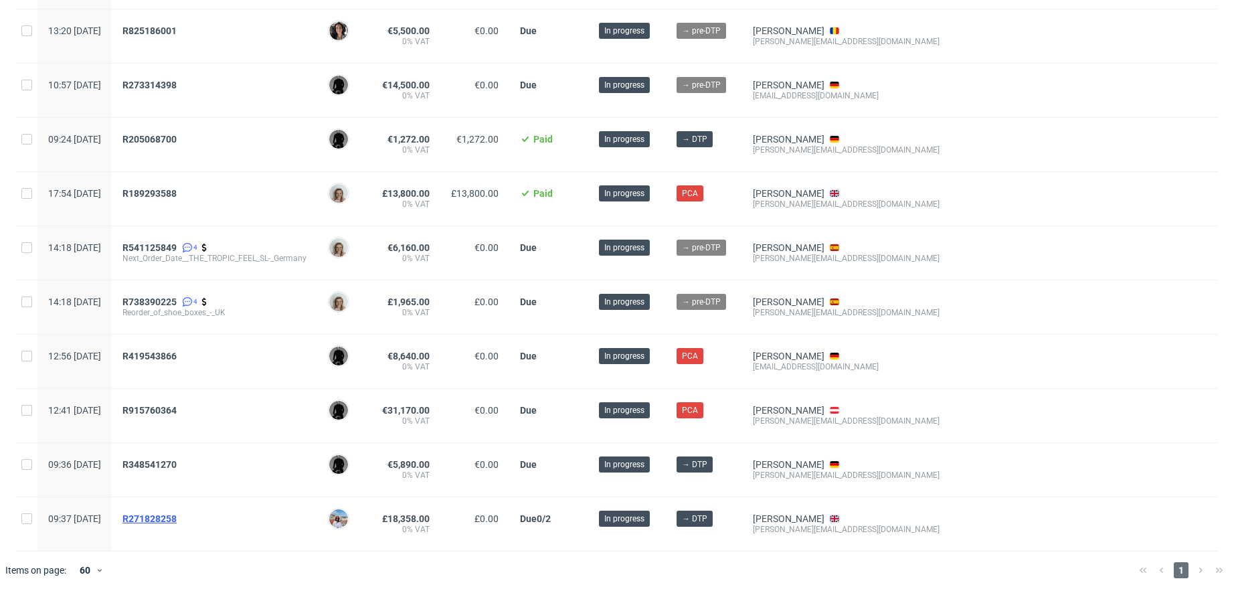
click at [177, 513] on span "R271828258" at bounding box center [150, 518] width 54 height 11
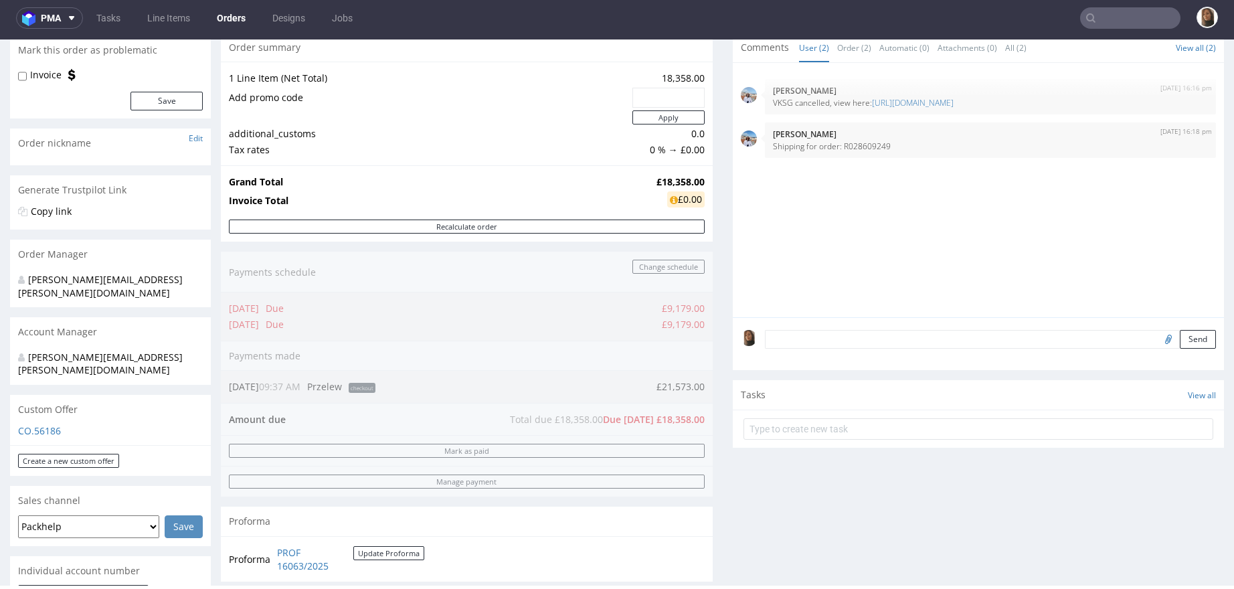
scroll to position [437, 0]
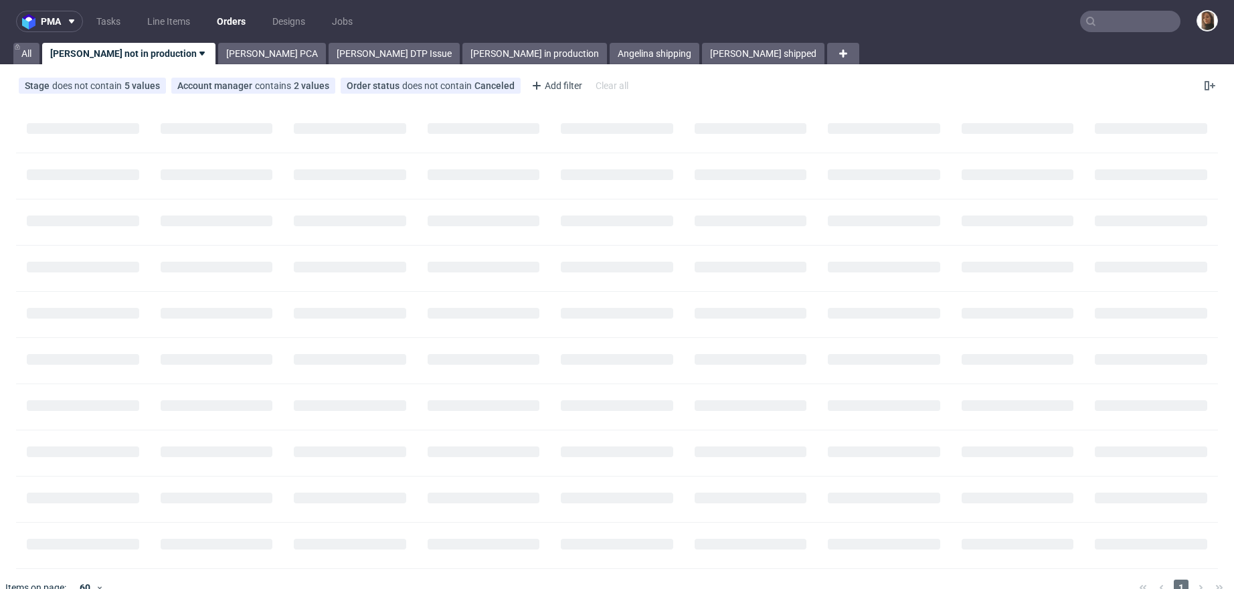
click at [1113, 15] on input "text" at bounding box center [1130, 21] width 100 height 21
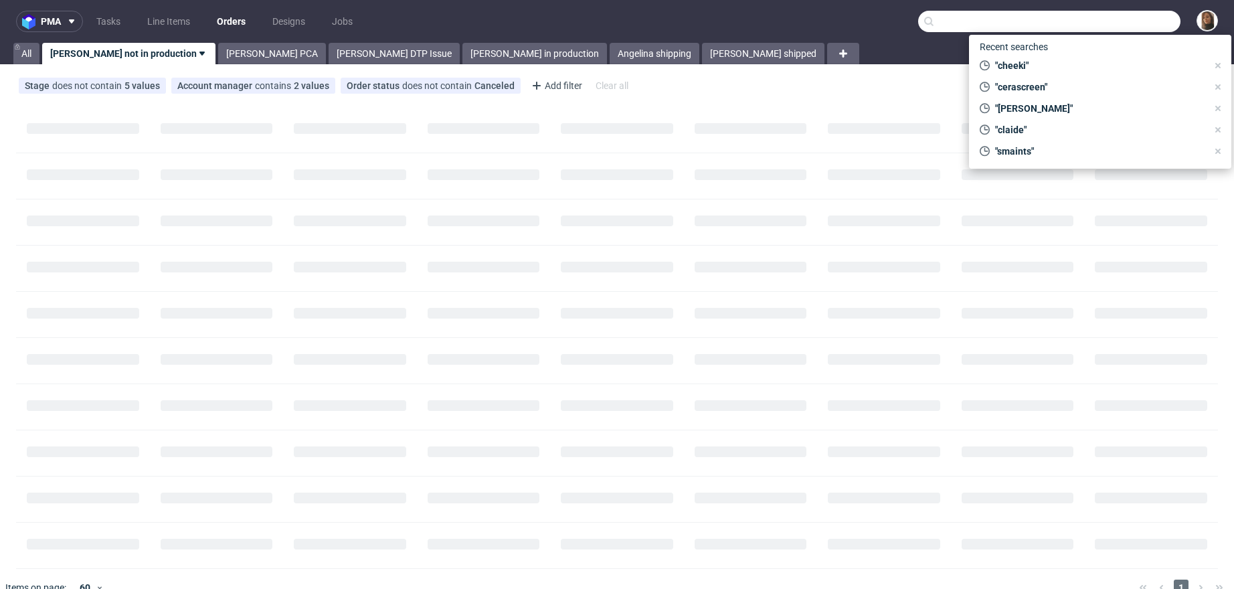
paste input "info@beefbandits.de"
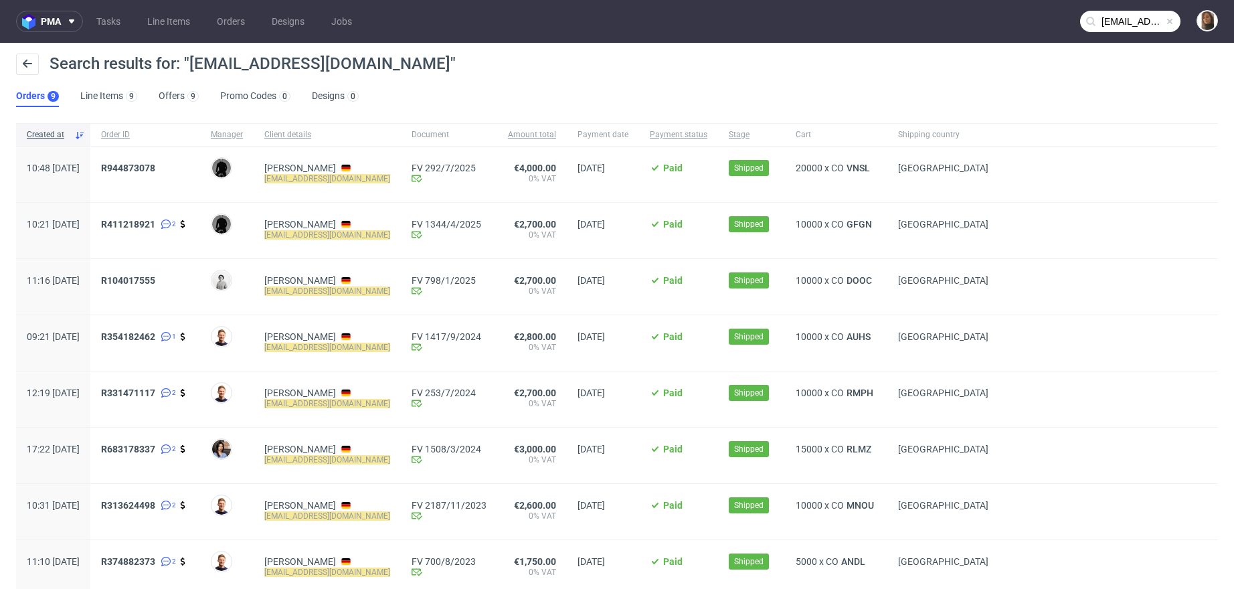
click at [341, 175] on mark "info@beefbandits.de" at bounding box center [327, 178] width 126 height 9
copy div "info@beefbandits.de"
click at [1143, 22] on input "info@beefbandits.de" at bounding box center [1130, 21] width 100 height 21
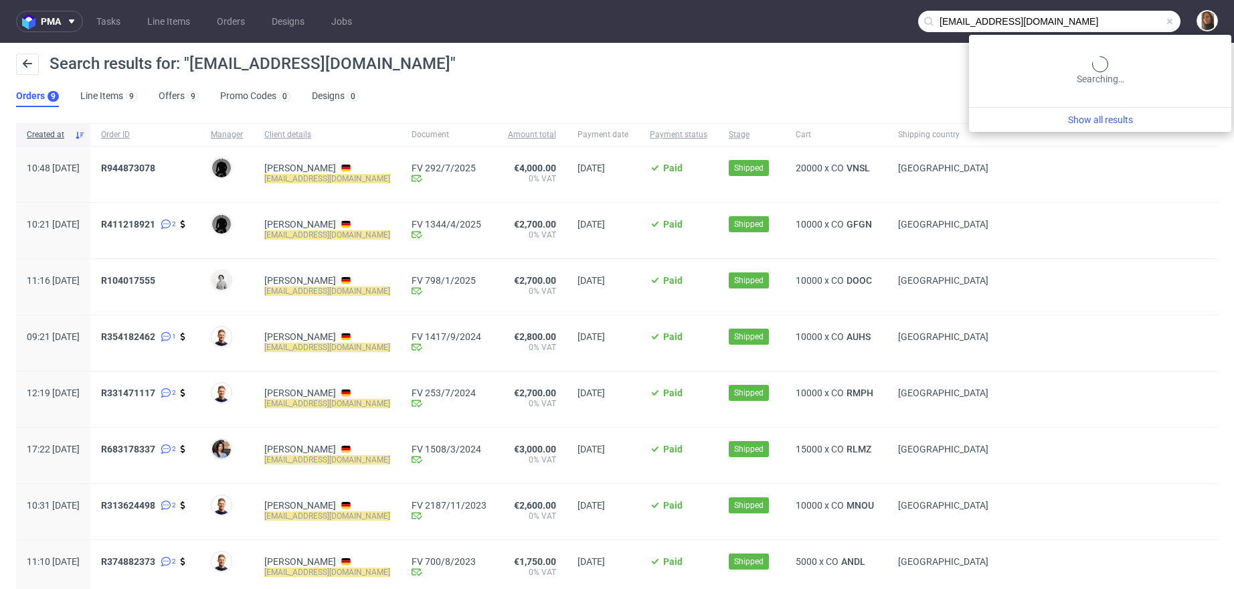
click at [1143, 22] on input "info@beefbandits.de" at bounding box center [1049, 21] width 262 height 21
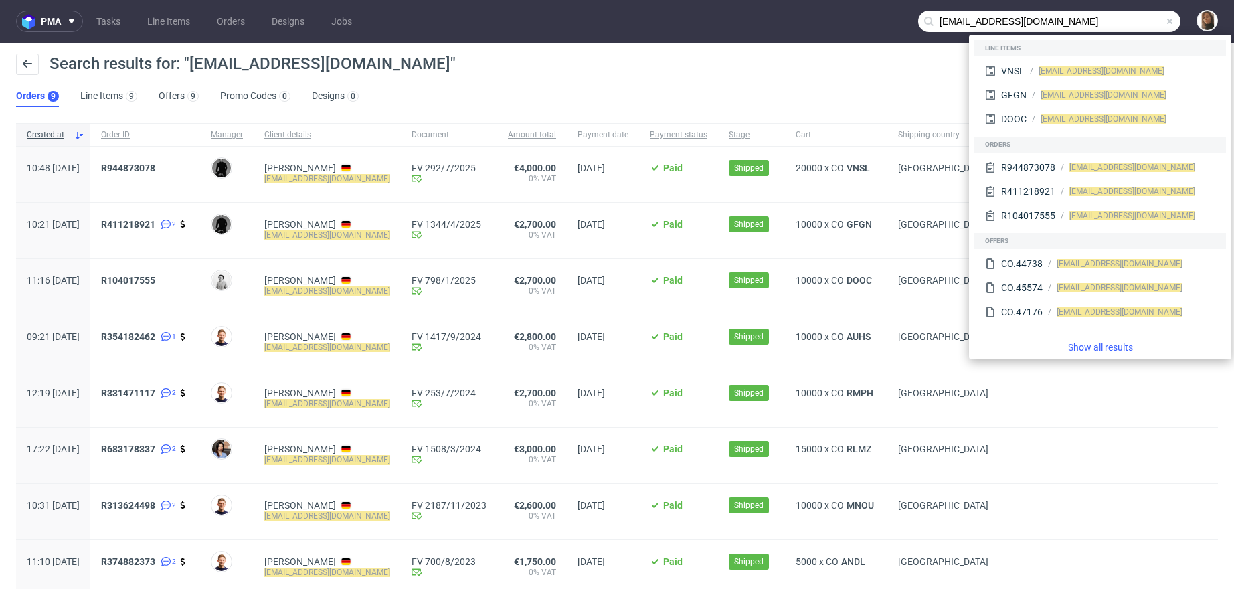
paste input "givelove.business@gmail.com"
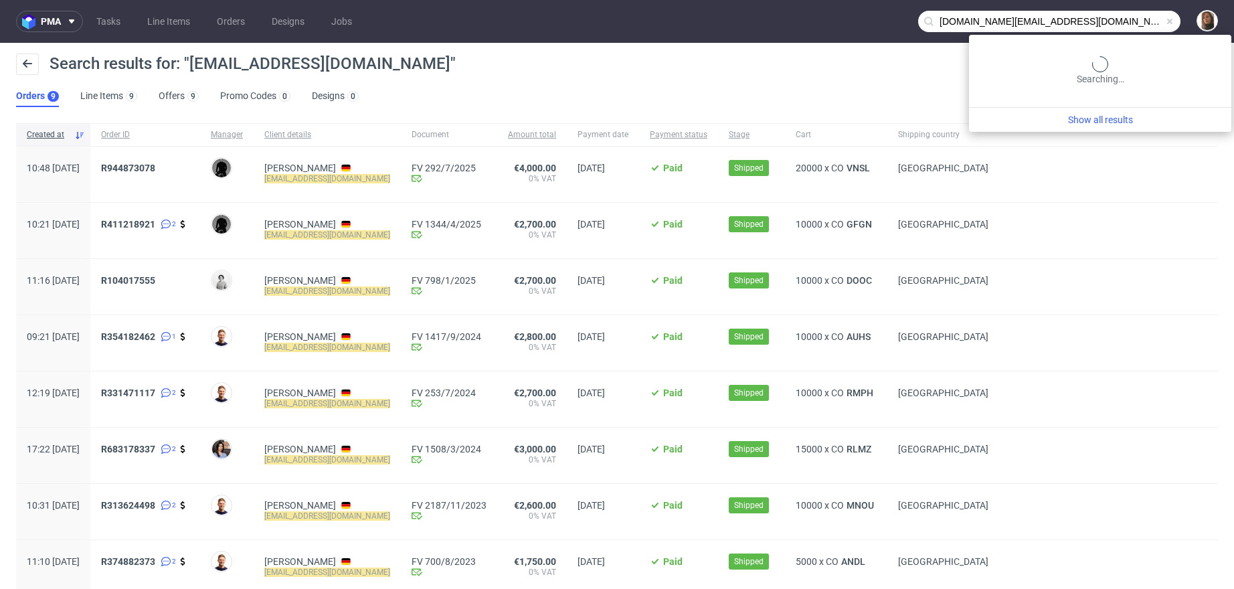
type input "givelove.business@gmail.com"
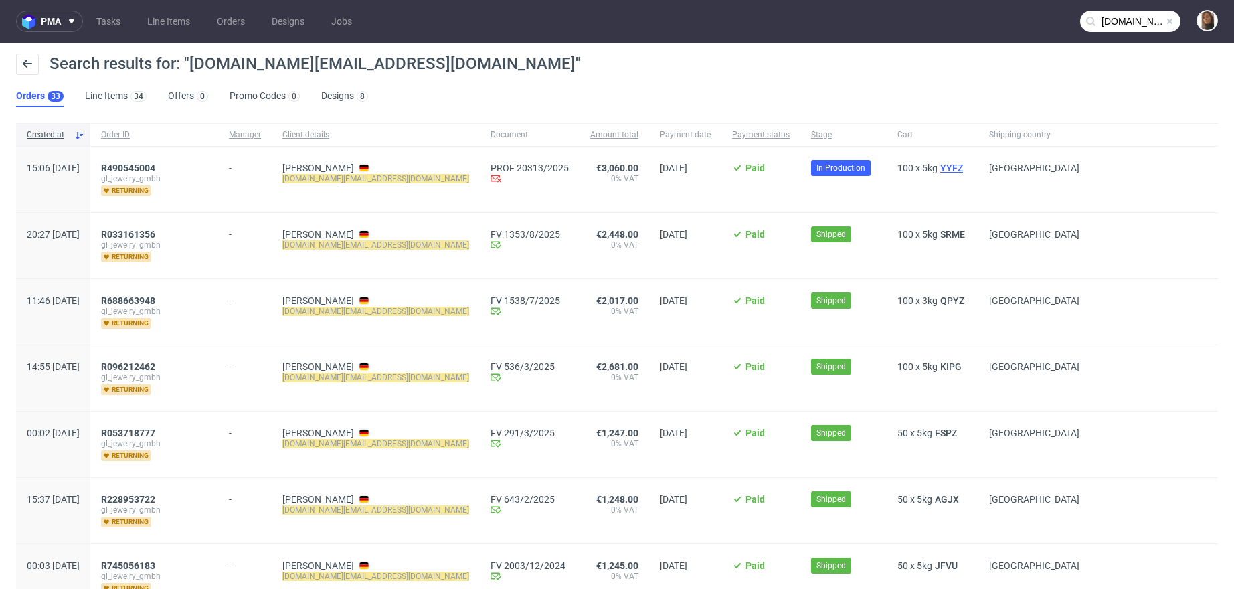
click at [938, 167] on span "YYFZ" at bounding box center [952, 168] width 28 height 11
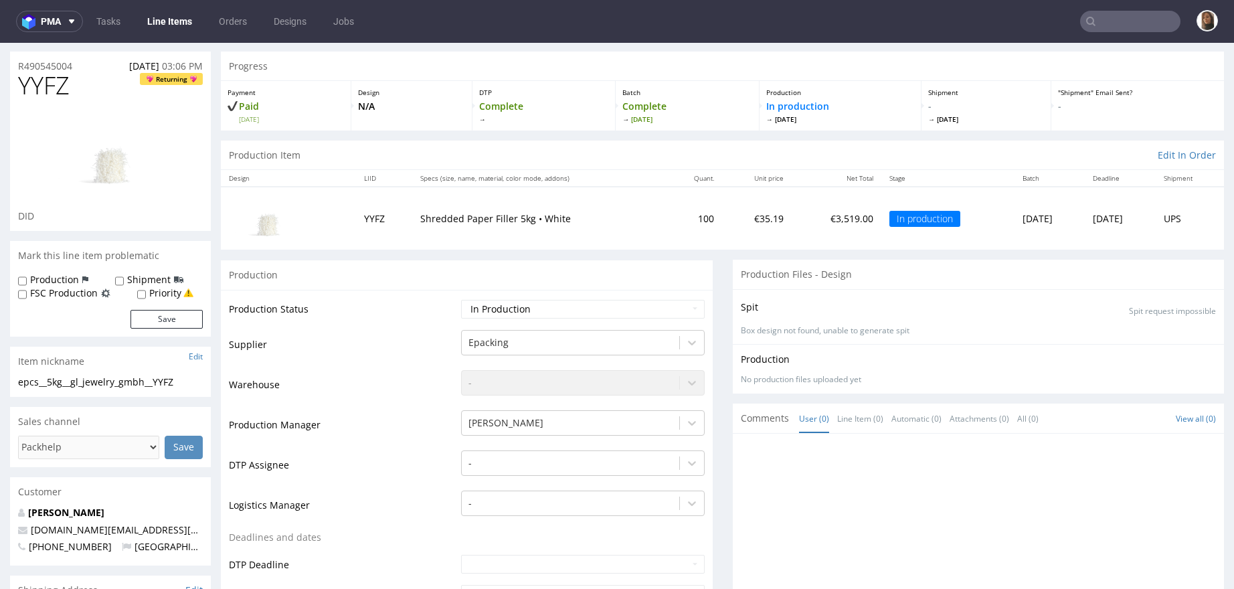
scroll to position [41, 0]
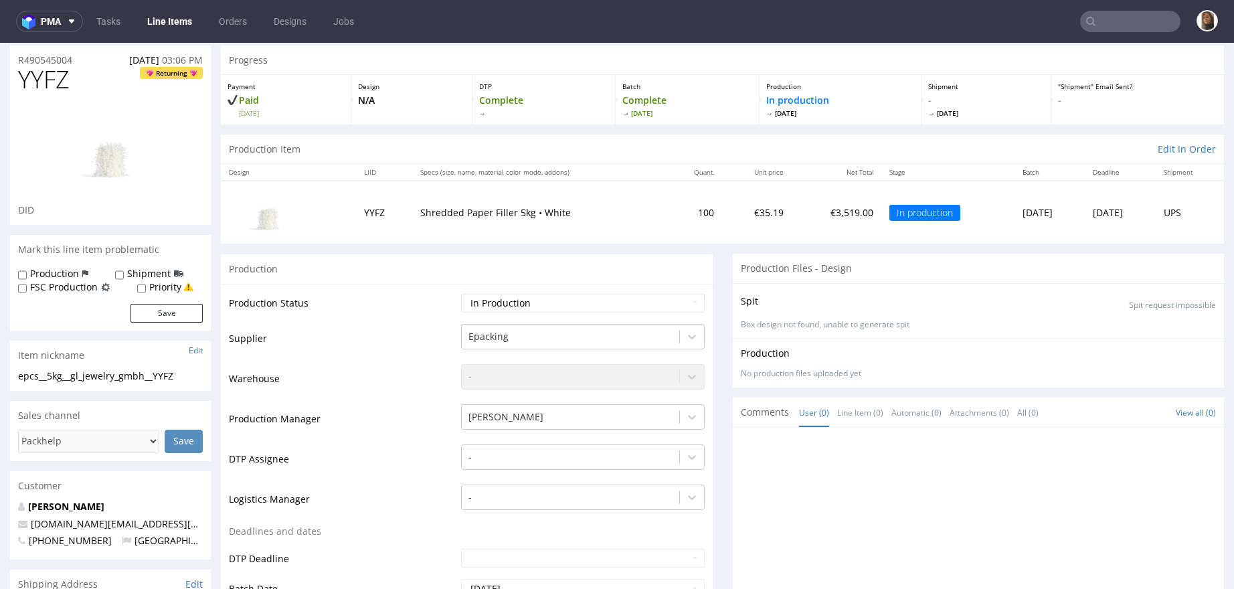
type input "givelove.business@gmail.com"
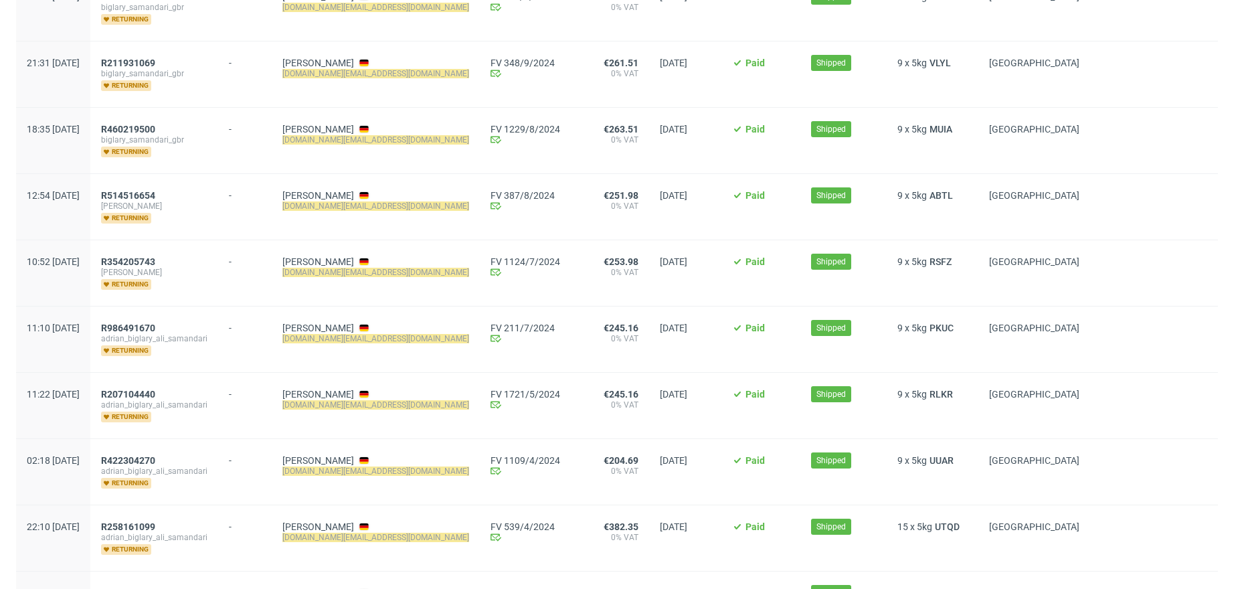
scroll to position [1575, 0]
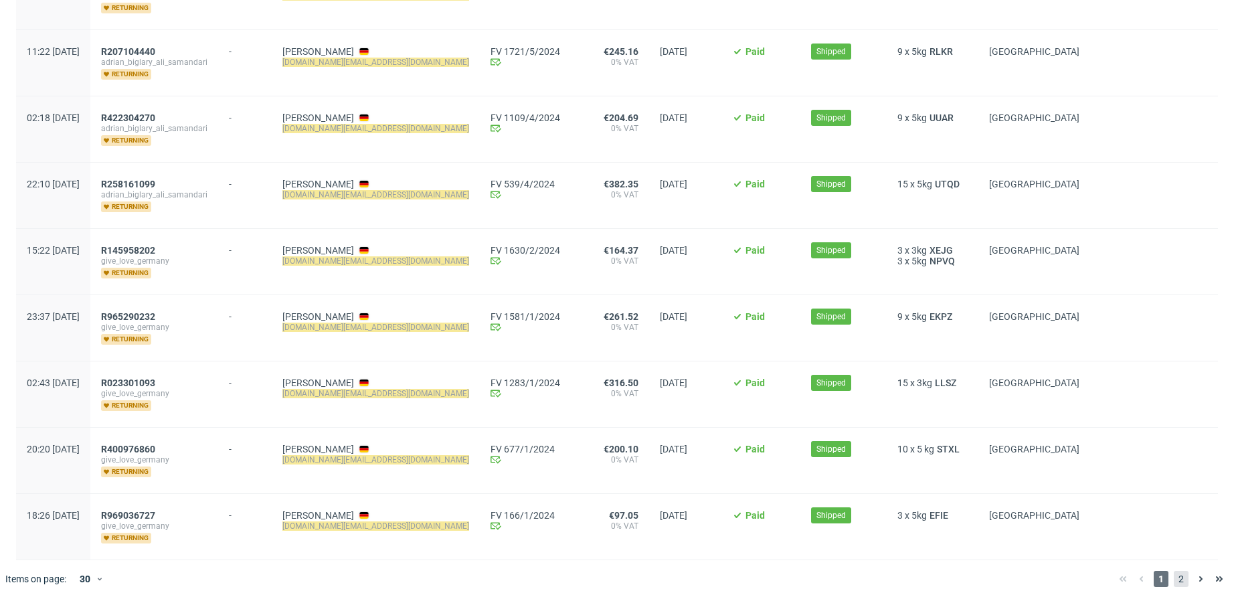
click at [1174, 571] on span "2" at bounding box center [1181, 579] width 15 height 16
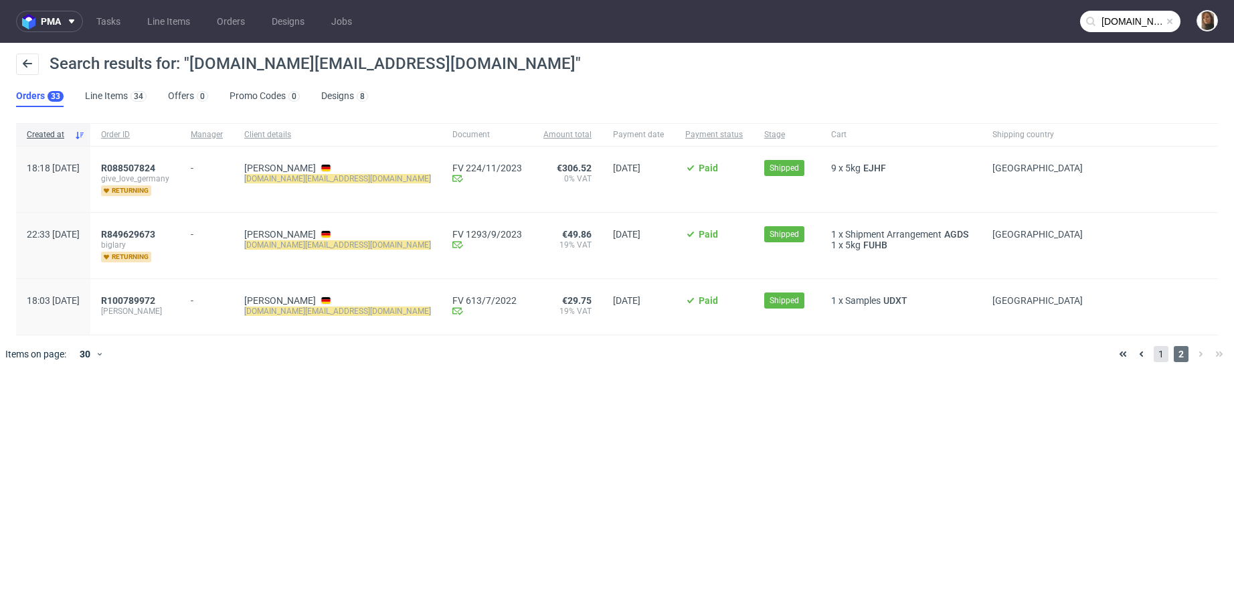
click at [1161, 349] on span "1" at bounding box center [1161, 354] width 15 height 16
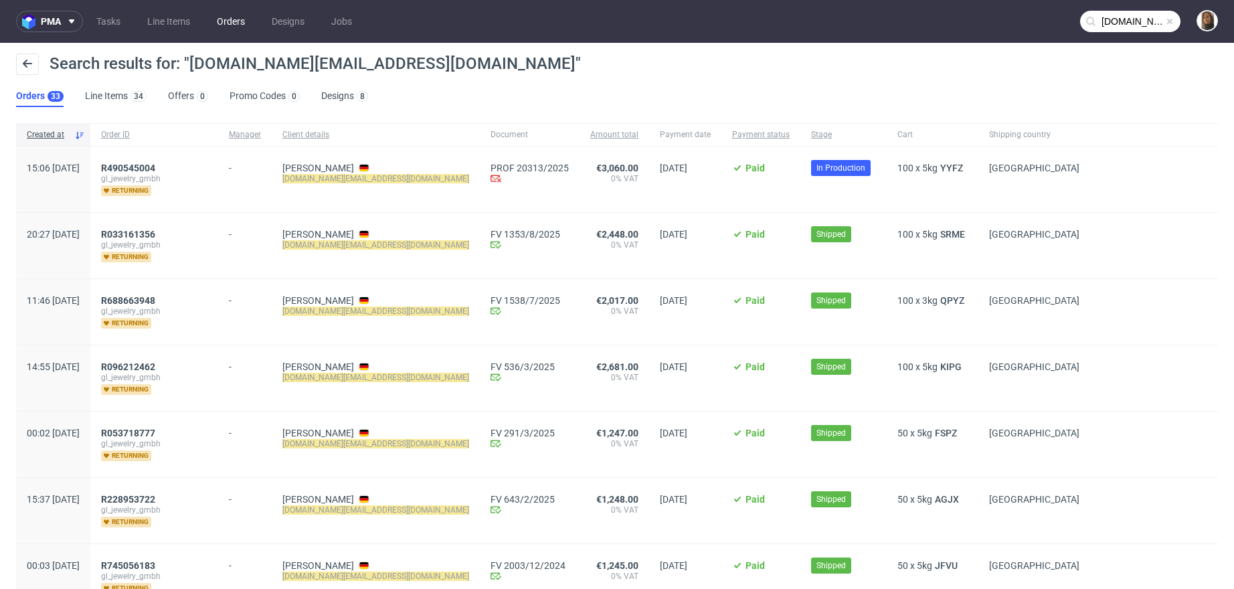
click at [238, 26] on link "Orders" at bounding box center [231, 21] width 44 height 21
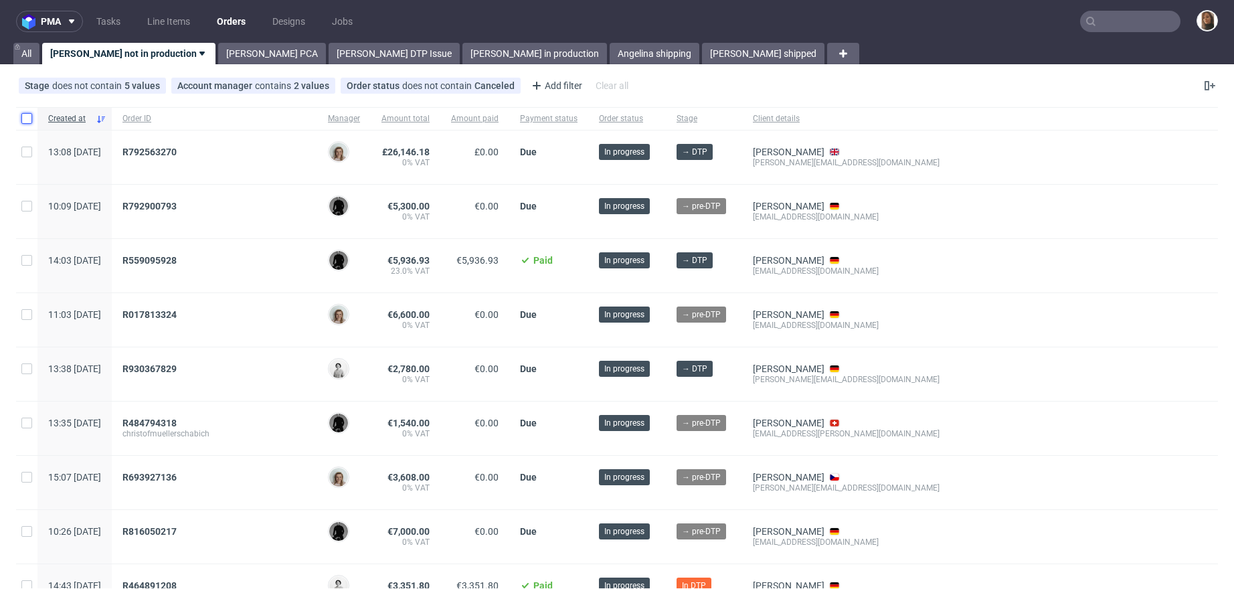
click at [26, 115] on input "checkbox" at bounding box center [26, 118] width 11 height 11
checkbox input "true"
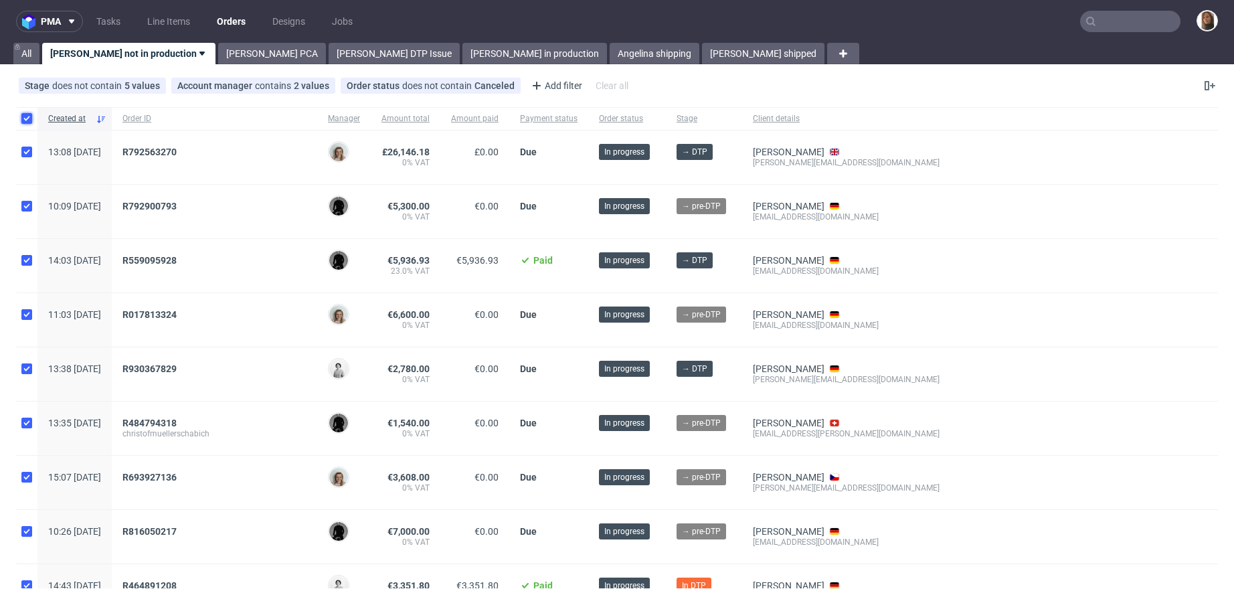
checkbox input "true"
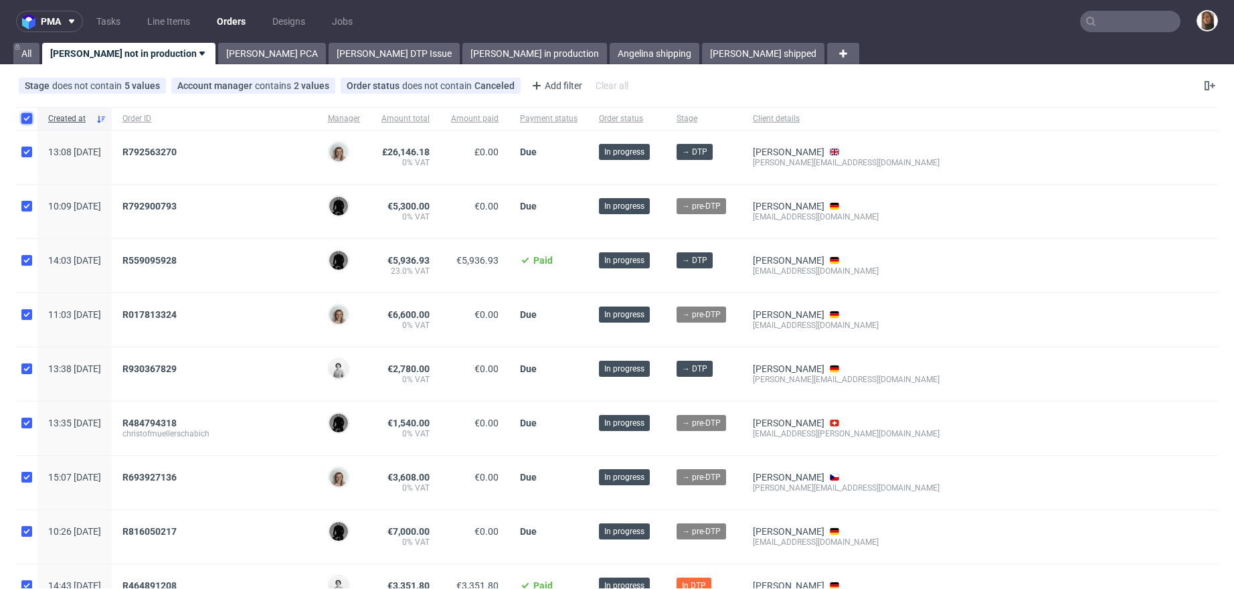
checkbox input "true"
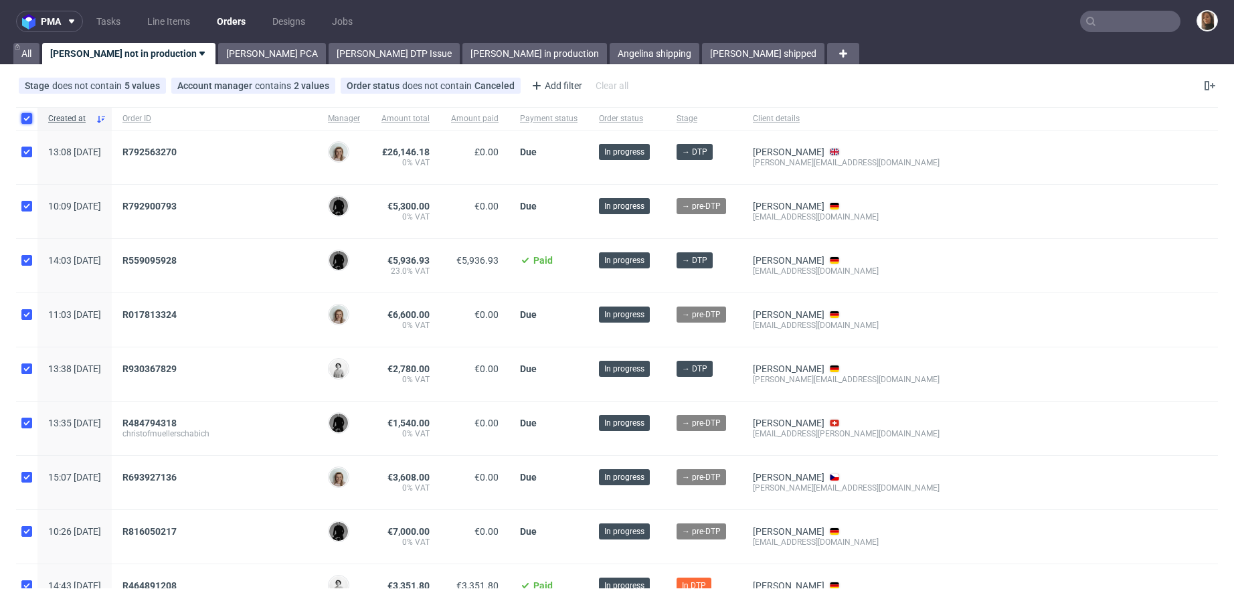
checkbox input "true"
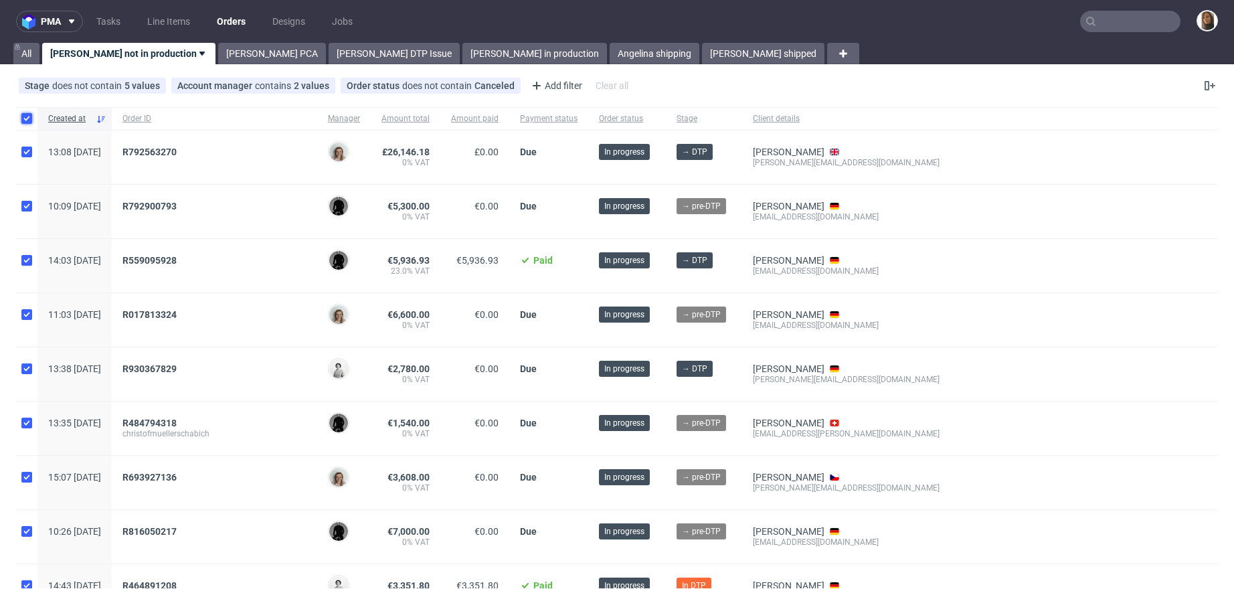
checkbox input "true"
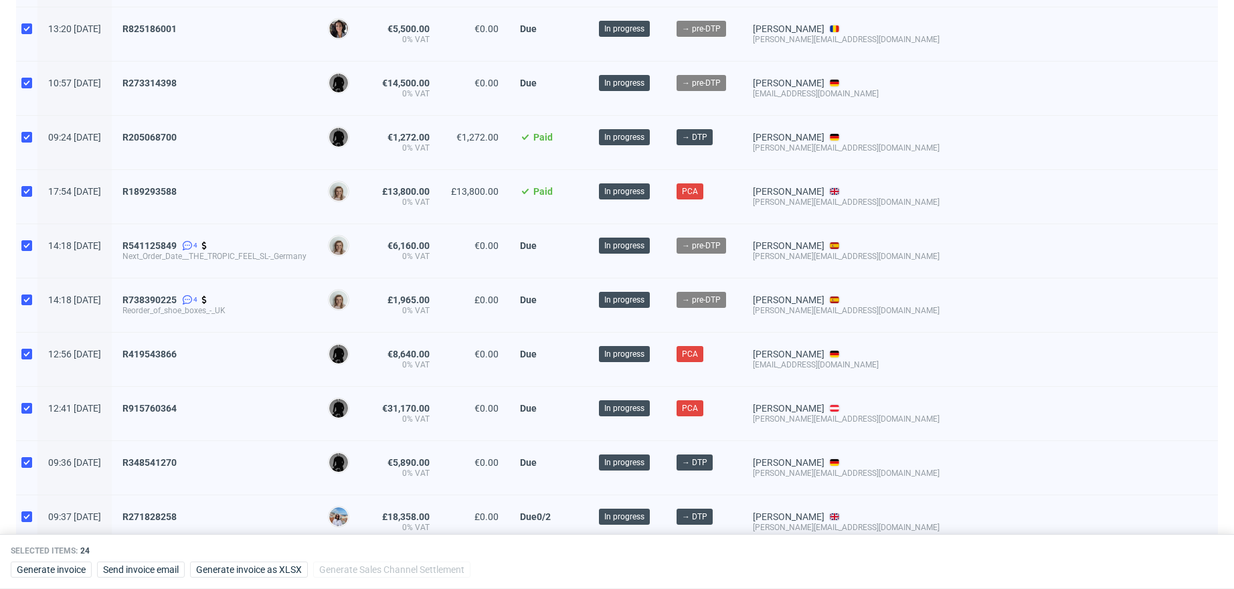
scroll to position [935, 0]
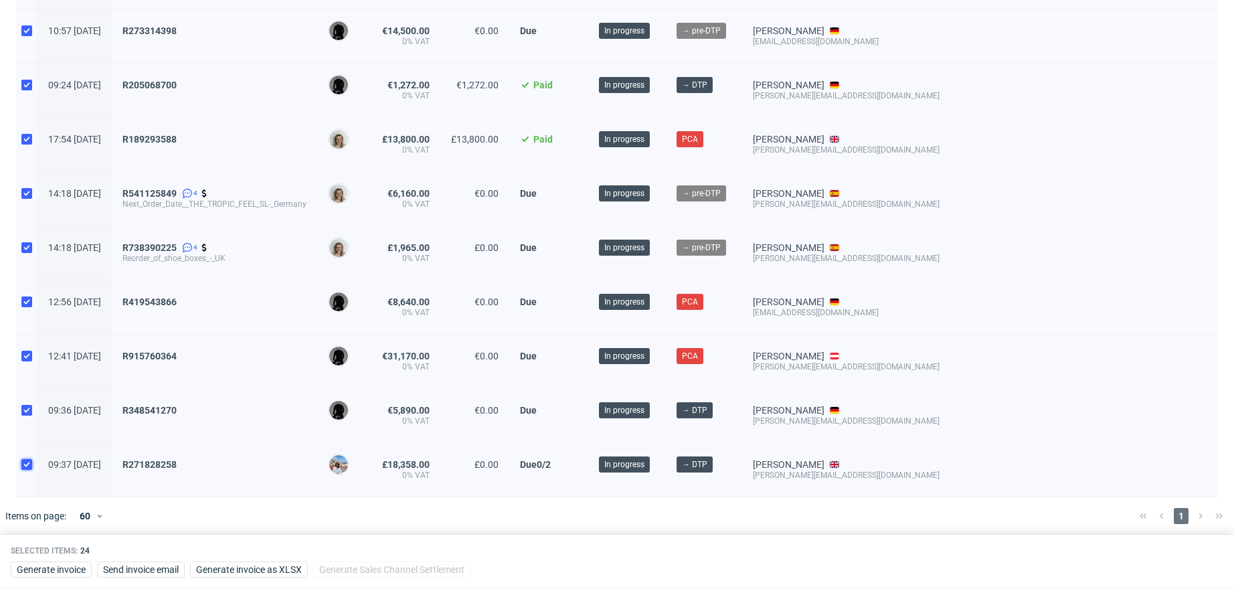
click at [25, 459] on input "checkbox" at bounding box center [26, 464] width 11 height 11
checkbox input "false"
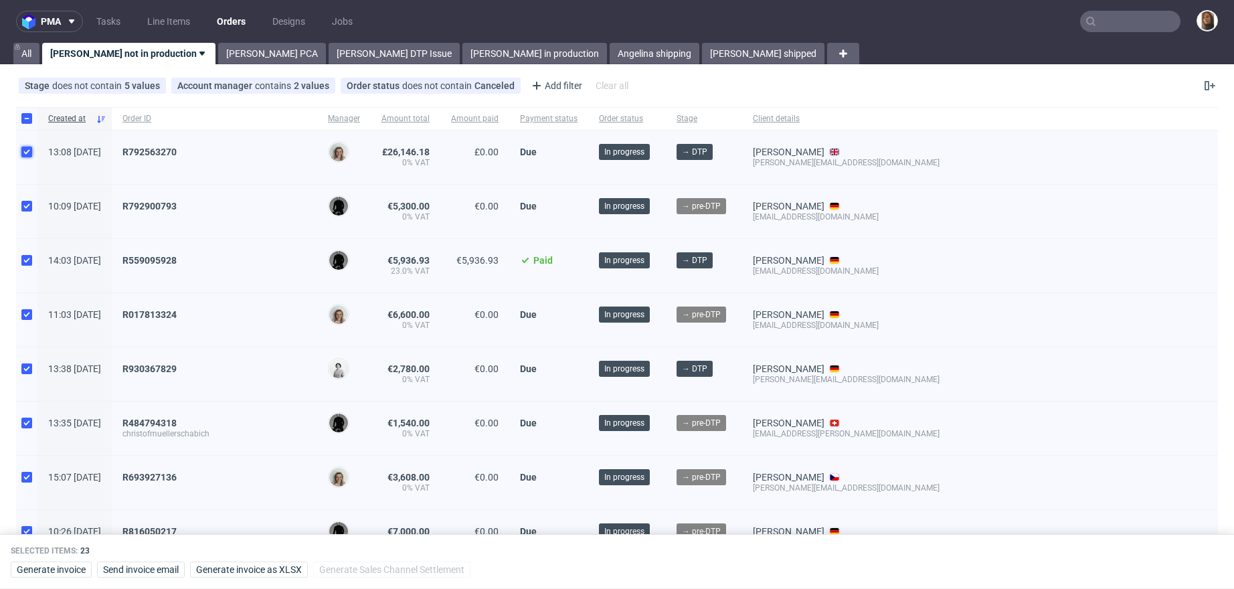
click at [25, 150] on input "checkbox" at bounding box center [26, 152] width 11 height 11
checkbox input "false"
click at [25, 113] on input "checkbox" at bounding box center [26, 118] width 11 height 11
checkbox input "false"
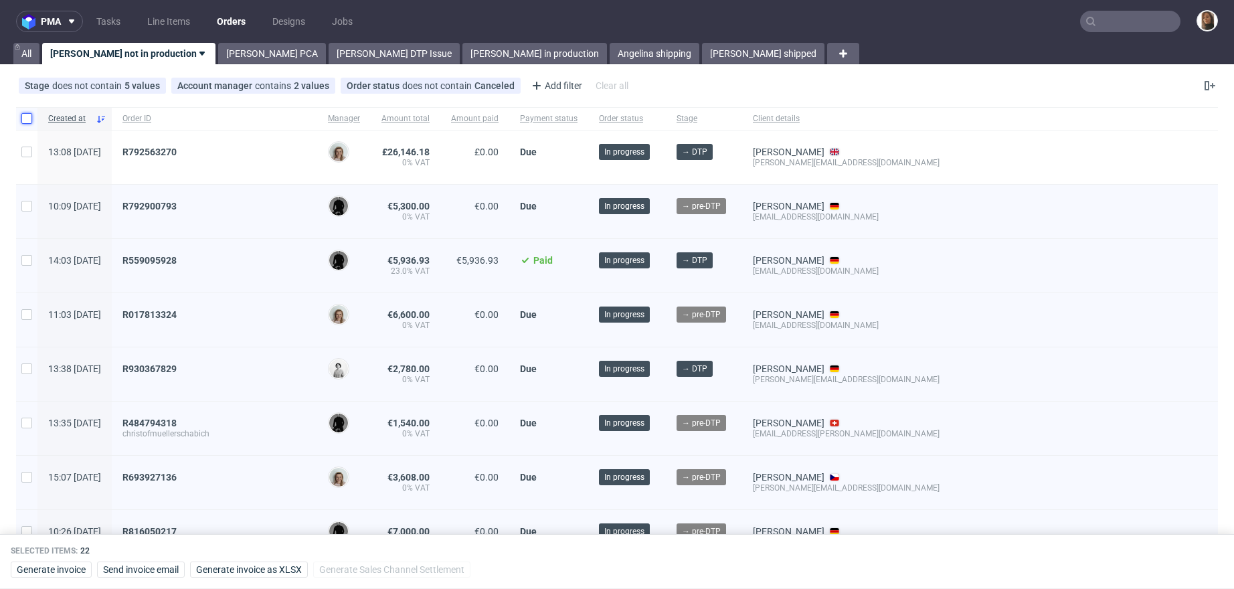
checkbox input "false"
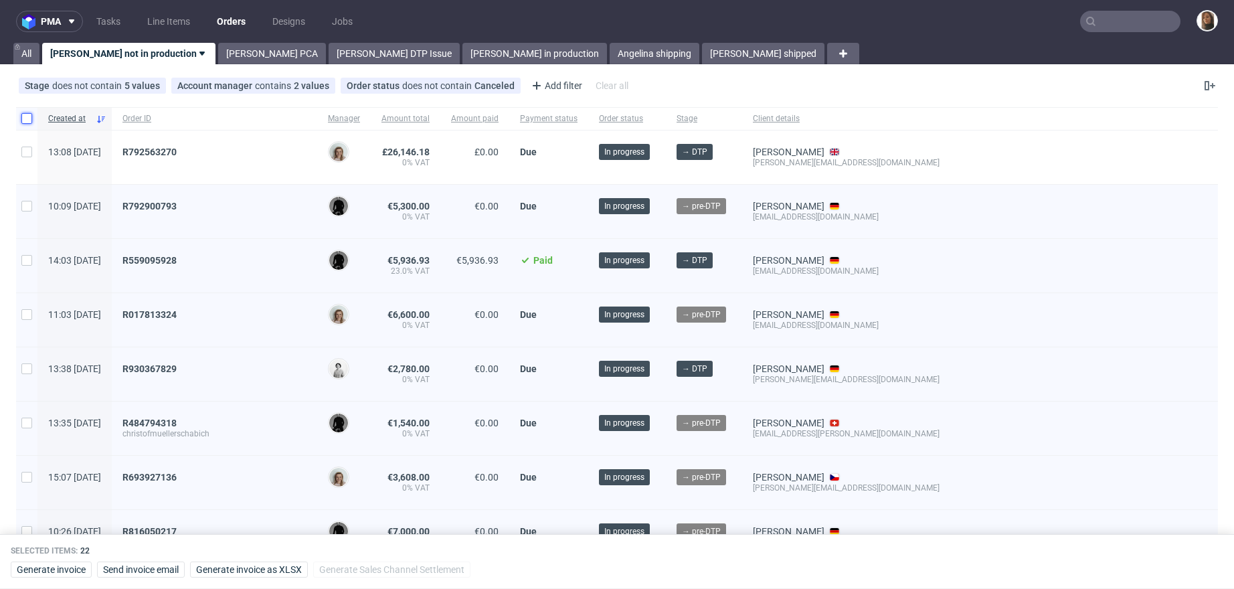
checkbox input "false"
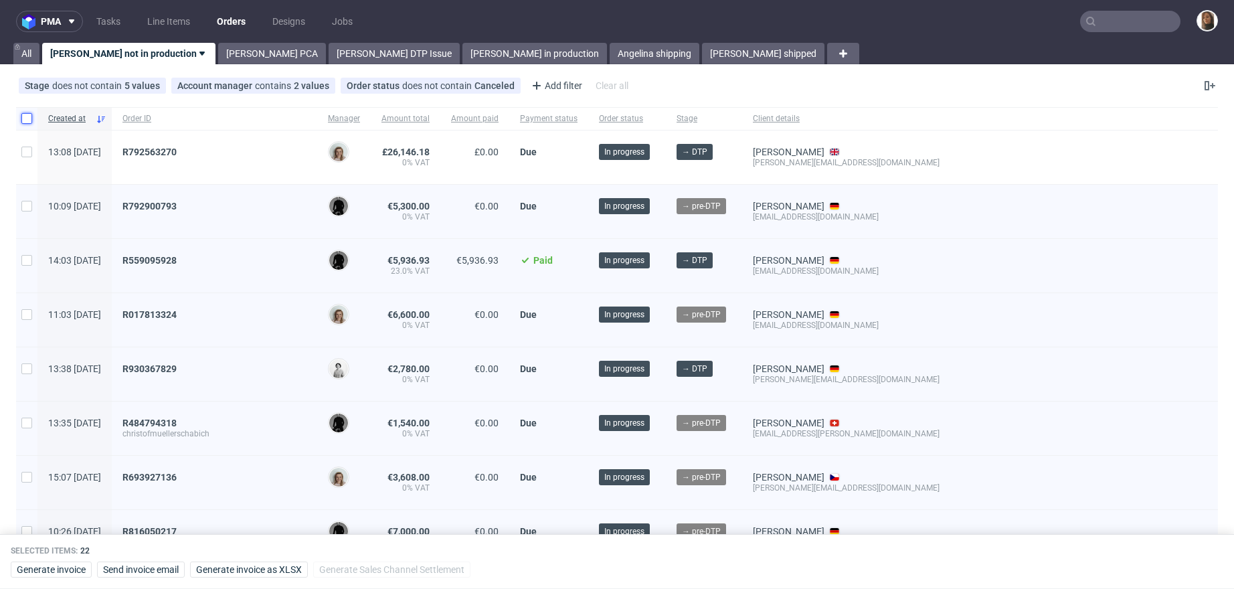
checkbox input "false"
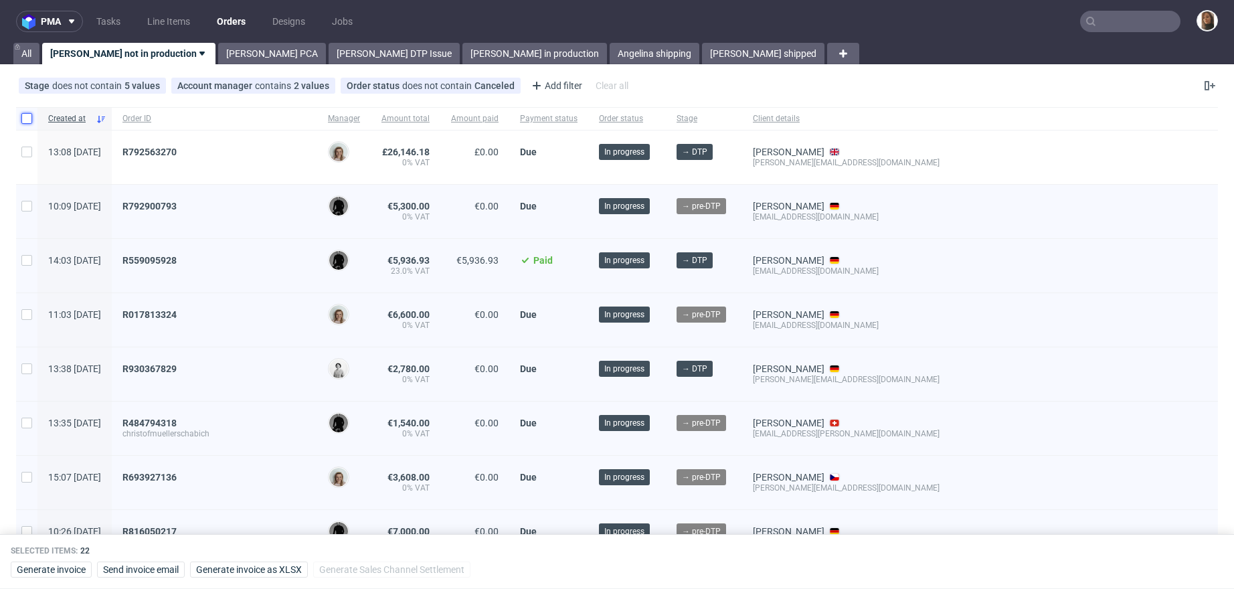
checkbox input "false"
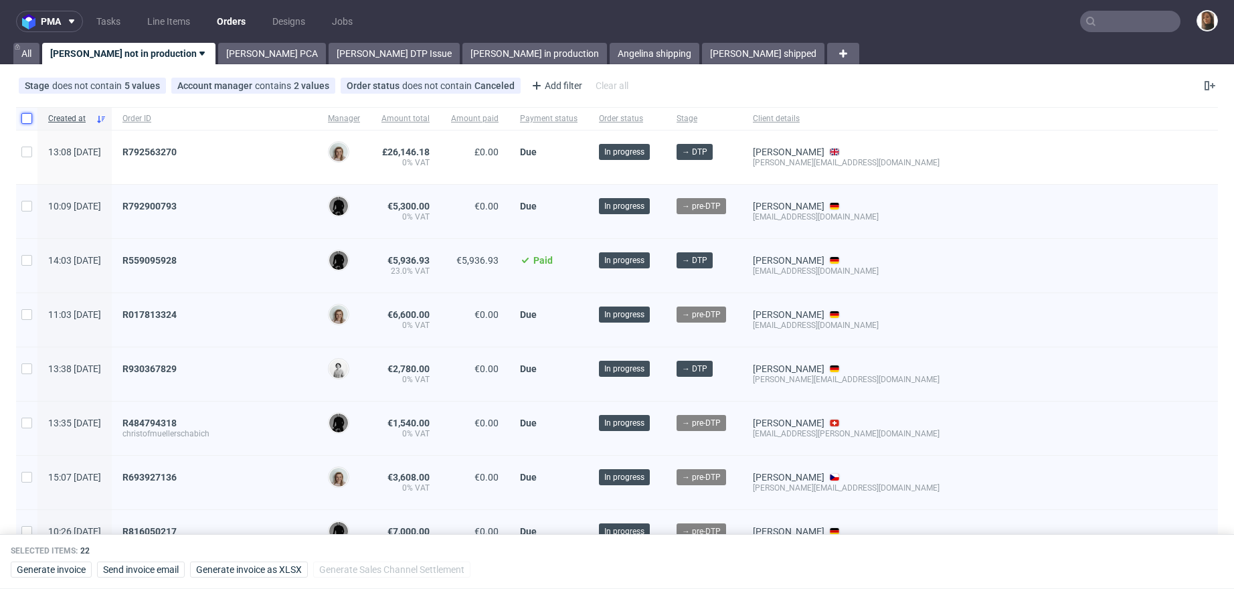
checkbox input "false"
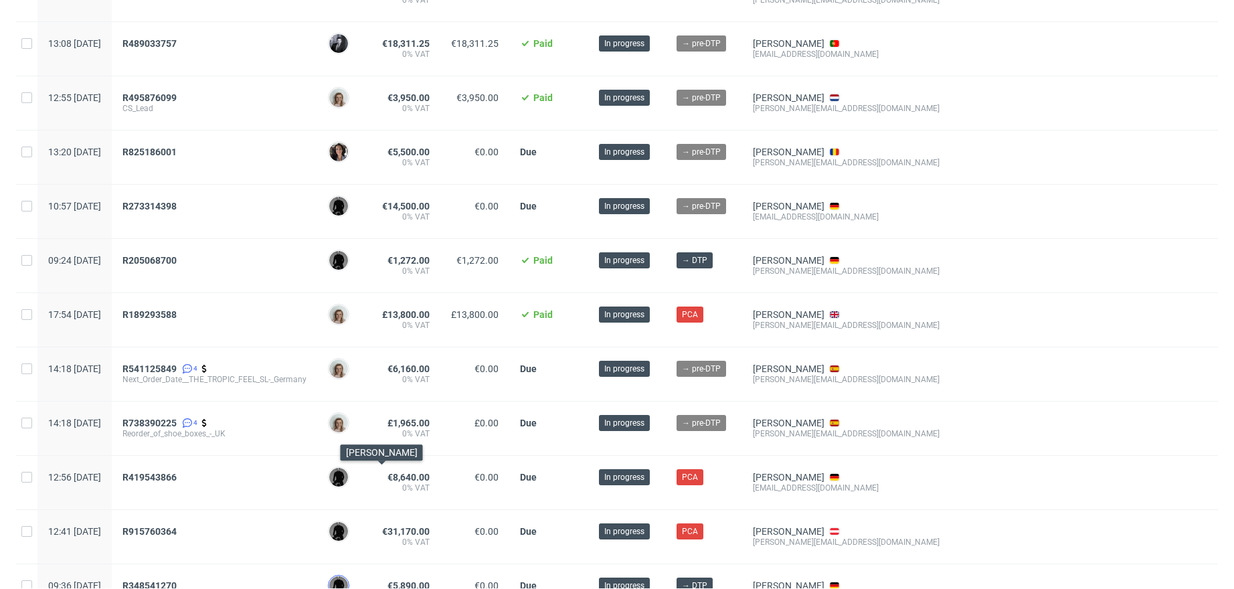
scroll to position [636, 0]
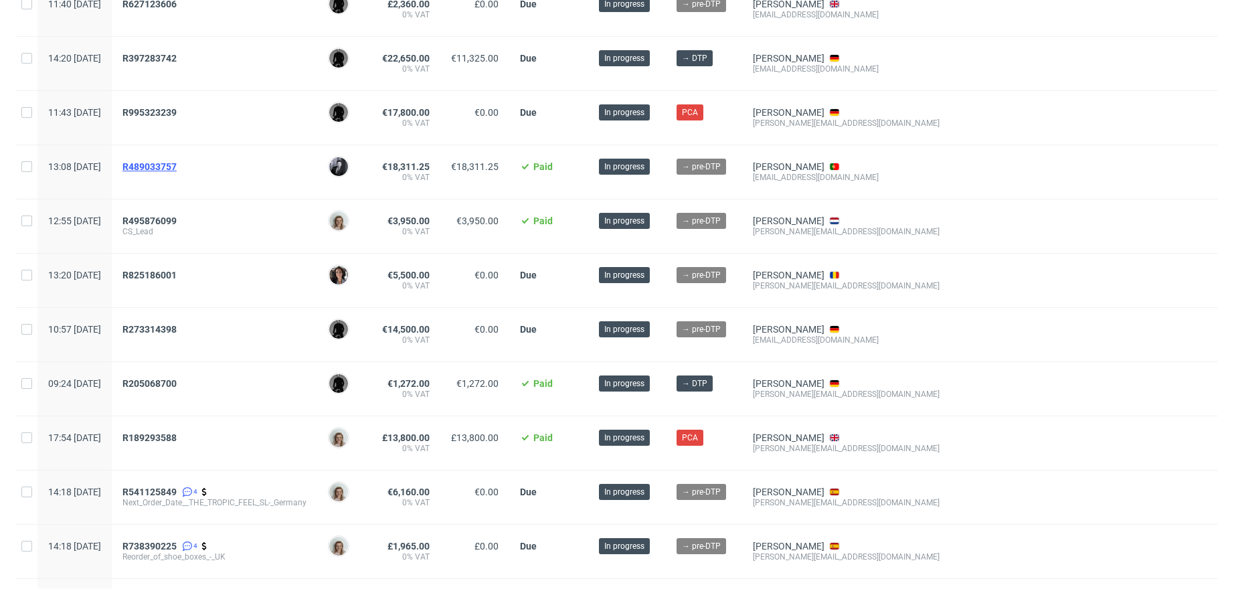
click at [177, 165] on span "R489033757" at bounding box center [150, 166] width 54 height 11
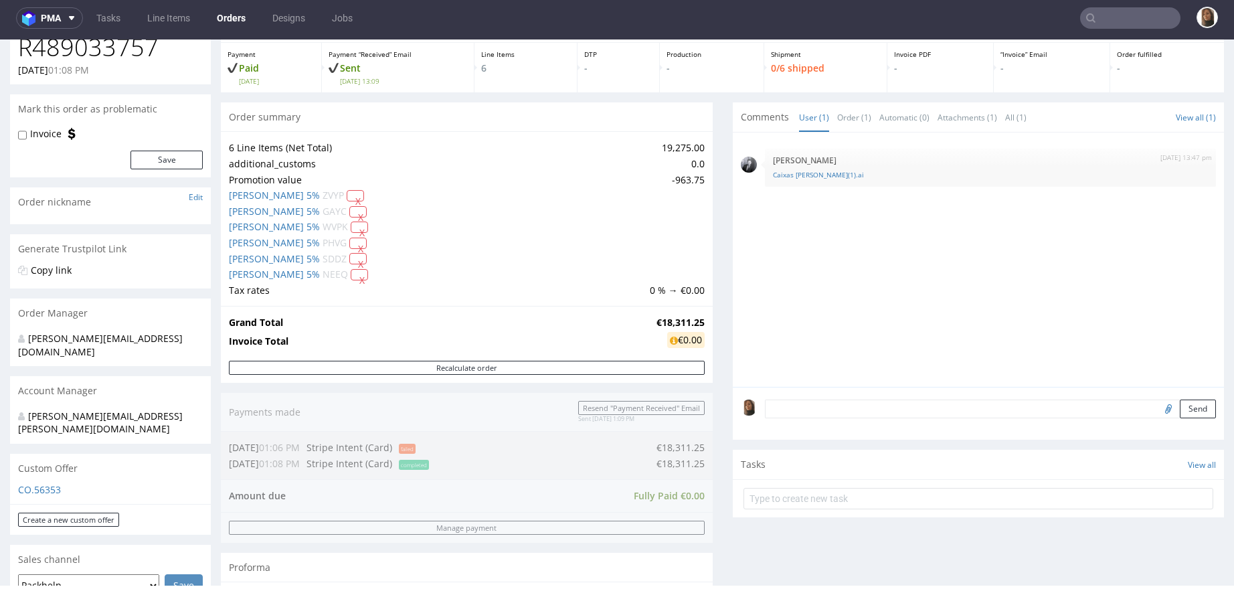
scroll to position [162, 0]
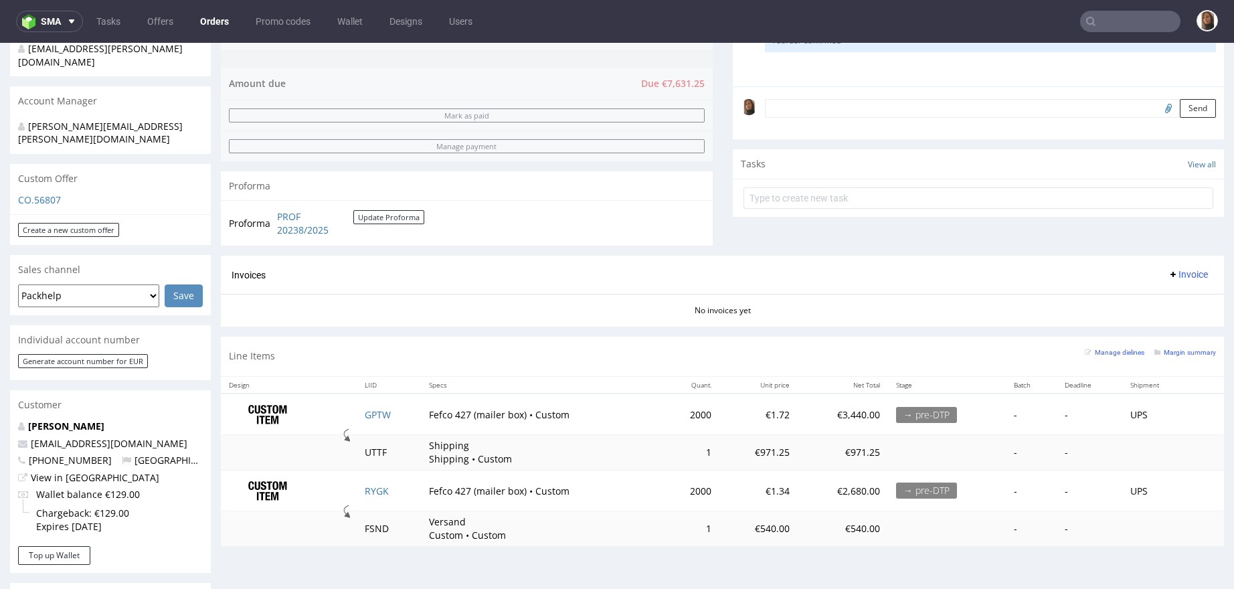
scroll to position [365, 0]
click at [278, 218] on link "PROF 20238/2025" at bounding box center [315, 221] width 76 height 26
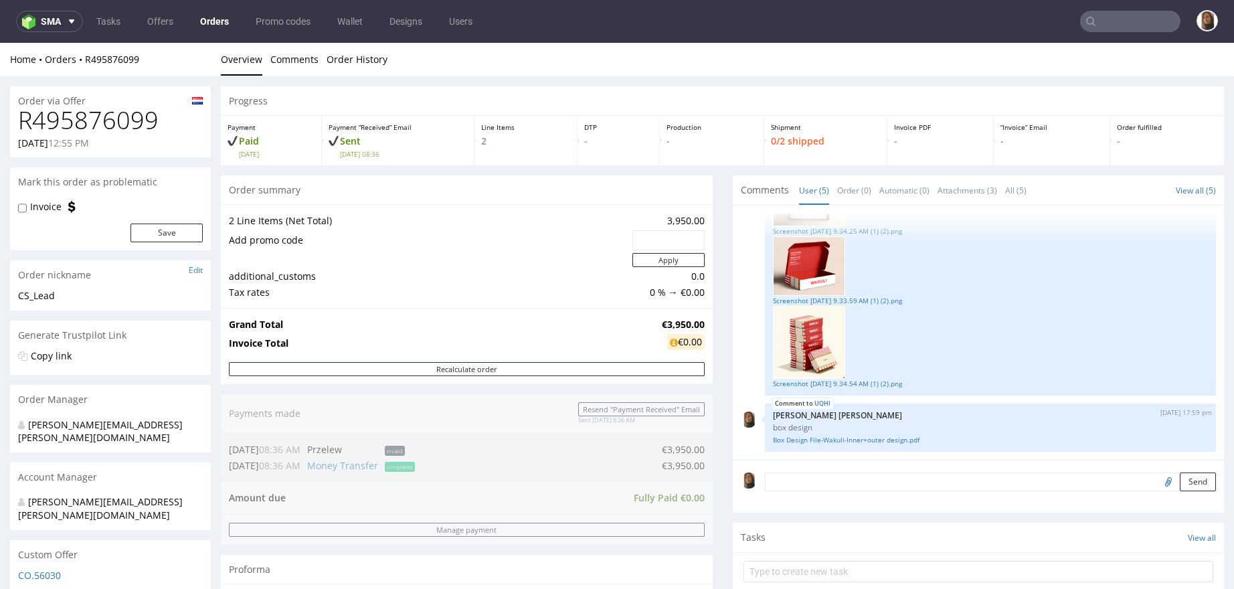
scroll to position [280, 0]
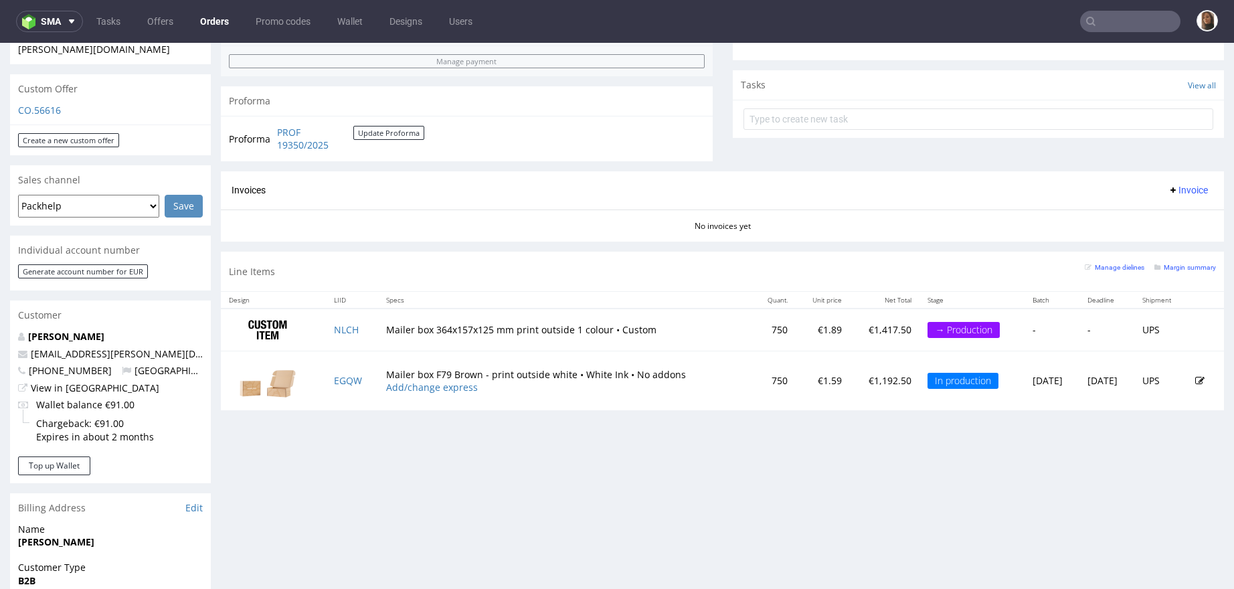
scroll to position [493, 0]
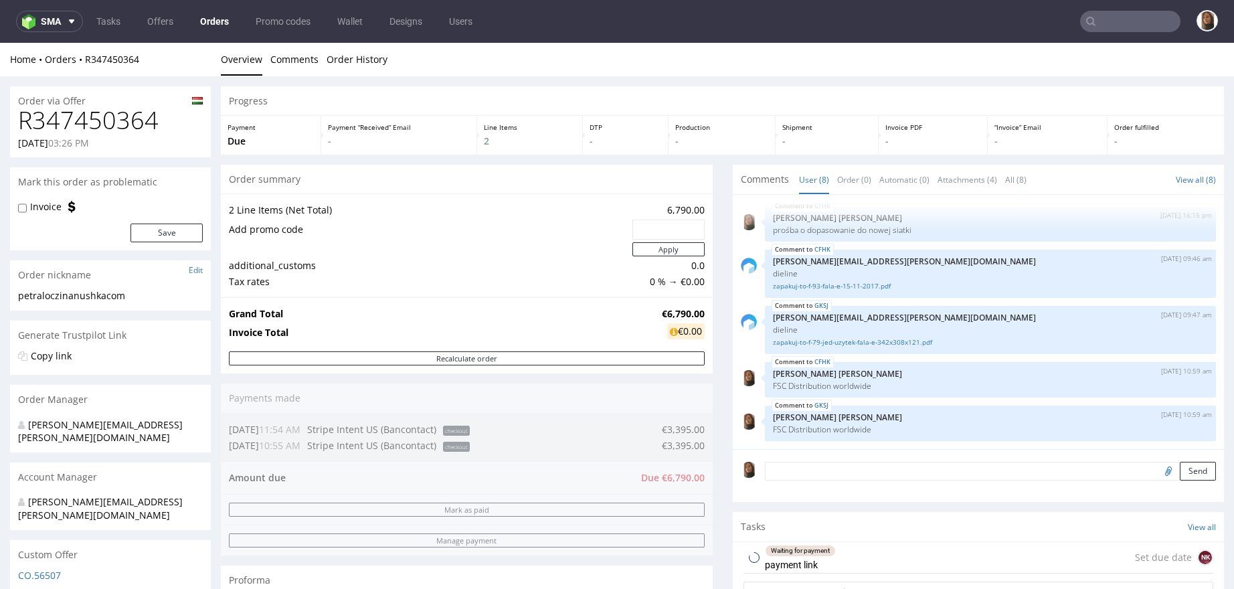
scroll to position [447, 0]
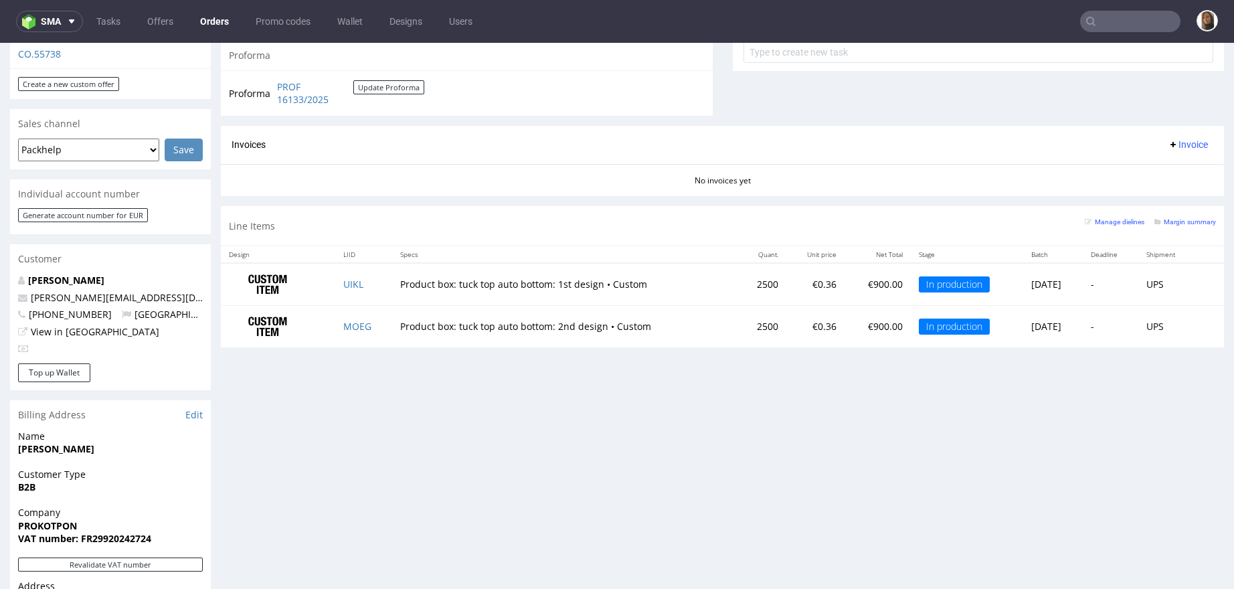
scroll to position [552, 0]
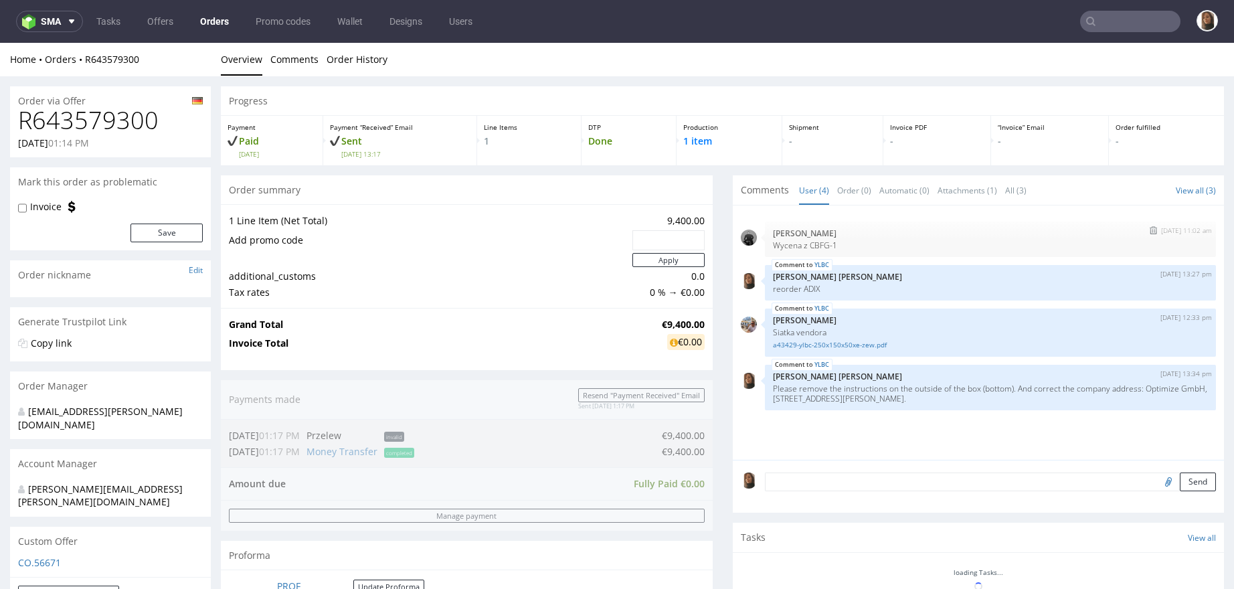
scroll to position [351, 0]
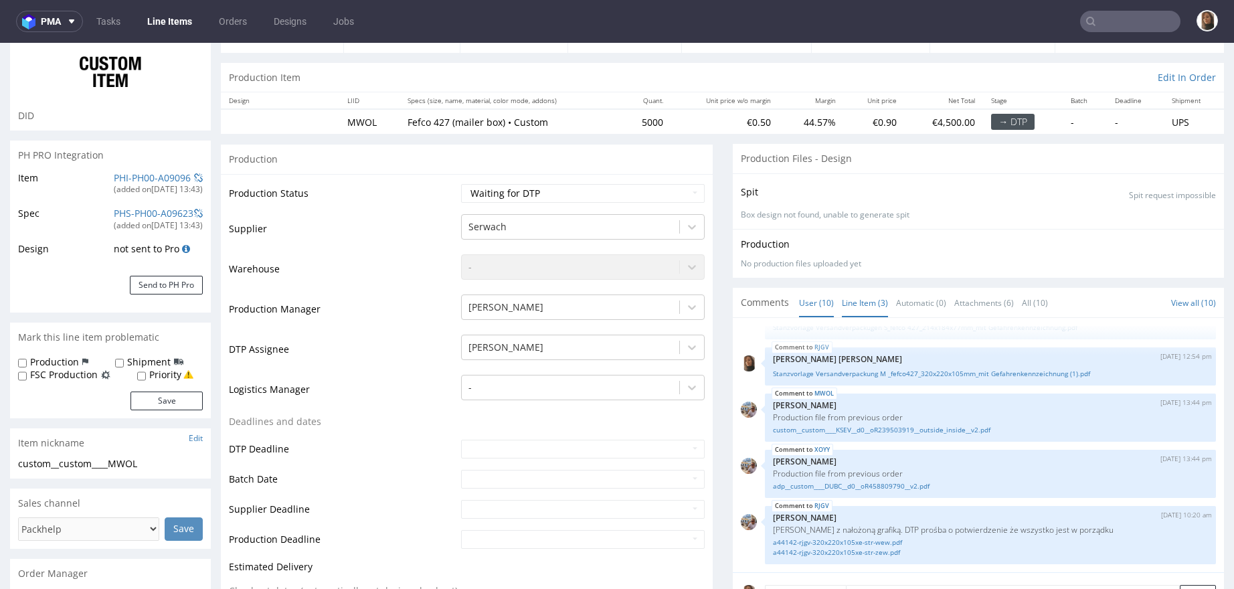
scroll to position [127, 0]
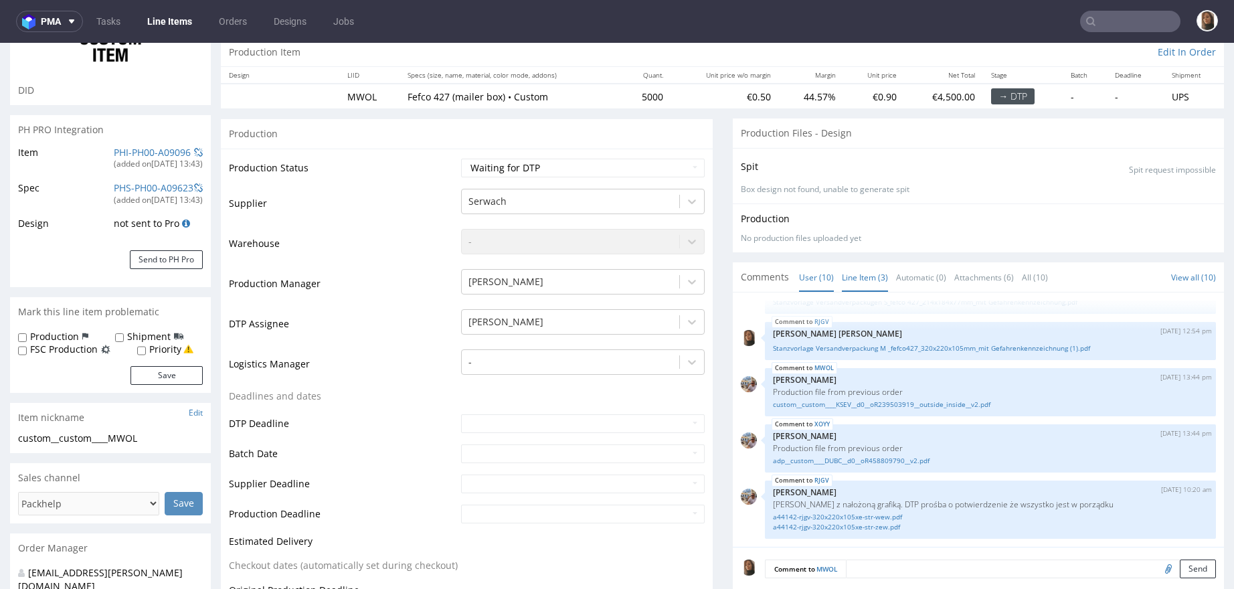
click at [849, 277] on link "Line Item (3)" at bounding box center [865, 277] width 46 height 29
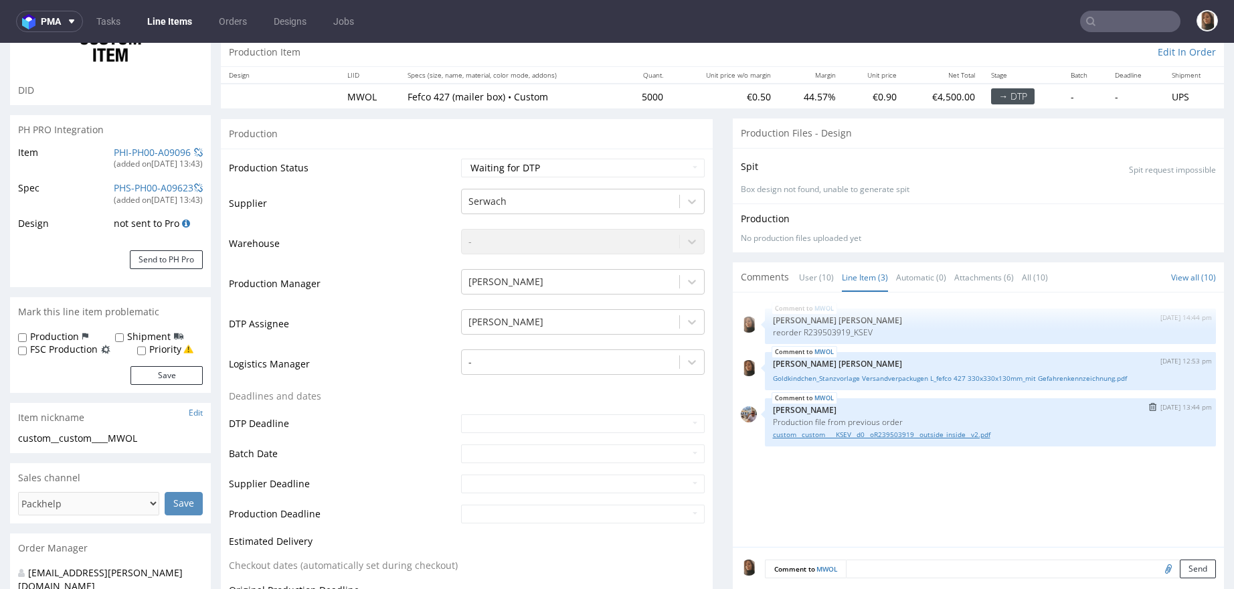
click at [826, 434] on link "custom__custom____KSEV__d0__oR239503919__outside_inside__v2.pdf" at bounding box center [991, 435] width 436 height 10
click at [864, 431] on link "custom__custom____KSEV__d0__oR239503919__outside_inside__v2.pdf" at bounding box center [991, 435] width 436 height 10
click at [893, 379] on link "Goldkindchen_Stanzvorlage Versandverpackugen L_fefco 427 330x330x130mm_mit Gefa…" at bounding box center [991, 379] width 436 height 10
click at [900, 434] on link "custom__custom____KSEV__d0__oR239503919__outside_inside__v2.pdf" at bounding box center [991, 435] width 436 height 10
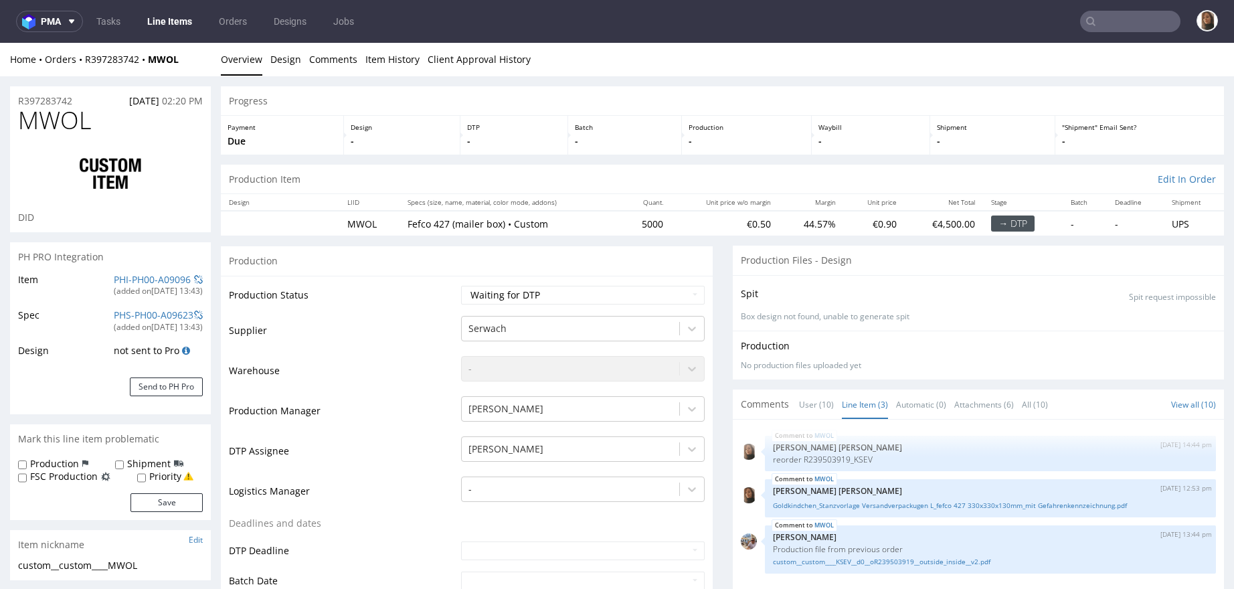
click at [395, 287] on td "Production Status" at bounding box center [343, 300] width 229 height 30
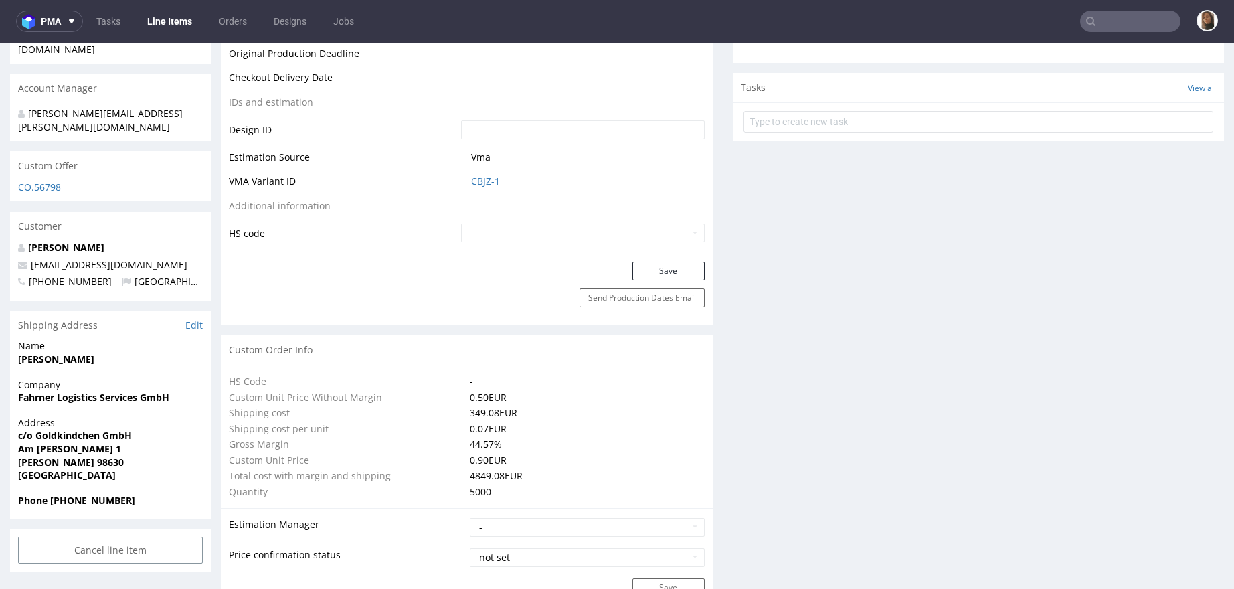
scroll to position [723, 0]
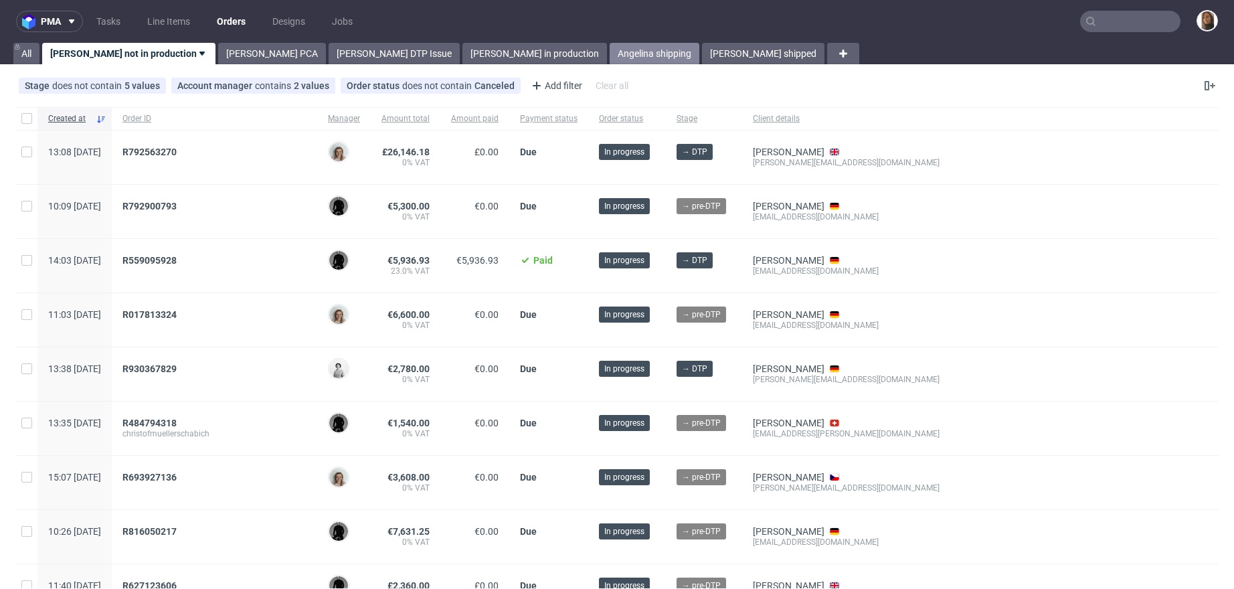
click at [610, 44] on link "Angelina shipping" at bounding box center [655, 53] width 90 height 21
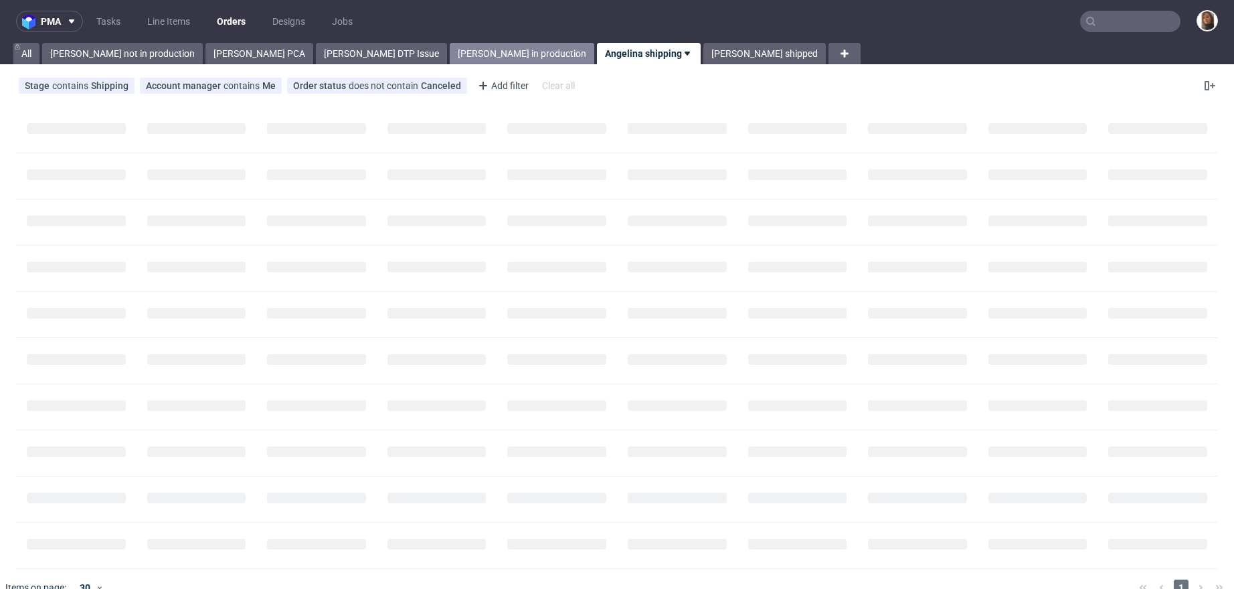
click at [450, 50] on link "[PERSON_NAME] in production" at bounding box center [522, 53] width 145 height 21
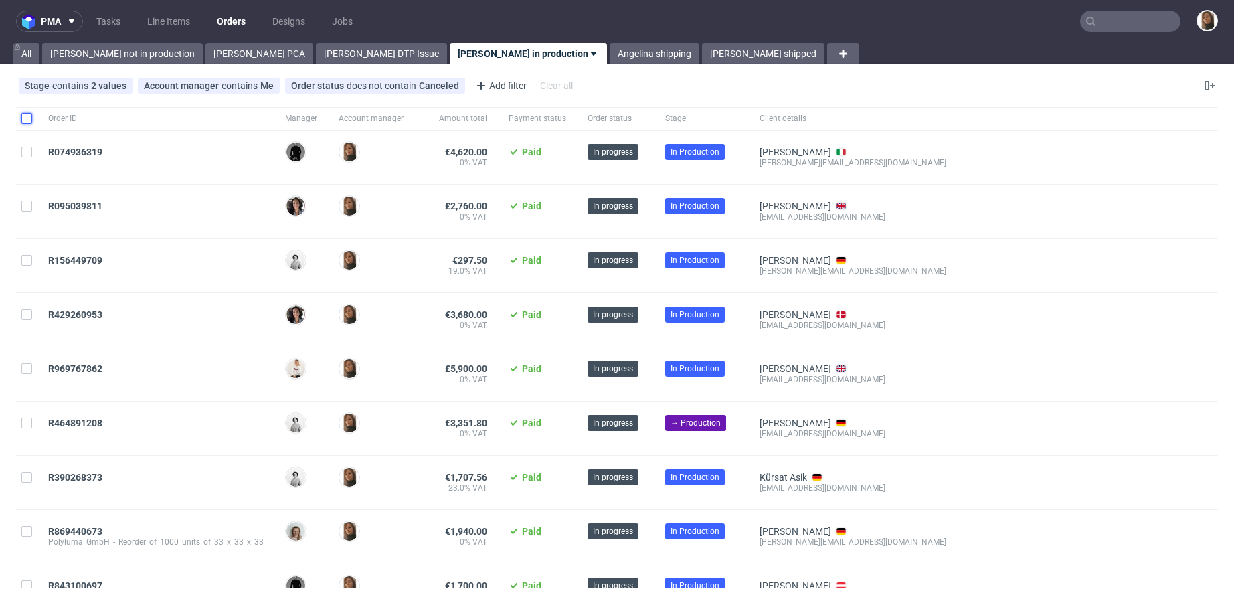
click at [22, 113] on input "checkbox" at bounding box center [26, 118] width 11 height 11
checkbox input "true"
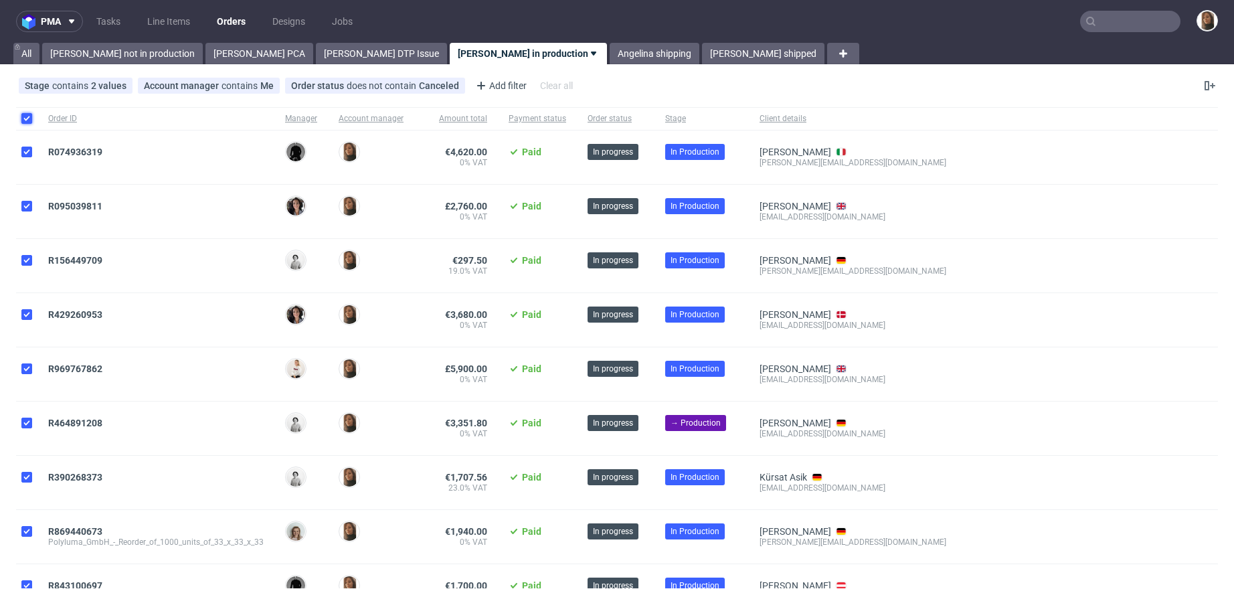
checkbox input "true"
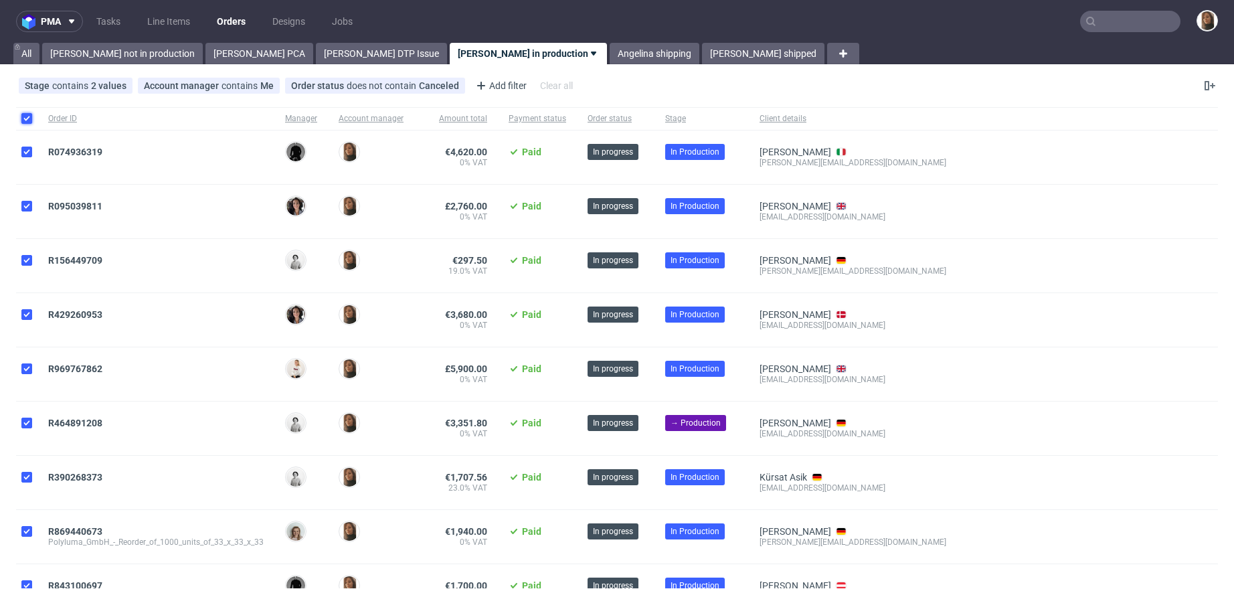
checkbox input "true"
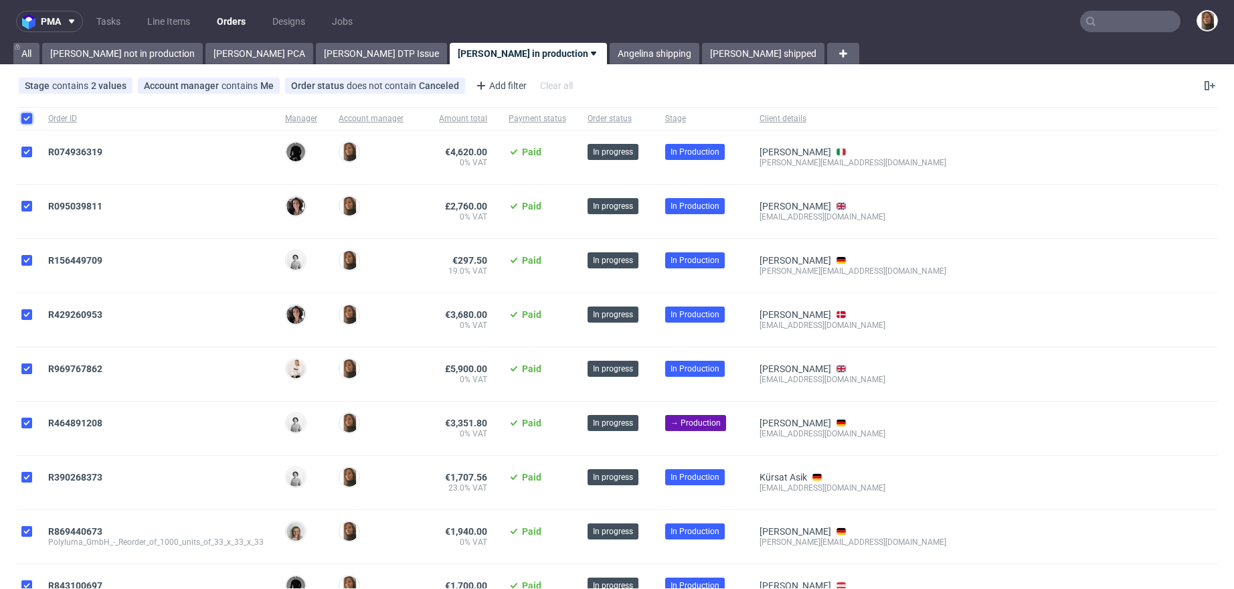
checkbox input "true"
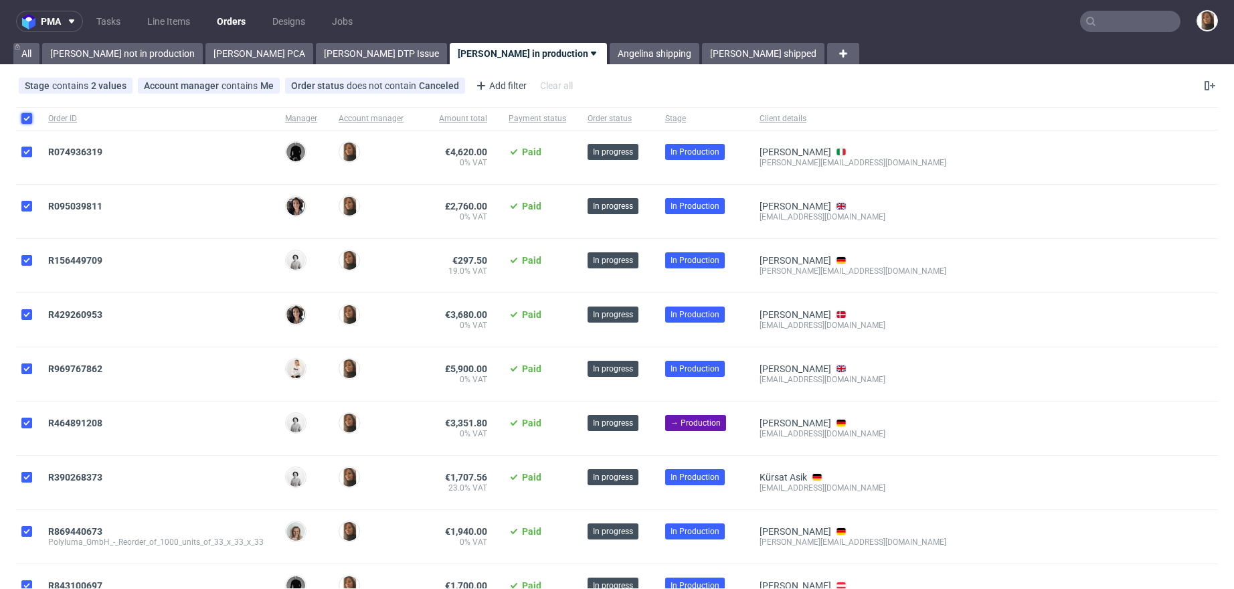
checkbox input "true"
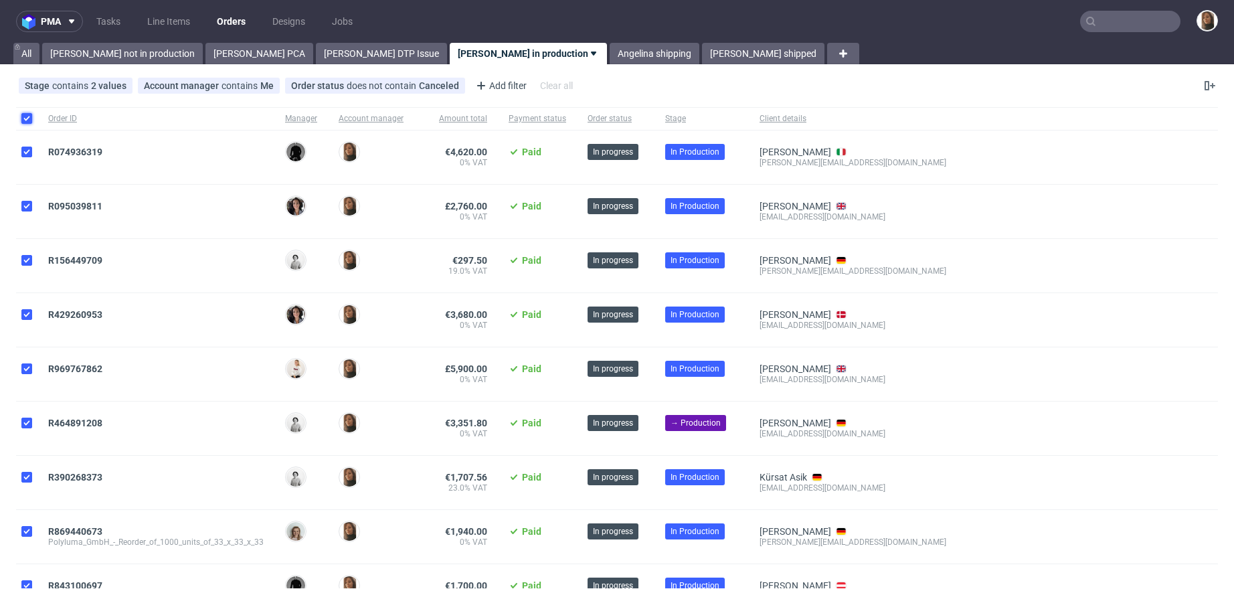
checkbox input "true"
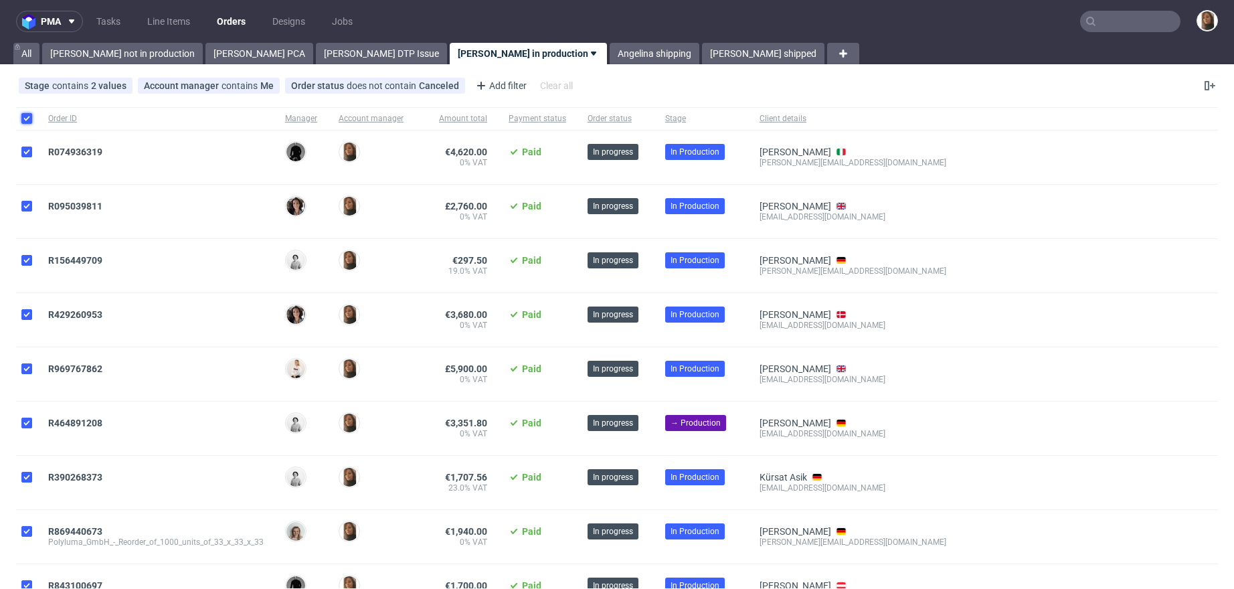
checkbox input "true"
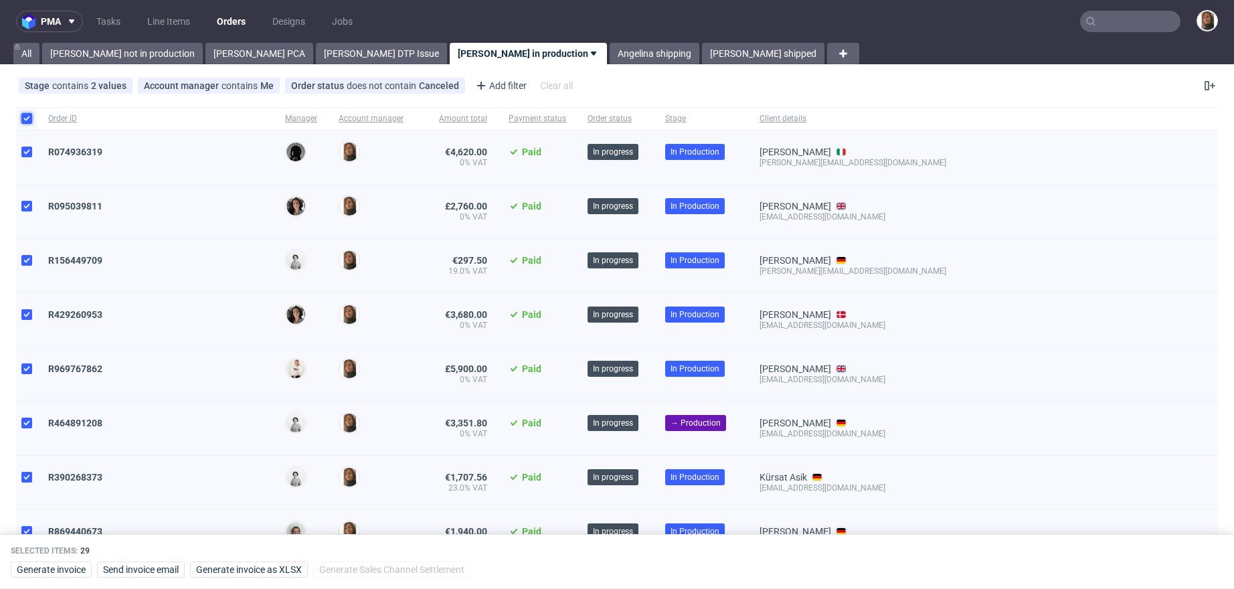
click at [22, 113] on input "checkbox" at bounding box center [26, 118] width 11 height 11
checkbox input "false"
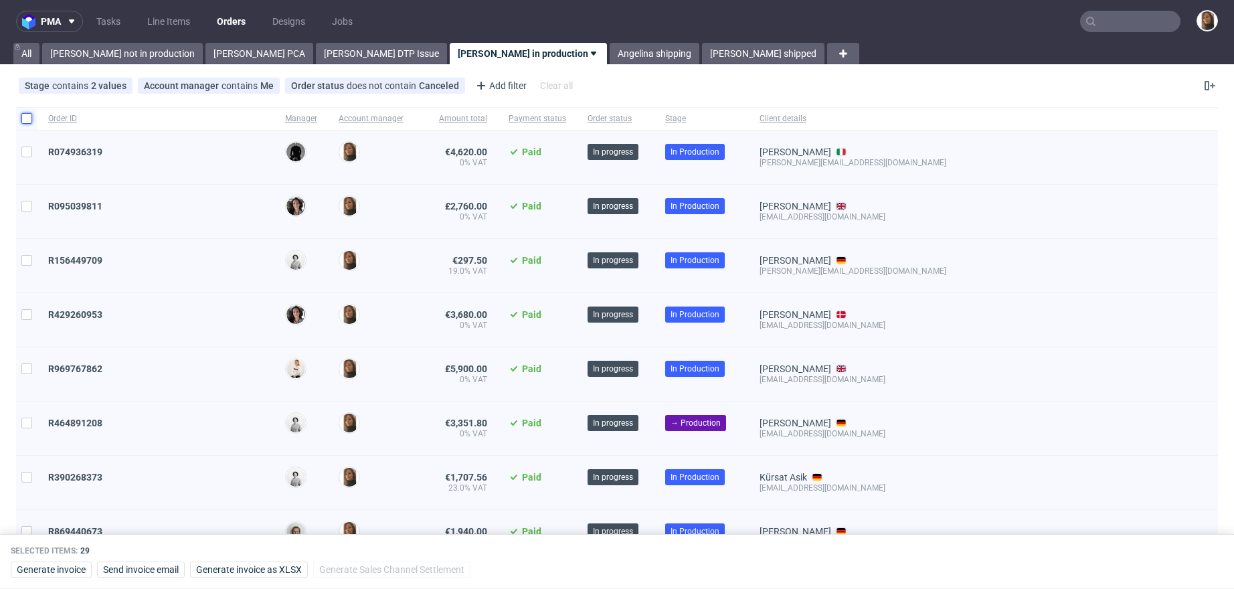
checkbox input "false"
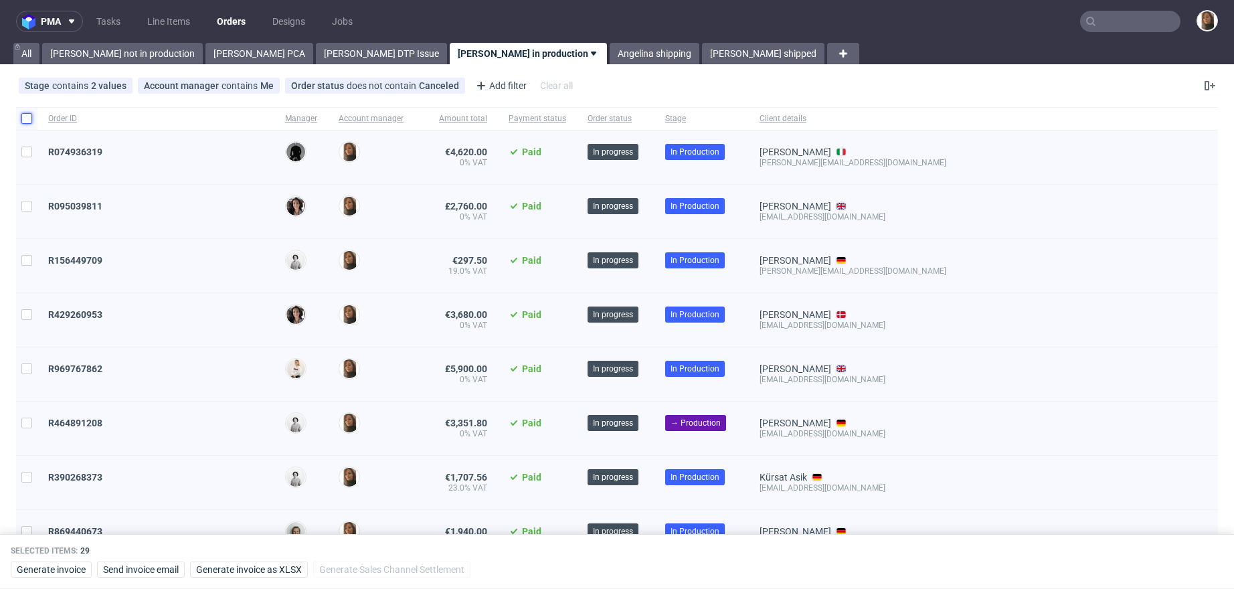
checkbox input "false"
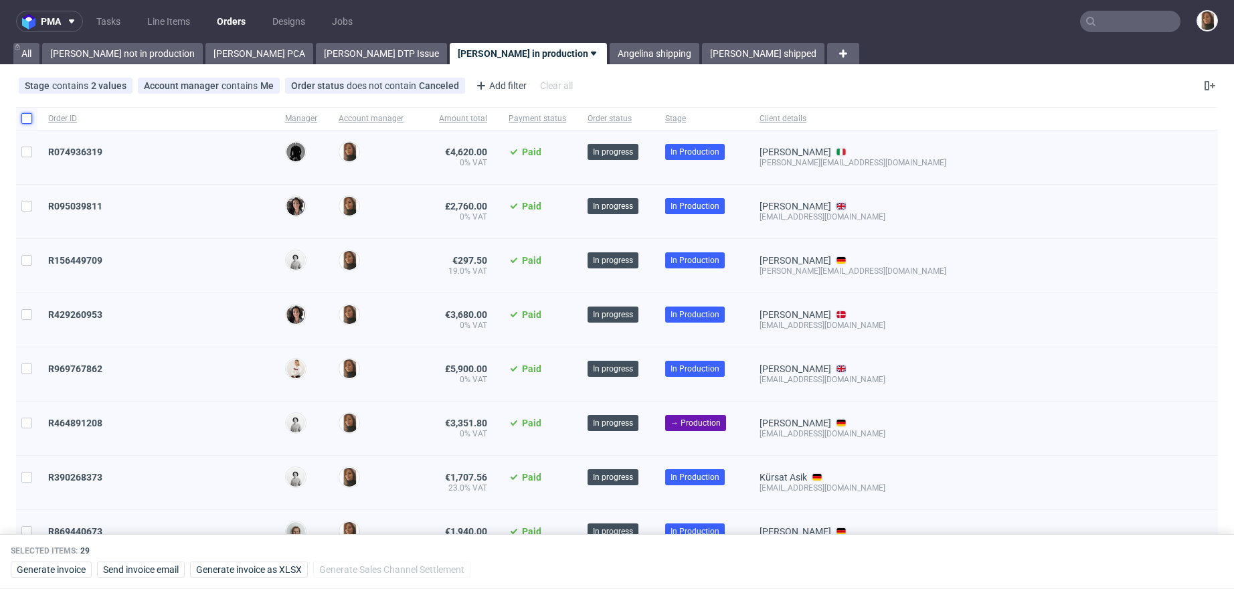
checkbox input "false"
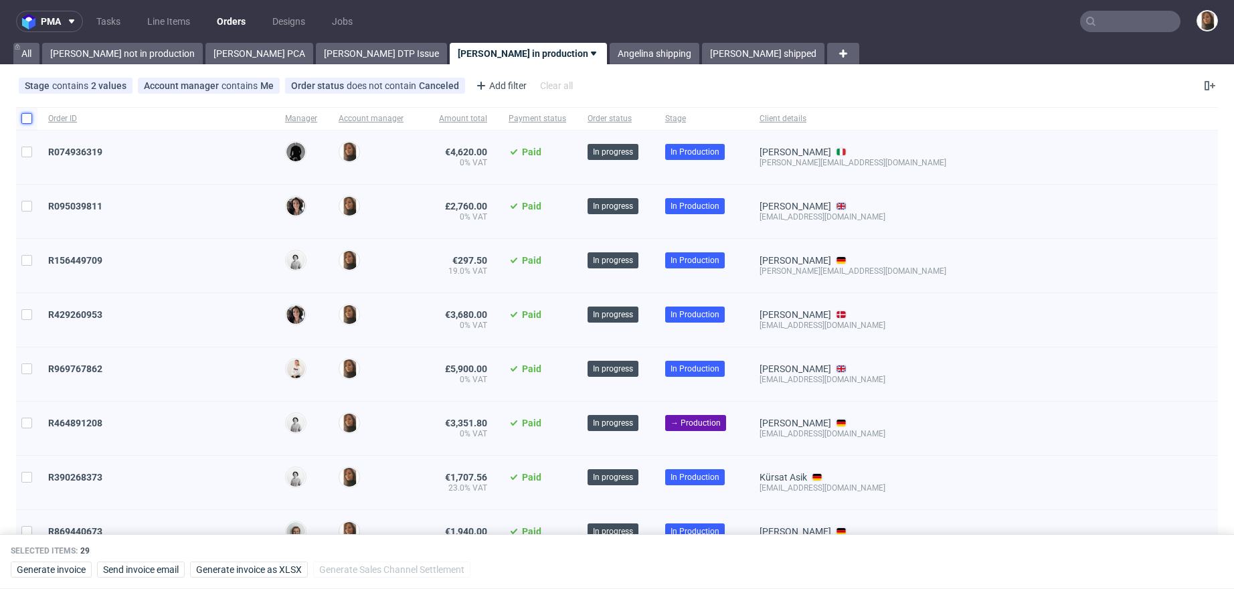
checkbox input "false"
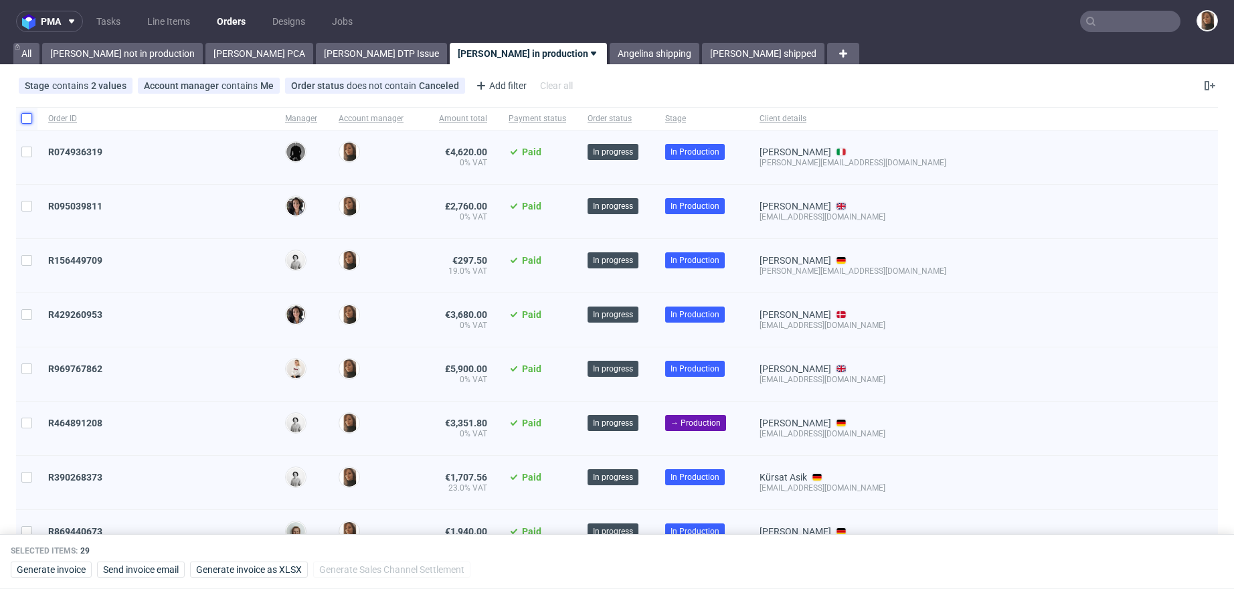
checkbox input "false"
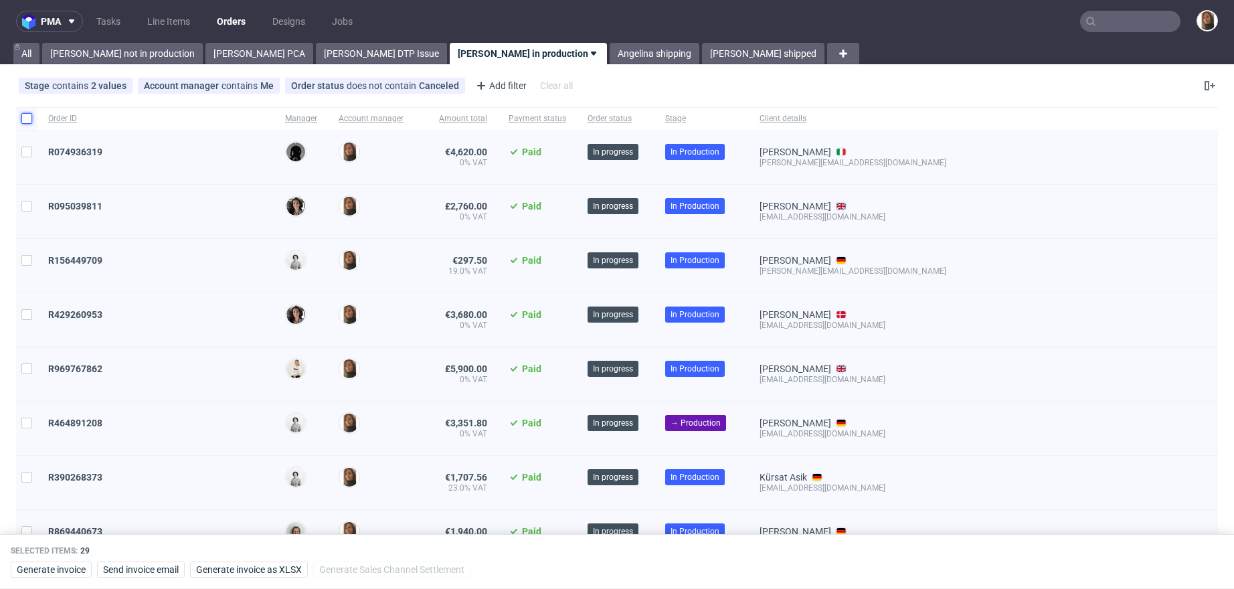
checkbox input "false"
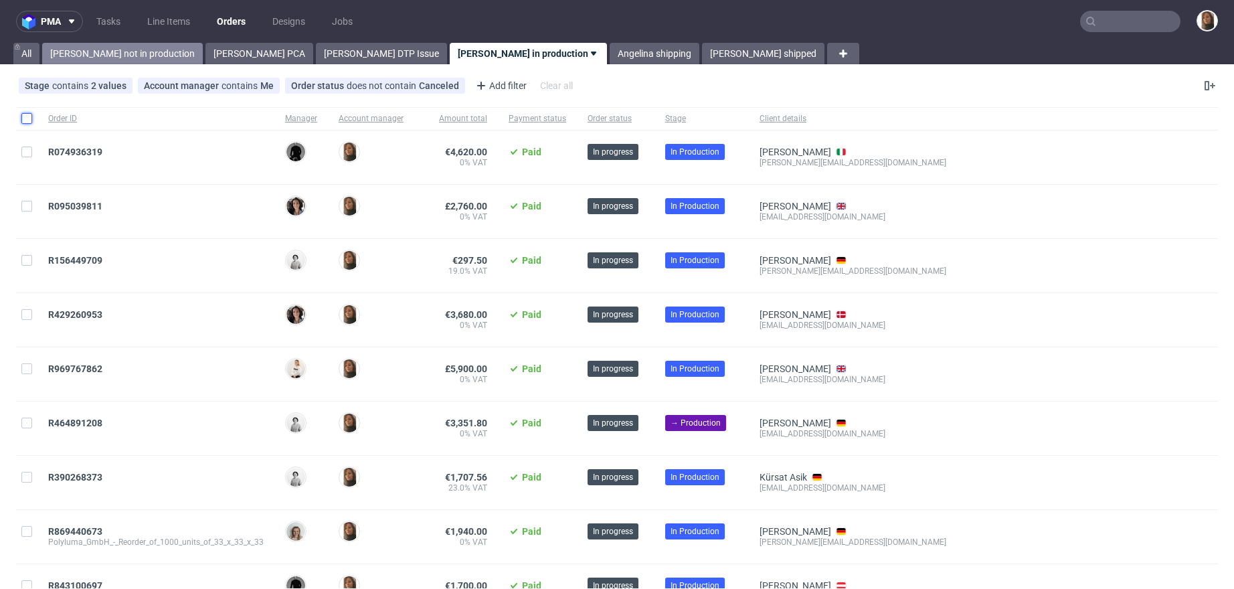
click at [104, 48] on link "[PERSON_NAME] not in production" at bounding box center [122, 53] width 161 height 21
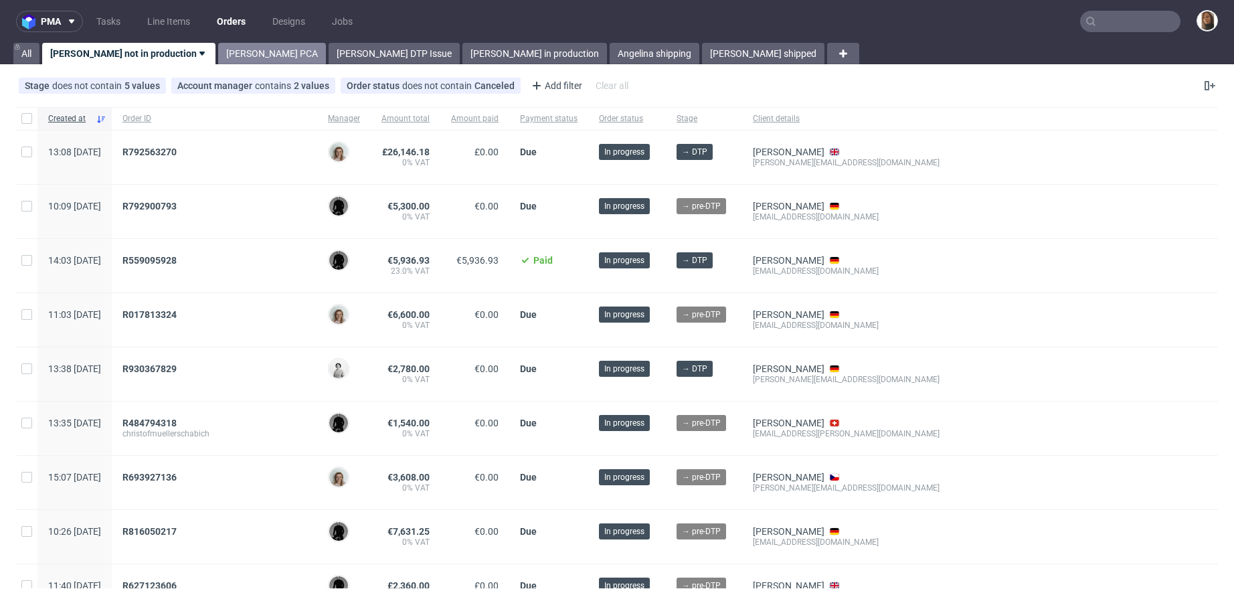
click at [218, 54] on link "[PERSON_NAME] PCA" at bounding box center [272, 53] width 108 height 21
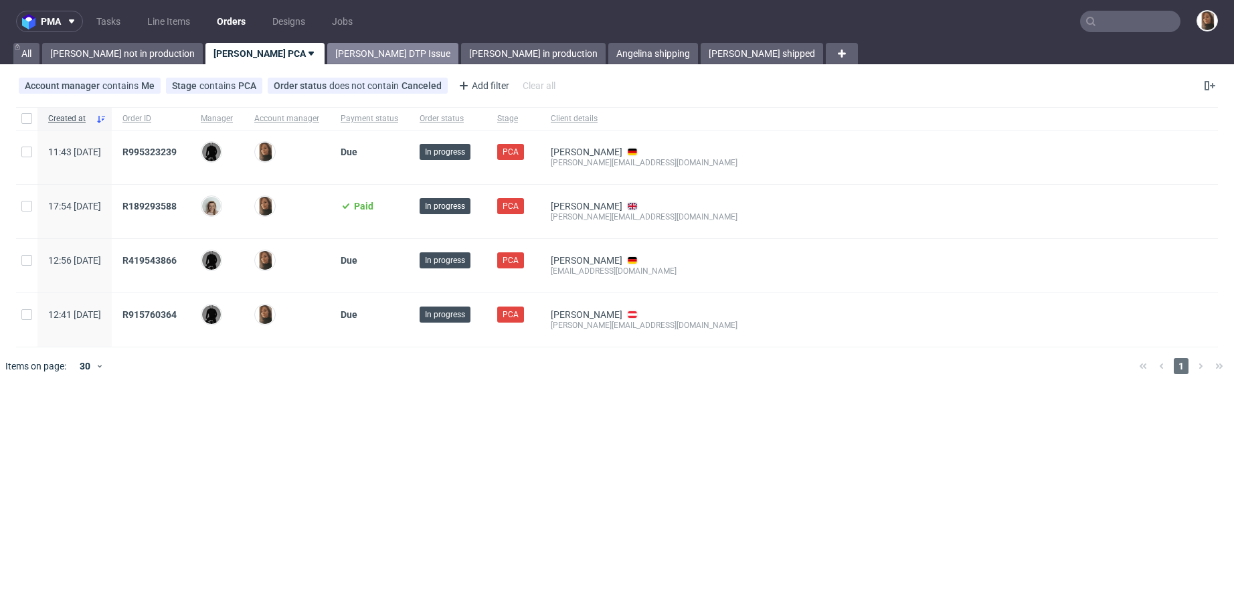
click at [337, 54] on link "[PERSON_NAME] DTP Issue" at bounding box center [392, 53] width 131 height 21
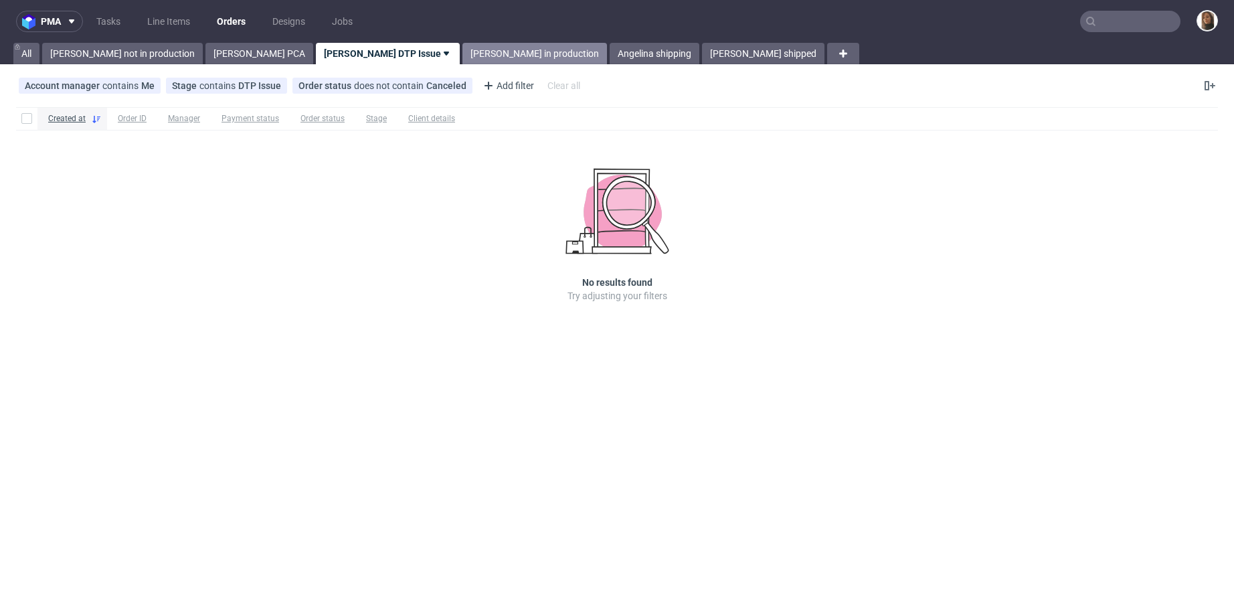
click at [463, 54] on link "[PERSON_NAME] in production" at bounding box center [535, 53] width 145 height 21
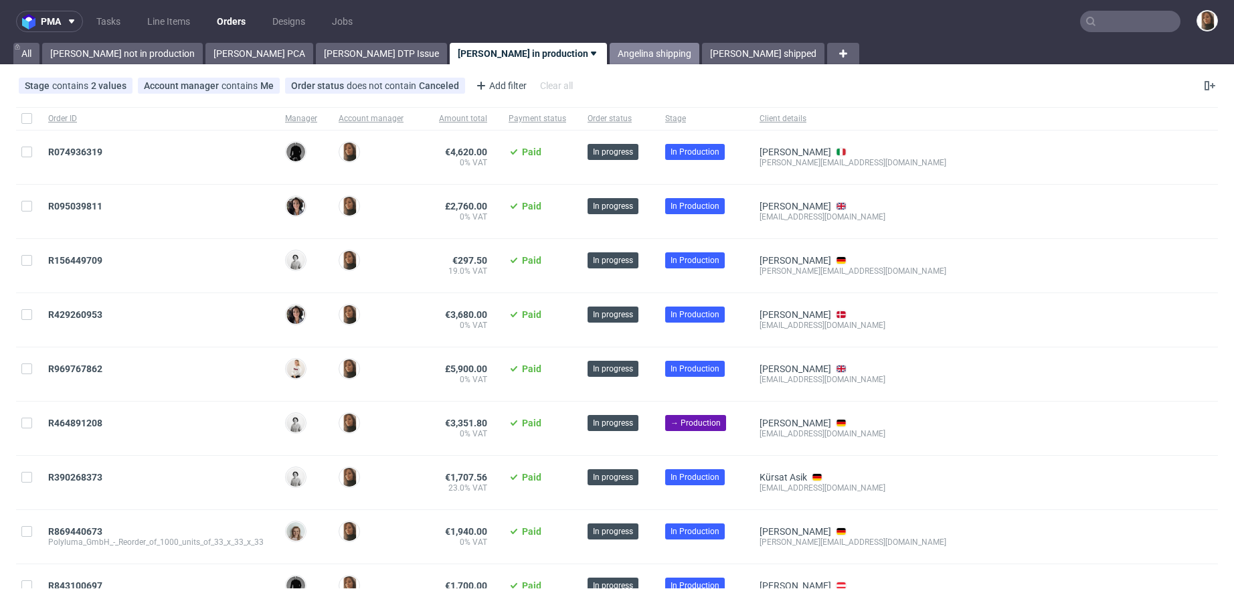
click at [610, 56] on link "Angelina shipping" at bounding box center [655, 53] width 90 height 21
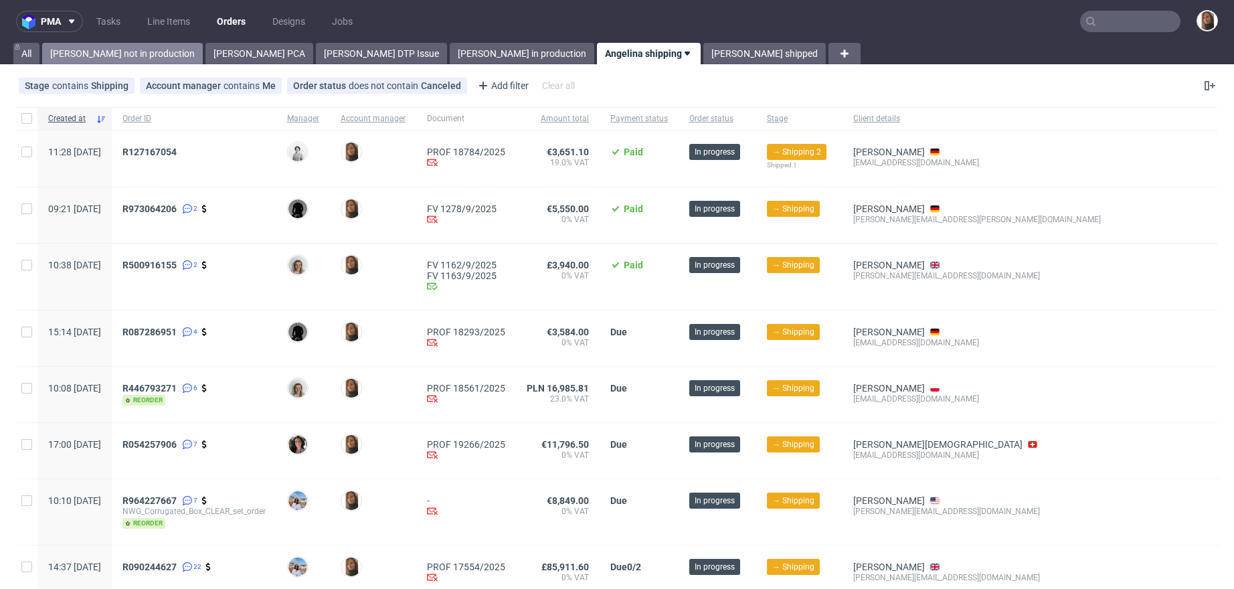
click at [146, 52] on link "[PERSON_NAME] not in production" at bounding box center [122, 53] width 161 height 21
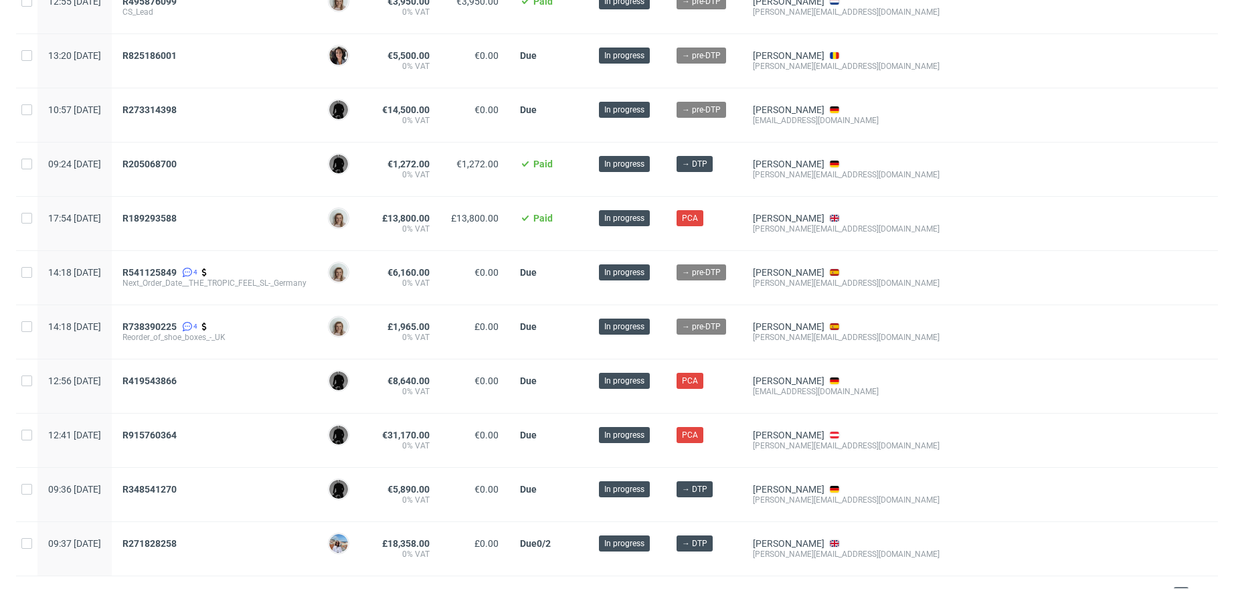
scroll to position [826, 0]
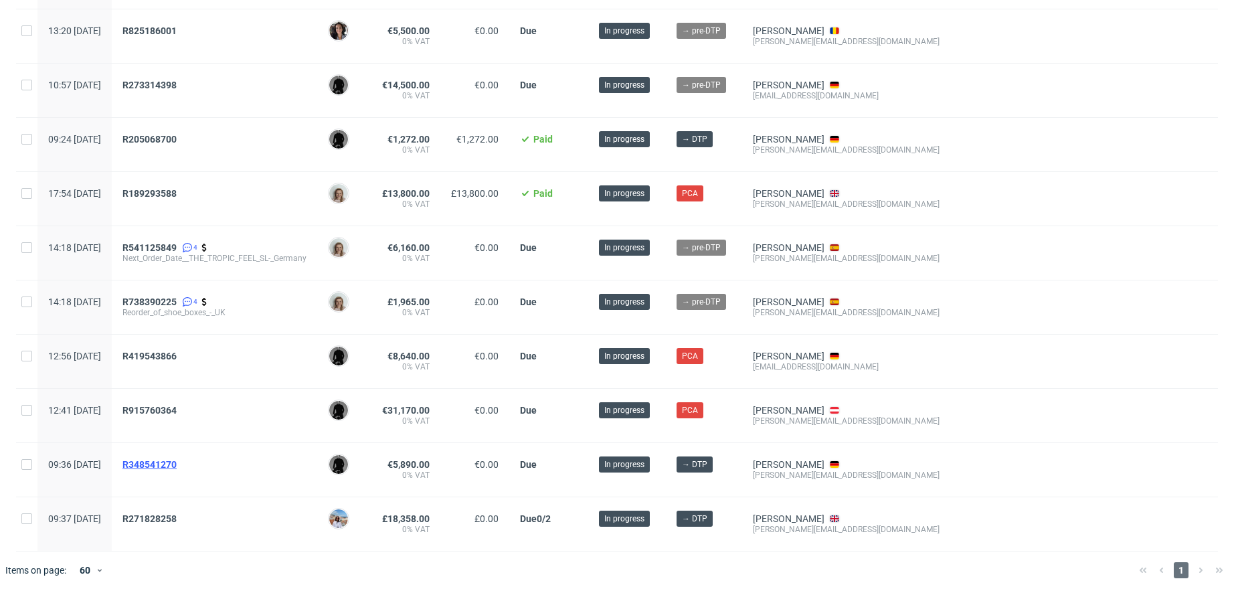
click at [177, 459] on span "R348541270" at bounding box center [150, 464] width 54 height 11
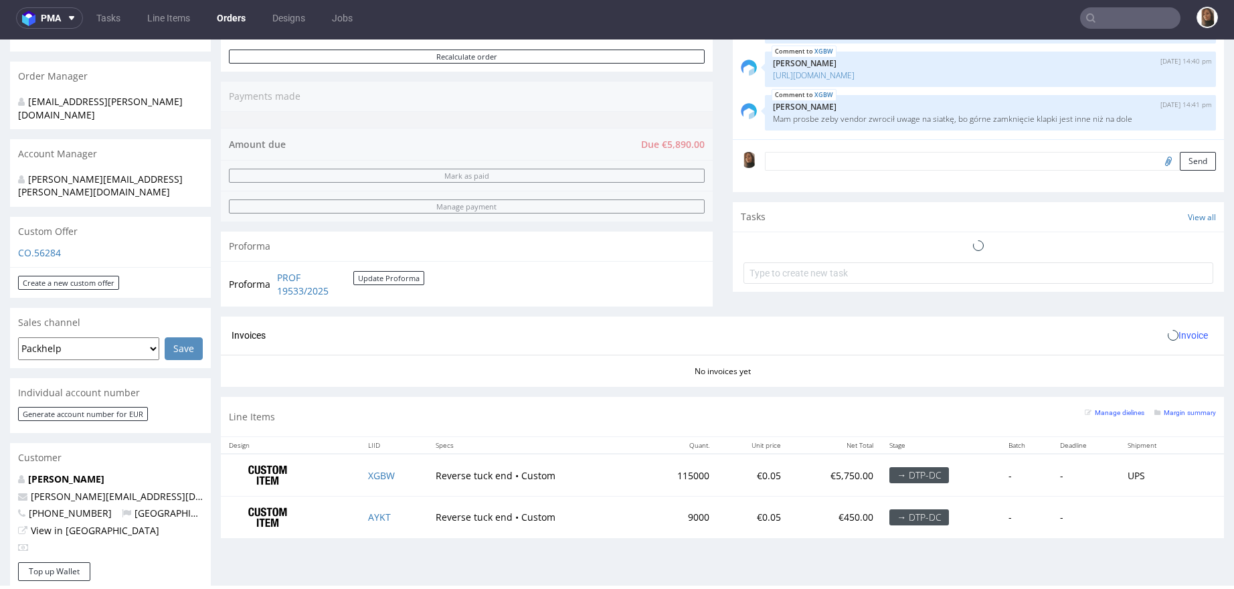
scroll to position [615, 0]
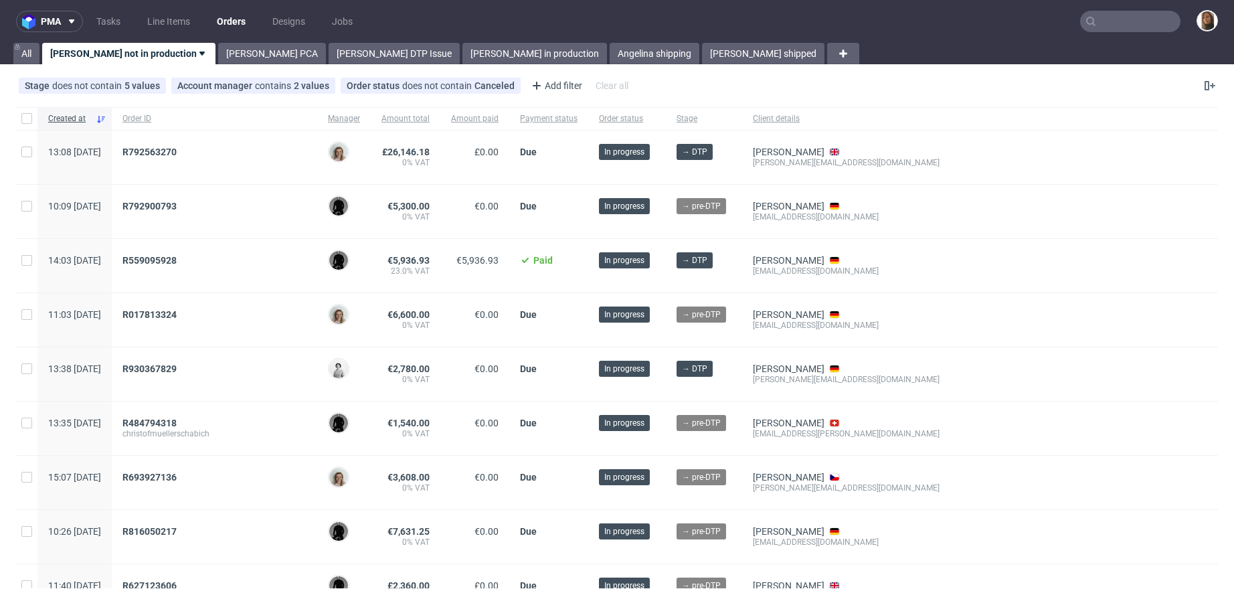
click at [1110, 23] on input "text" at bounding box center [1130, 21] width 100 height 21
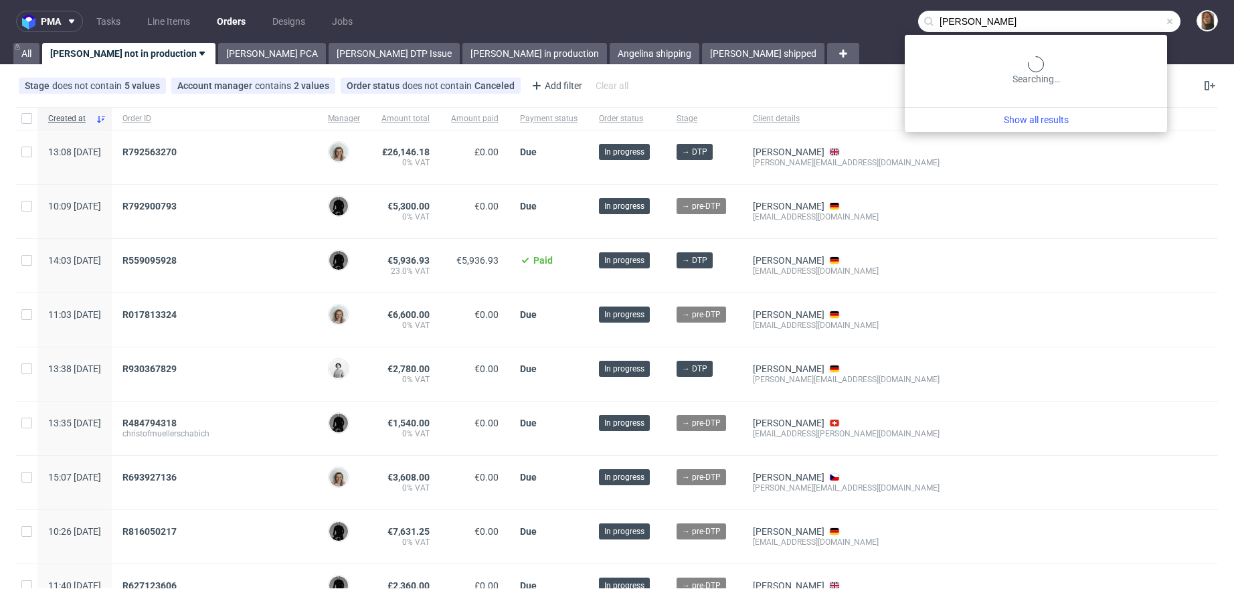
type input "[PERSON_NAME]"
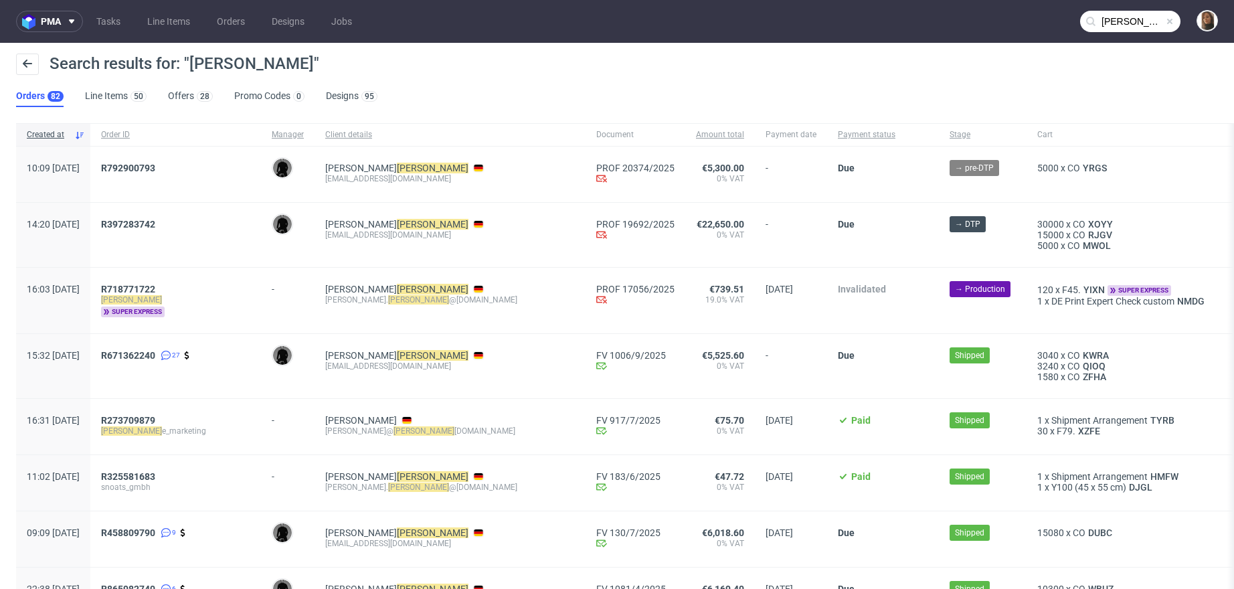
click at [367, 234] on div "[EMAIL_ADDRESS][DOMAIN_NAME]" at bounding box center [450, 235] width 250 height 11
copy div "[EMAIL_ADDRESS][DOMAIN_NAME]"
click at [1080, 243] on span "MWOL" at bounding box center [1096, 245] width 33 height 11
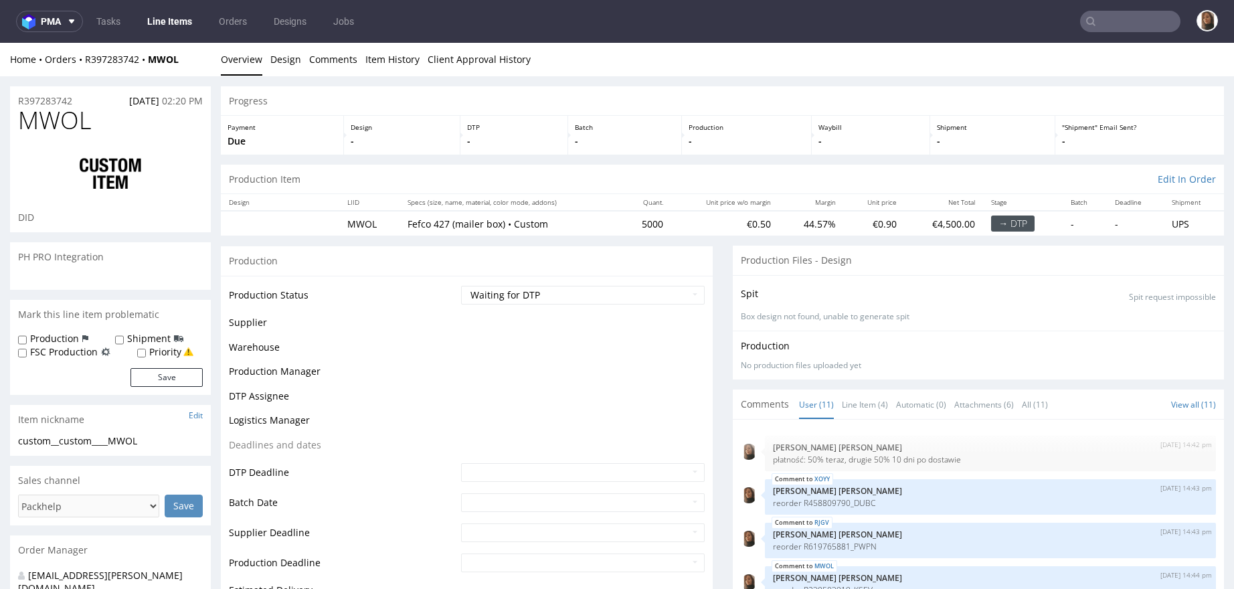
scroll to position [297, 0]
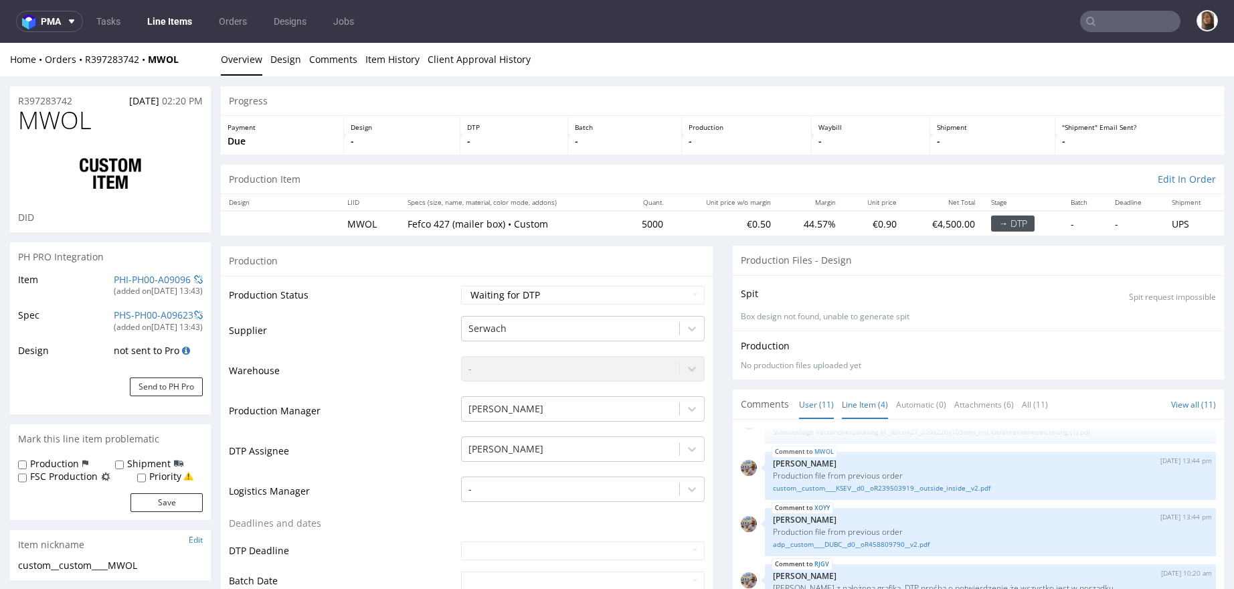
click at [857, 402] on link "Line Item (4)" at bounding box center [865, 404] width 46 height 29
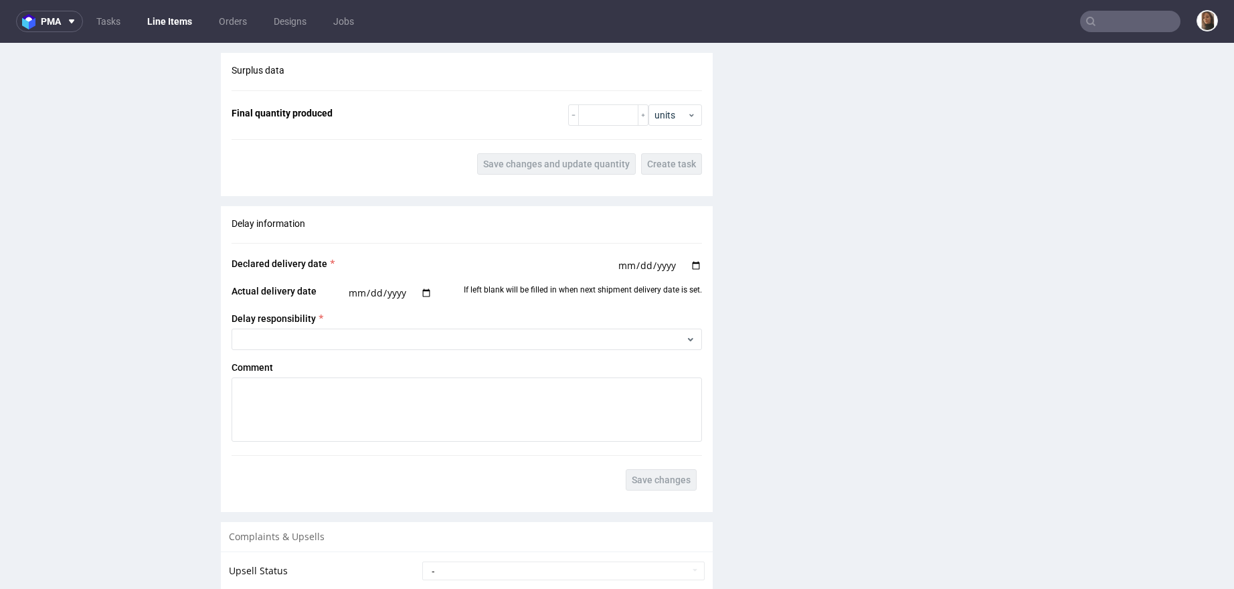
scroll to position [2290, 0]
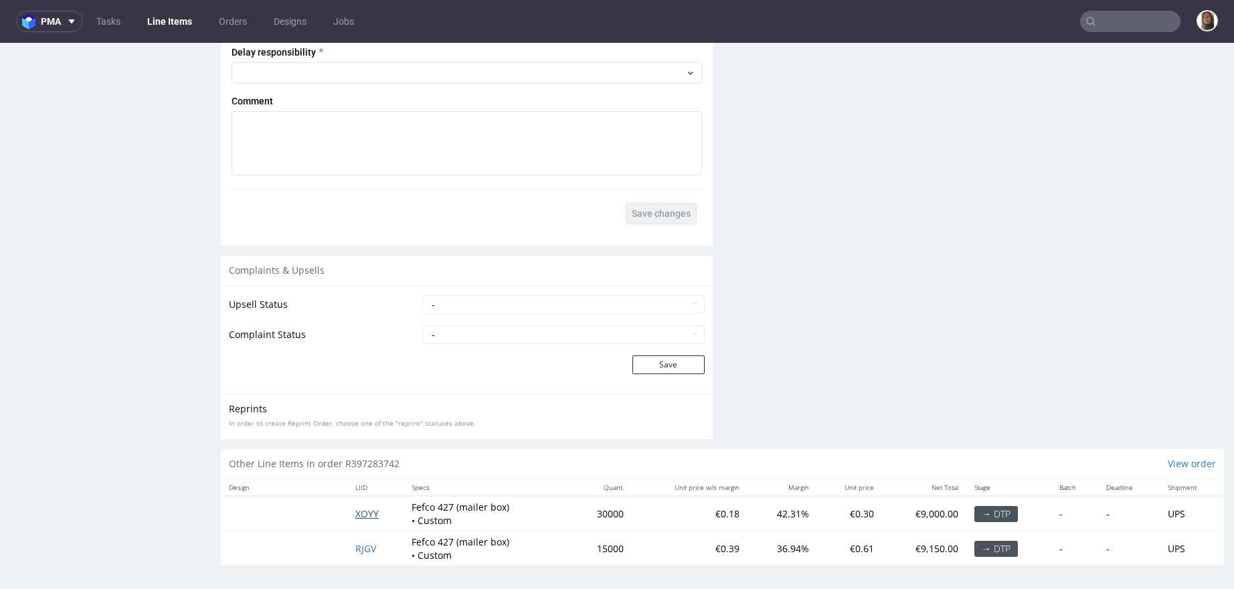
click at [368, 515] on span "XOYY" at bounding box center [366, 513] width 23 height 13
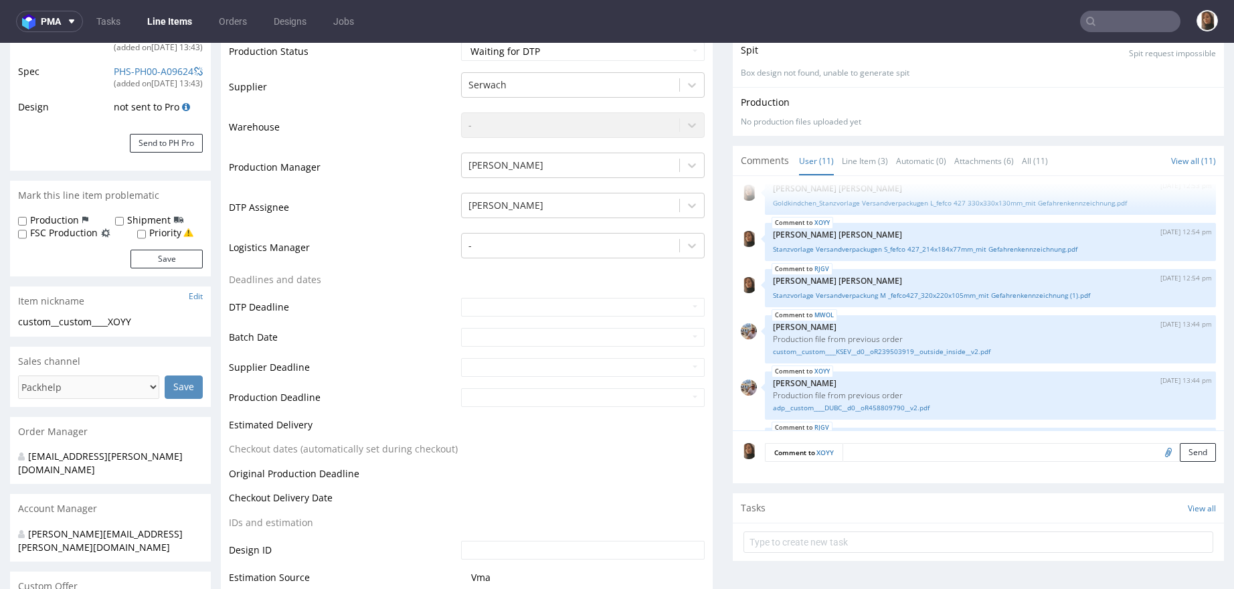
scroll to position [181, 0]
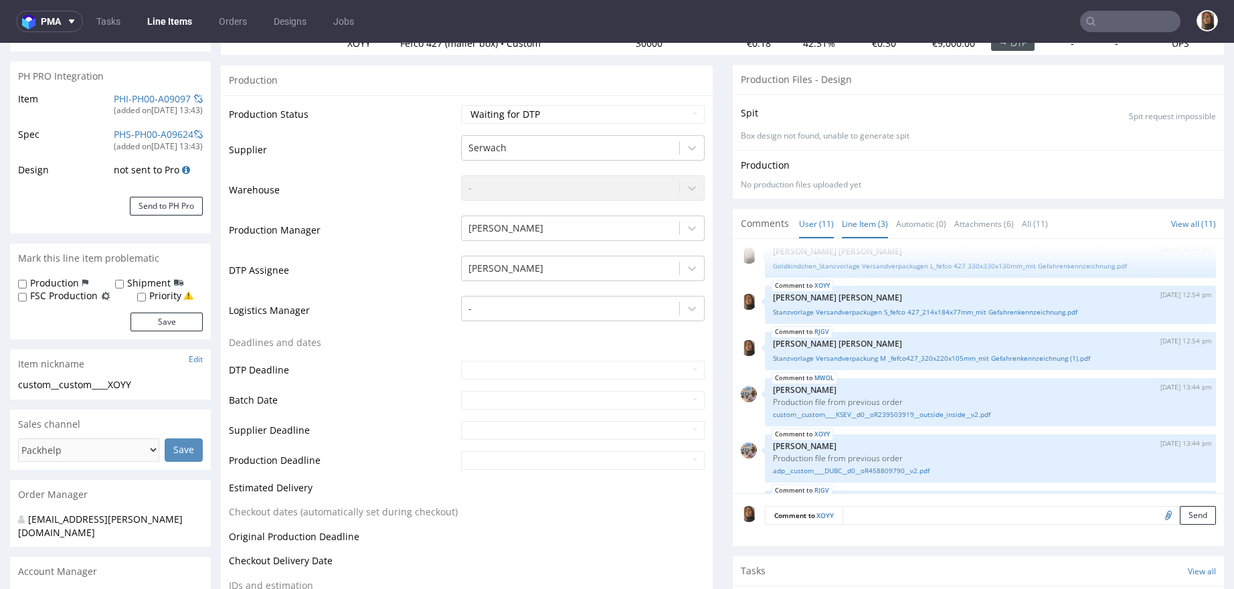
click at [842, 224] on link "Line Item (3)" at bounding box center [865, 224] width 46 height 29
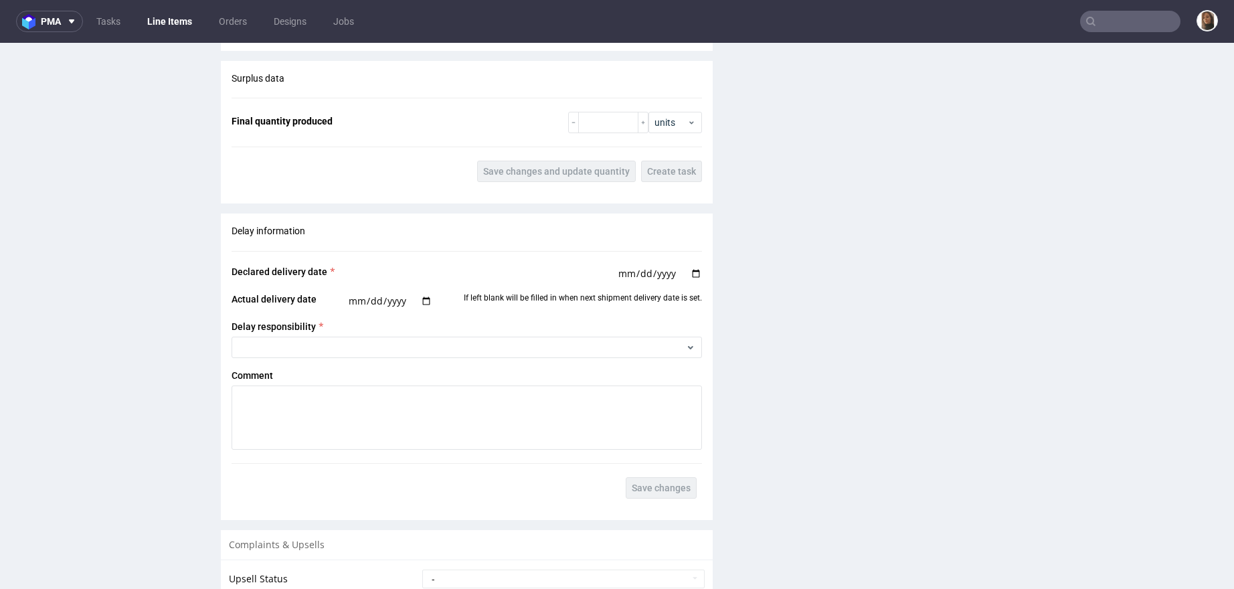
scroll to position [2336, 0]
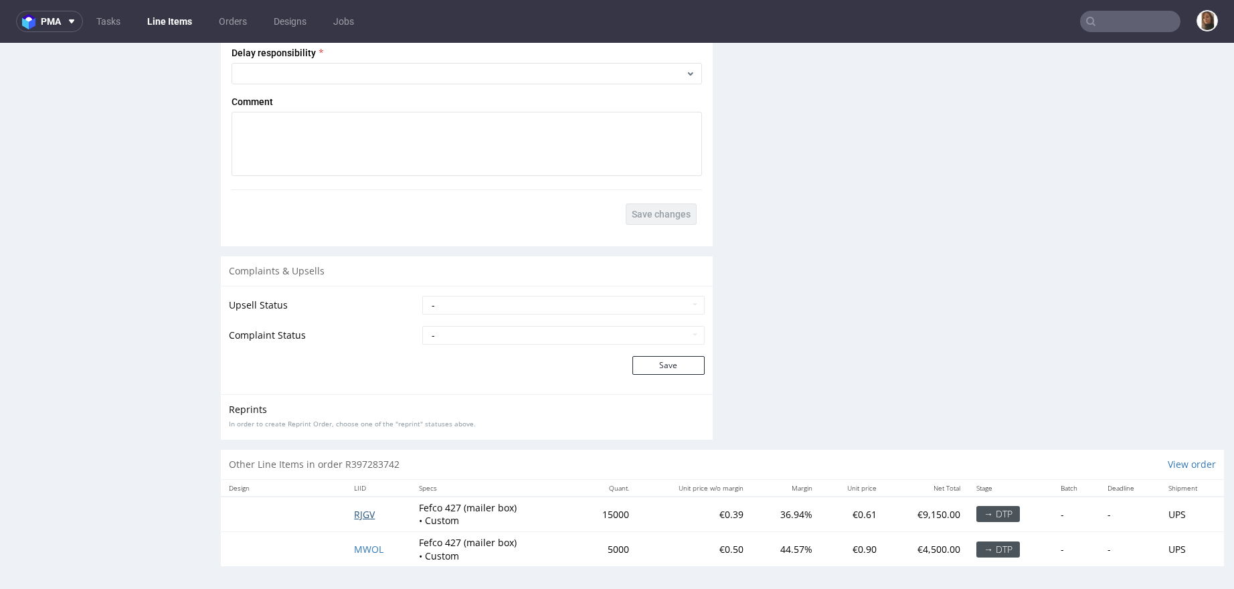
click at [365, 509] on span "RJGV" at bounding box center [364, 514] width 21 height 13
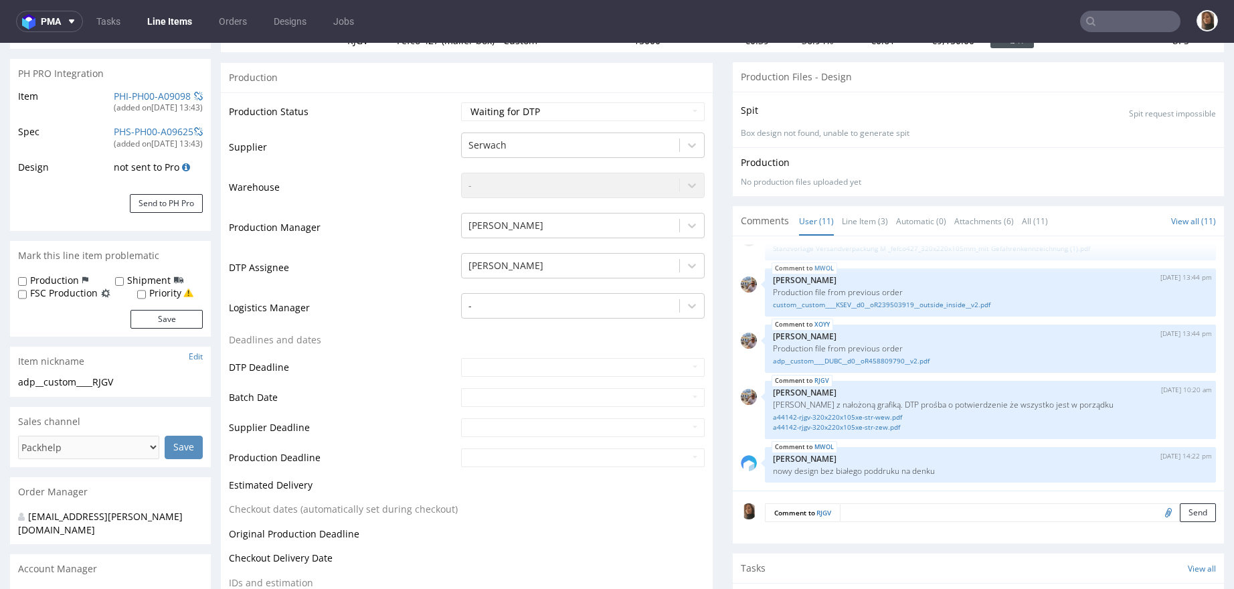
scroll to position [132, 0]
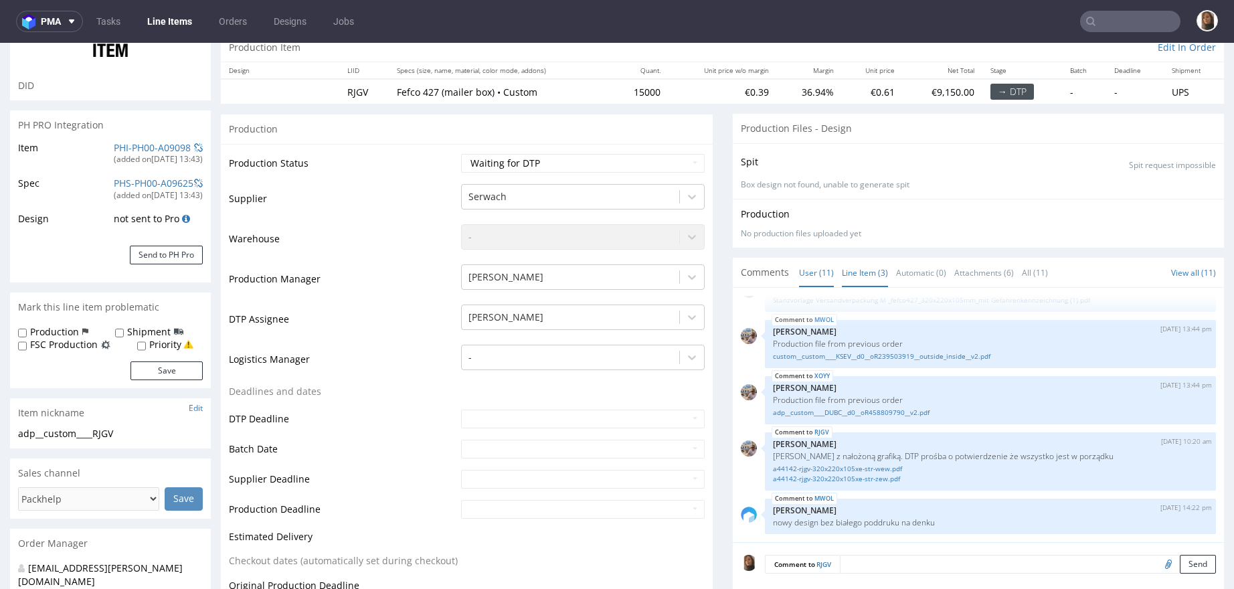
click at [842, 276] on link "Line Item (3)" at bounding box center [865, 272] width 46 height 29
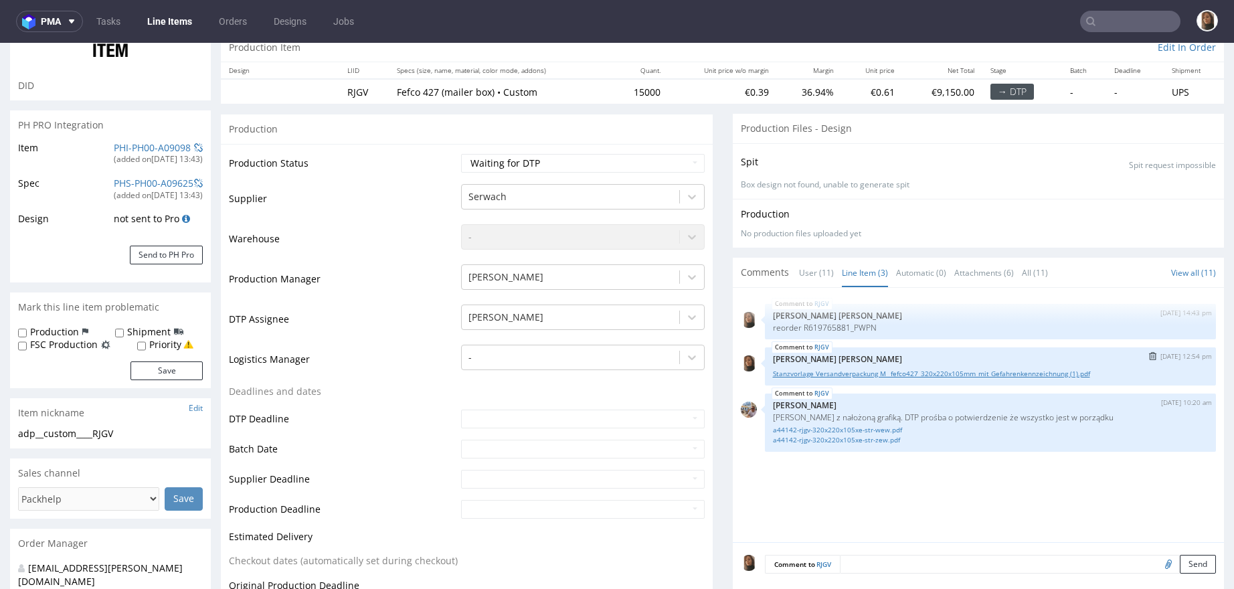
click at [839, 369] on link "Stanzvorlage Versandverpackung M _fefco427_320x220x105mm_mit Gefahrenkennzeichn…" at bounding box center [991, 374] width 436 height 10
click at [805, 274] on link "User (11)" at bounding box center [816, 272] width 35 height 29
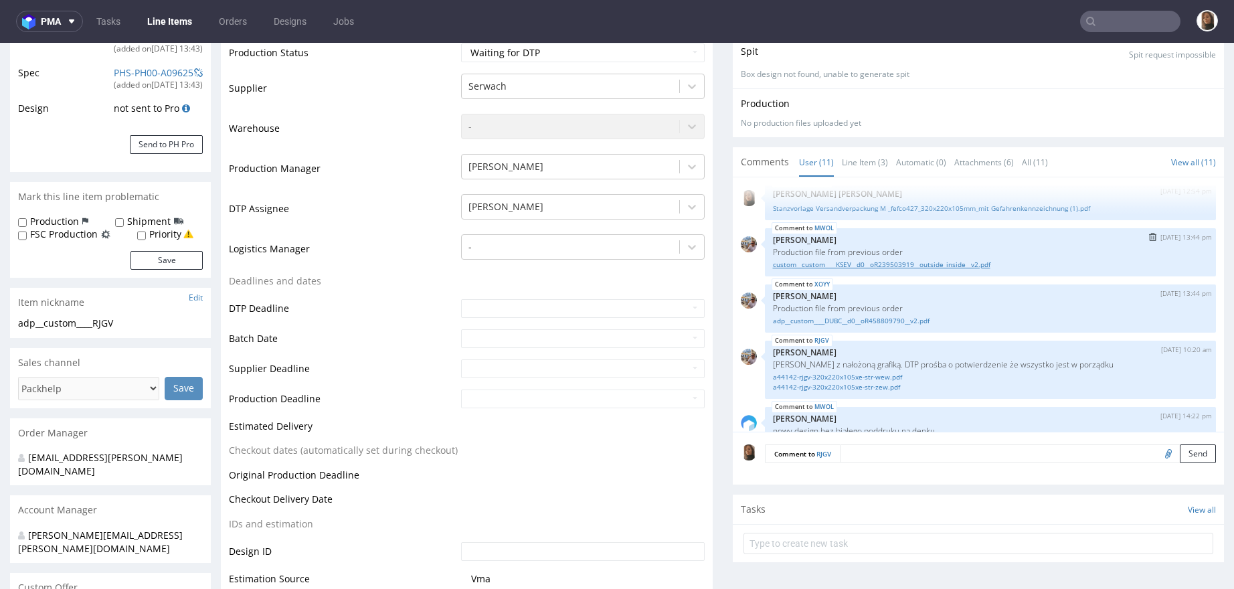
scroll to position [297, 0]
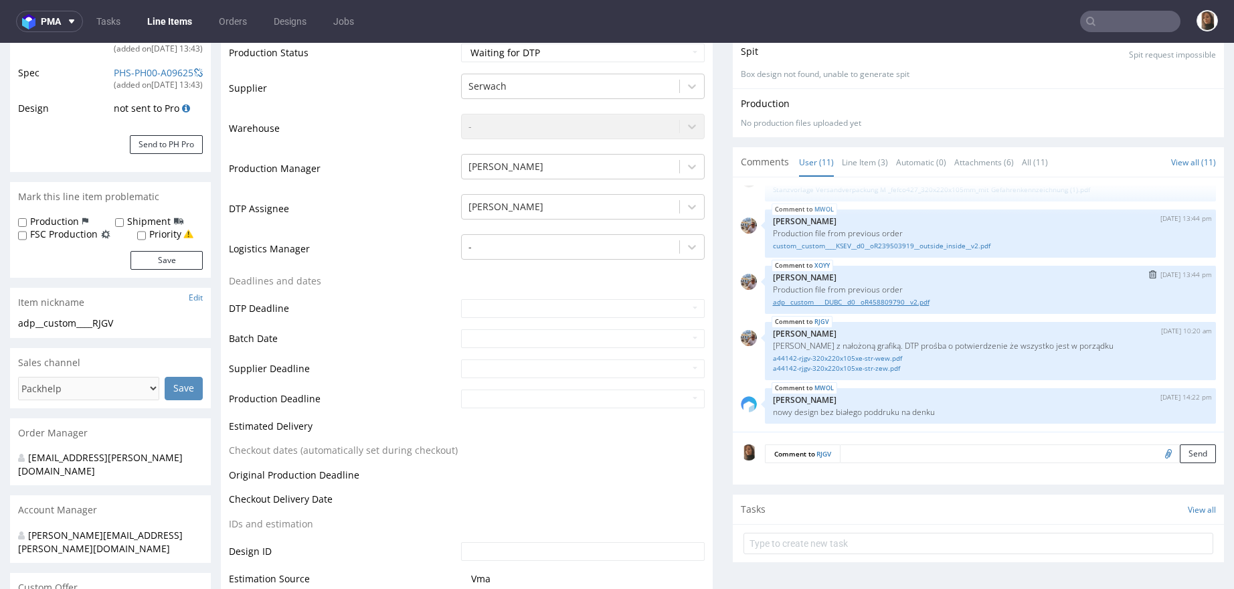
click at [817, 299] on link "adp__custom____DUBC__d0__oR458809790__v2.pdf" at bounding box center [991, 302] width 436 height 10
click at [833, 242] on link "custom__custom____KSEV__d0__oR239503919__outside_inside__v2.pdf" at bounding box center [991, 246] width 436 height 10
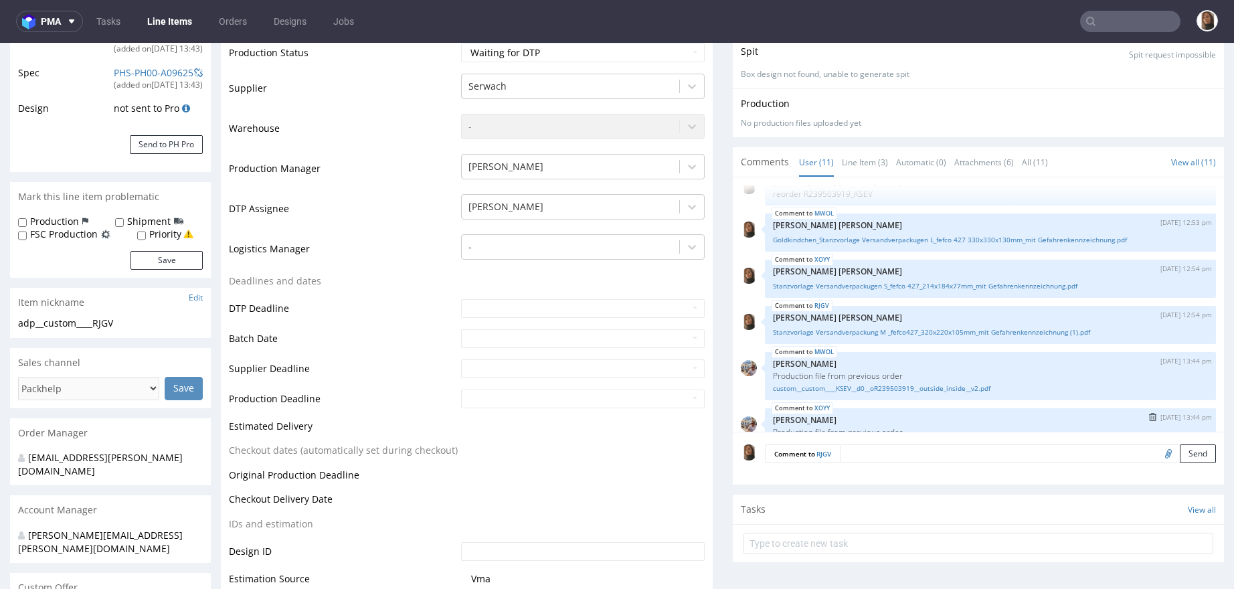
scroll to position [137, 0]
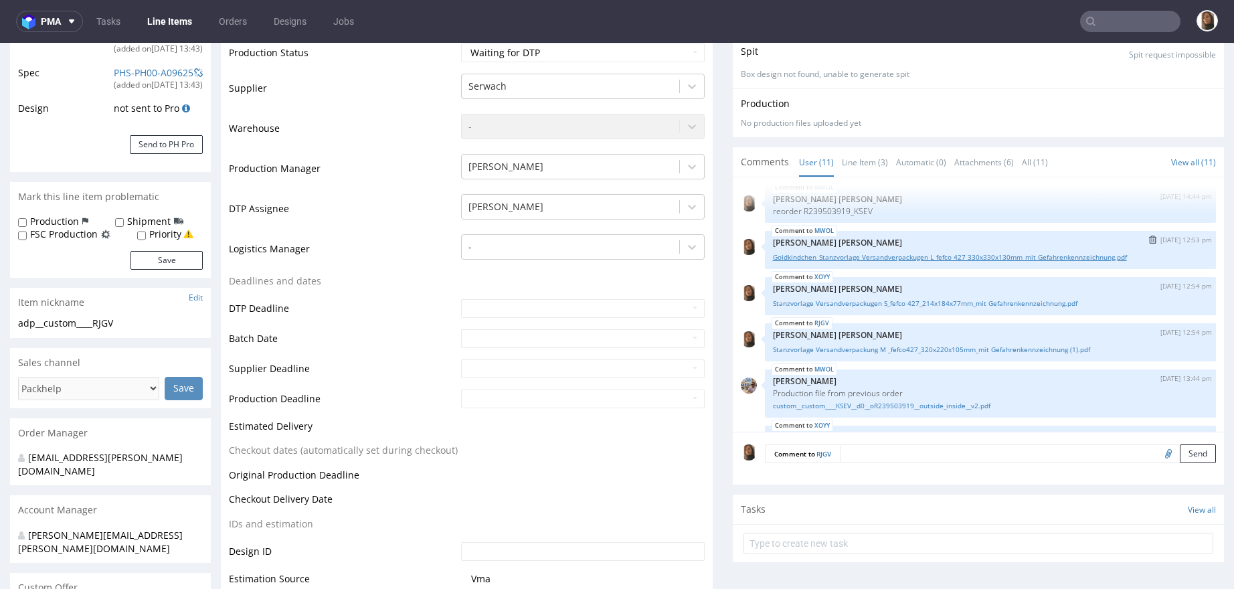
click at [862, 254] on link "Goldkindchen_Stanzvorlage Versandverpackugen L_fefco 427 330x330x130mm_mit Gefa…" at bounding box center [991, 257] width 436 height 10
click at [869, 299] on link "Stanzvorlage Versandverpackugen S_fefco 427_214x184x77mm_mit Gefahrenkennzeichn…" at bounding box center [991, 304] width 436 height 10
click at [878, 349] on link "Stanzvorlage Versandverpackung M _fefco427_320x220x105mm_mit Gefahrenkennzeichn…" at bounding box center [991, 350] width 436 height 10
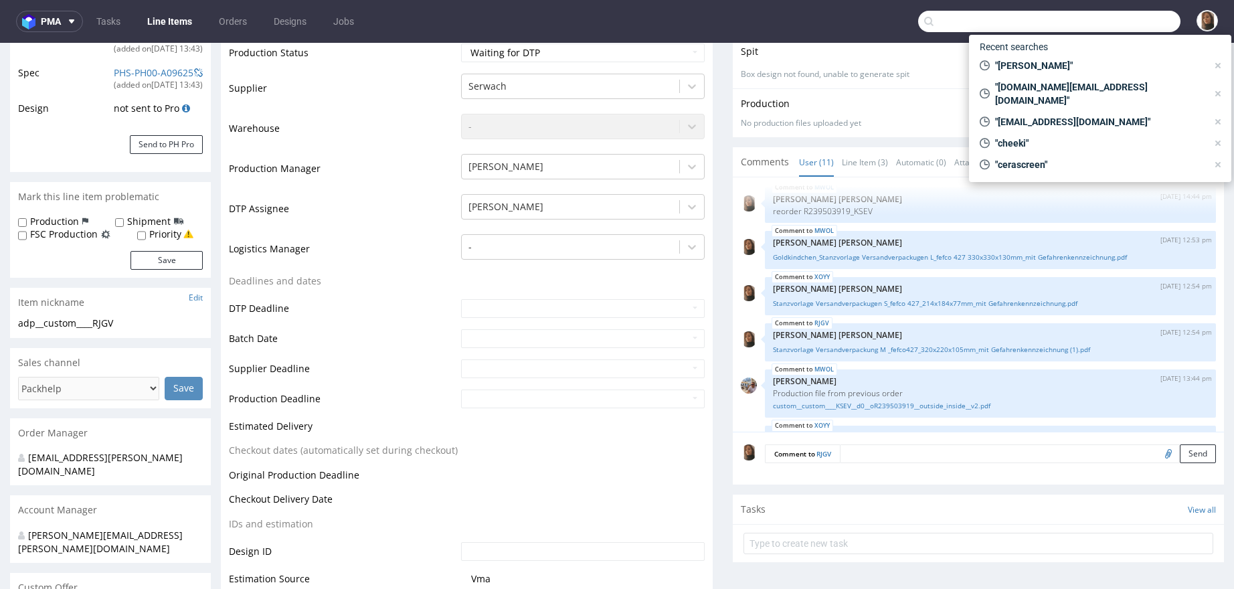
click at [1135, 16] on input "text" at bounding box center [1049, 21] width 262 height 21
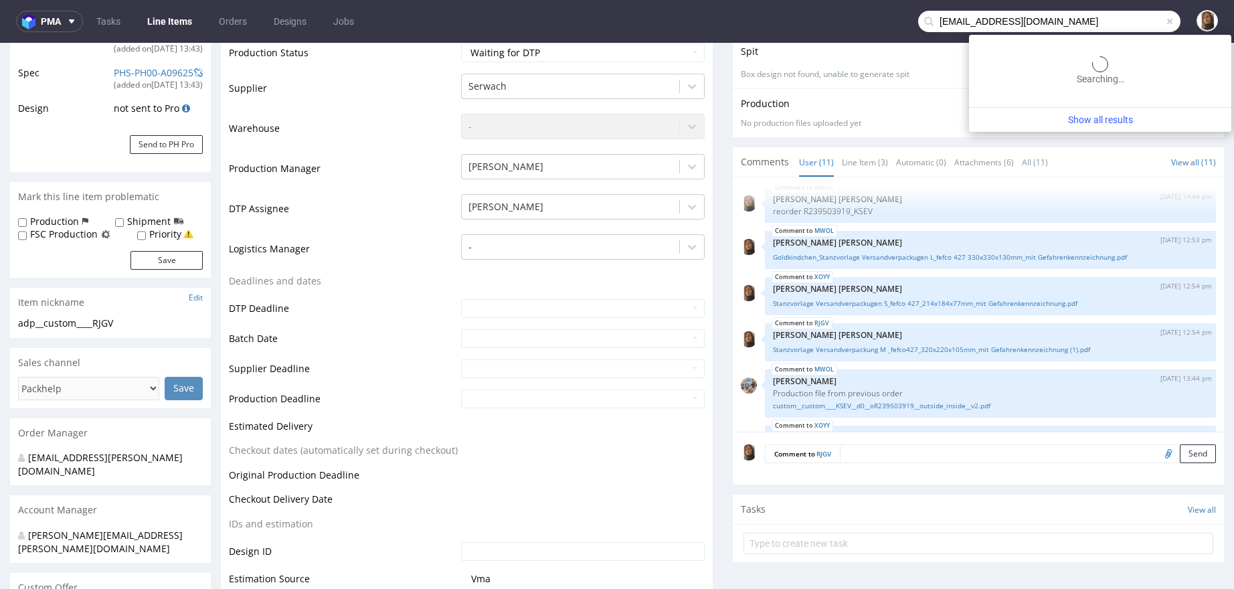
type input "[EMAIL_ADDRESS][DOMAIN_NAME]"
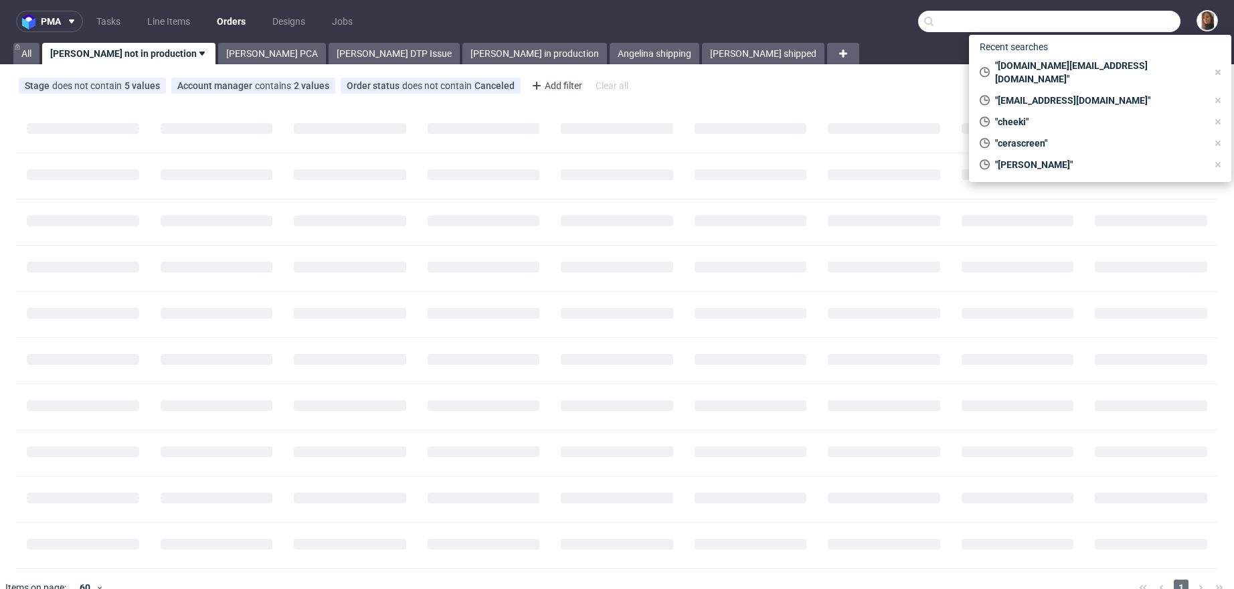
click at [1129, 15] on input "text" at bounding box center [1049, 21] width 262 height 21
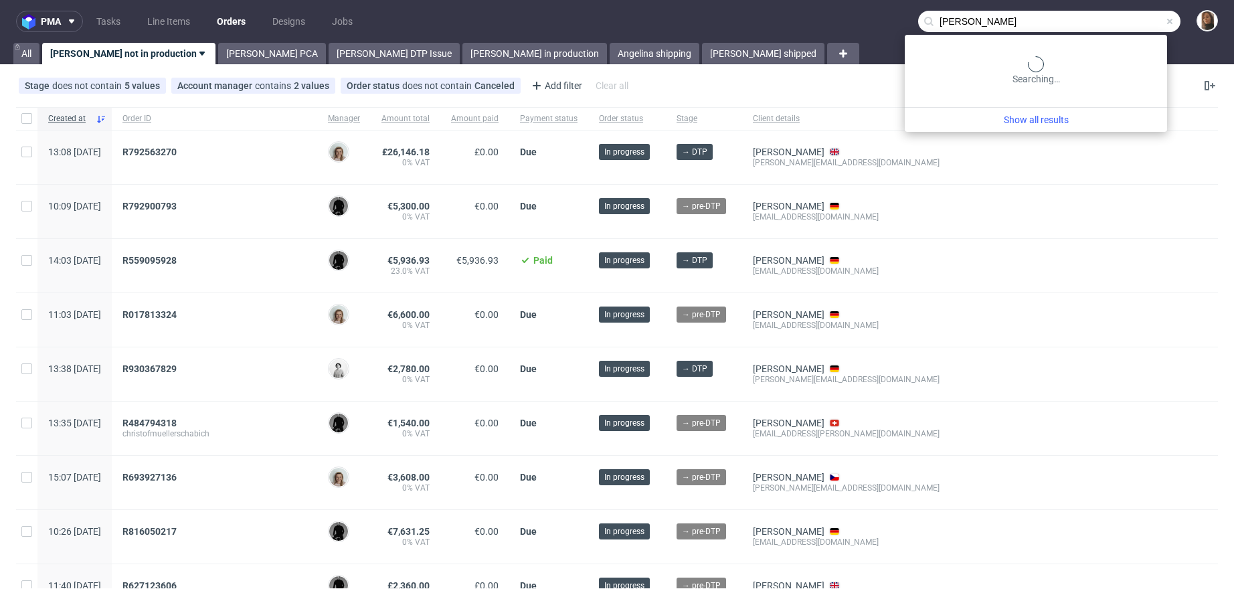
type input "[PERSON_NAME]"
